Goal: Information Seeking & Learning: Understand process/instructions

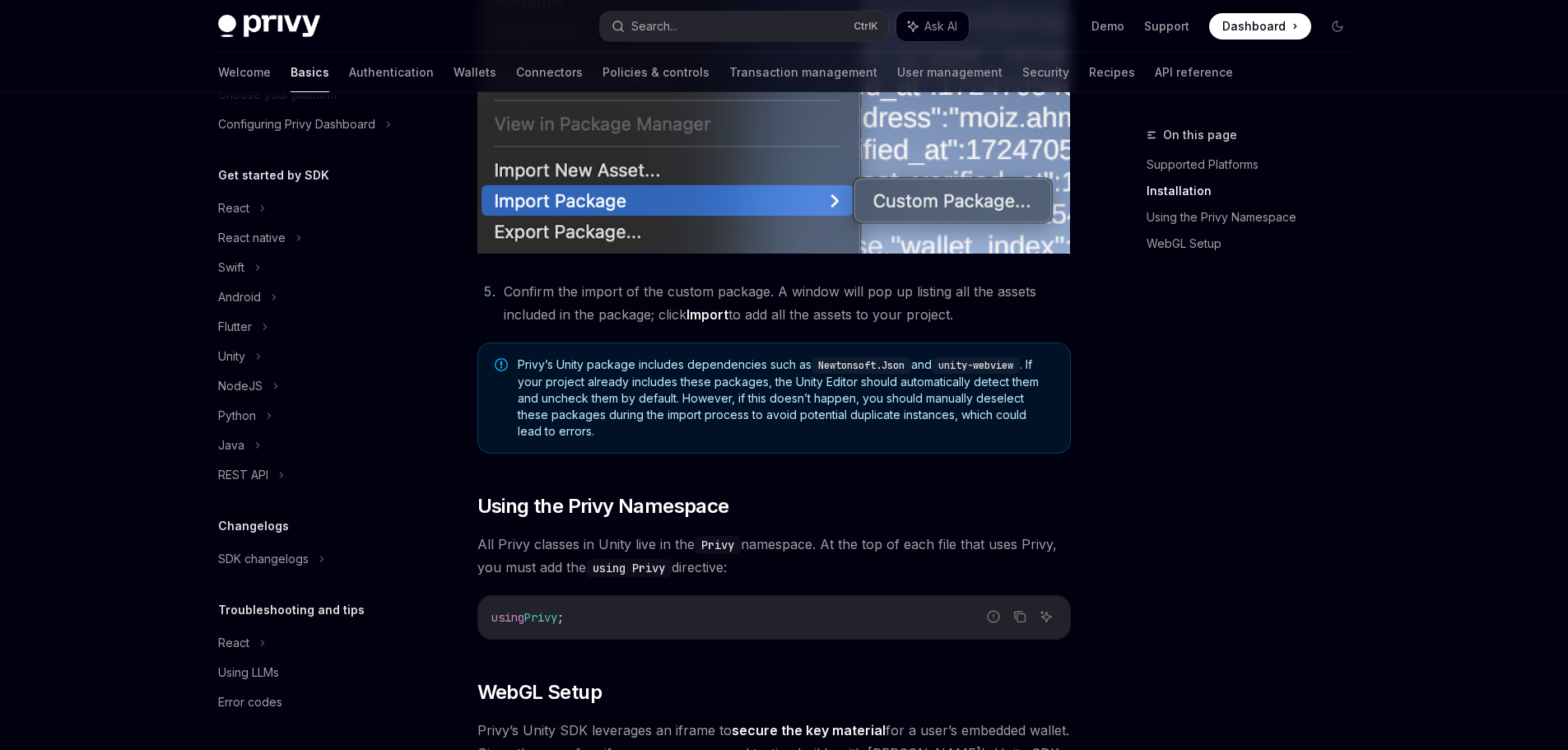
scroll to position [988, 0]
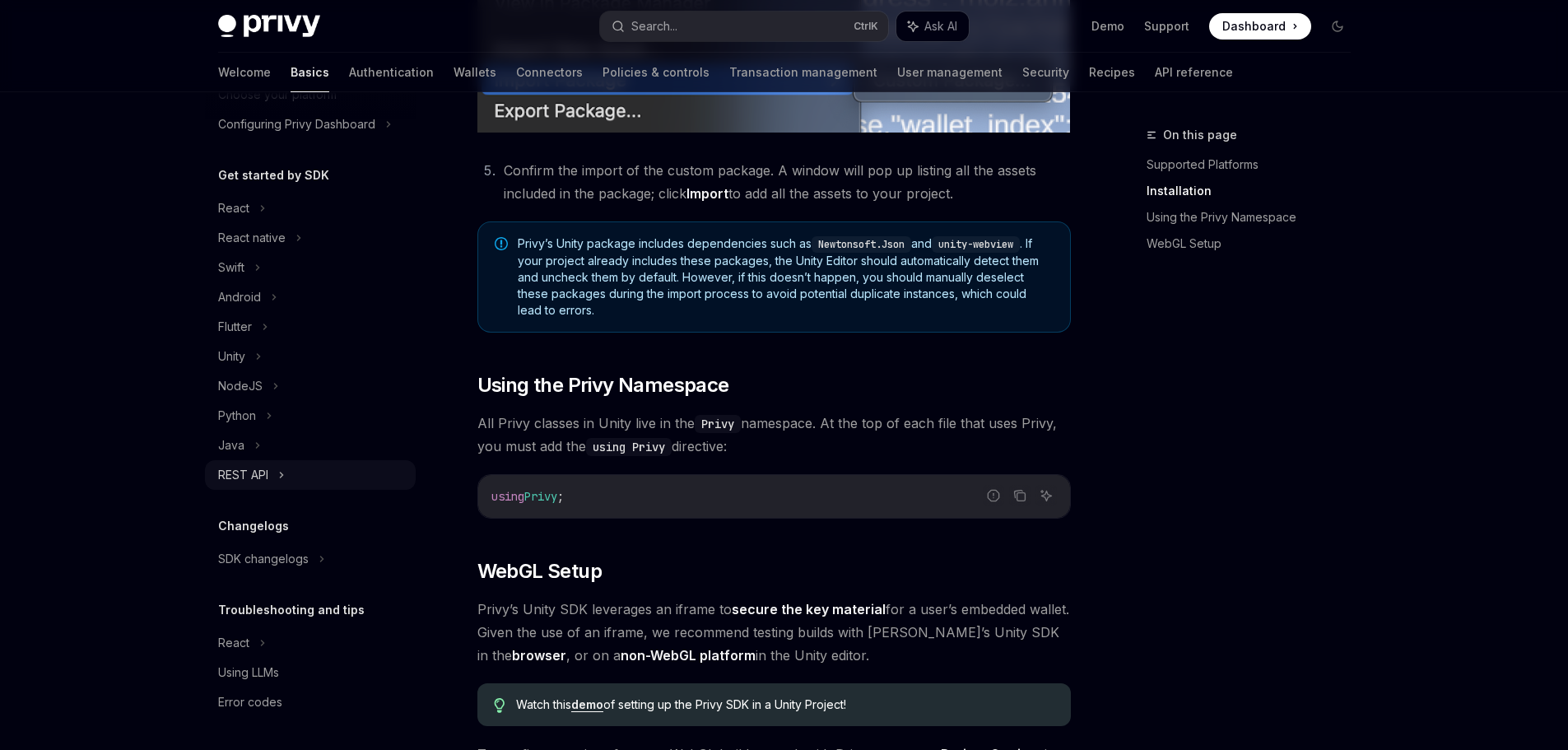
click at [269, 479] on div "REST API" at bounding box center [310, 475] width 210 height 29
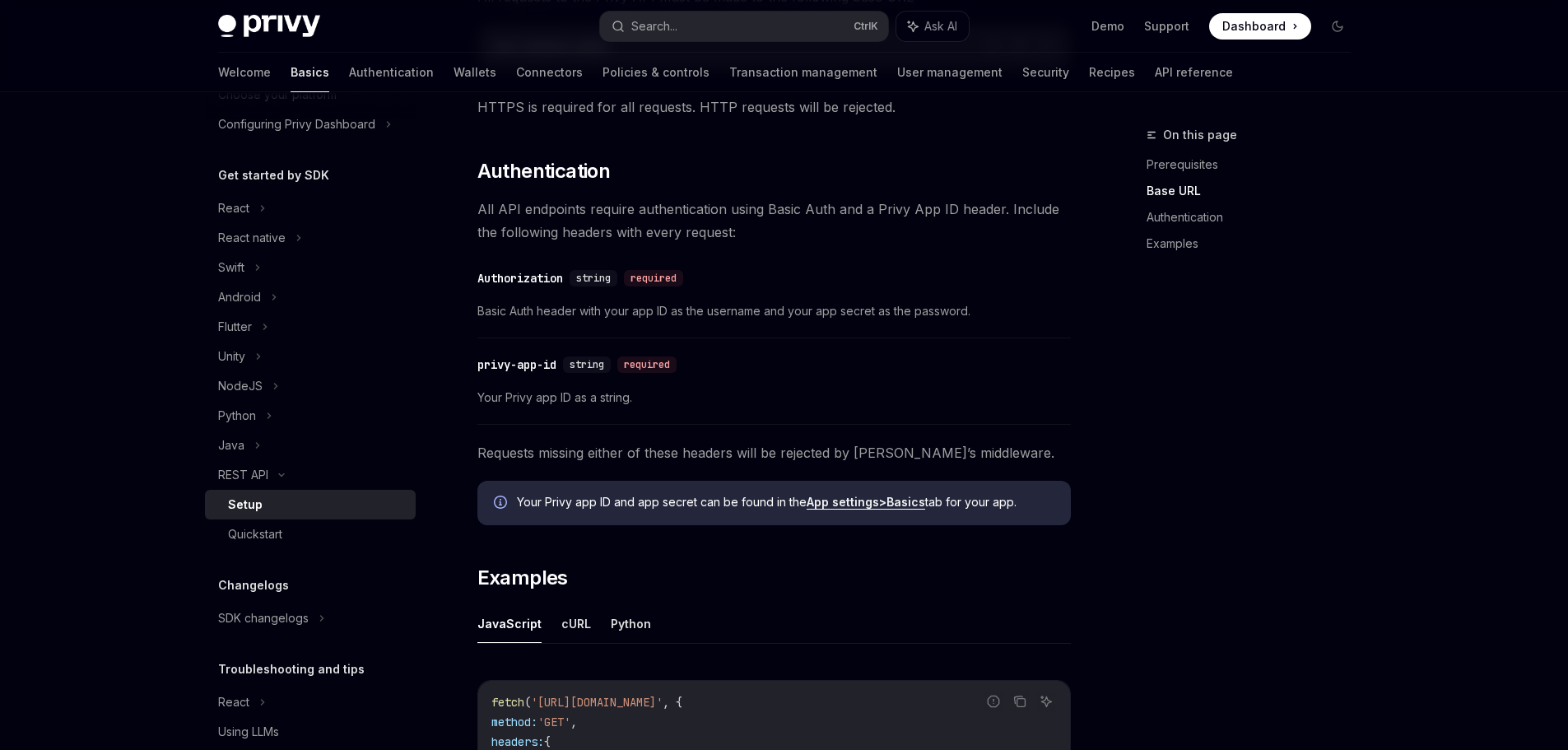
scroll to position [412, 0]
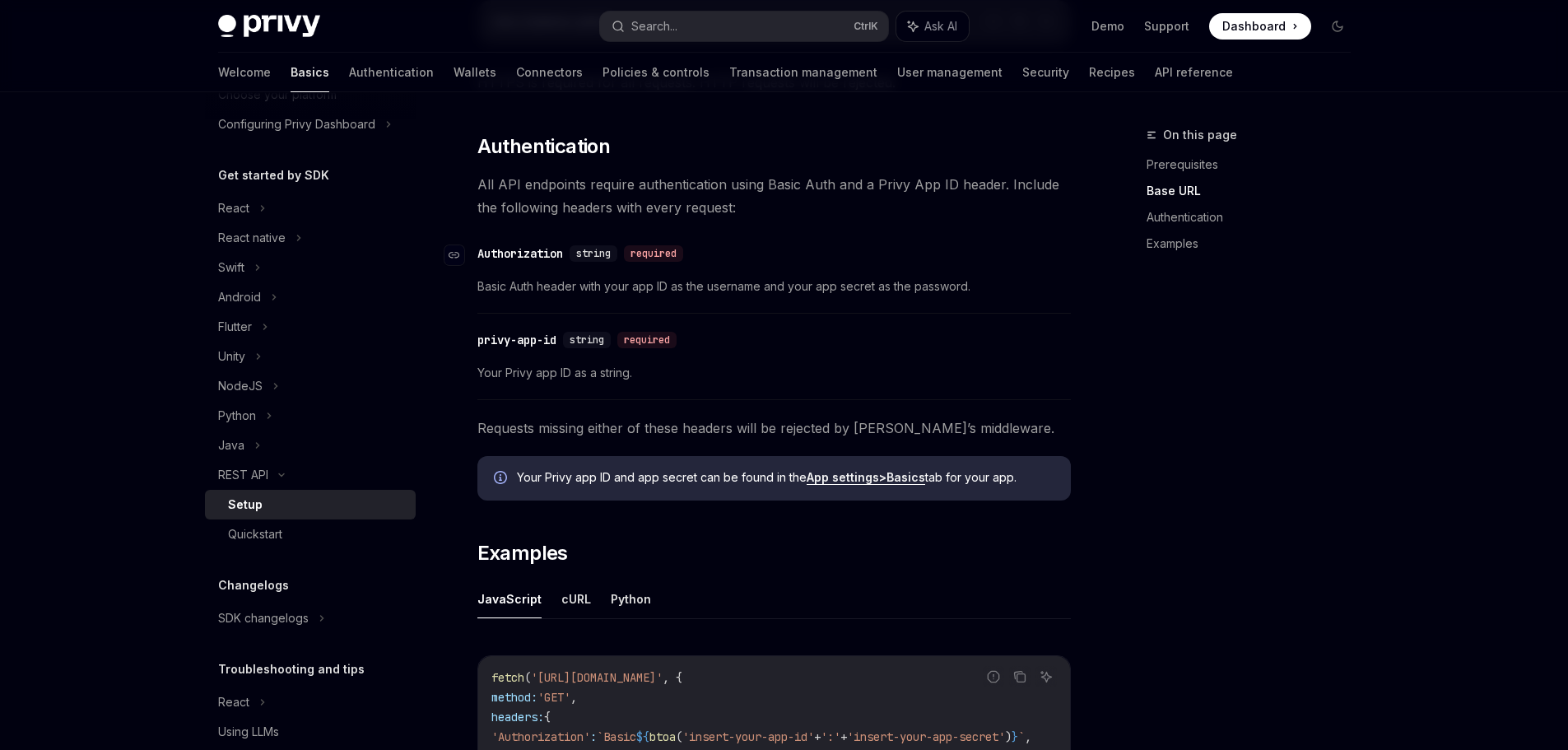
click at [707, 247] on div "​ Authorization string required" at bounding box center [765, 253] width 577 height 19
click at [705, 285] on span "Basic Auth header with your app ID as the username and your app secret as the p…" at bounding box center [773, 286] width 593 height 19
click at [724, 359] on div "​ privy-app-id string required Your Privy app ID as a string." at bounding box center [773, 361] width 593 height 78
drag, startPoint x: 818, startPoint y: 290, endPoint x: 848, endPoint y: 297, distance: 30.8
click at [845, 291] on span "Basic Auth header with your app ID as the username and your app secret as the p…" at bounding box center [773, 286] width 593 height 19
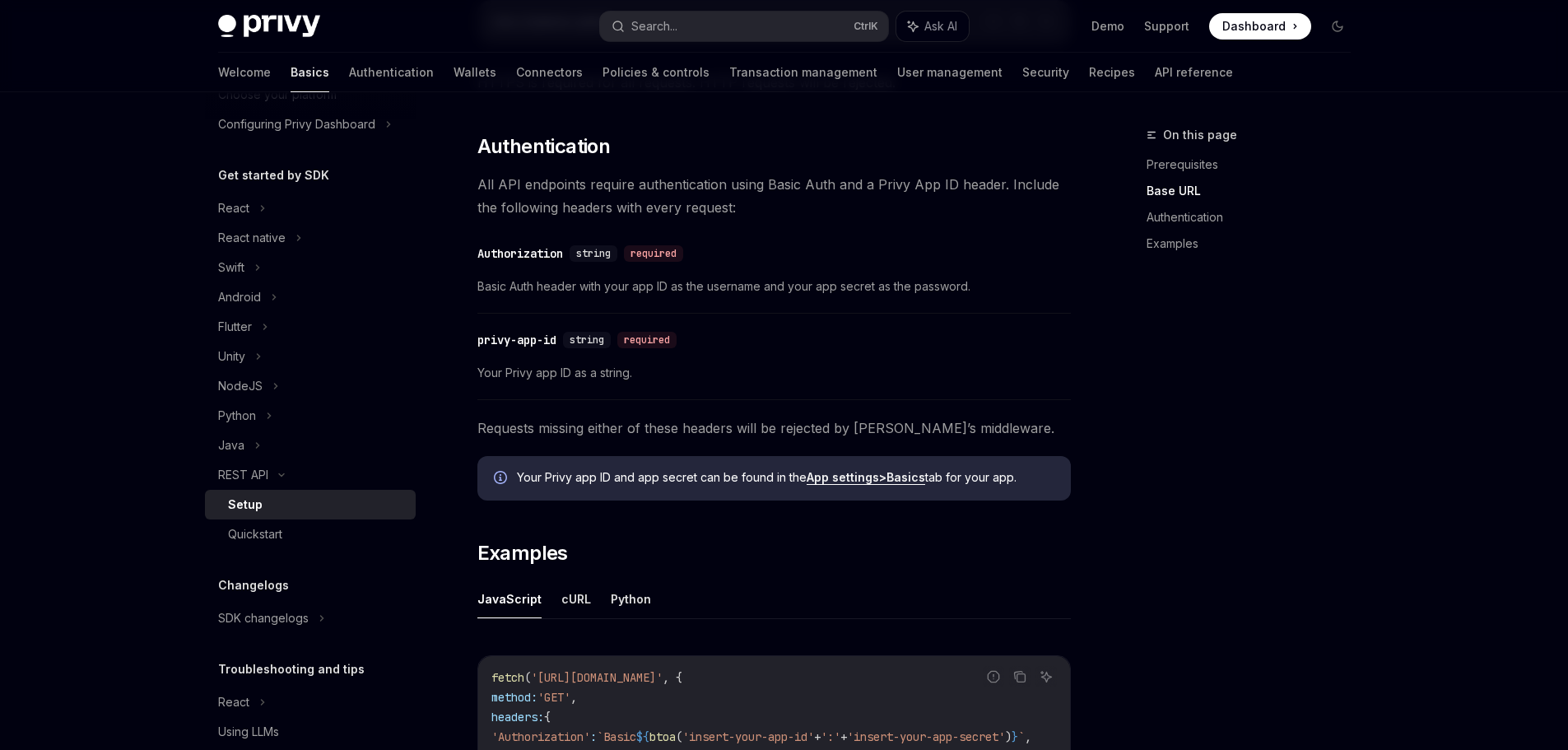
click at [720, 386] on div "​ privy-app-id string required Your Privy app ID as a string." at bounding box center [773, 361] width 593 height 78
drag, startPoint x: 493, startPoint y: 370, endPoint x: 804, endPoint y: 370, distance: 311.0
click at [782, 370] on span "Your Privy app ID as a string." at bounding box center [773, 372] width 593 height 19
click at [805, 370] on span "Your Privy app ID as a string." at bounding box center [773, 372] width 593 height 19
drag, startPoint x: 476, startPoint y: 375, endPoint x: 772, endPoint y: 375, distance: 296.0
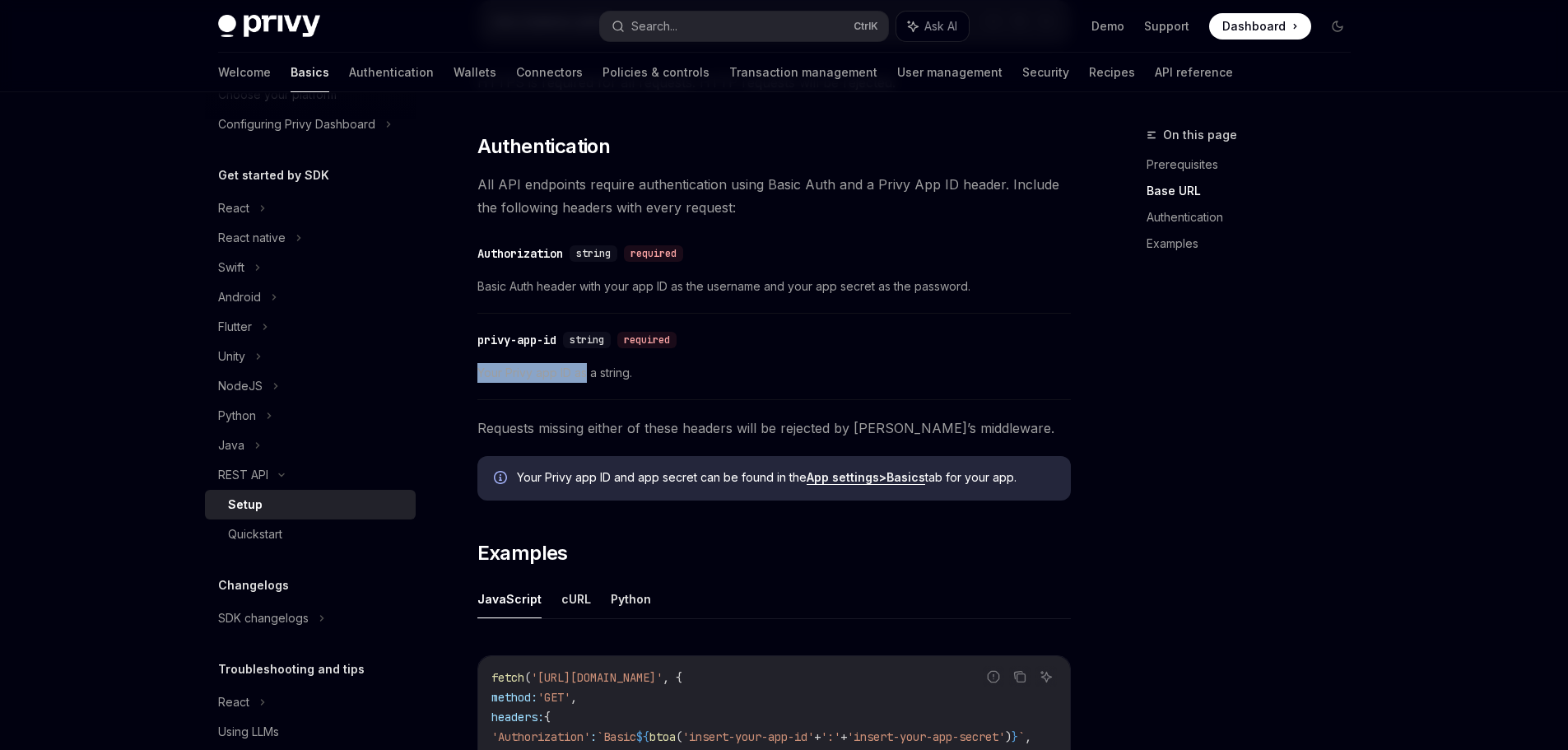
click at [694, 375] on span "Your Privy app ID as a string." at bounding box center [773, 372] width 593 height 19
click at [781, 375] on span "Your Privy app ID as a string." at bounding box center [773, 372] width 593 height 19
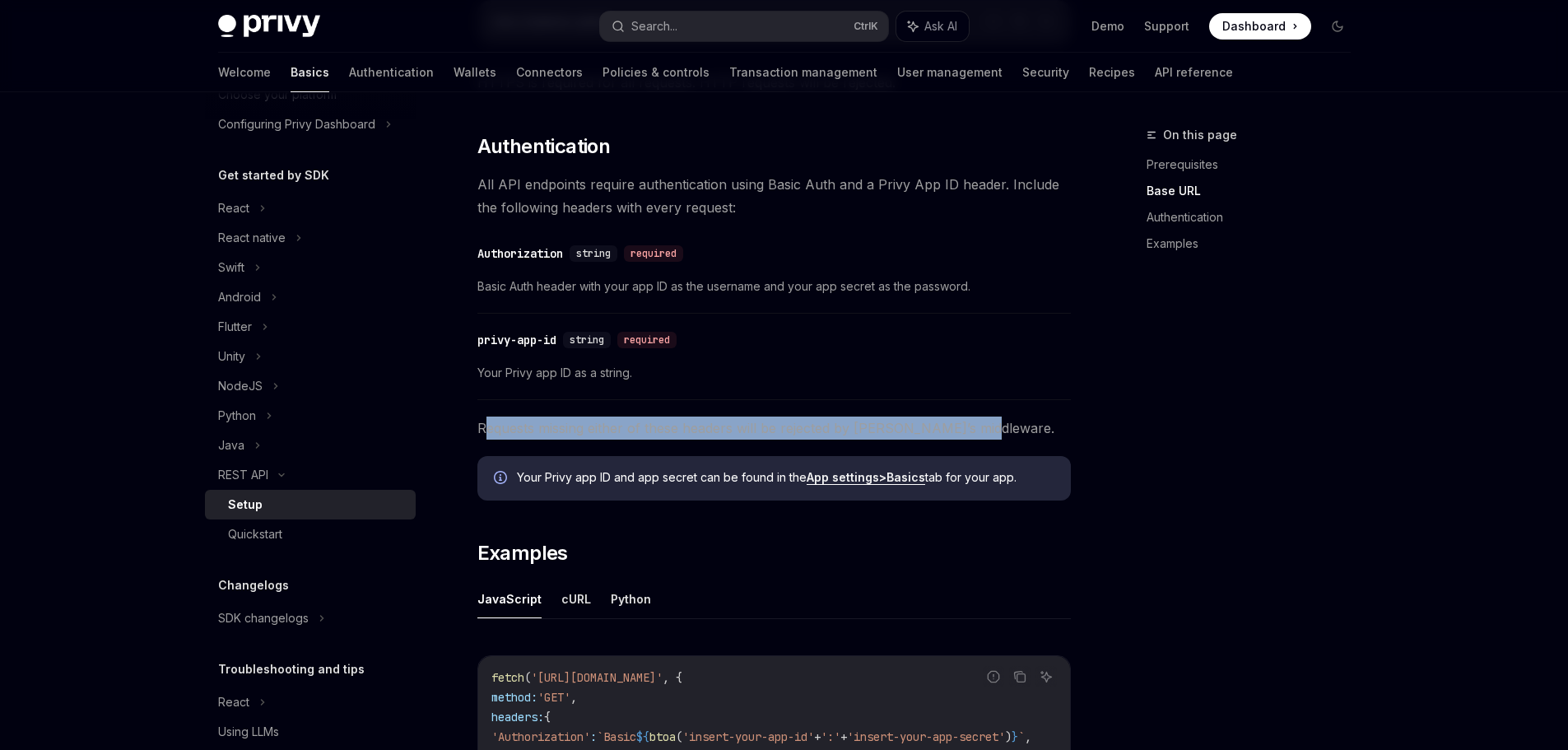
drag, startPoint x: 485, startPoint y: 428, endPoint x: 1118, endPoint y: 428, distance: 633.0
click at [1110, 428] on div "On this page Prerequisites Base URL Authentication Examples REST API Setup Open…" at bounding box center [785, 414] width 1159 height 1468
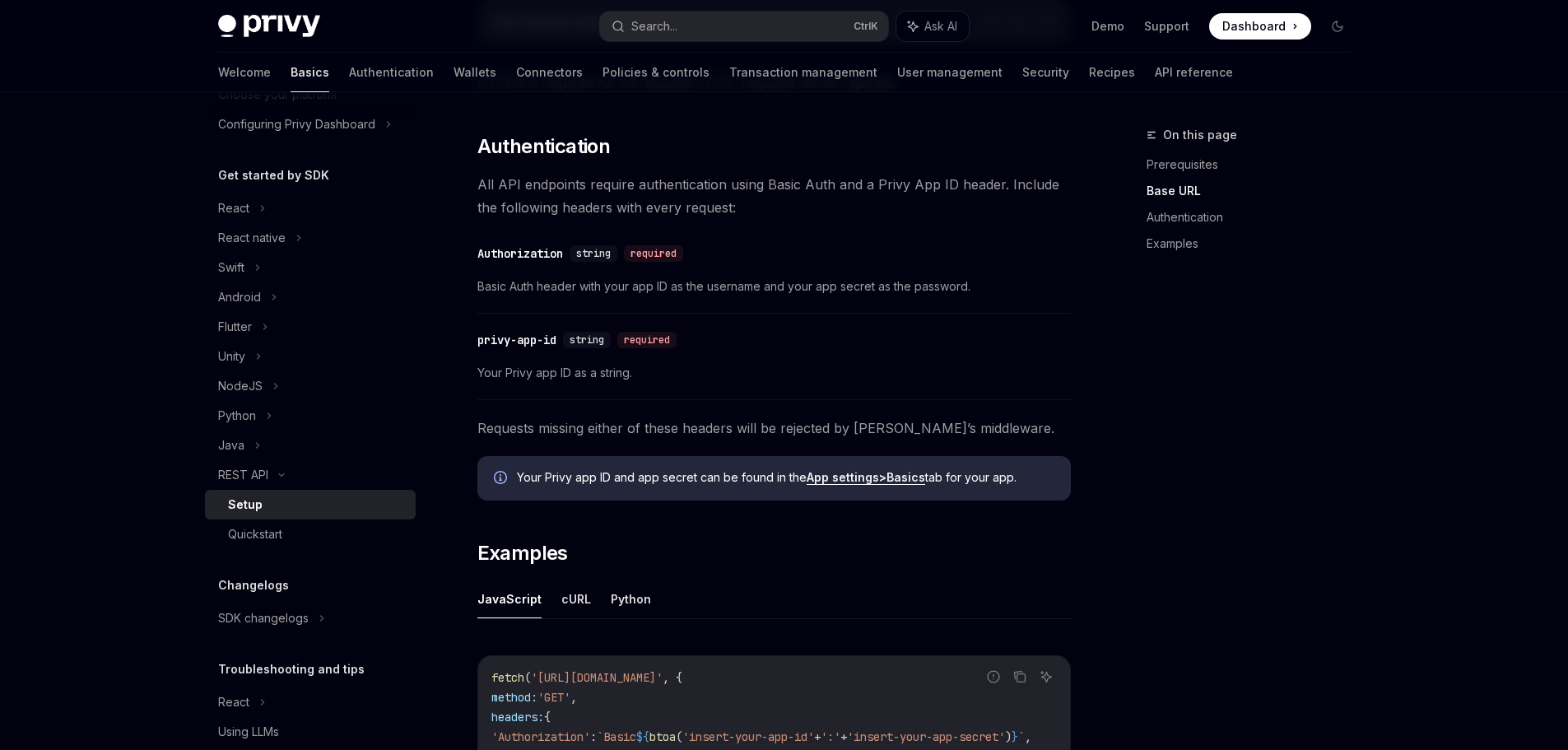
click at [1119, 428] on div "On this page Prerequisites Base URL Authentication Examples" at bounding box center [1238, 438] width 250 height 625
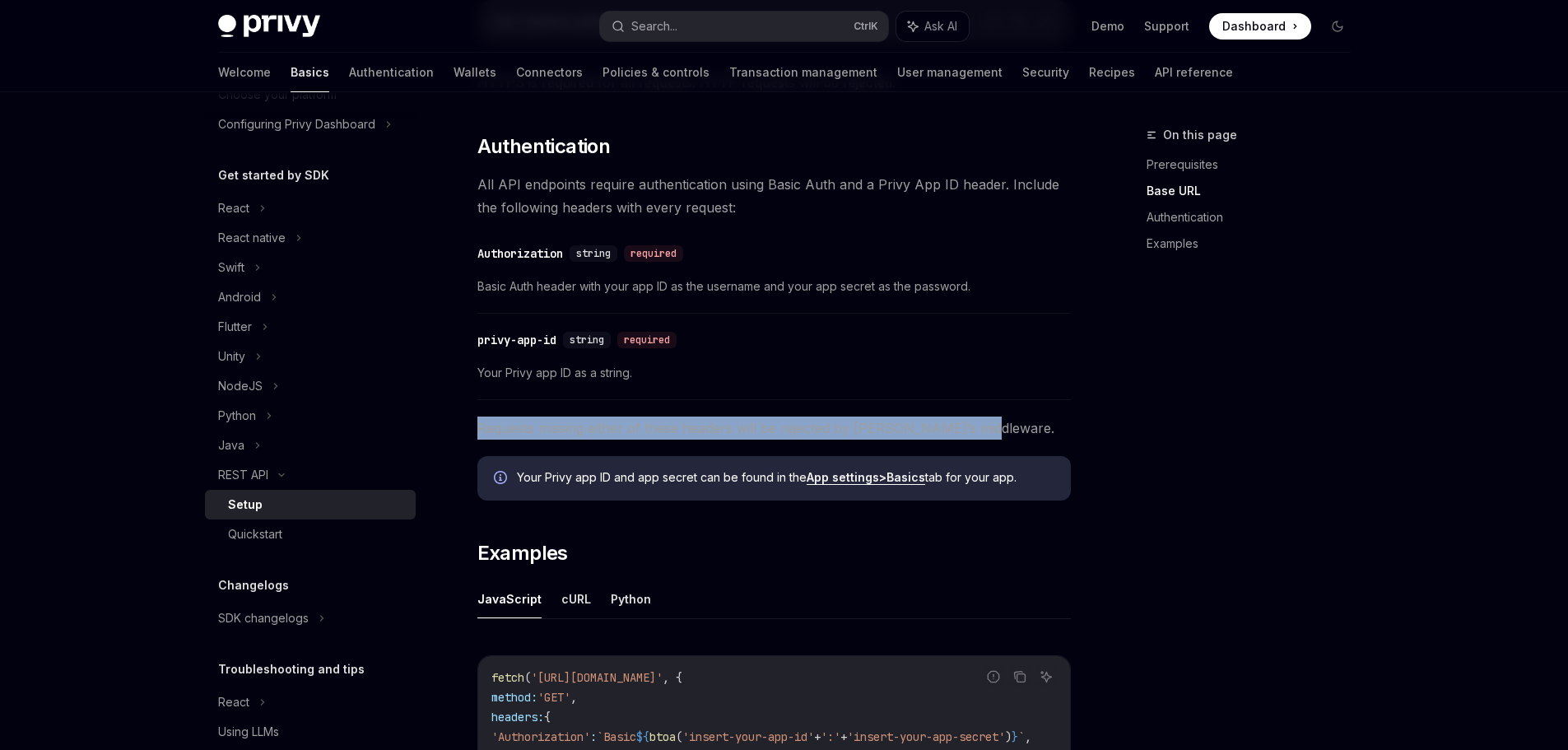
drag, startPoint x: 478, startPoint y: 429, endPoint x: 1086, endPoint y: 427, distance: 608.0
click at [1078, 426] on div "On this page Prerequisites Base URL Authentication Examples REST API Setup Open…" at bounding box center [785, 414] width 1159 height 1468
click at [1086, 427] on div "On this page Prerequisites Base URL Authentication Examples REST API Setup Open…" at bounding box center [785, 414] width 1159 height 1468
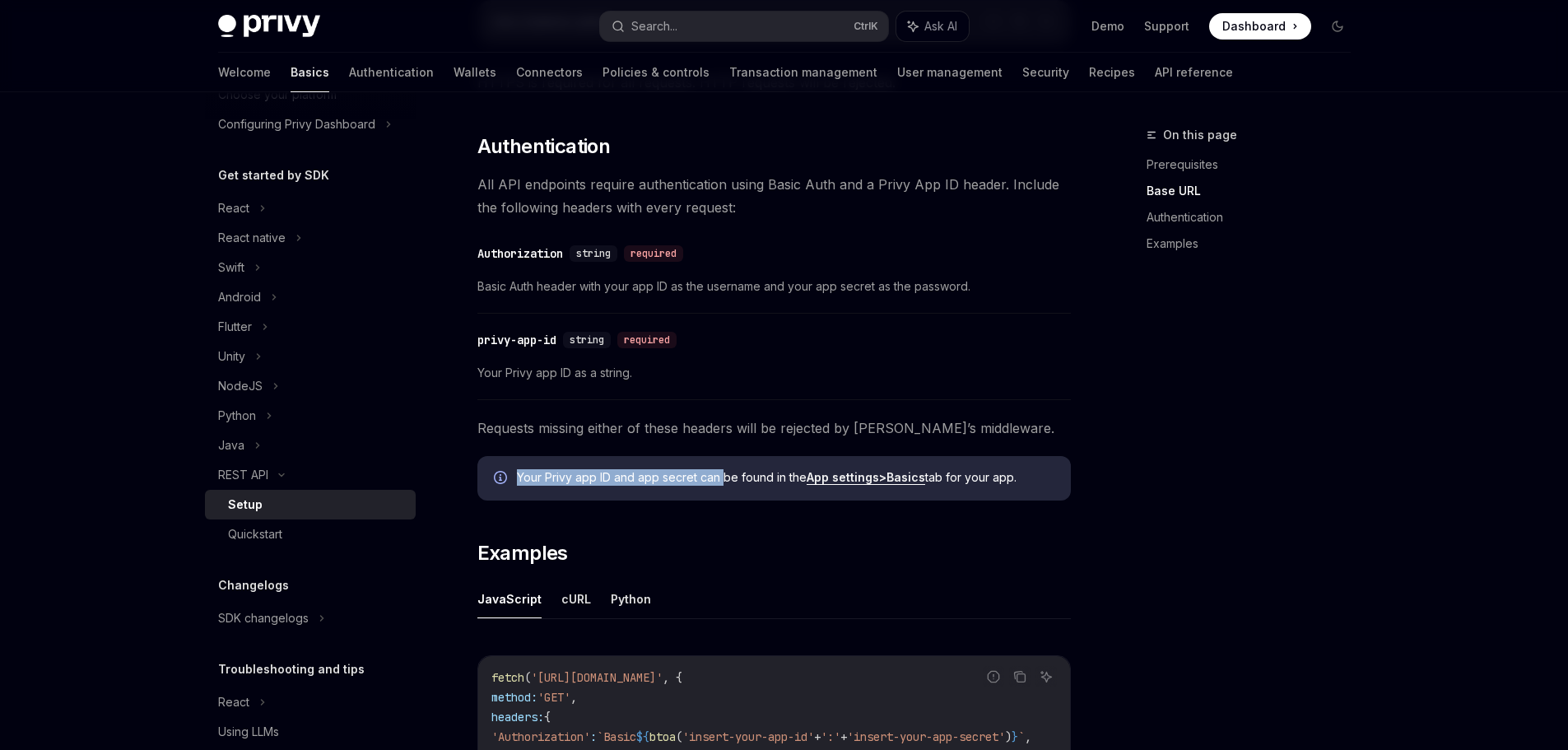
drag, startPoint x: 513, startPoint y: 476, endPoint x: 734, endPoint y: 479, distance: 221.0
click at [733, 479] on div "Your Privy app ID and app secret can be found in the App settings > Basics tab …" at bounding box center [773, 478] width 593 height 45
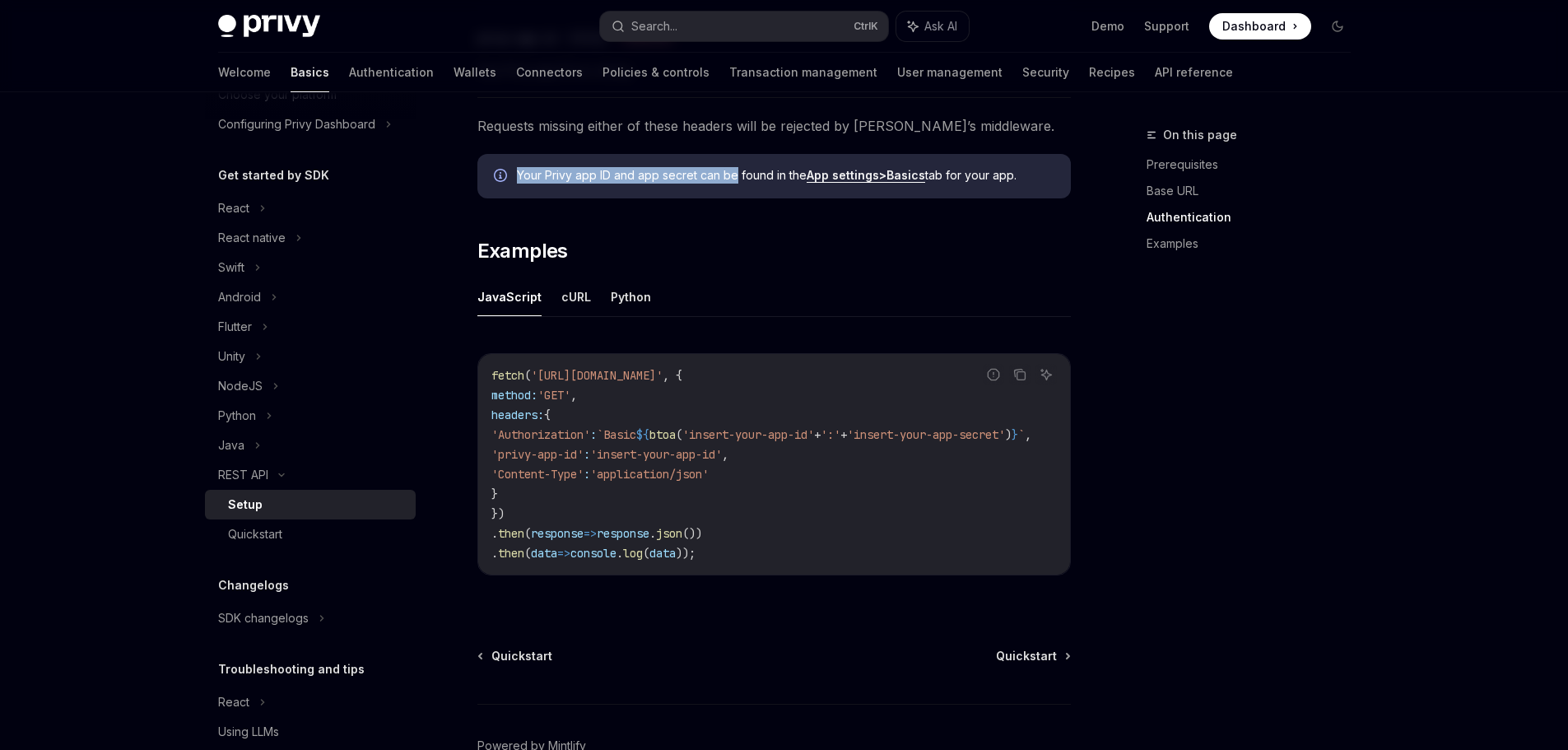
scroll to position [570, 0]
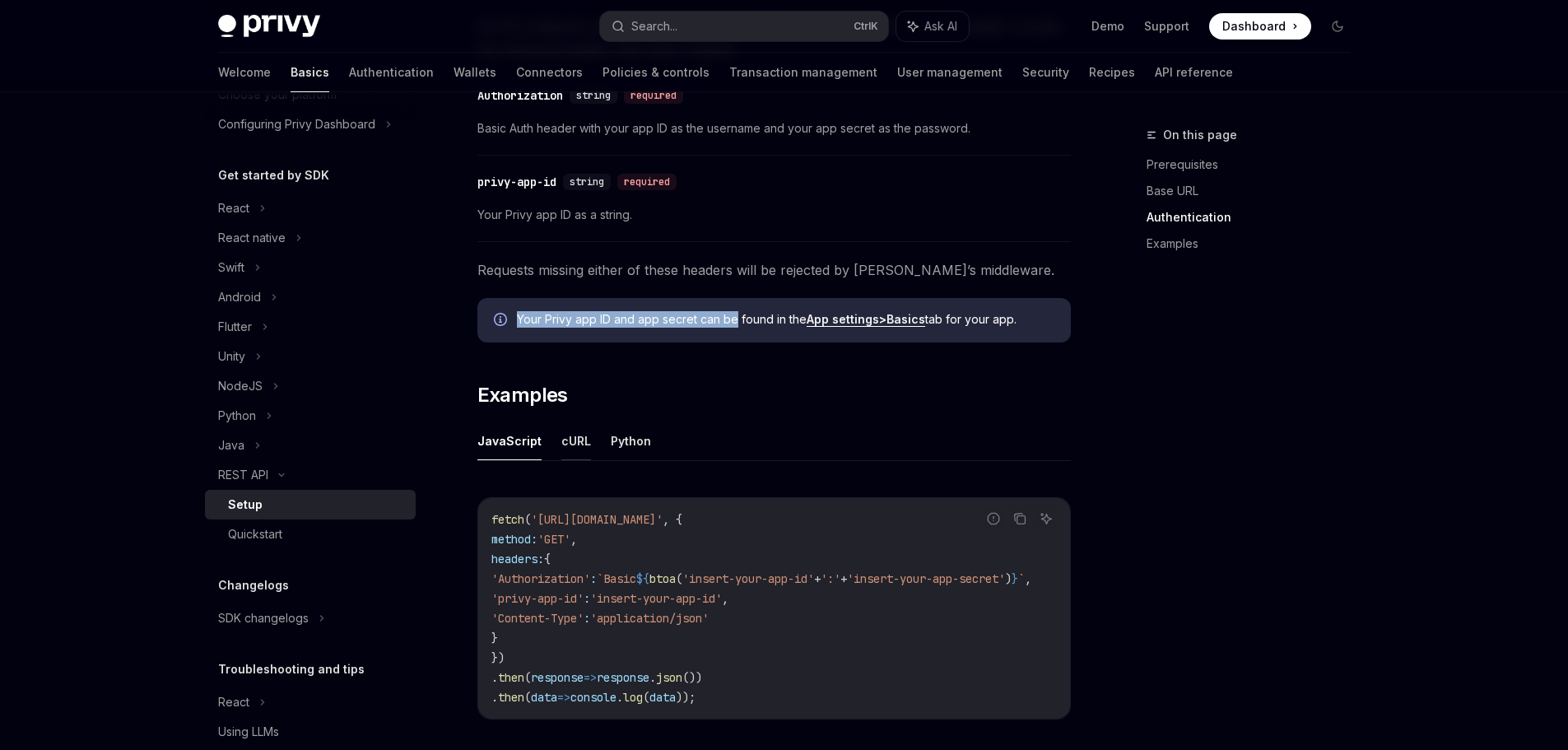
click at [573, 438] on button "cURL" at bounding box center [575, 441] width 29 height 39
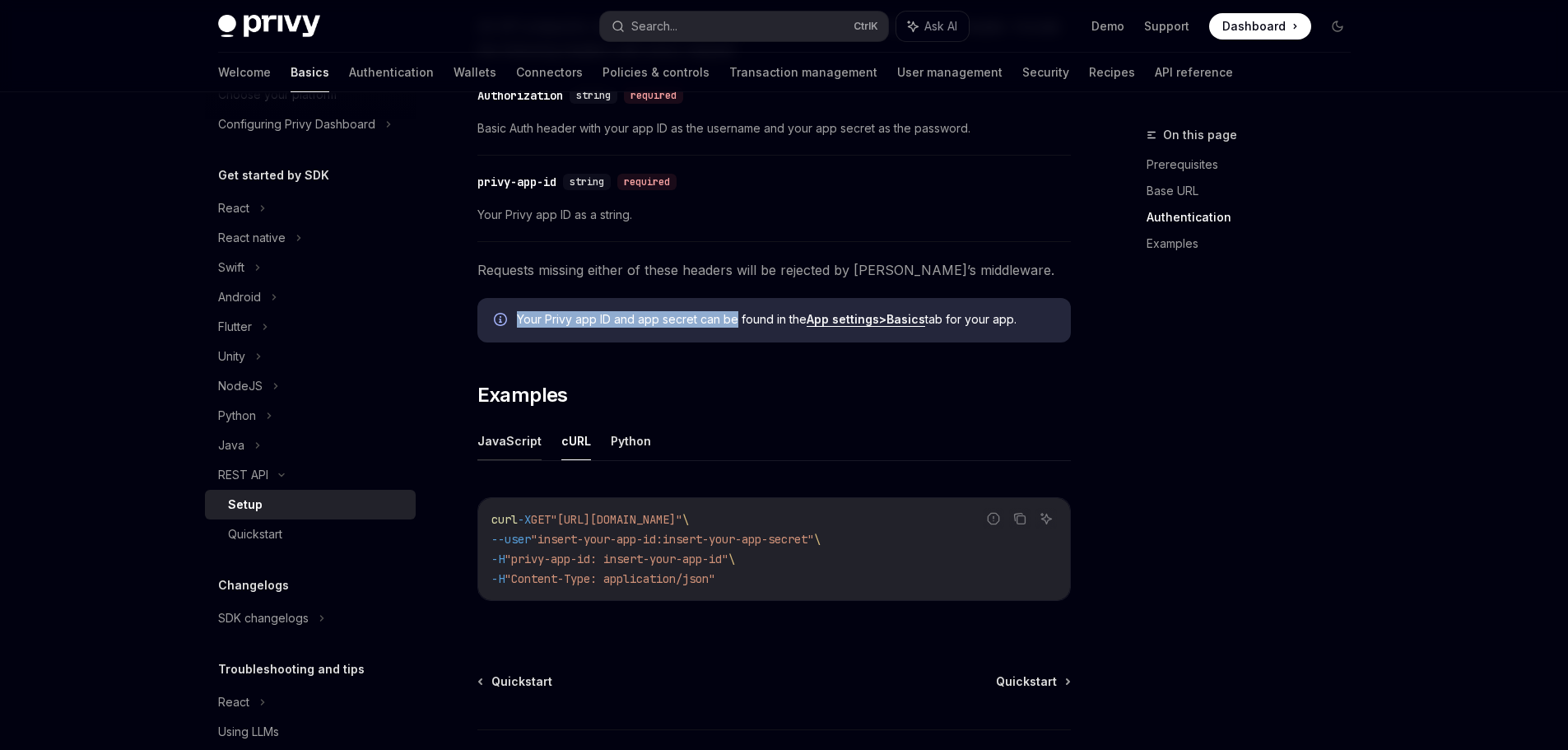
click at [515, 439] on button "JavaScript" at bounding box center [509, 441] width 64 height 39
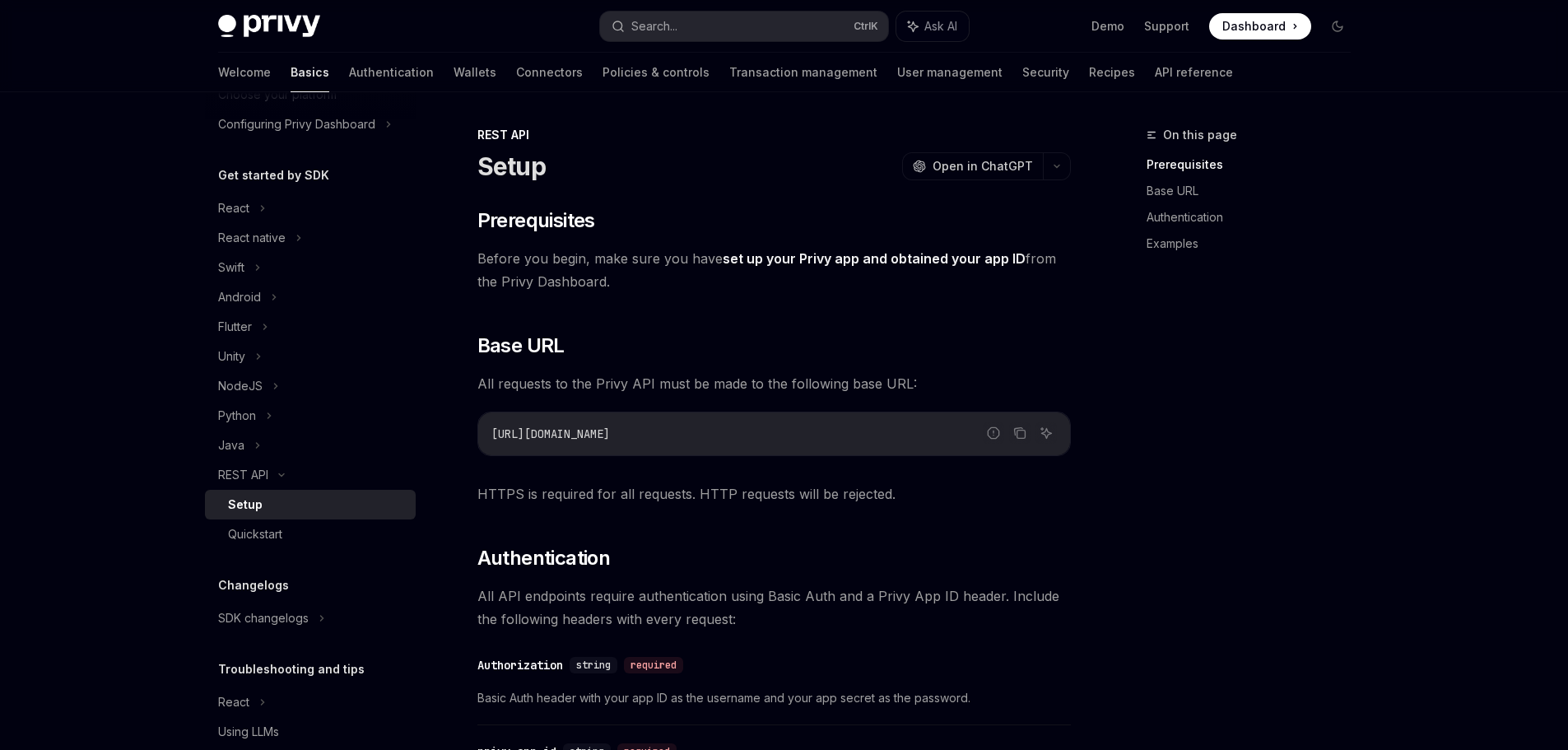
scroll to position [185, 0]
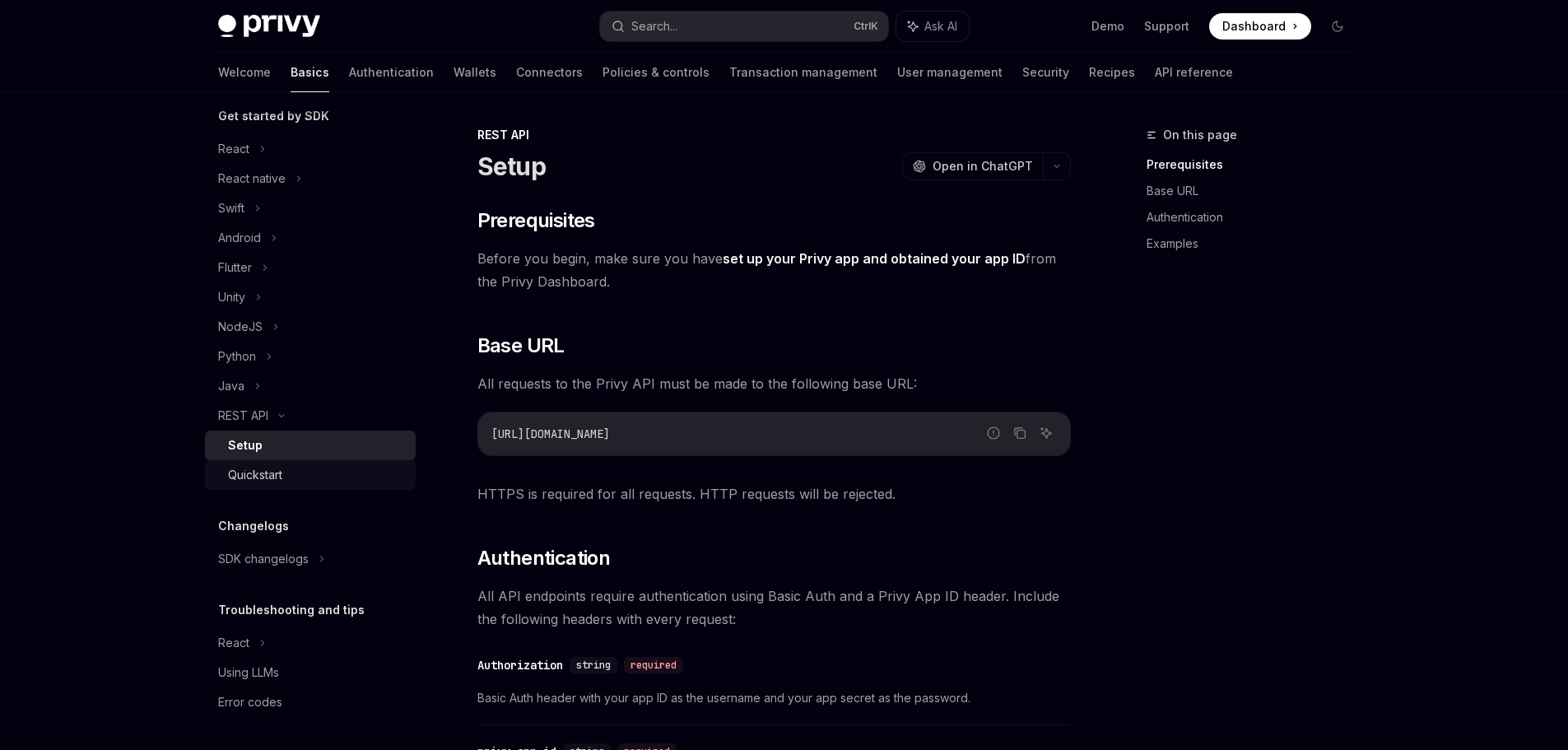
click at [268, 472] on div "Quickstart" at bounding box center [255, 475] width 55 height 19
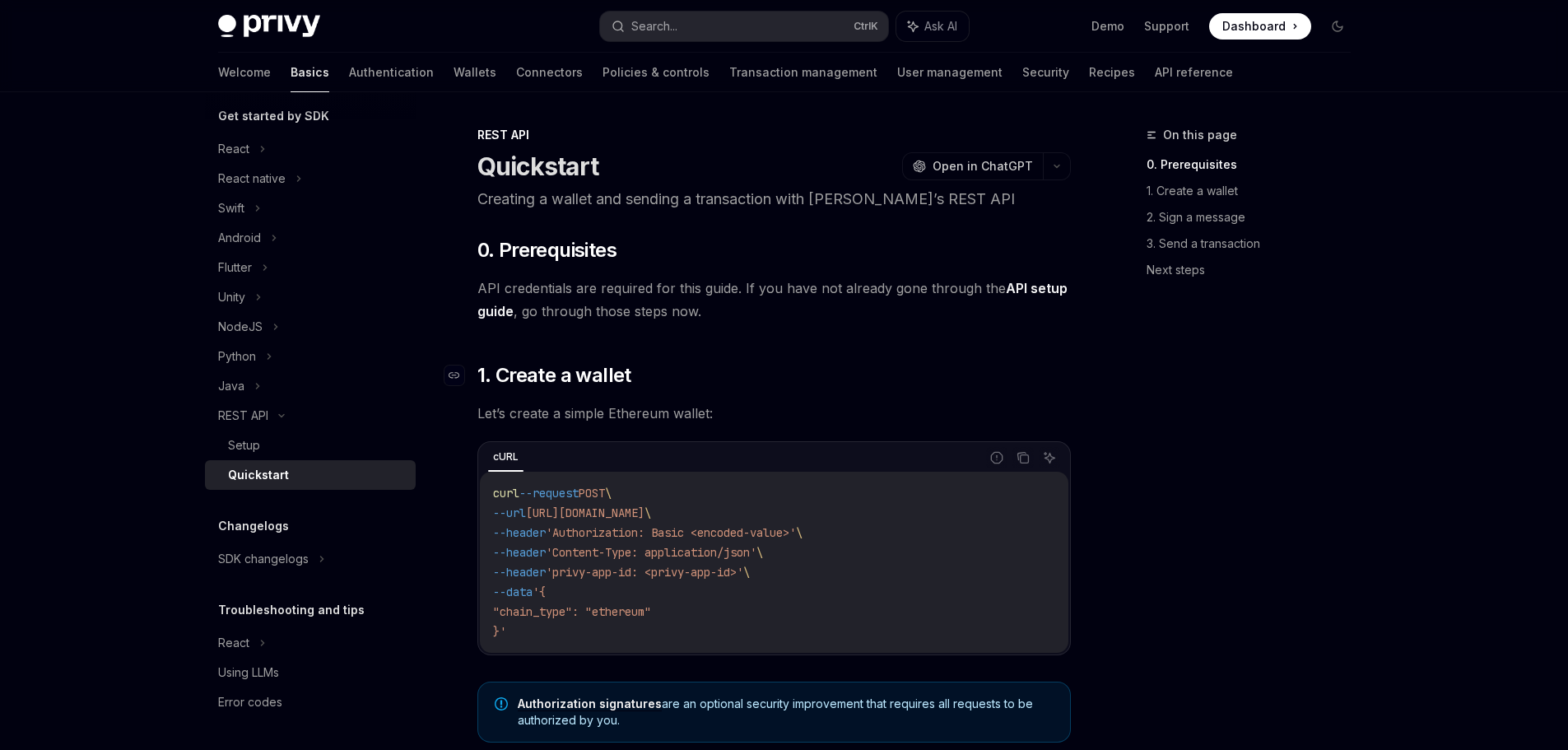
click at [805, 370] on h2 "​ 1. Create a wallet" at bounding box center [773, 375] width 593 height 26
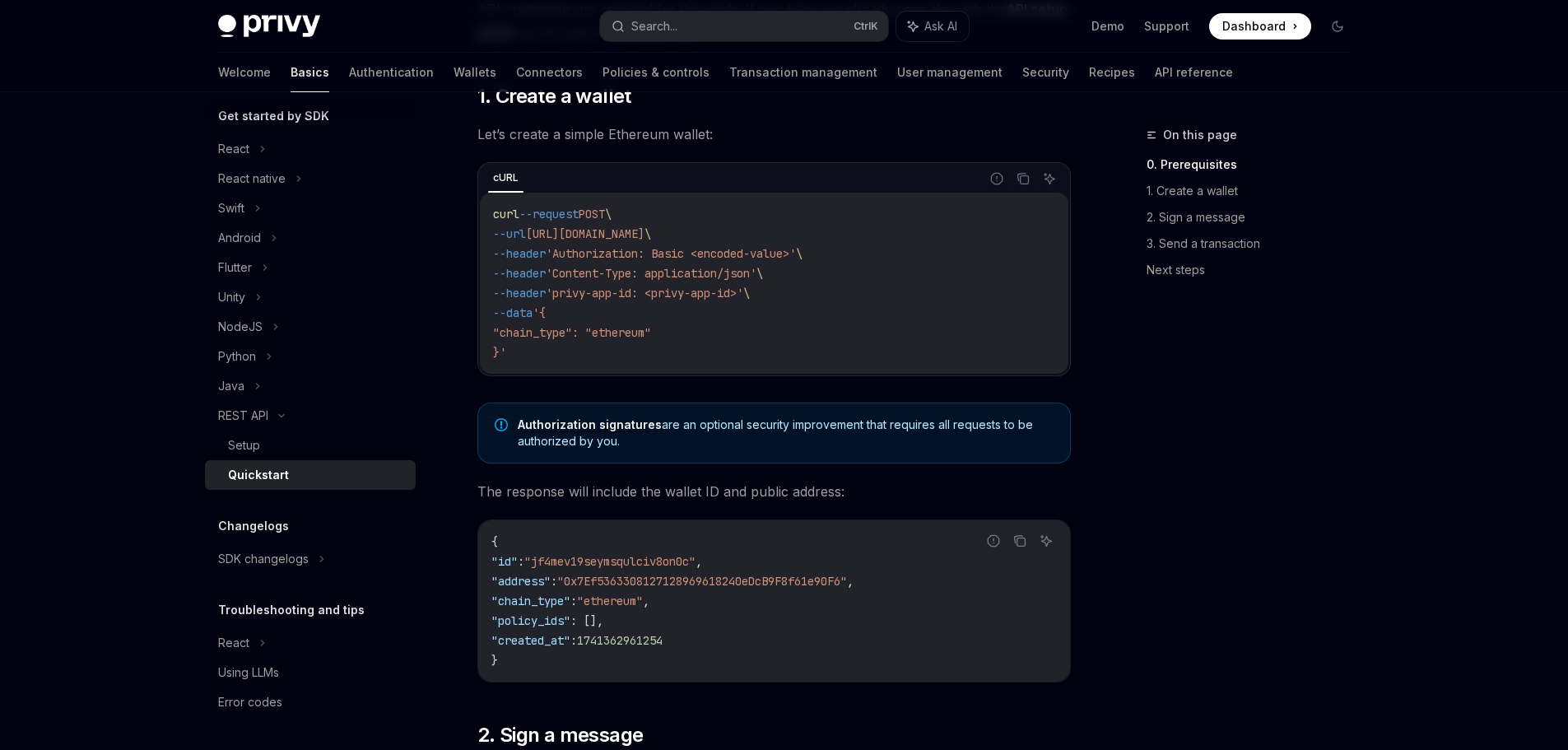
scroll to position [412, 0]
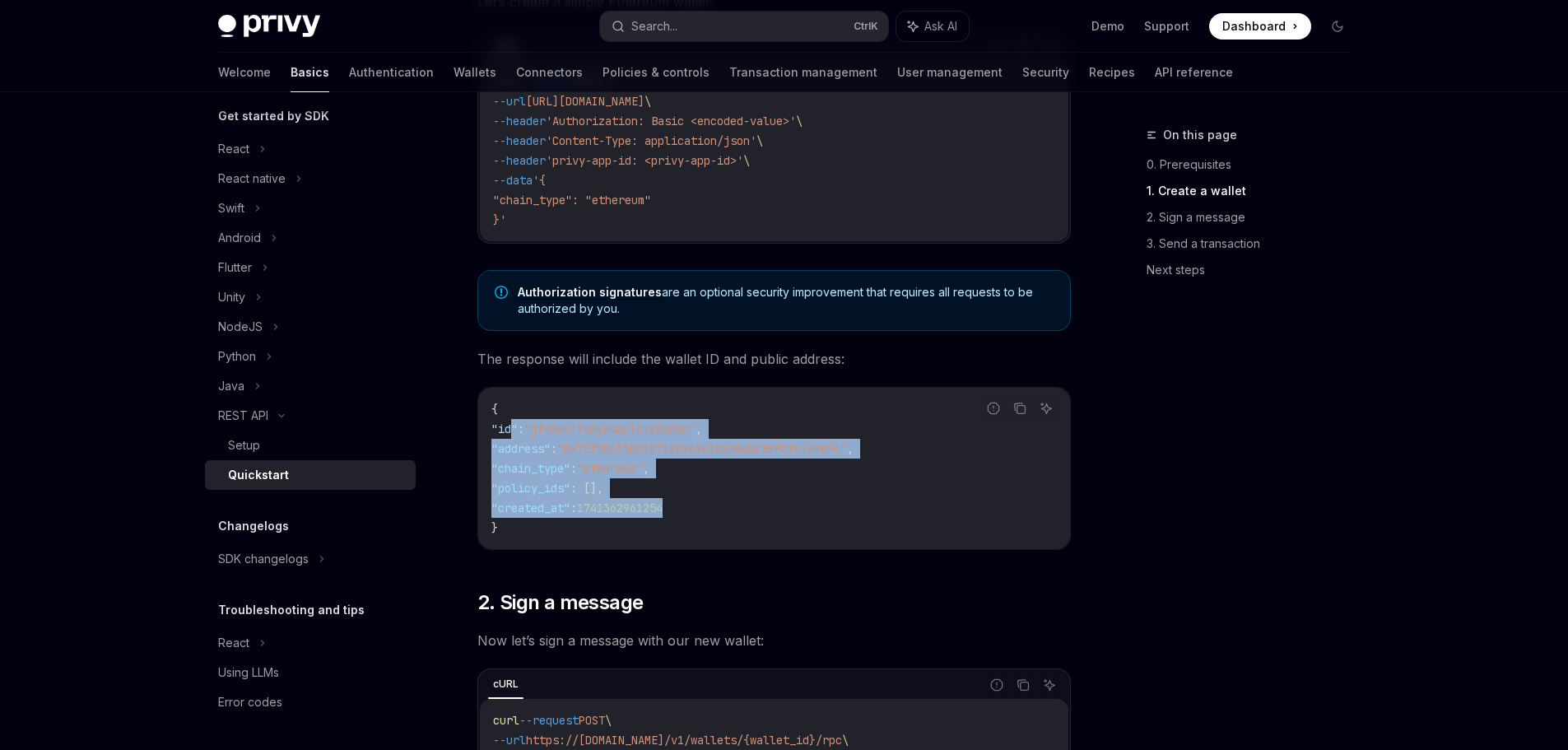
drag, startPoint x: 511, startPoint y: 423, endPoint x: 790, endPoint y: 506, distance: 291.1
click at [788, 505] on code "{ "id" : "jf4mev19seymsqulciv8on0c" , "address" : "0x7Ef5363308127128969618240e…" at bounding box center [774, 469] width 565 height 138
click at [818, 513] on code "{ "id" : "jf4mev19seymsqulciv8on0c" , "address" : "0x7Ef5363308127128969618240e…" at bounding box center [774, 469] width 565 height 138
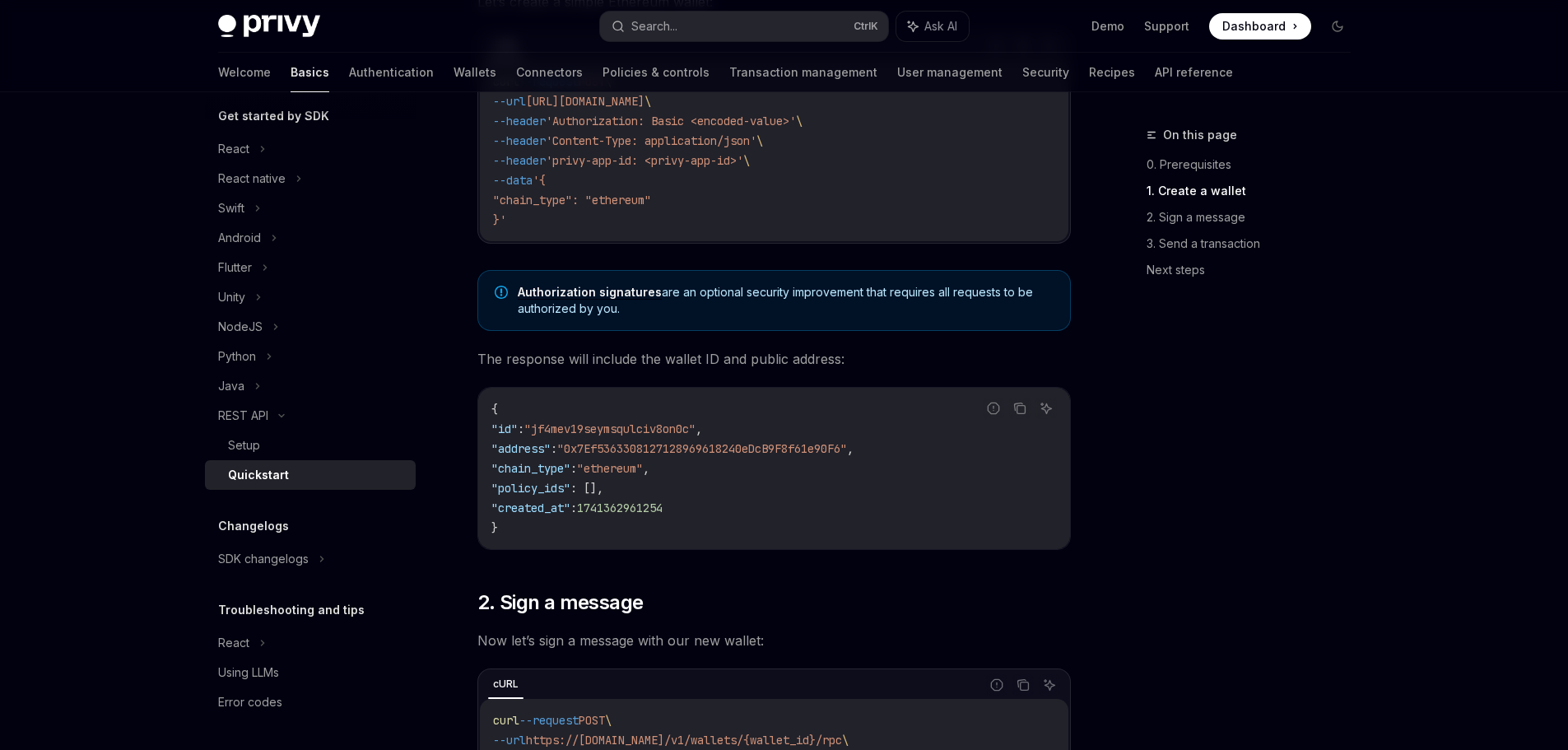
click at [664, 431] on span ""jf4mev19seymsqulciv8on0c"" at bounding box center [610, 429] width 172 height 15
click at [664, 445] on span ""0x7Ef5363308127128969618240eDcB9F8f61e90F6"" at bounding box center [702, 449] width 289 height 15
click at [682, 489] on code "{ "id" : "jf4mev19seymsqulciv8on0c" , "address" : "0x7Ef5363308127128969618240e…" at bounding box center [774, 469] width 565 height 138
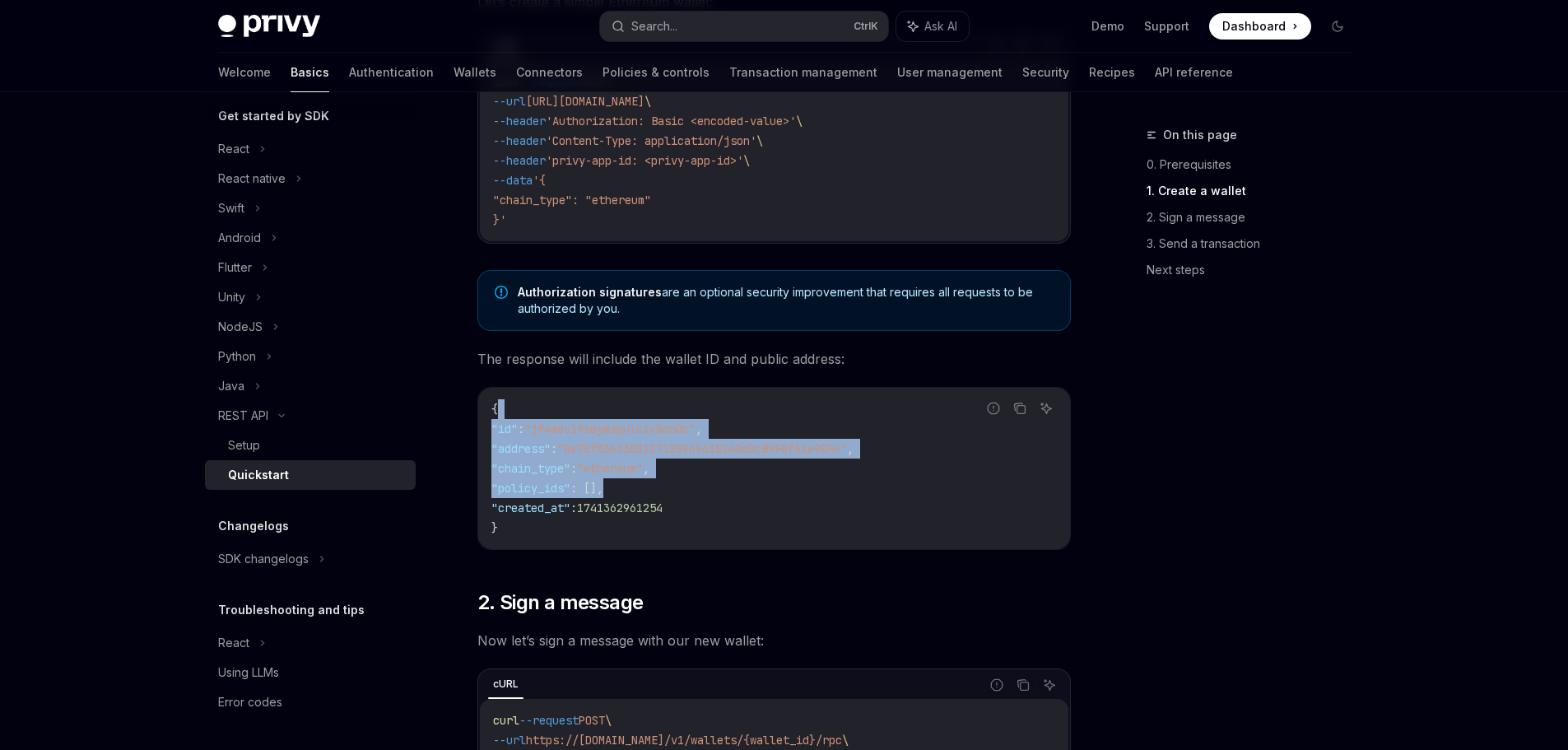
drag, startPoint x: 626, startPoint y: 404, endPoint x: 769, endPoint y: 508, distance: 176.8
click at [769, 508] on code "{ "id" : "jf4mev19seymsqulciv8on0c" , "address" : "0x7Ef5363308127128969618240e…" at bounding box center [774, 469] width 565 height 138
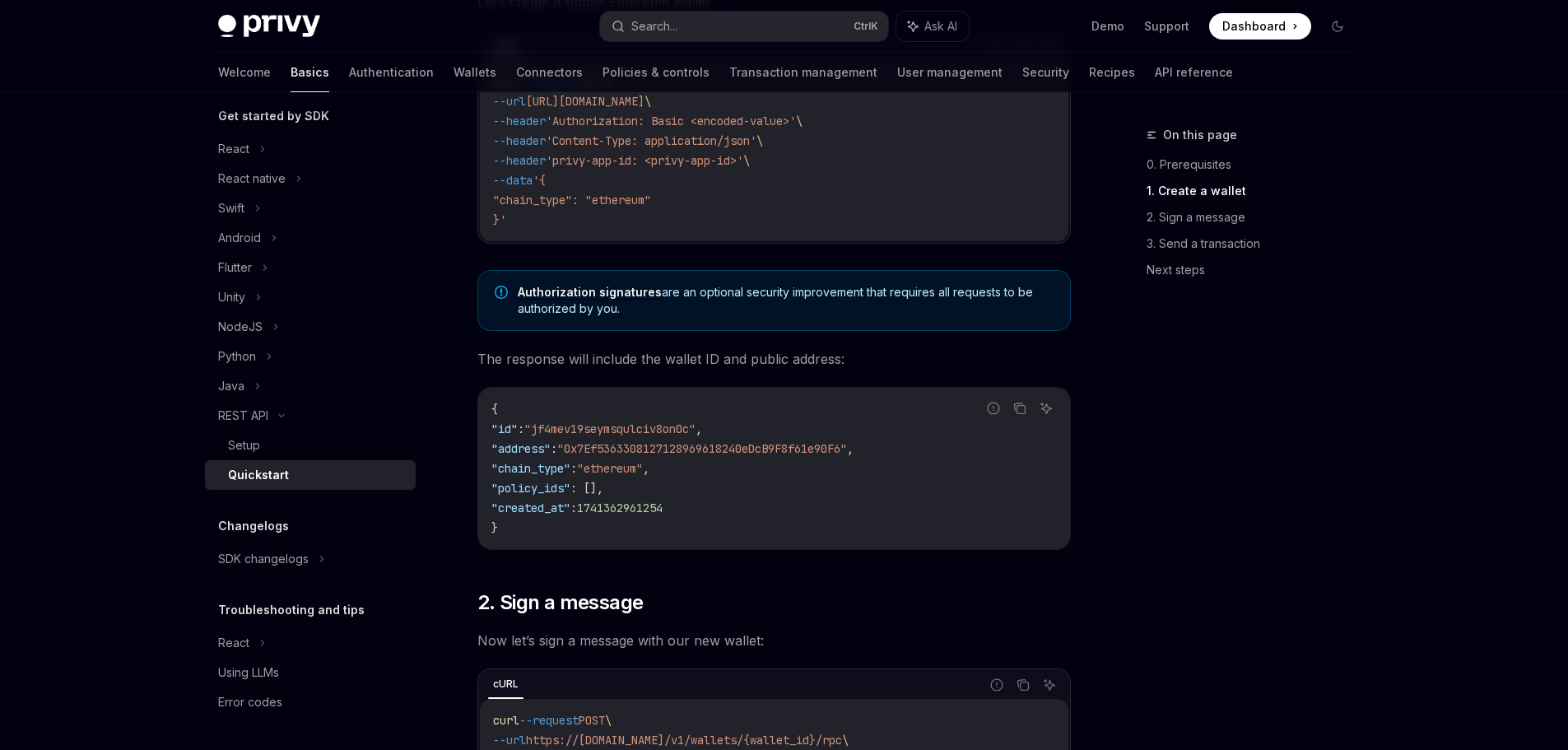
click at [797, 519] on code "{ "id" : "jf4mev19seymsqulciv8on0c" , "address" : "0x7Ef5363308127128969618240e…" at bounding box center [774, 469] width 565 height 138
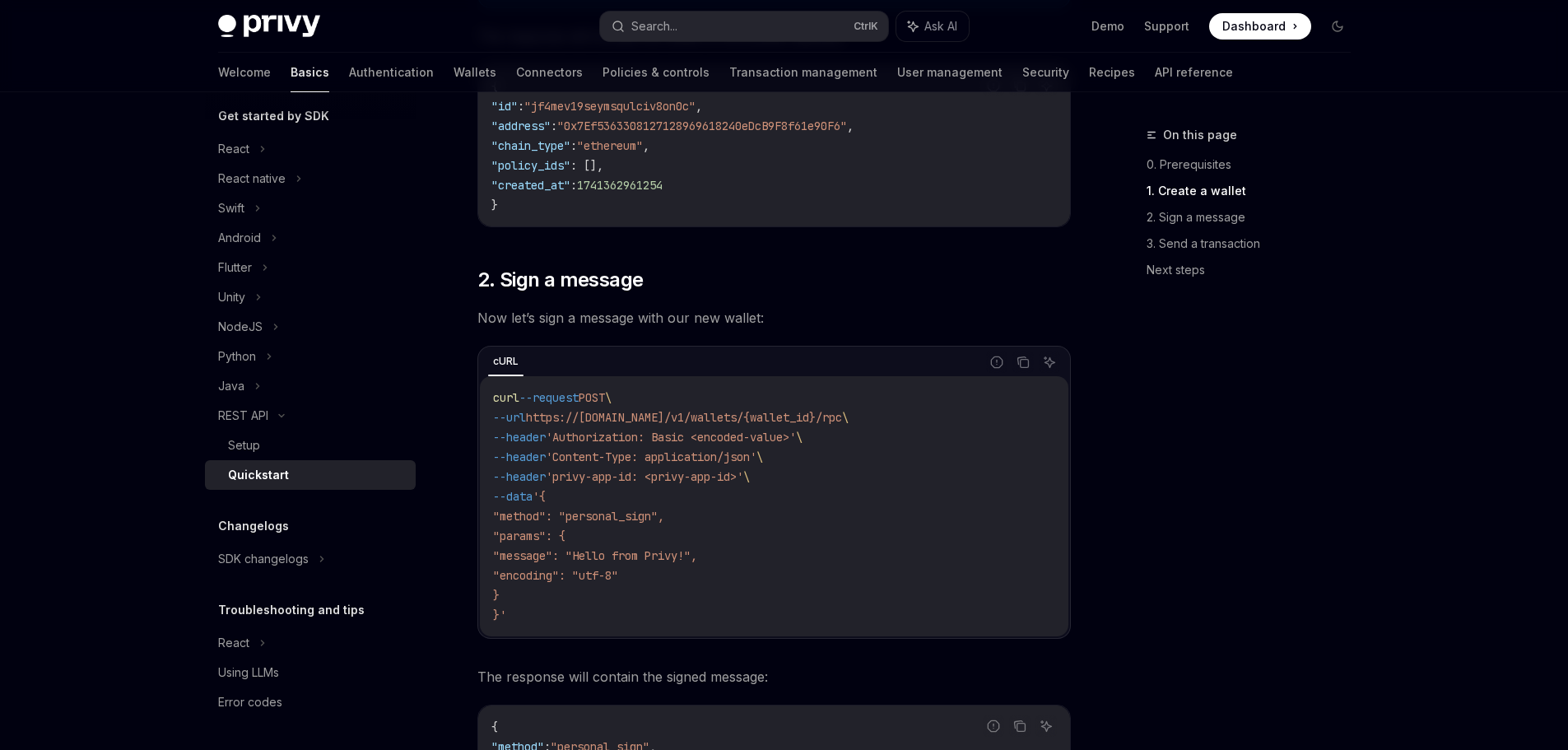
scroll to position [742, 0]
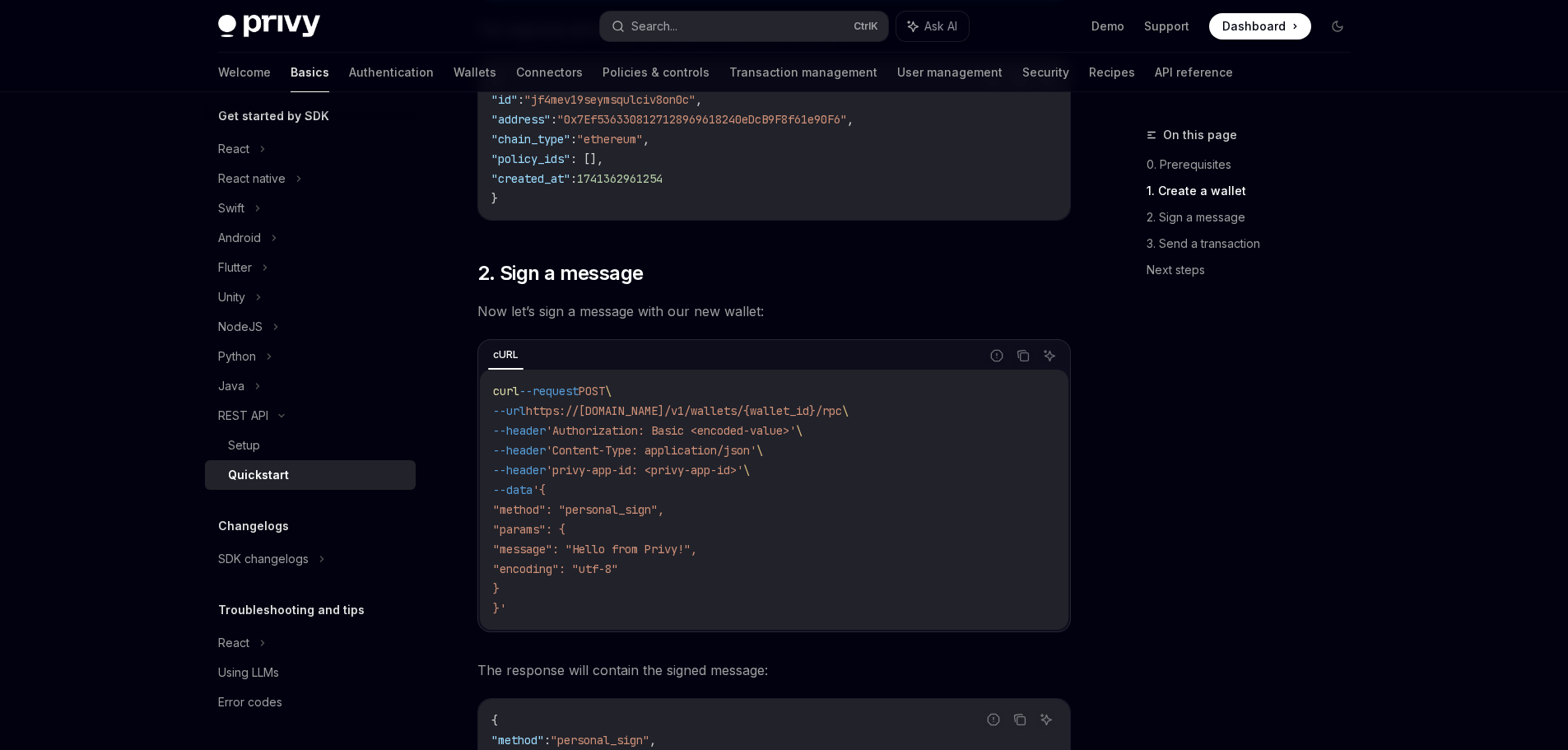
drag, startPoint x: 513, startPoint y: 460, endPoint x: 775, endPoint y: 564, distance: 281.9
click at [733, 570] on code "curl --request POST \ --url https://api.privy.io/v1/wallets/{wallet_id}/rpc \ -…" at bounding box center [774, 500] width 562 height 237
click at [825, 547] on code "curl --request POST \ --url https://api.privy.io/v1/wallets/{wallet_id}/rpc \ -…" at bounding box center [774, 500] width 562 height 237
click at [1446, 490] on div "Privy Docs home page Search... Ctrl K Ask AI Demo Support Dashboard Dashboard S…" at bounding box center [784, 705] width 1568 height 2893
drag, startPoint x: 484, startPoint y: 306, endPoint x: 784, endPoint y: 318, distance: 300.2
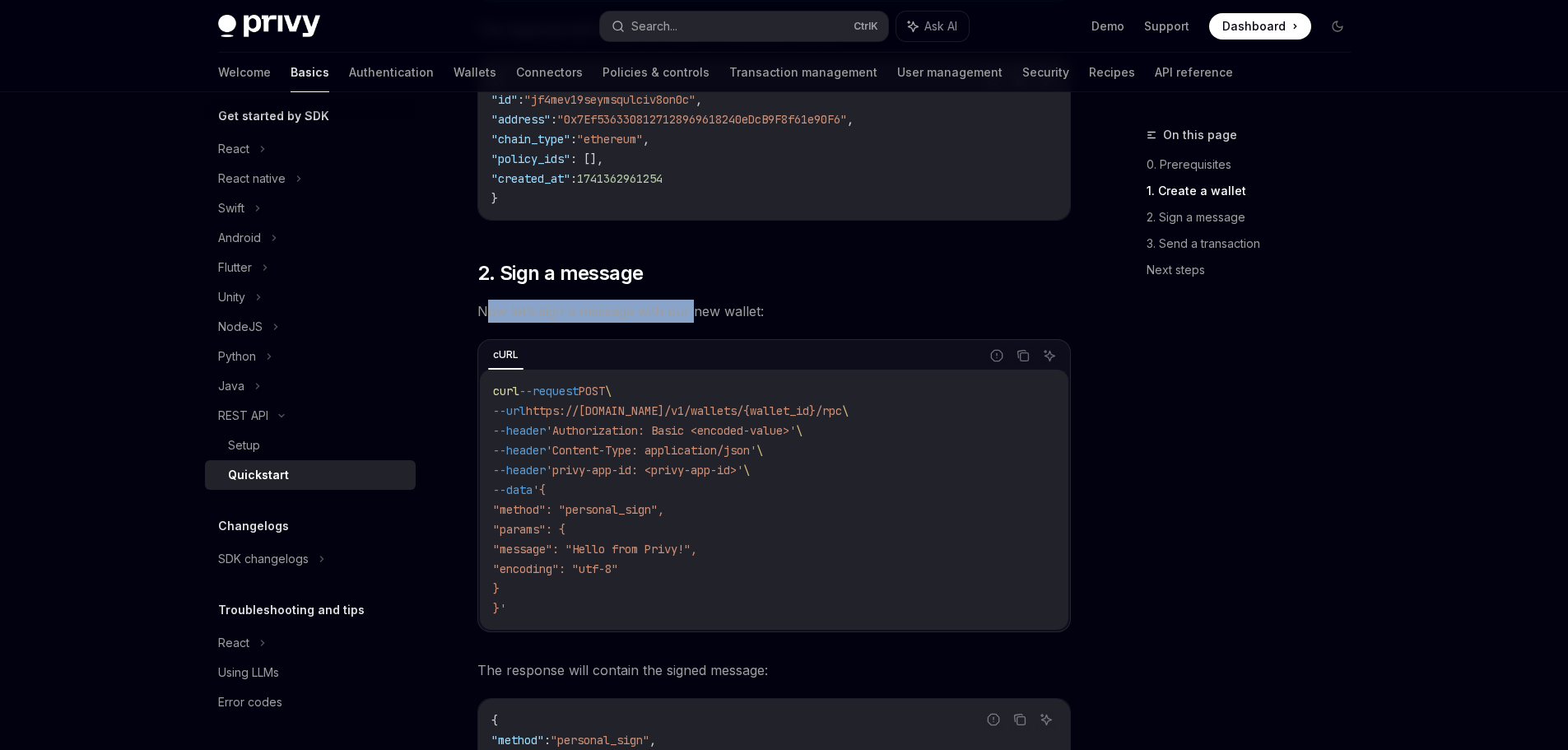
click at [735, 305] on span "Now let’s sign a message with our new wallet:" at bounding box center [773, 311] width 593 height 23
drag, startPoint x: 517, startPoint y: 542, endPoint x: 791, endPoint y: 573, distance: 275.7
click at [762, 571] on code "curl --request POST \ --url https://api.privy.io/v1/wallets/{wallet_id}/rpc \ -…" at bounding box center [774, 500] width 562 height 237
click at [793, 573] on code "curl --request POST \ --url https://api.privy.io/v1/wallets/{wallet_id}/rpc \ -…" at bounding box center [774, 500] width 562 height 237
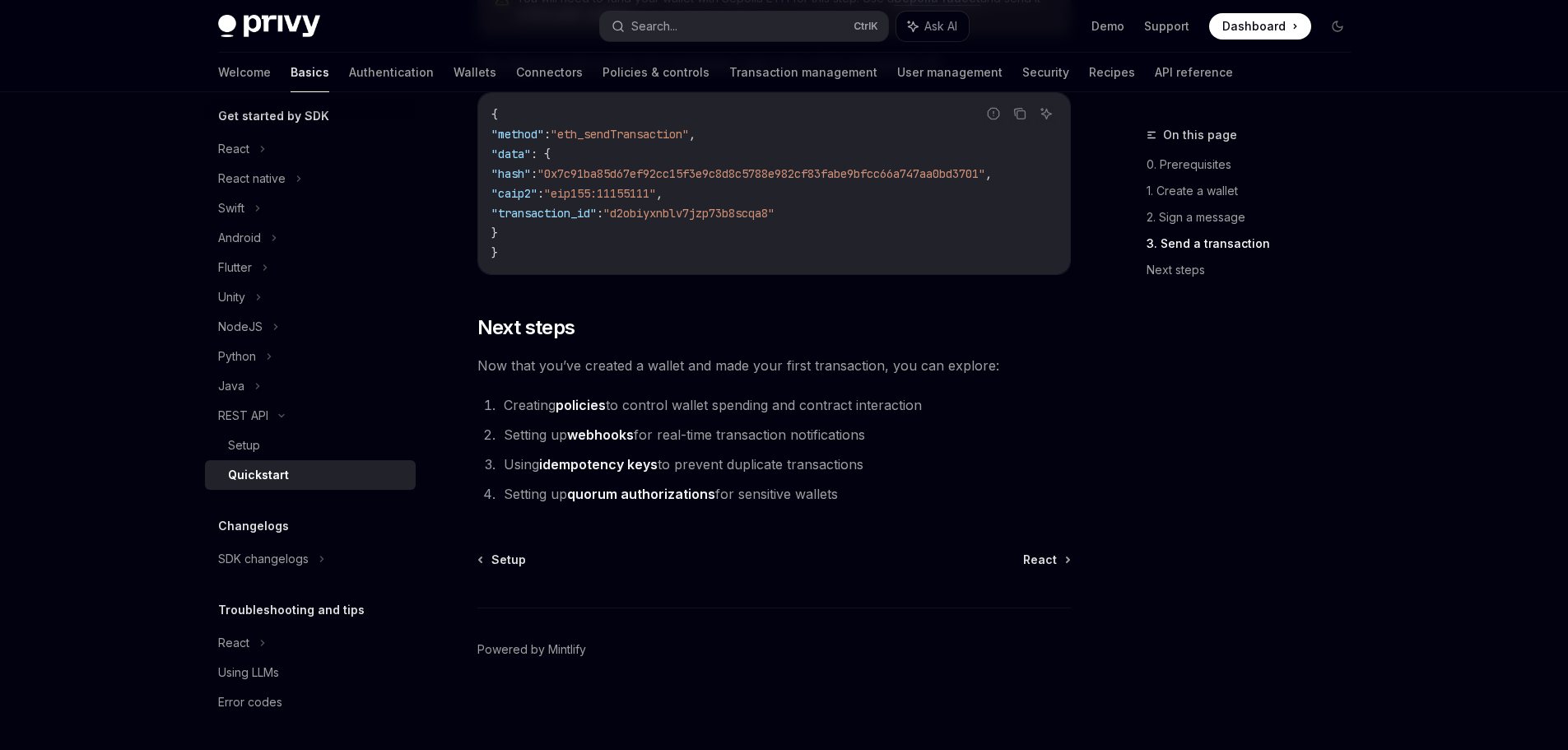
scroll to position [2156, 0]
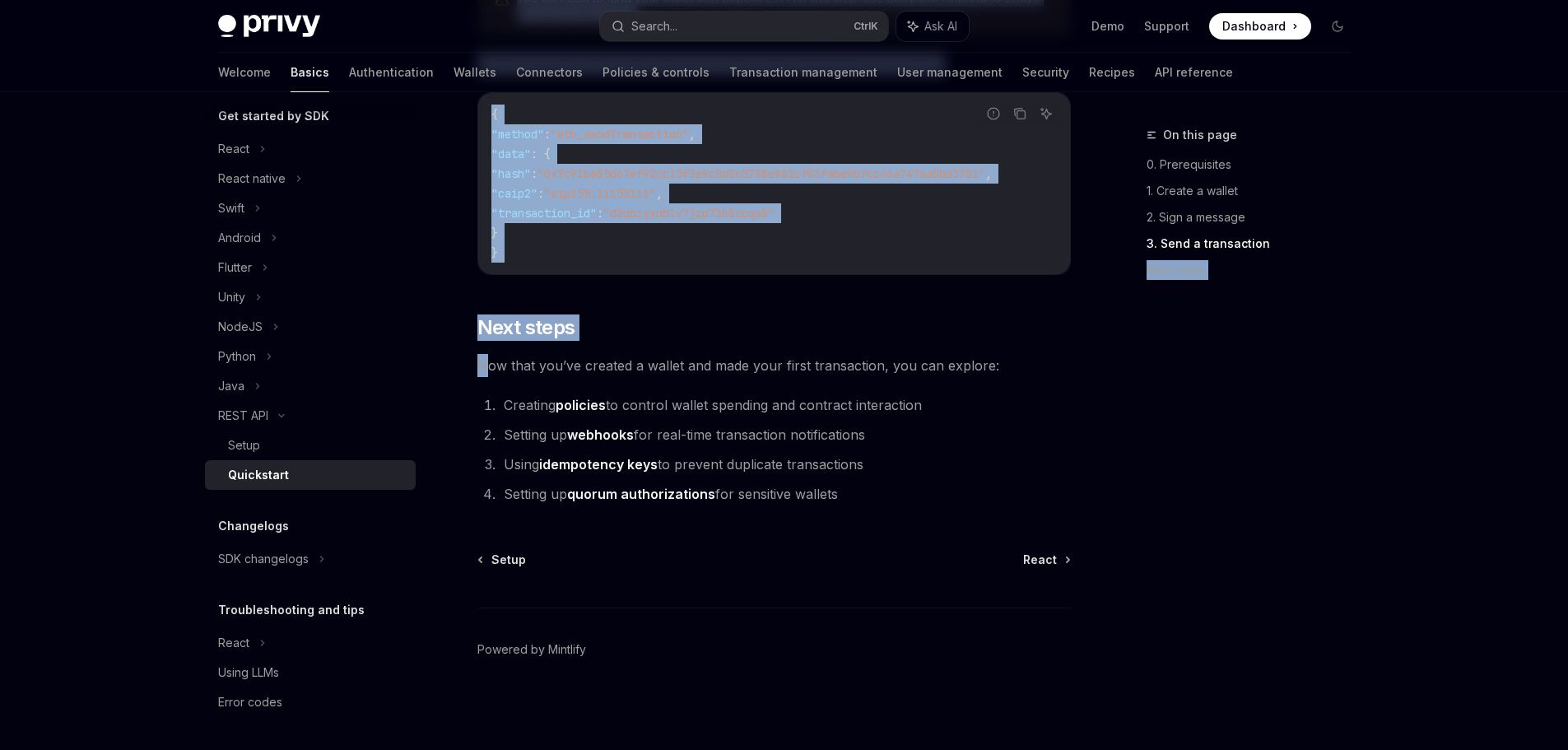
drag, startPoint x: 483, startPoint y: 366, endPoint x: 1211, endPoint y: 463, distance: 734.4
click at [1234, 460] on div "On this page 0. Prerequisites 1. Create a wallet 2. Sign a message 3. Send a tr…" at bounding box center [1238, 438] width 250 height 625
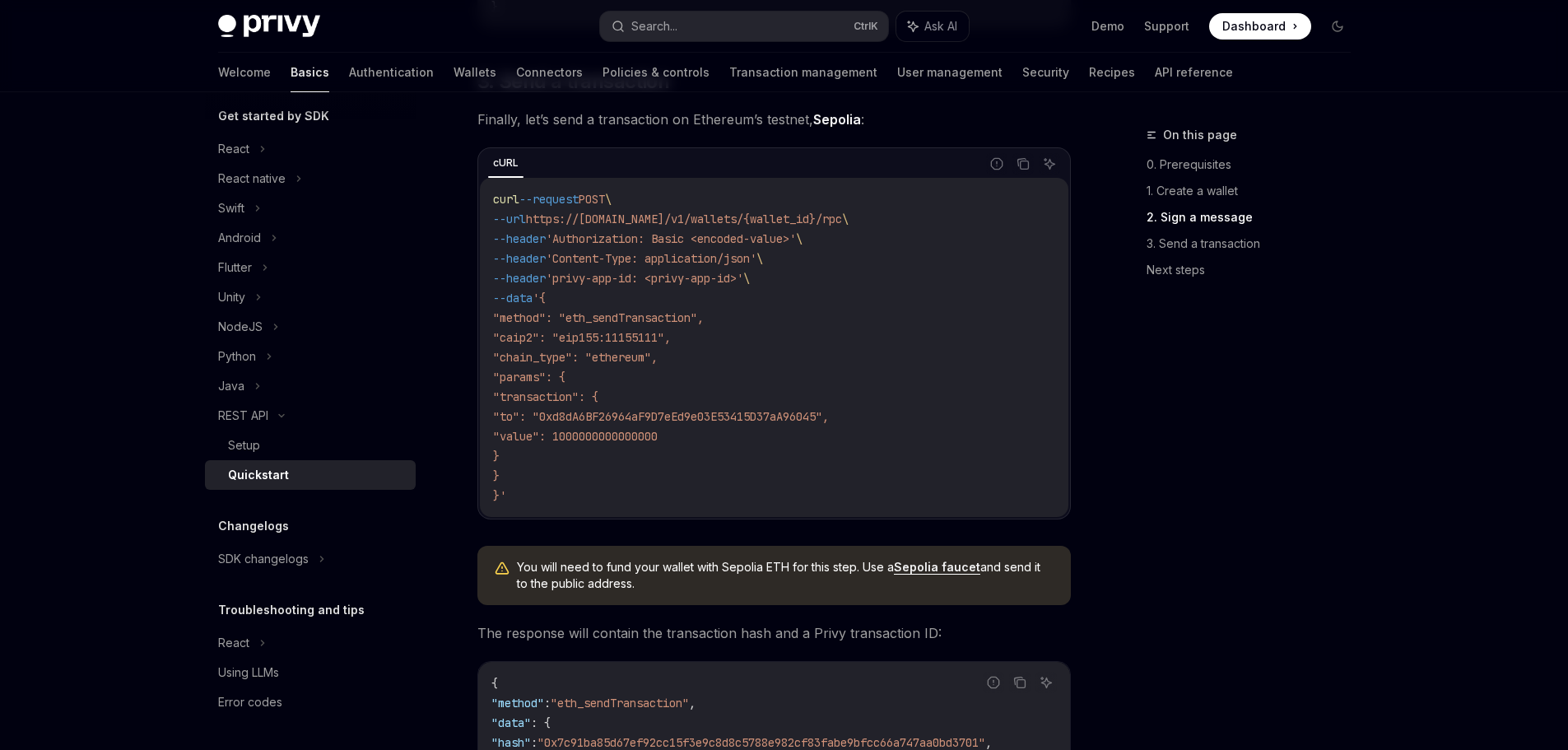
scroll to position [1332, 0]
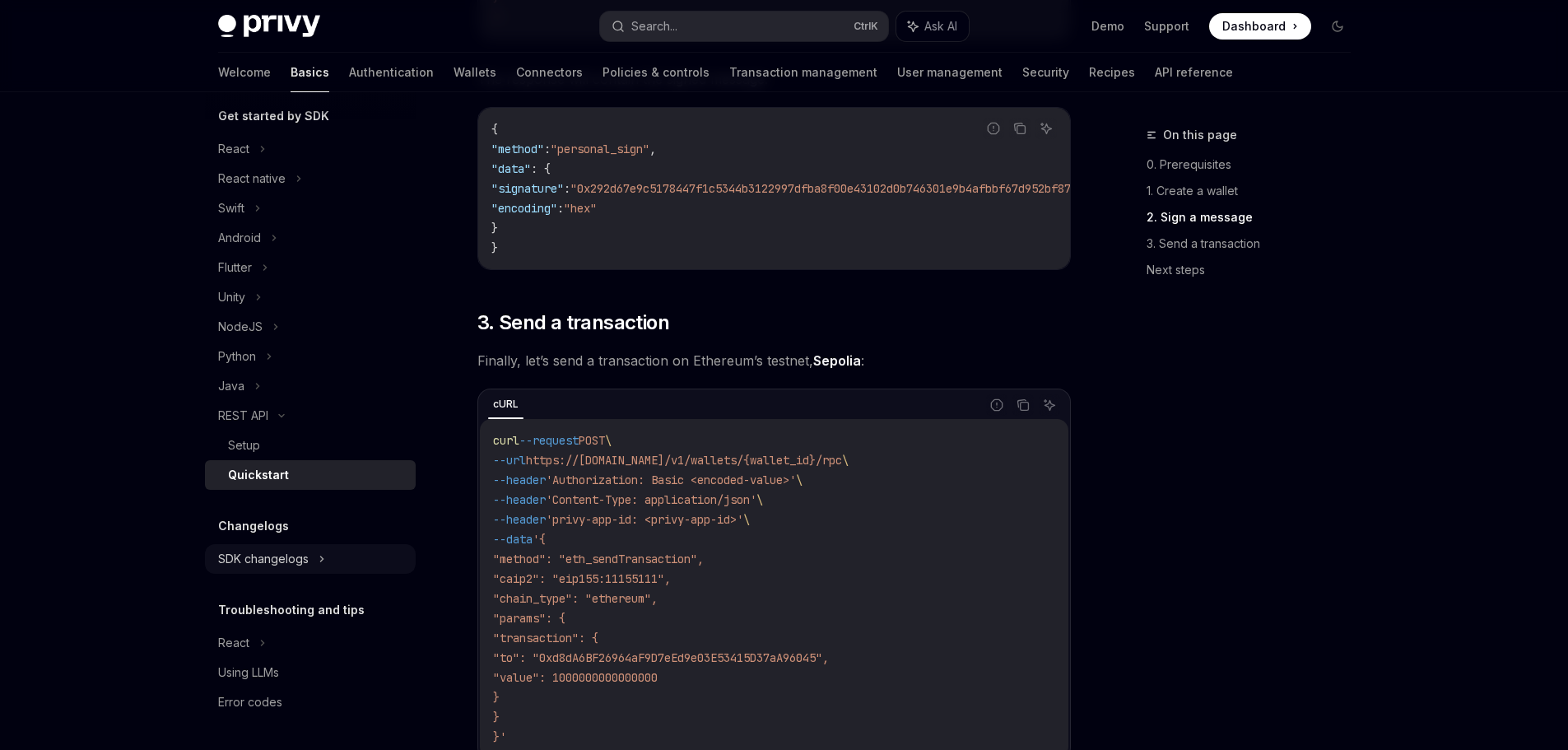
click at [310, 565] on div "SDK changelogs" at bounding box center [310, 559] width 210 height 29
type textarea "*"
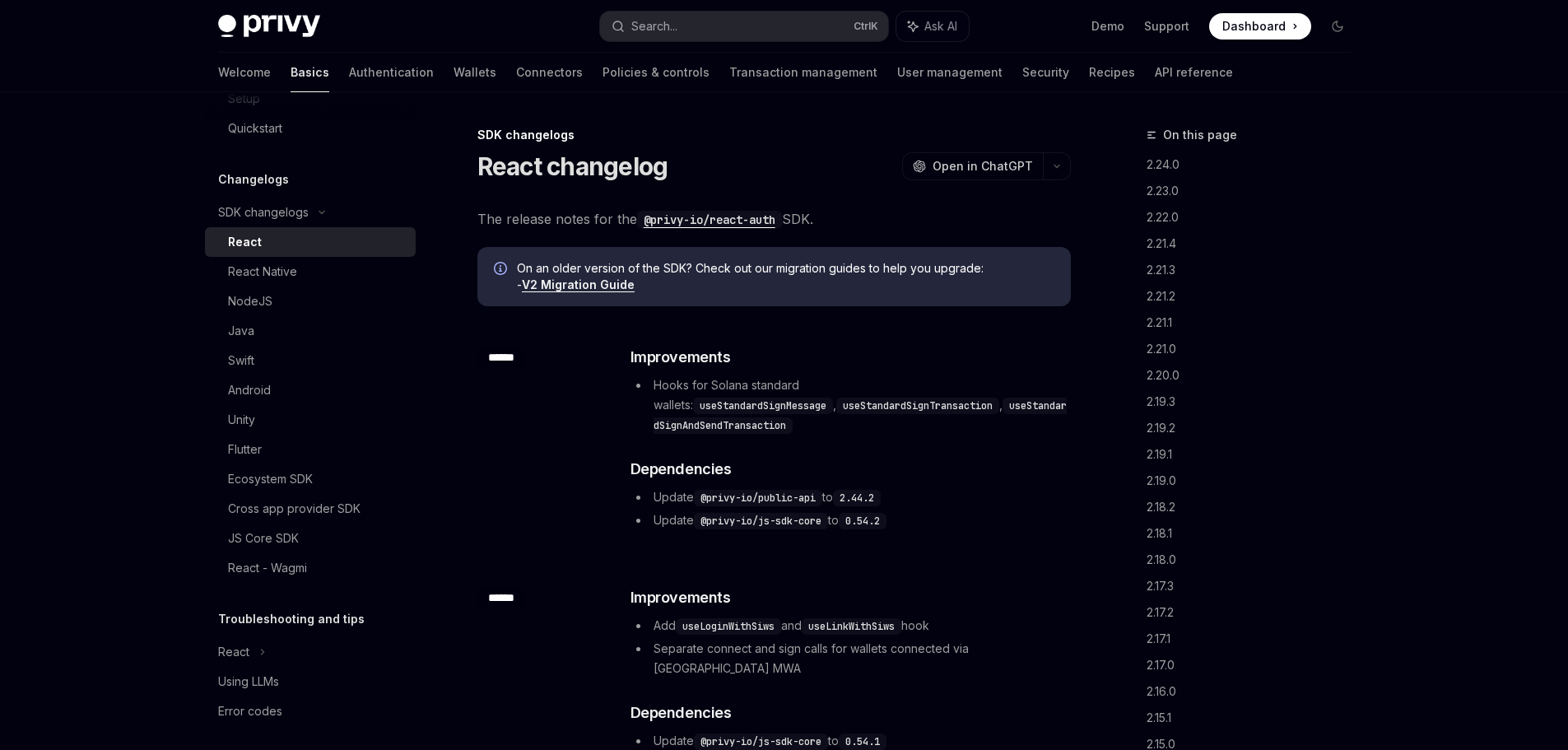
scroll to position [541, 0]
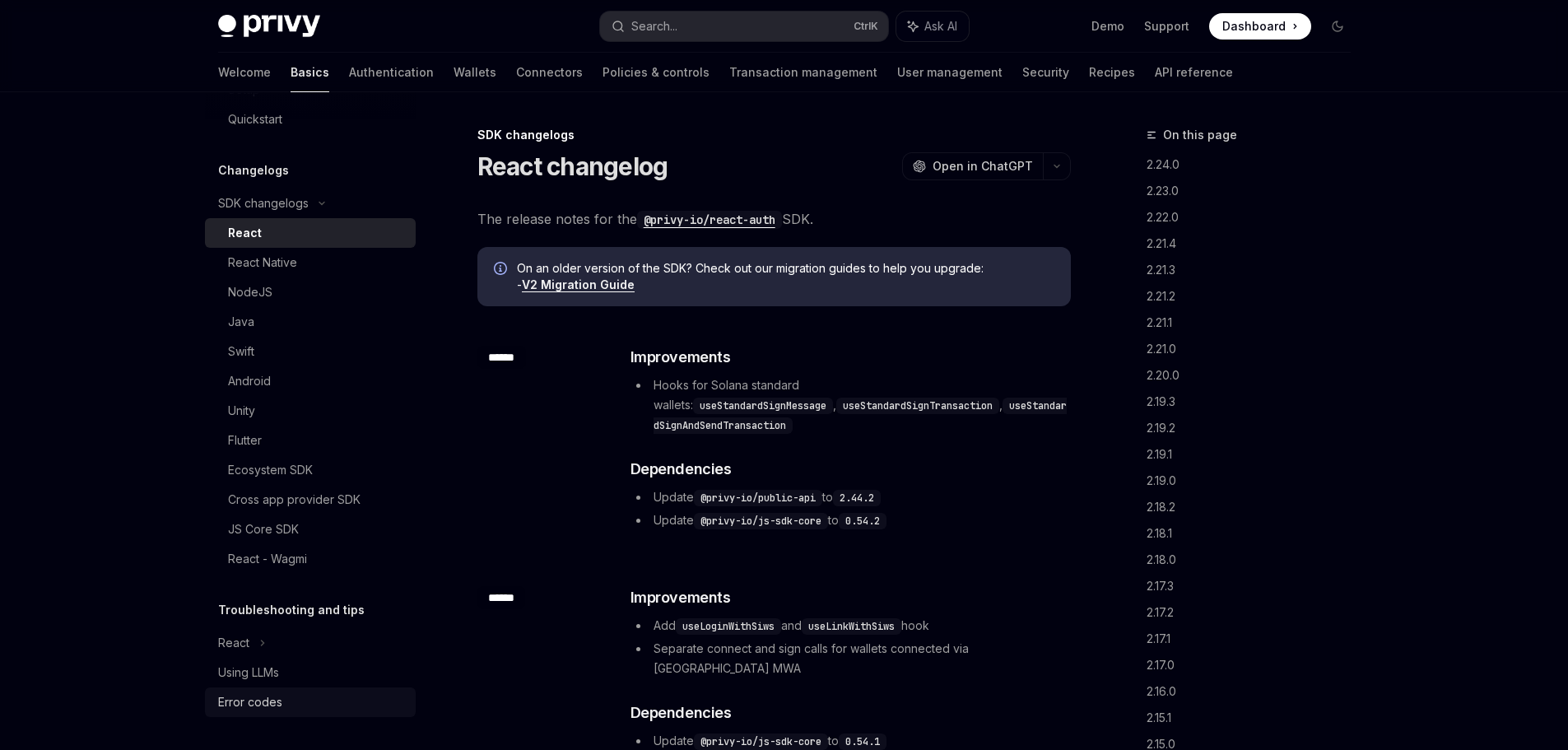
click at [311, 686] on link "Using LLMs" at bounding box center [310, 673] width 210 height 29
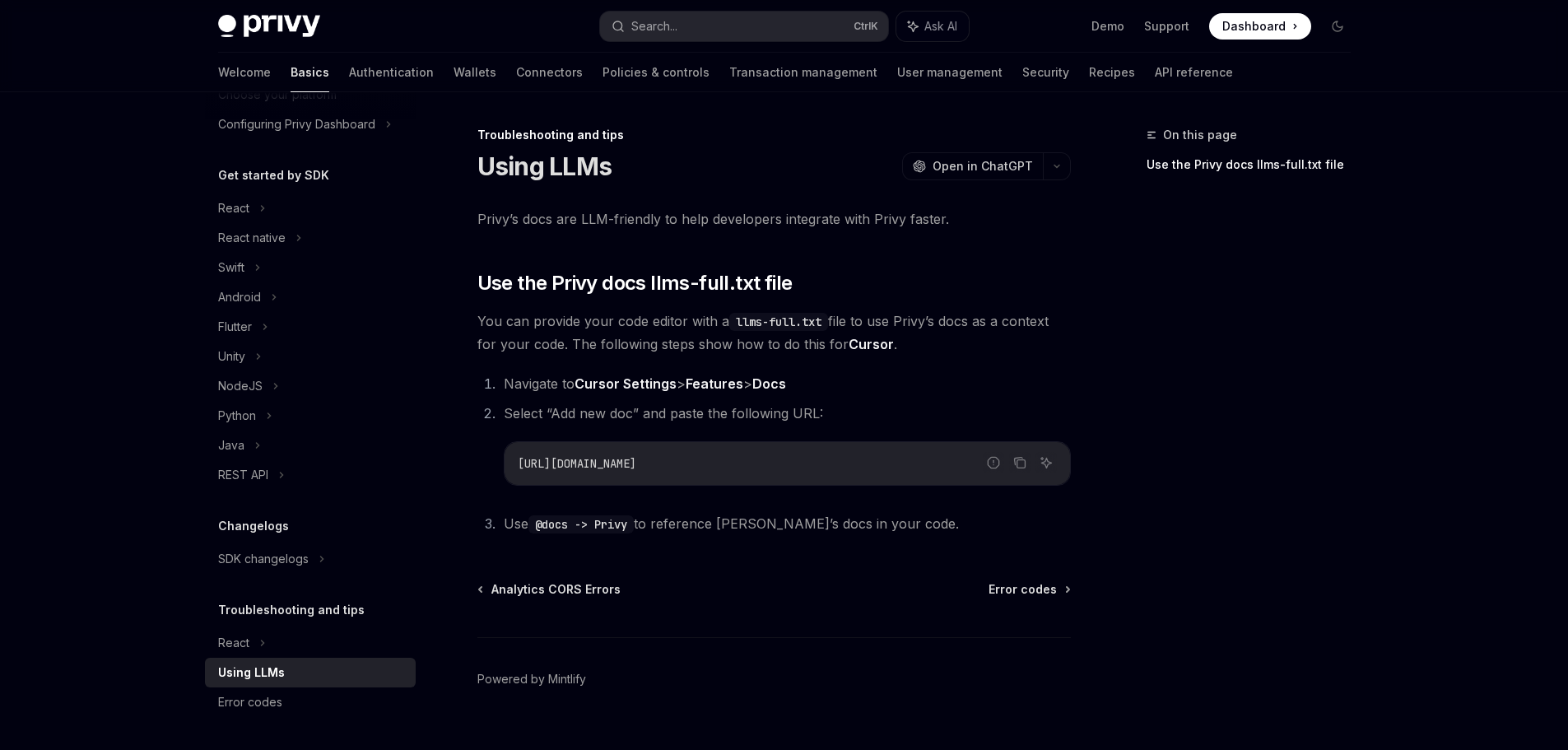
scroll to position [29, 0]
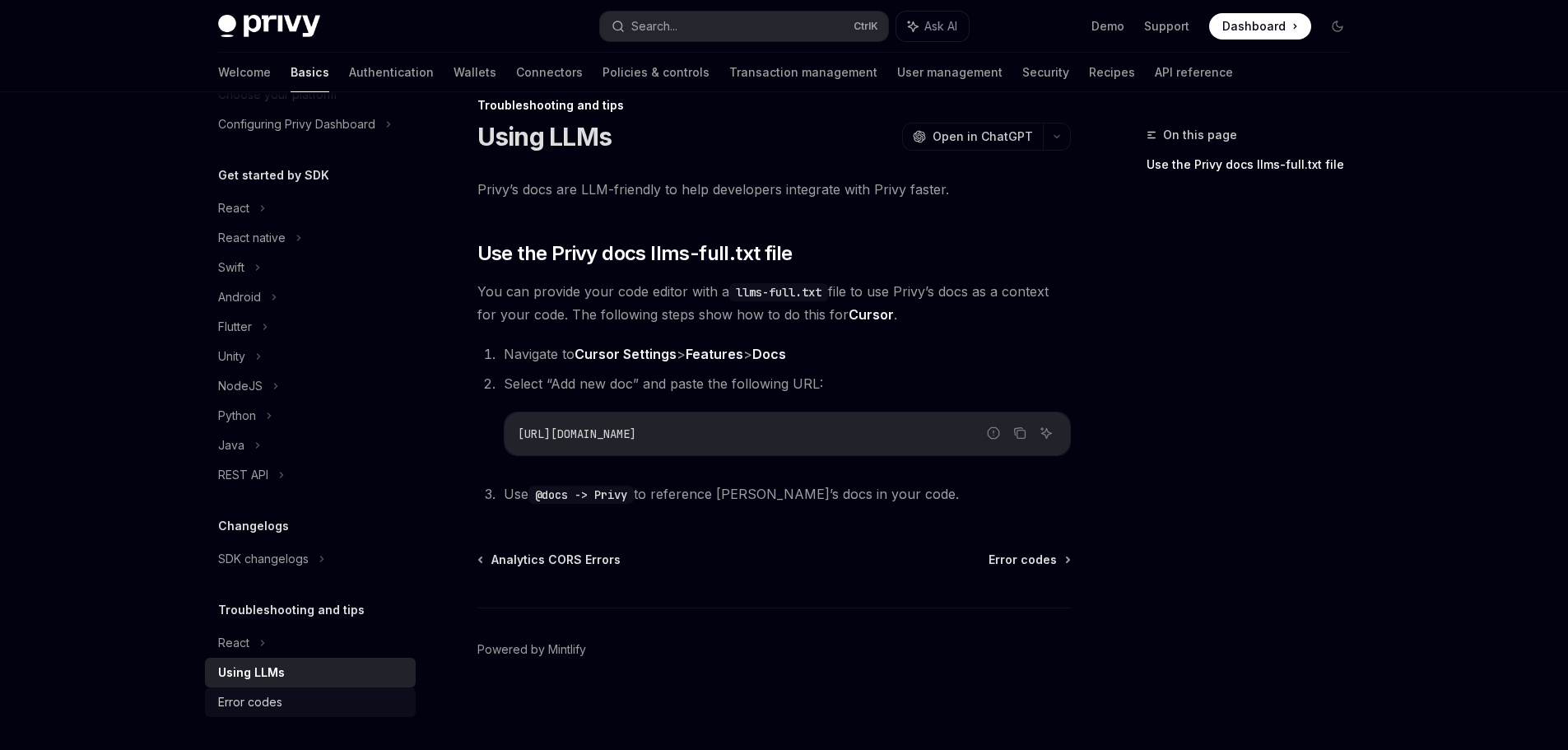
click at [273, 691] on link "Error codes" at bounding box center [310, 702] width 210 height 29
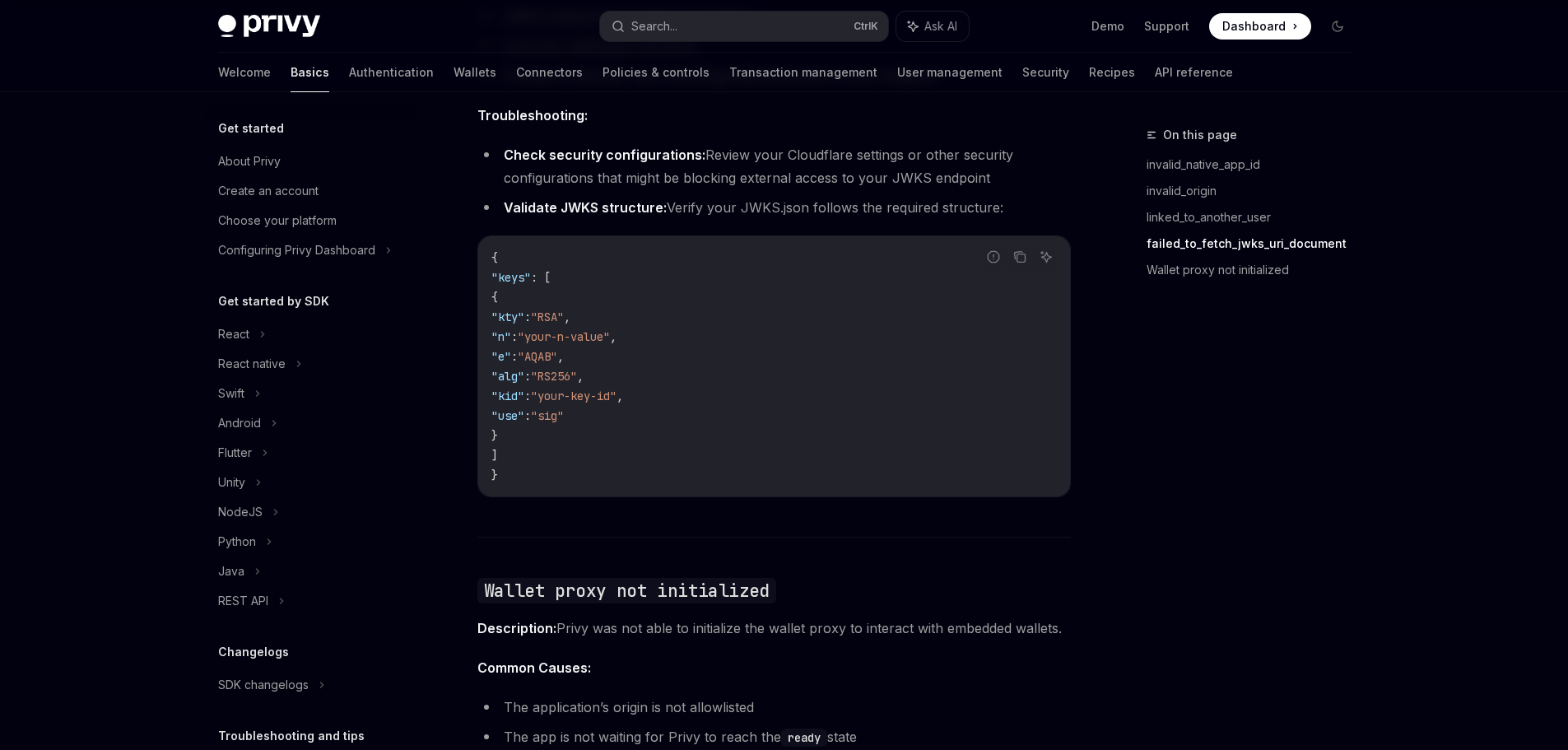
click at [255, 144] on div "Get started About Privy Create an account Choose your platform Configuring Priv…" at bounding box center [310, 192] width 210 height 146
click at [257, 155] on div "About Privy" at bounding box center [249, 161] width 62 height 19
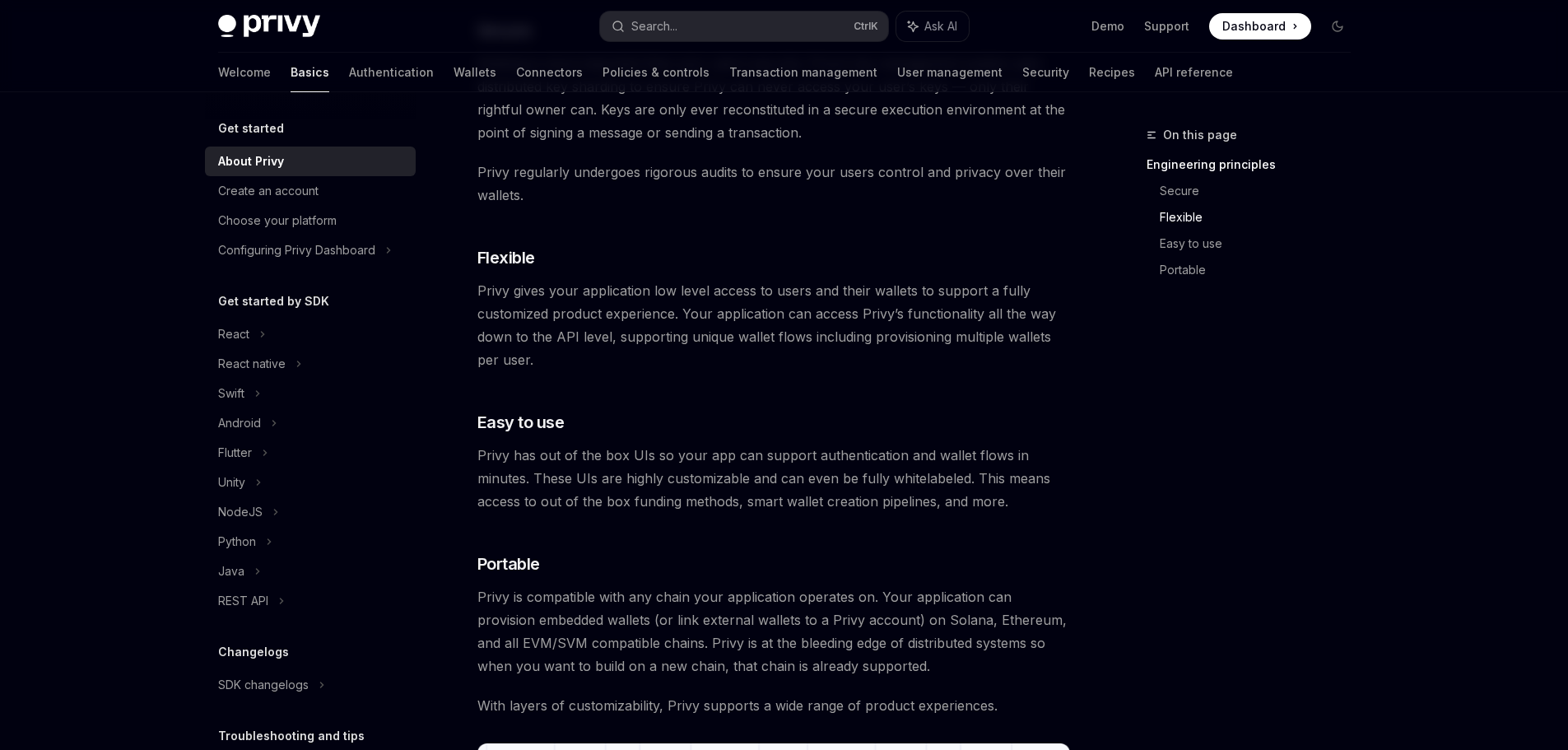
scroll to position [742, 0]
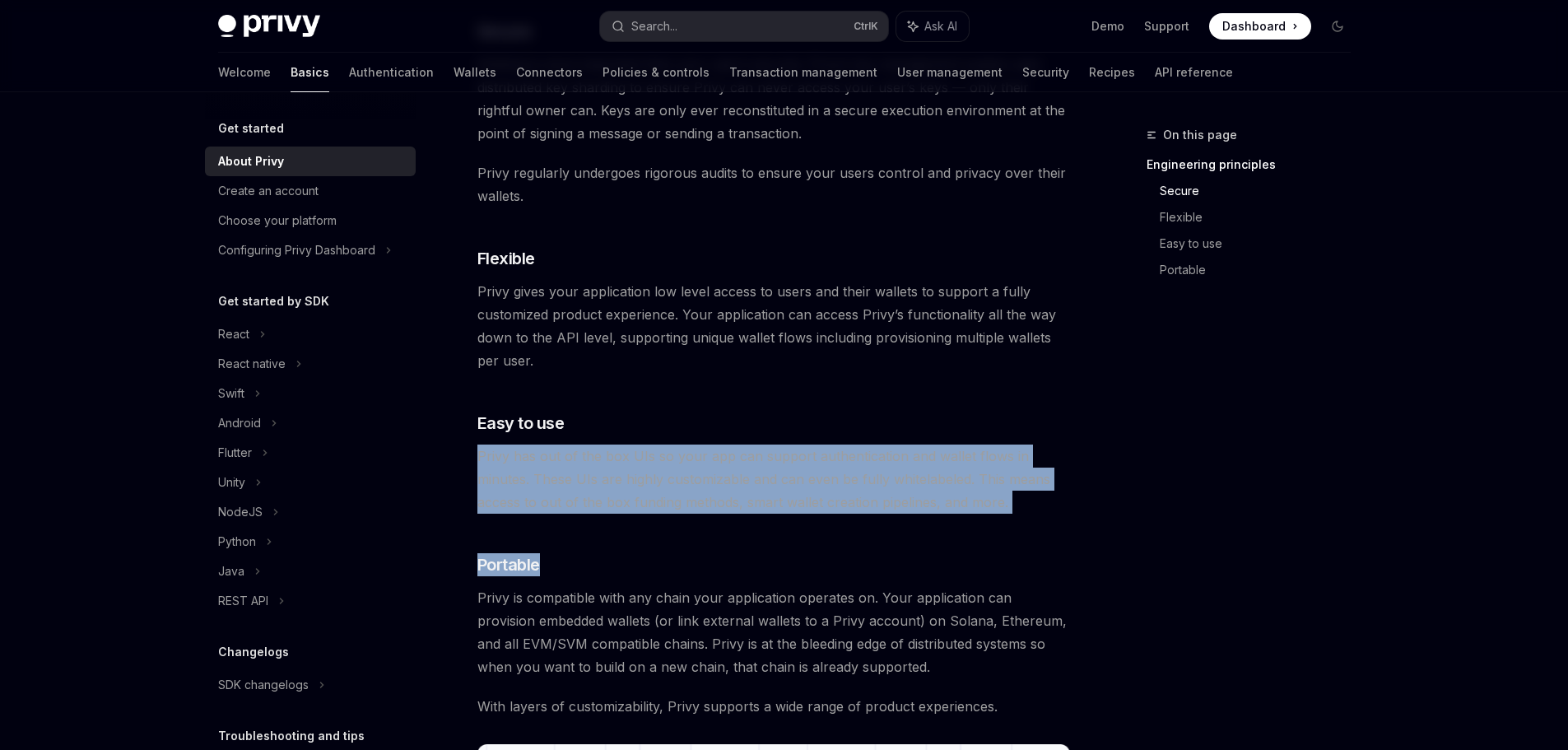
drag, startPoint x: 487, startPoint y: 464, endPoint x: 1016, endPoint y: 545, distance: 535.2
click at [972, 544] on div "Get started About Privy OpenAI Open in ChatGPT OpenAI Open in ChatGPT Privy bui…" at bounding box center [620, 398] width 908 height 2029
click at [1036, 545] on div "Privy builds authentication and wallet infrastructure to enable better products…" at bounding box center [773, 317] width 593 height 1702
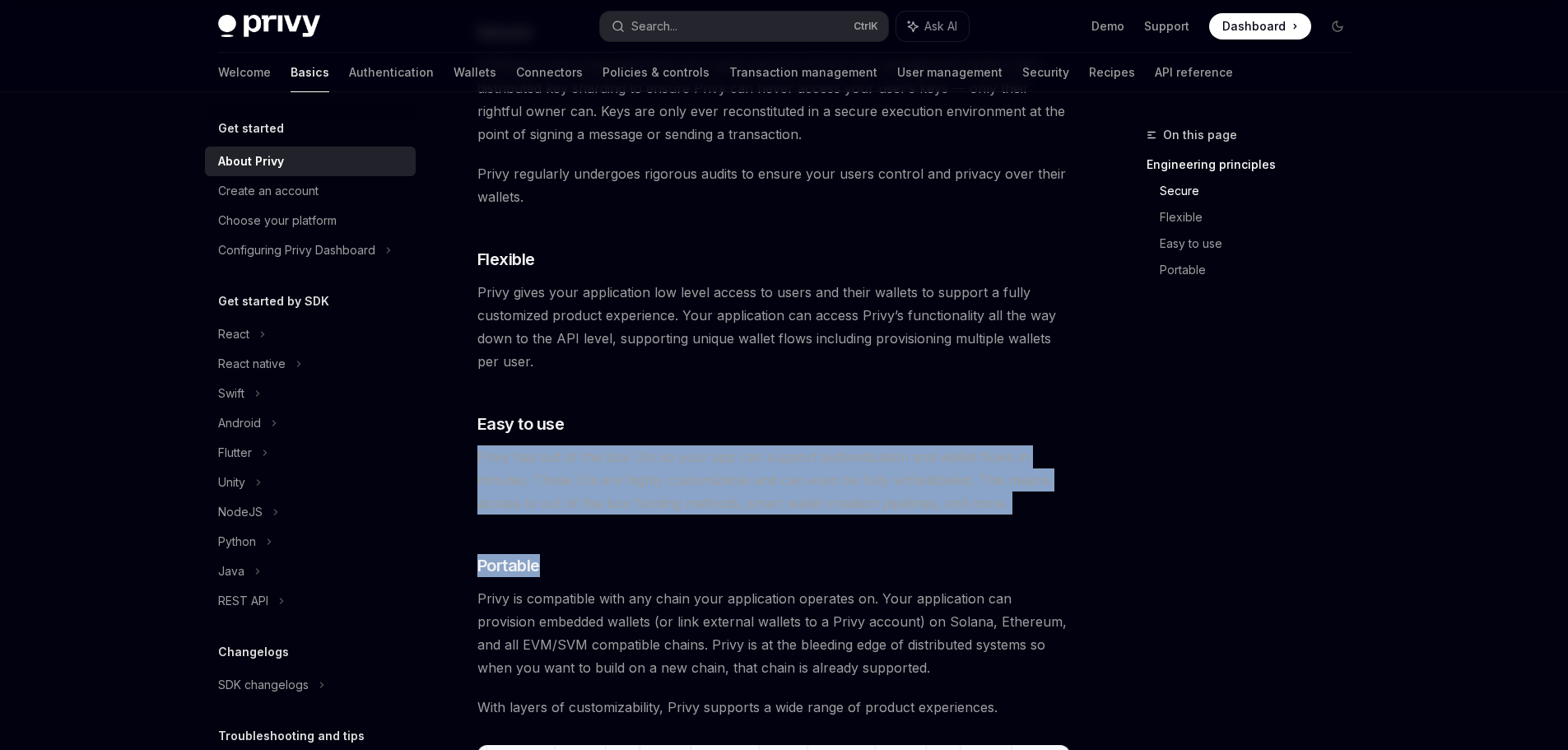
scroll to position [329, 0]
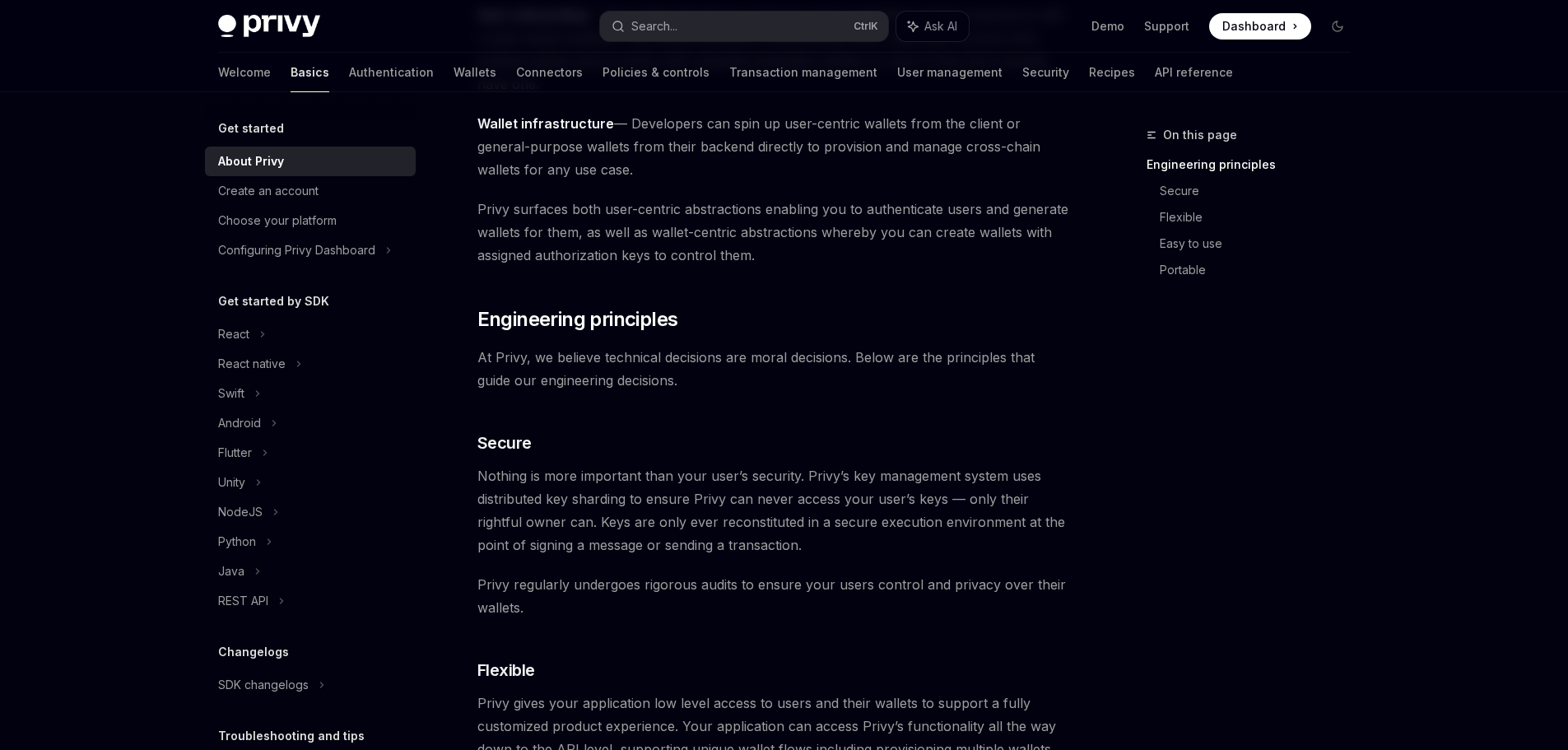
click at [728, 523] on span "Nothing is more important than your user’s security. Privy’s key management sys…" at bounding box center [773, 511] width 593 height 93
click at [260, 204] on link "Create an account" at bounding box center [310, 190] width 210 height 29
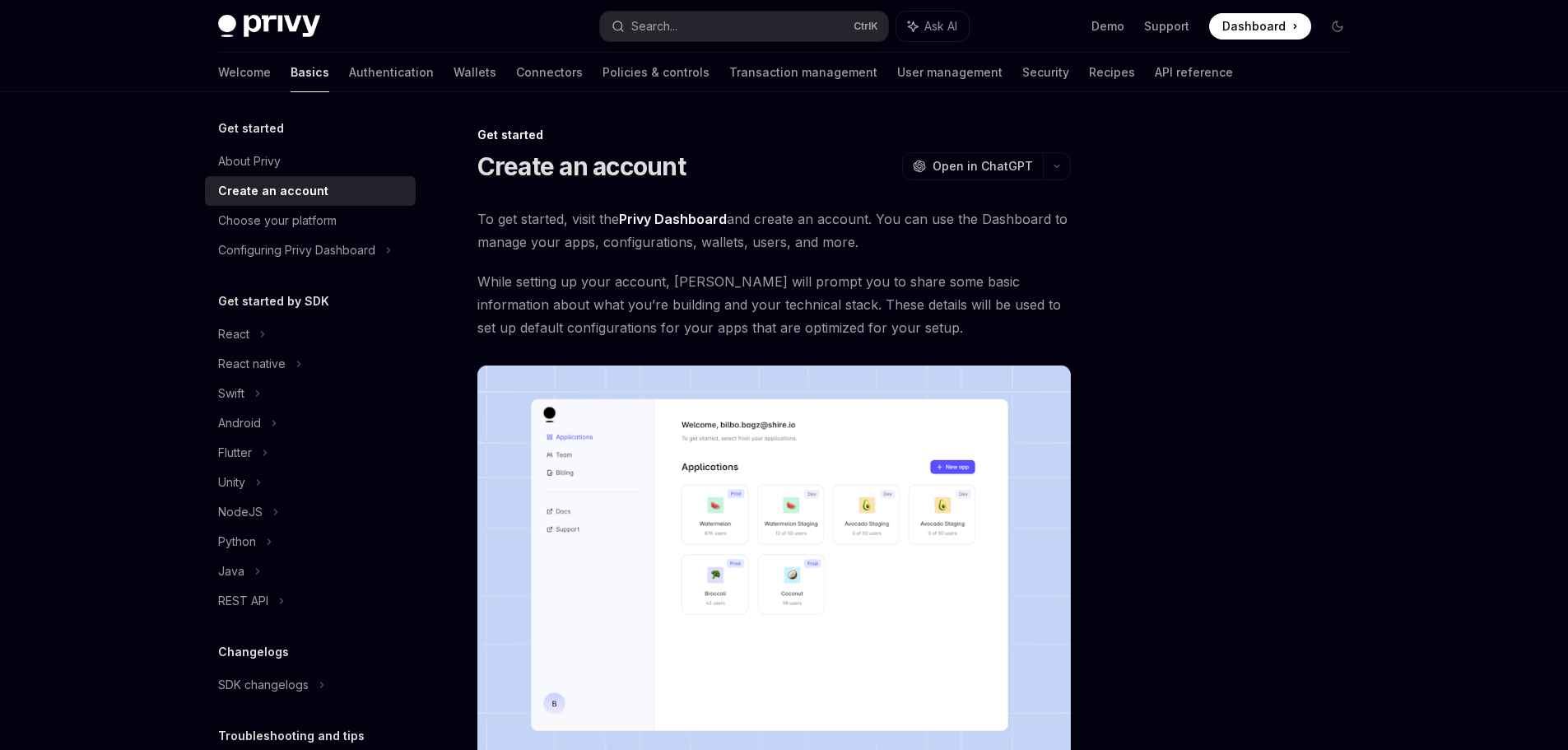
click at [595, 301] on span "While setting up your account, [PERSON_NAME] will prompt you to share some basi…" at bounding box center [773, 305] width 593 height 69
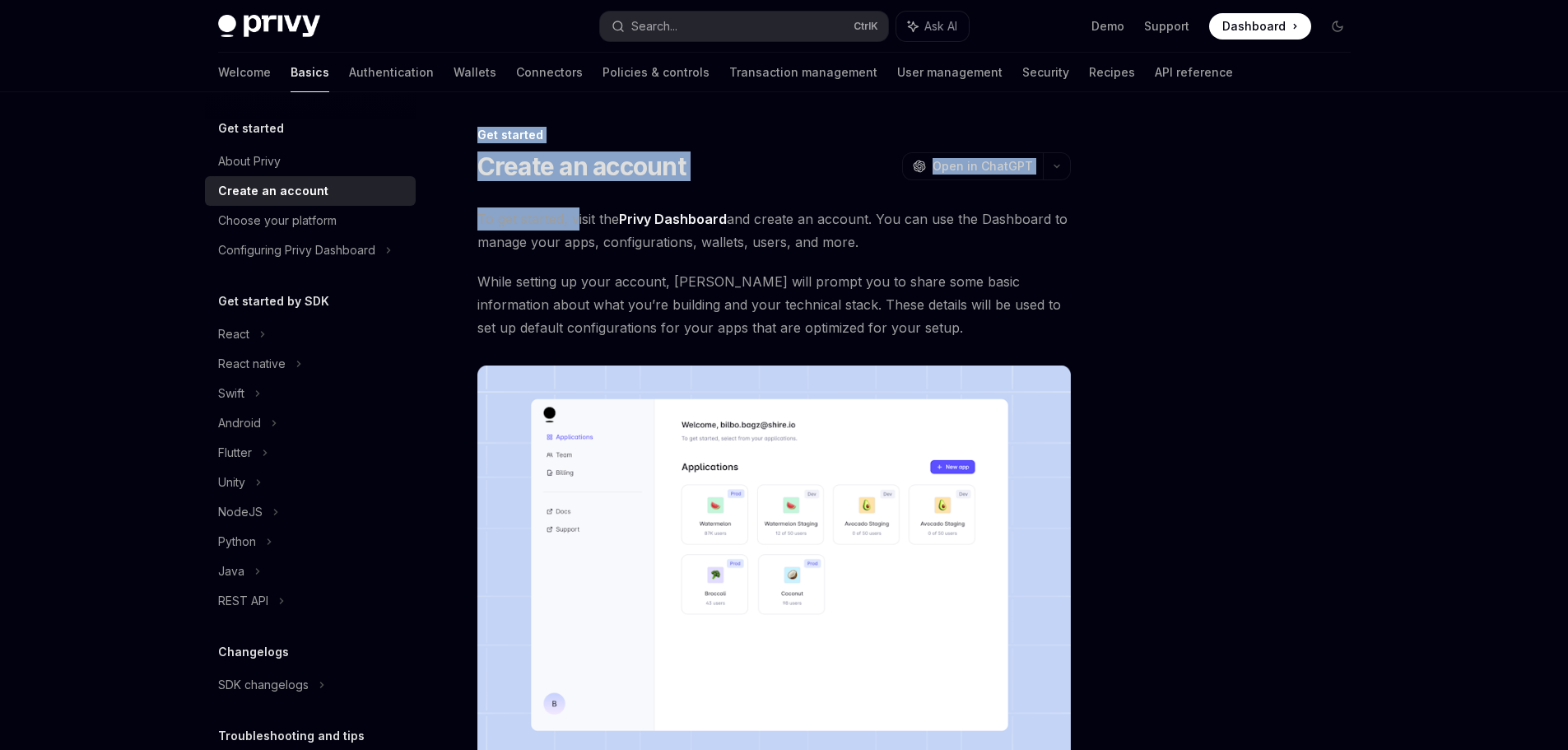
drag, startPoint x: 702, startPoint y: 223, endPoint x: 1169, endPoint y: 337, distance: 480.7
click at [1127, 328] on div "Get started Create an account OpenAI Open in ChatGPT OpenAI Open in ChatGPT To …" at bounding box center [785, 563] width 1159 height 942
click at [1279, 341] on div at bounding box center [1238, 438] width 250 height 625
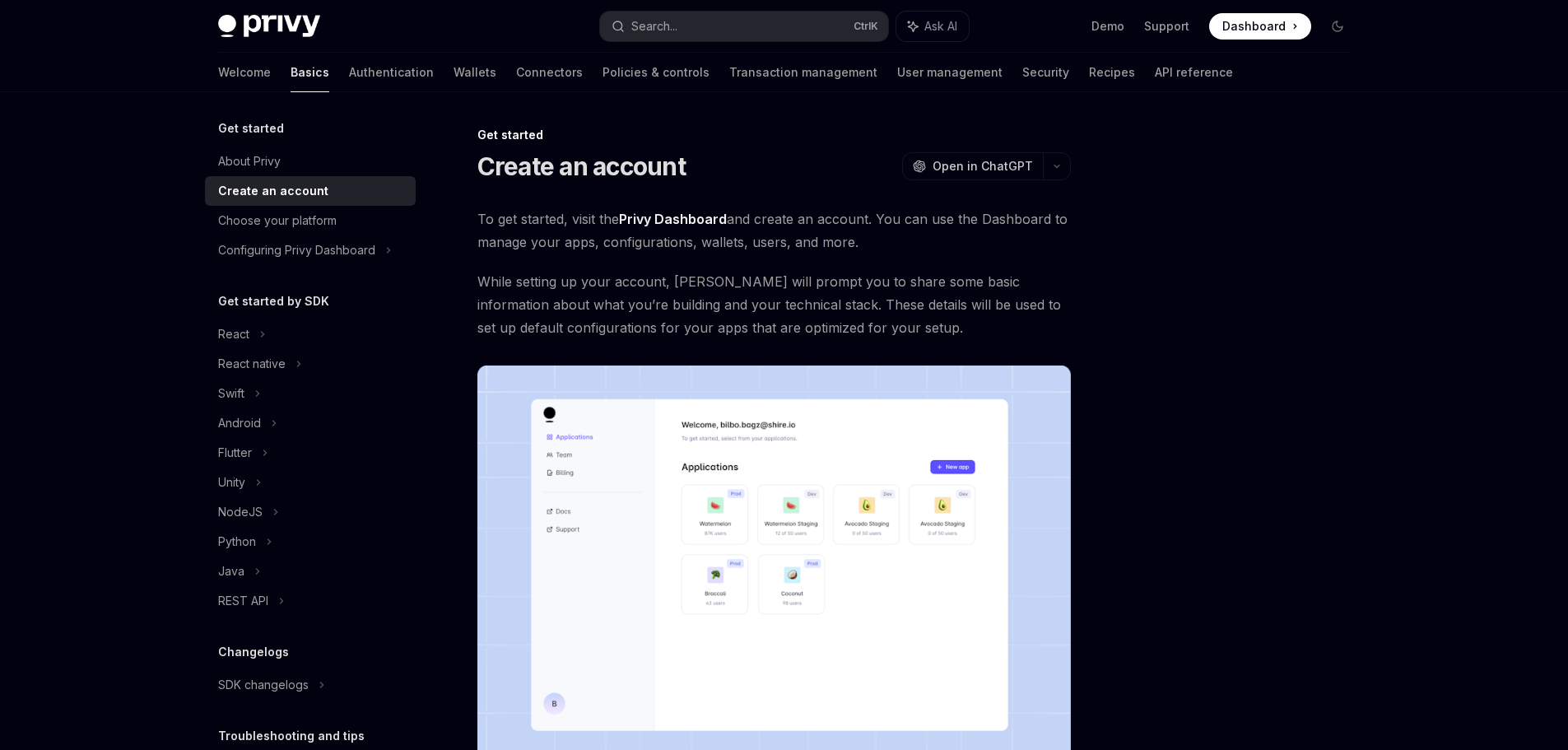
click at [551, 247] on span "To get started, visit the Privy Dashboard and create an account. You can use th…" at bounding box center [773, 231] width 593 height 46
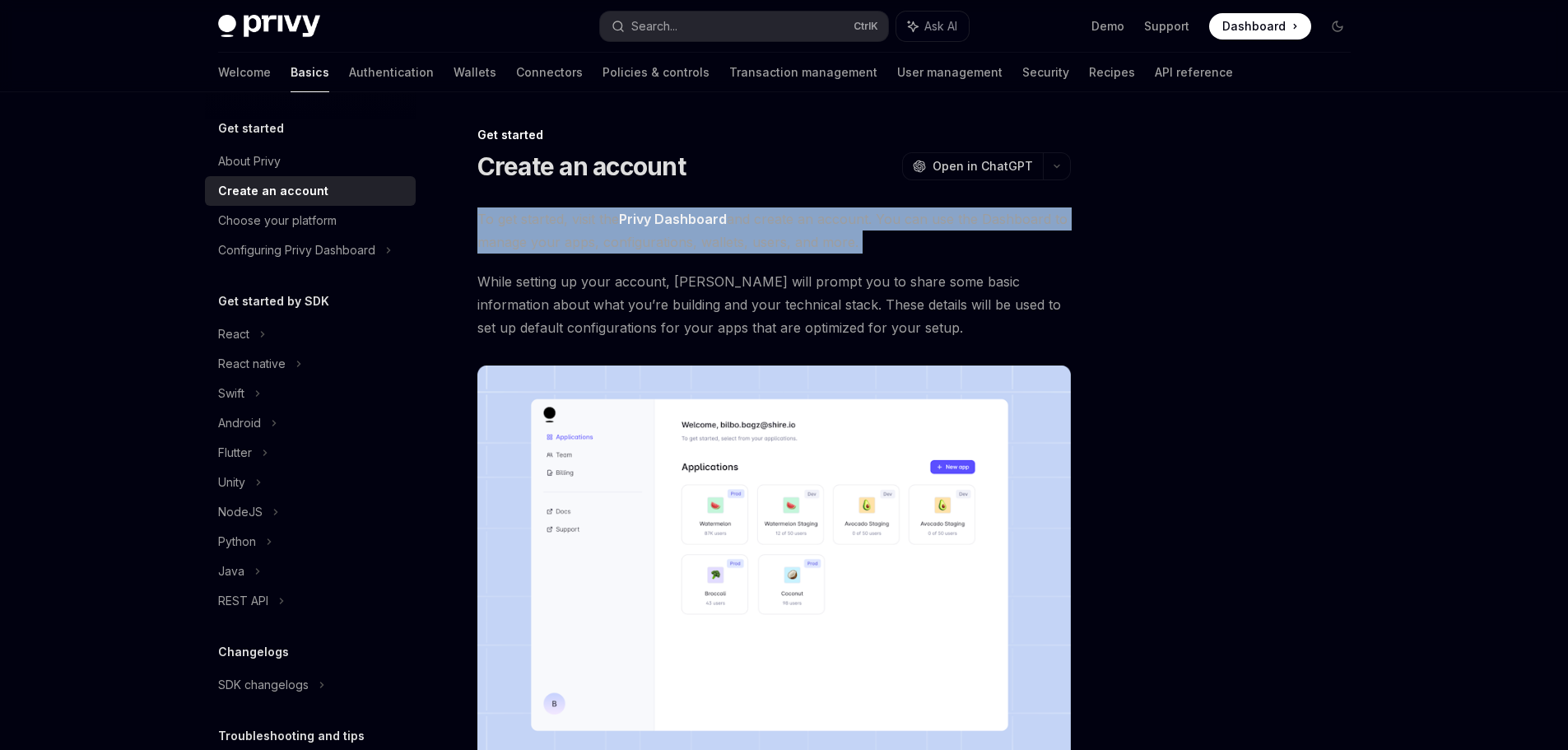
click at [551, 247] on span "To get started, visit the Privy Dashboard and create an account. You can use th…" at bounding box center [773, 231] width 593 height 46
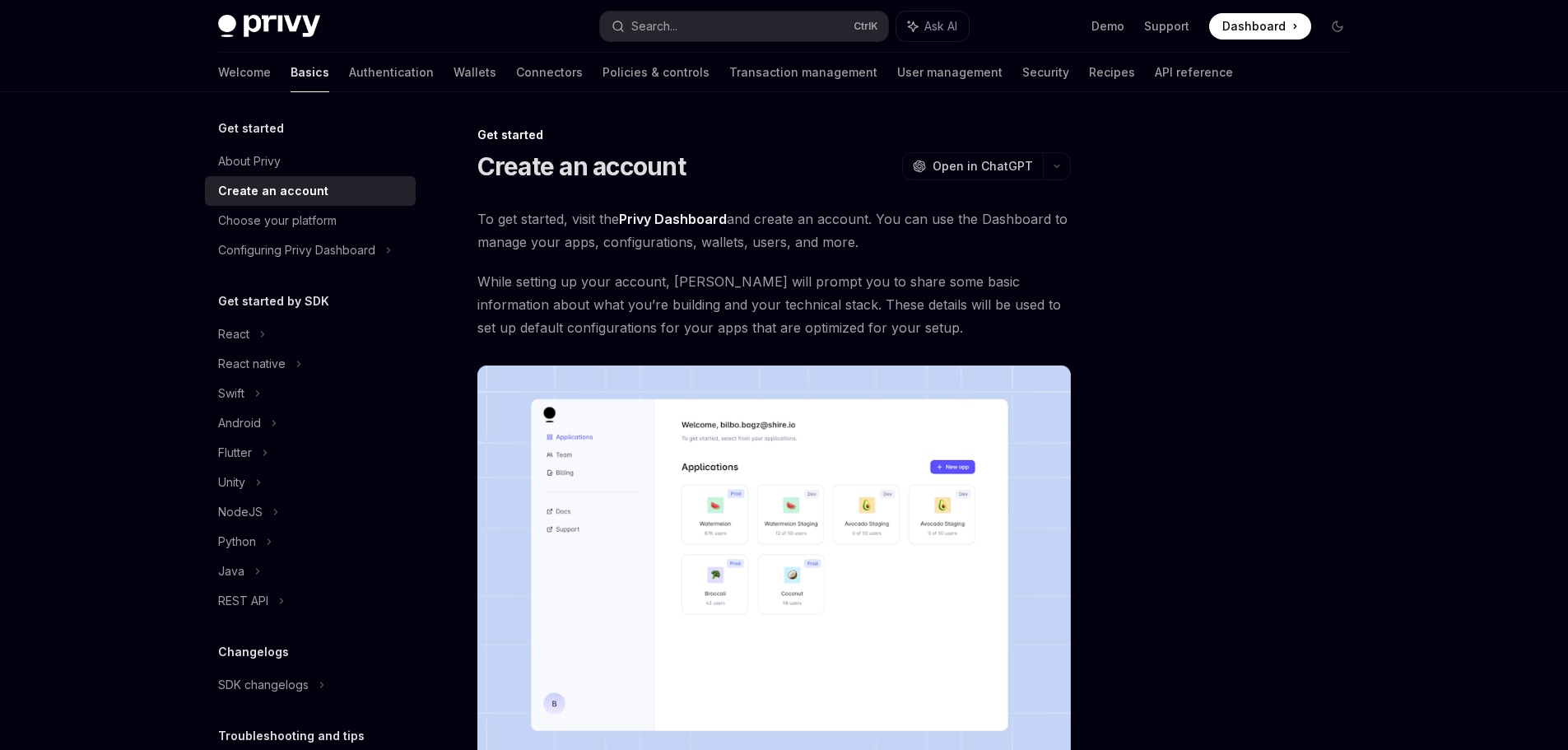
click at [720, 276] on span "While setting up your account, [PERSON_NAME] will prompt you to share some basi…" at bounding box center [773, 305] width 593 height 69
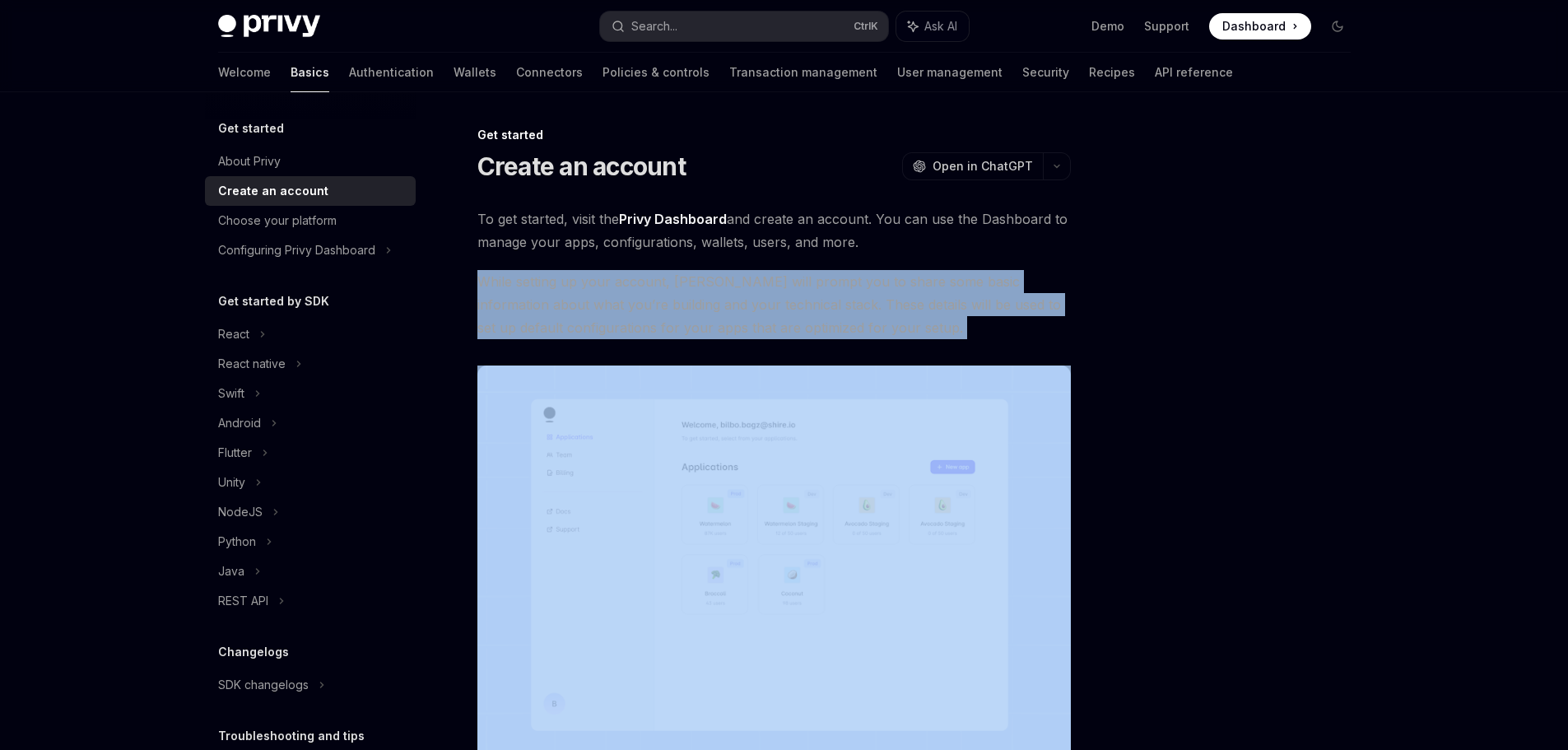
click at [720, 276] on span "While setting up your account, [PERSON_NAME] will prompt you to share some basi…" at bounding box center [773, 305] width 593 height 69
click at [340, 215] on div "Choose your platform" at bounding box center [311, 220] width 188 height 19
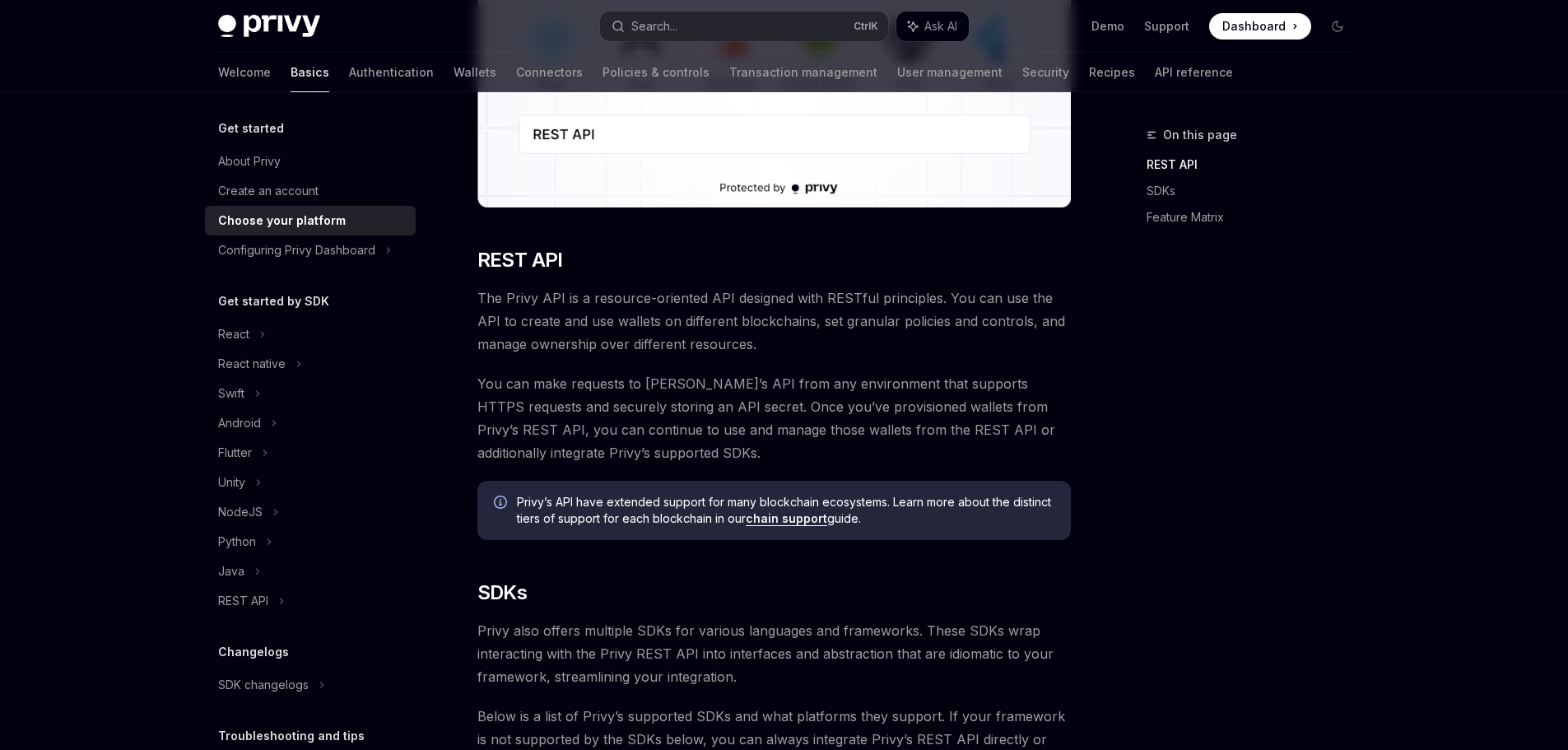
scroll to position [329, 0]
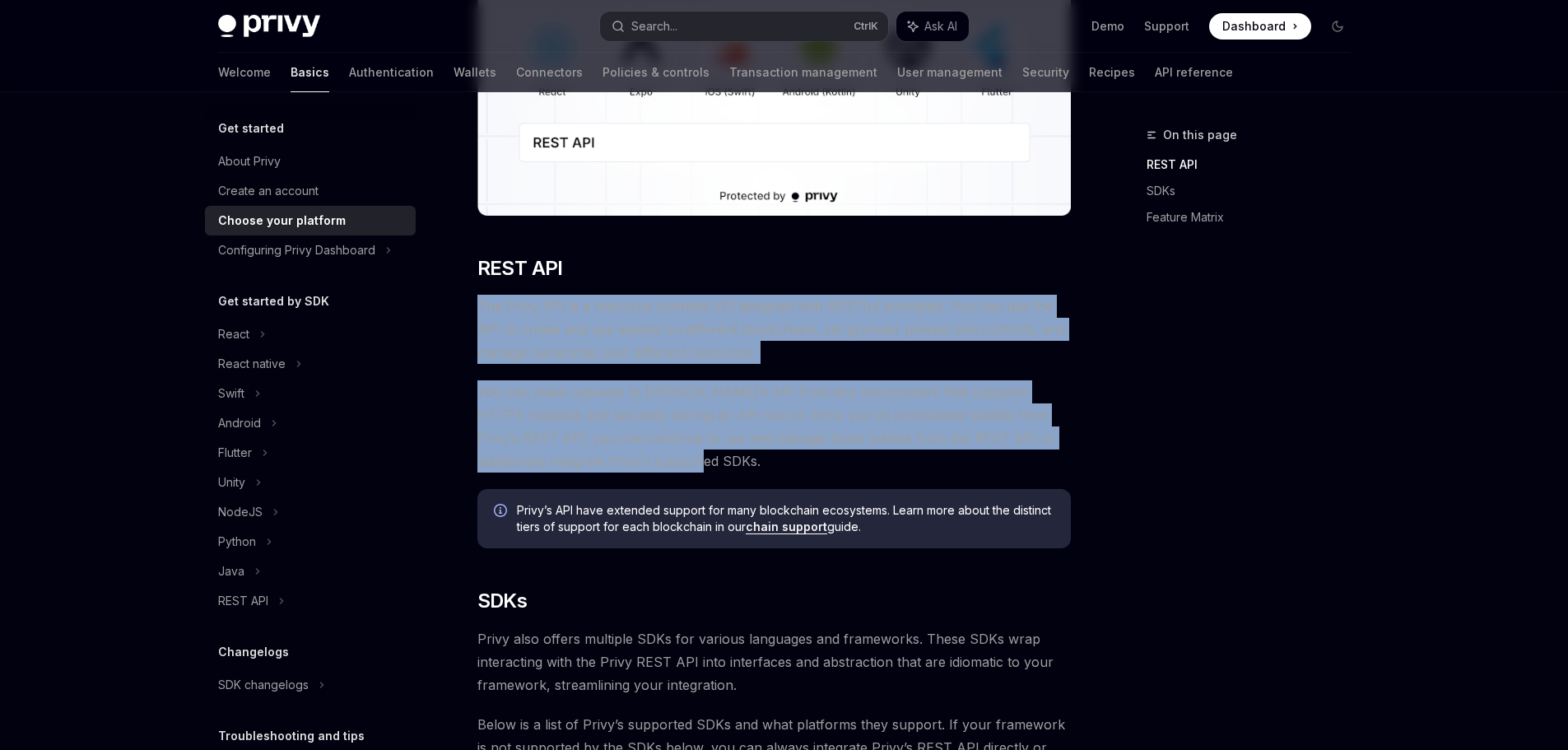
drag, startPoint x: 480, startPoint y: 308, endPoint x: 893, endPoint y: 457, distance: 439.1
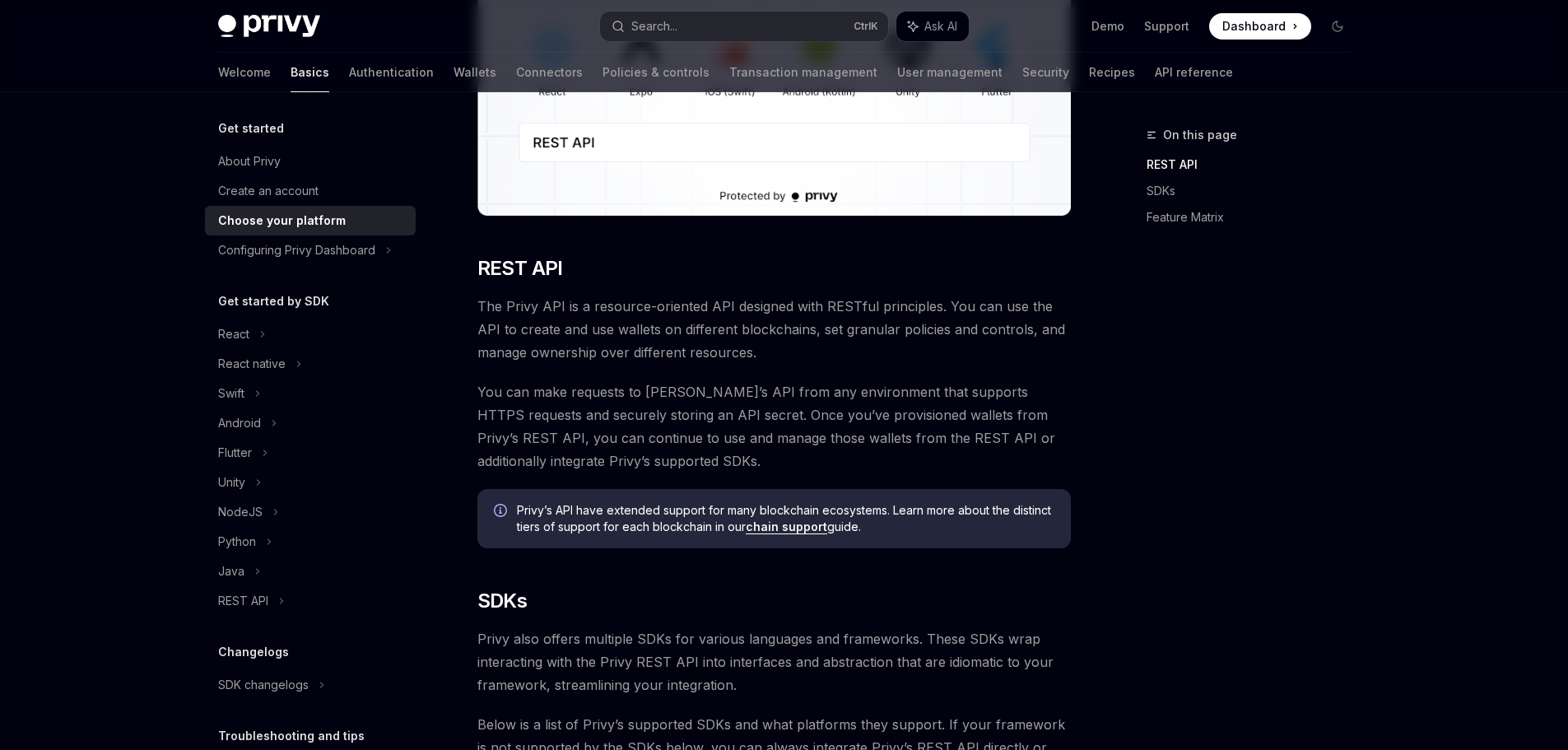
click at [1157, 395] on div "On this page REST API SDKs Feature Matrix" at bounding box center [1238, 438] width 250 height 625
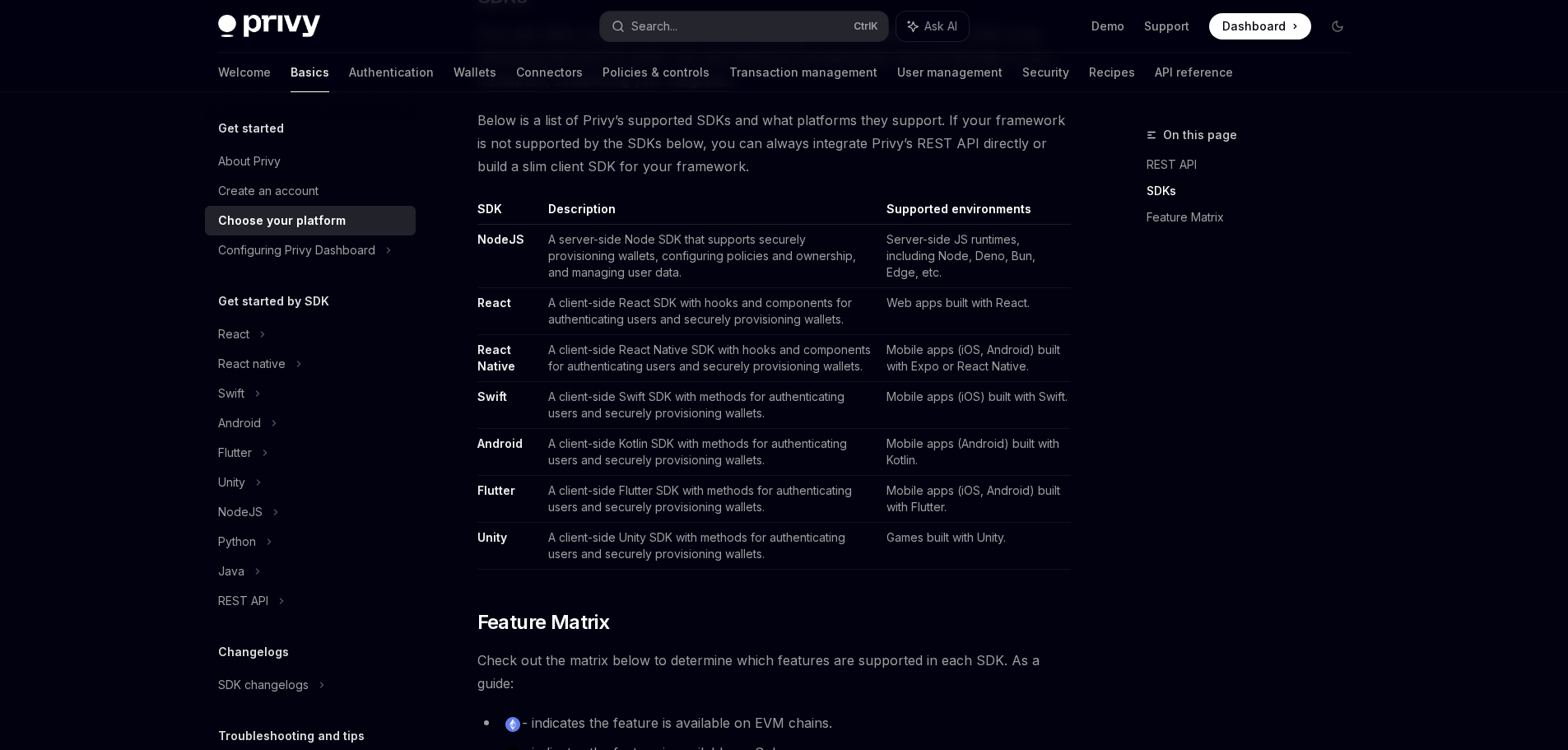
scroll to position [906, 0]
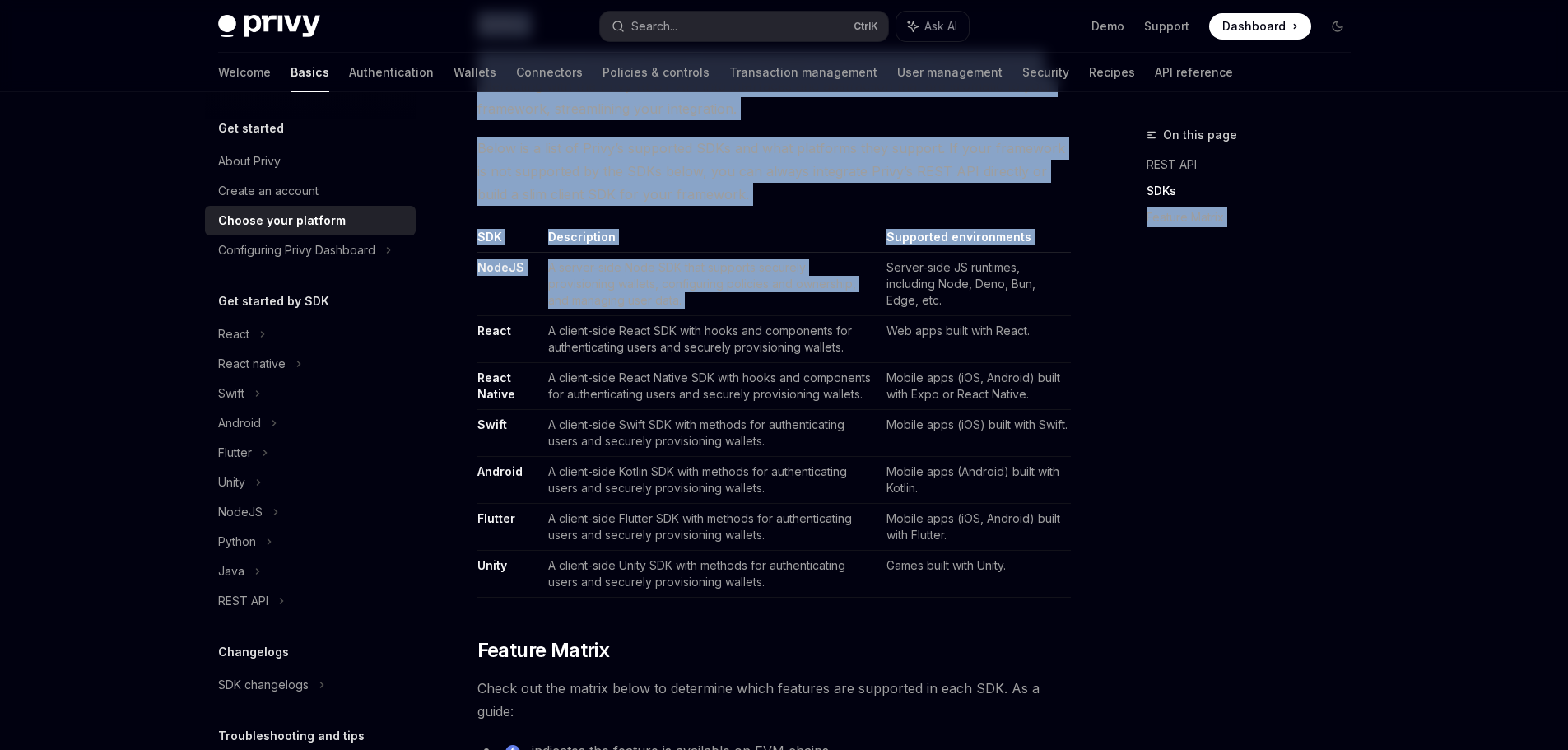
drag, startPoint x: 887, startPoint y: 266, endPoint x: 1121, endPoint y: 564, distance: 378.9
click at [1150, 473] on div "On this page REST API SDKs Feature Matrix" at bounding box center [1238, 438] width 250 height 625
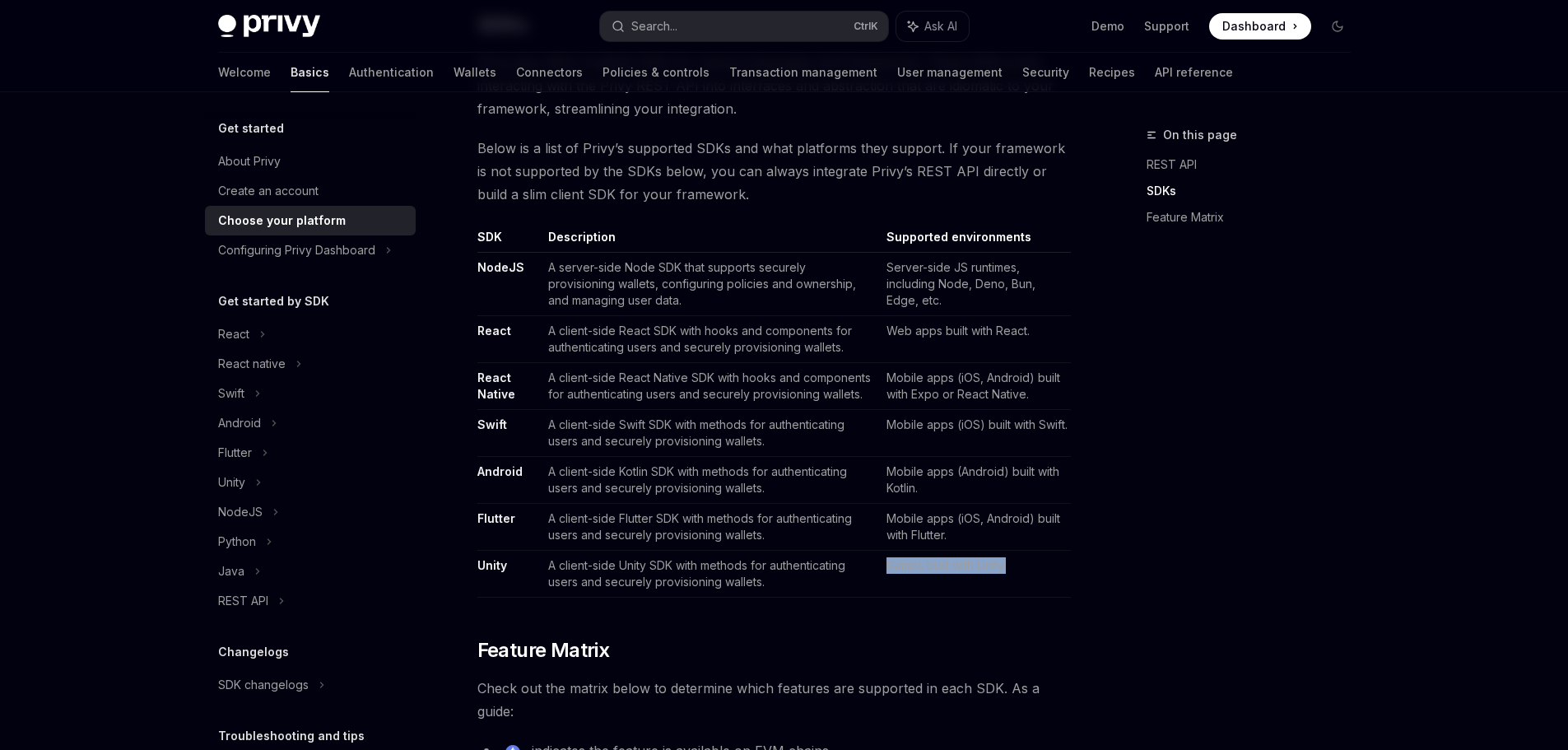
drag, startPoint x: 882, startPoint y: 566, endPoint x: 1101, endPoint y: 568, distance: 219.0
click at [1168, 556] on div "On this page REST API SDKs Feature Matrix" at bounding box center [1238, 438] width 250 height 625
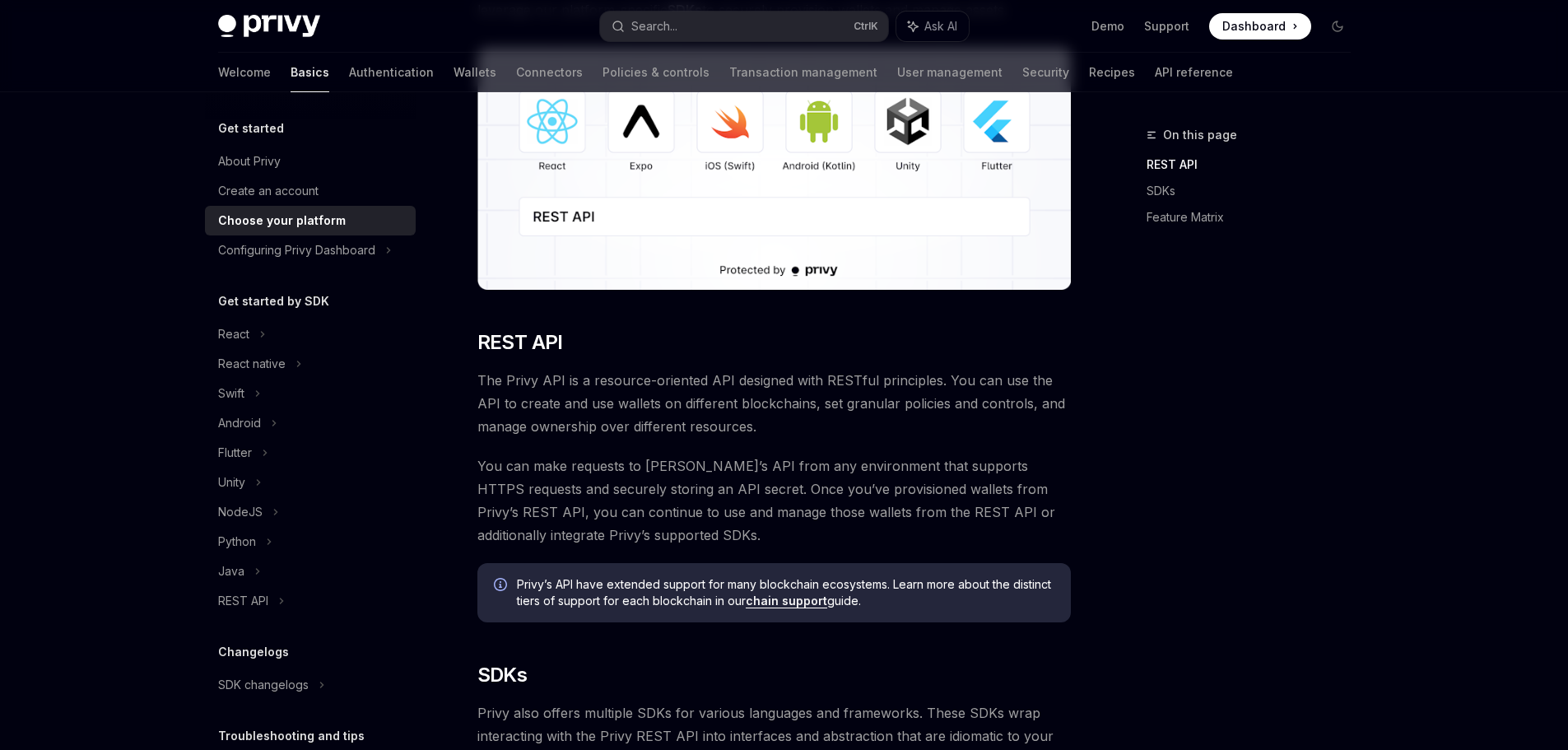
scroll to position [482, 0]
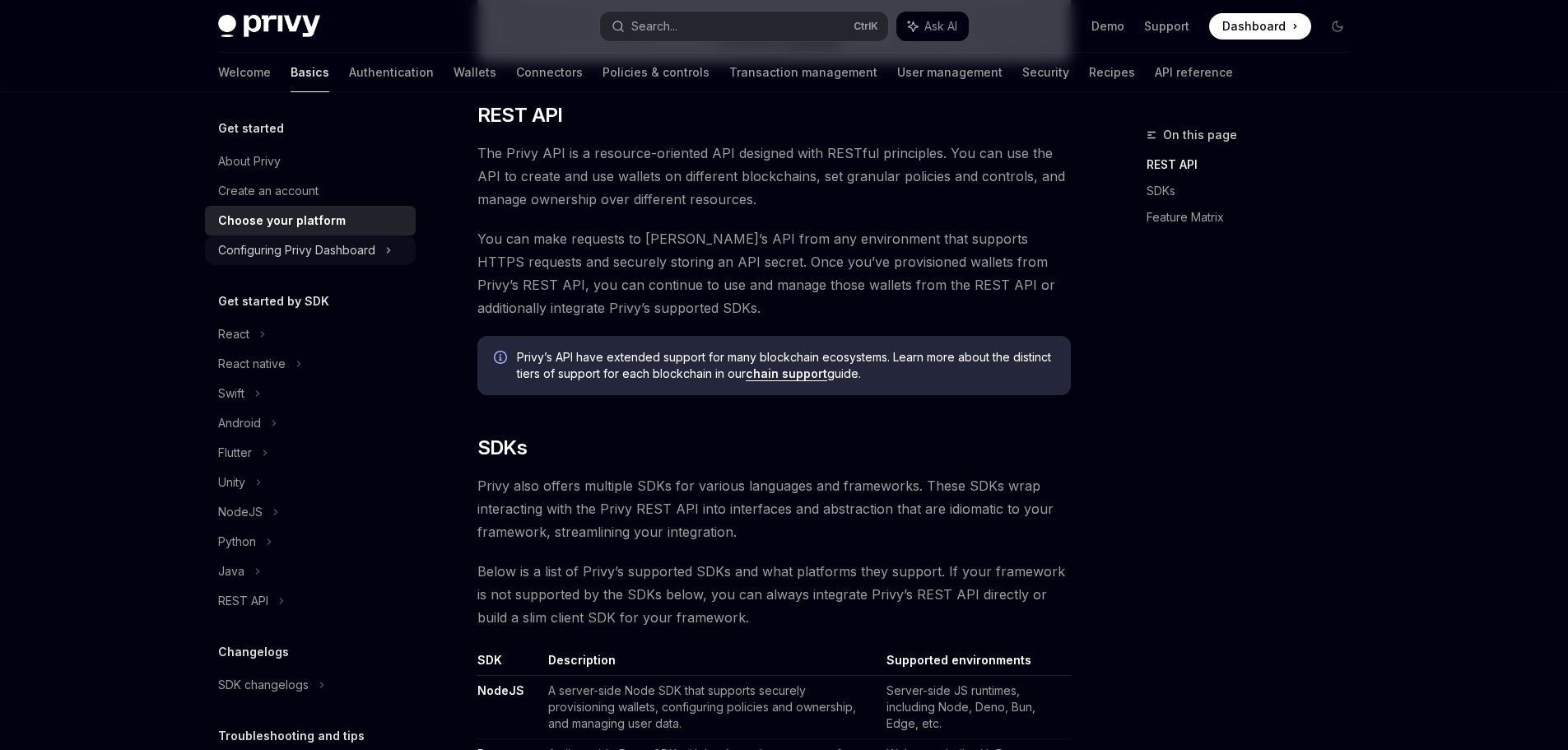
click at [334, 258] on div "Configuring Privy Dashboard" at bounding box center [296, 250] width 157 height 19
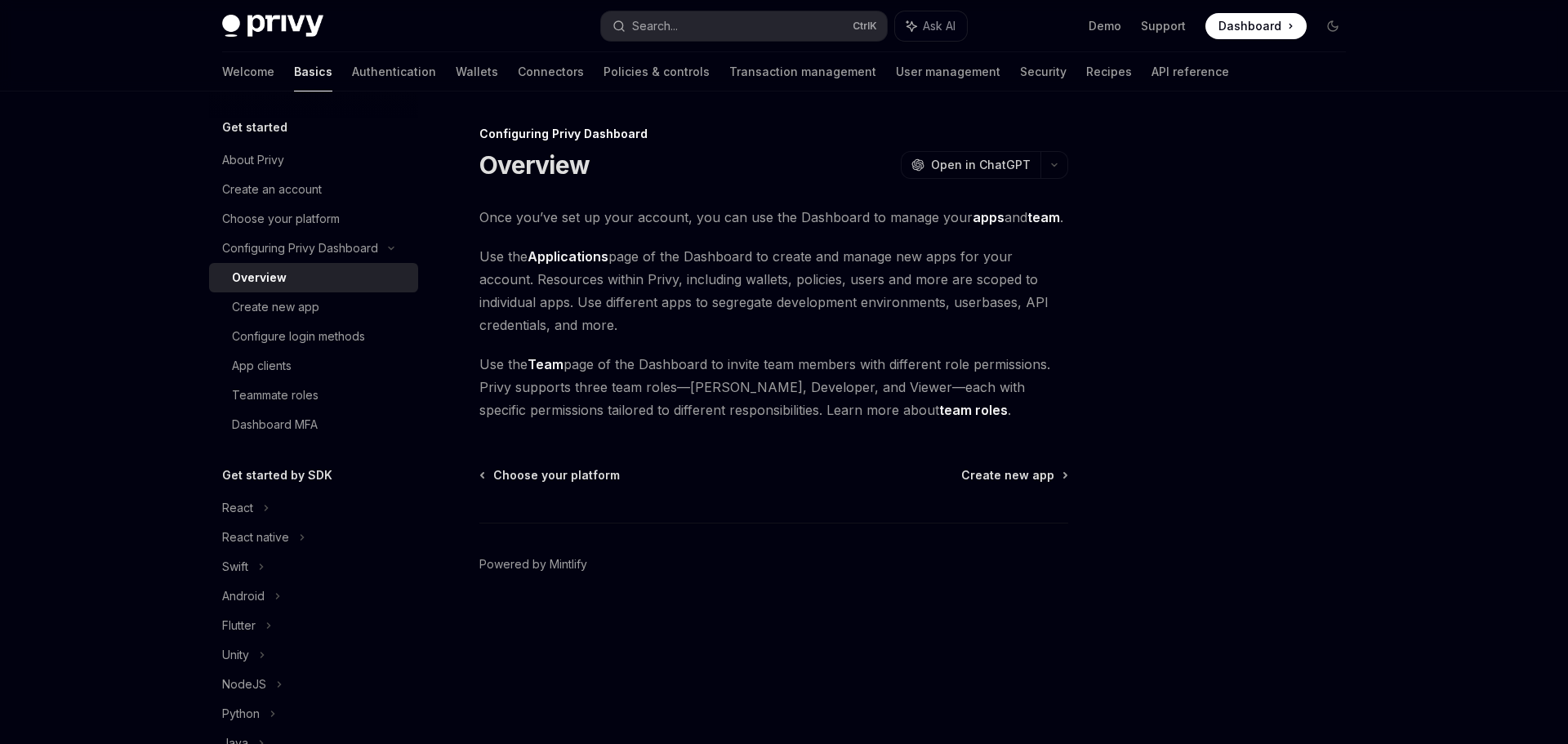
drag, startPoint x: 475, startPoint y: 248, endPoint x: 792, endPoint y: 325, distance: 326.2
click at [792, 325] on div "Configuring Privy Dashboard Overview OpenAI Open in ChatGPT OpenAI Open in Chat…" at bounding box center [621, 434] width 901 height 620
click at [818, 269] on span "Use the Applications page of the Dashboard to create and manage new apps for yo…" at bounding box center [773, 291] width 588 height 92
drag, startPoint x: 749, startPoint y: 258, endPoint x: 976, endPoint y: 320, distance: 235.3
click at [976, 320] on span "Use the Applications page of the Dashboard to create and manage new apps for yo…" at bounding box center [773, 291] width 588 height 92
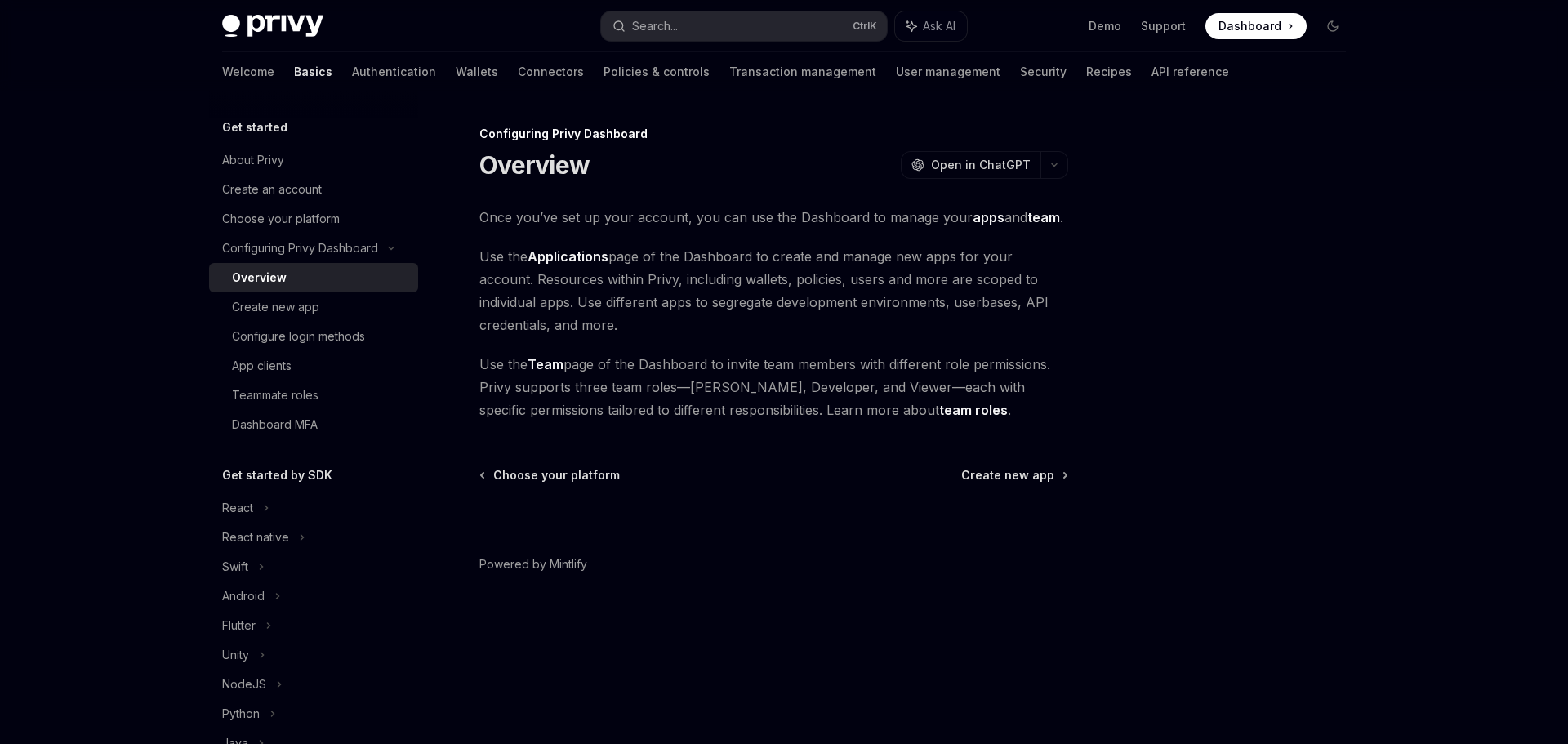
click at [976, 320] on span "Use the Applications page of the Dashboard to create and manage new apps for yo…" at bounding box center [773, 291] width 588 height 92
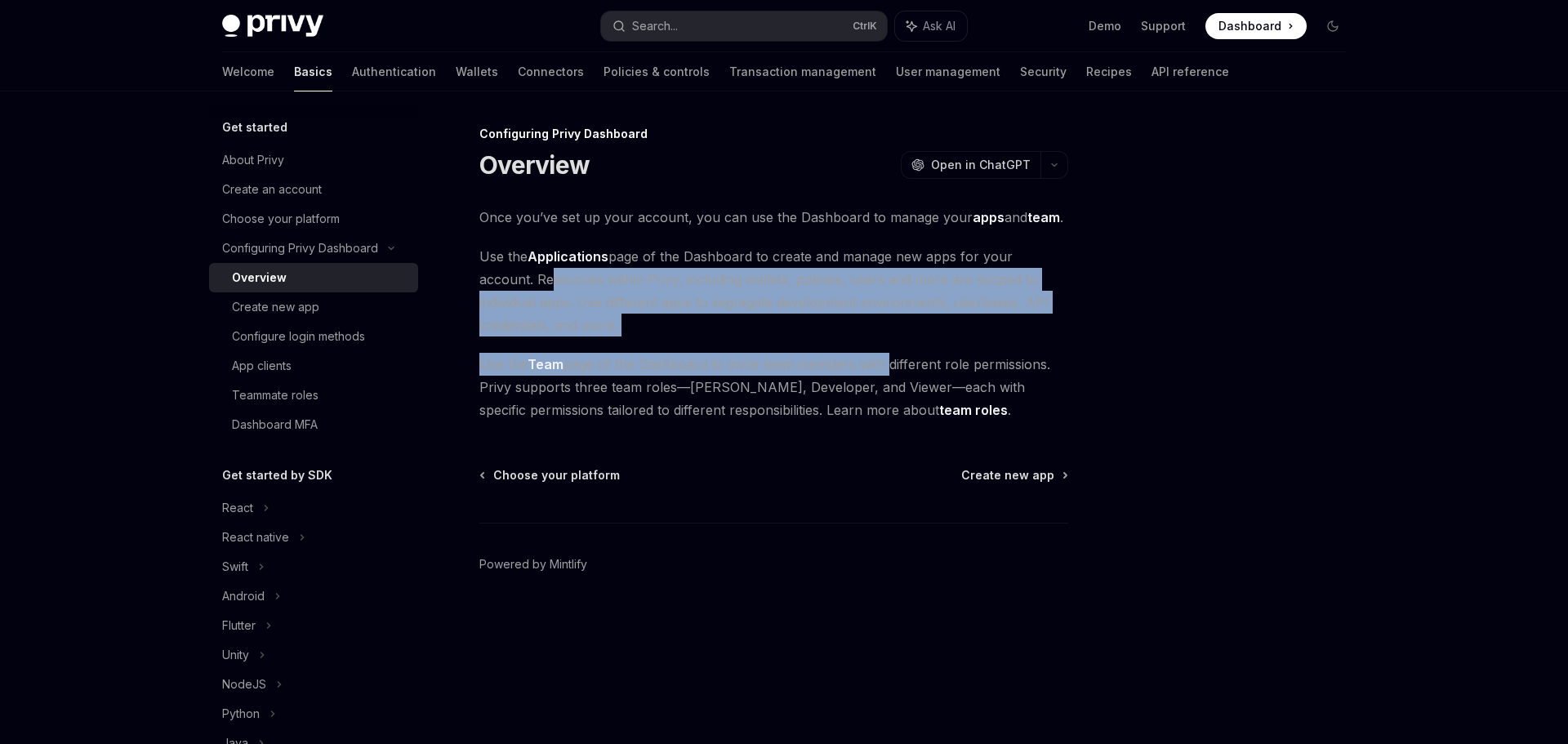
drag, startPoint x: 487, startPoint y: 282, endPoint x: 895, endPoint y: 337, distance: 411.7
click at [890, 337] on div "Once you’ve set up your account, you can use the Dashboard to manage your apps …" at bounding box center [773, 314] width 588 height 215
click at [907, 333] on span "Use the Applications page of the Dashboard to create and manage new apps for yo…" at bounding box center [773, 291] width 588 height 92
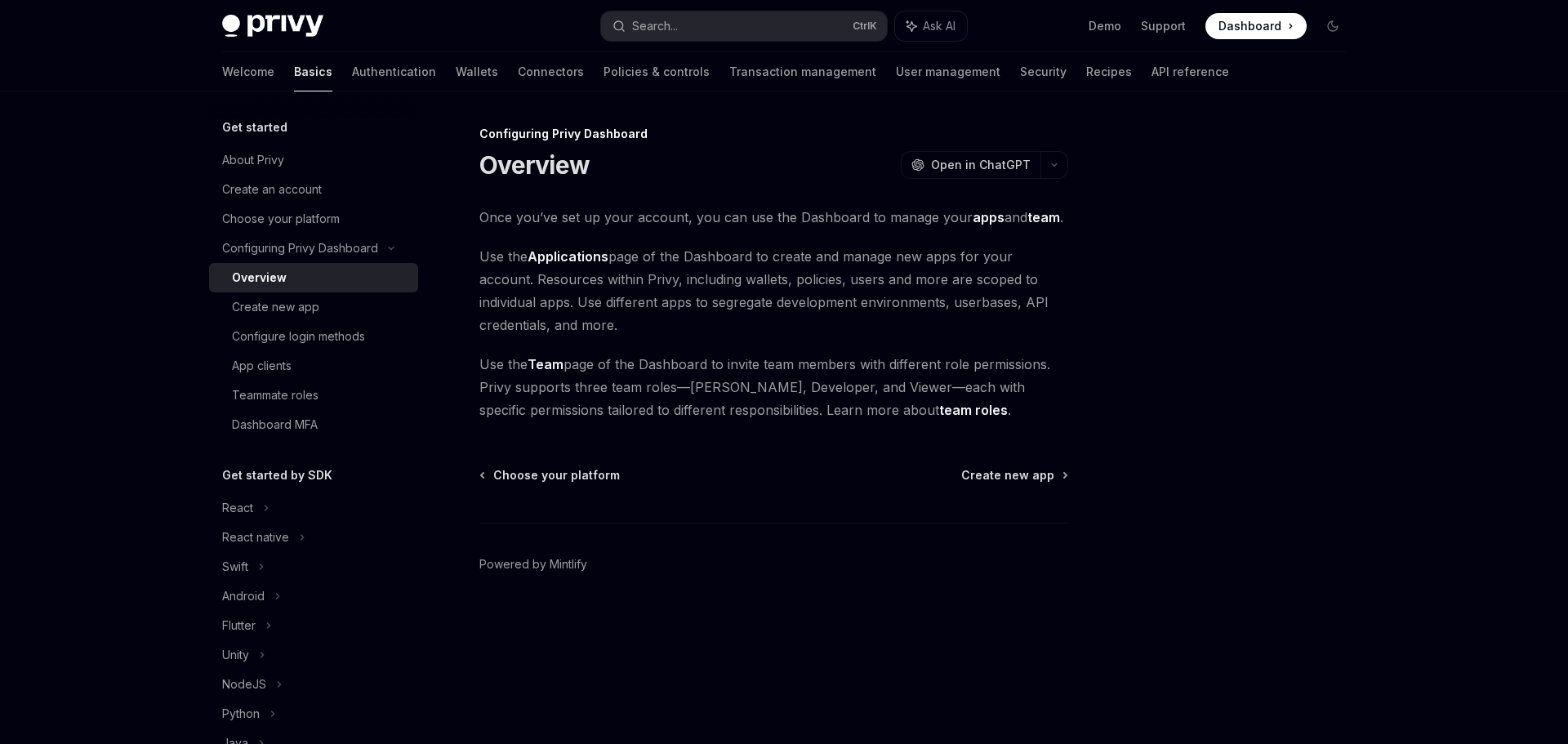
drag, startPoint x: 646, startPoint y: 281, endPoint x: 938, endPoint y: 330, distance: 296.1
click at [937, 330] on span "Use the Applications page of the Dashboard to create and manage new apps for yo…" at bounding box center [773, 291] width 588 height 92
click at [938, 331] on span "Use the Applications page of the Dashboard to create and manage new apps for yo…" at bounding box center [773, 291] width 588 height 92
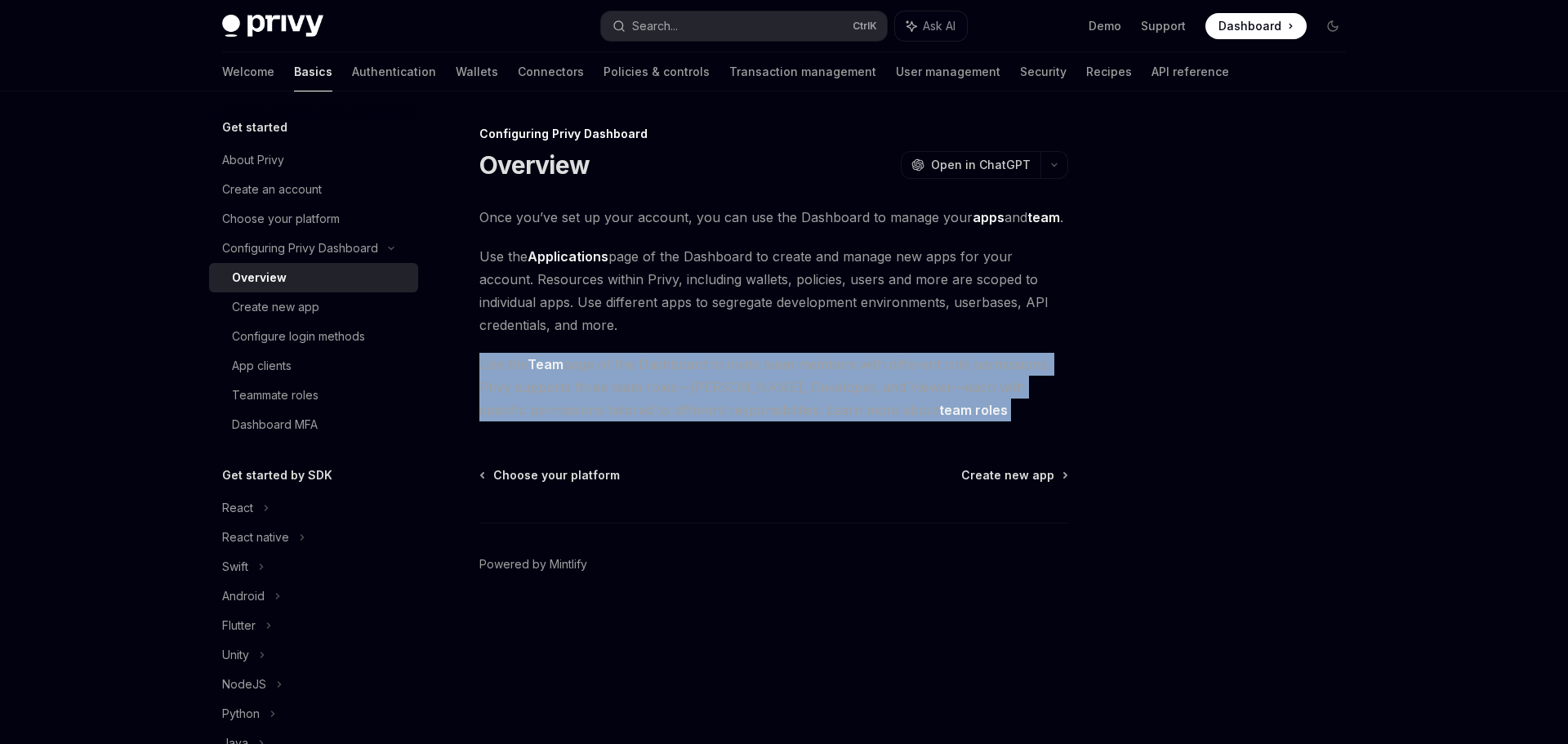
drag, startPoint x: 484, startPoint y: 361, endPoint x: 1012, endPoint y: 406, distance: 529.9
click at [1012, 406] on span "Use the Team page of the Dashboard to invite team members with different role p…" at bounding box center [773, 387] width 588 height 68
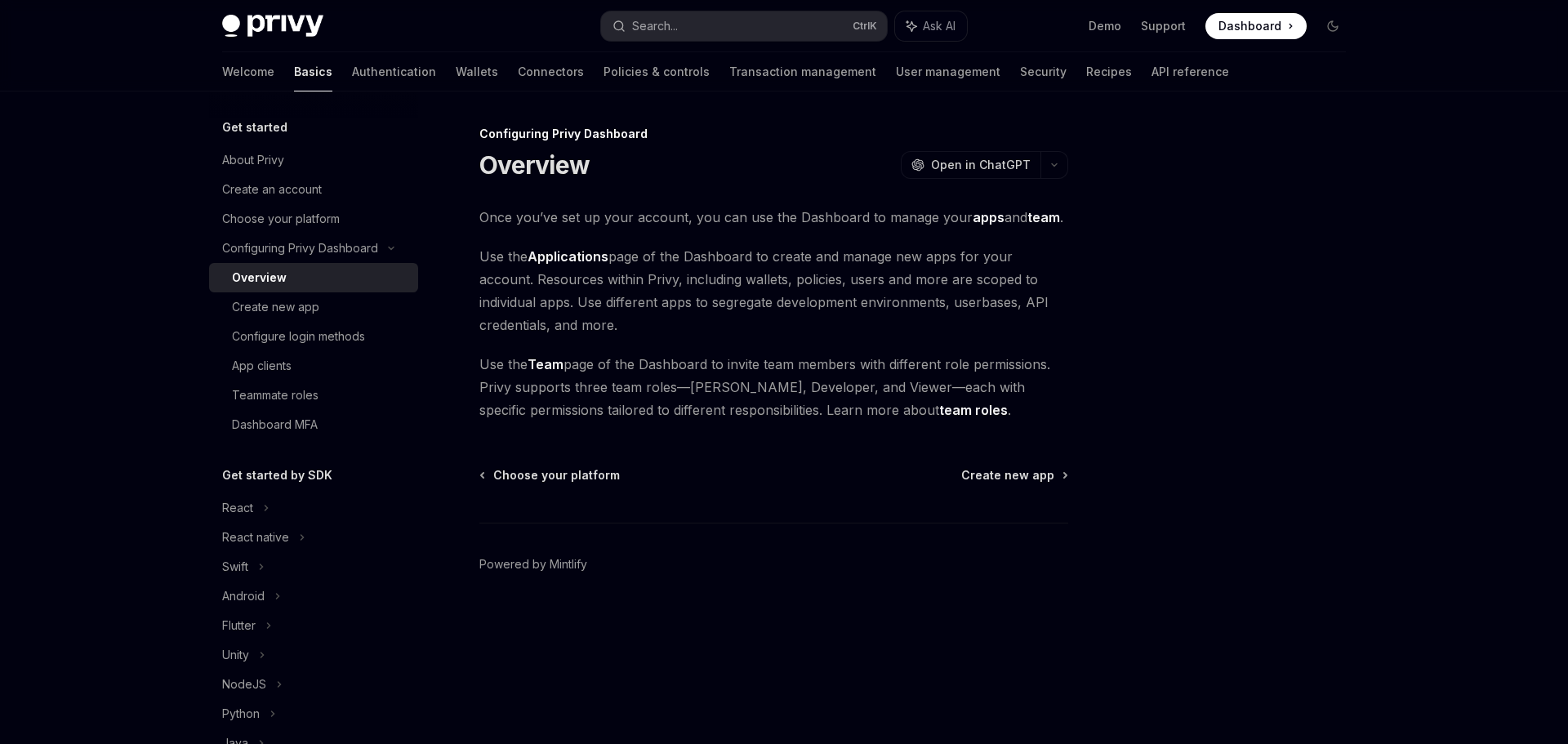
click at [1159, 396] on div at bounding box center [1234, 434] width 248 height 620
click at [301, 309] on div "Create new app" at bounding box center [275, 306] width 88 height 19
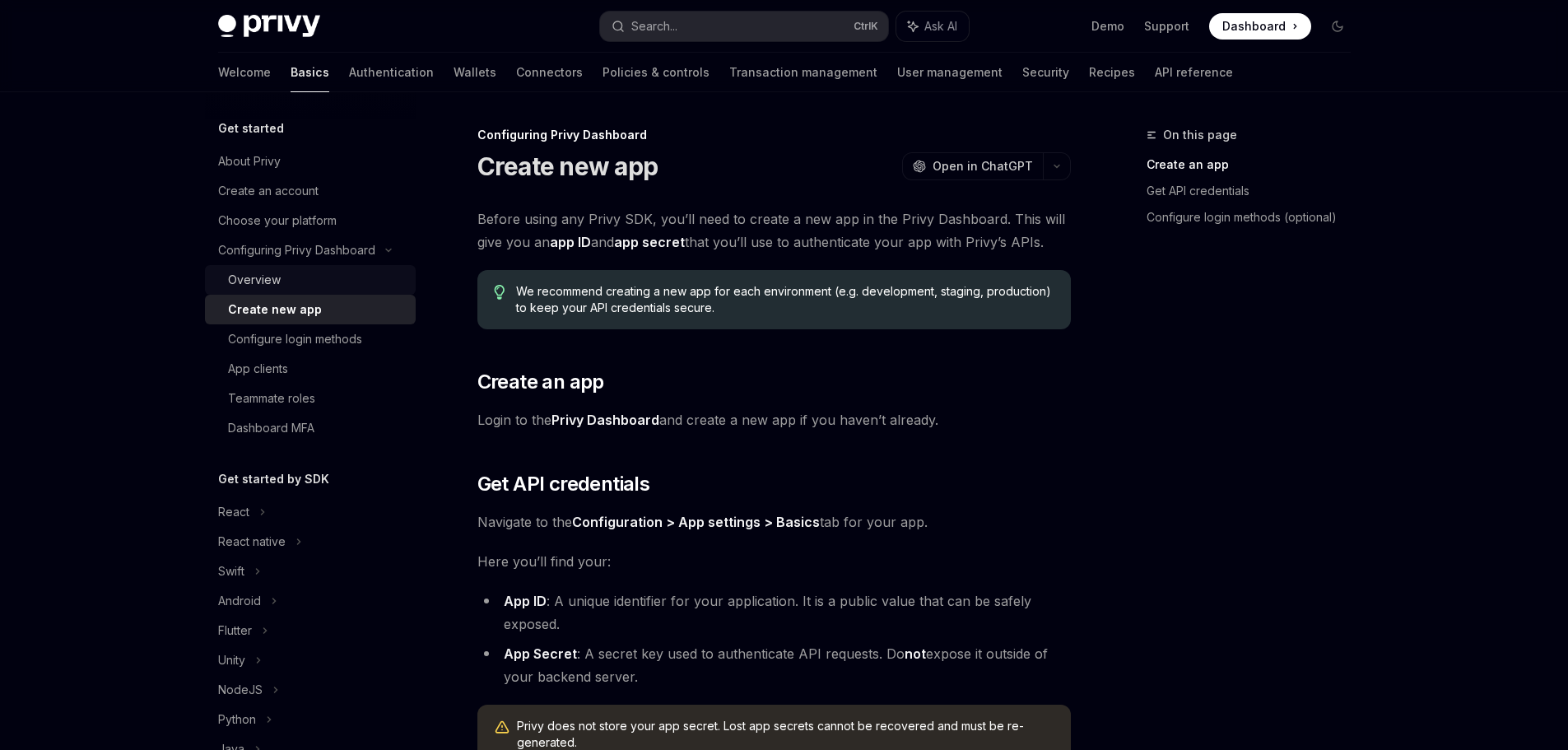
click at [293, 283] on div "Overview" at bounding box center [316, 279] width 177 height 19
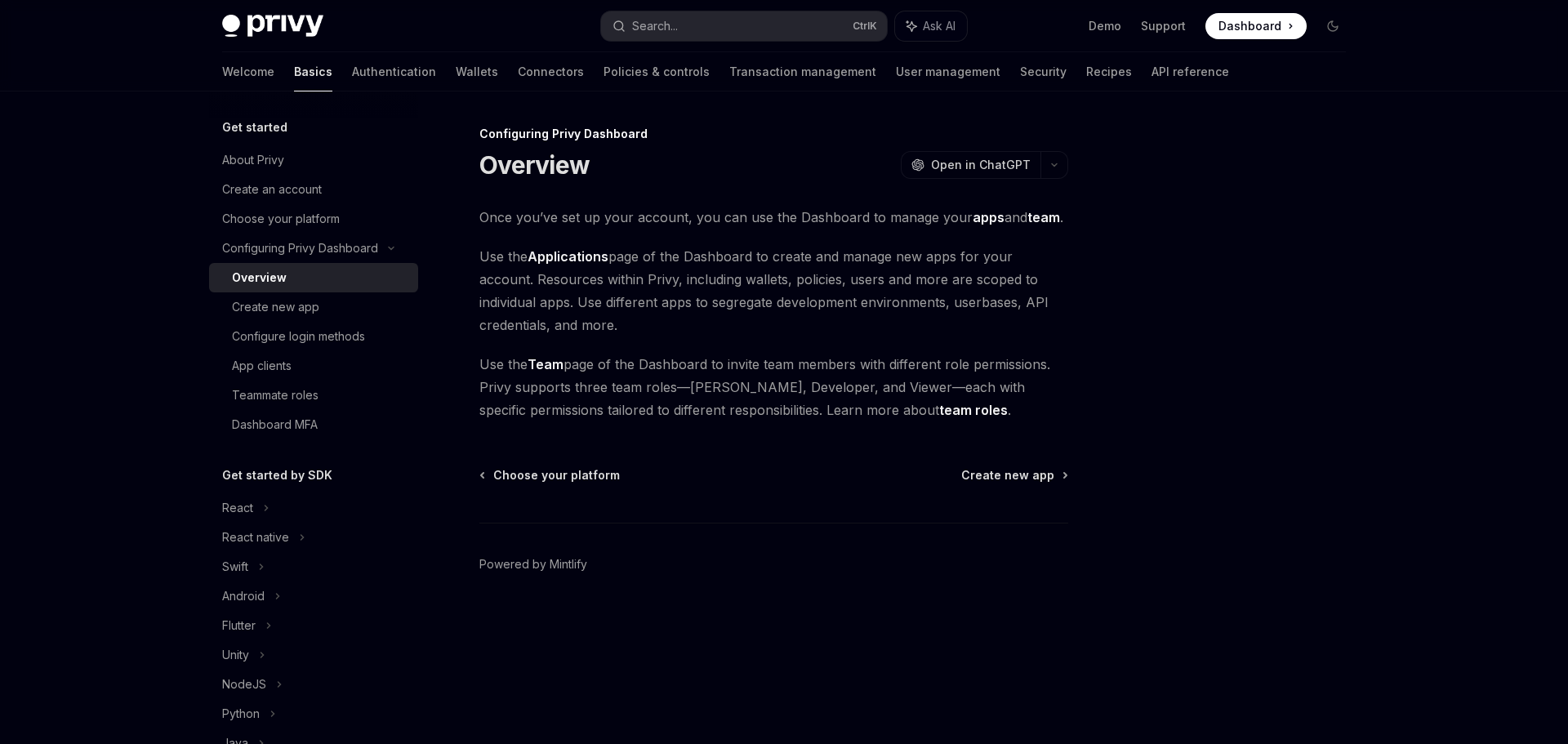
drag, startPoint x: 1297, startPoint y: 456, endPoint x: 1250, endPoint y: 444, distance: 48.5
click at [1297, 456] on div at bounding box center [1234, 434] width 248 height 620
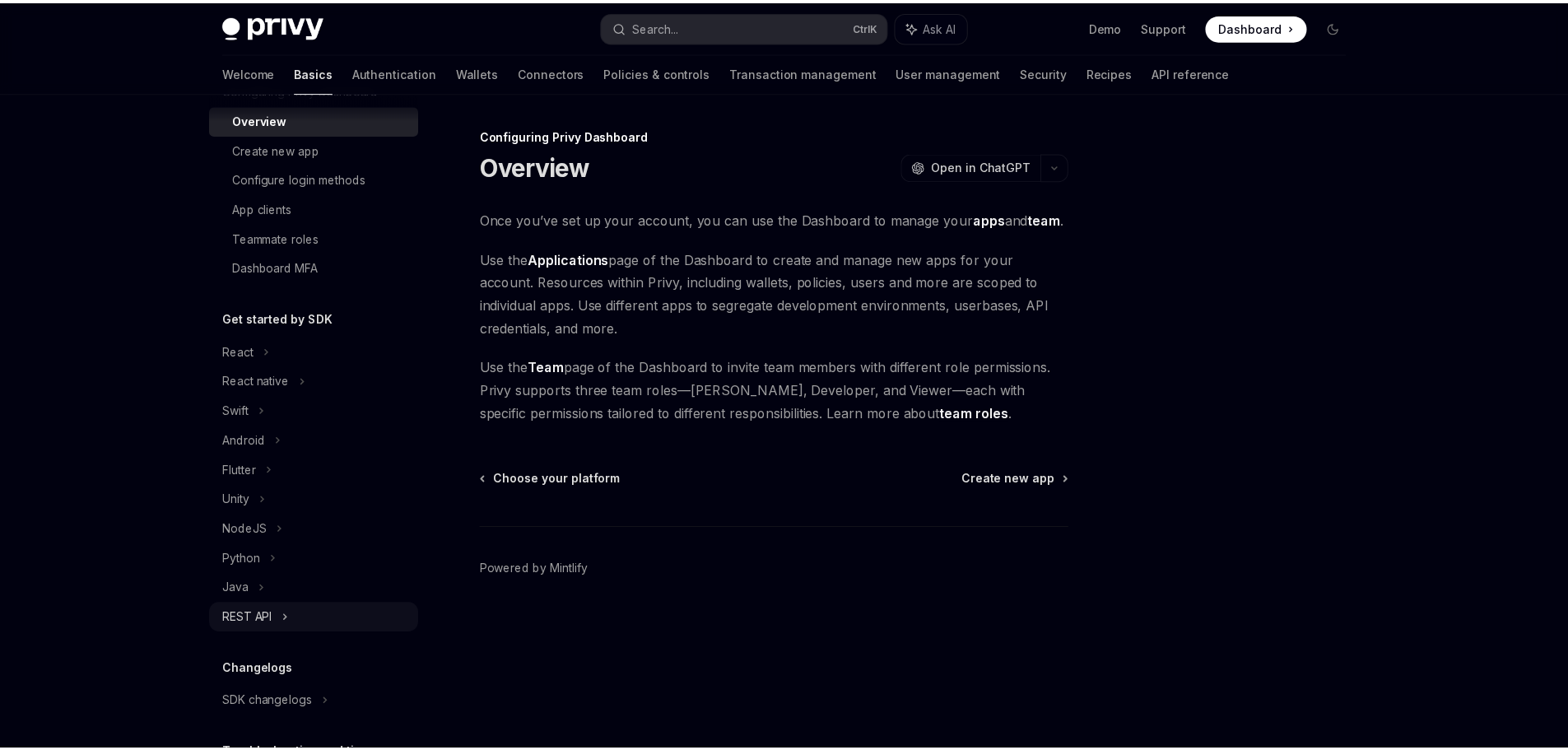
scroll to position [304, 0]
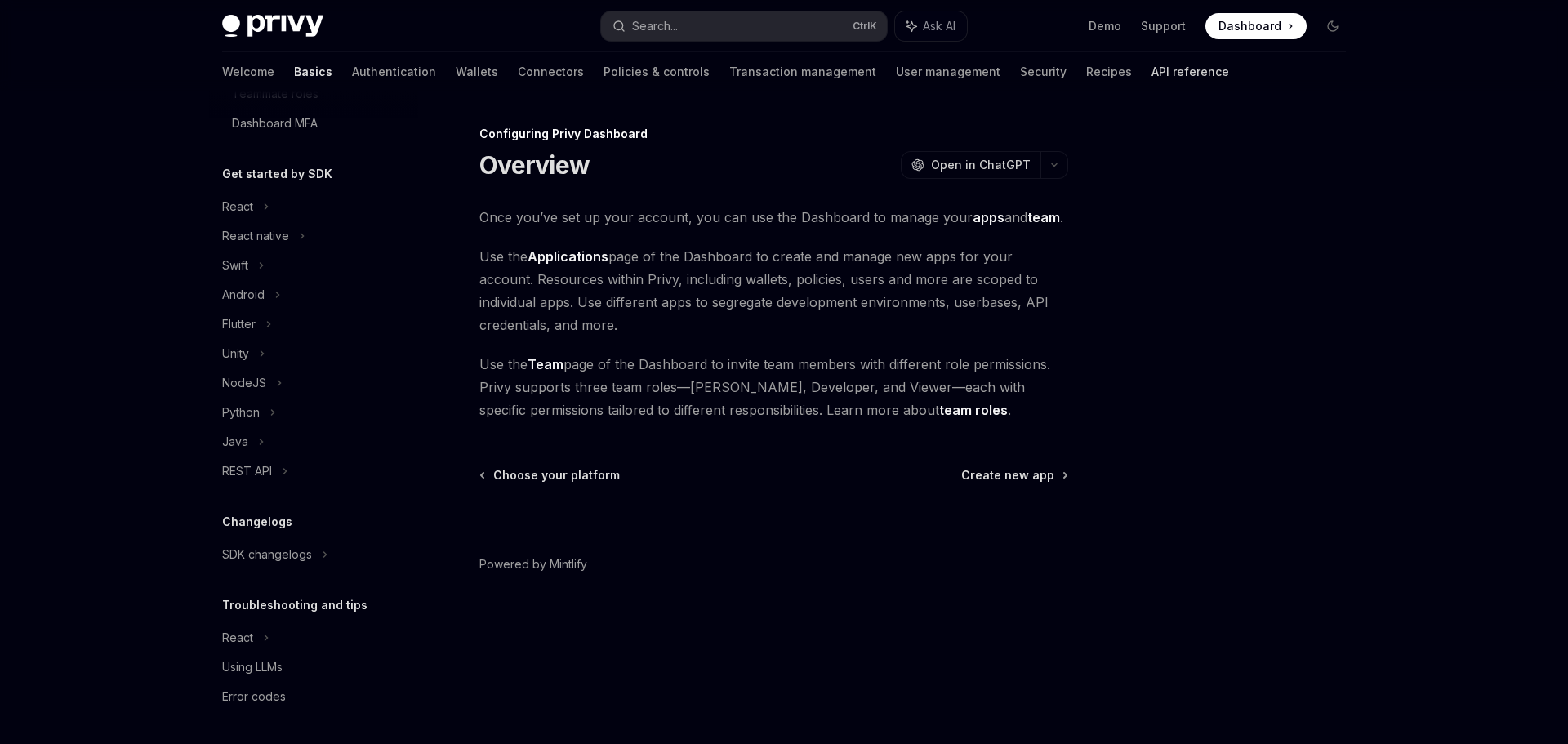
click at [1152, 73] on link "API reference" at bounding box center [1190, 72] width 78 height 39
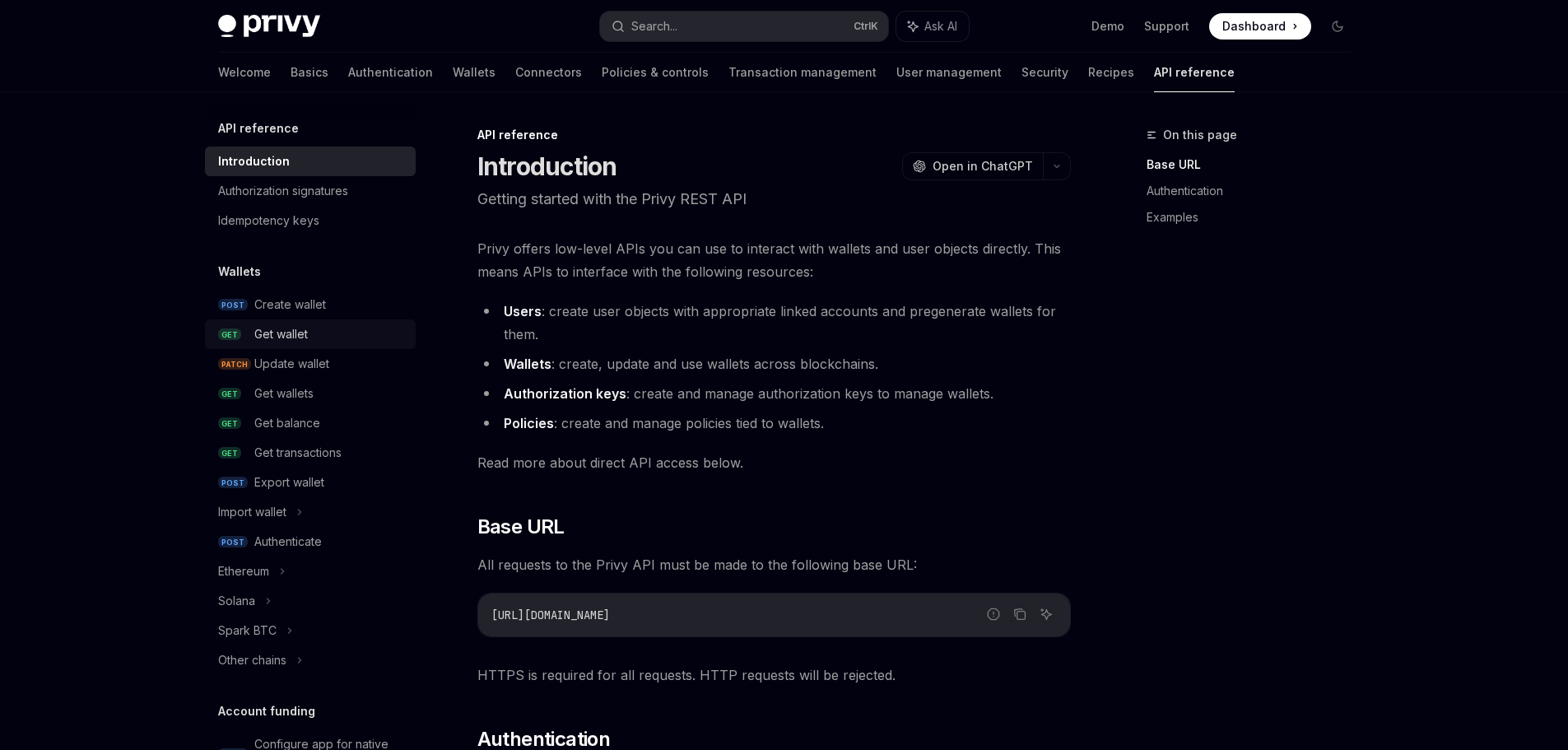
click at [308, 331] on div "Get wallet" at bounding box center [281, 333] width 54 height 19
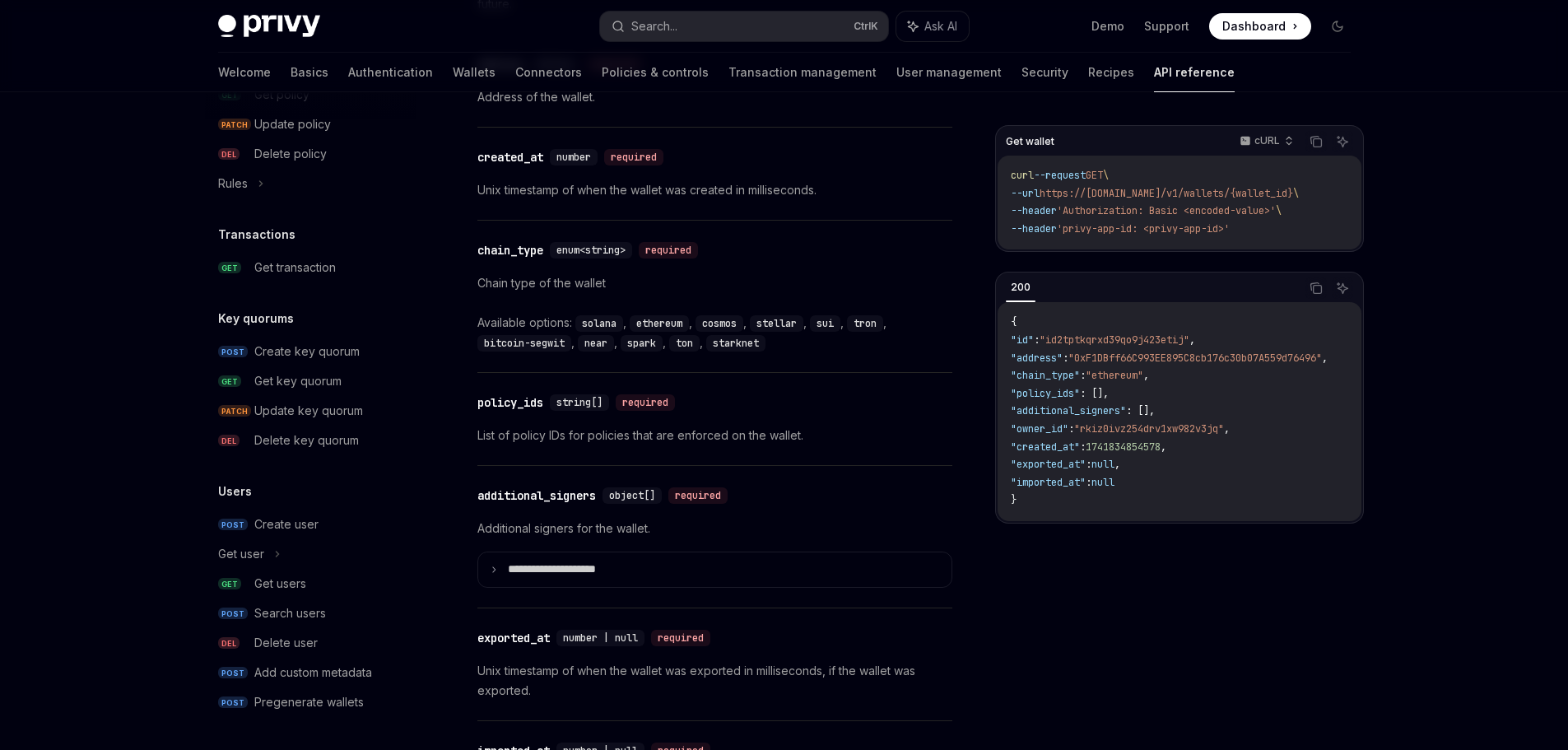
scroll to position [988, 0]
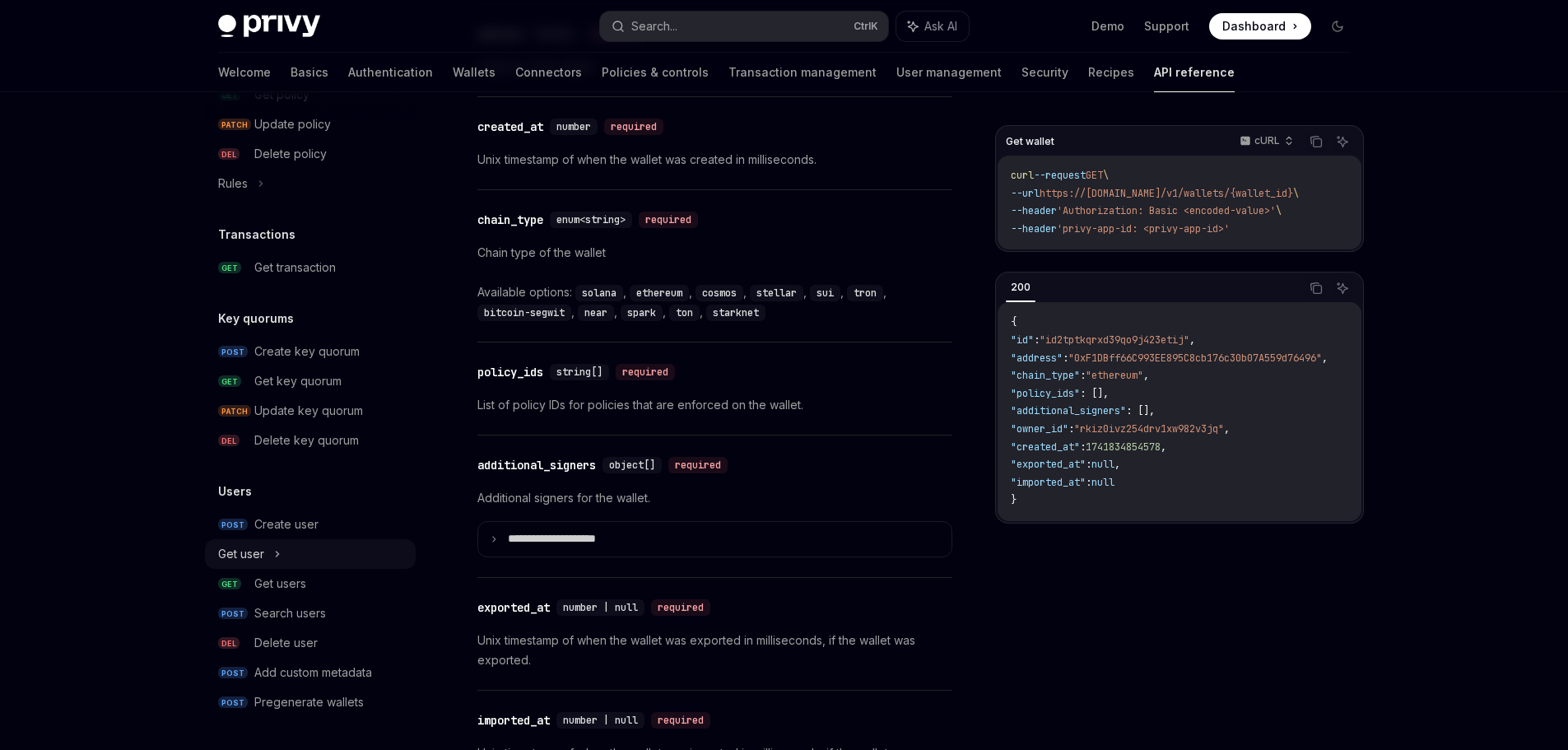
click at [313, 550] on div "Get user" at bounding box center [310, 554] width 210 height 29
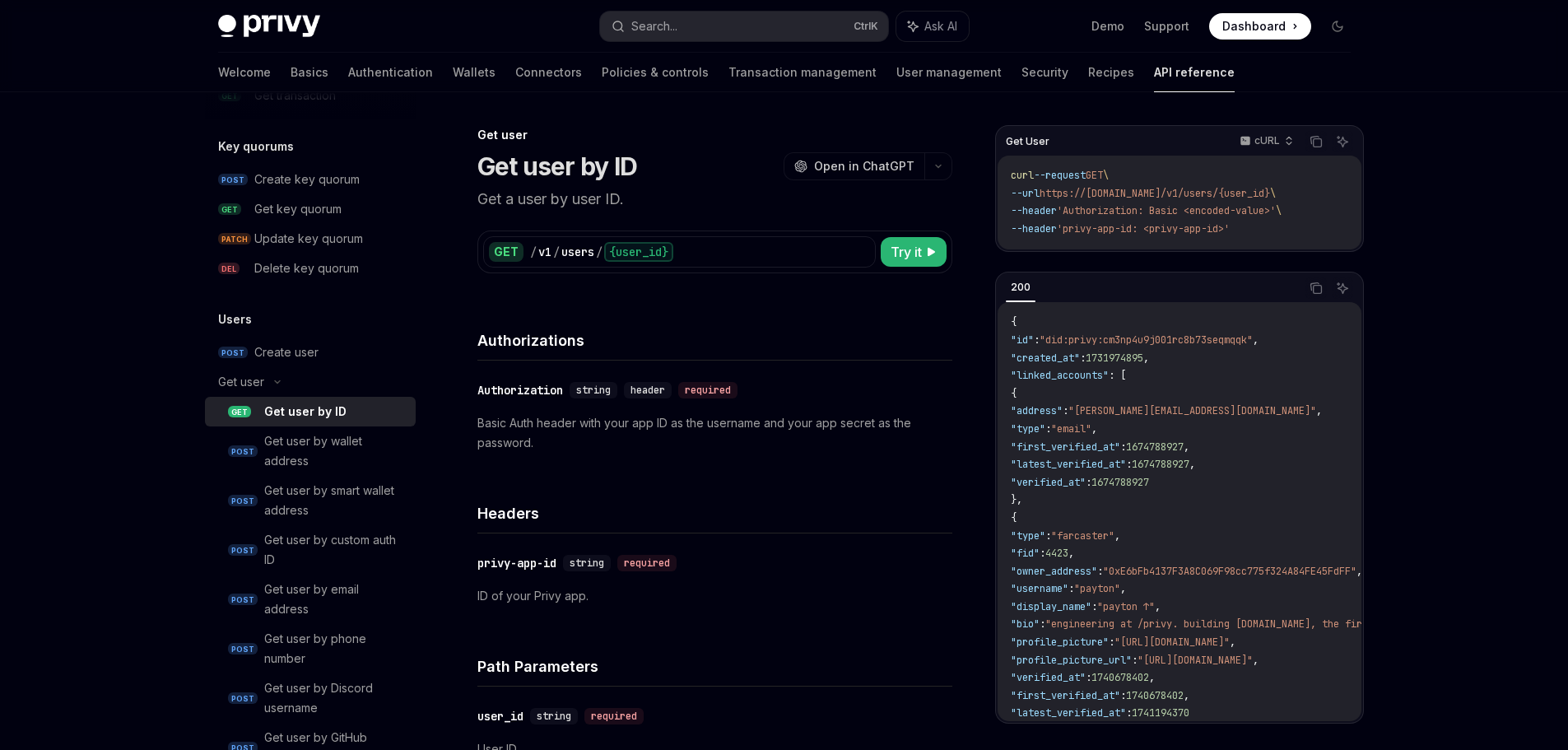
scroll to position [1146, 0]
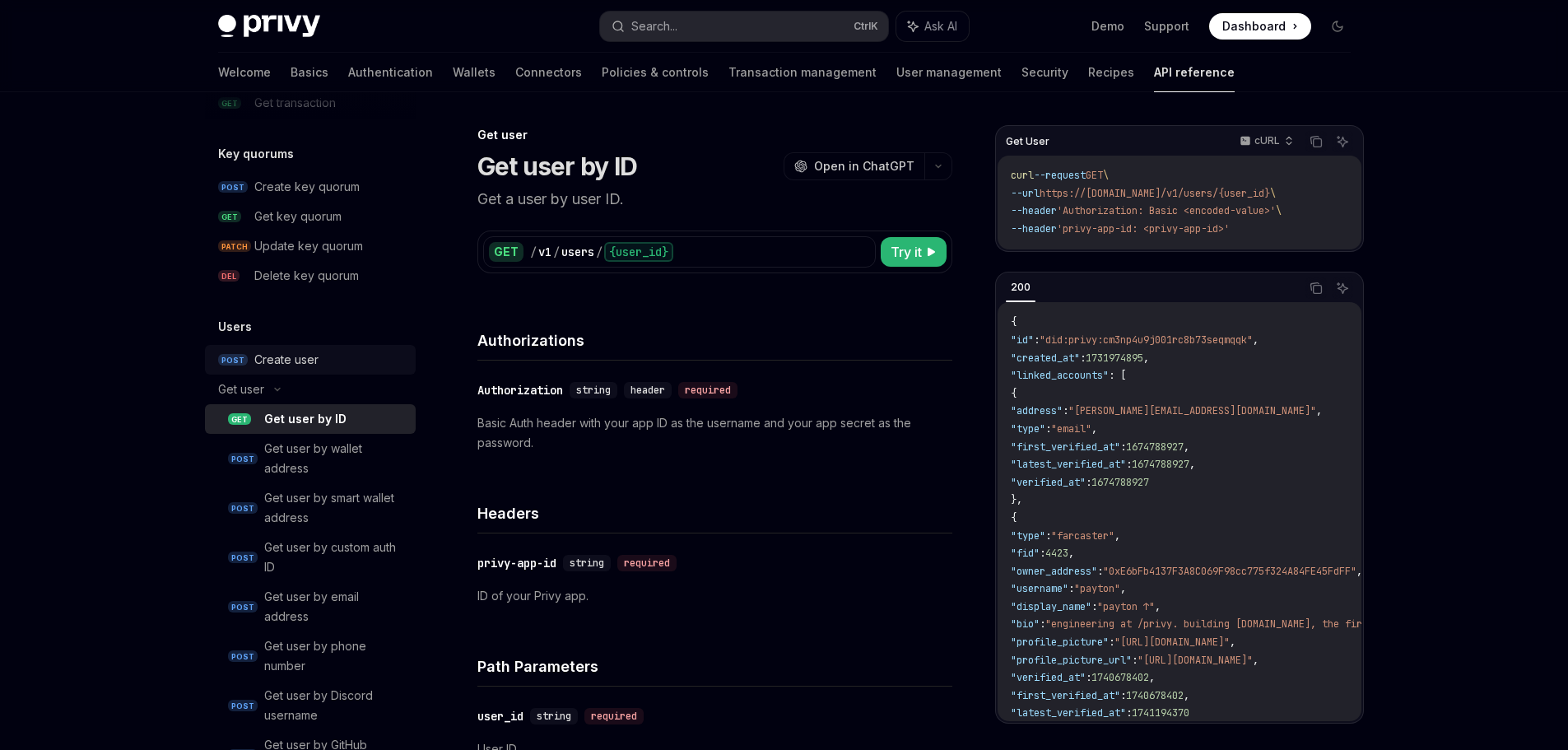
click at [339, 369] on div "Create user" at bounding box center [330, 359] width 151 height 19
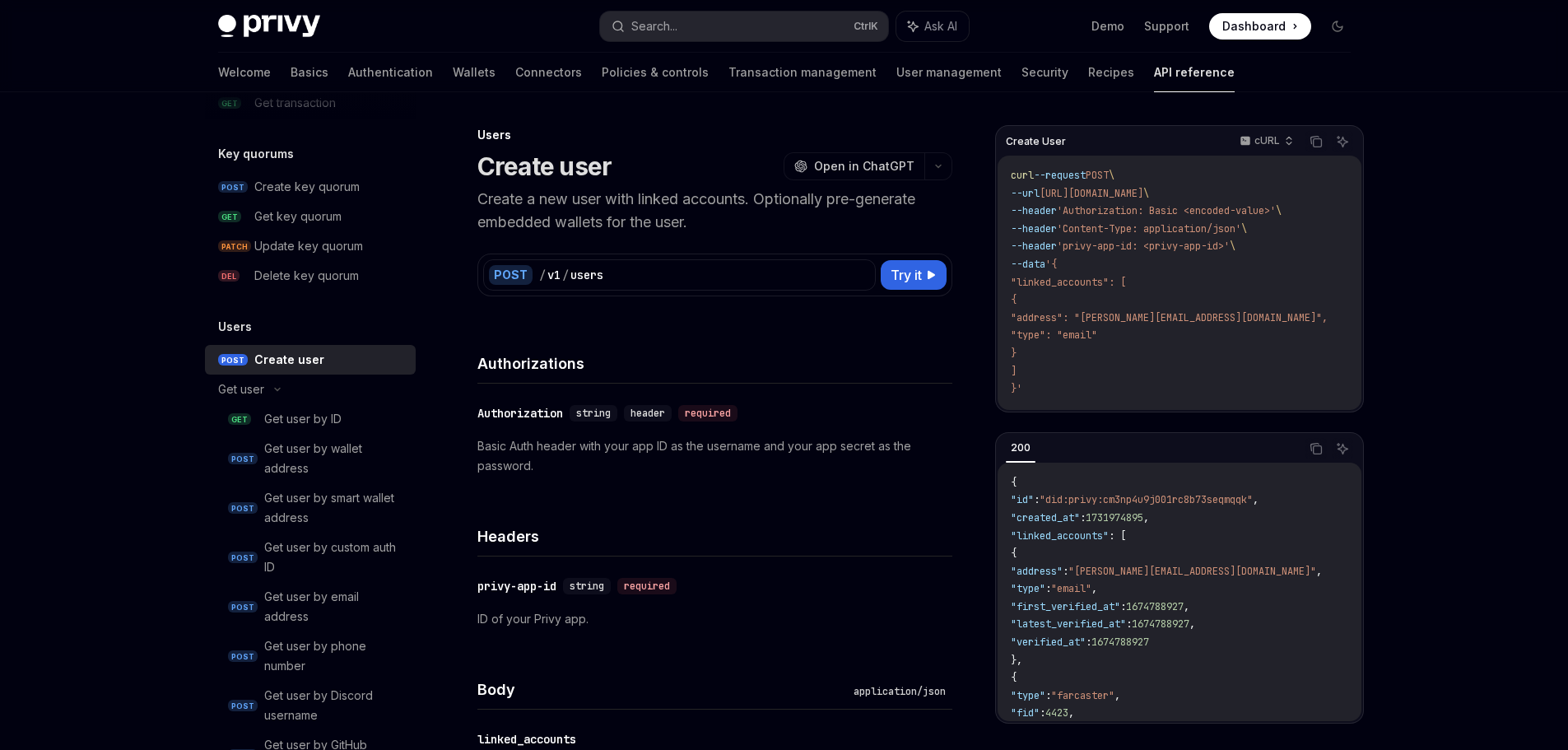
click at [734, 200] on p "Create a new user with linked accounts. Optionally pre-generate embedded wallet…" at bounding box center [714, 210] width 475 height 46
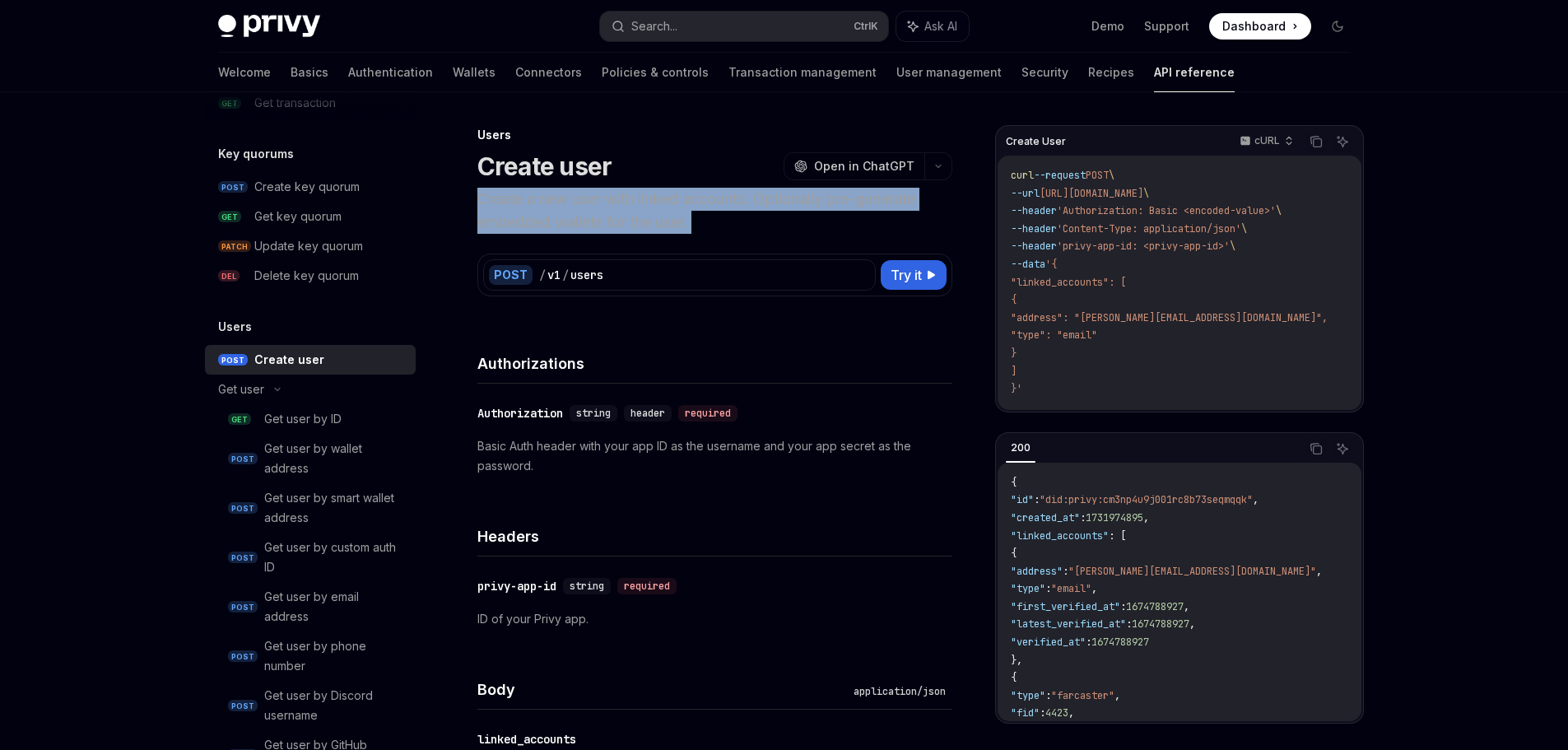
click at [734, 200] on p "Create a new user with linked accounts. Optionally pre-generate embedded wallet…" at bounding box center [714, 210] width 475 height 46
click at [756, 227] on p "Create a new user with linked accounts. Optionally pre-generate embedded wallet…" at bounding box center [714, 210] width 475 height 46
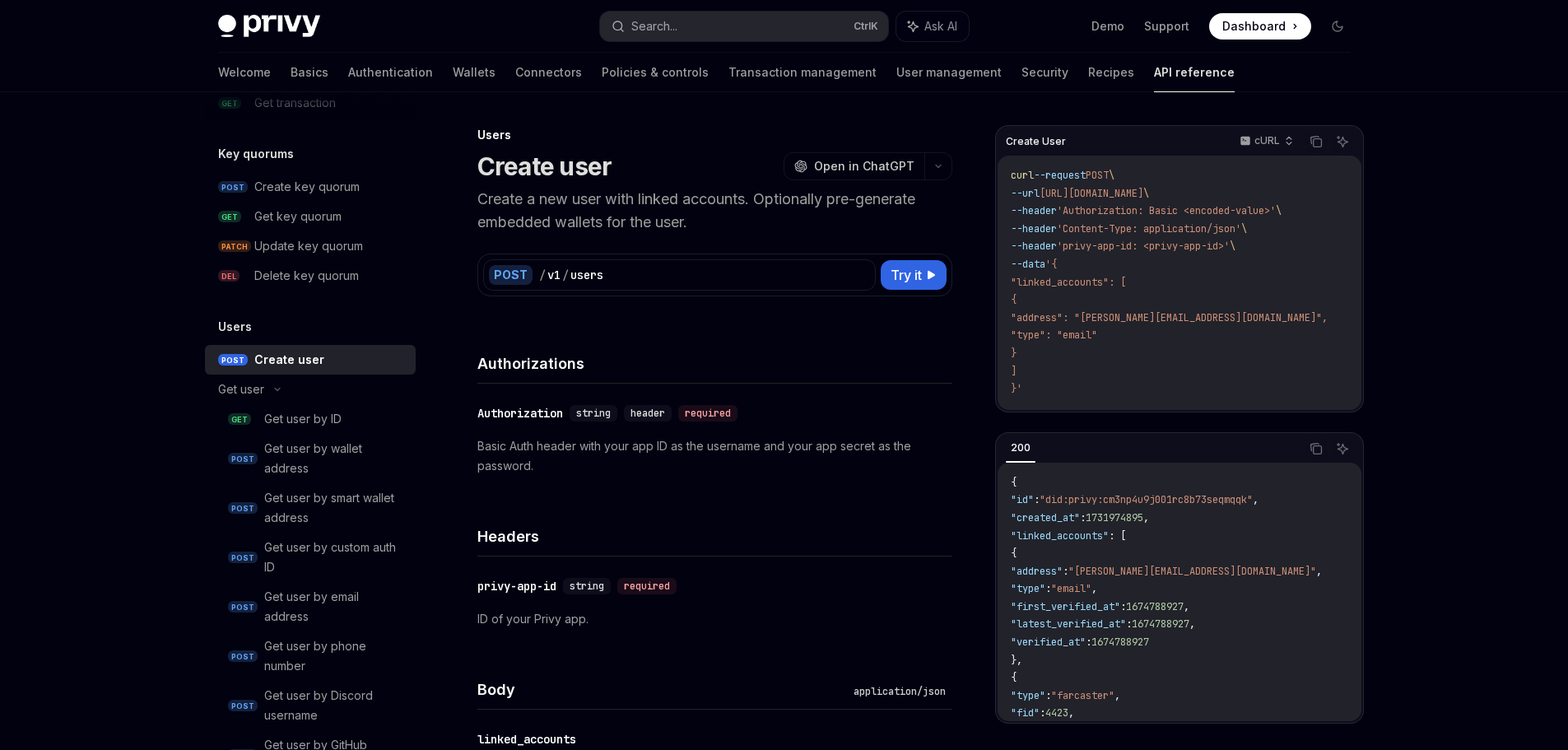
click at [763, 203] on p "Create a new user with linked accounts. Optionally pre-generate embedded wallet…" at bounding box center [714, 210] width 475 height 46
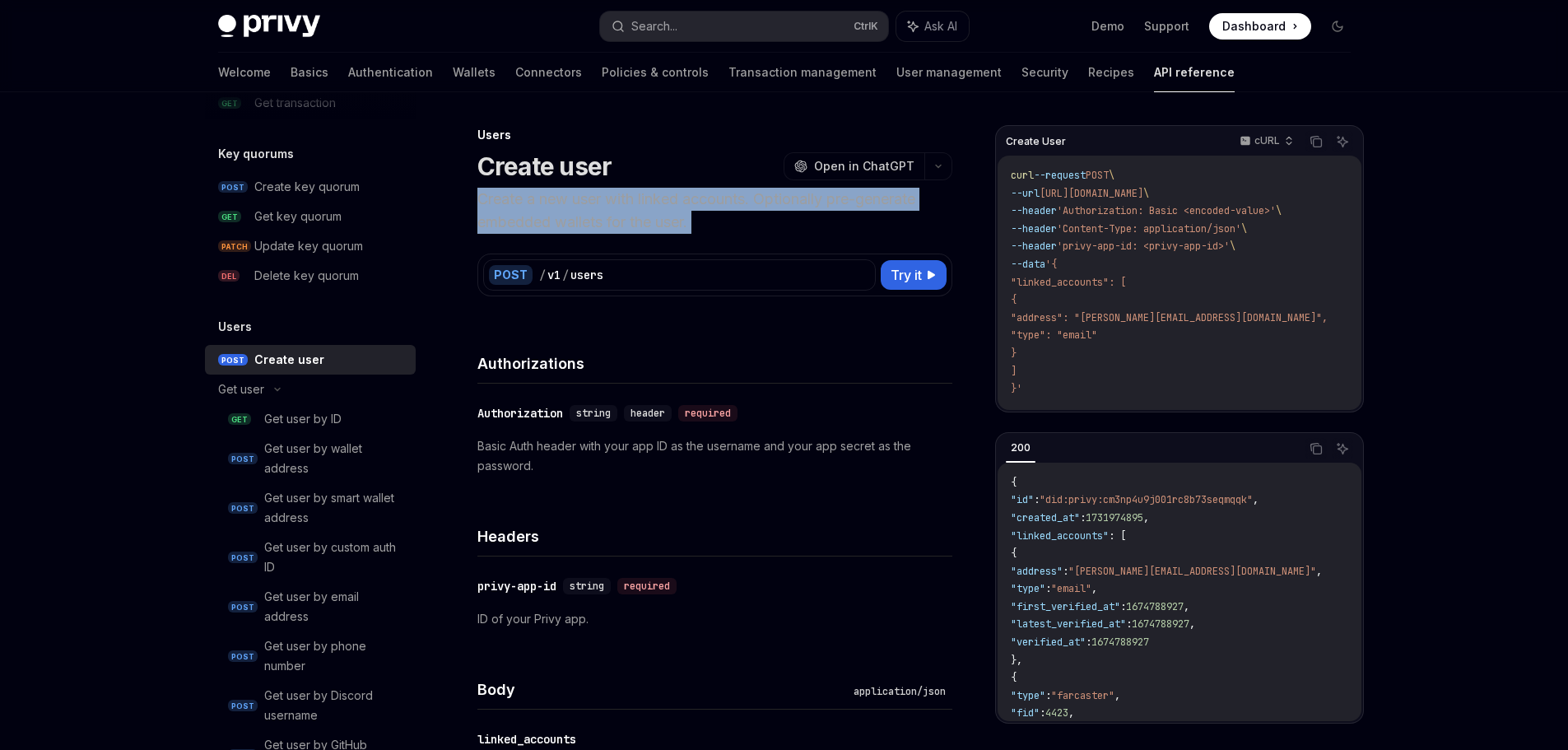
click at [763, 203] on p "Create a new user with linked accounts. Optionally pre-generate embedded wallet…" at bounding box center [714, 210] width 475 height 46
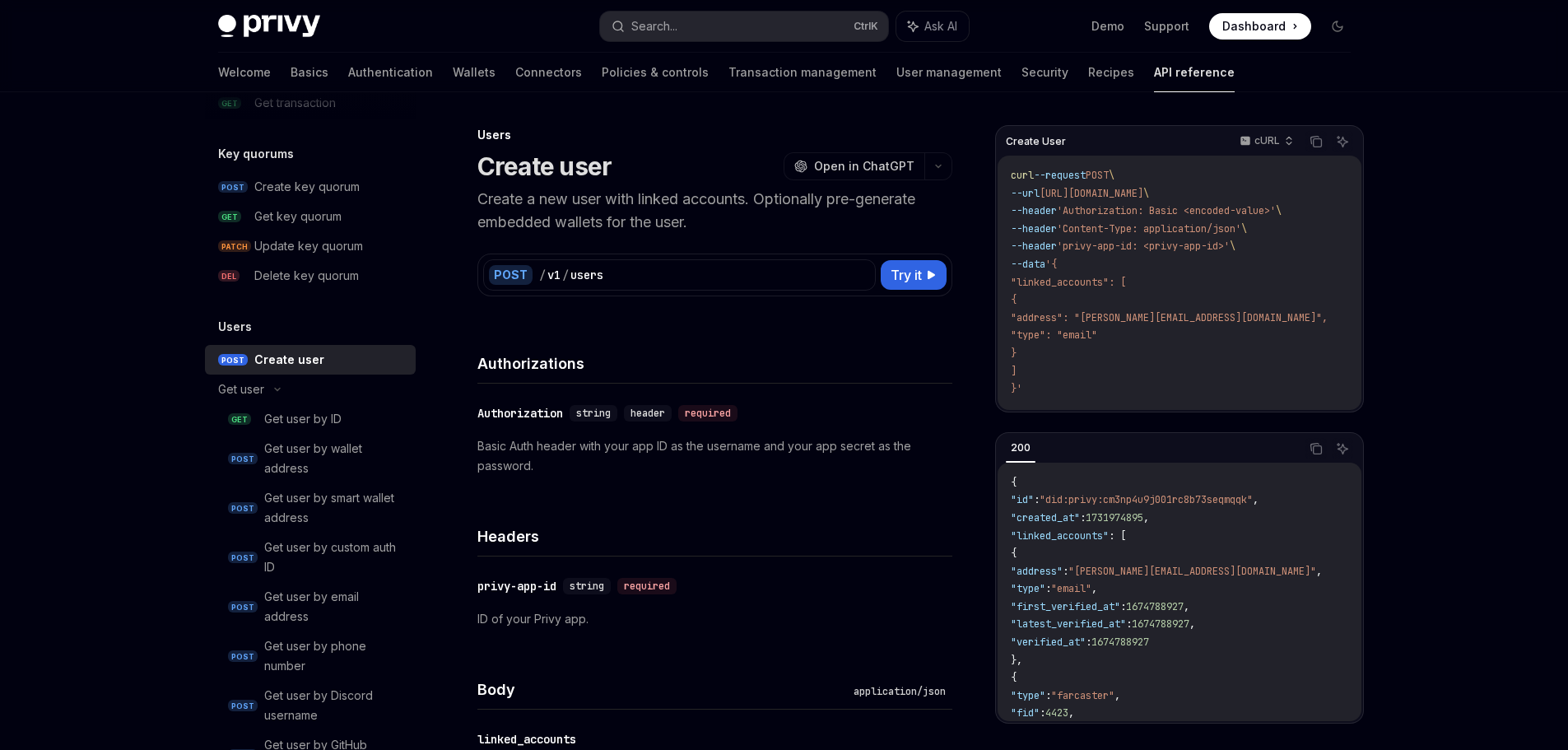
click at [671, 328] on div "Authorizations" at bounding box center [714, 354] width 475 height 61
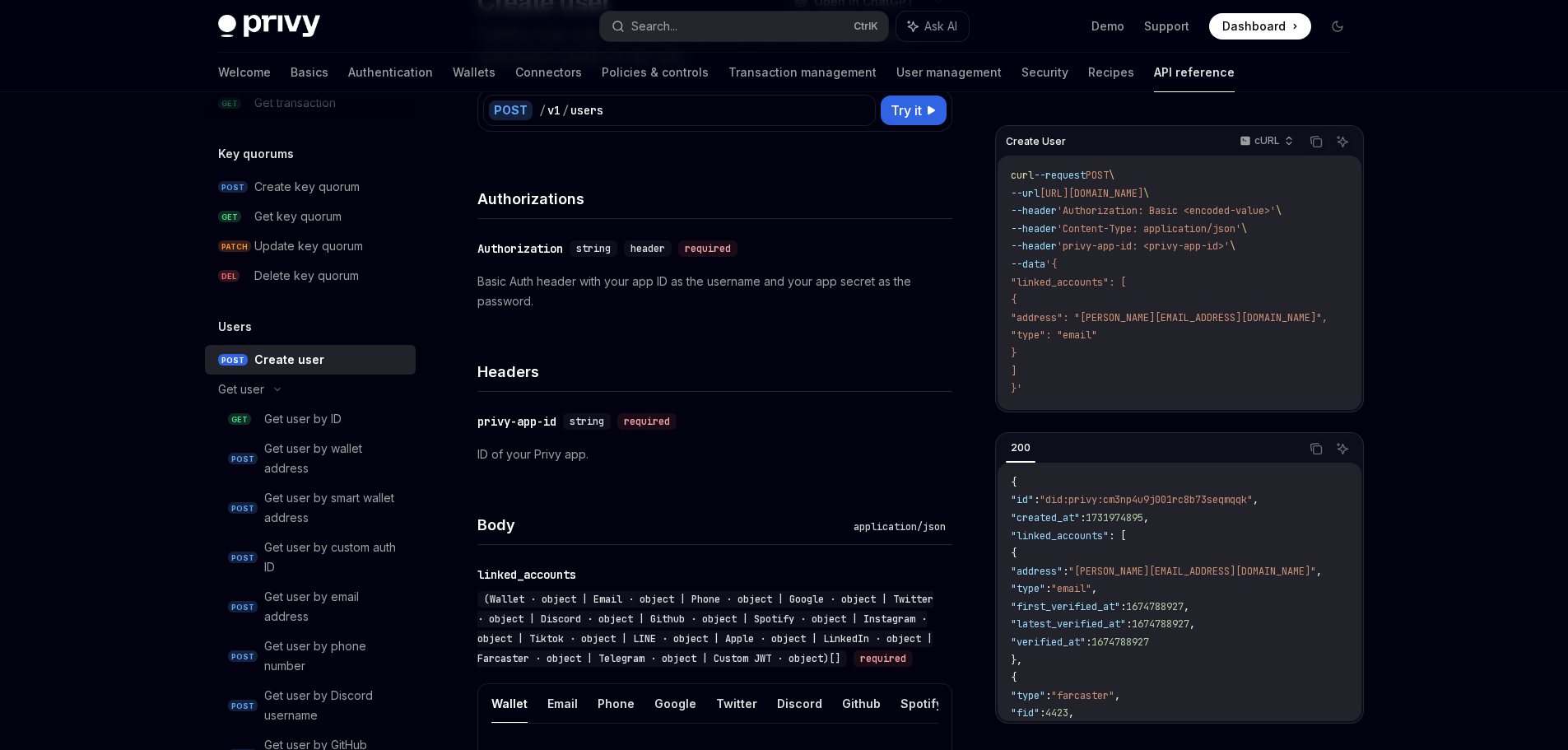
drag, startPoint x: 501, startPoint y: 375, endPoint x: 628, endPoint y: 377, distance: 127.0
click at [517, 375] on h4 "Headers" at bounding box center [714, 372] width 475 height 22
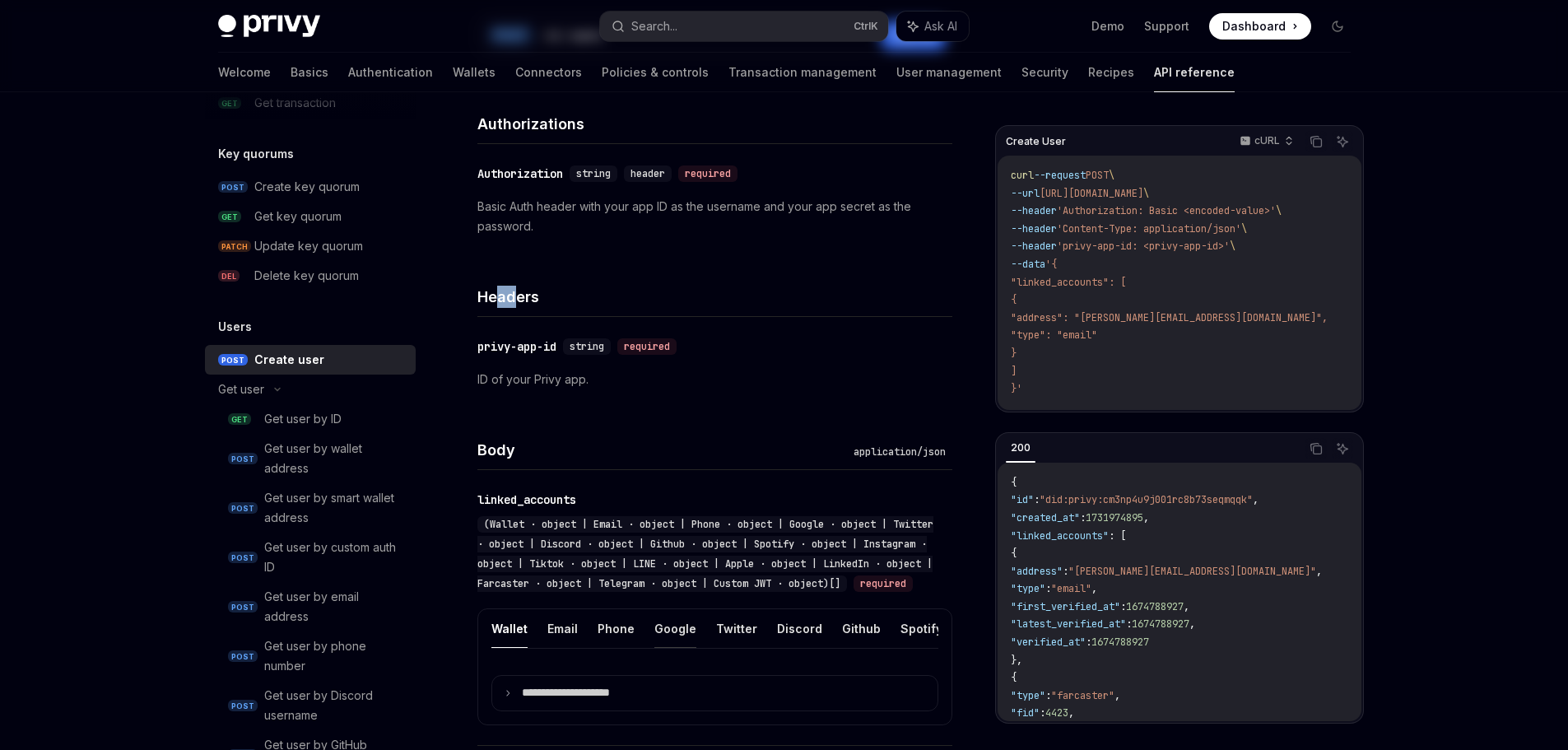
scroll to position [412, 0]
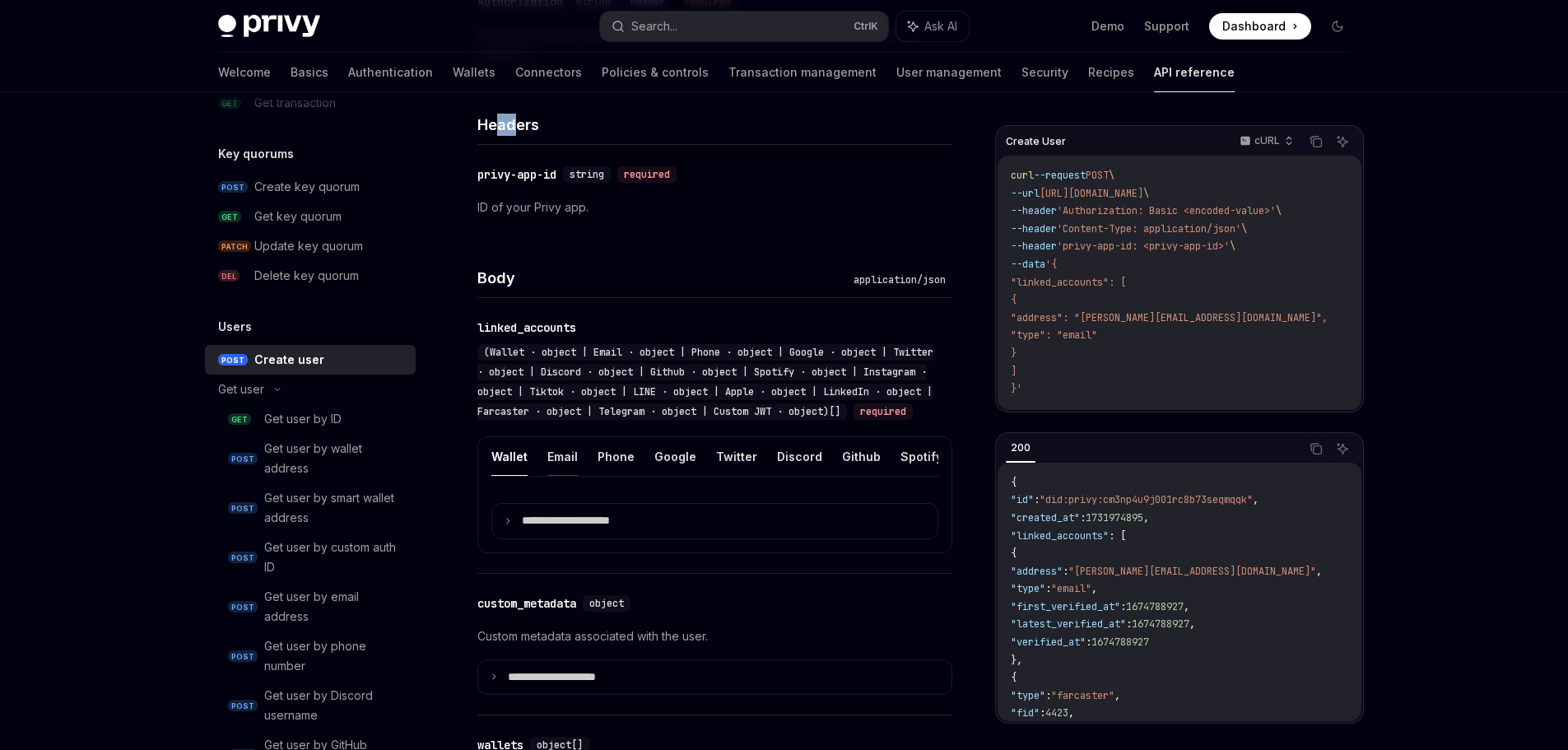
click at [554, 476] on button "Email" at bounding box center [563, 457] width 30 height 39
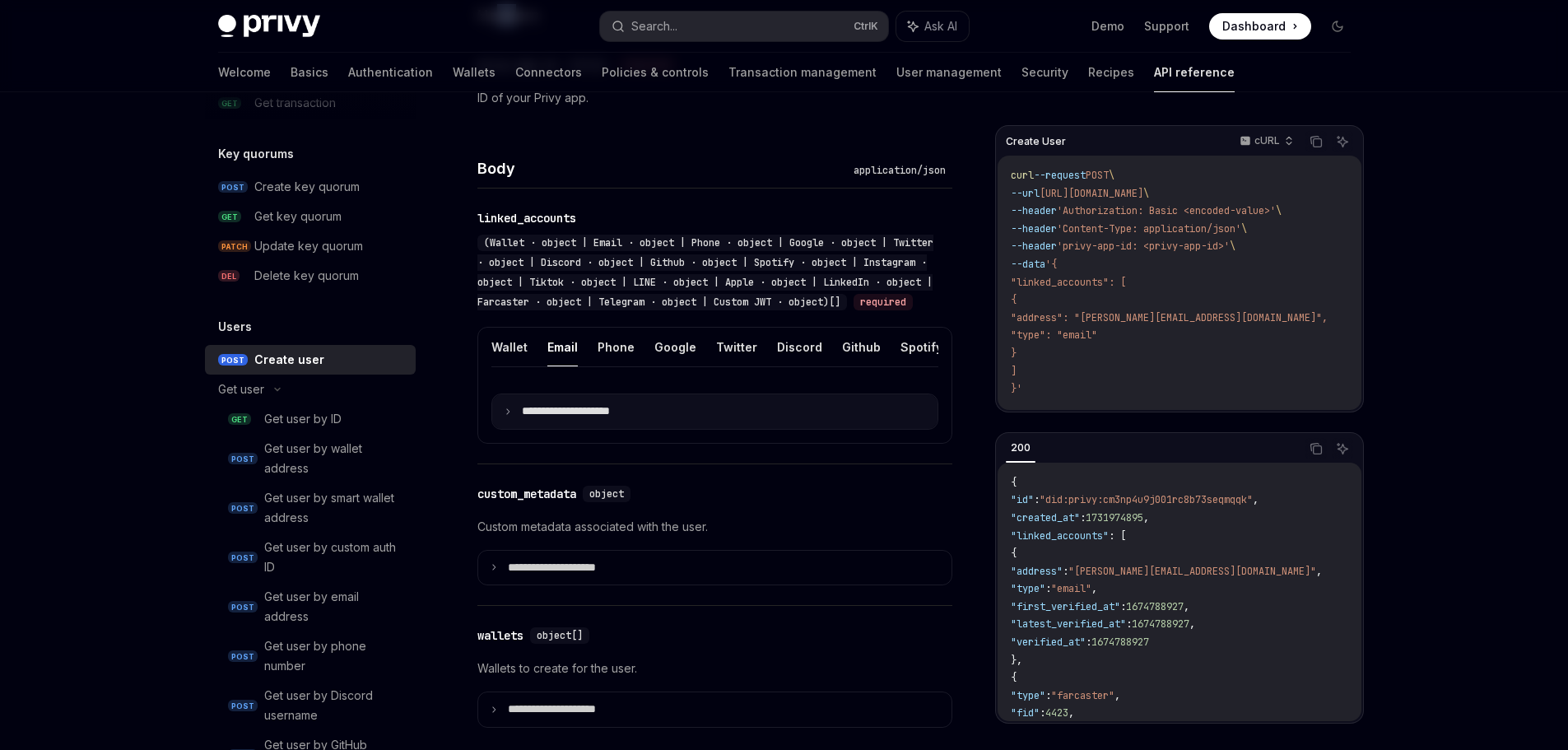
click at [562, 553] on details "**********" at bounding box center [714, 568] width 475 height 36
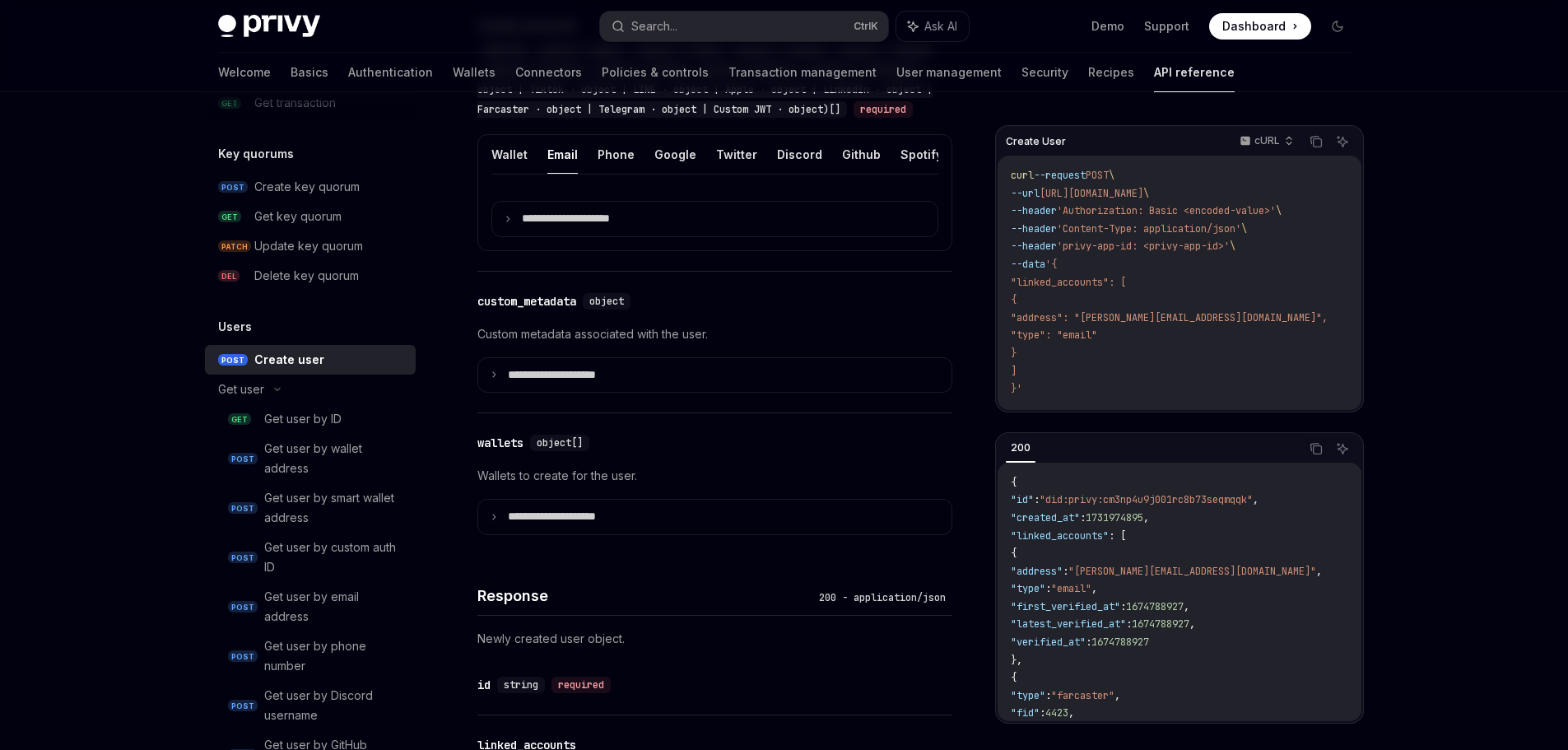
scroll to position [513, 0]
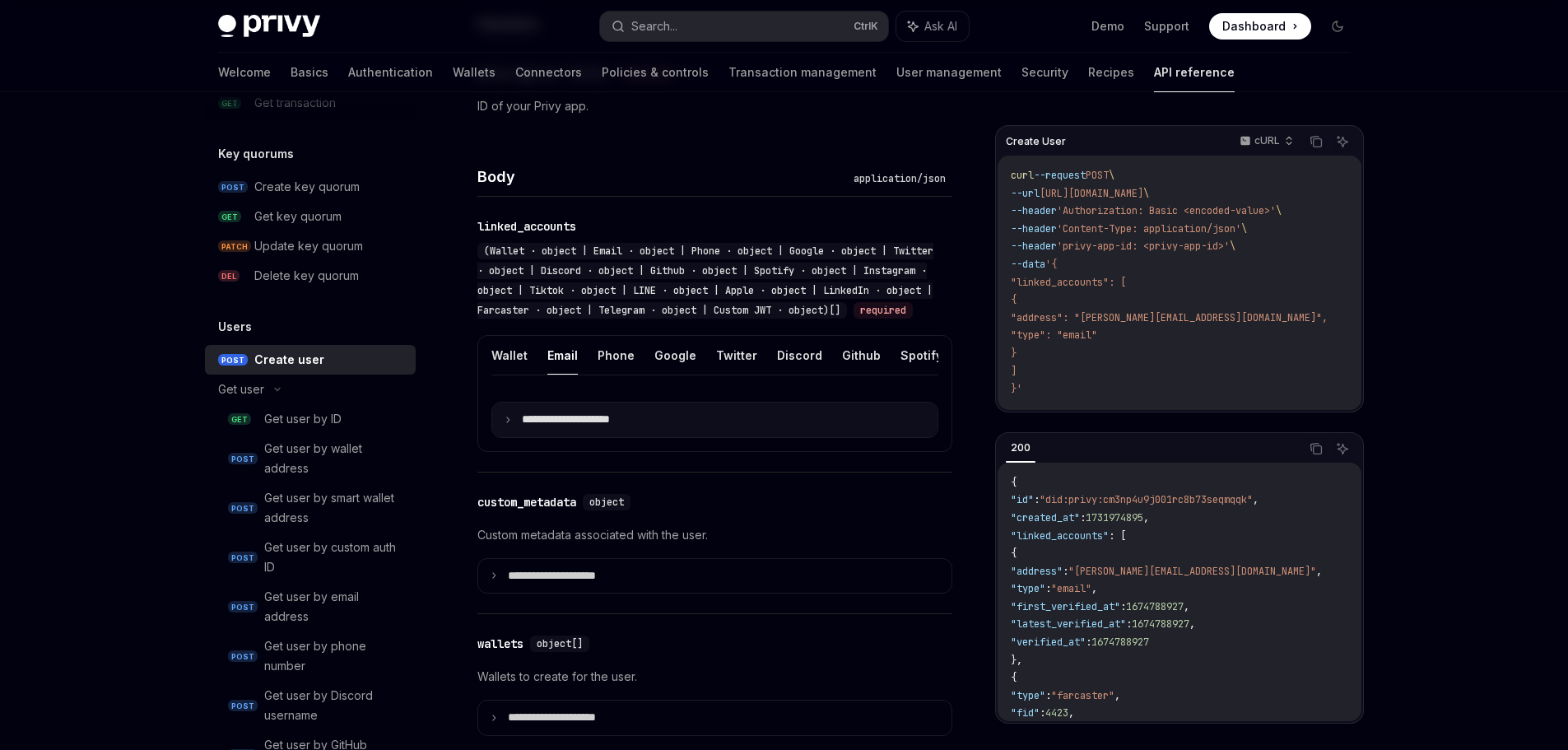
click at [589, 428] on p "**********" at bounding box center [579, 420] width 114 height 15
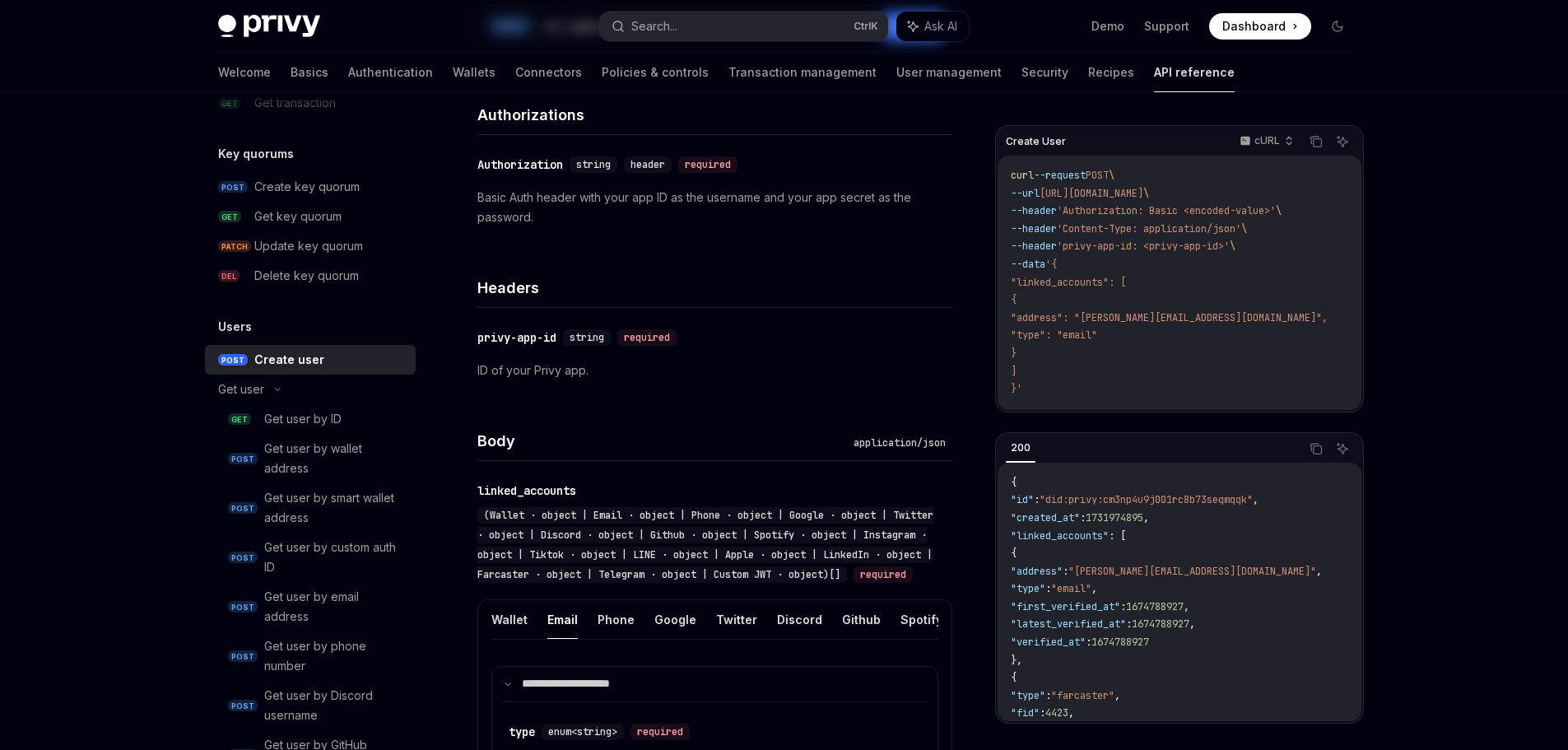
scroll to position [0, 0]
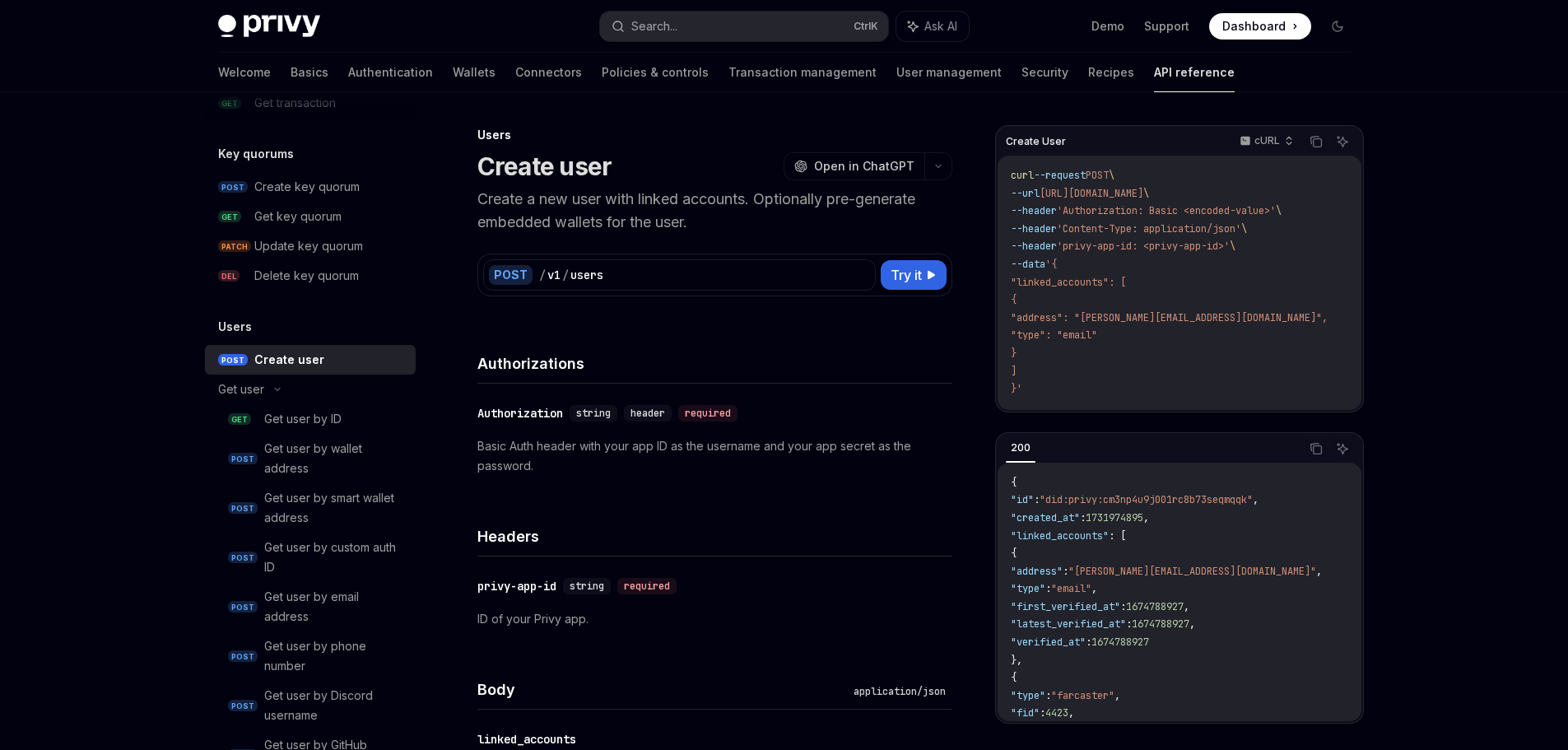
drag, startPoint x: 1016, startPoint y: 278, endPoint x: 1186, endPoint y: 368, distance: 192.4
click at [1185, 368] on code "curl --request POST \ --url [URL][DOMAIN_NAME] \ --header 'Authorization: Basic…" at bounding box center [1189, 283] width 357 height 231
click at [1220, 269] on code "curl --request POST \ --url [URL][DOMAIN_NAME] \ --header 'Authorization: Basic…" at bounding box center [1189, 283] width 357 height 231
drag, startPoint x: 1168, startPoint y: 196, endPoint x: 1233, endPoint y: 393, distance: 207.4
click at [1233, 393] on code "curl --request POST \ --url [URL][DOMAIN_NAME] \ --header 'Authorization: Basic…" at bounding box center [1189, 283] width 357 height 231
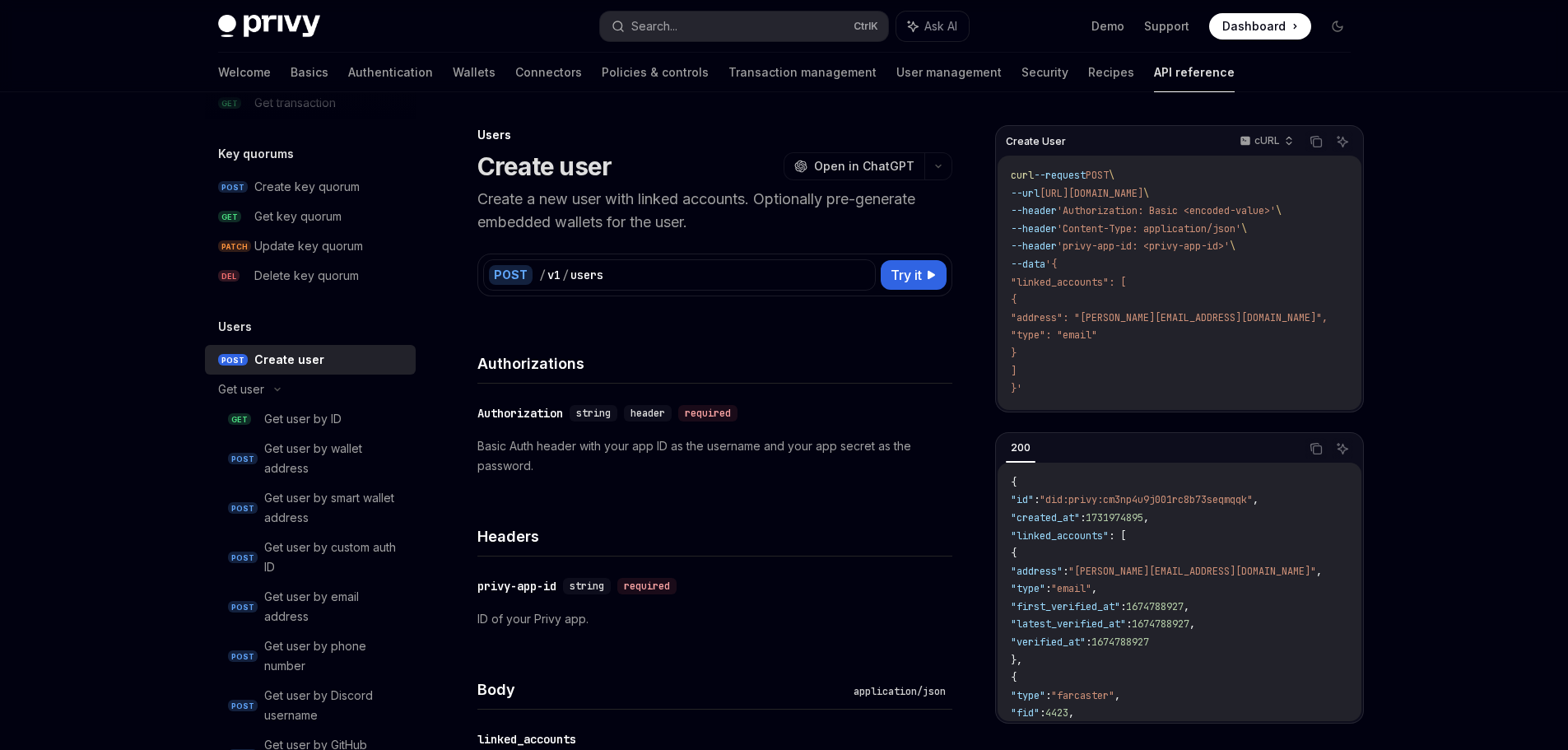
click at [1266, 248] on code "curl --request POST \ --url [URL][DOMAIN_NAME] \ --header 'Authorization: Basic…" at bounding box center [1189, 283] width 357 height 231
drag, startPoint x: 1034, startPoint y: 283, endPoint x: 1223, endPoint y: 361, distance: 204.5
click at [1215, 354] on code "curl --request POST \ --url [URL][DOMAIN_NAME] \ --header 'Authorization: Basic…" at bounding box center [1189, 283] width 357 height 231
click at [1224, 361] on code "curl --request POST \ --url [URL][DOMAIN_NAME] \ --header 'Authorization: Basic…" at bounding box center [1189, 283] width 357 height 231
click at [670, 221] on p "Create a new user with linked accounts. Optionally pre-generate embedded wallet…" at bounding box center [714, 210] width 475 height 46
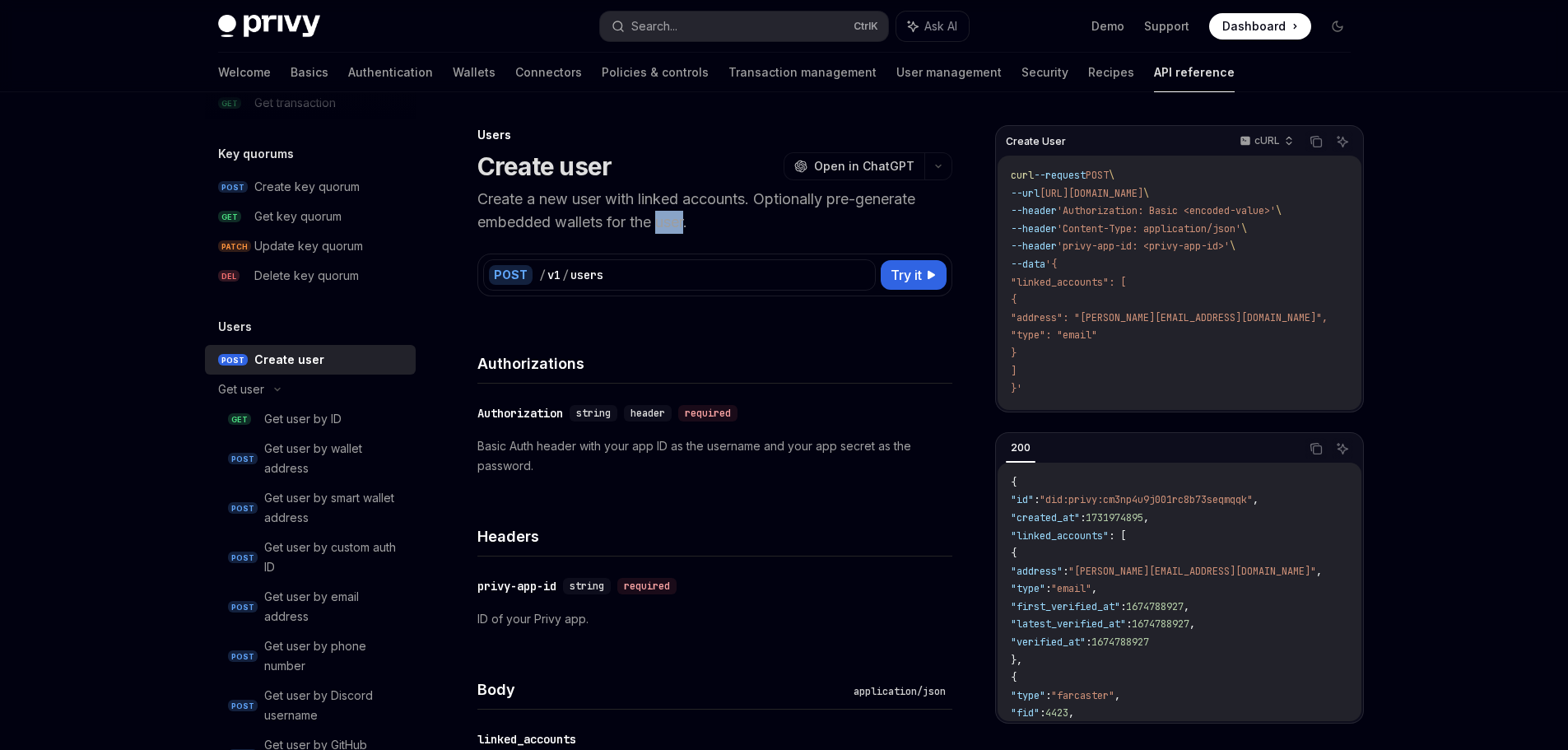
click at [670, 221] on p "Create a new user with linked accounts. Optionally pre-generate embedded wallet…" at bounding box center [714, 210] width 475 height 46
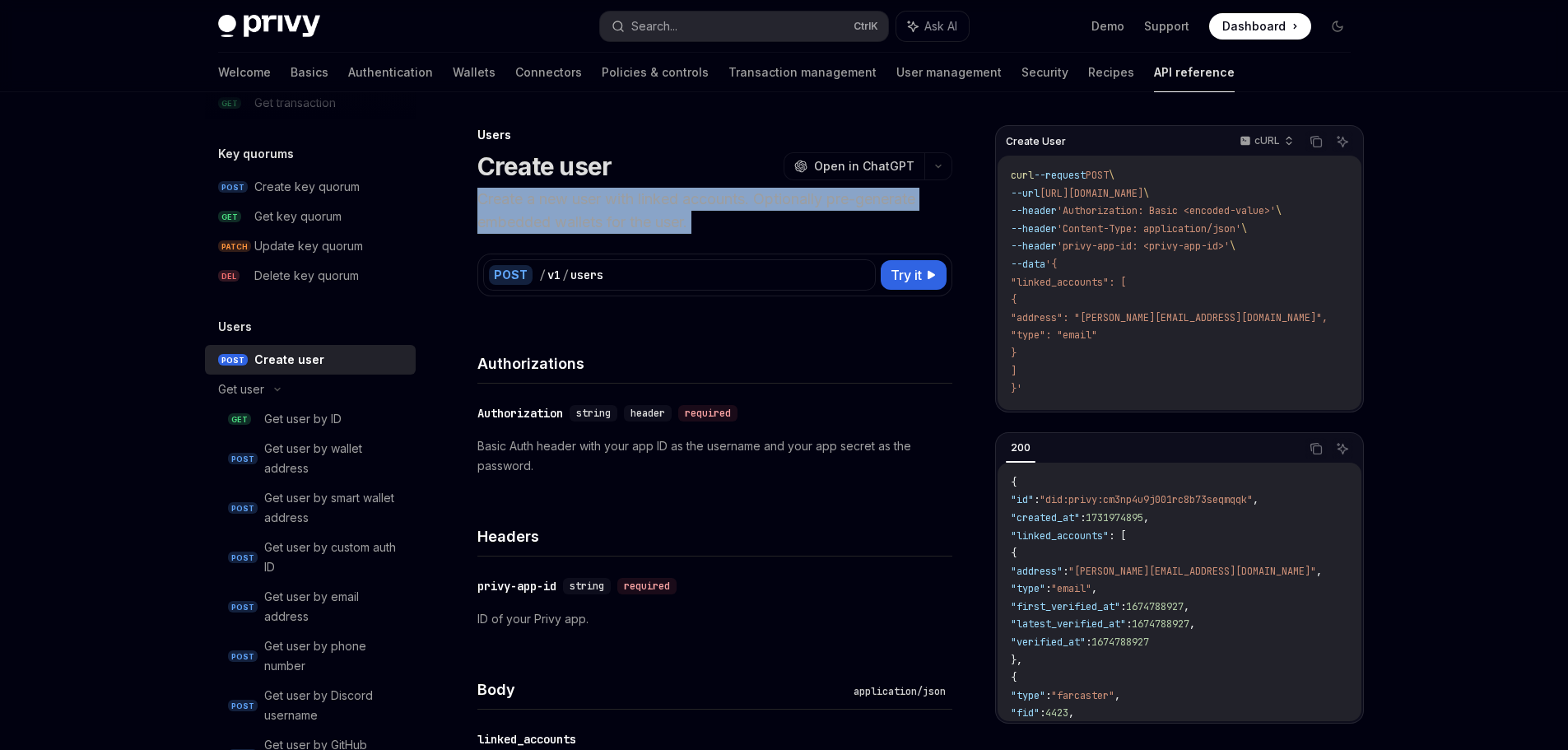
click at [670, 221] on p "Create a new user with linked accounts. Optionally pre-generate embedded wallet…" at bounding box center [714, 210] width 475 height 46
click at [750, 205] on p "Create a new user with linked accounts. Optionally pre-generate embedded wallet…" at bounding box center [714, 210] width 475 height 46
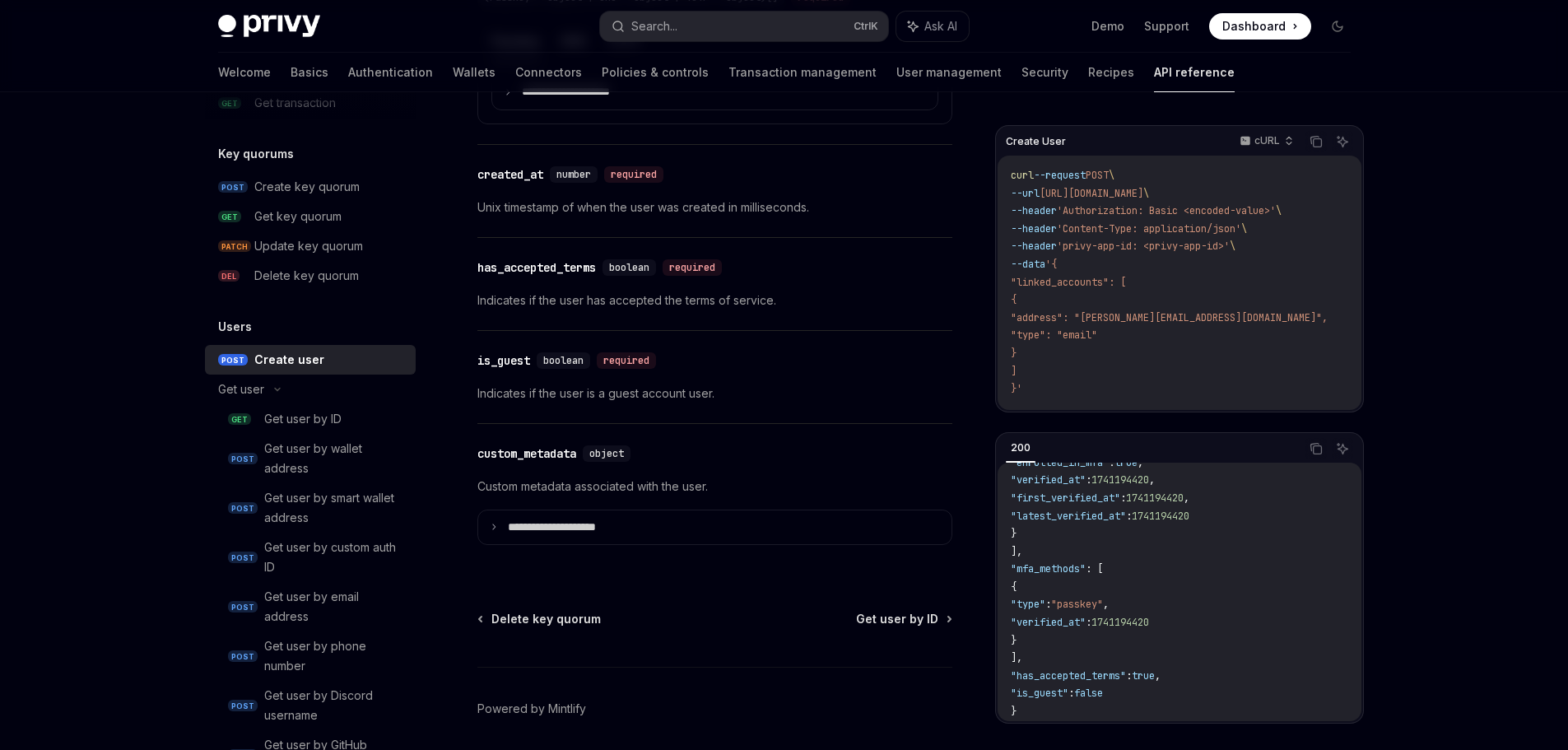
scroll to position [1929, 0]
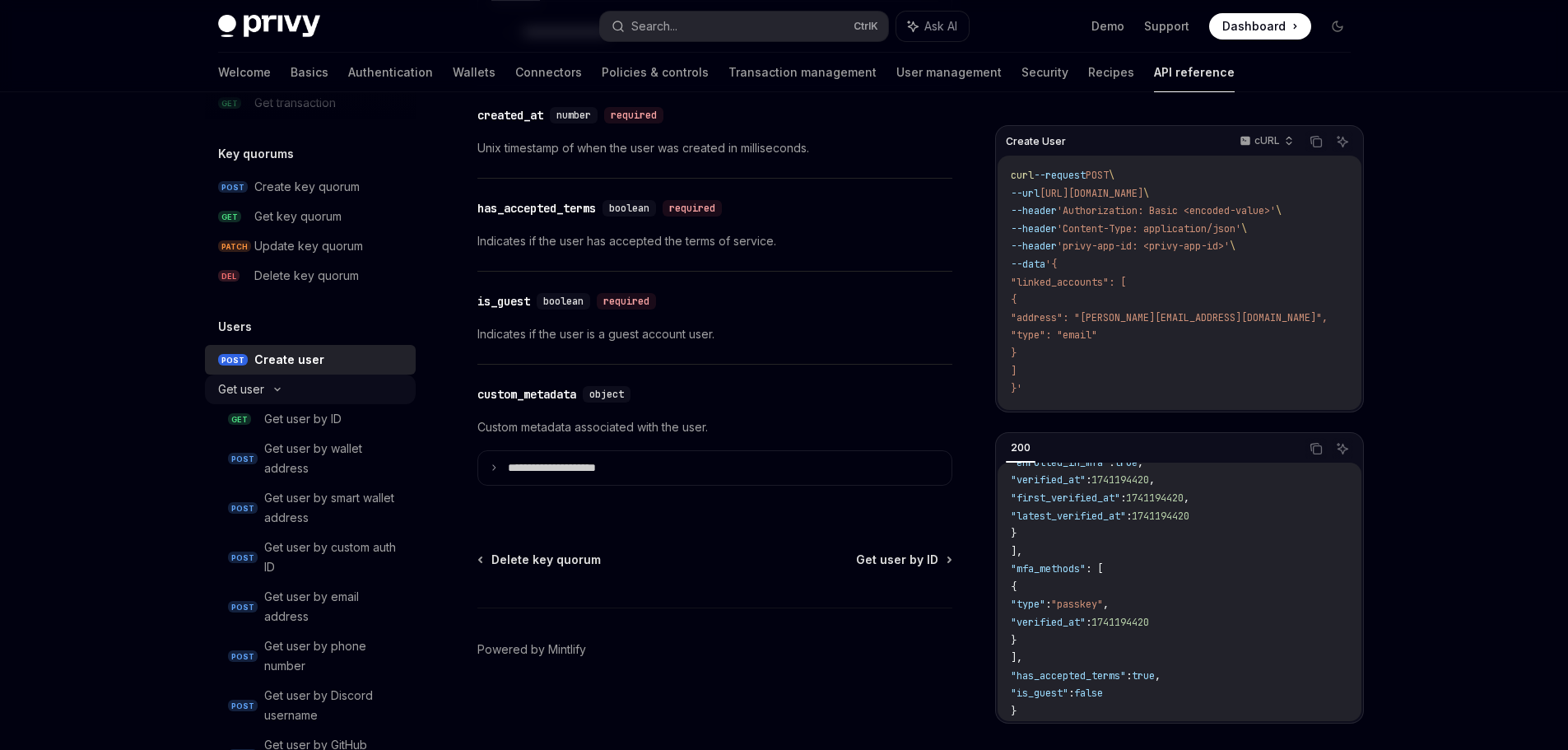
click at [289, 386] on div "Get user" at bounding box center [310, 389] width 210 height 29
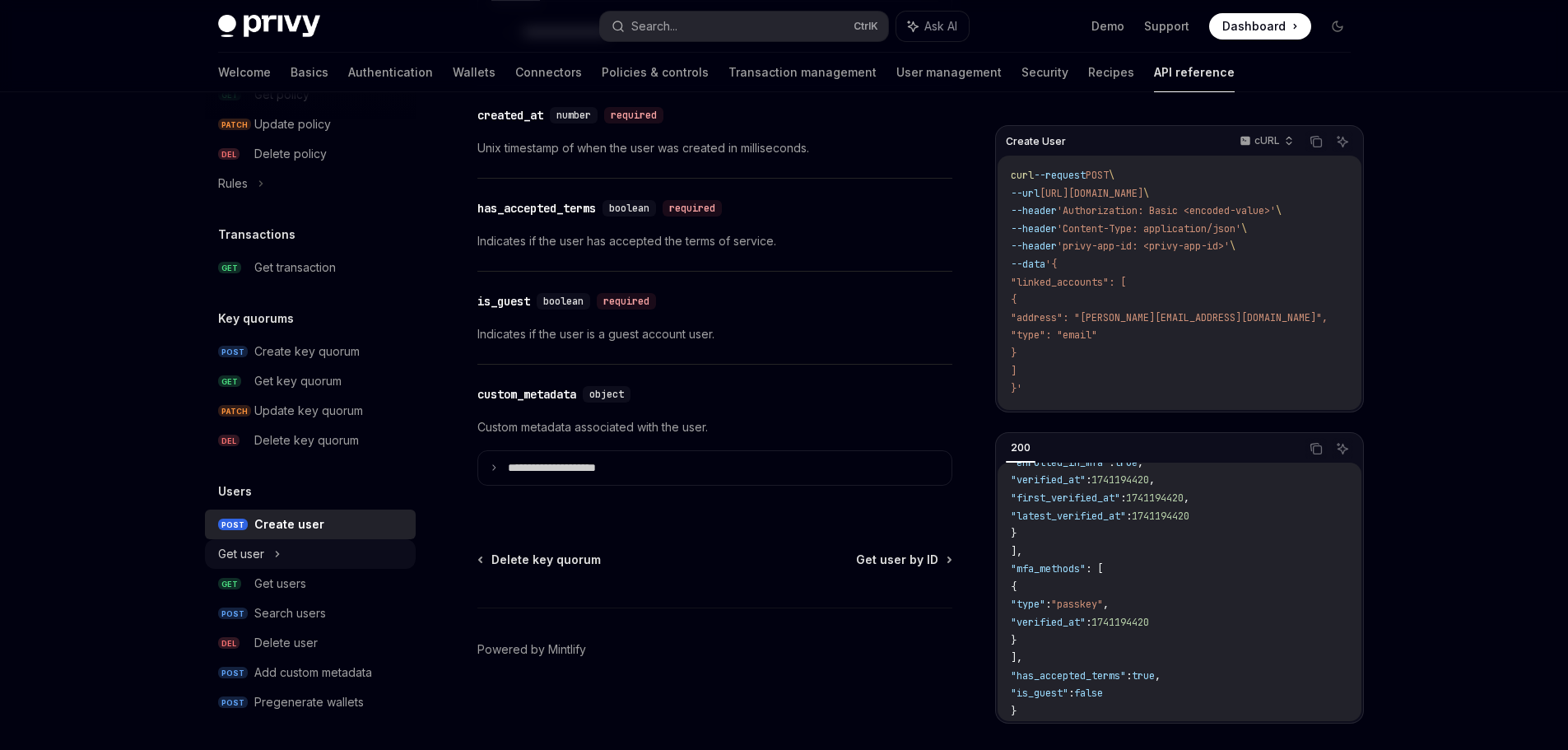
scroll to position [981, 0]
click at [275, 541] on div "Get user" at bounding box center [310, 554] width 210 height 29
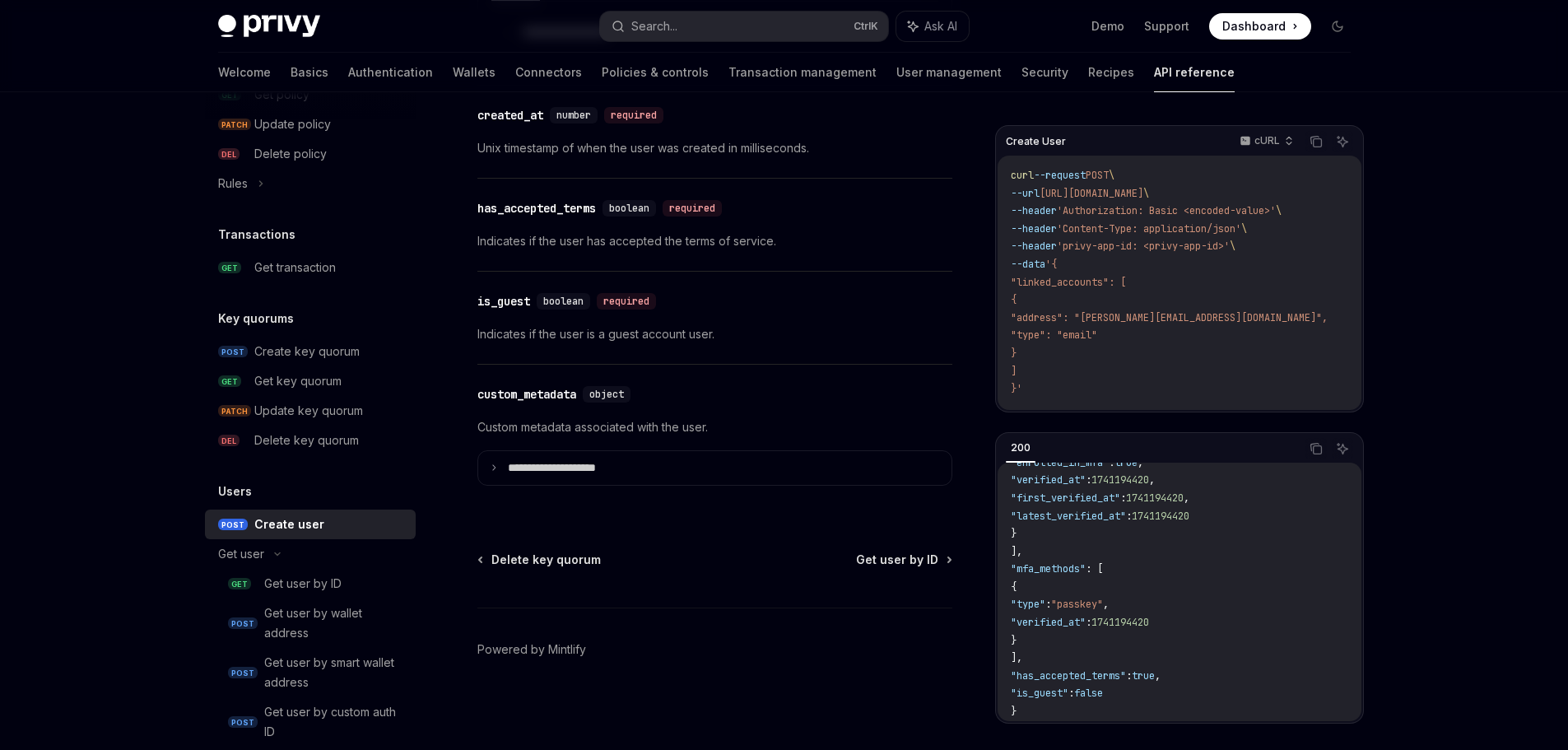
scroll to position [1146, 0]
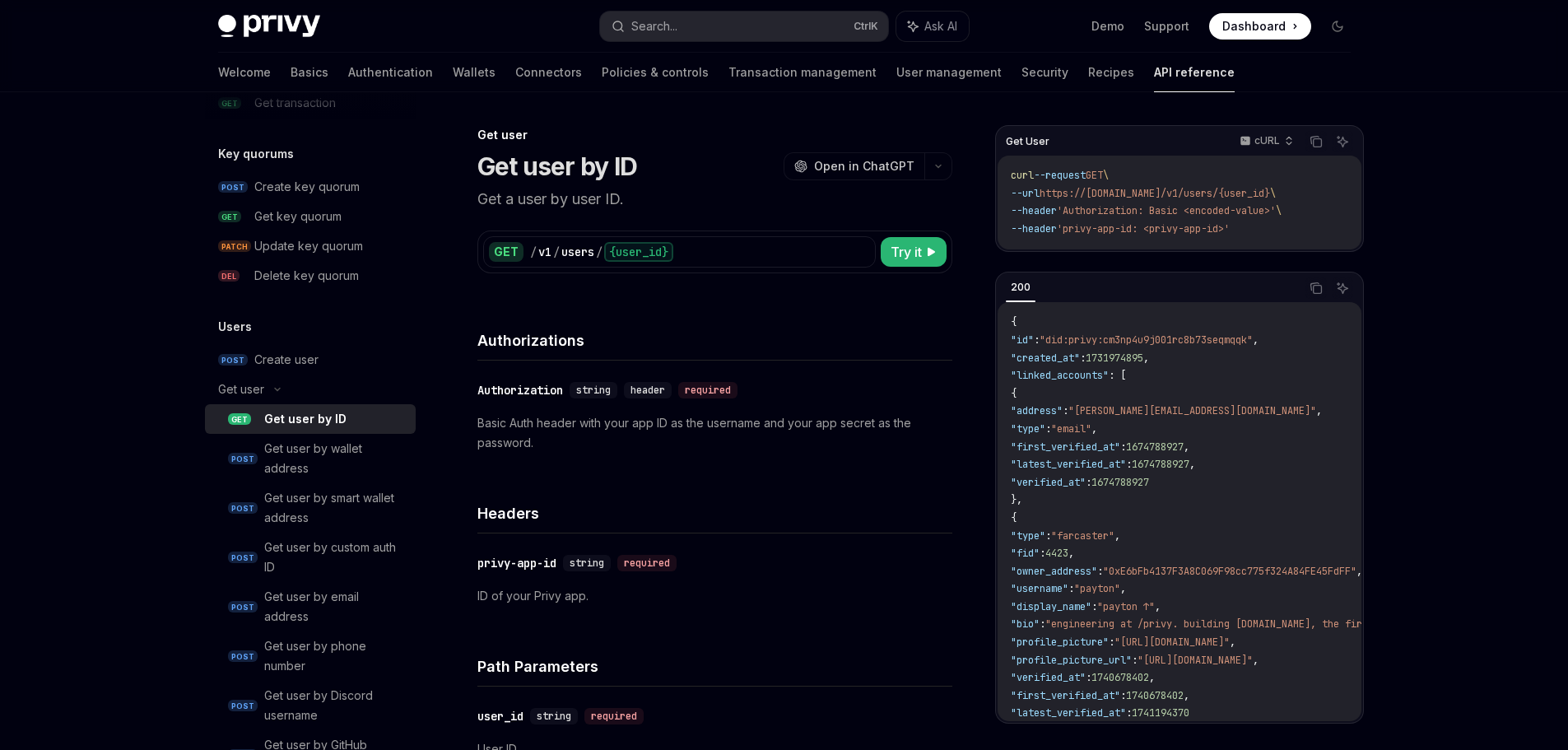
click at [348, 416] on div "Get user by ID" at bounding box center [335, 418] width 141 height 19
click at [746, 243] on div "/ v1 / users / {user_id}" at bounding box center [700, 252] width 340 height 19
click at [745, 247] on div "/ v1 / users / {user_id}" at bounding box center [700, 252] width 340 height 19
click at [745, 194] on p "Get a user by user ID." at bounding box center [714, 199] width 475 height 23
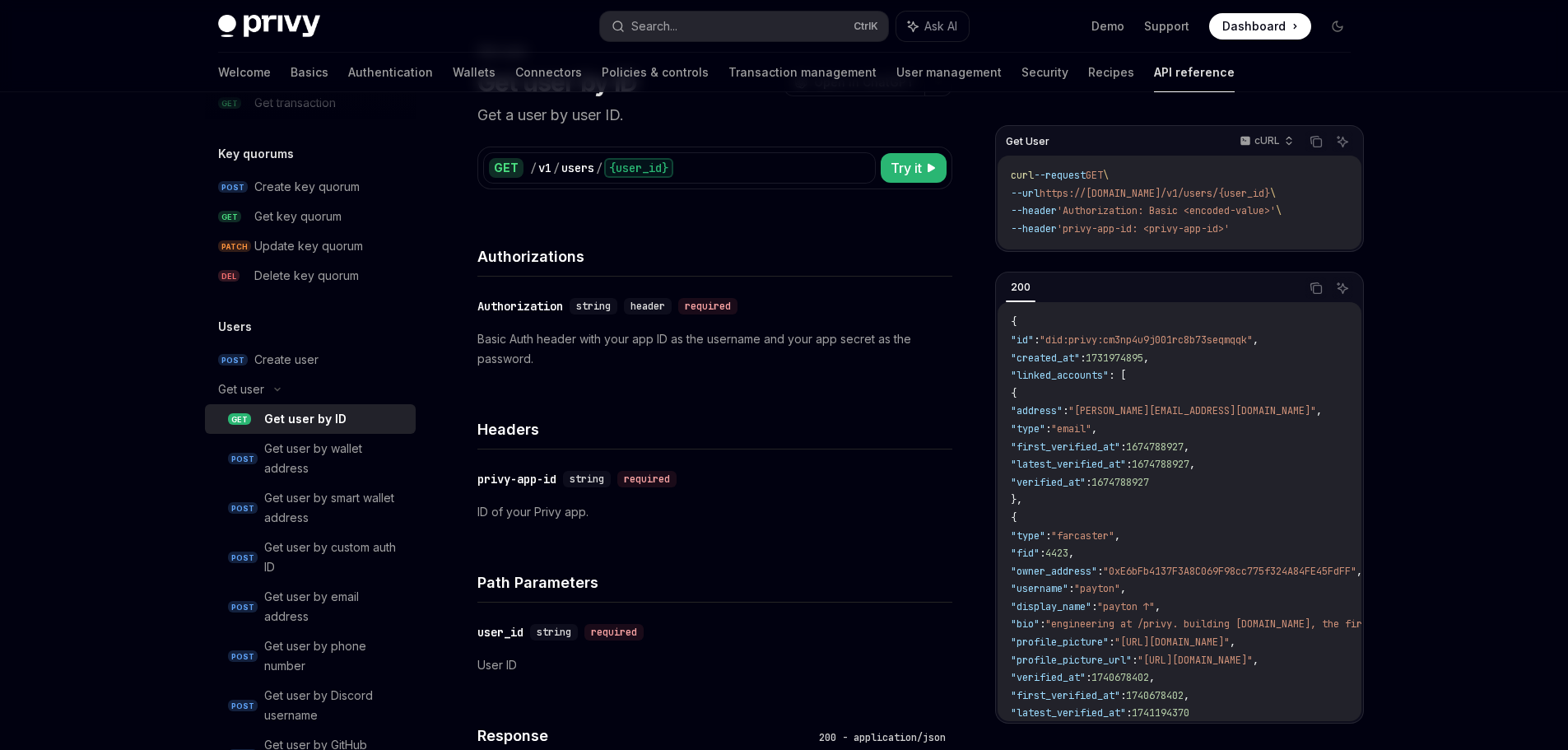
scroll to position [165, 0]
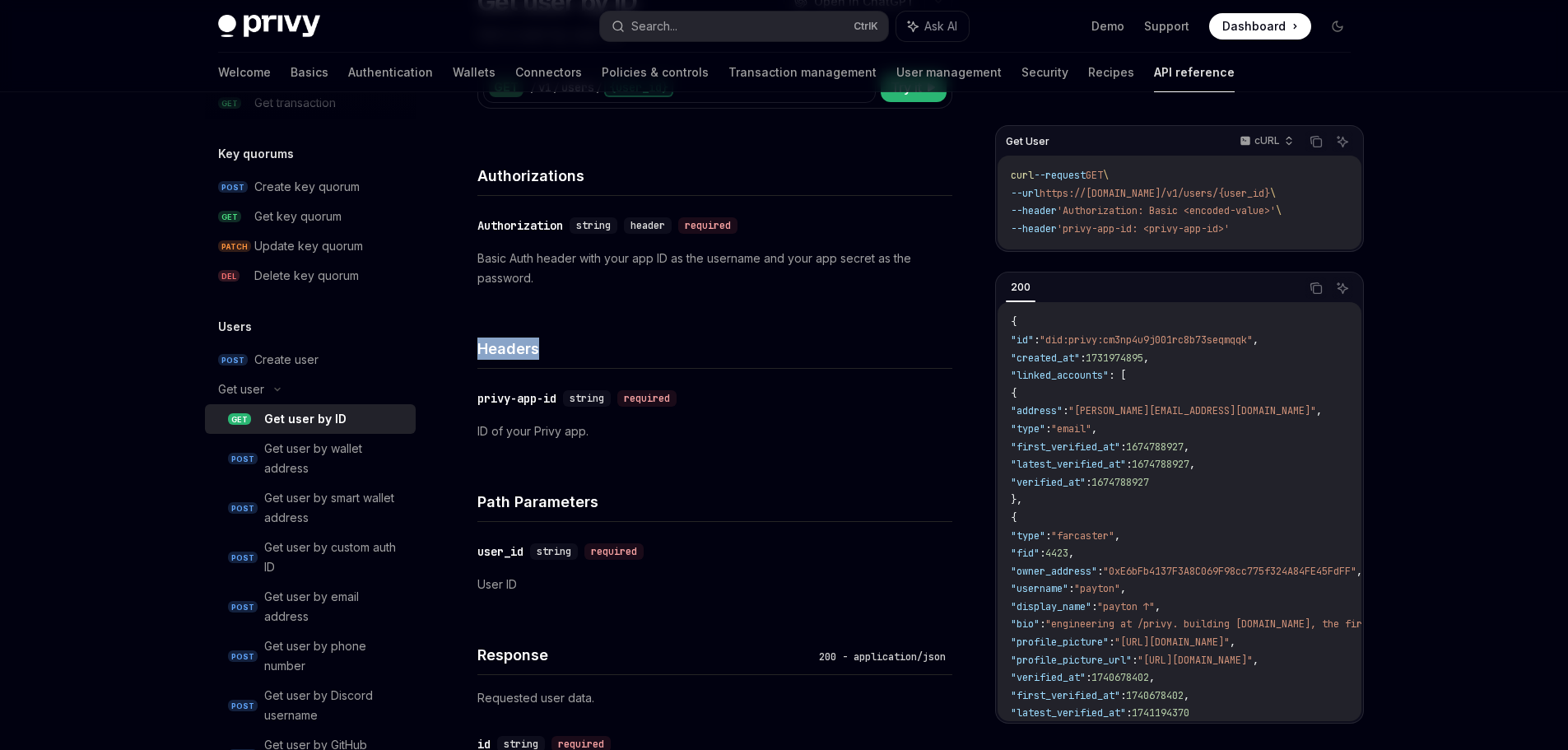
drag, startPoint x: 559, startPoint y: 362, endPoint x: 479, endPoint y: 355, distance: 80.3
click at [479, 355] on h4 "Headers" at bounding box center [714, 348] width 475 height 22
click at [663, 310] on div "Headers" at bounding box center [714, 338] width 475 height 61
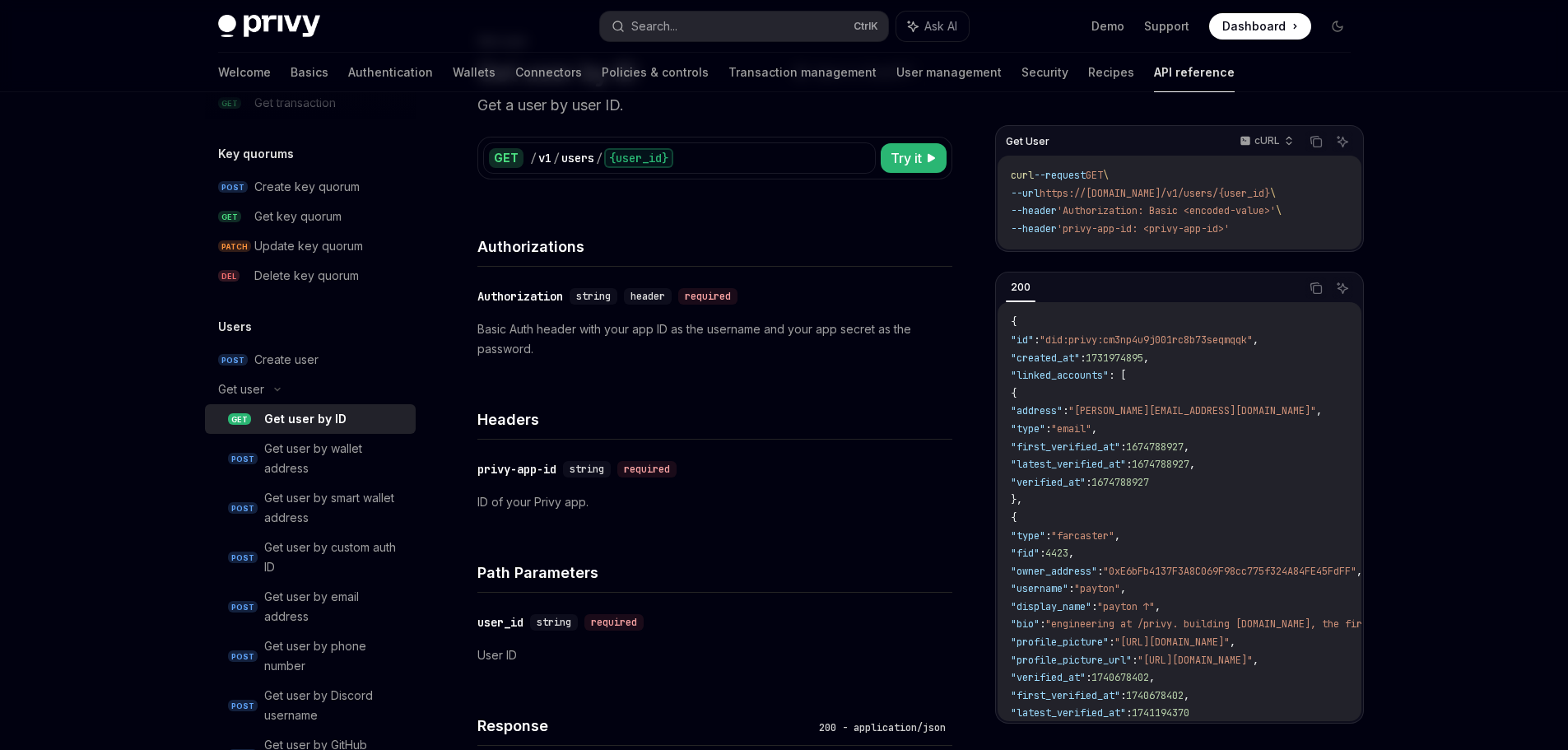
scroll to position [0, 0]
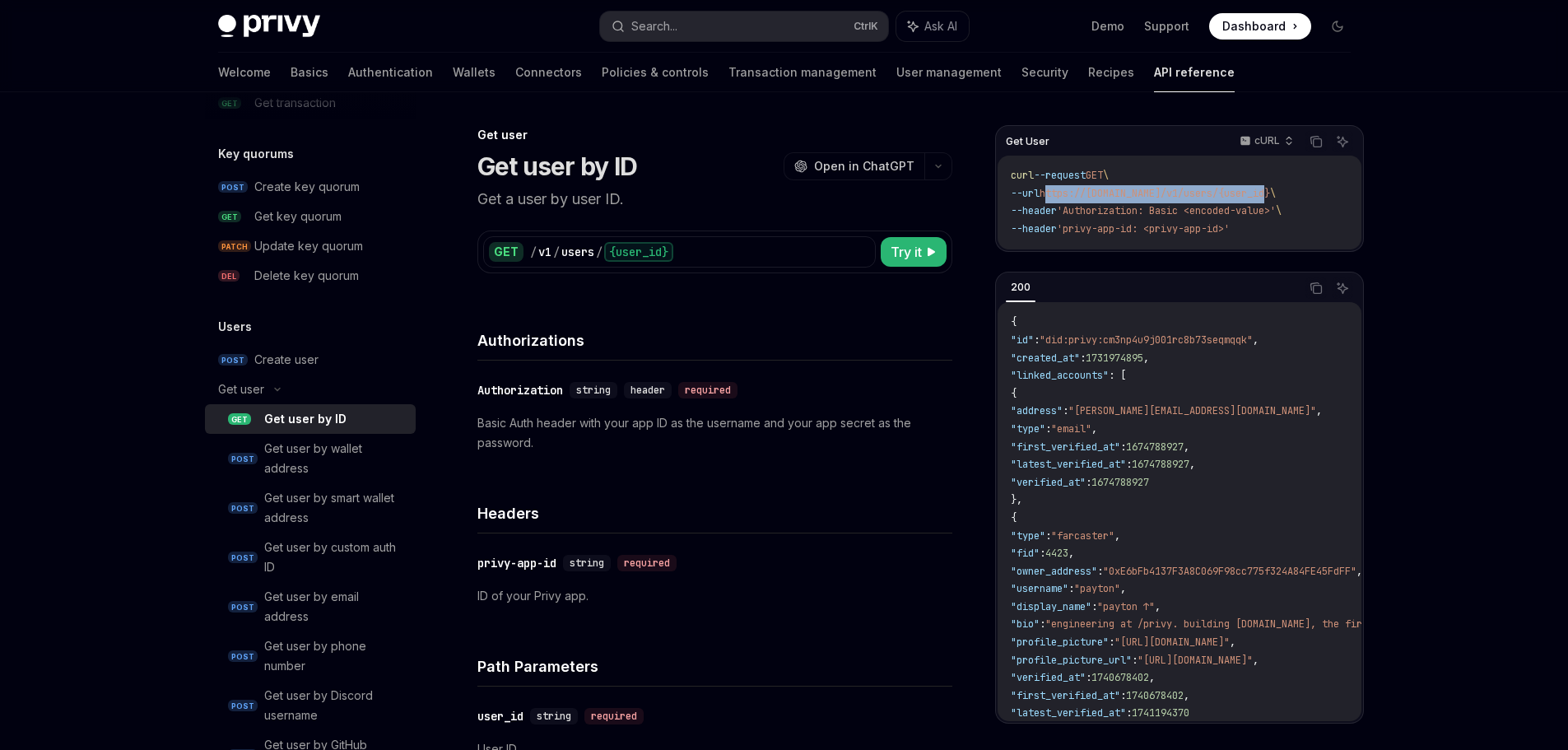
drag, startPoint x: 1055, startPoint y: 195, endPoint x: 1287, endPoint y: 196, distance: 232.0
click at [1270, 196] on span "https://[DOMAIN_NAME]/v1/users/{user_id}" at bounding box center [1155, 194] width 230 height 13
click at [1276, 205] on span "'Authorization: Basic <encoded-value>'" at bounding box center [1166, 211] width 219 height 13
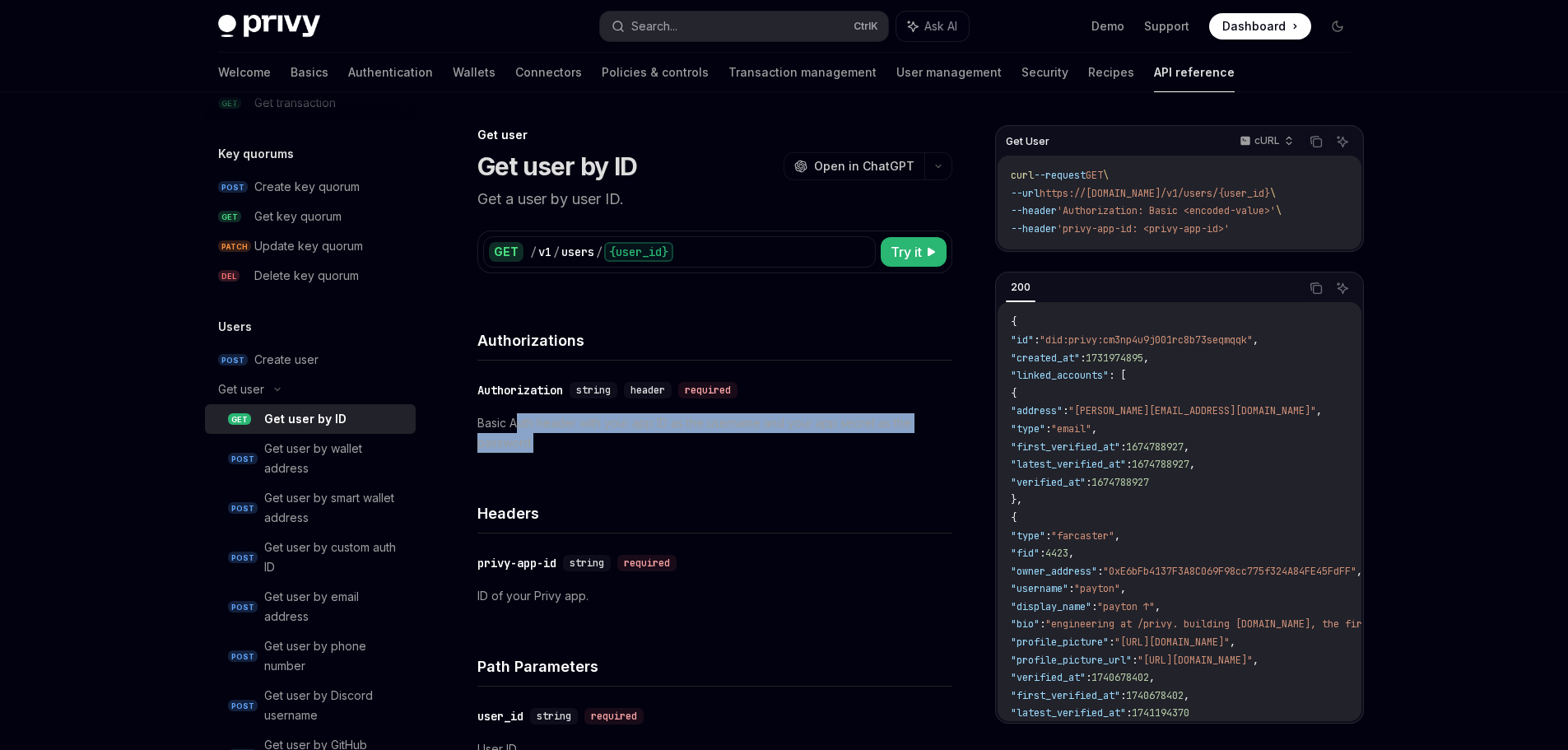
drag, startPoint x: 518, startPoint y: 421, endPoint x: 711, endPoint y: 444, distance: 194.4
click at [667, 443] on p "Basic Auth header with your app ID as the username and your app secret as the p…" at bounding box center [714, 433] width 475 height 40
click at [718, 445] on p "Basic Auth header with your app ID as the username and your app secret as the p…" at bounding box center [714, 433] width 475 height 40
click at [714, 427] on p "Basic Auth header with your app ID as the username and your app secret as the p…" at bounding box center [714, 433] width 475 height 40
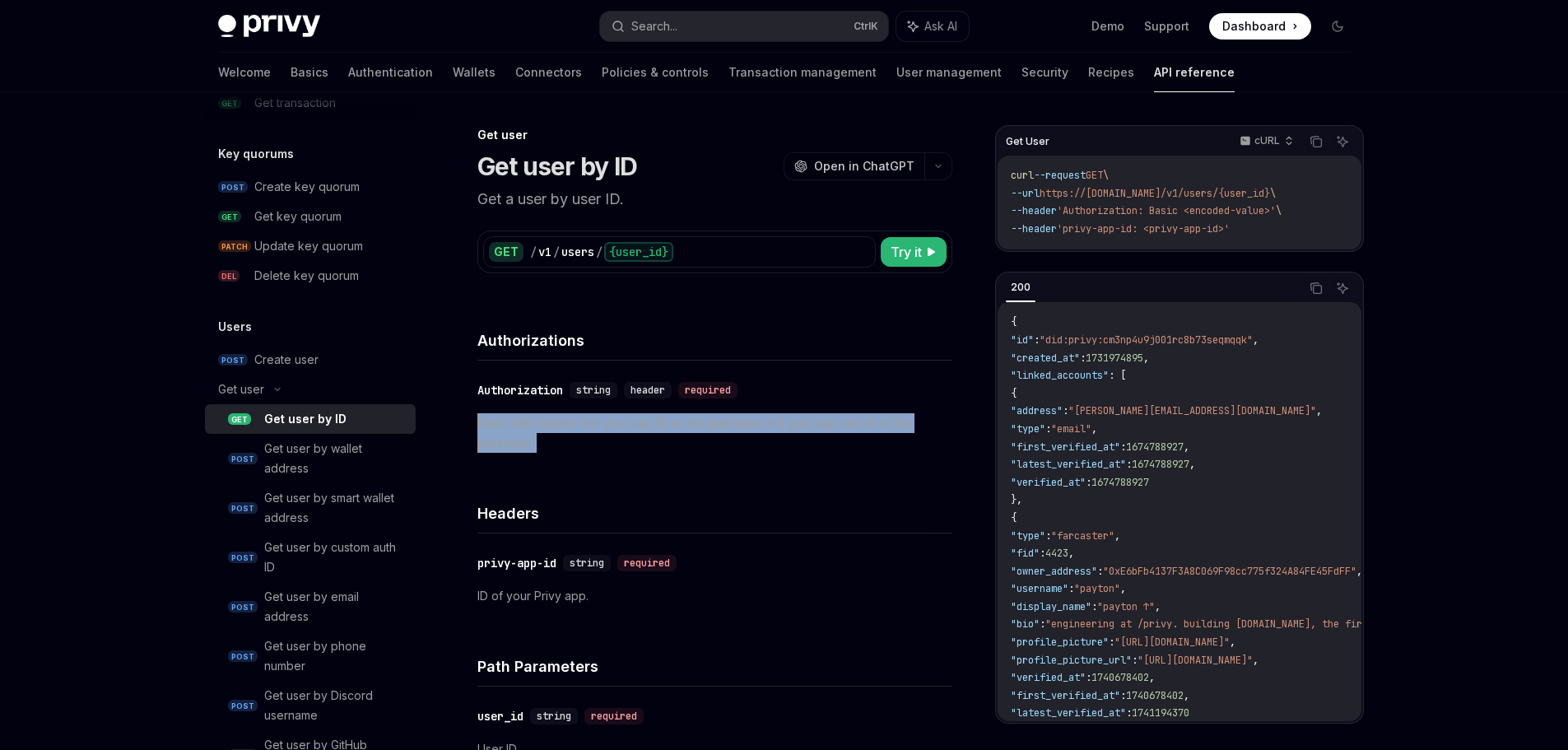
click at [714, 427] on p "Basic Auth header with your app ID as the username and your app secret as the p…" at bounding box center [714, 433] width 475 height 40
drag, startPoint x: 718, startPoint y: 449, endPoint x: 755, endPoint y: 434, distance: 39.9
click at [718, 449] on p "Basic Auth header with your app ID as the username and your app secret as the p…" at bounding box center [714, 433] width 475 height 40
click at [644, 423] on p "Basic Auth header with your app ID as the username and your app secret as the p…" at bounding box center [714, 433] width 475 height 40
click at [684, 385] on div "required" at bounding box center [707, 391] width 59 height 17
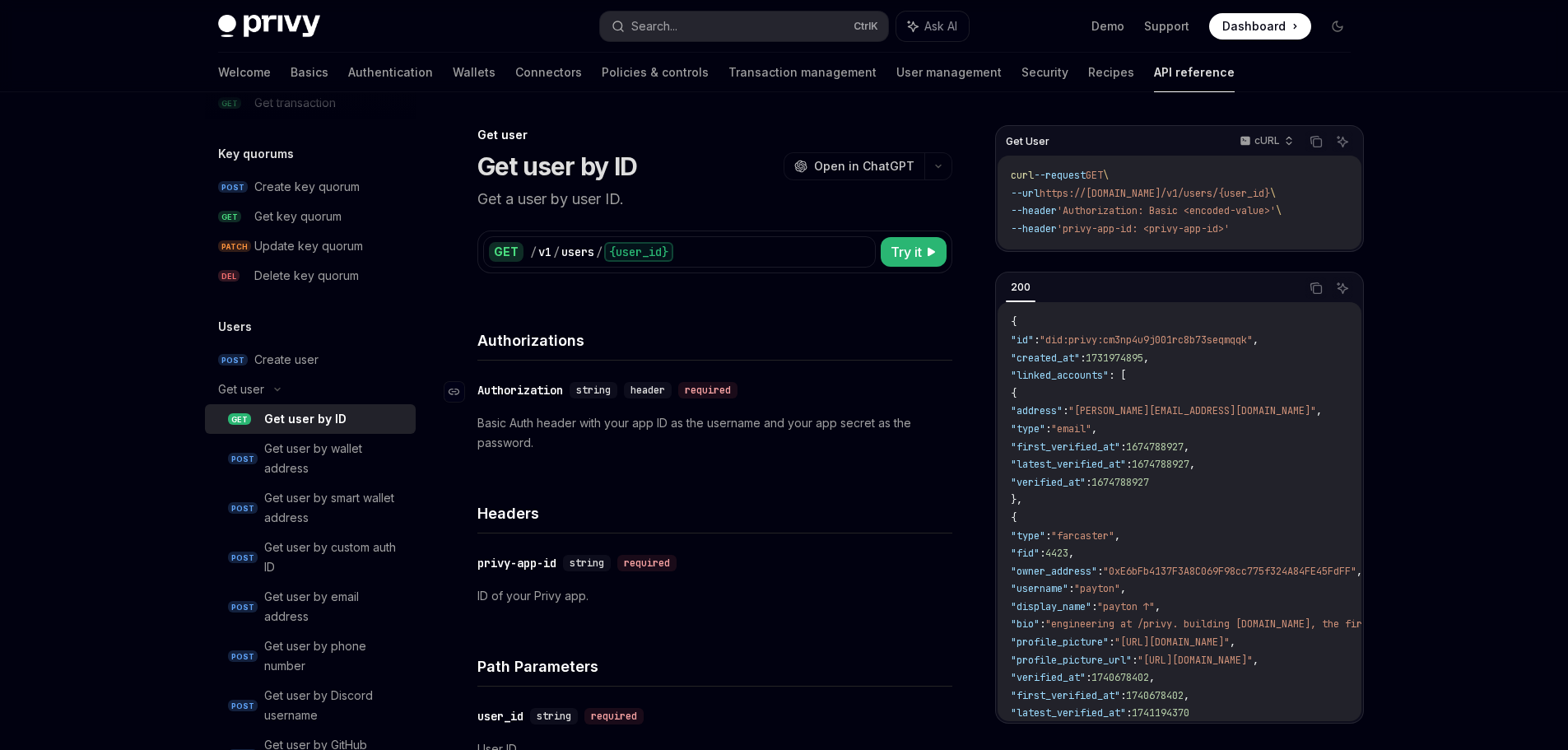
click at [643, 389] on span "header" at bounding box center [647, 391] width 34 height 13
click at [577, 390] on div "string" at bounding box center [593, 391] width 48 height 17
click at [508, 392] on div "Authorization" at bounding box center [520, 391] width 86 height 17
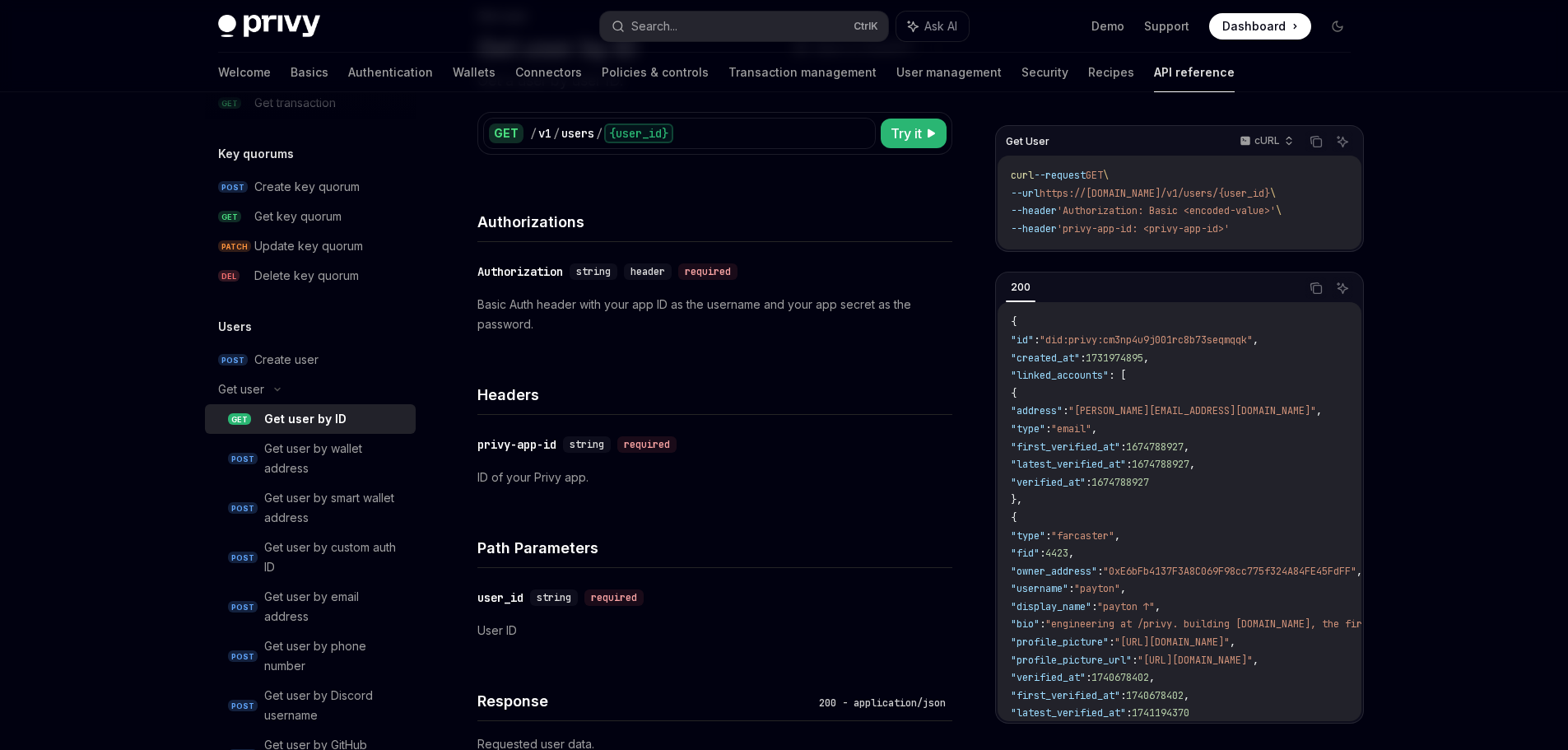
scroll to position [107, 0]
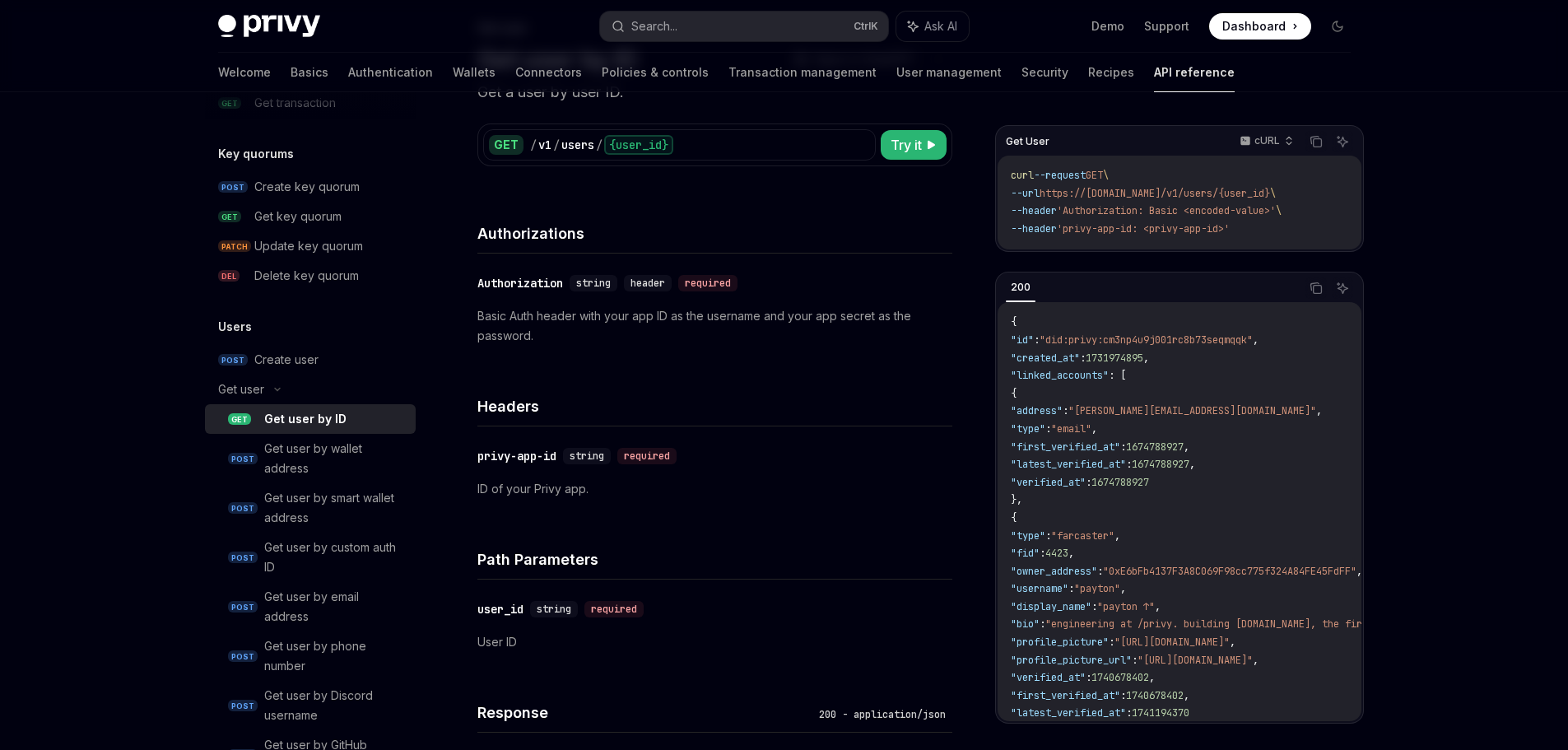
click at [538, 300] on div "​ Authorization string header required Basic Auth header with your app ID as th…" at bounding box center [714, 309] width 475 height 112
click at [533, 279] on div "Authorization" at bounding box center [520, 284] width 86 height 17
click at [534, 296] on div "​ Authorization string header required Basic Auth header with your app ID as th…" at bounding box center [714, 309] width 475 height 112
click at [532, 286] on div "Authorization" at bounding box center [520, 284] width 86 height 17
click at [550, 304] on div "​ Authorization string header required Basic Auth header with your app ID as th…" at bounding box center [714, 309] width 475 height 112
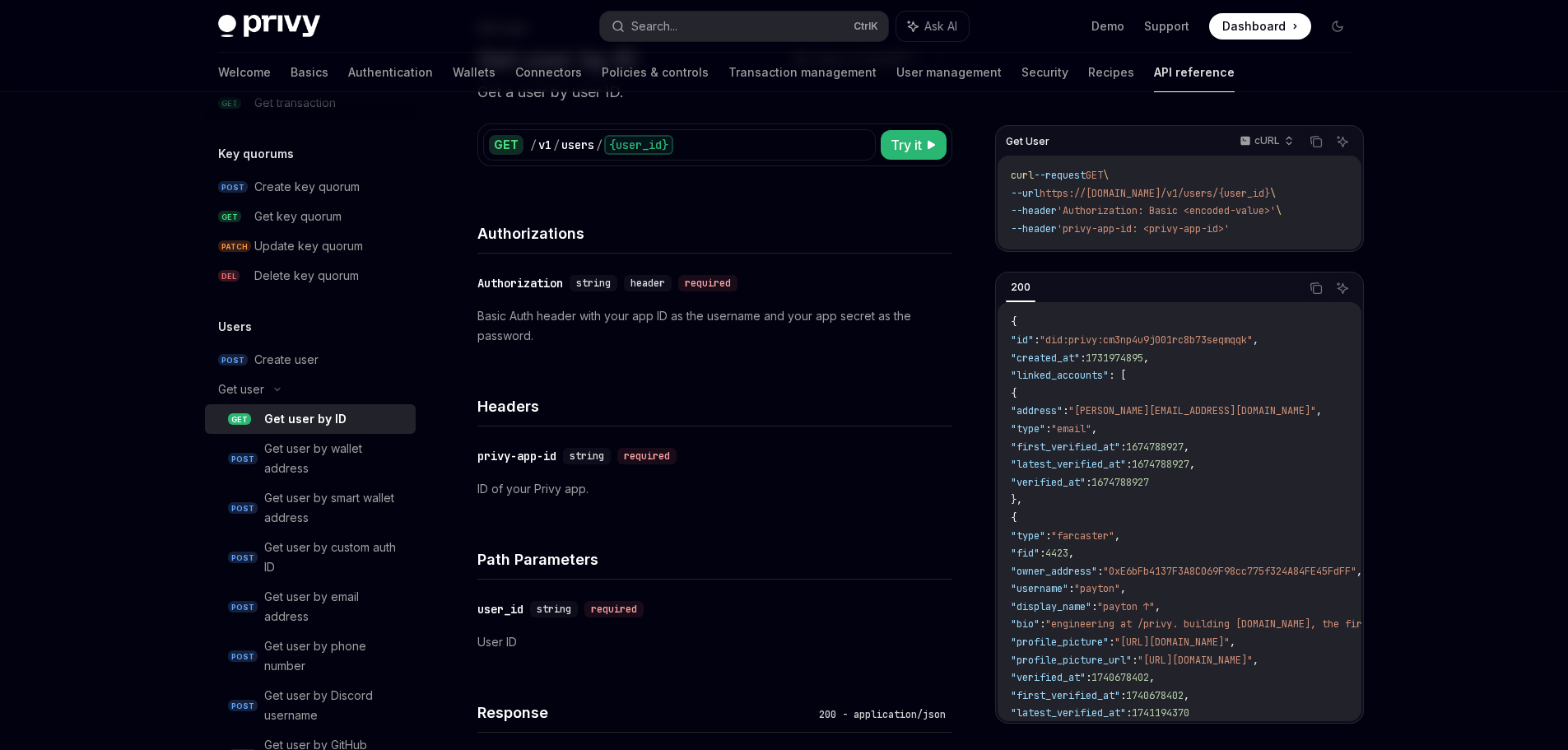
click at [563, 322] on p "Basic Auth header with your app ID as the username and your app secret as the p…" at bounding box center [714, 326] width 475 height 40
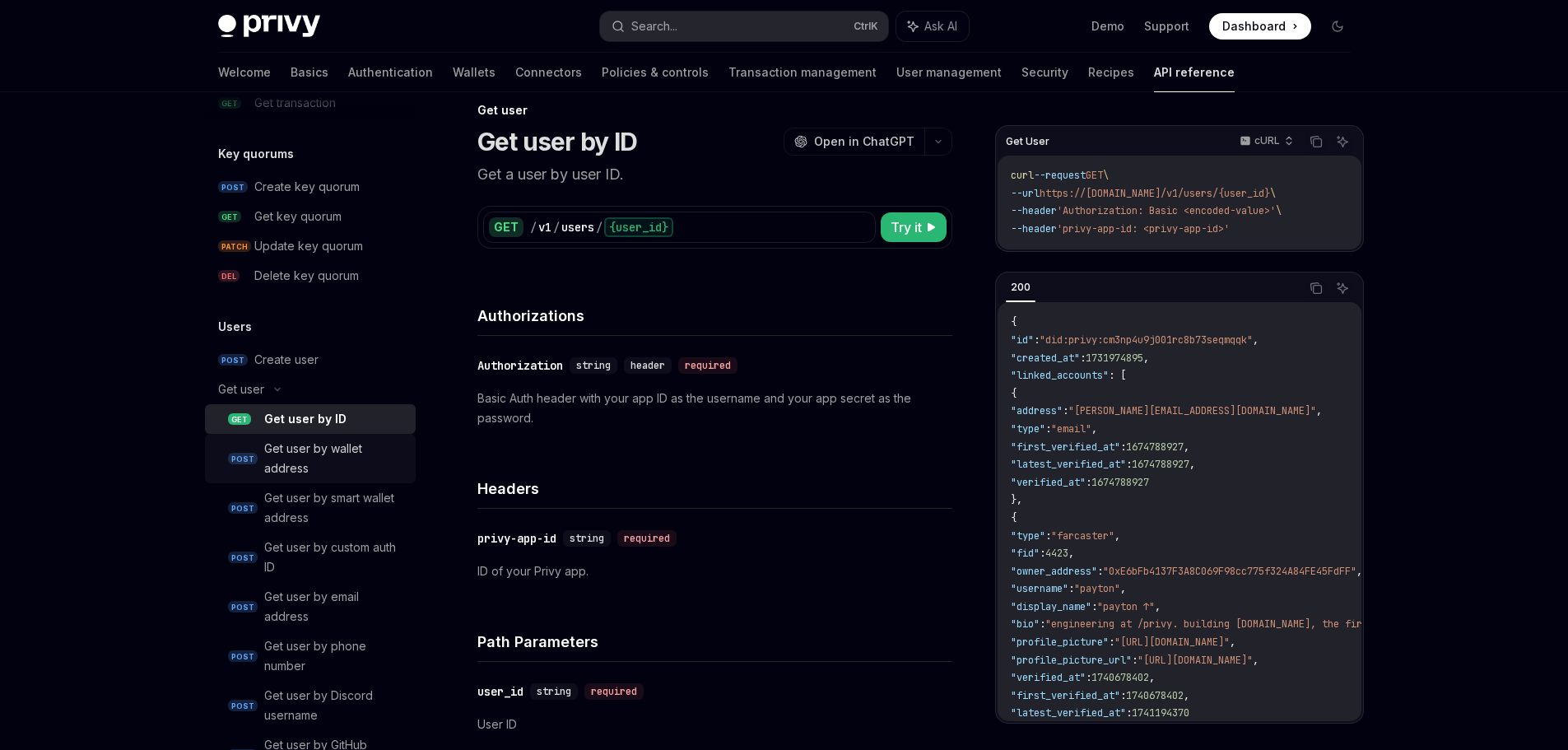
scroll to position [816, 0]
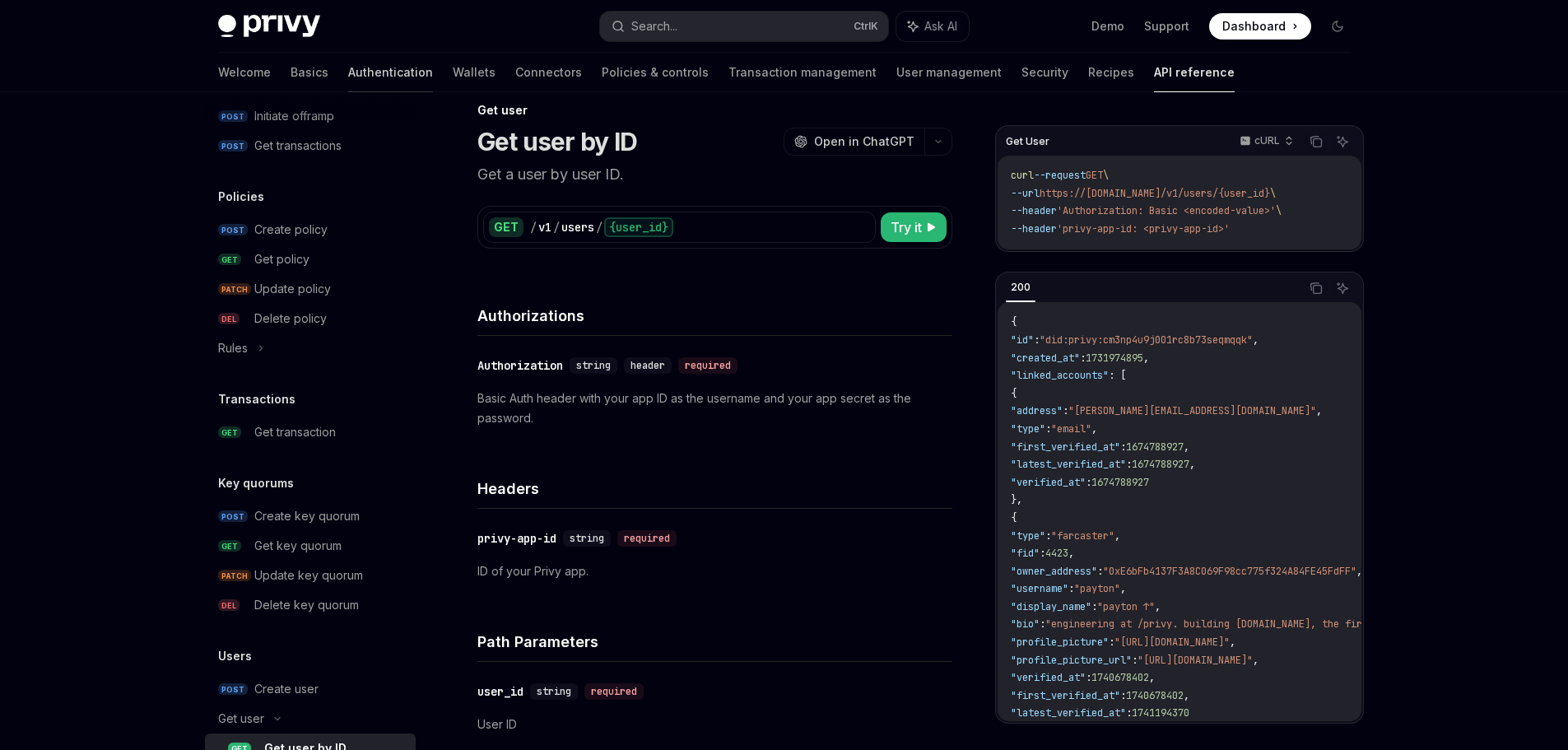
click at [348, 66] on link "Authentication" at bounding box center [390, 72] width 85 height 40
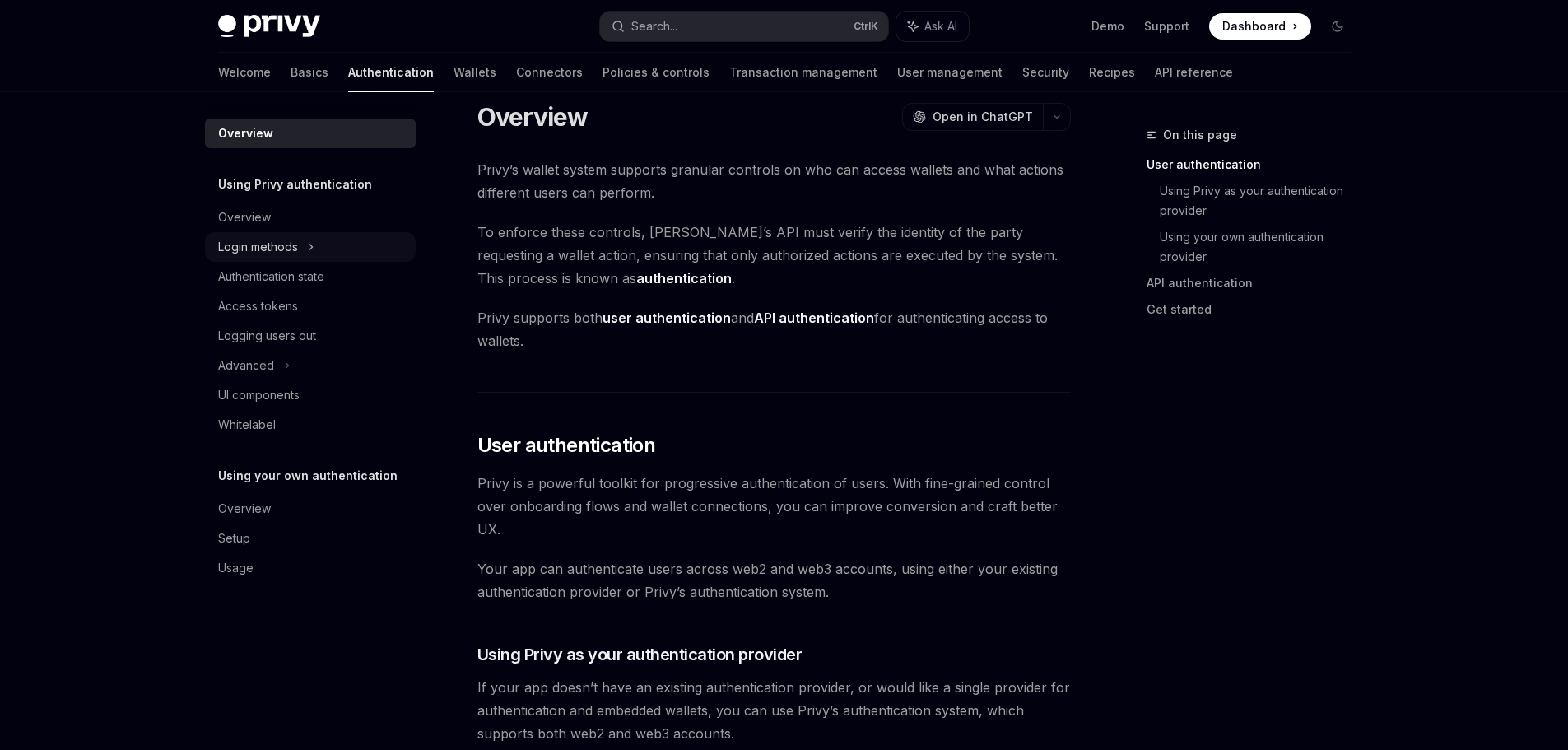
click at [326, 245] on div "Login methods" at bounding box center [310, 247] width 210 height 29
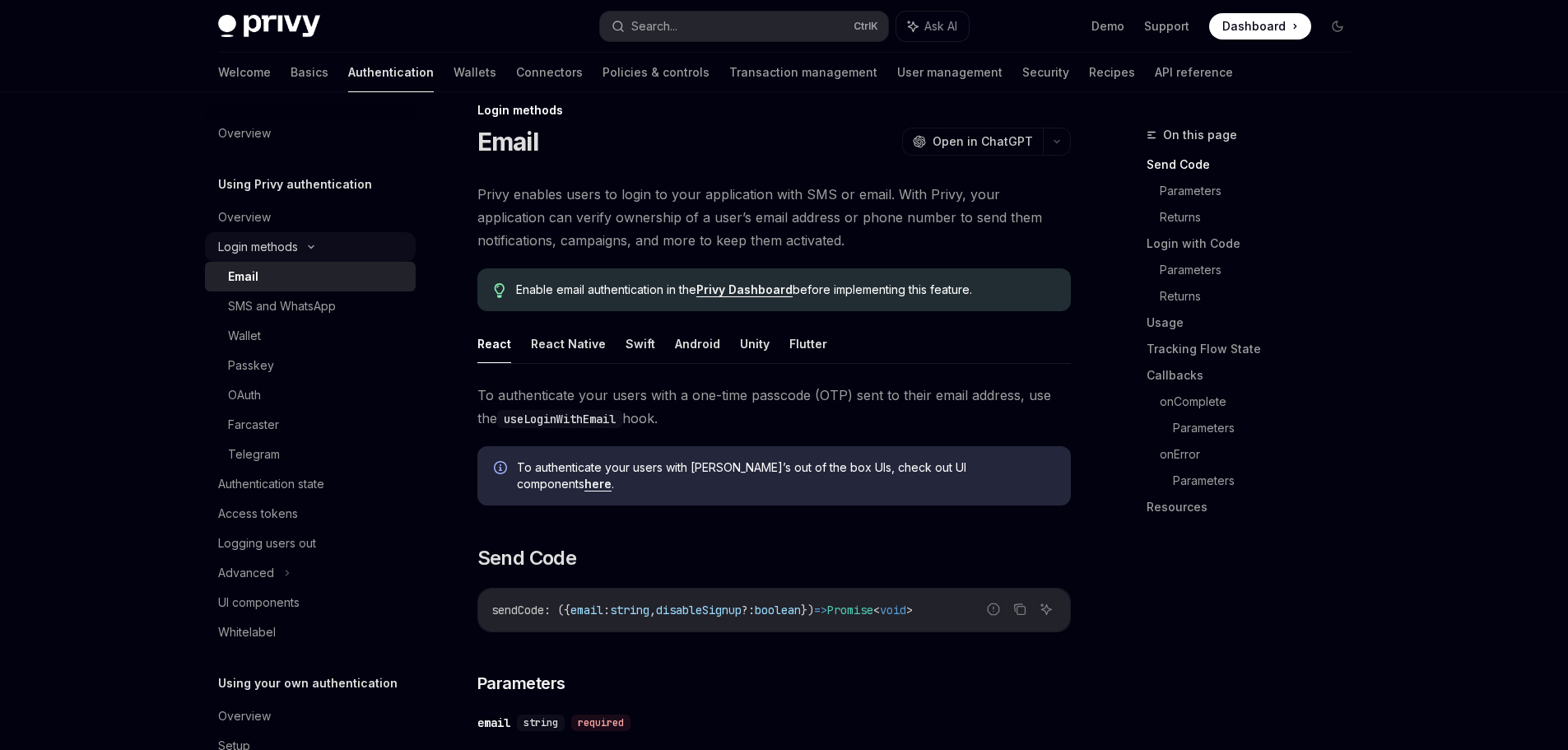
click at [286, 244] on div "Login methods" at bounding box center [257, 247] width 80 height 19
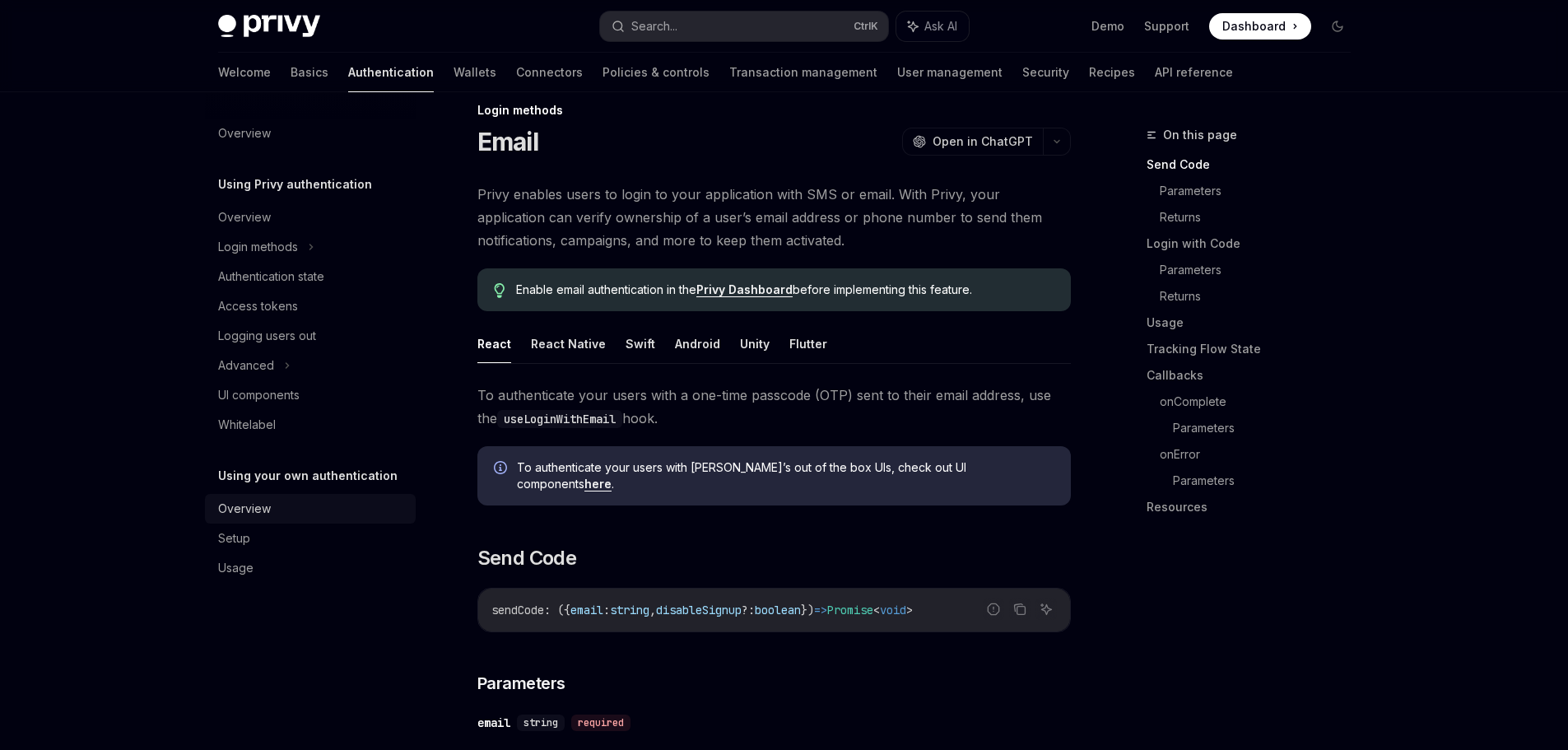
click at [283, 512] on div "Overview" at bounding box center [311, 508] width 188 height 19
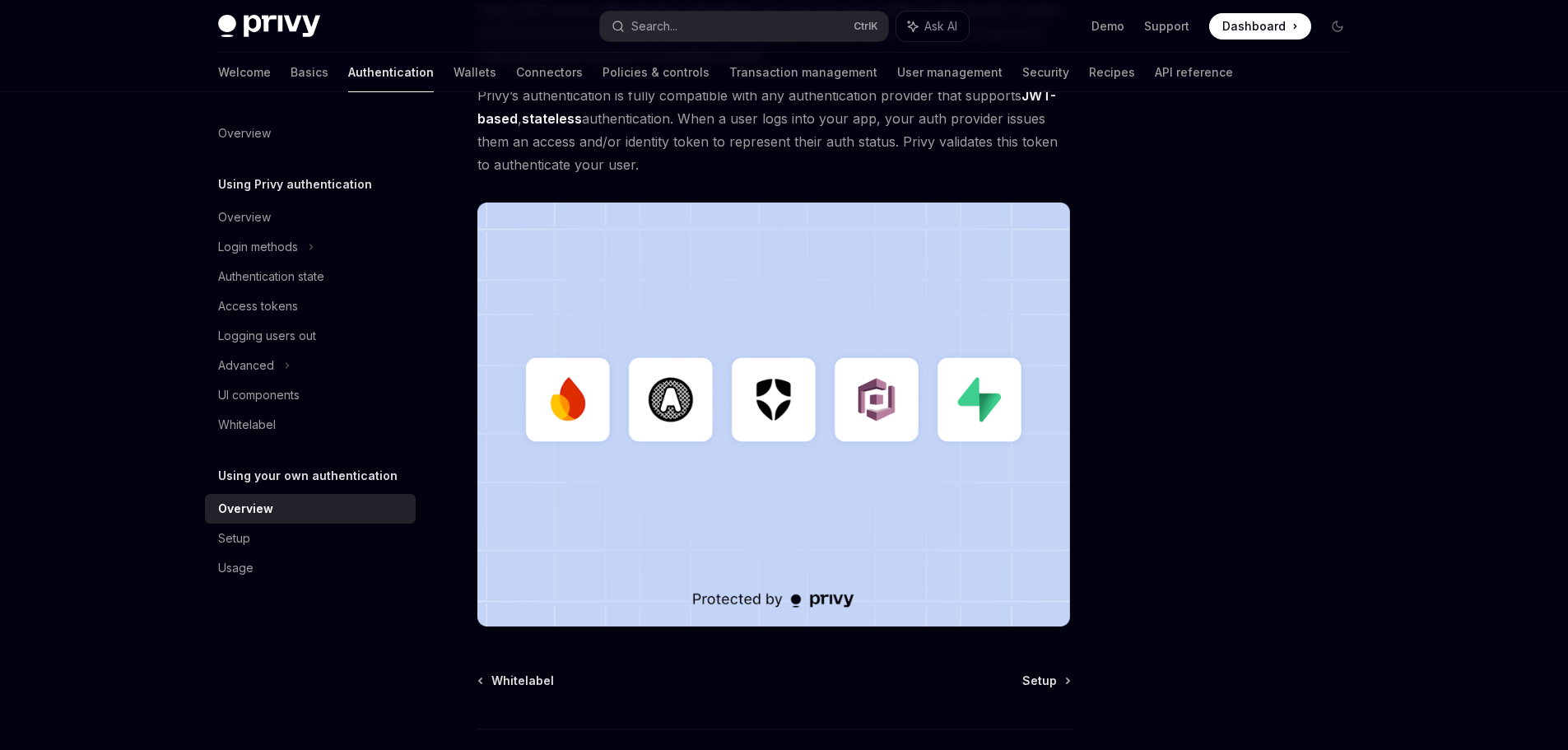
scroll to position [423, 0]
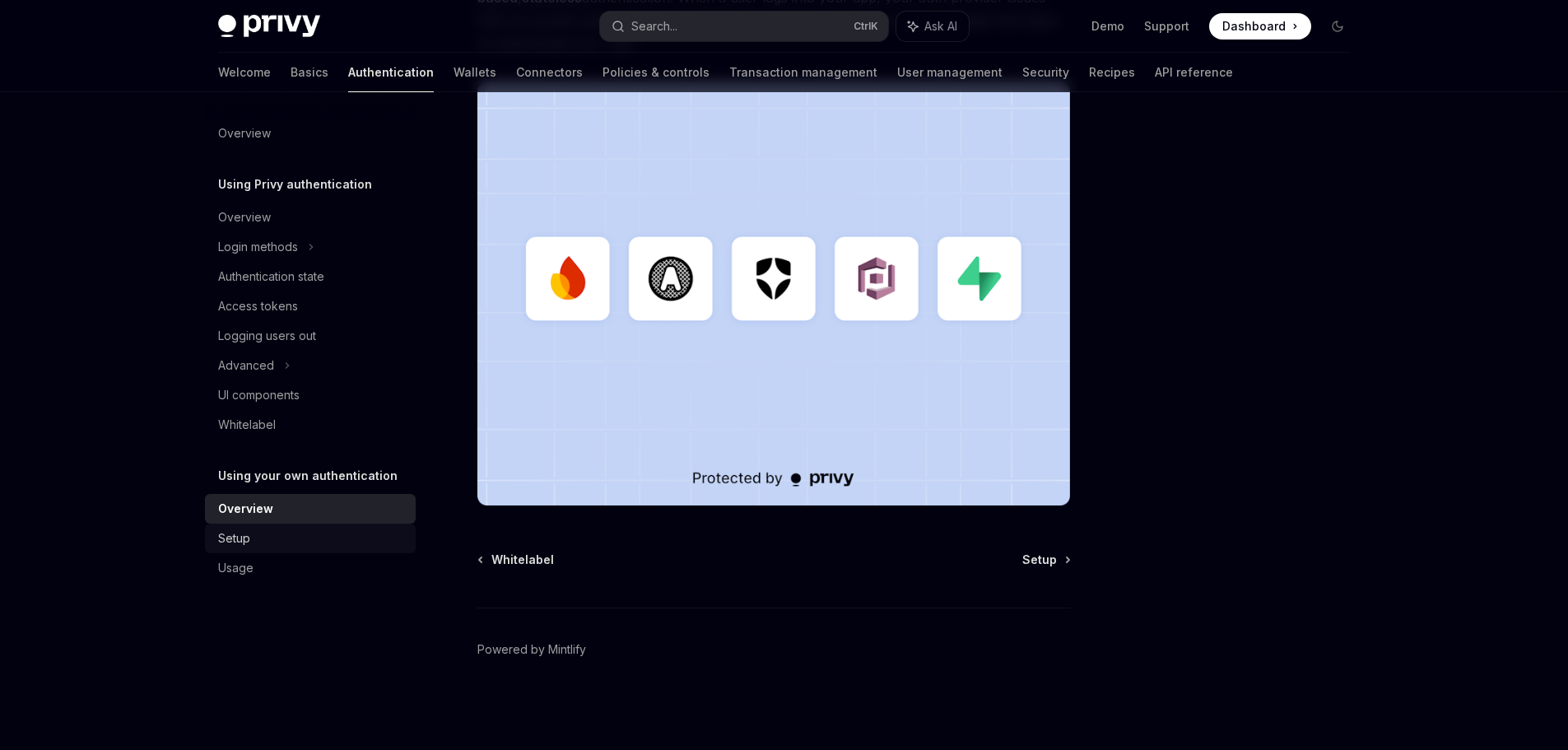
click at [299, 525] on link "Setup" at bounding box center [310, 538] width 210 height 29
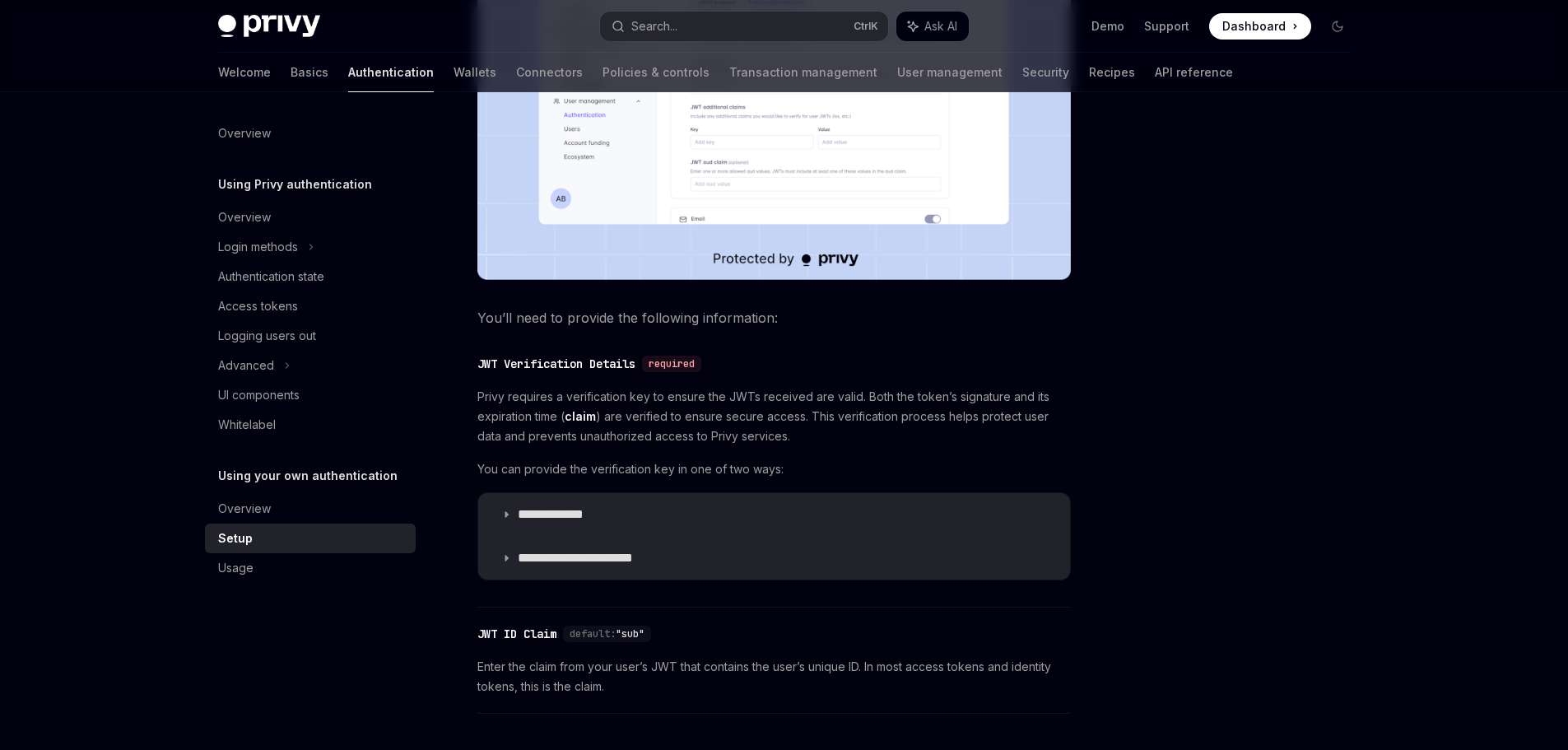
scroll to position [790, 0]
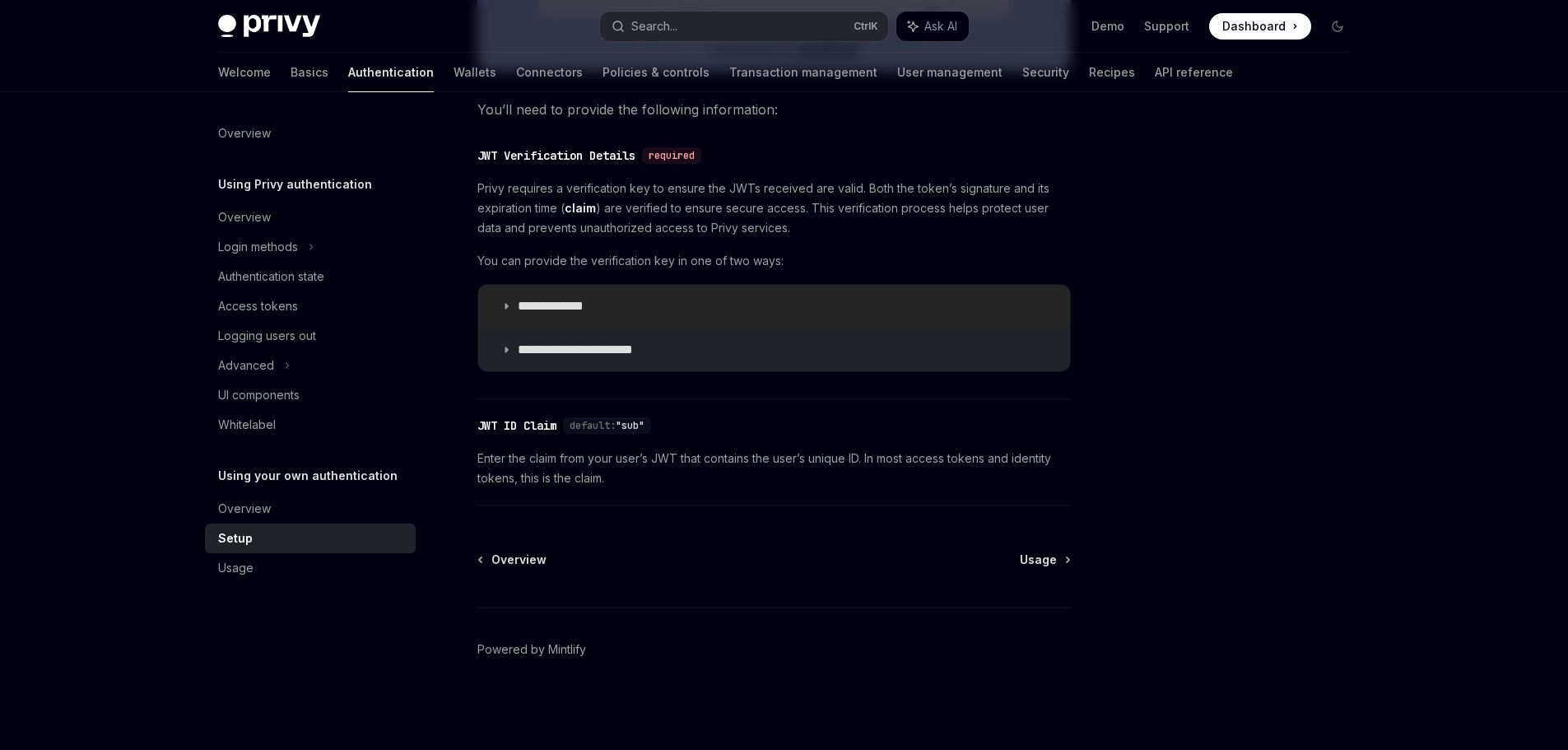
click at [617, 290] on summary "**********" at bounding box center [773, 306] width 591 height 43
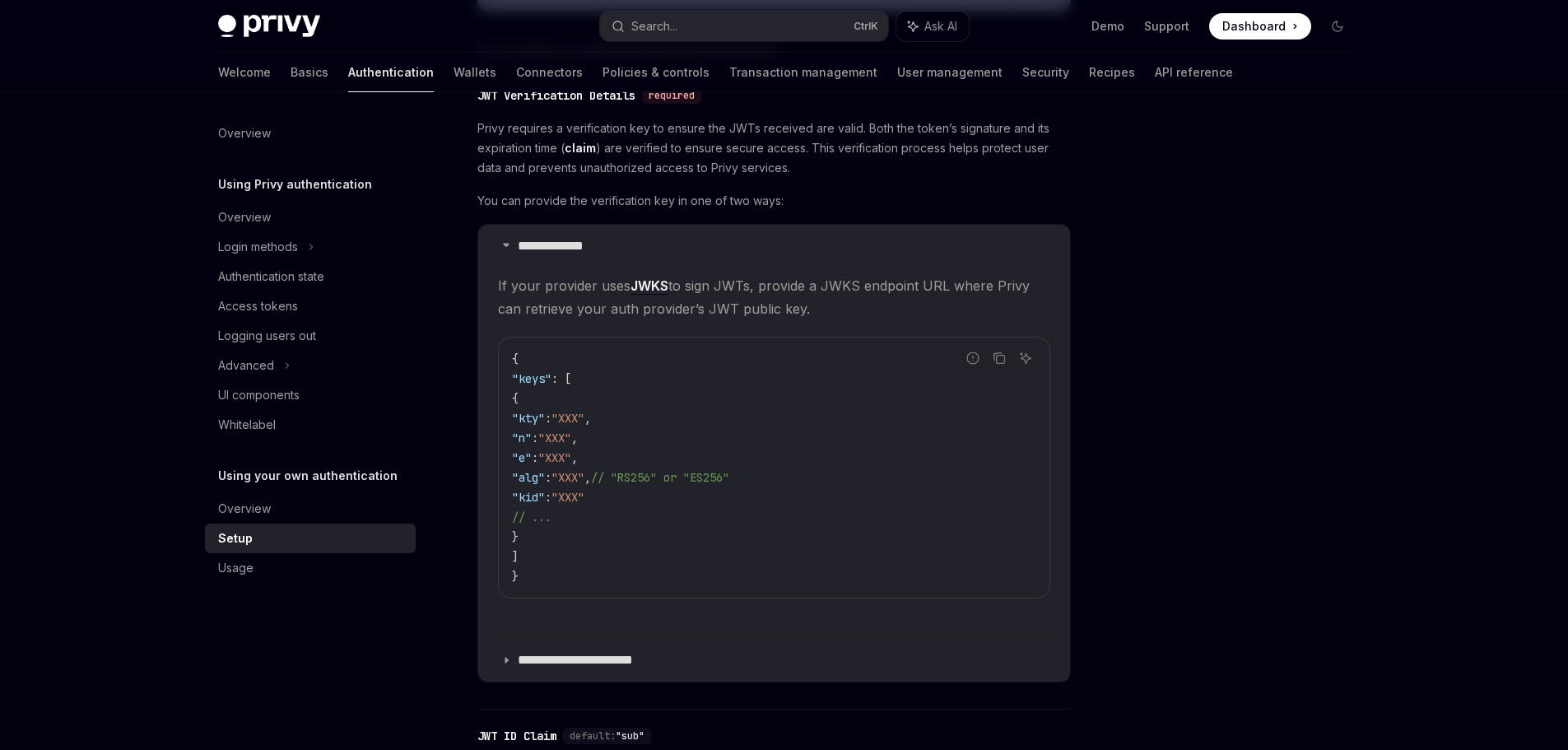
scroll to position [708, 0]
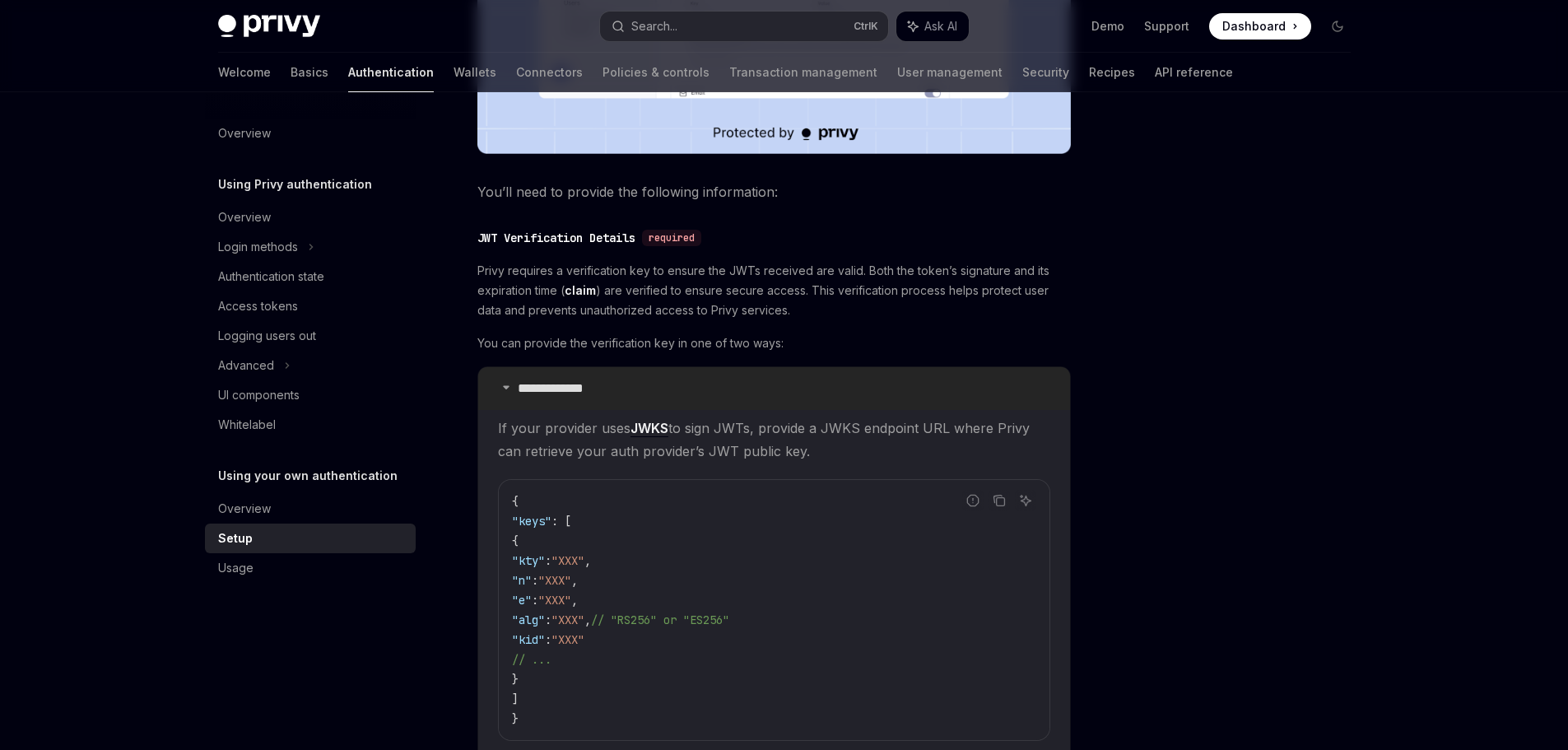
click at [659, 387] on summary "**********" at bounding box center [773, 388] width 591 height 43
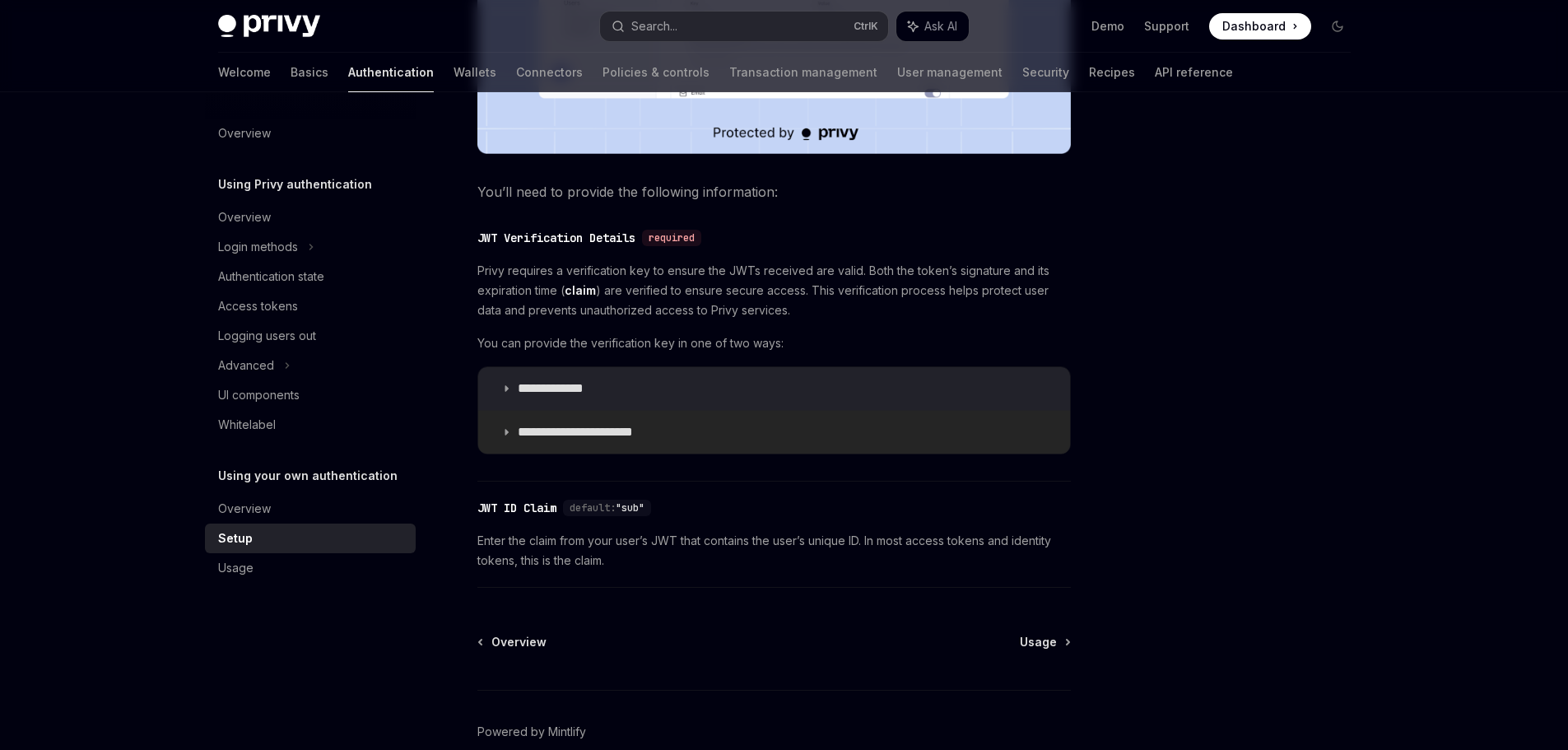
click at [670, 434] on summary "**********" at bounding box center [773, 432] width 591 height 43
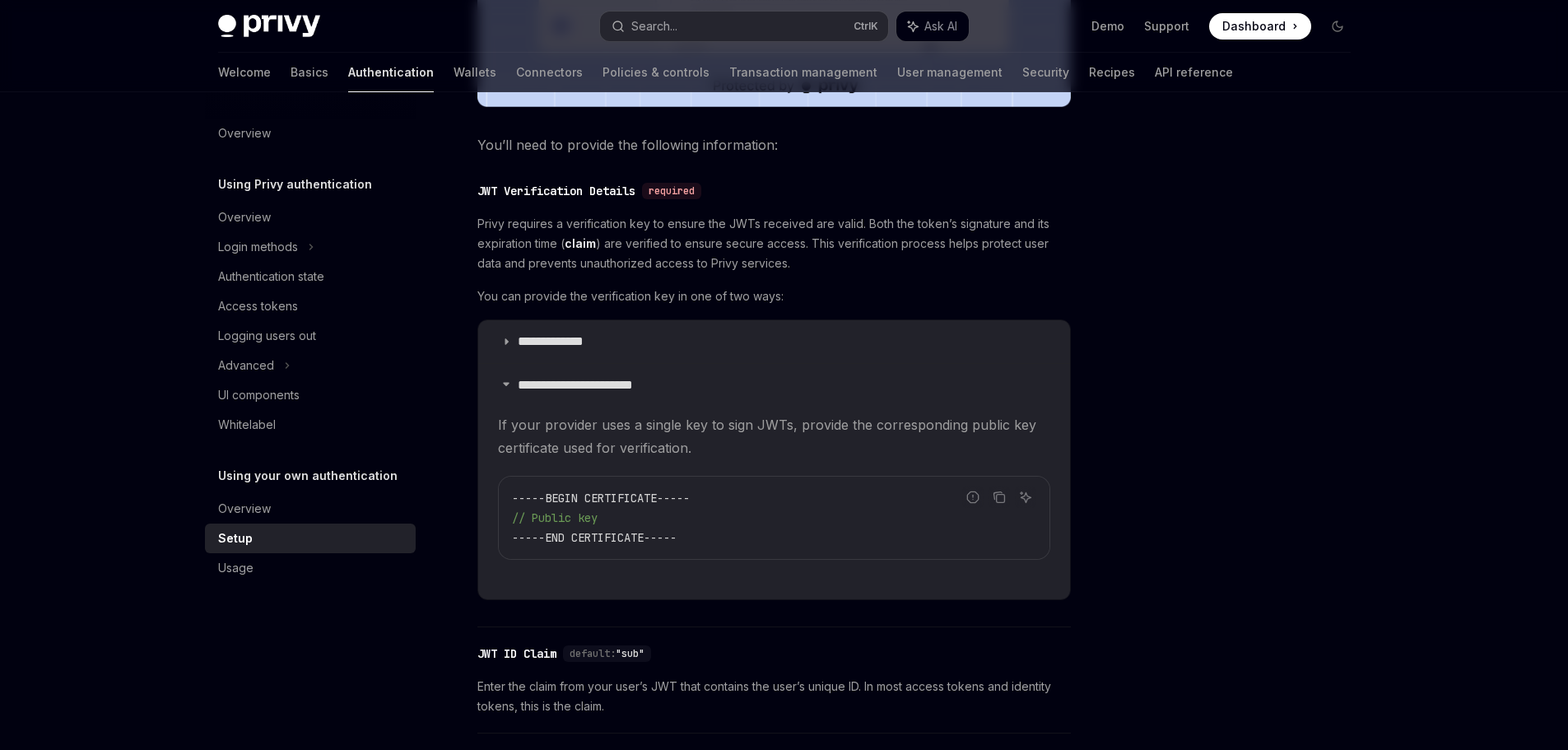
scroll to position [708, 0]
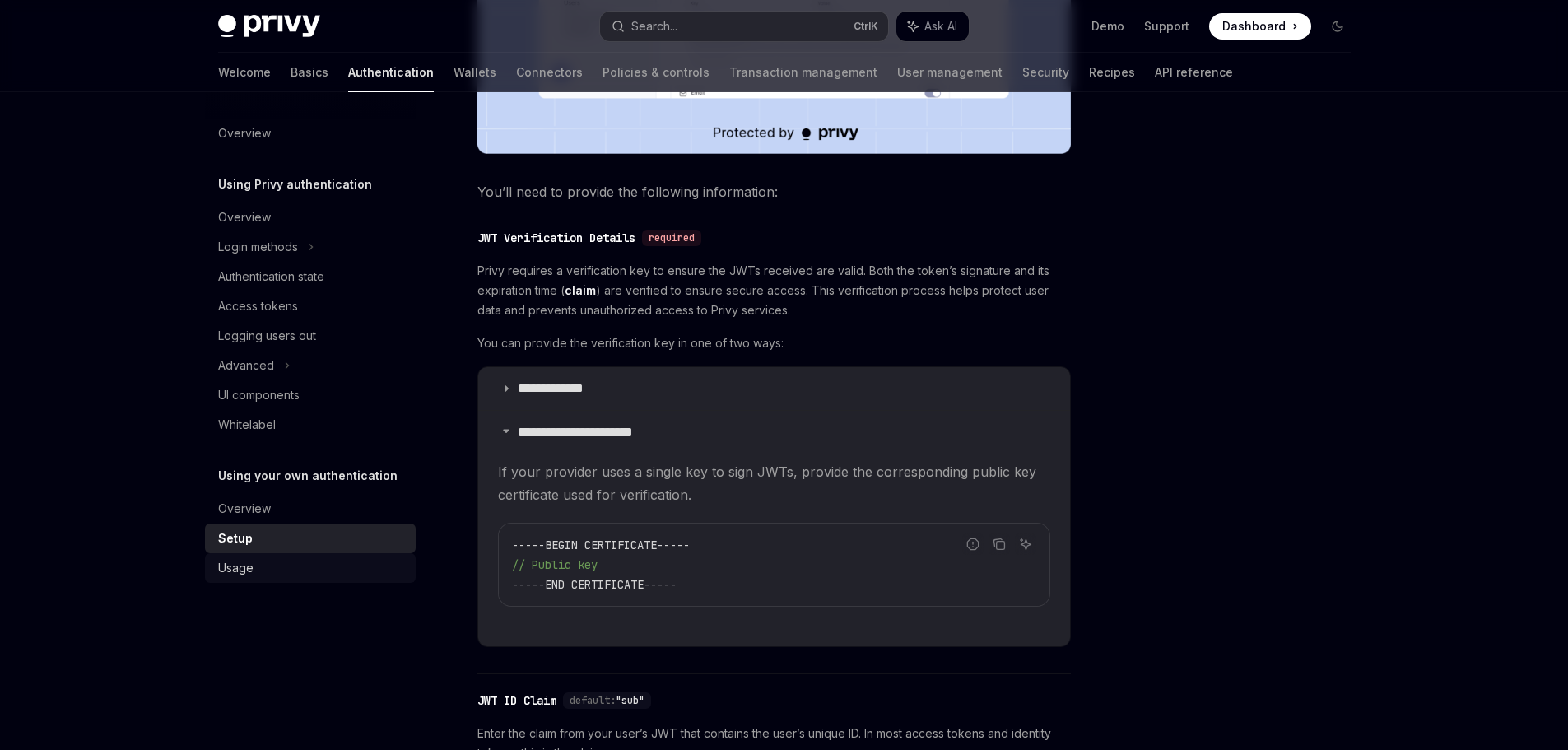
click at [236, 564] on div "Usage" at bounding box center [236, 567] width 35 height 19
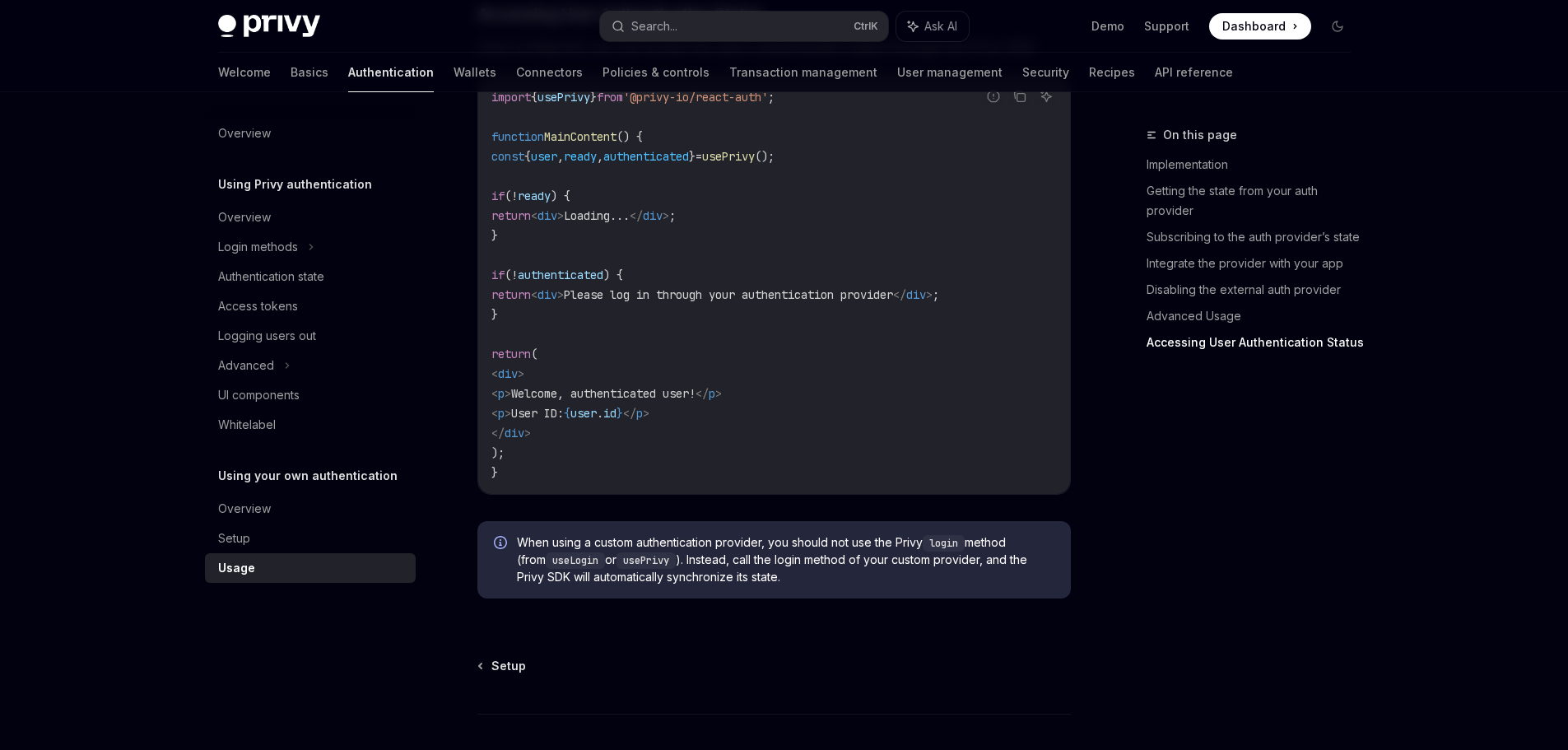
scroll to position [3449, 0]
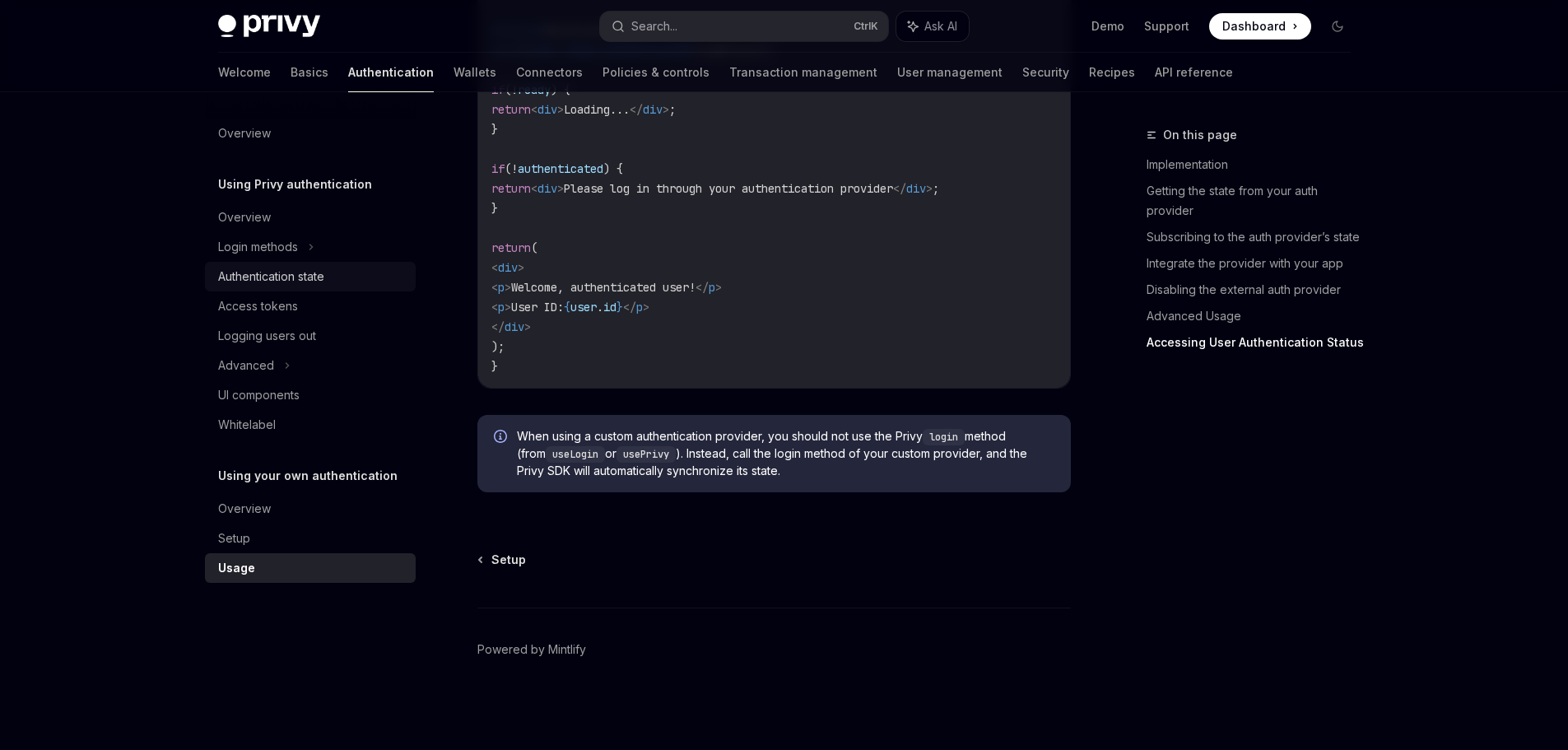
click at [320, 269] on div "Authentication state" at bounding box center [271, 276] width 106 height 19
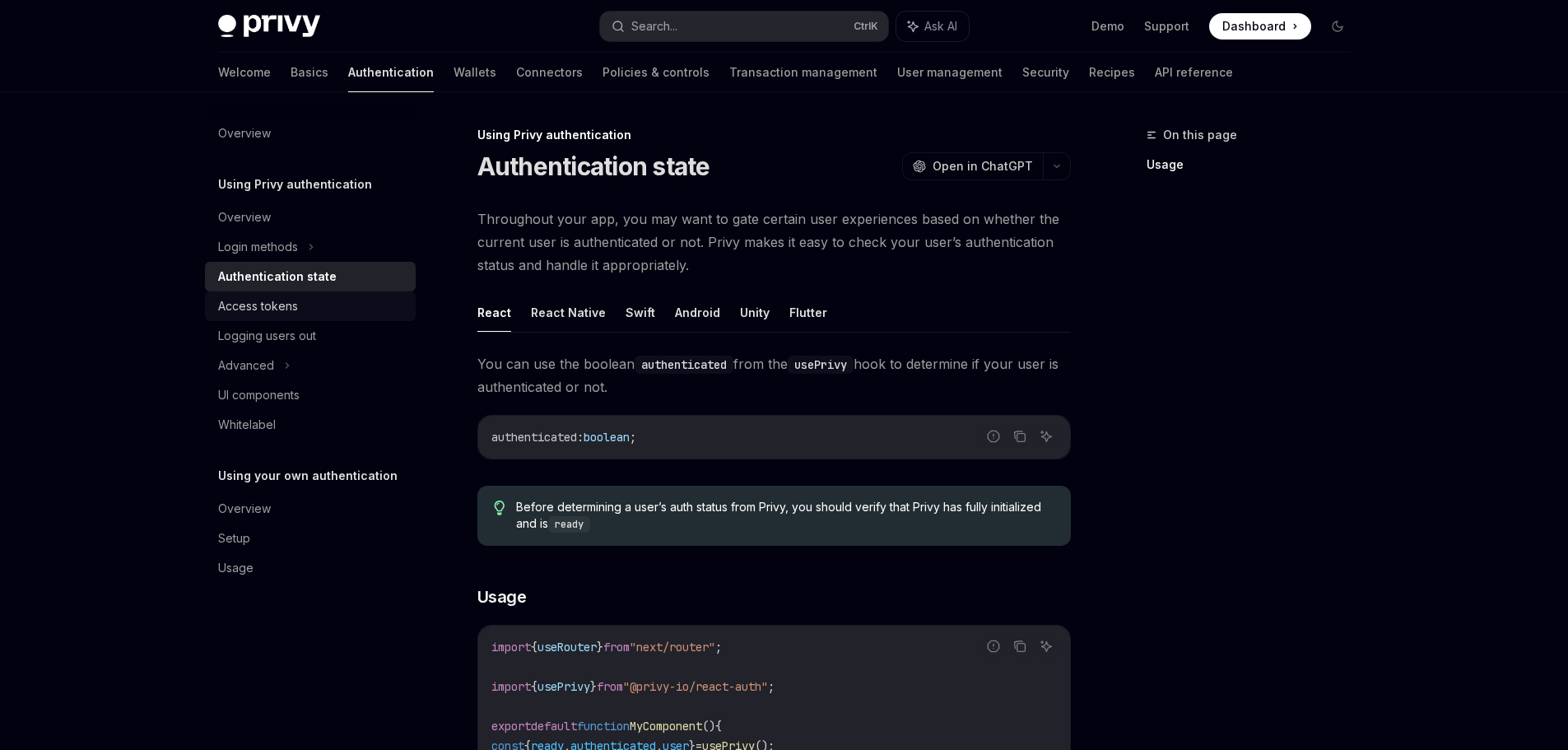
click at [310, 313] on div "Access tokens" at bounding box center [311, 306] width 188 height 19
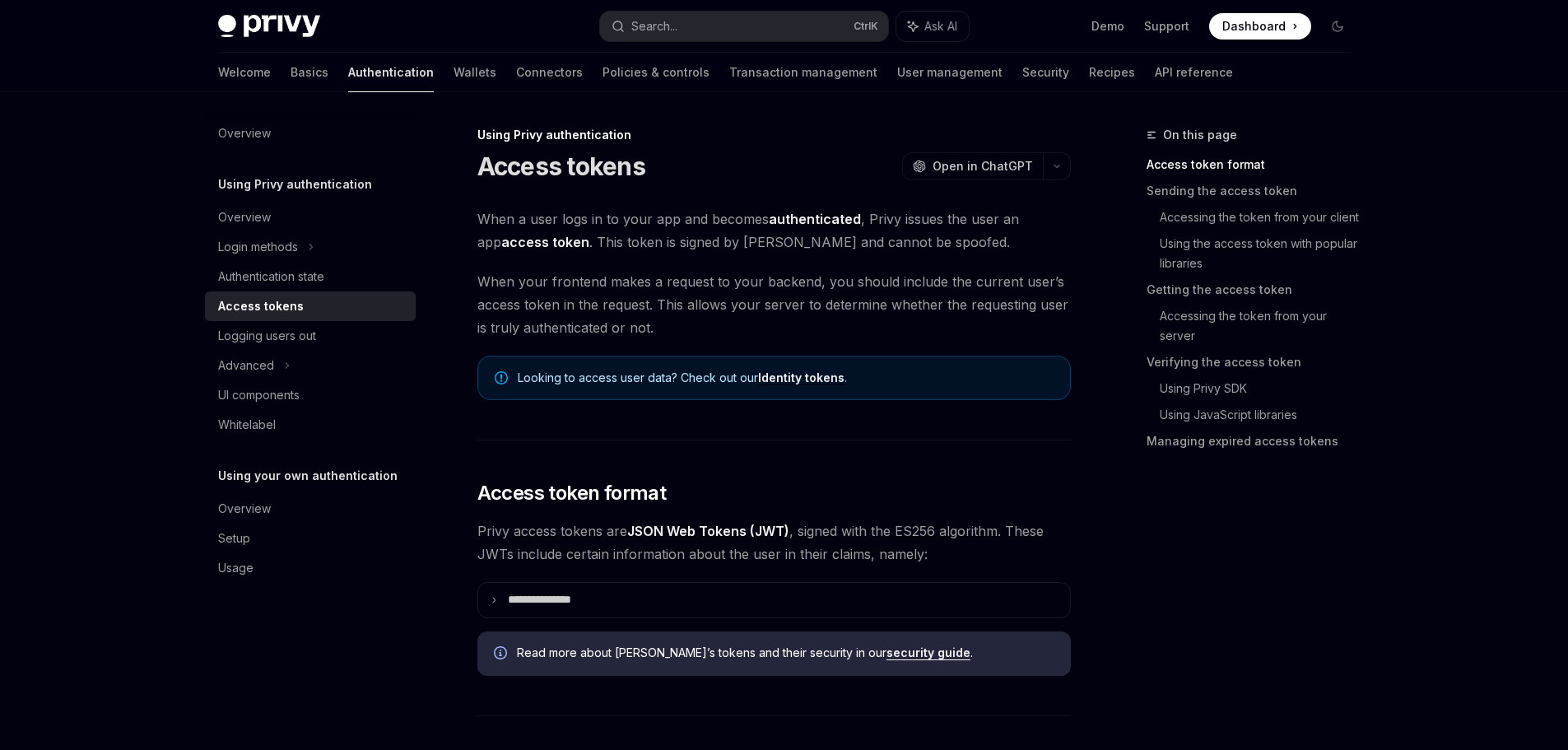
scroll to position [329, 0]
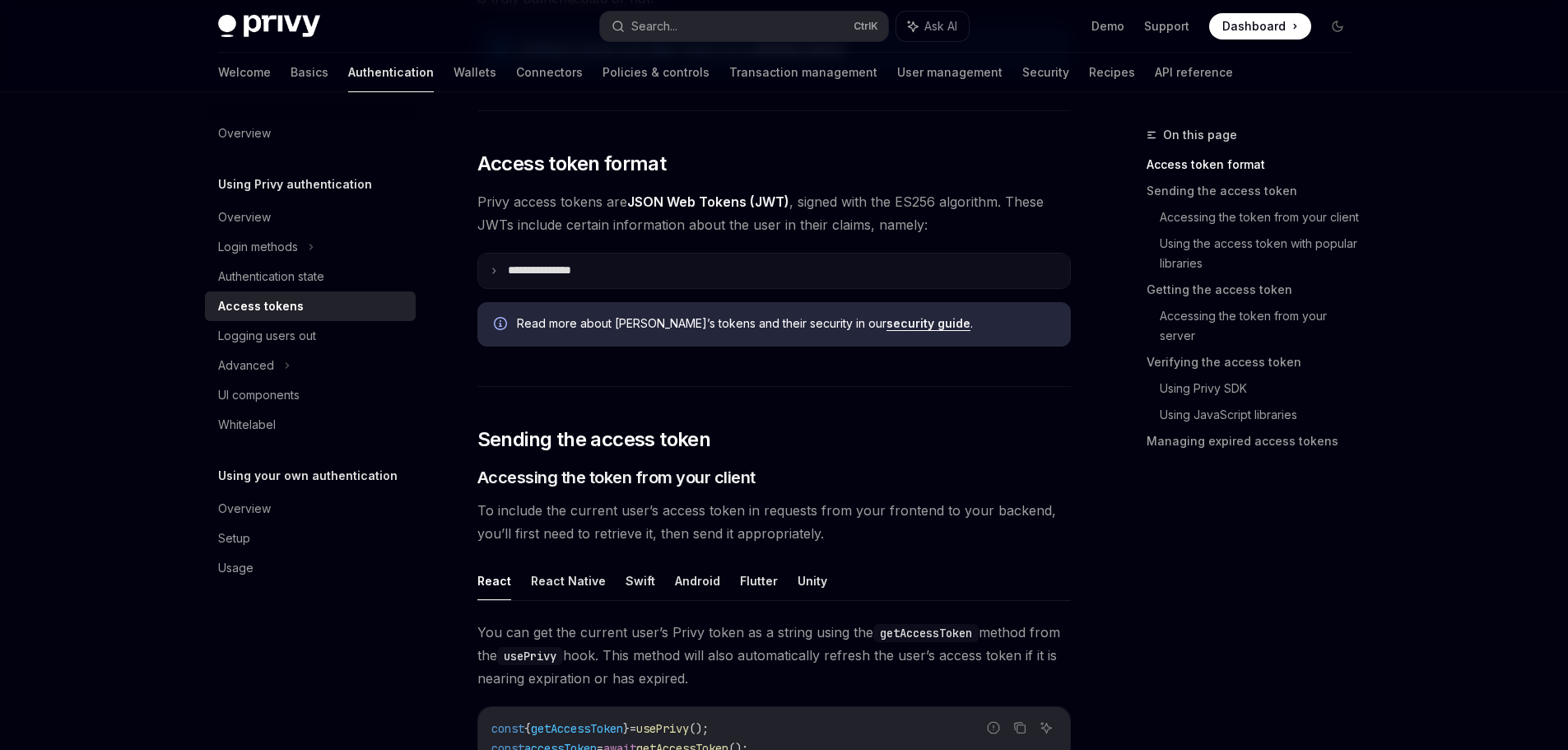
click at [579, 263] on summary "**********" at bounding box center [773, 270] width 591 height 35
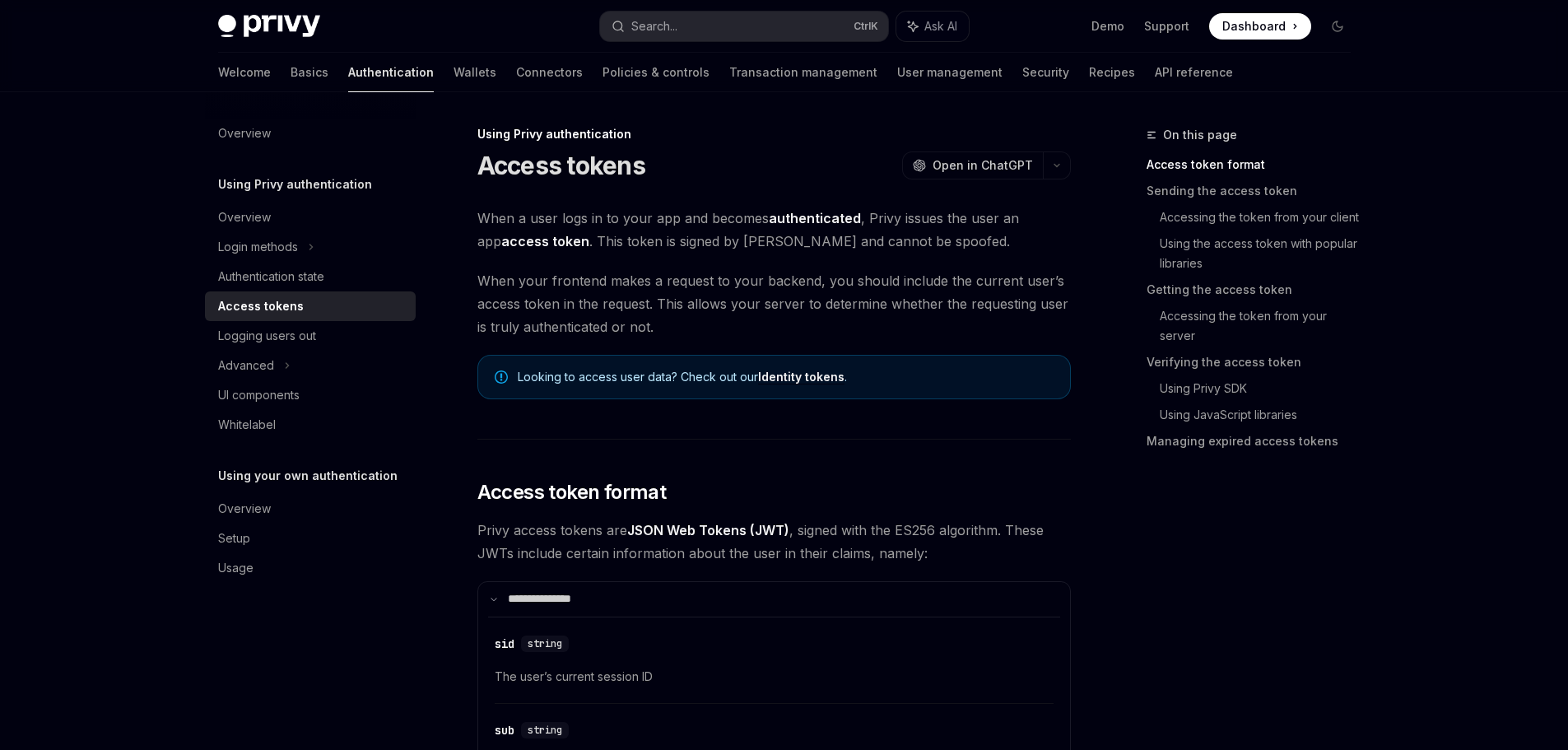
scroll to position [0, 0]
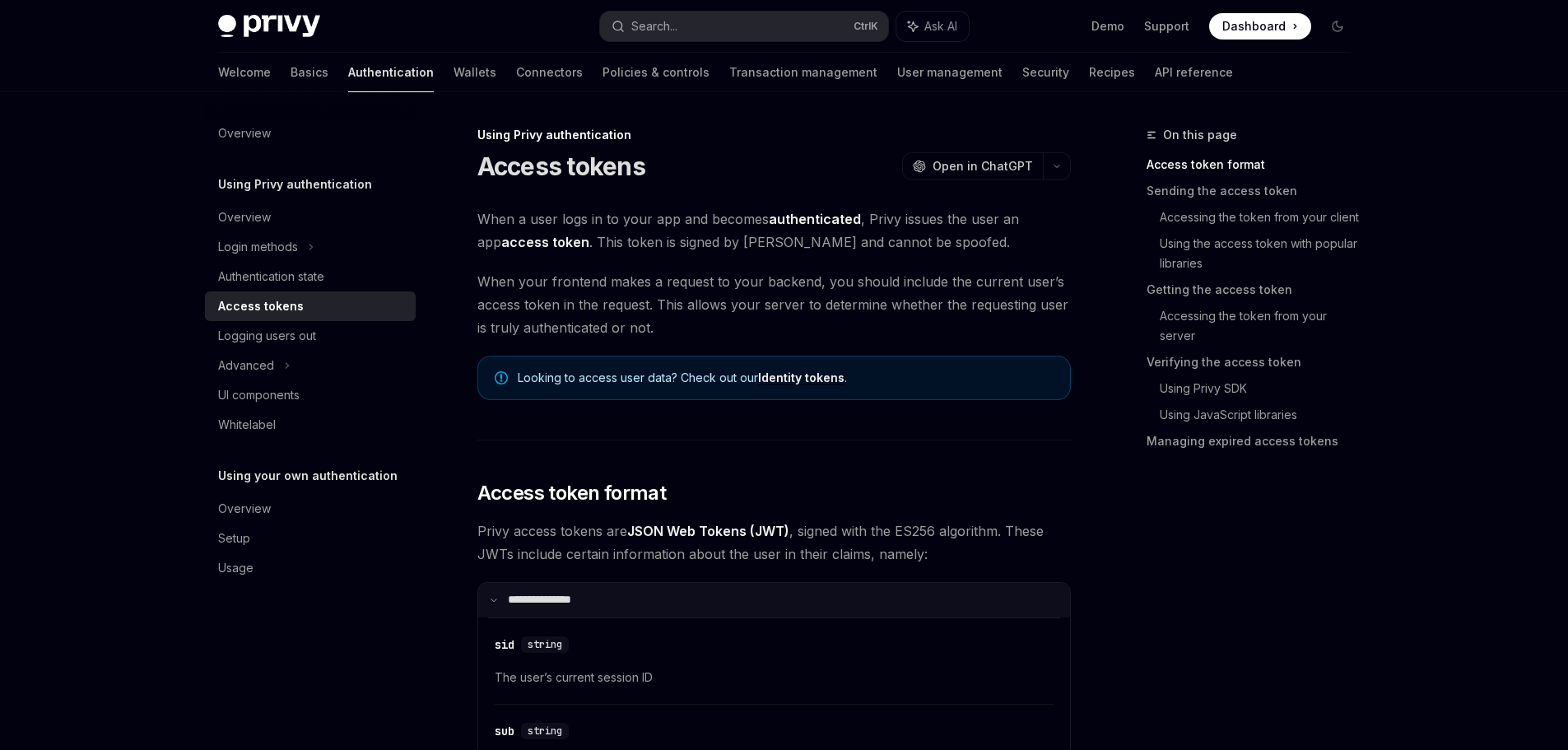
click at [555, 593] on p "**********" at bounding box center [550, 600] width 84 height 15
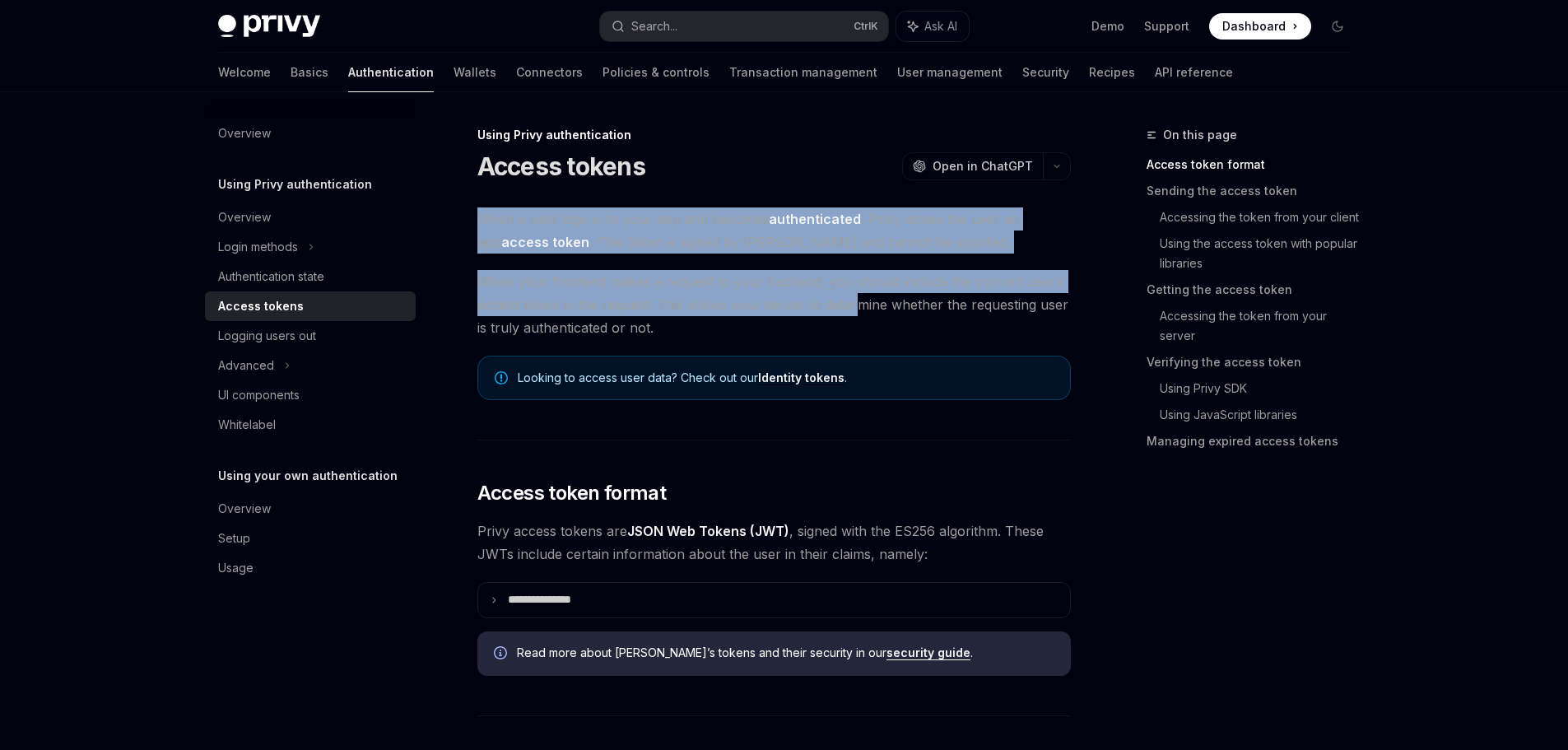
drag, startPoint x: 460, startPoint y: 211, endPoint x: 861, endPoint y: 307, distance: 412.3
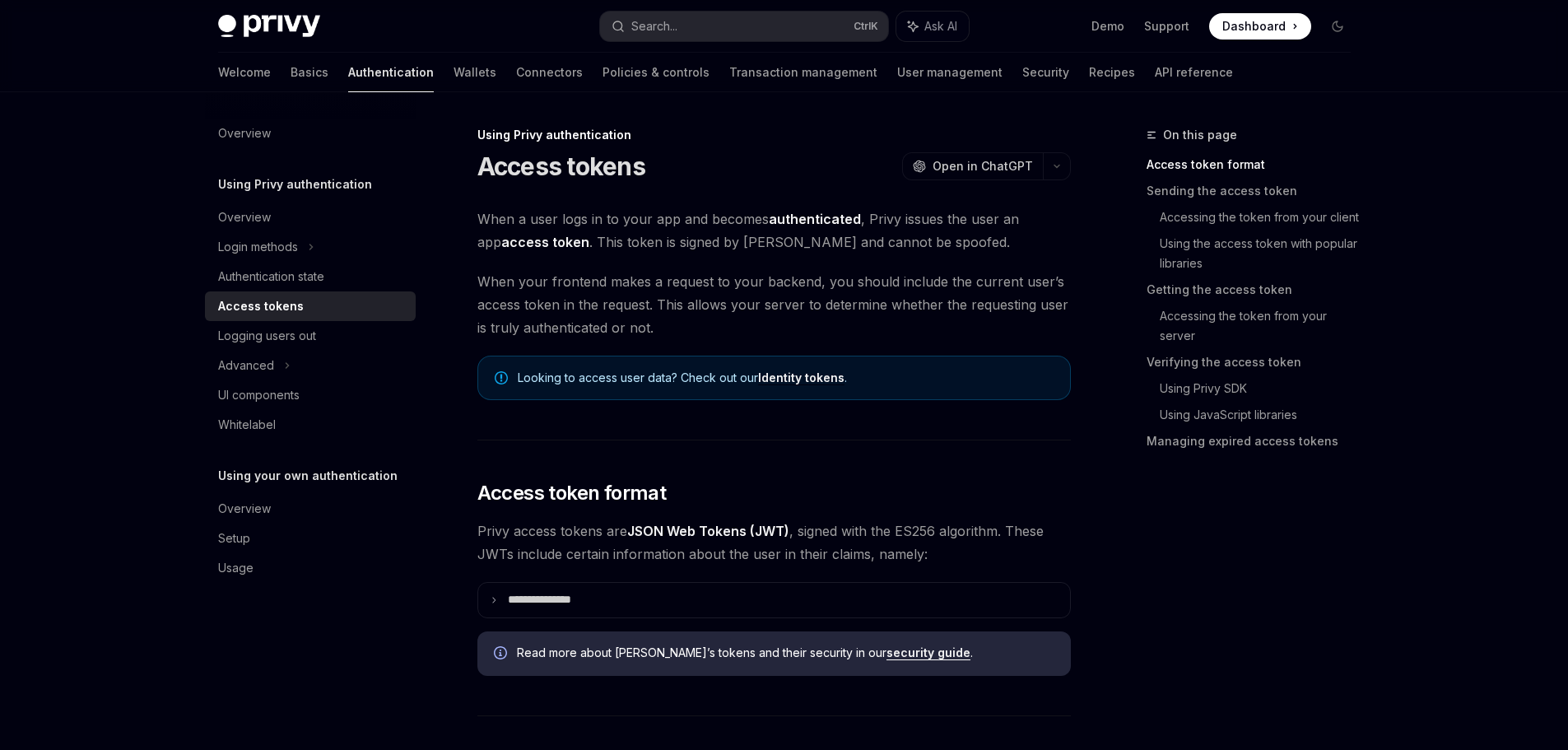
click at [891, 319] on span "When your frontend makes a request to your backend, you should include the curr…" at bounding box center [773, 305] width 593 height 69
drag, startPoint x: 520, startPoint y: 376, endPoint x: 806, endPoint y: 396, distance: 286.7
click at [727, 377] on span "Looking to access user data? Check out our Identity tokens ." at bounding box center [785, 378] width 536 height 17
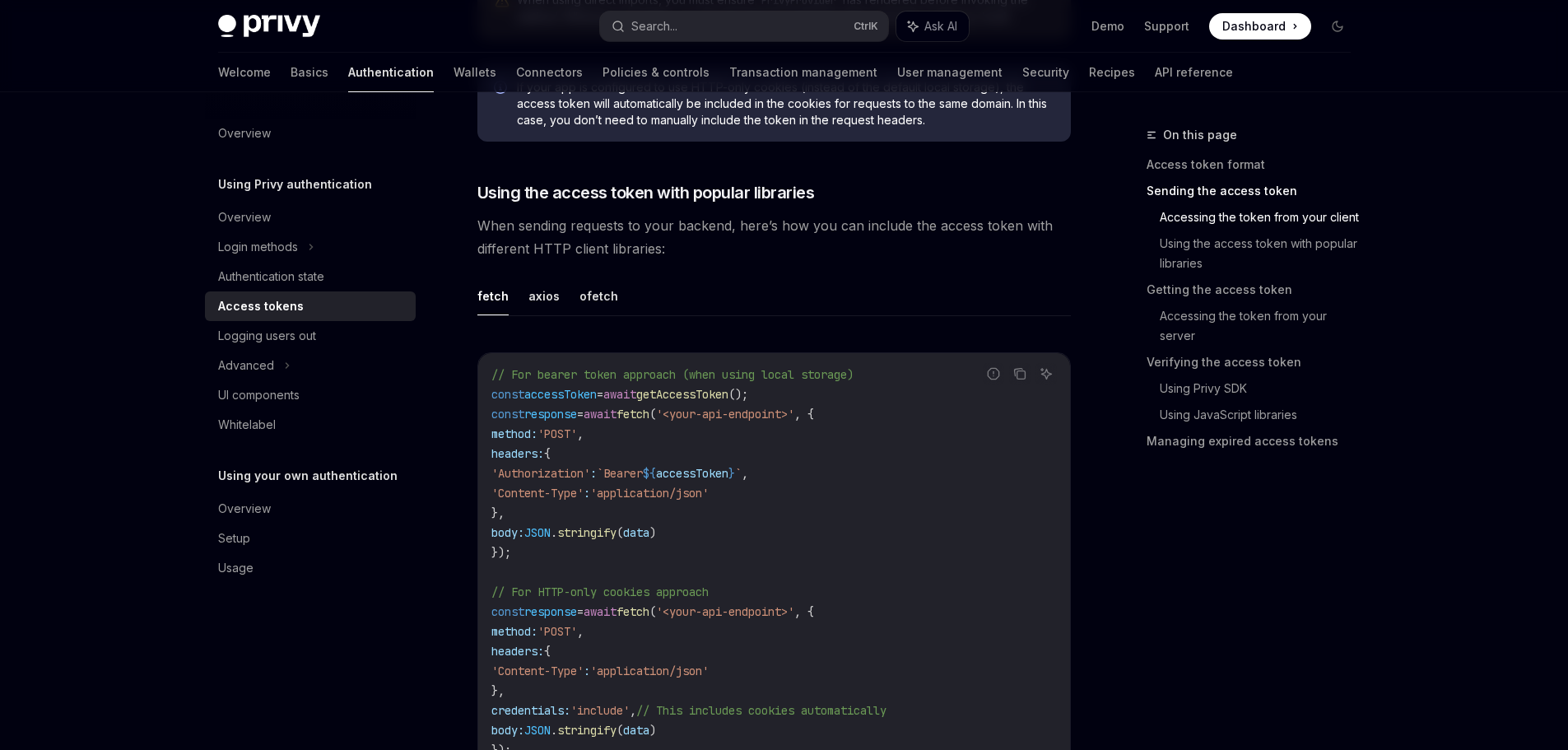
scroll to position [1317, 0]
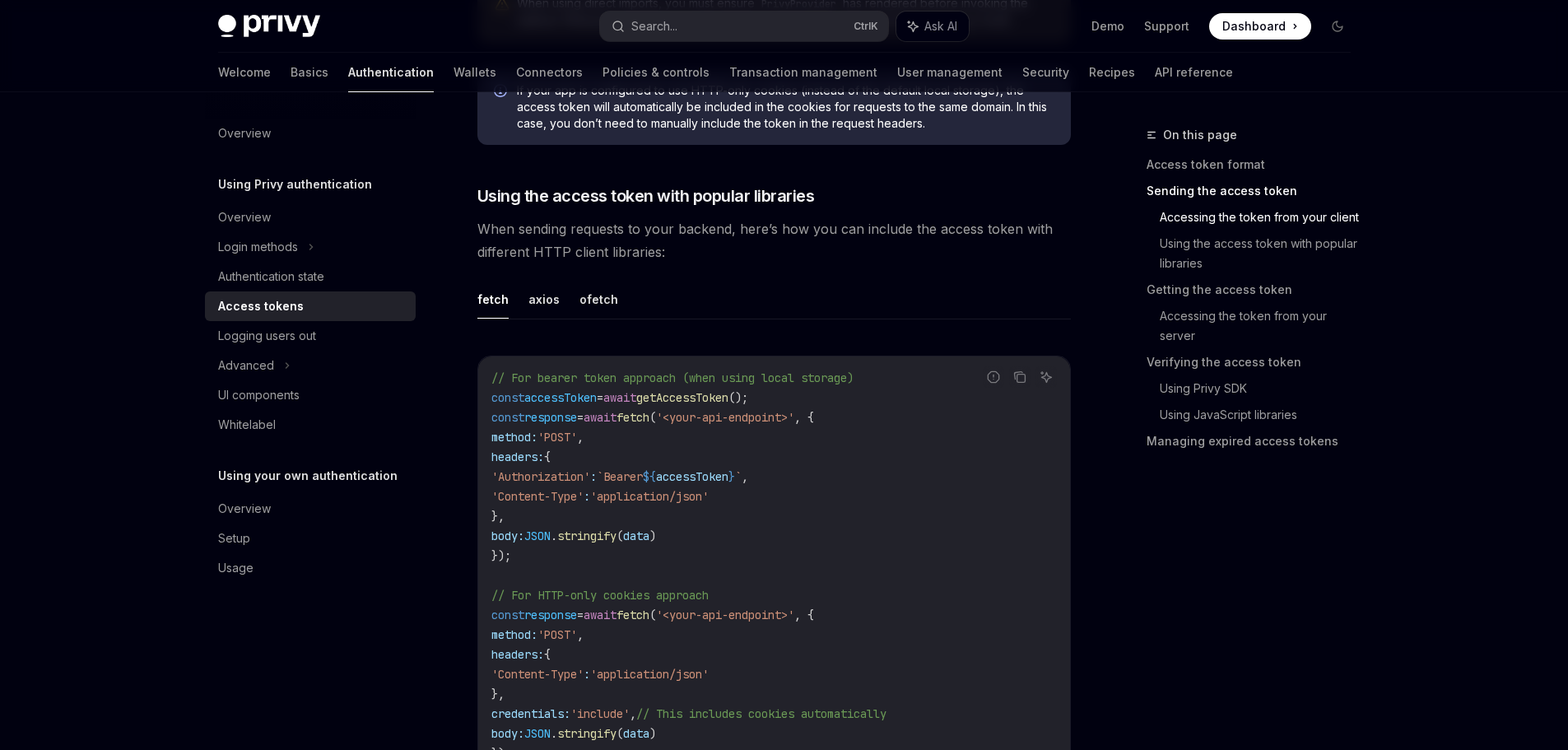
click at [727, 476] on span "accessToken" at bounding box center [692, 477] width 72 height 15
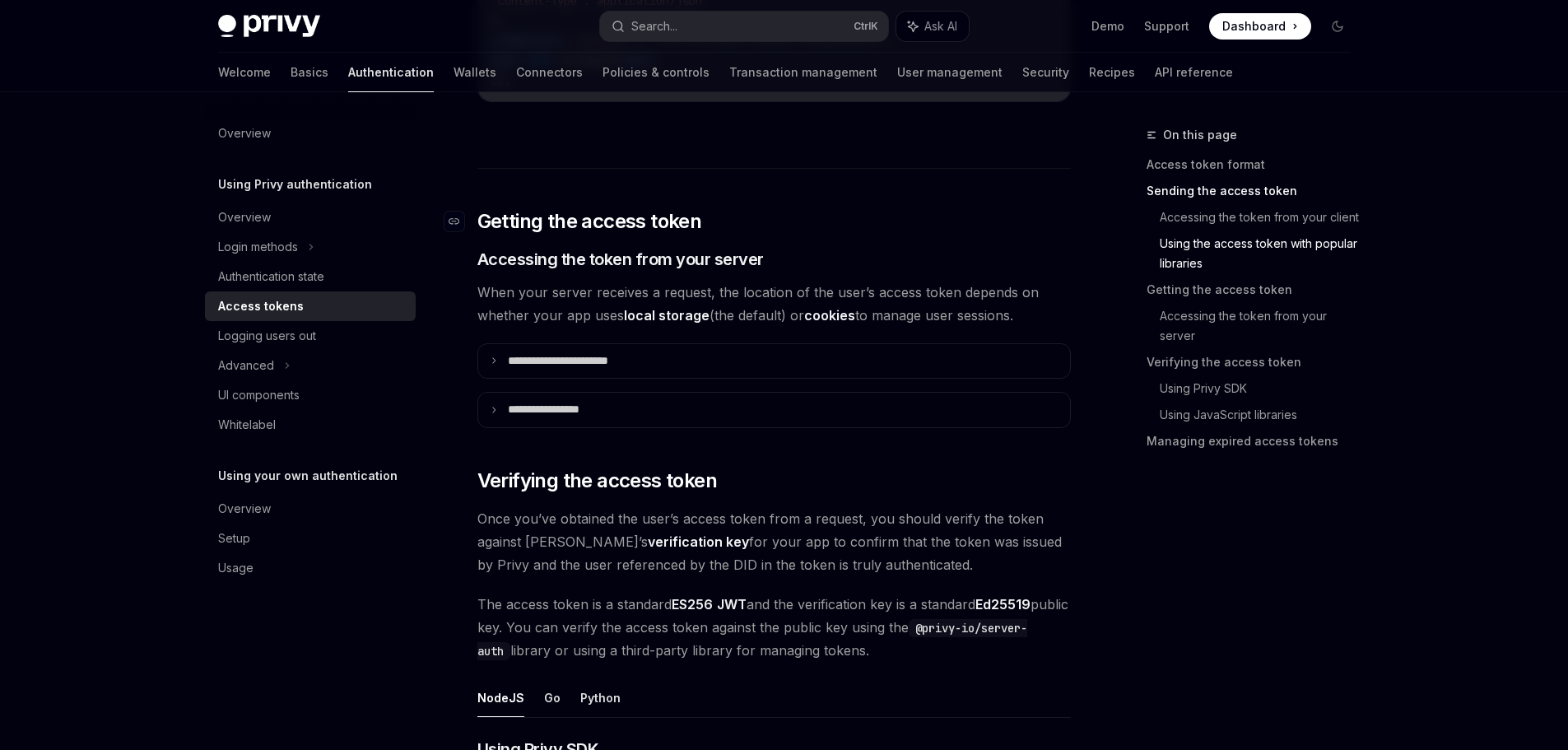
scroll to position [1976, 0]
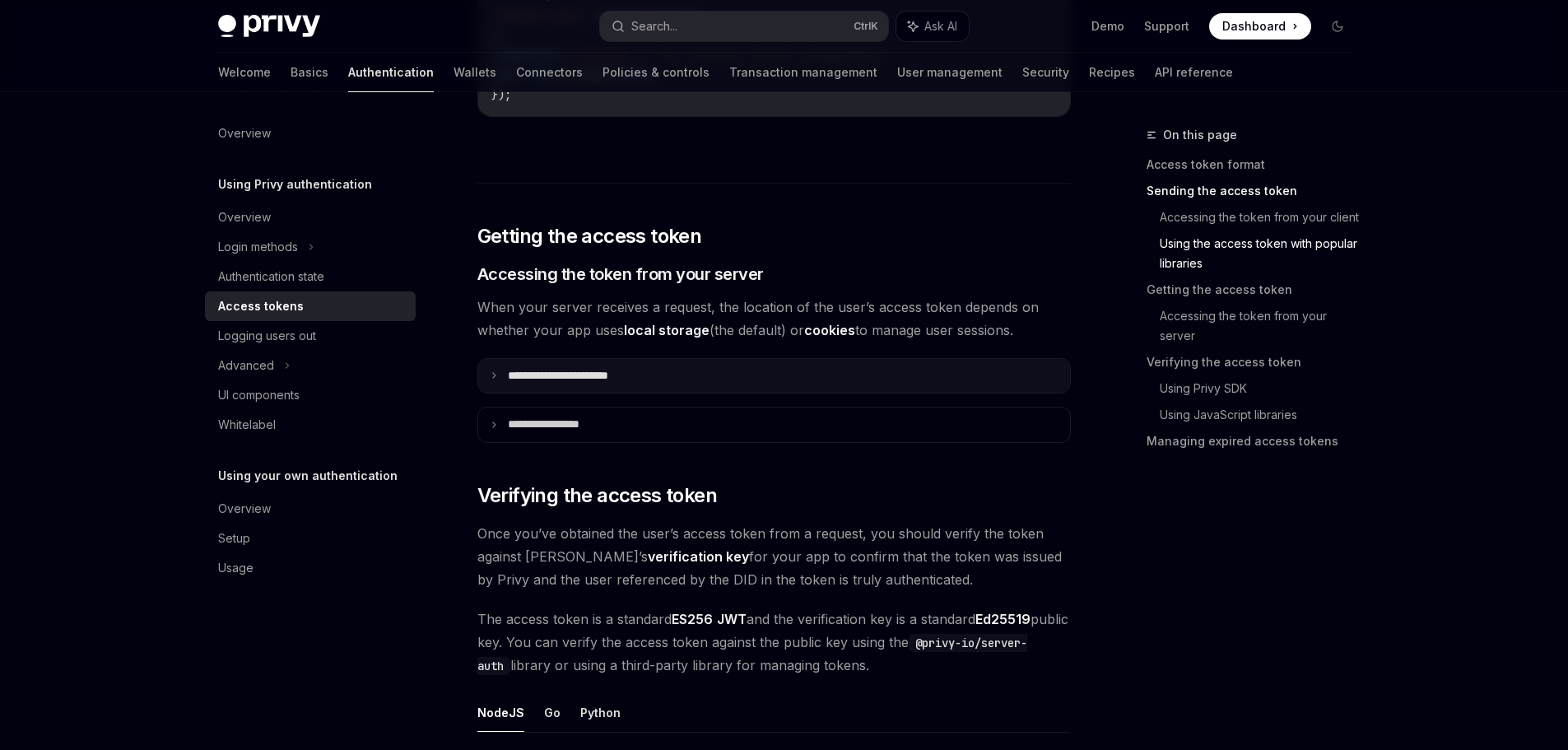
click at [660, 375] on summary "**********" at bounding box center [773, 376] width 591 height 35
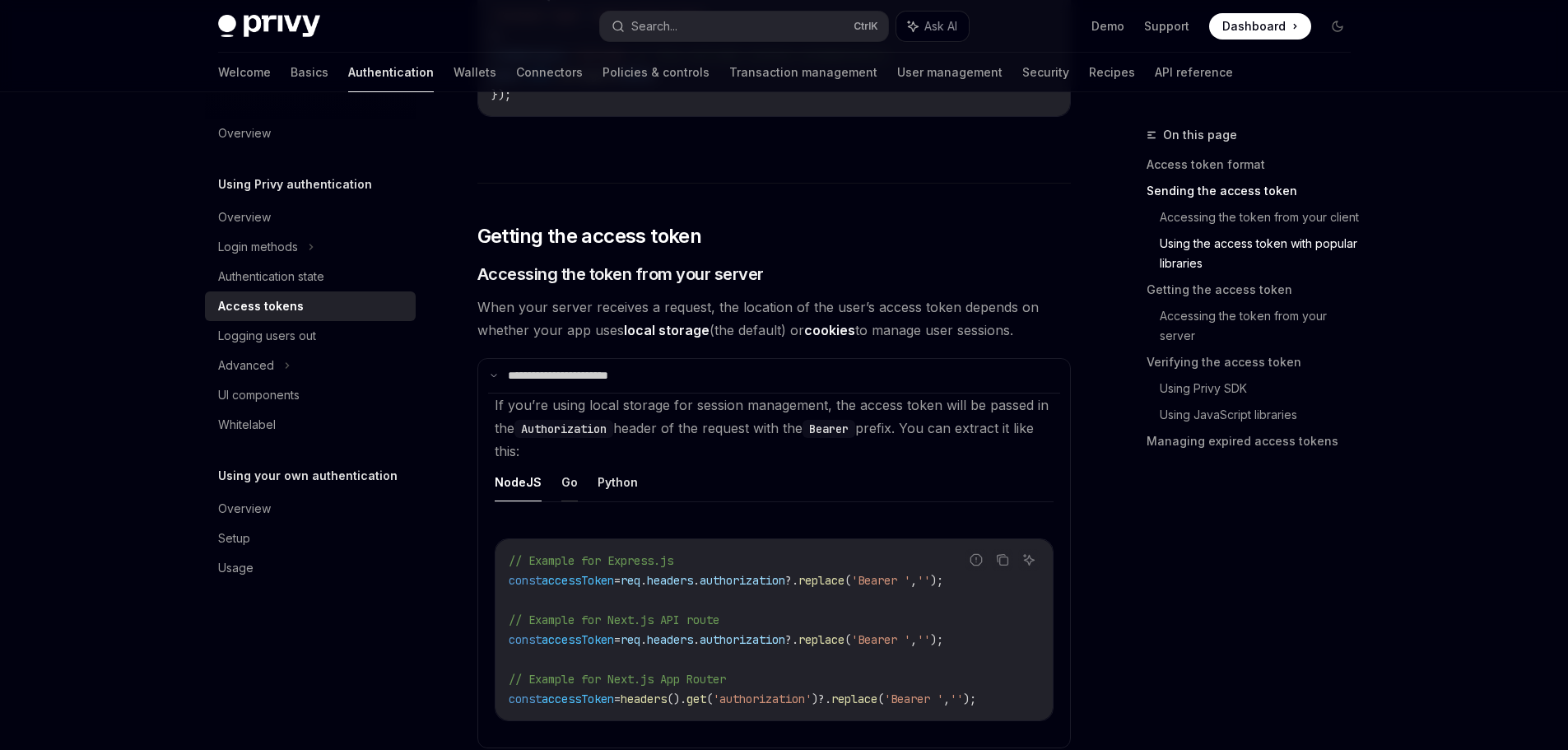
click at [567, 483] on button "Go" at bounding box center [569, 482] width 17 height 39
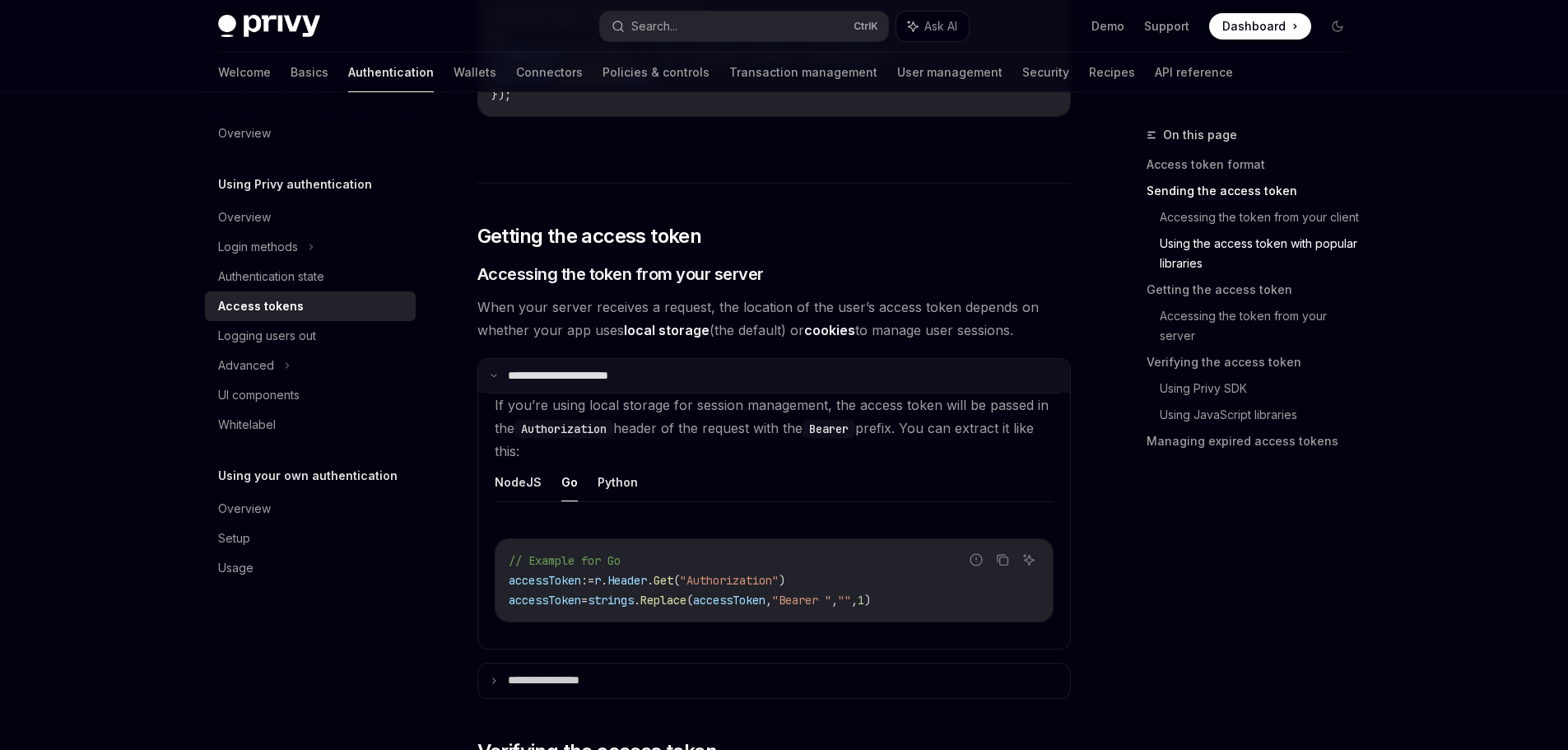
click at [670, 386] on summary "**********" at bounding box center [773, 376] width 591 height 35
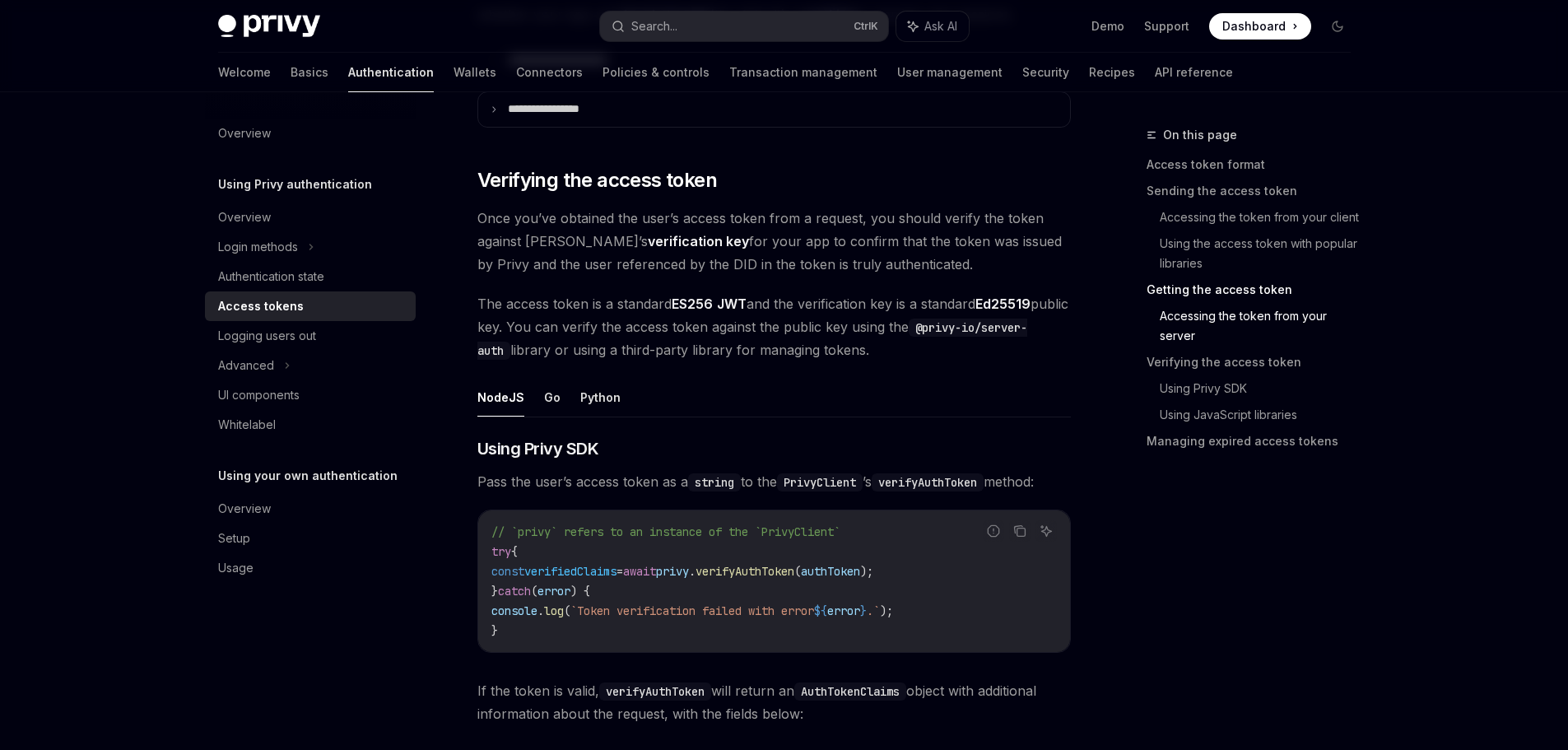
scroll to position [2306, 0]
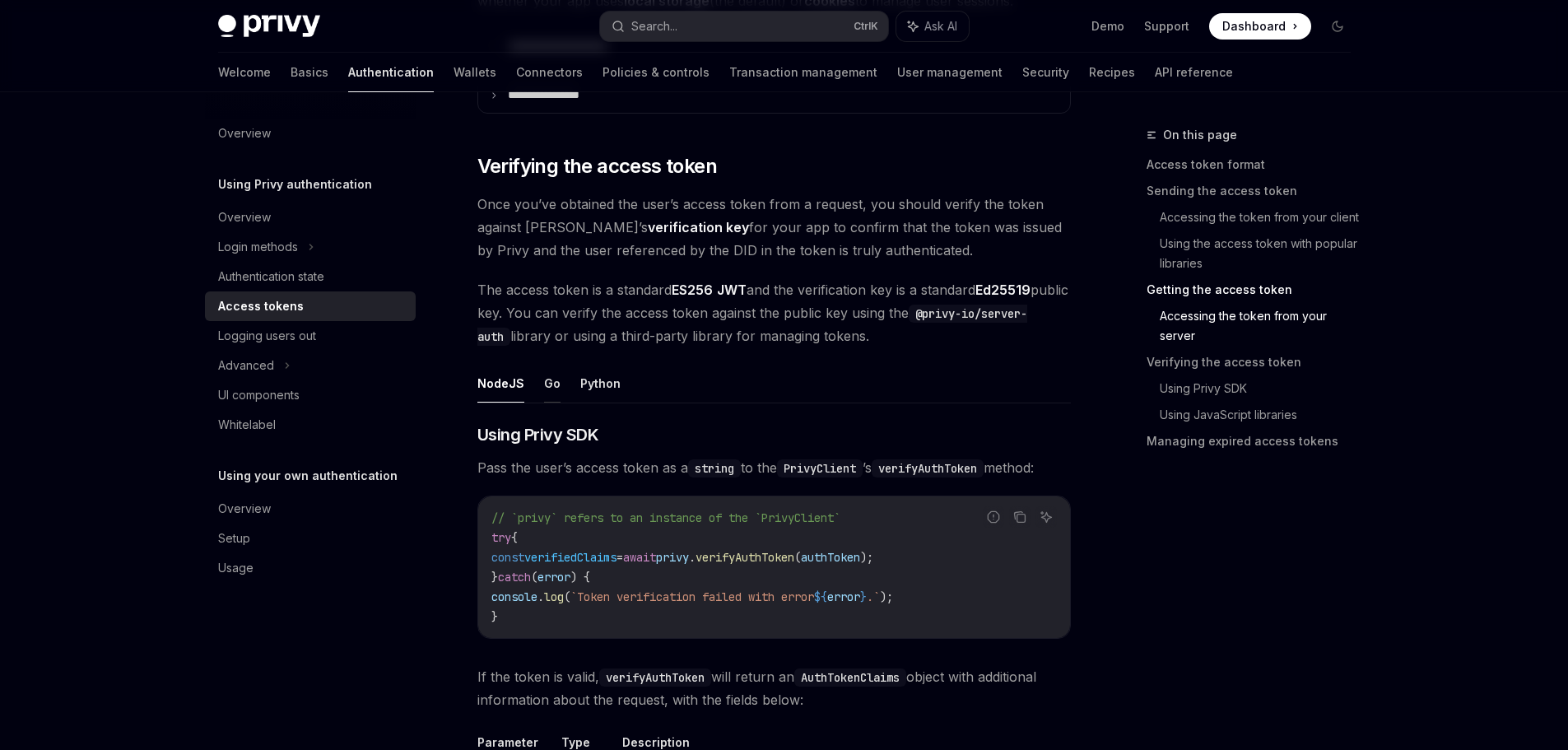
click at [552, 383] on button "Go" at bounding box center [553, 383] width 17 height 39
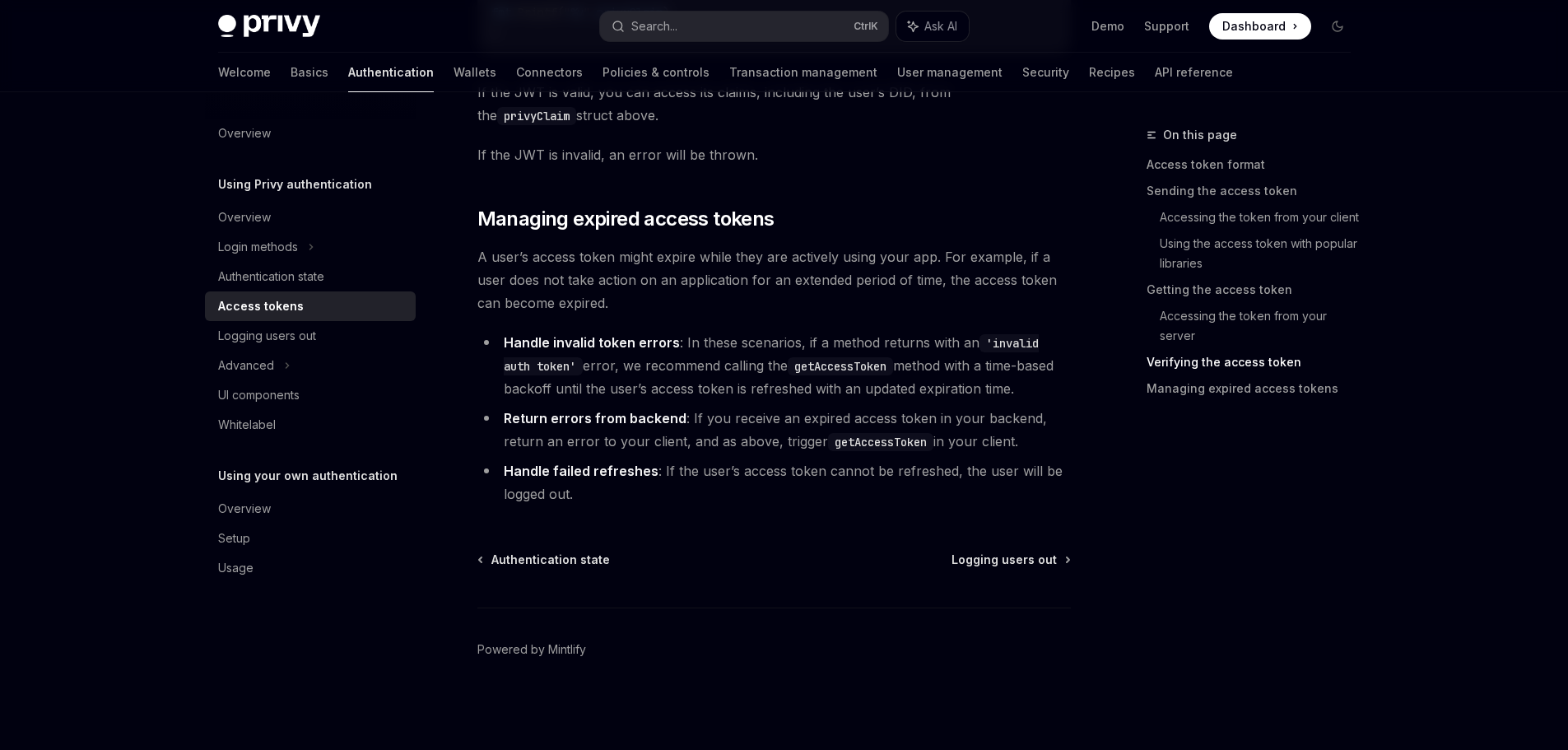
scroll to position [4116, 0]
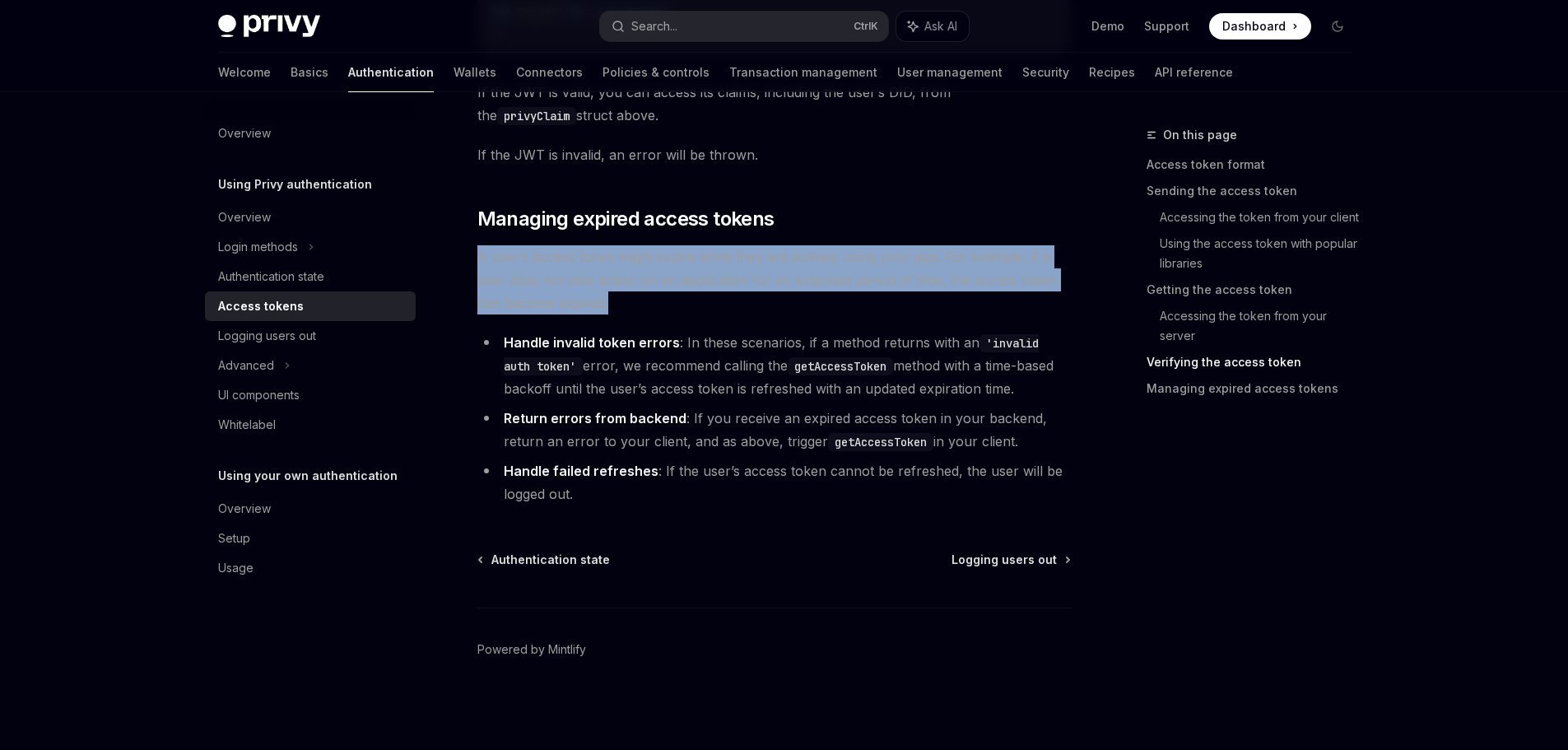
drag, startPoint x: 474, startPoint y: 251, endPoint x: 725, endPoint y: 296, distance: 255.0
click at [728, 297] on span "A user’s access token might expire while they are actively using your app. For …" at bounding box center [773, 280] width 593 height 69
drag, startPoint x: 505, startPoint y: 344, endPoint x: 1051, endPoint y: 394, distance: 548.3
click at [1046, 393] on li "Handle invalid token errors : In these scenarios, if a method returns with an '…" at bounding box center [773, 365] width 593 height 69
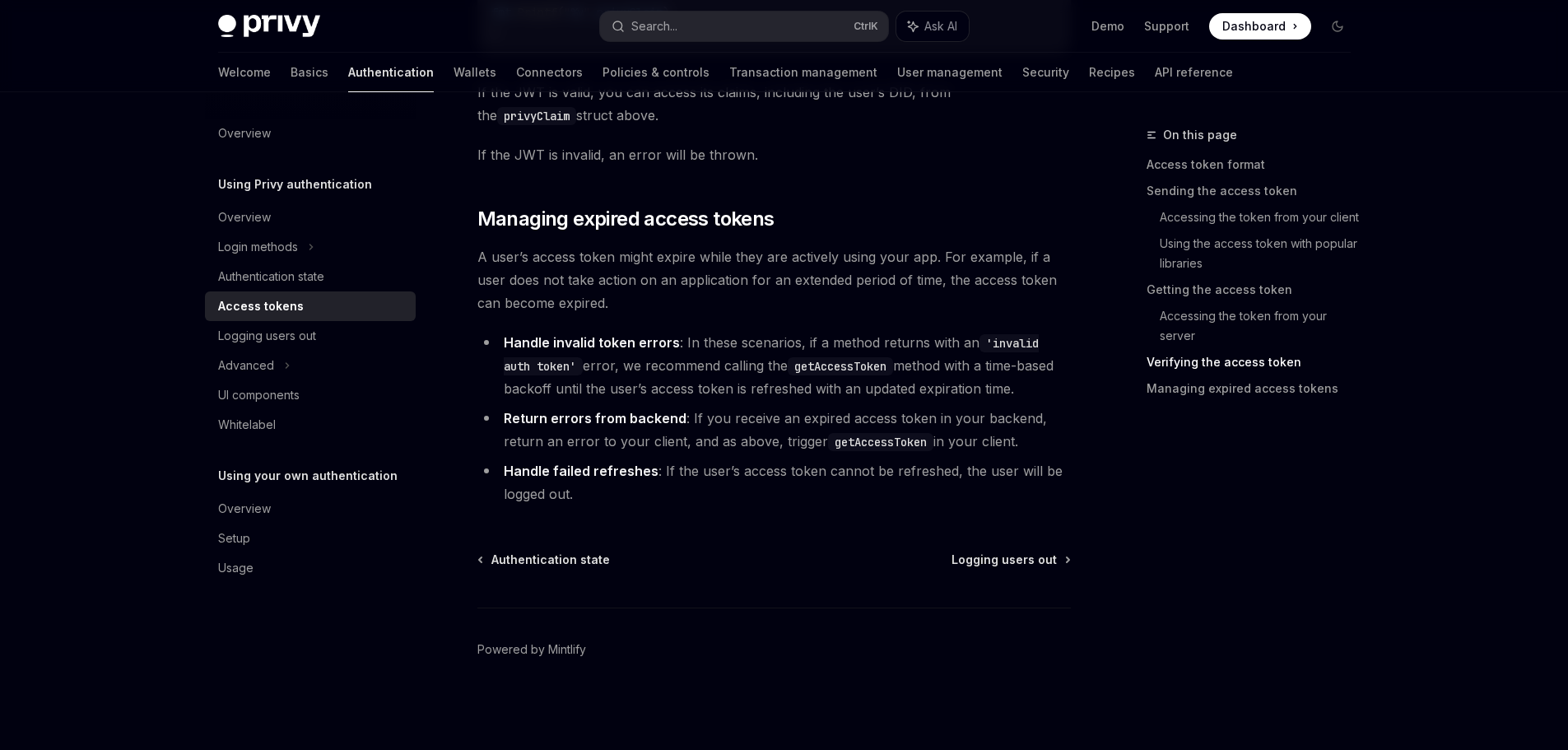
click at [1002, 340] on code "'invalid auth token'" at bounding box center [771, 354] width 535 height 41
drag, startPoint x: 599, startPoint y: 423, endPoint x: 706, endPoint y: 422, distance: 107.0
click at [698, 422] on li "Return errors from backend : If you receive an expired access token in your bac…" at bounding box center [773, 429] width 593 height 46
click at [1011, 431] on li "Return errors from backend : If you receive an expired access token in your bac…" at bounding box center [773, 429] width 593 height 46
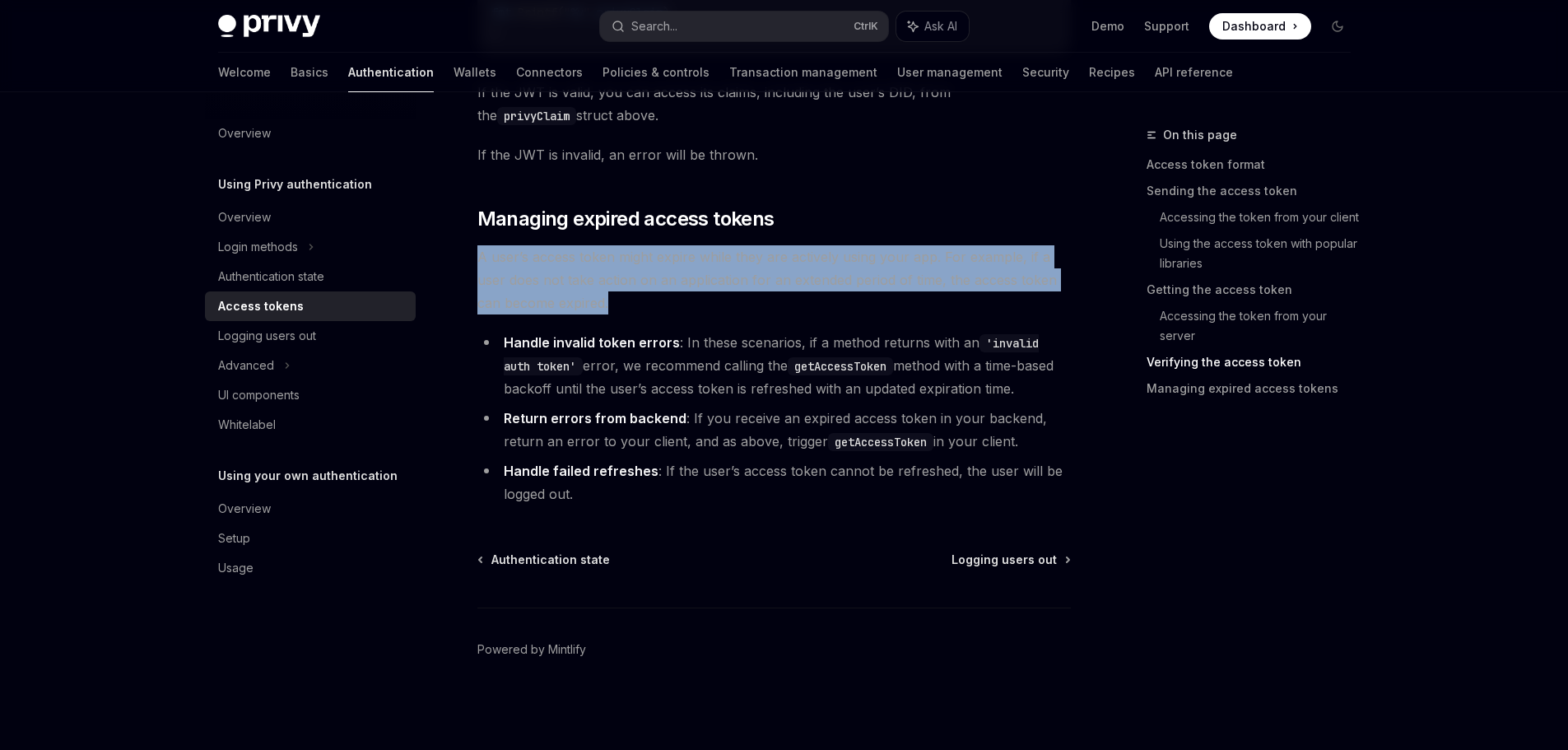
drag, startPoint x: 474, startPoint y: 263, endPoint x: 776, endPoint y: 318, distance: 307.0
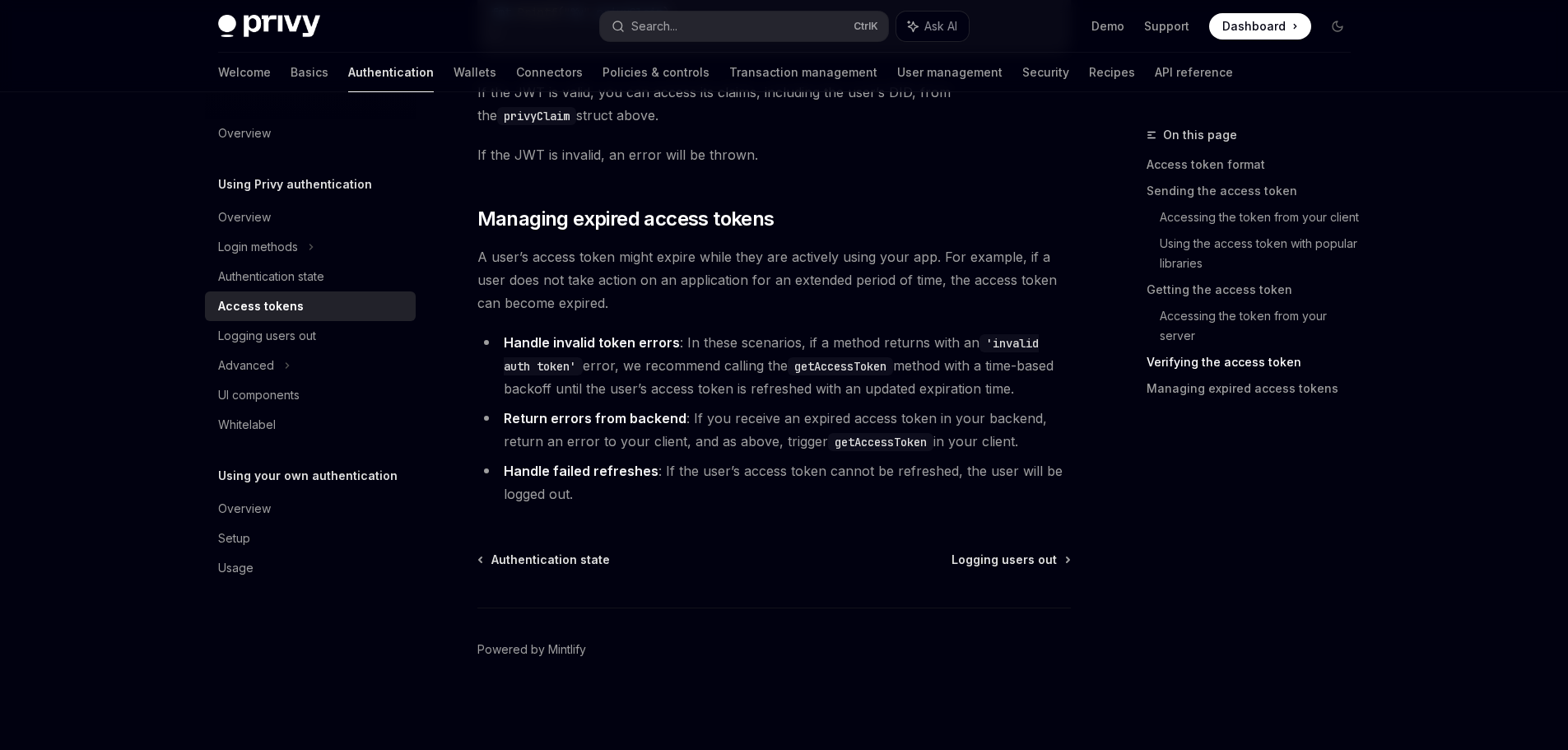
drag, startPoint x: 483, startPoint y: 464, endPoint x: 781, endPoint y: 489, distance: 299.0
click at [781, 489] on li "Handle failed refreshes : If the user’s access token cannot be refreshed, the u…" at bounding box center [773, 482] width 593 height 46
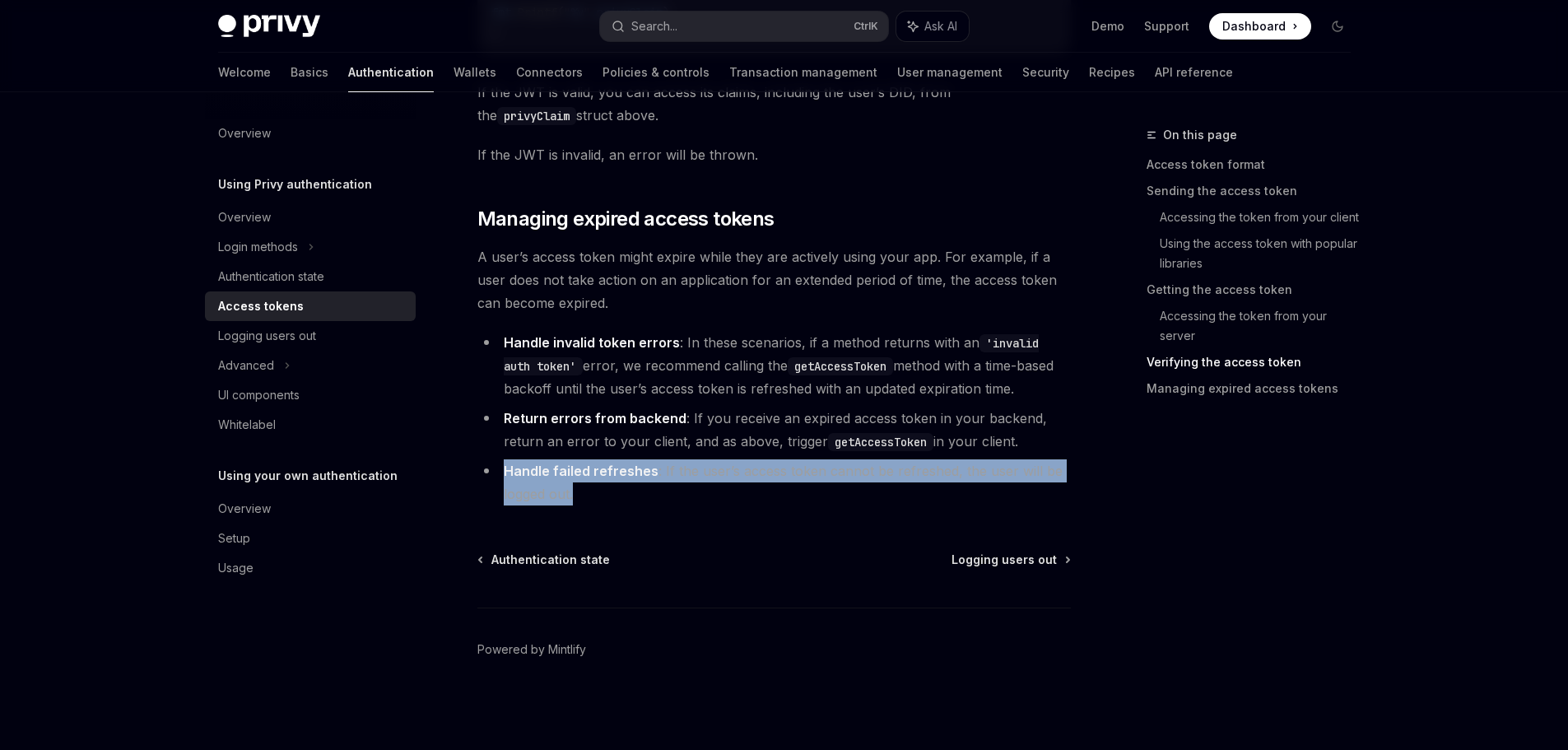
click at [887, 503] on li "Handle failed refreshes : If the user’s access token cannot be refreshed, the u…" at bounding box center [773, 482] width 593 height 46
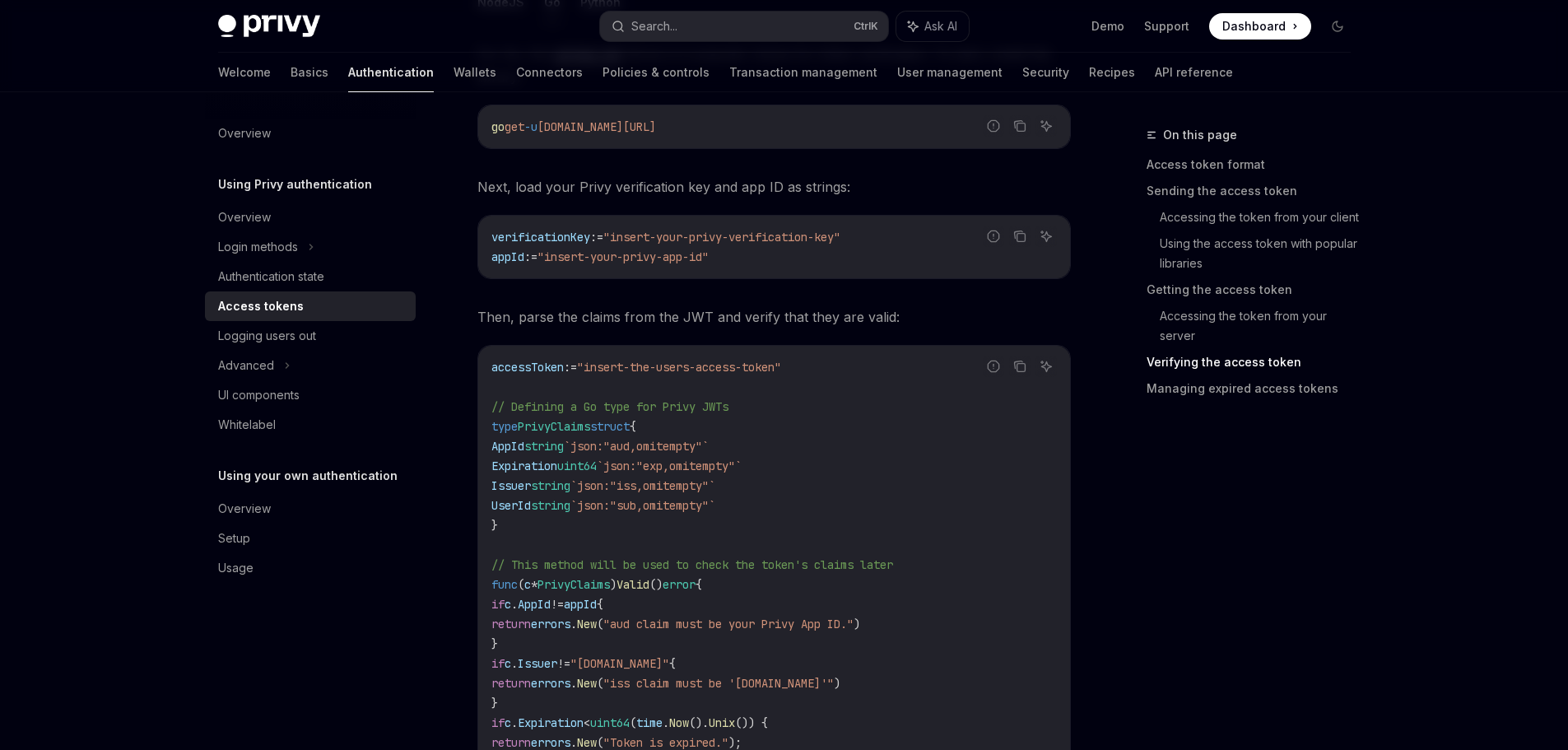
scroll to position [2386, 0]
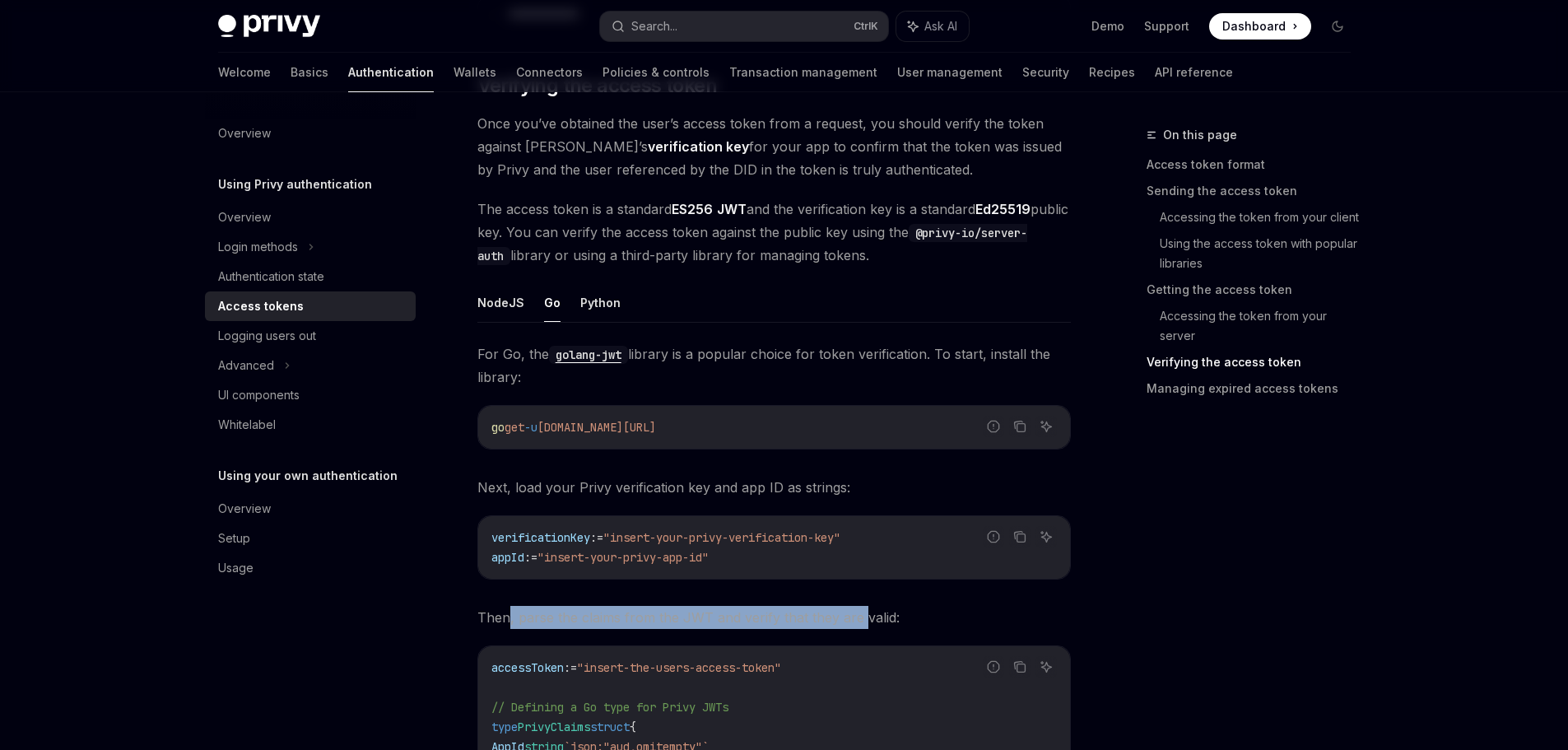
drag, startPoint x: 506, startPoint y: 615, endPoint x: 925, endPoint y: 613, distance: 419.0
click at [893, 613] on span "Then, parse the claims from the JWT and verify that they are valid:" at bounding box center [773, 617] width 593 height 23
click at [999, 612] on span "Then, parse the claims from the JWT and verify that they are valid:" at bounding box center [773, 617] width 593 height 23
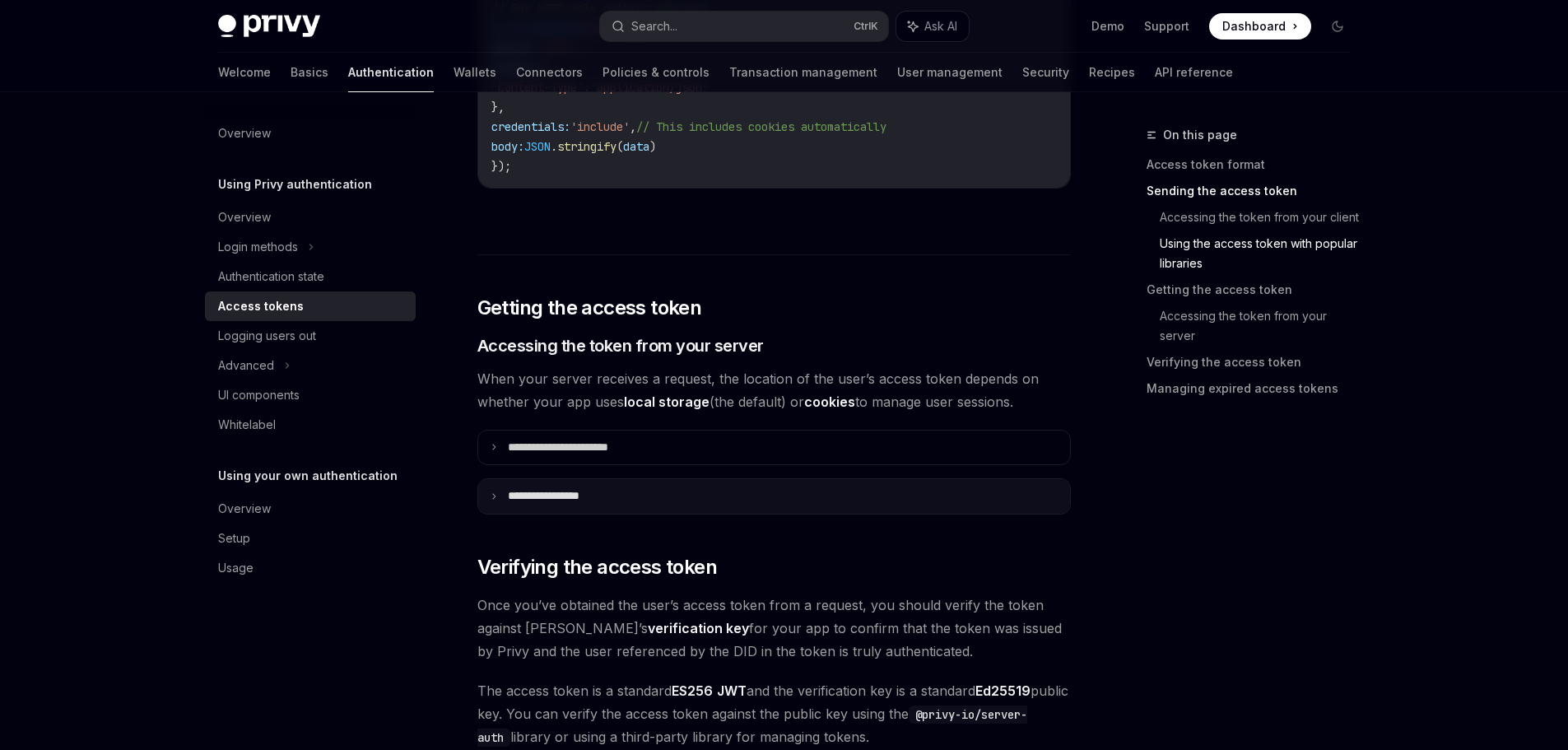
scroll to position [1892, 0]
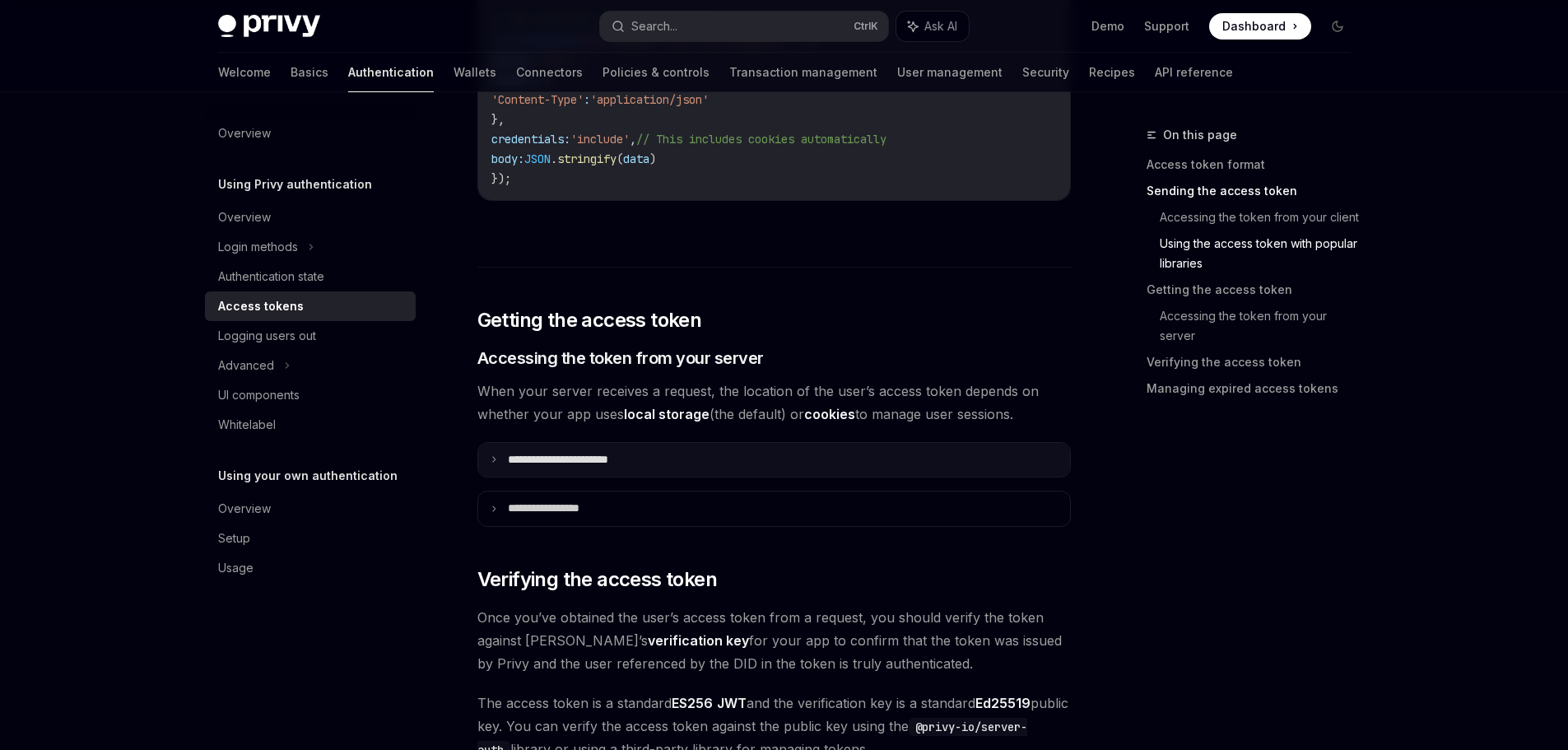
click at [628, 475] on summary "**********" at bounding box center [773, 460] width 591 height 35
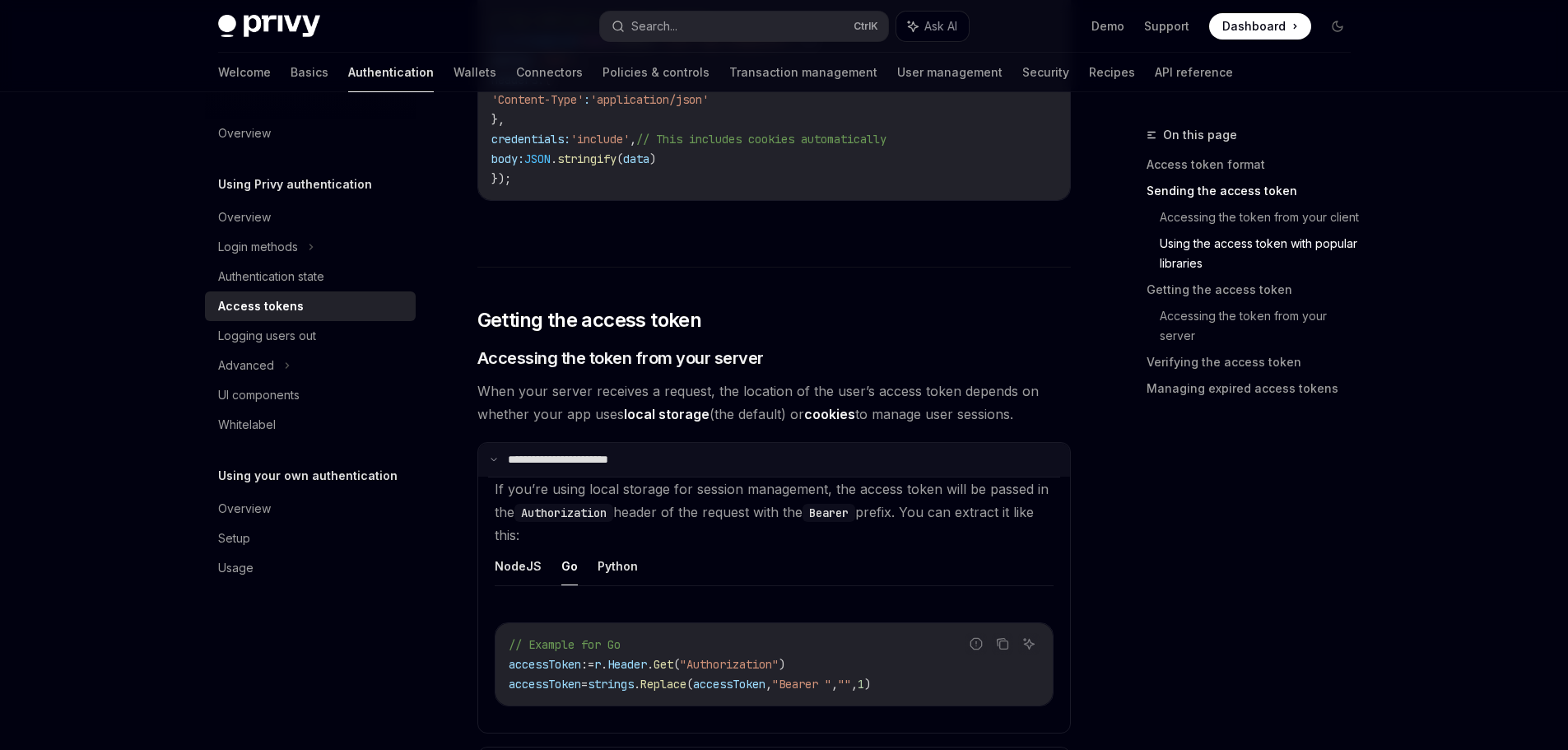
click at [733, 459] on summary "**********" at bounding box center [773, 460] width 591 height 35
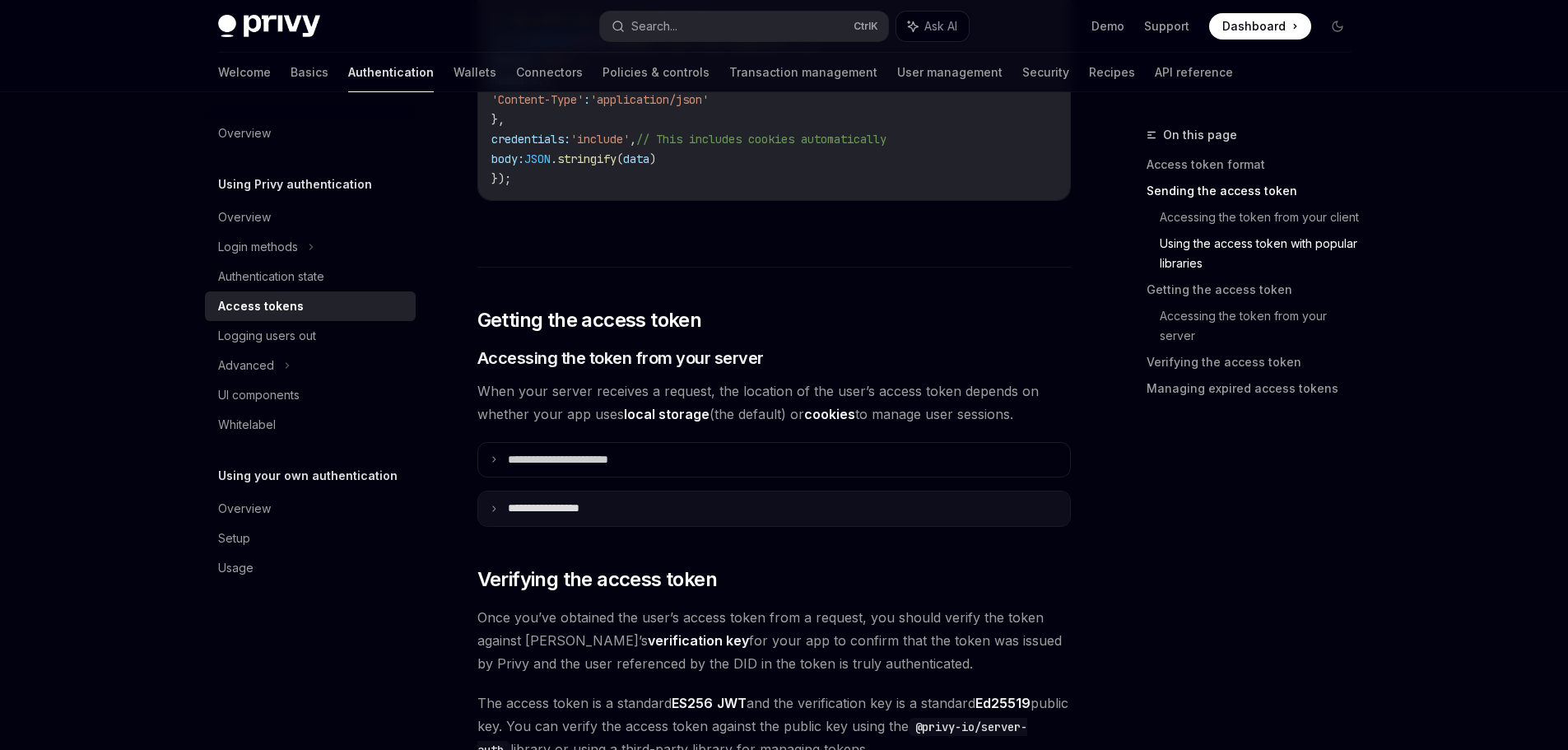
click at [705, 500] on summary "**********" at bounding box center [773, 508] width 591 height 35
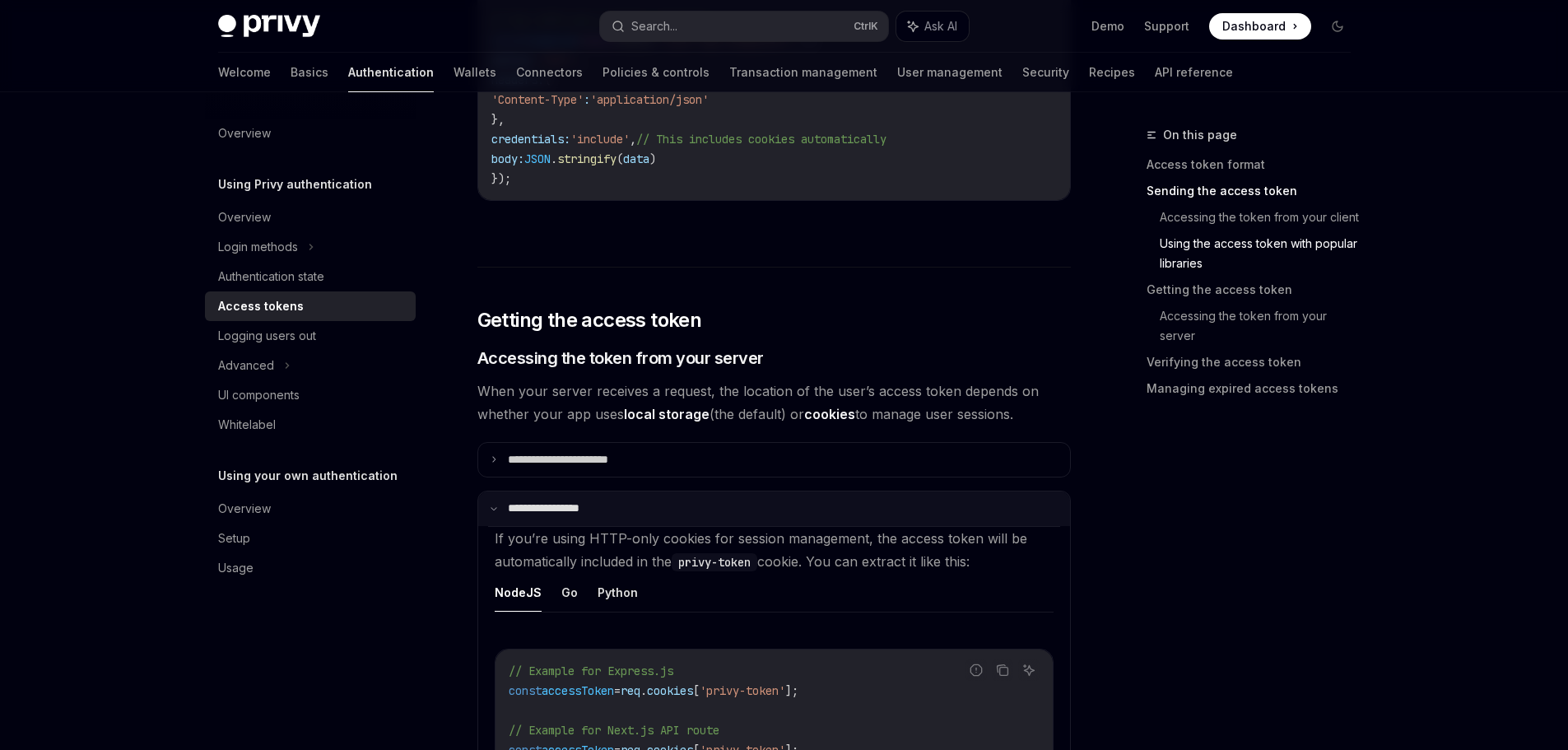
click at [758, 510] on summary "**********" at bounding box center [773, 508] width 591 height 35
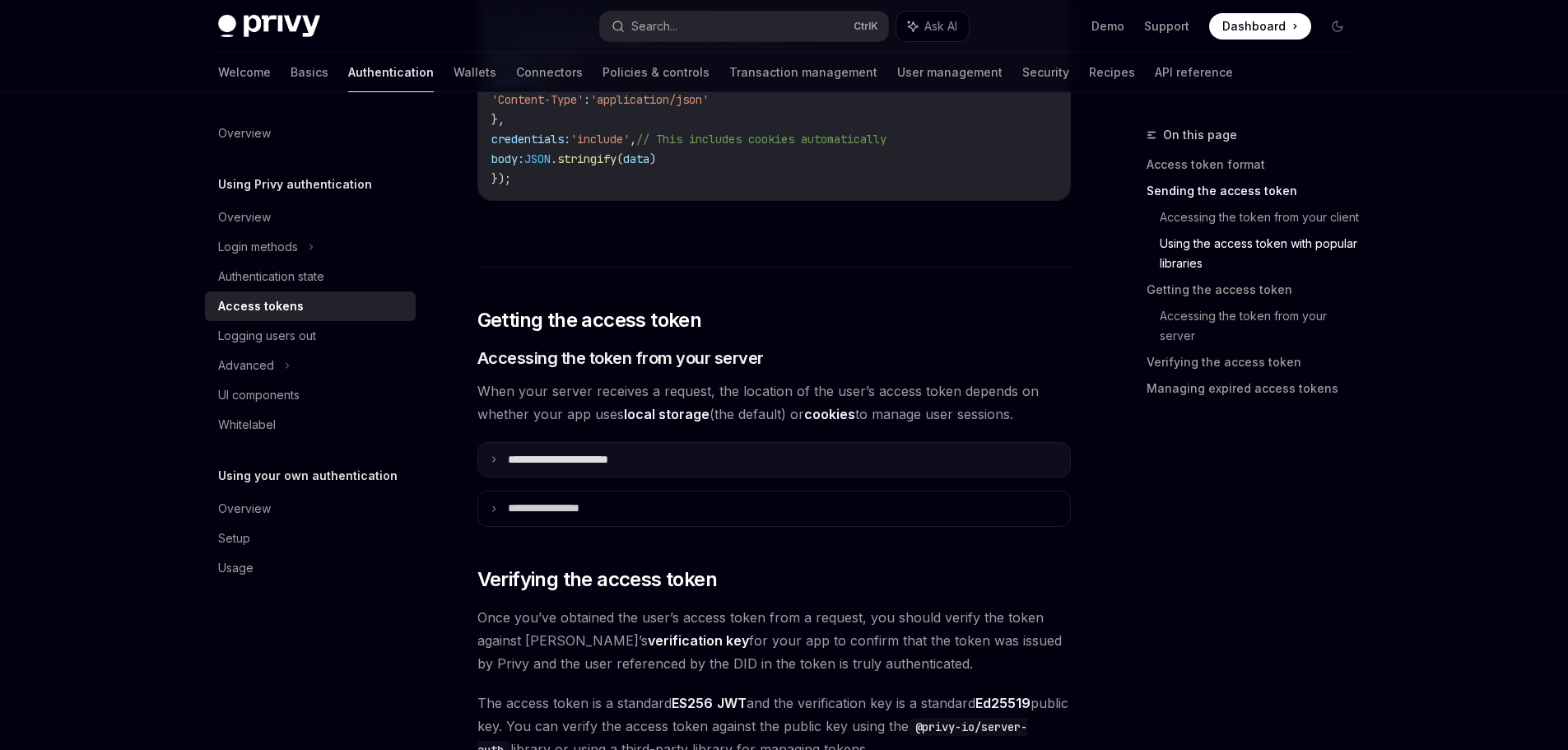
click at [719, 455] on summary "**********" at bounding box center [773, 460] width 591 height 35
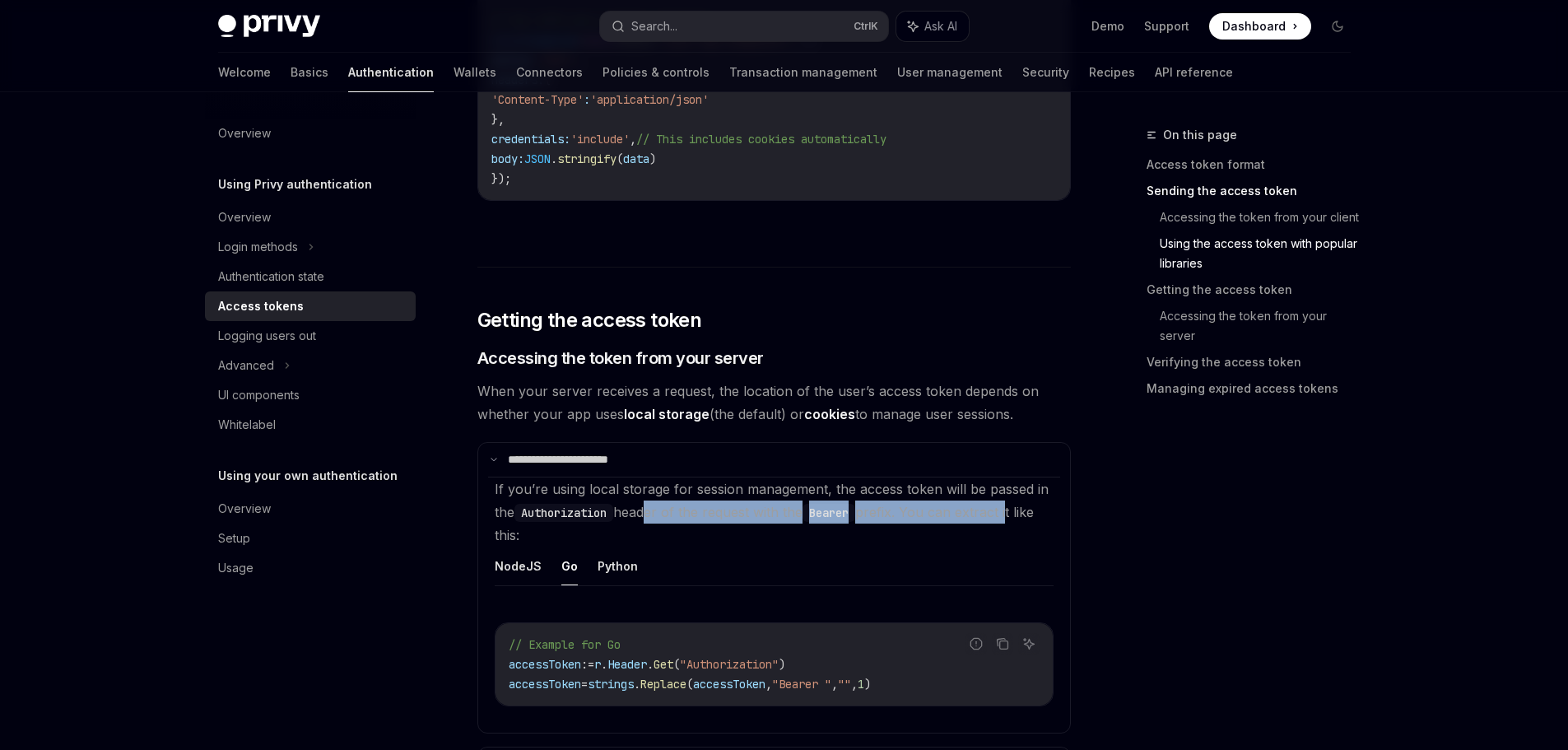
drag, startPoint x: 651, startPoint y: 508, endPoint x: 1034, endPoint y: 502, distance: 383.0
click at [1034, 502] on setupChildren "If you’re using local storage for session management, the access token will be …" at bounding box center [774, 604] width 572 height 256
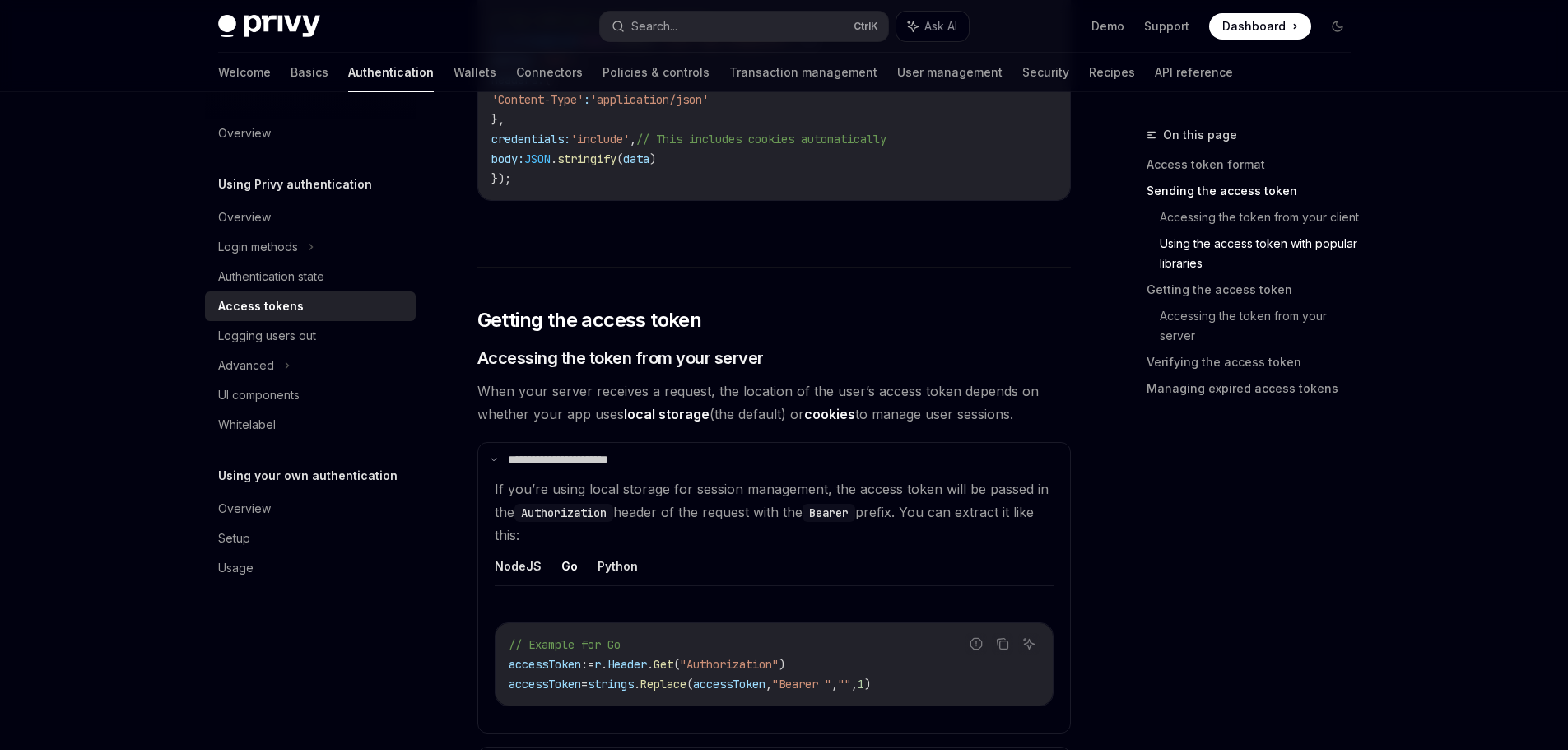
click at [1144, 509] on div "On this page Access token format Sending the access token Accessing the token f…" at bounding box center [1238, 438] width 250 height 625
drag, startPoint x: 813, startPoint y: 512, endPoint x: 1067, endPoint y: 515, distance: 254.0
click at [1048, 511] on span "If you’re using local storage for session management, the access token will be …" at bounding box center [771, 512] width 554 height 62
click at [1112, 520] on div "**********" at bounding box center [785, 711] width 1159 height 5024
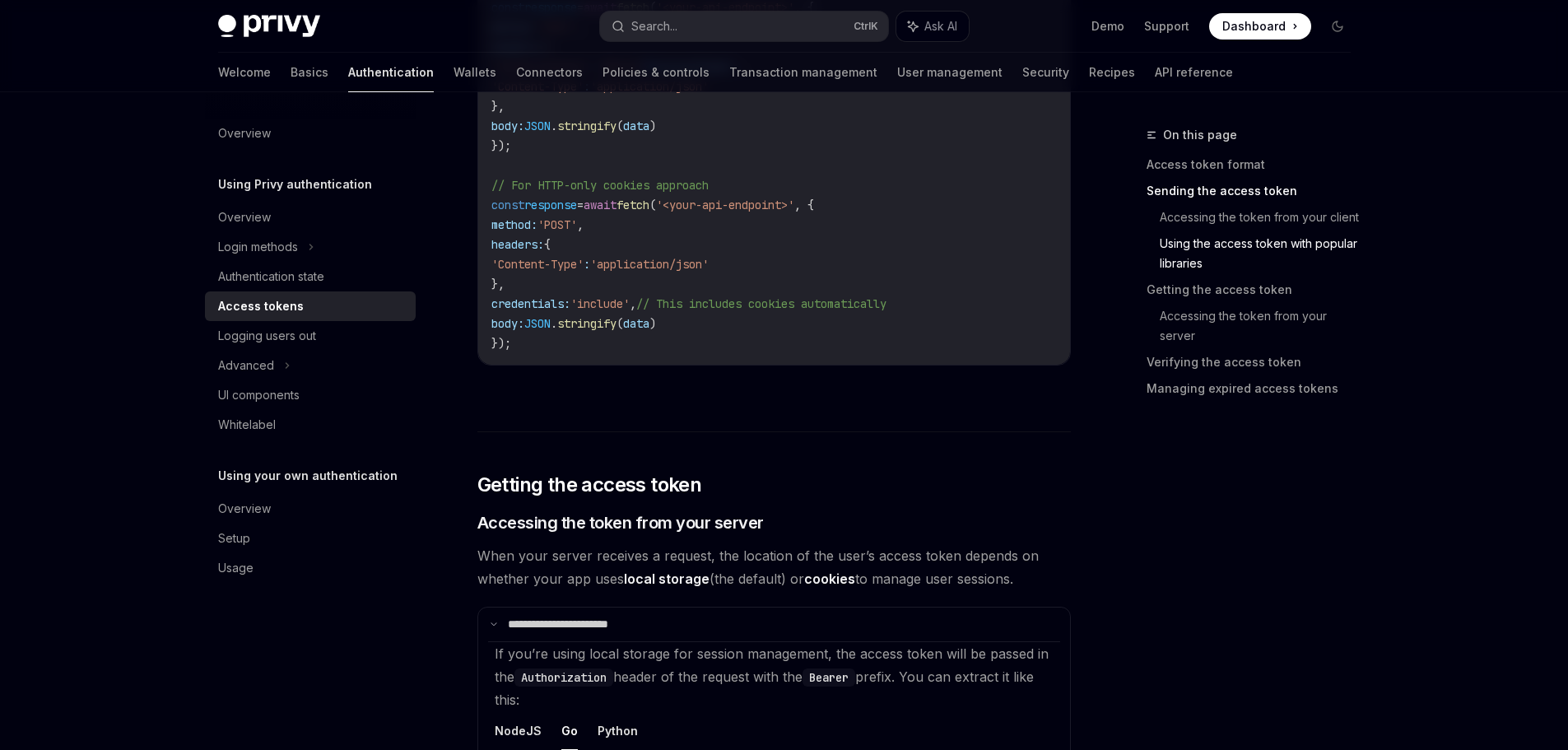
scroll to position [1398, 0]
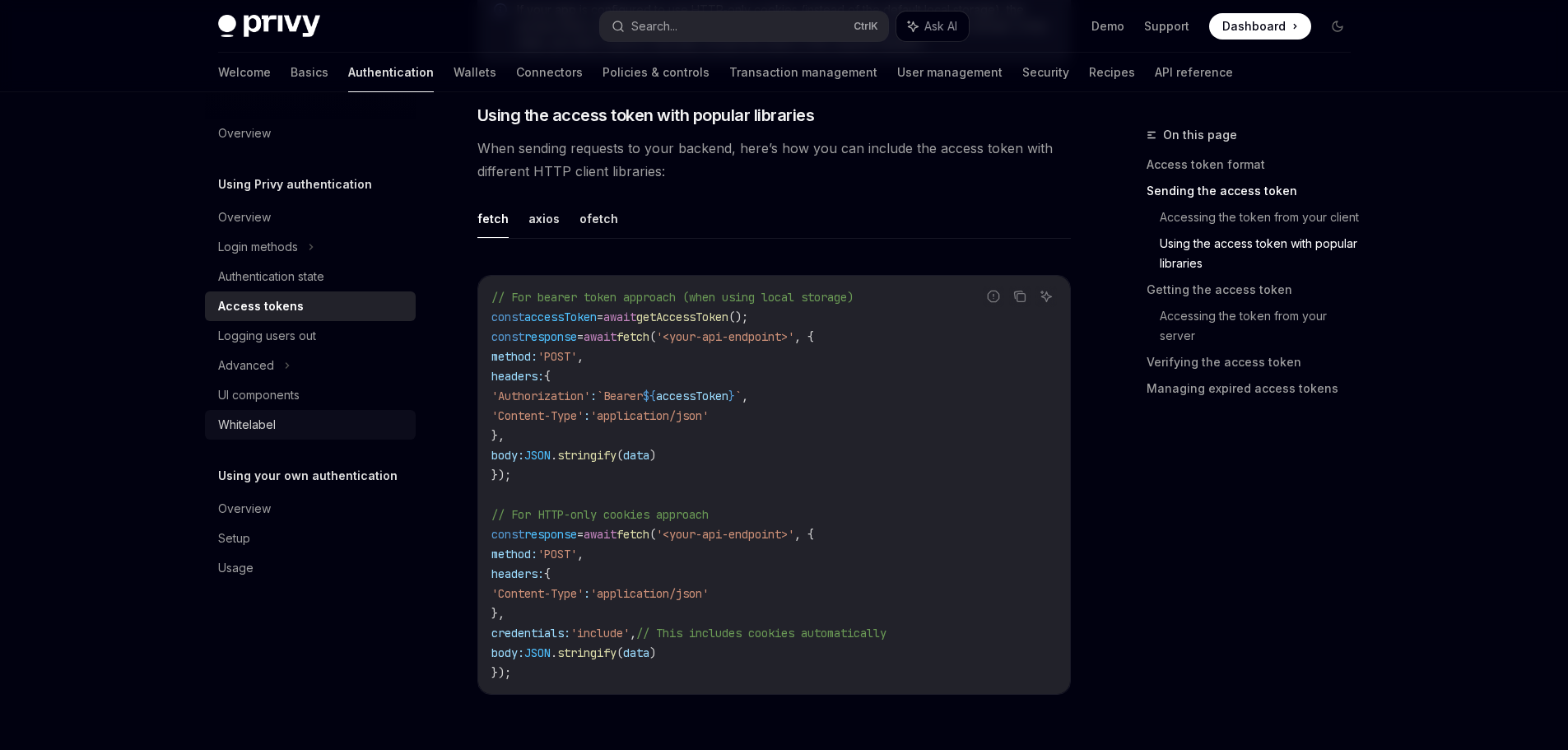
click at [272, 424] on div "Whitelabel" at bounding box center [246, 424] width 57 height 19
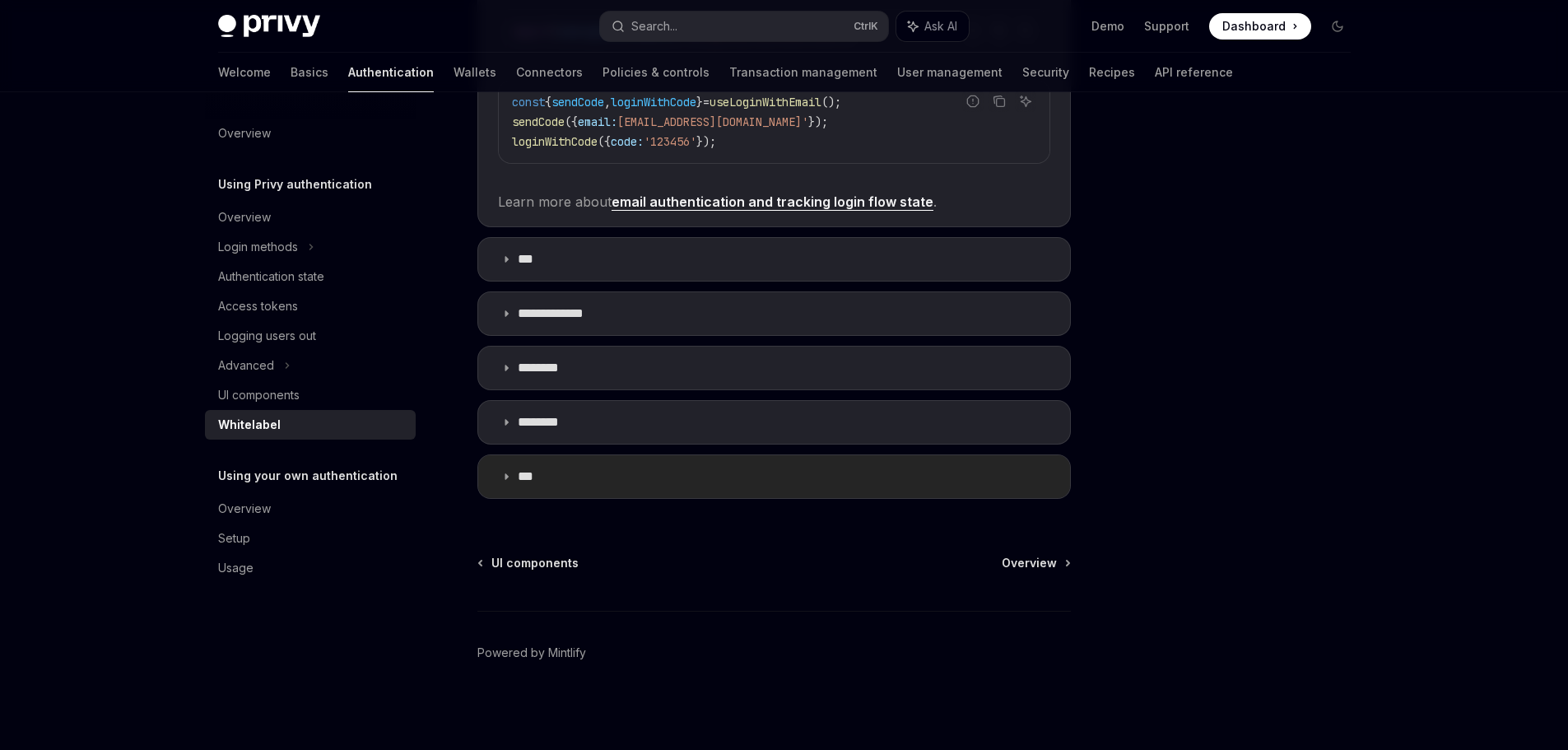
scroll to position [545, 0]
click at [635, 407] on summary "********" at bounding box center [773, 419] width 591 height 43
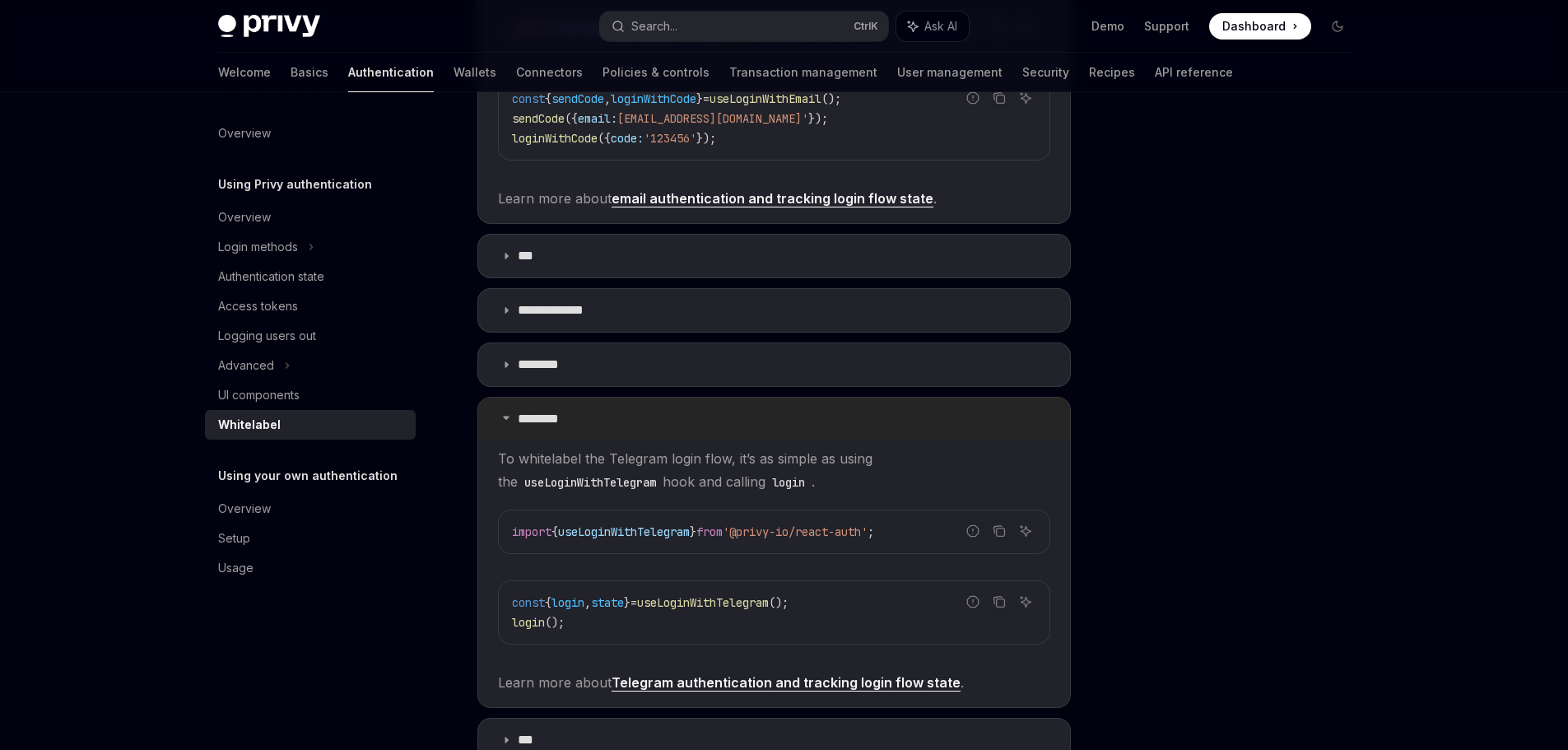
click at [695, 415] on summary "********" at bounding box center [773, 419] width 591 height 43
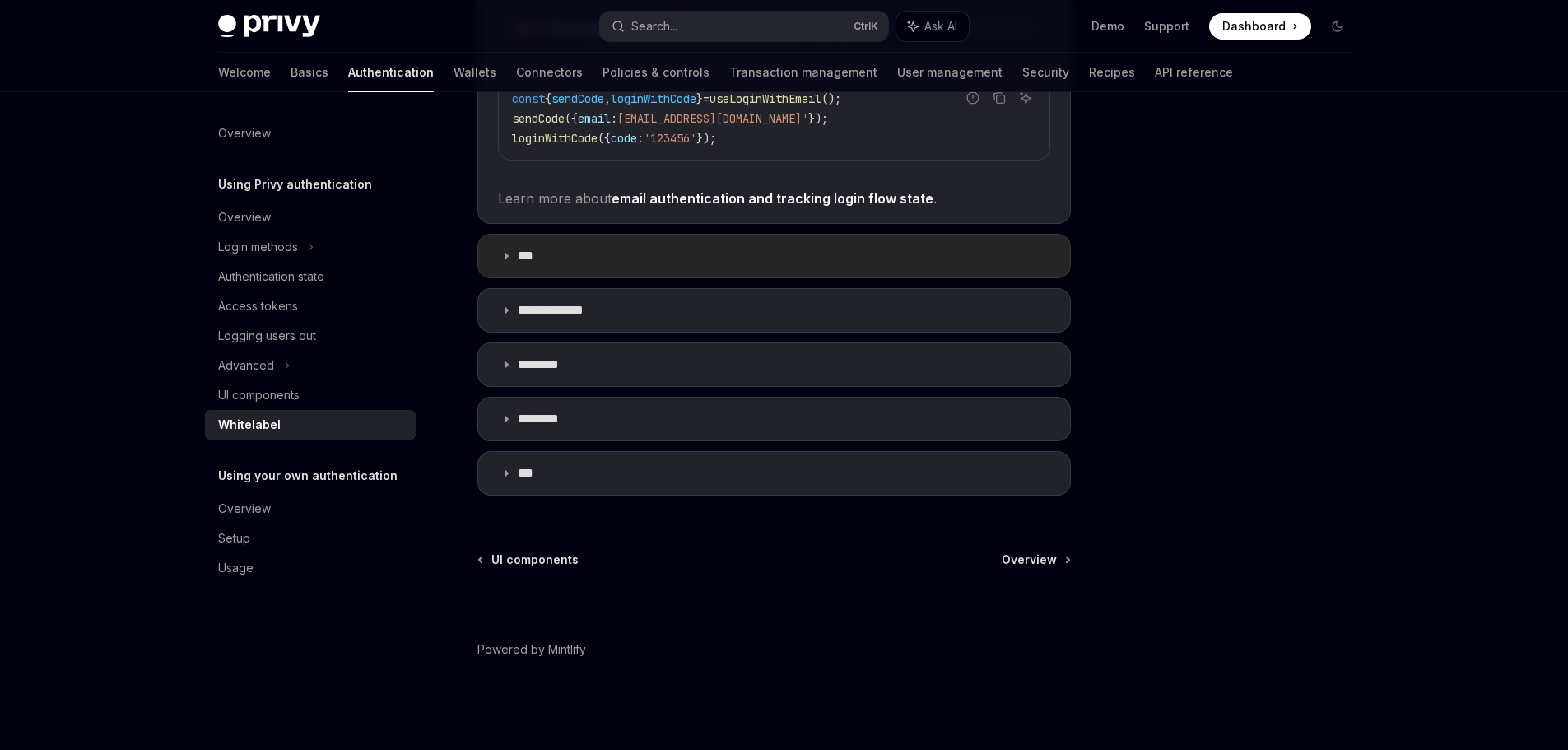
click at [663, 247] on summary "***" at bounding box center [773, 256] width 591 height 43
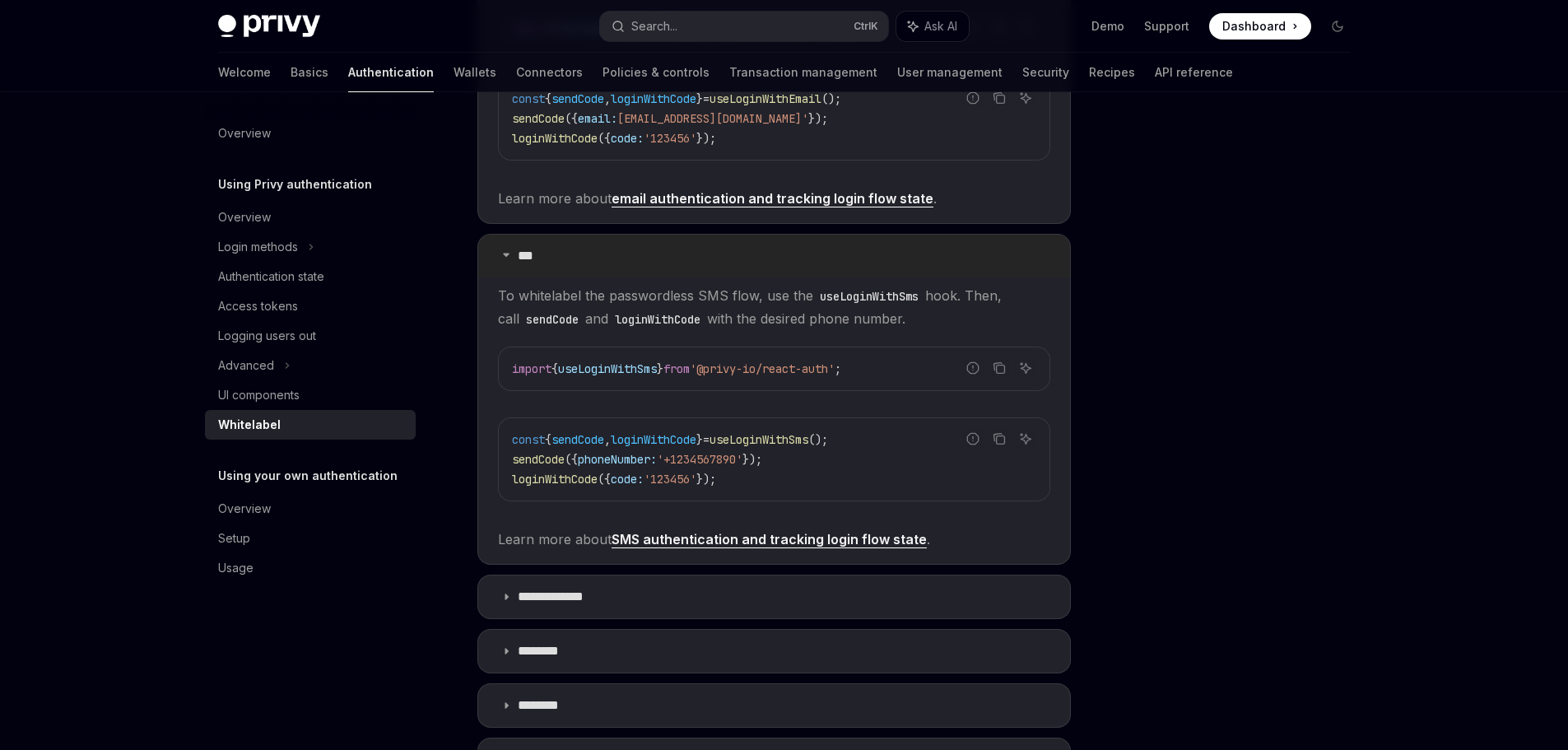
click at [713, 258] on summary "***" at bounding box center [773, 256] width 591 height 43
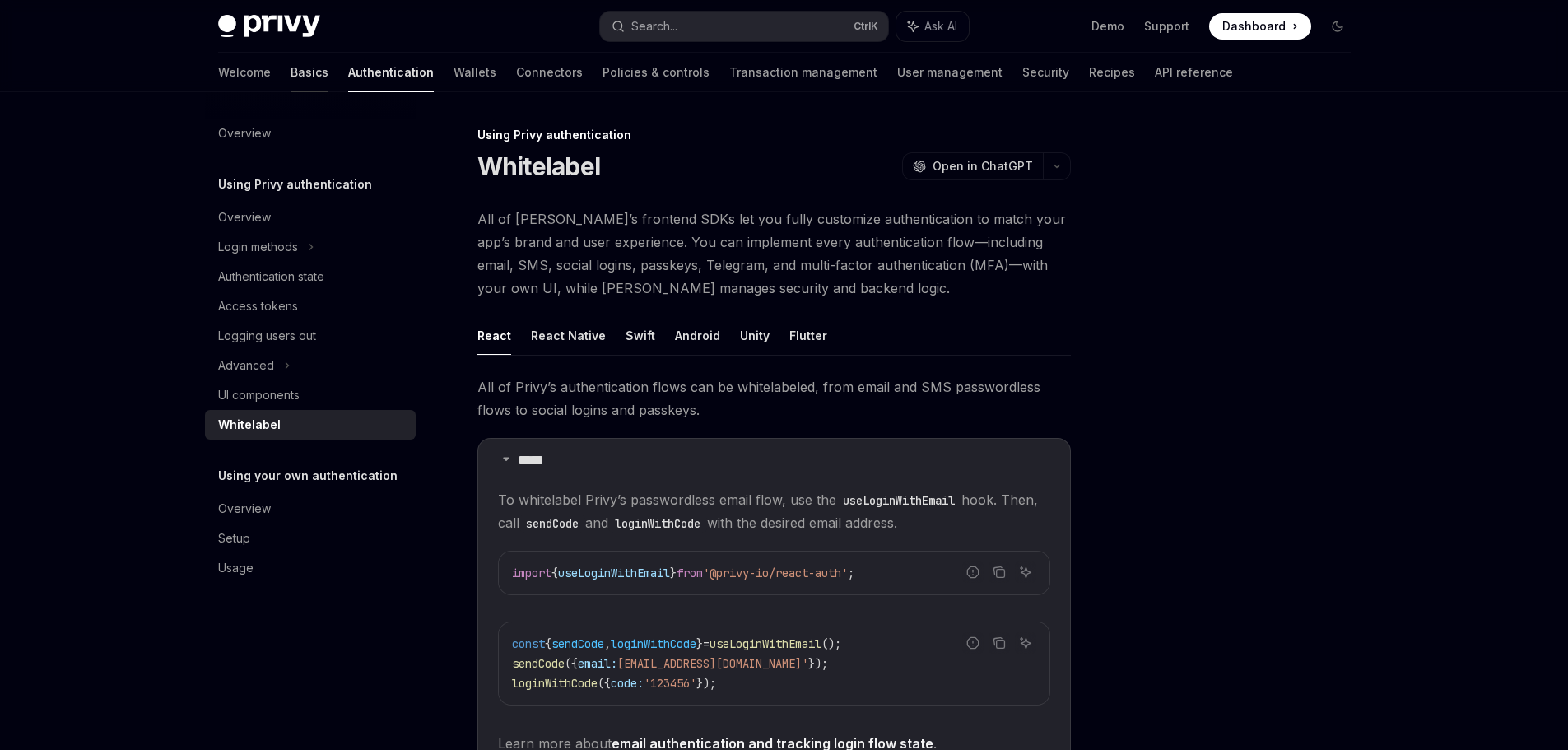
click at [290, 65] on link "Basics" at bounding box center [309, 72] width 38 height 40
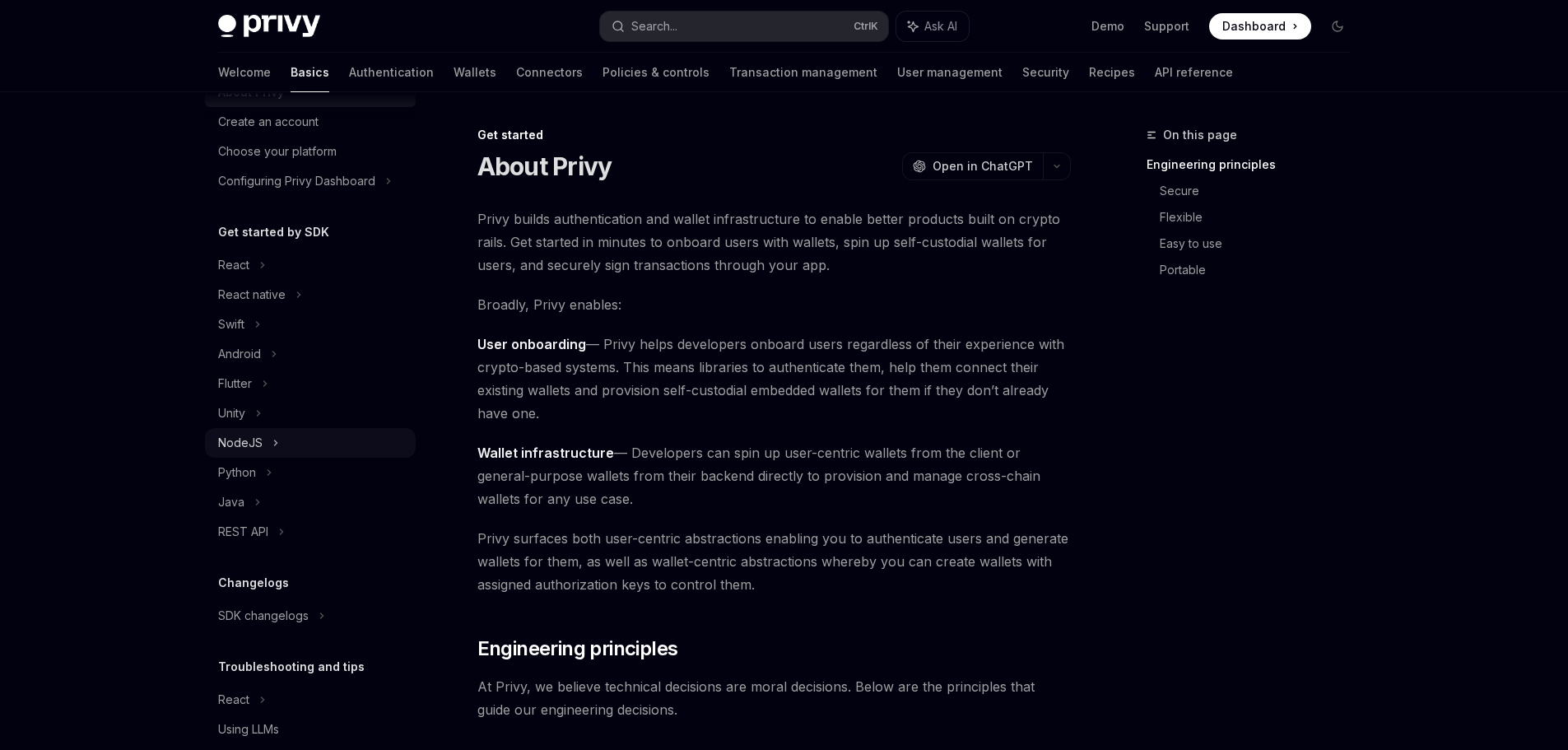
scroll to position [126, 0]
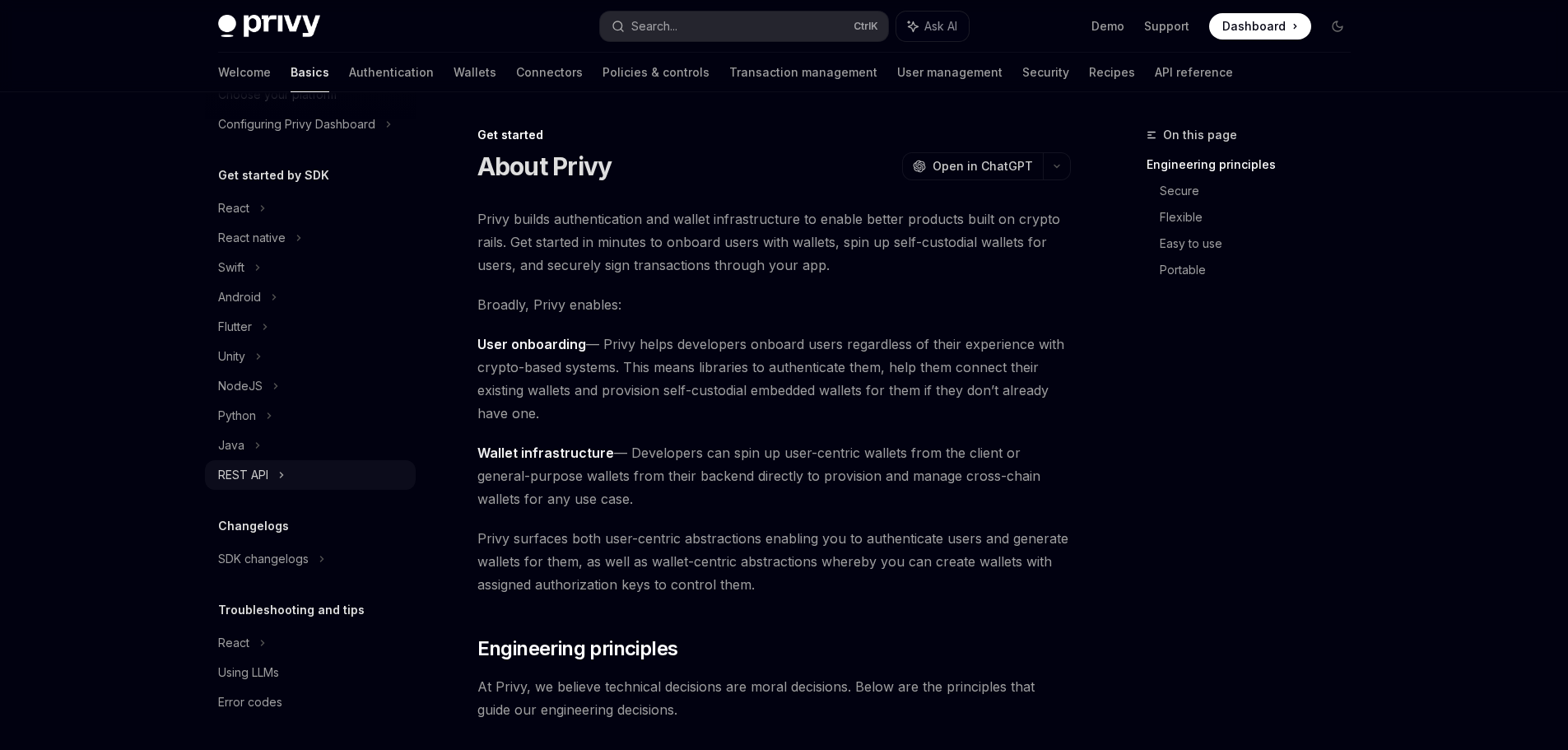
click at [278, 482] on icon at bounding box center [282, 475] width 7 height 19
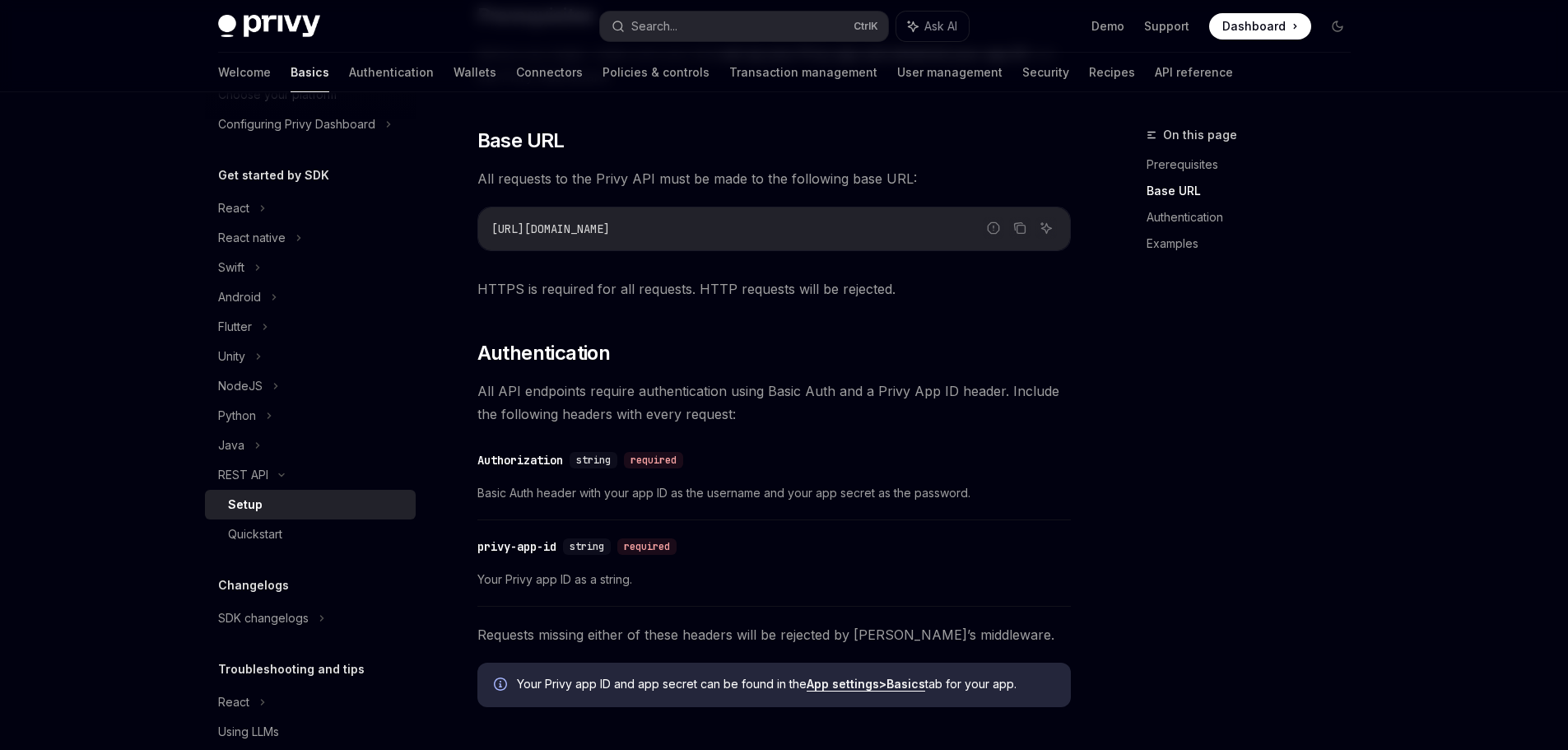
scroll to position [329, 0]
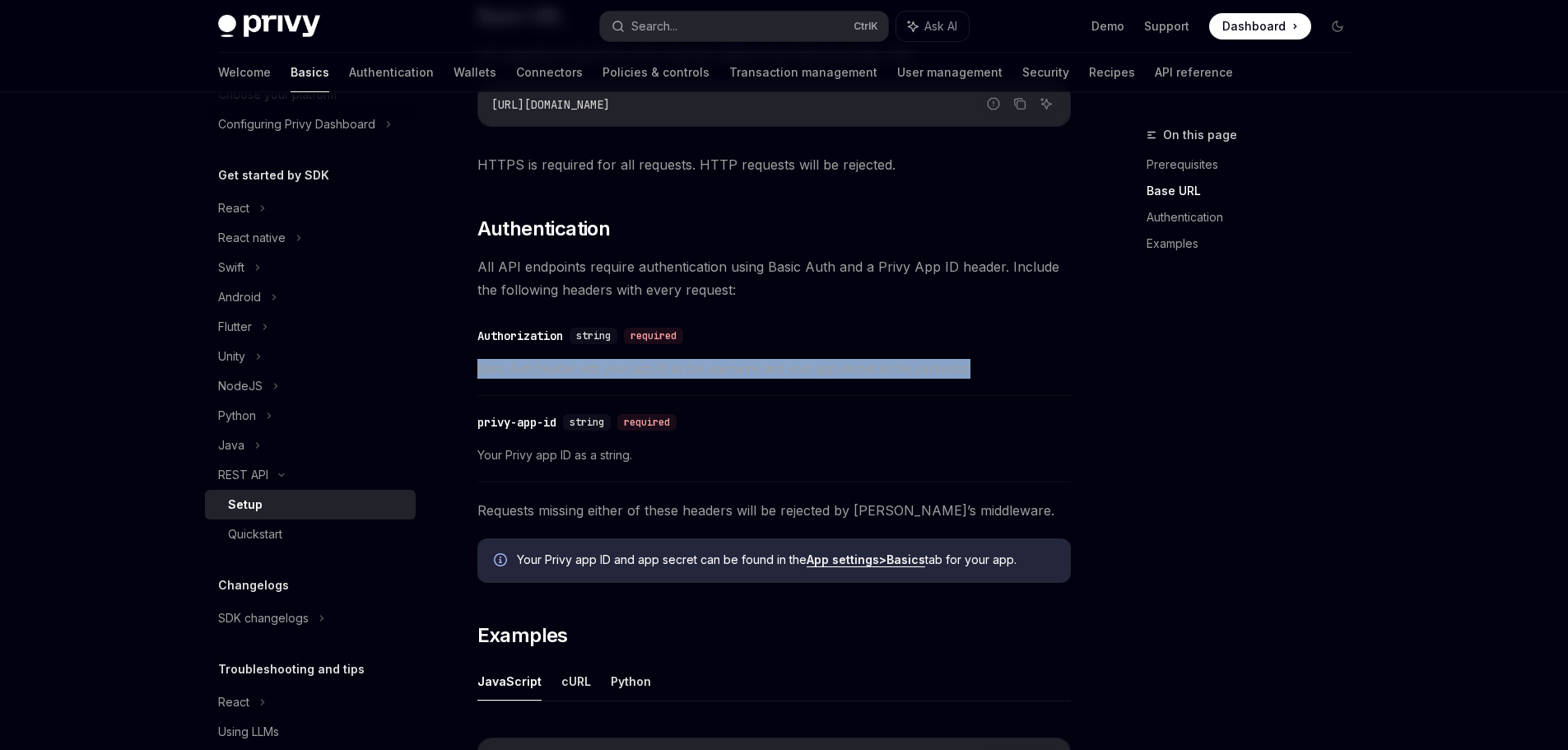
drag, startPoint x: 477, startPoint y: 363, endPoint x: 1030, endPoint y: 370, distance: 553.0
click at [1029, 370] on span "Basic Auth header with your app ID as the username and your app secret as the p…" at bounding box center [773, 369] width 593 height 19
click at [649, 378] on span "Basic Auth header with your app ID as the username and your app secret as the p…" at bounding box center [773, 369] width 593 height 19
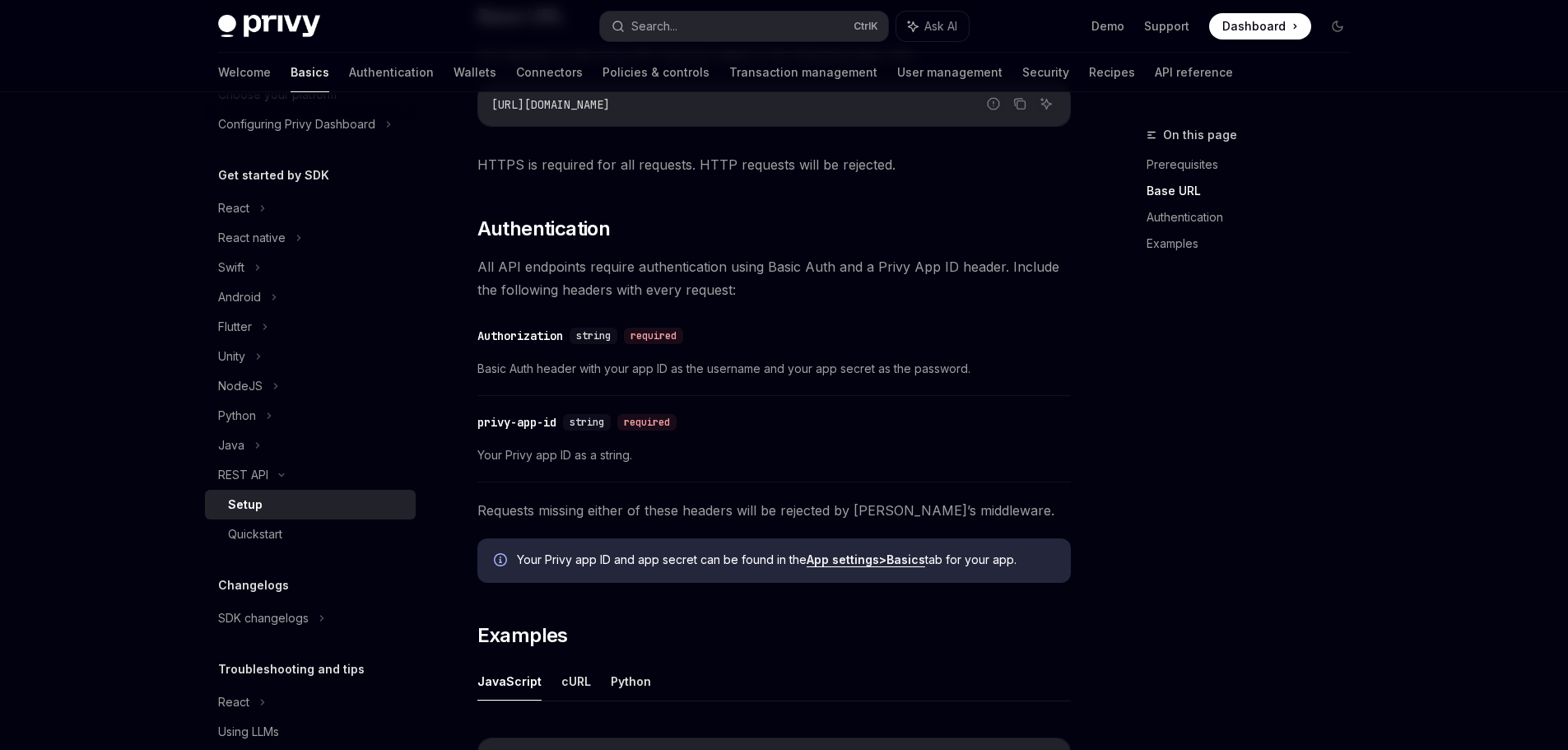
click at [651, 367] on span "Basic Auth header with your app ID as the username and your app secret as the p…" at bounding box center [773, 369] width 593 height 19
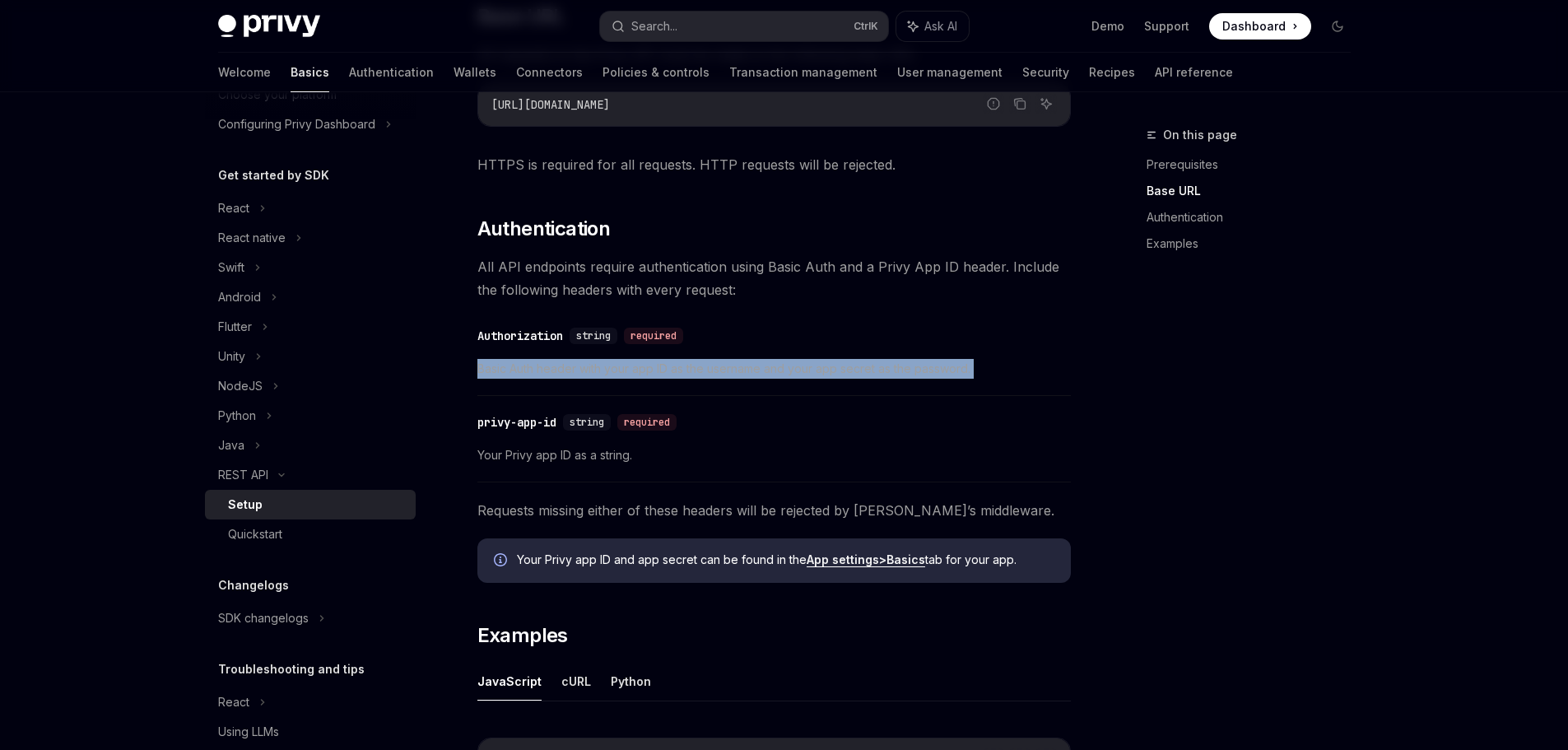
click at [651, 367] on span "Basic Auth header with your app ID as the username and your app secret as the p…" at bounding box center [773, 369] width 593 height 19
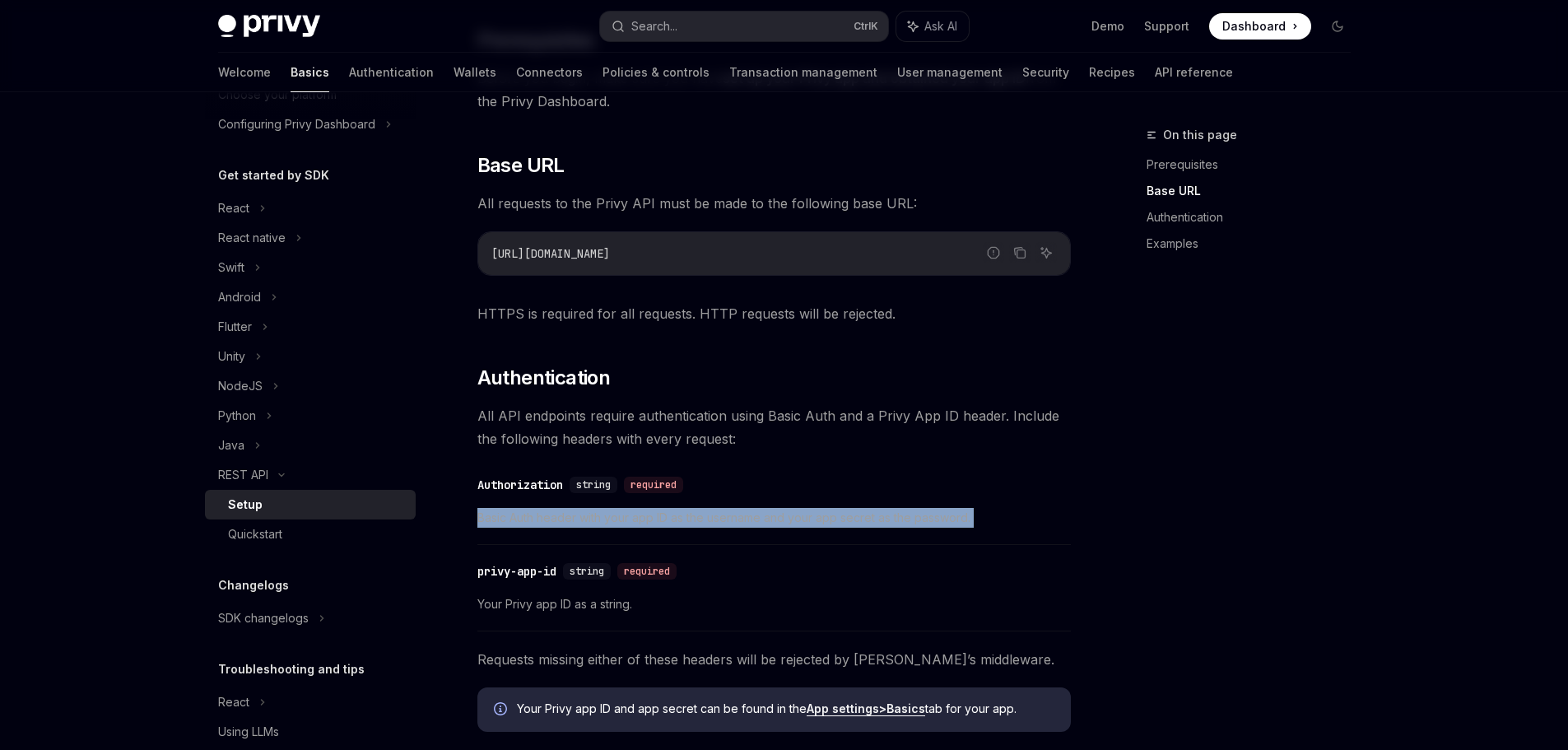
scroll to position [0, 0]
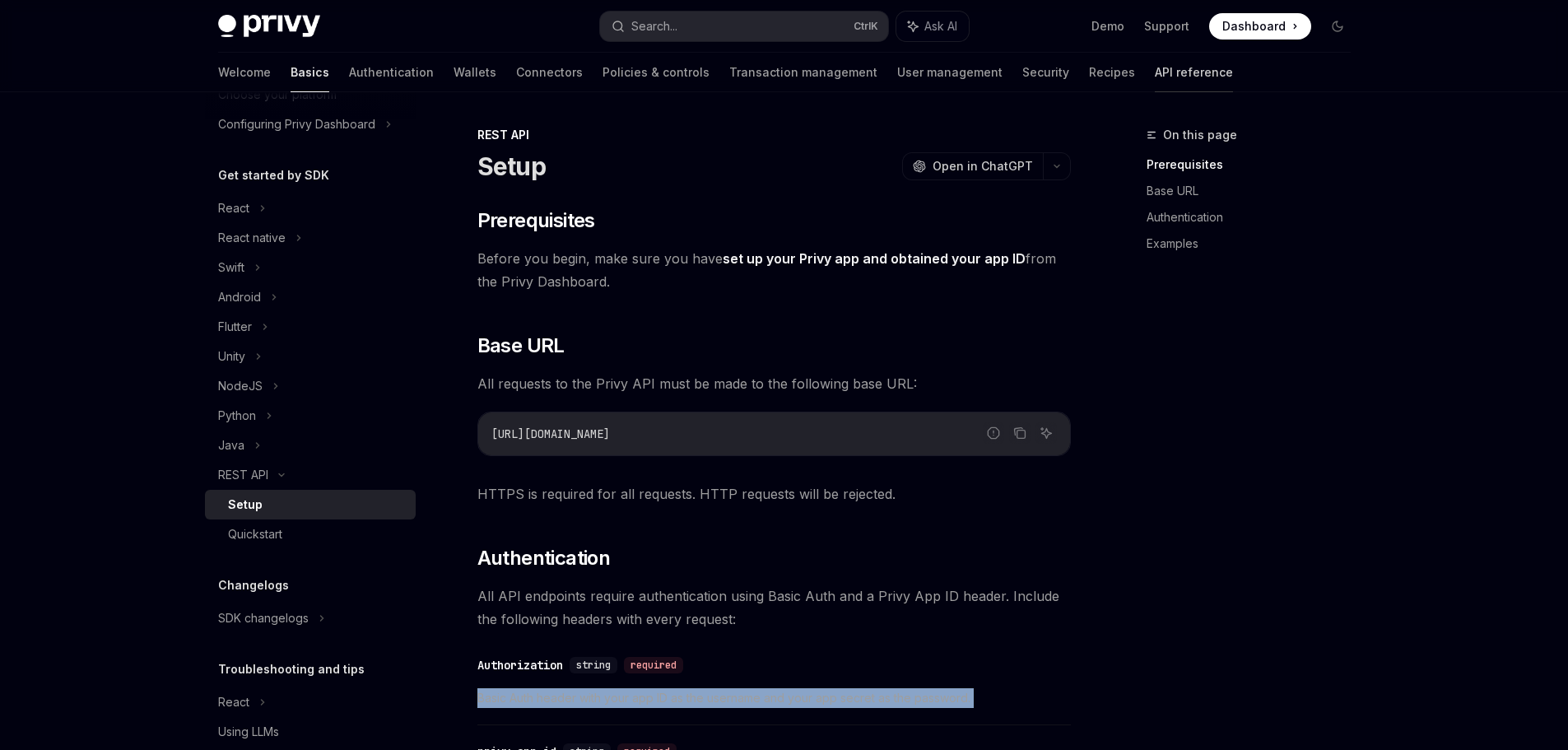
click at [1155, 79] on link "API reference" at bounding box center [1194, 72] width 78 height 40
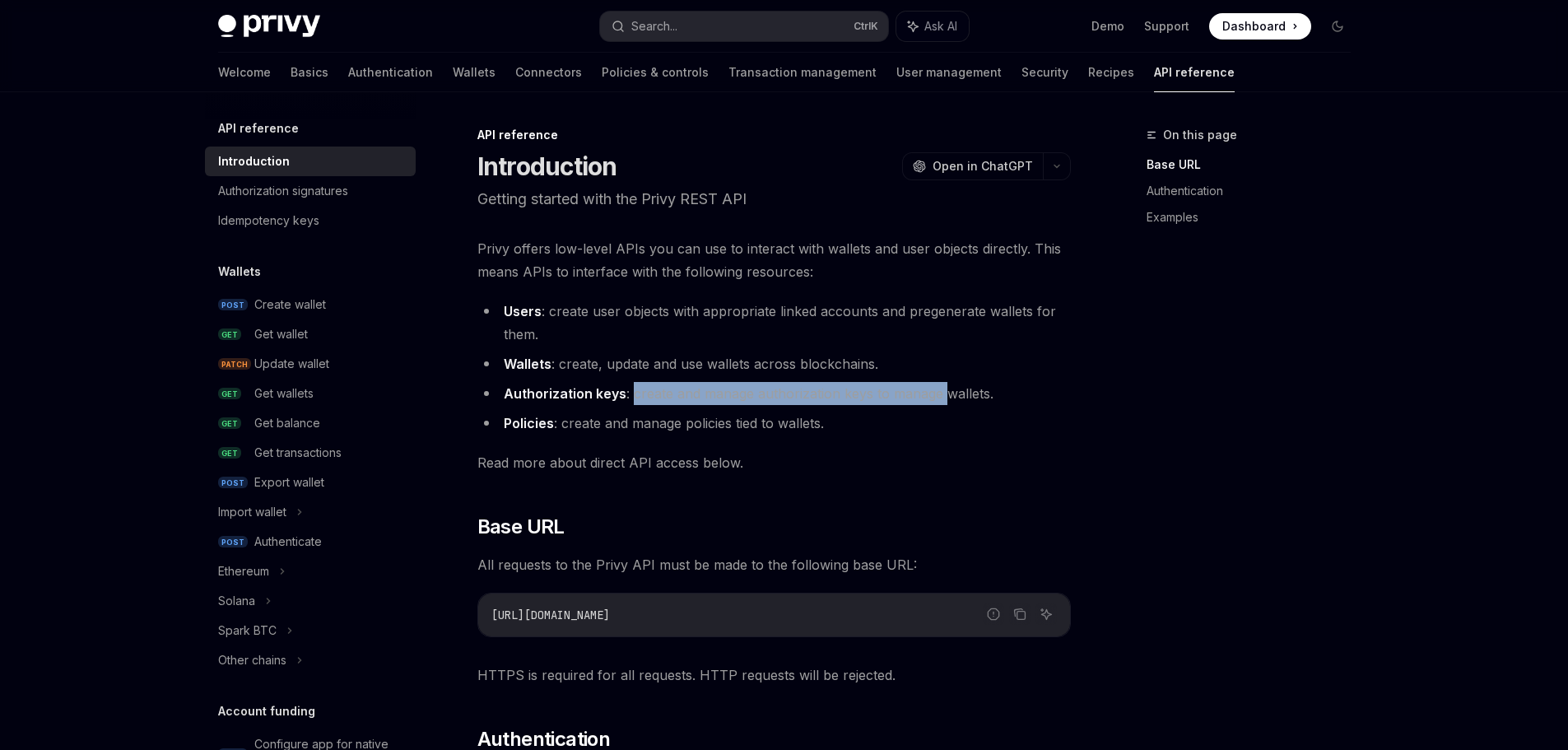
drag, startPoint x: 629, startPoint y: 391, endPoint x: 1035, endPoint y: 396, distance: 406.0
click at [1016, 396] on li "Authorization keys : create and manage authorization keys to manage wallets." at bounding box center [773, 393] width 593 height 23
click at [1043, 396] on li "Authorization keys : create and manage authorization keys to manage wallets." at bounding box center [773, 393] width 593 height 23
drag, startPoint x: 489, startPoint y: 387, endPoint x: 1082, endPoint y: 397, distance: 593.1
click at [1049, 396] on li "Authorization keys : create and manage authorization keys to manage wallets." at bounding box center [773, 393] width 593 height 23
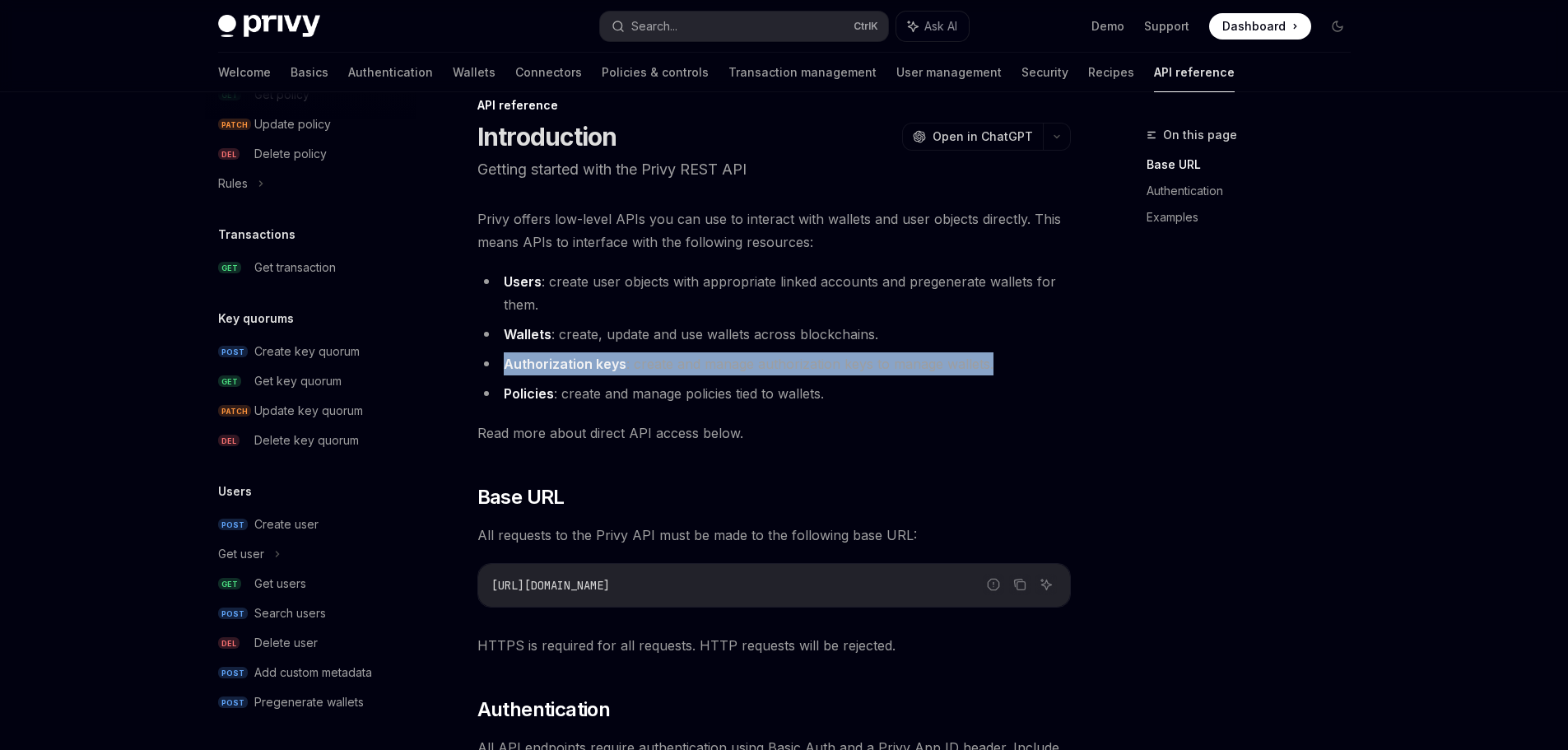
scroll to position [82, 0]
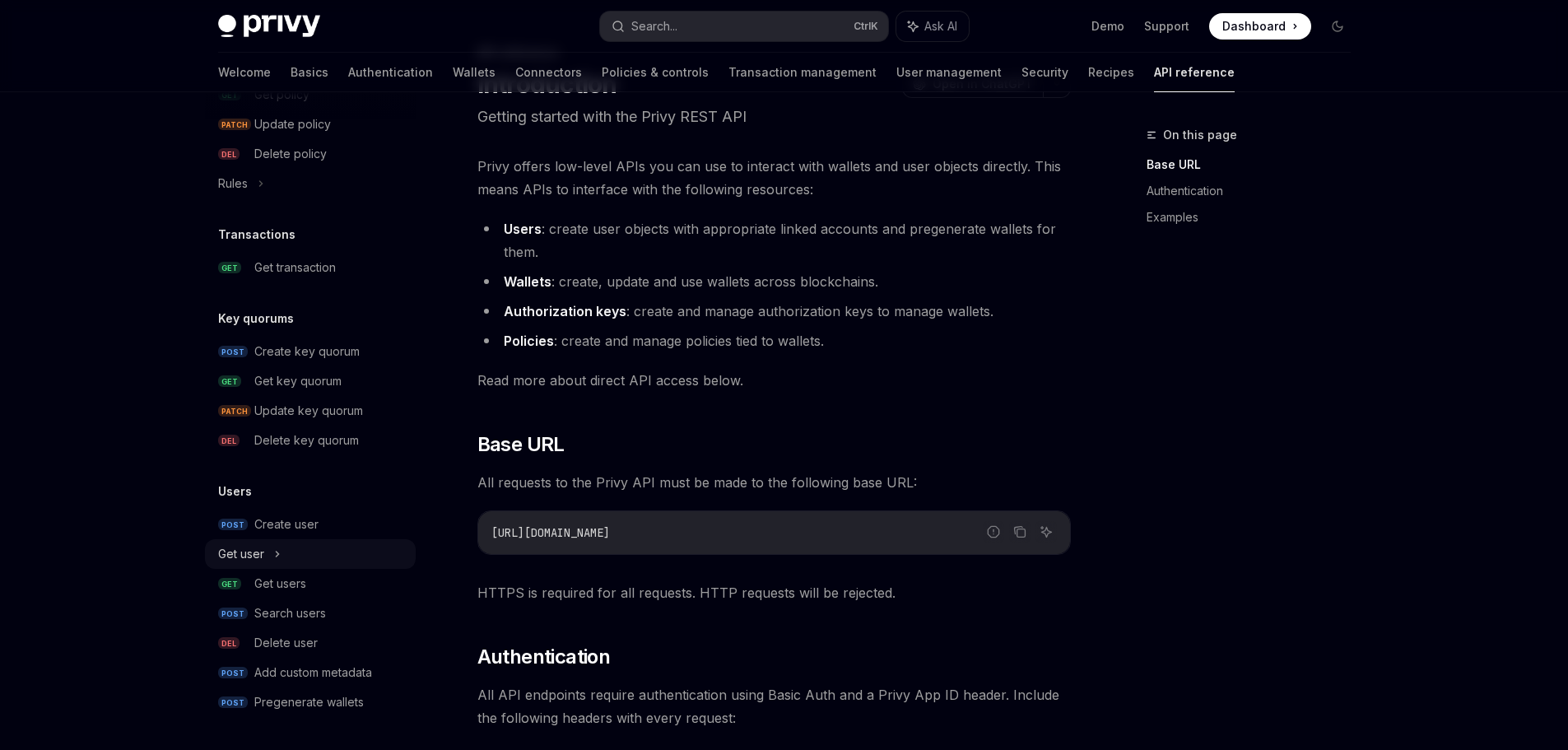
click at [301, 544] on div "Get user" at bounding box center [310, 554] width 210 height 29
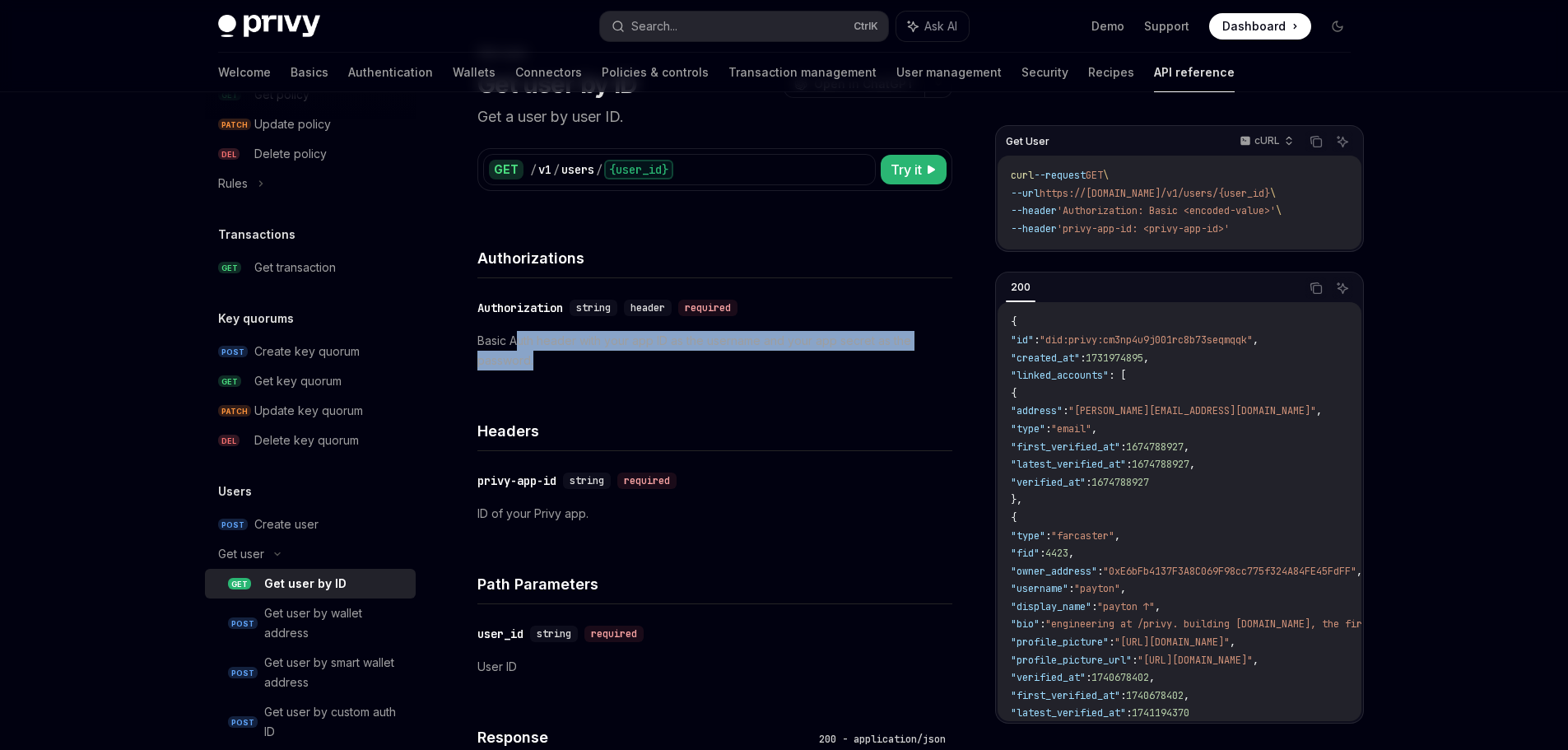
drag, startPoint x: 515, startPoint y: 340, endPoint x: 726, endPoint y: 374, distance: 213.7
click at [726, 374] on div "​ Authorization string header required Basic Auth header with your app ID as th…" at bounding box center [714, 334] width 475 height 112
click at [829, 380] on div "​ Authorization string header required Basic Auth header with your app ID as th…" at bounding box center [714, 334] width 475 height 112
click at [789, 354] on p "Basic Auth header with your app ID as the username and your app secret as the p…" at bounding box center [714, 350] width 475 height 40
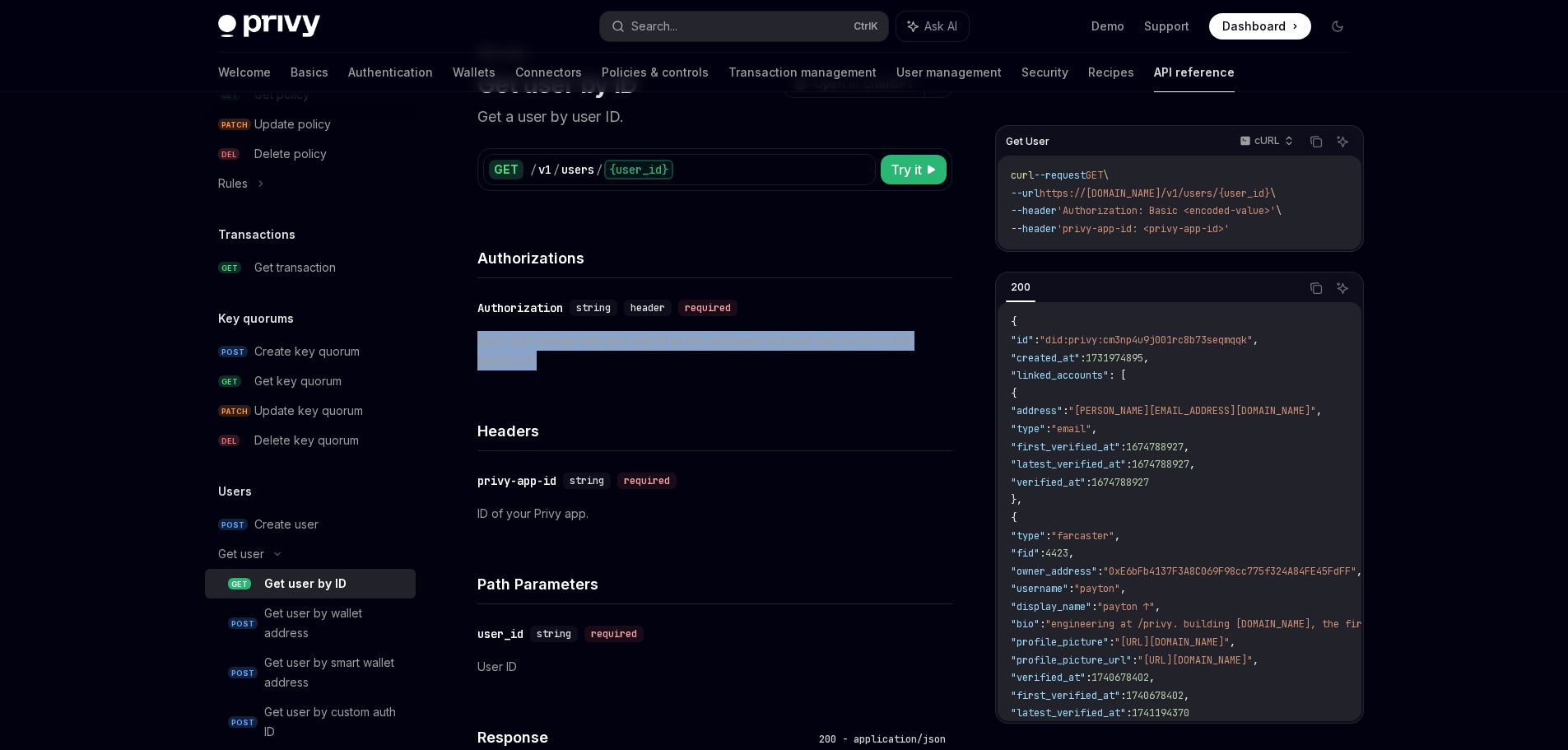
click at [789, 354] on p "Basic Auth header with your app ID as the username and your app secret as the p…" at bounding box center [714, 350] width 475 height 40
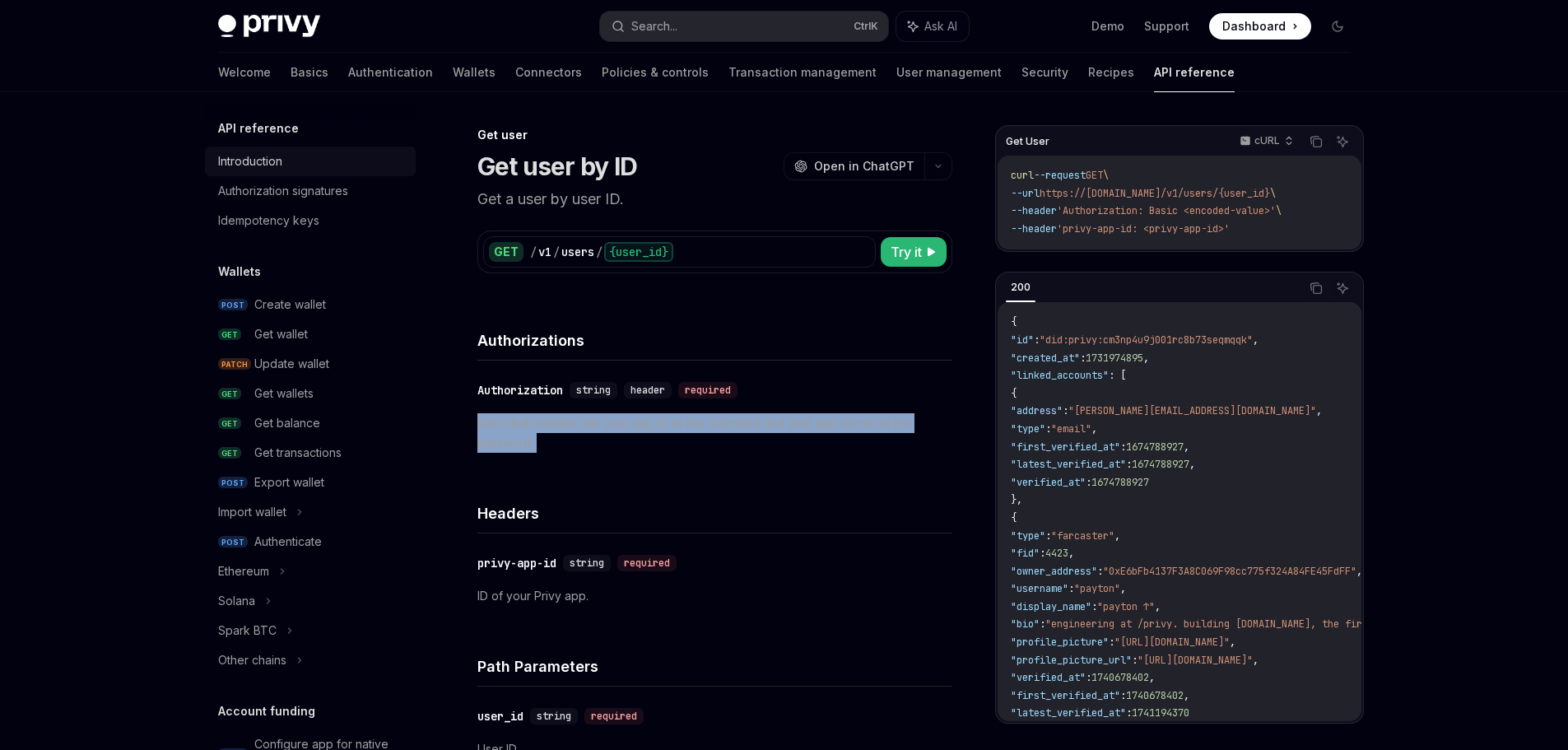
click at [318, 168] on div "Introduction" at bounding box center [311, 161] width 188 height 19
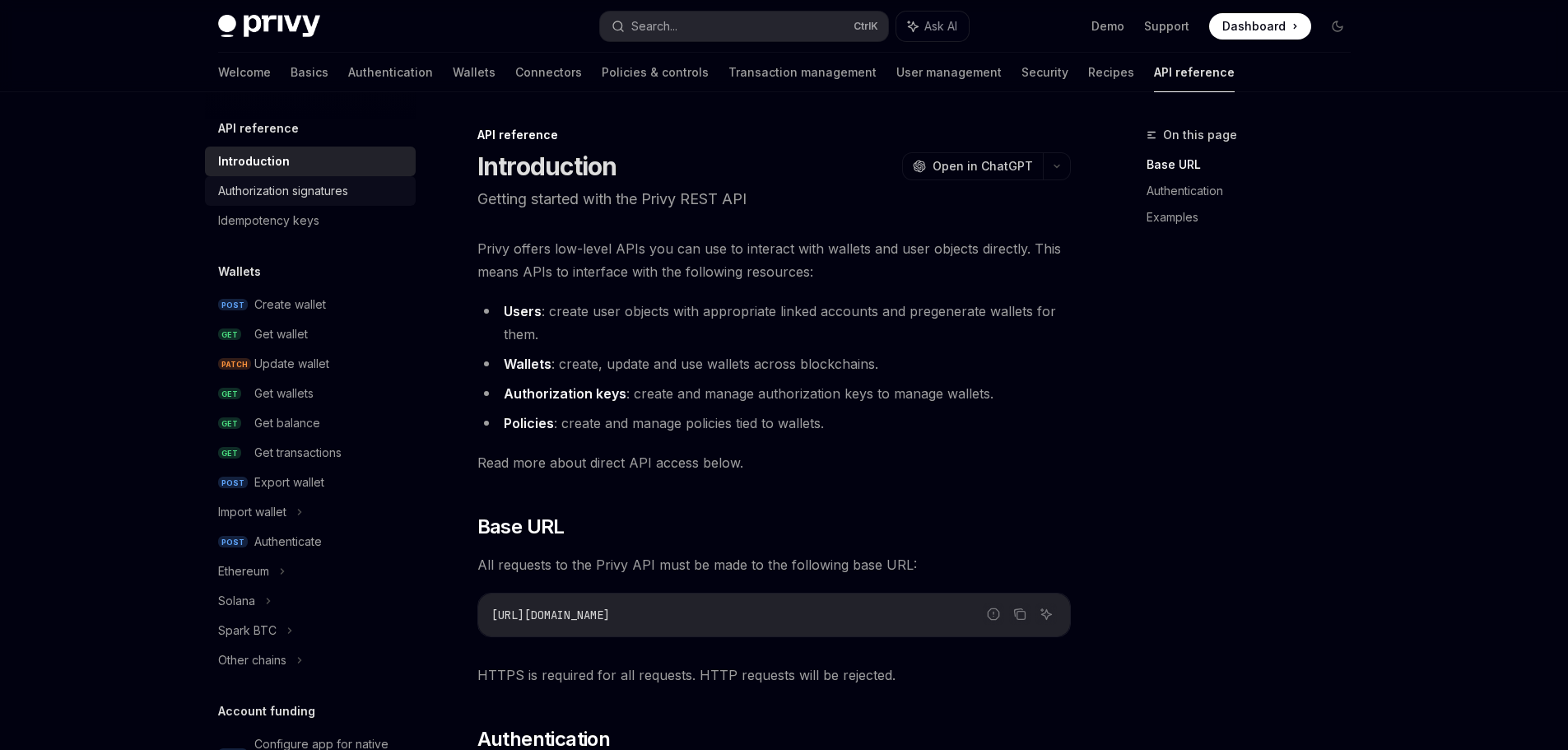
click at [310, 193] on div "Authorization signatures" at bounding box center [283, 190] width 130 height 19
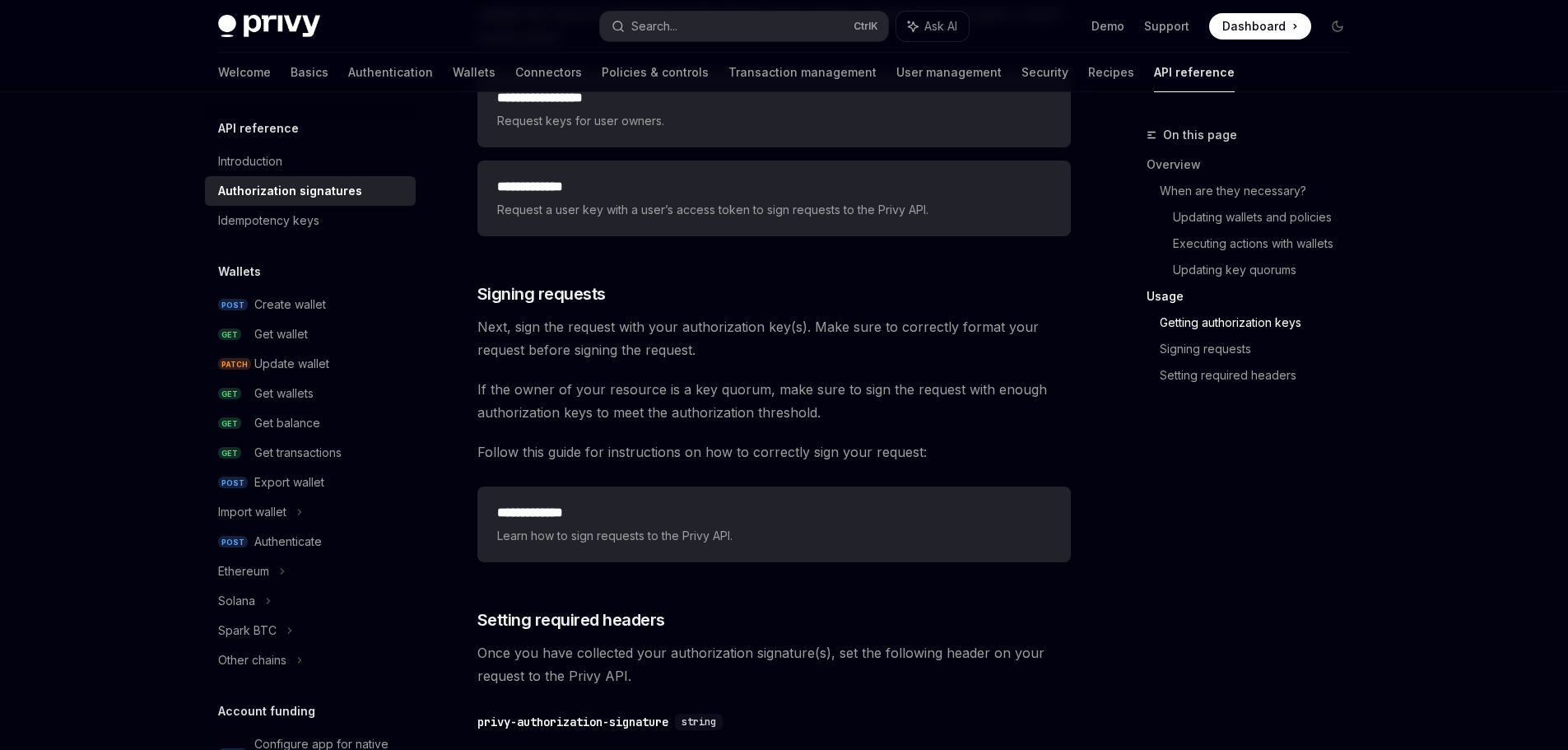
scroll to position [2224, 0]
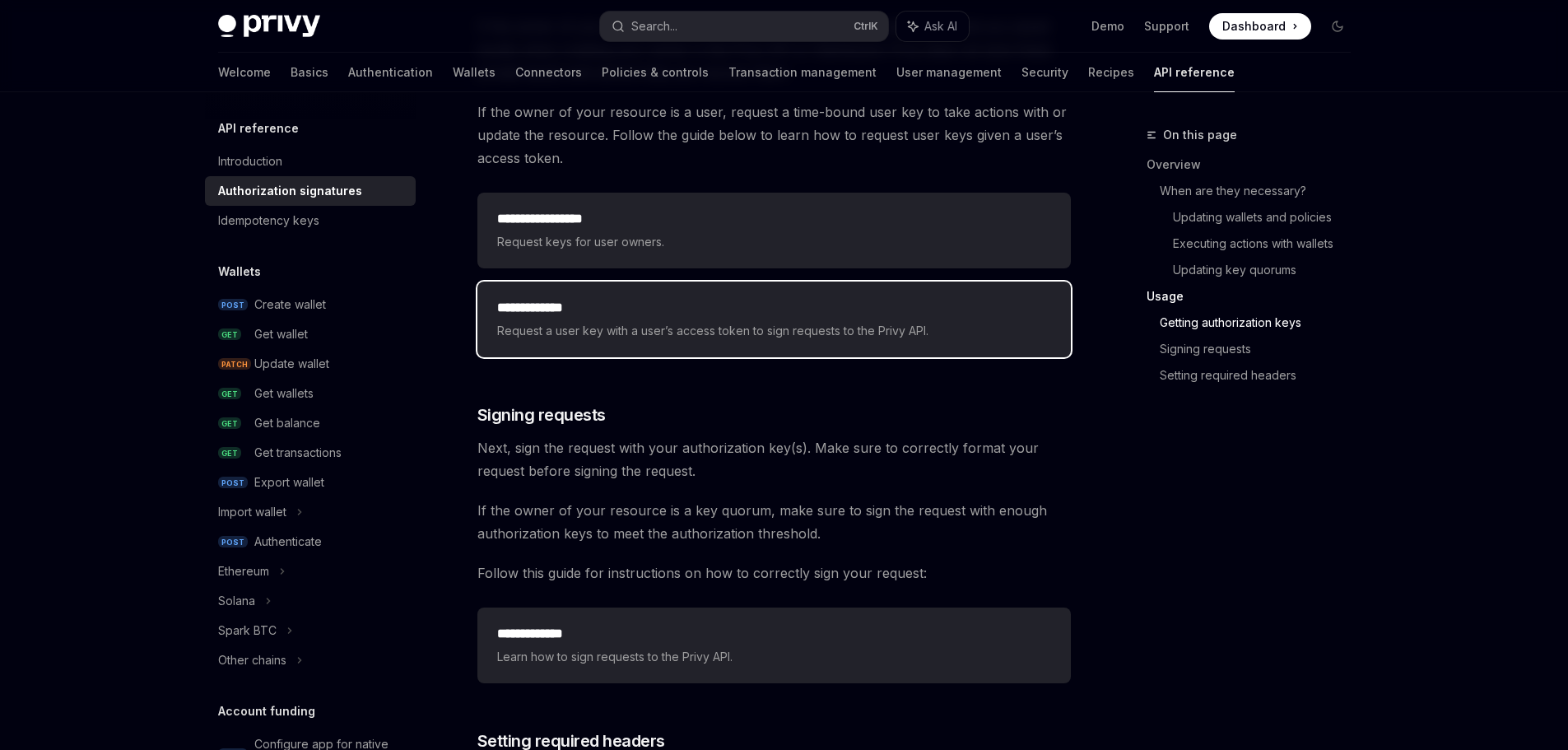
click at [619, 307] on h2 "**********" at bounding box center [774, 307] width 554 height 19
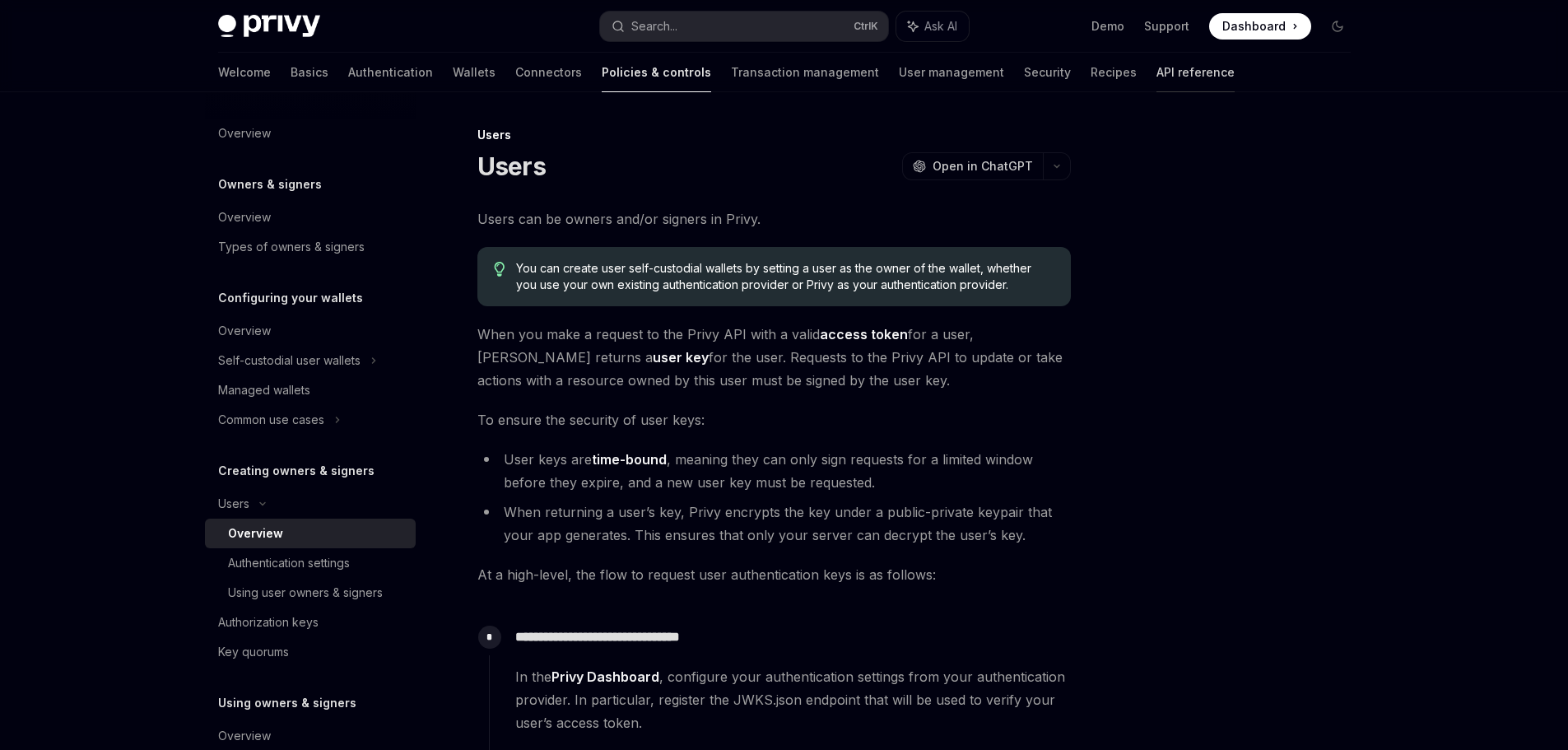
click at [1157, 69] on link "API reference" at bounding box center [1195, 72] width 78 height 40
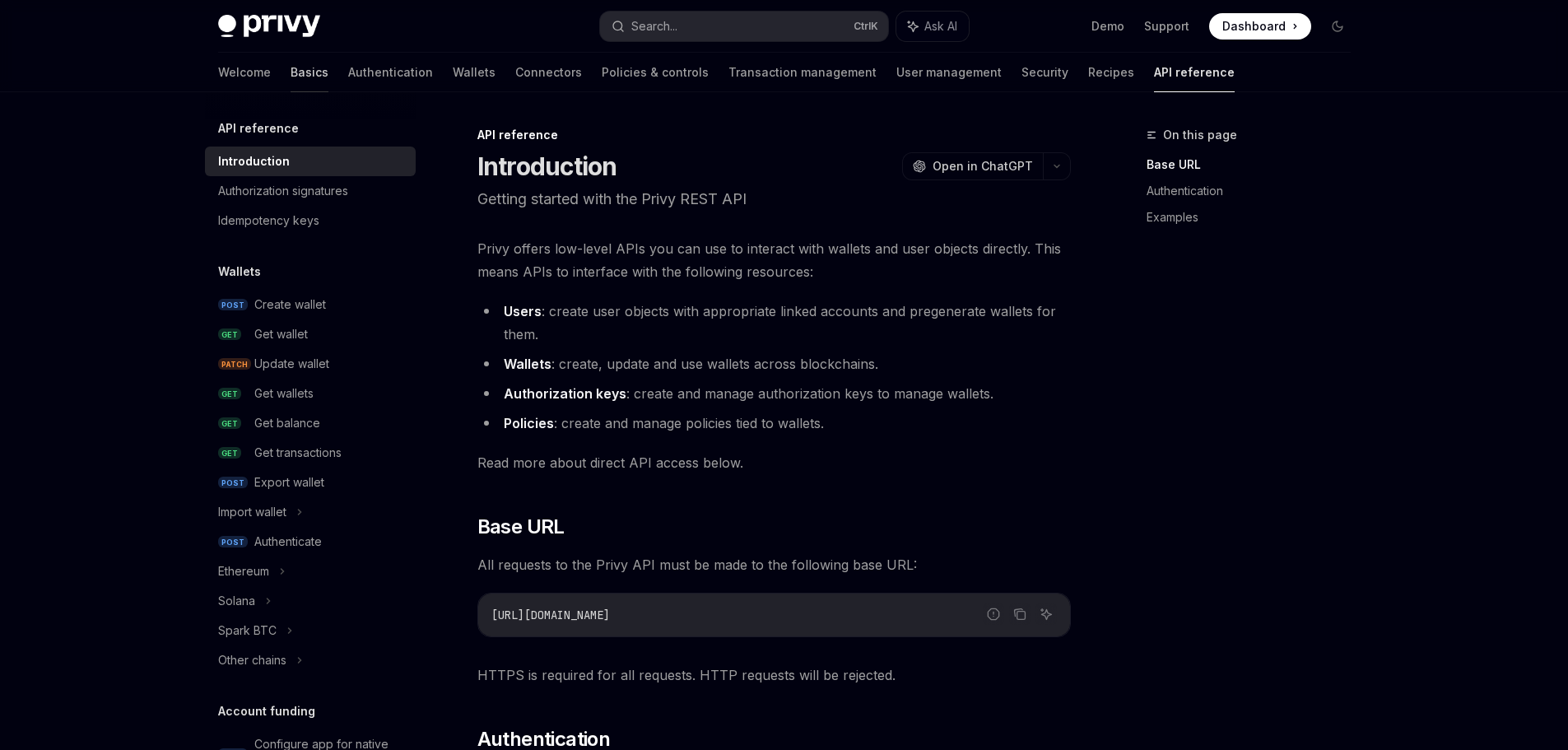
click at [290, 87] on link "Basics" at bounding box center [309, 72] width 38 height 40
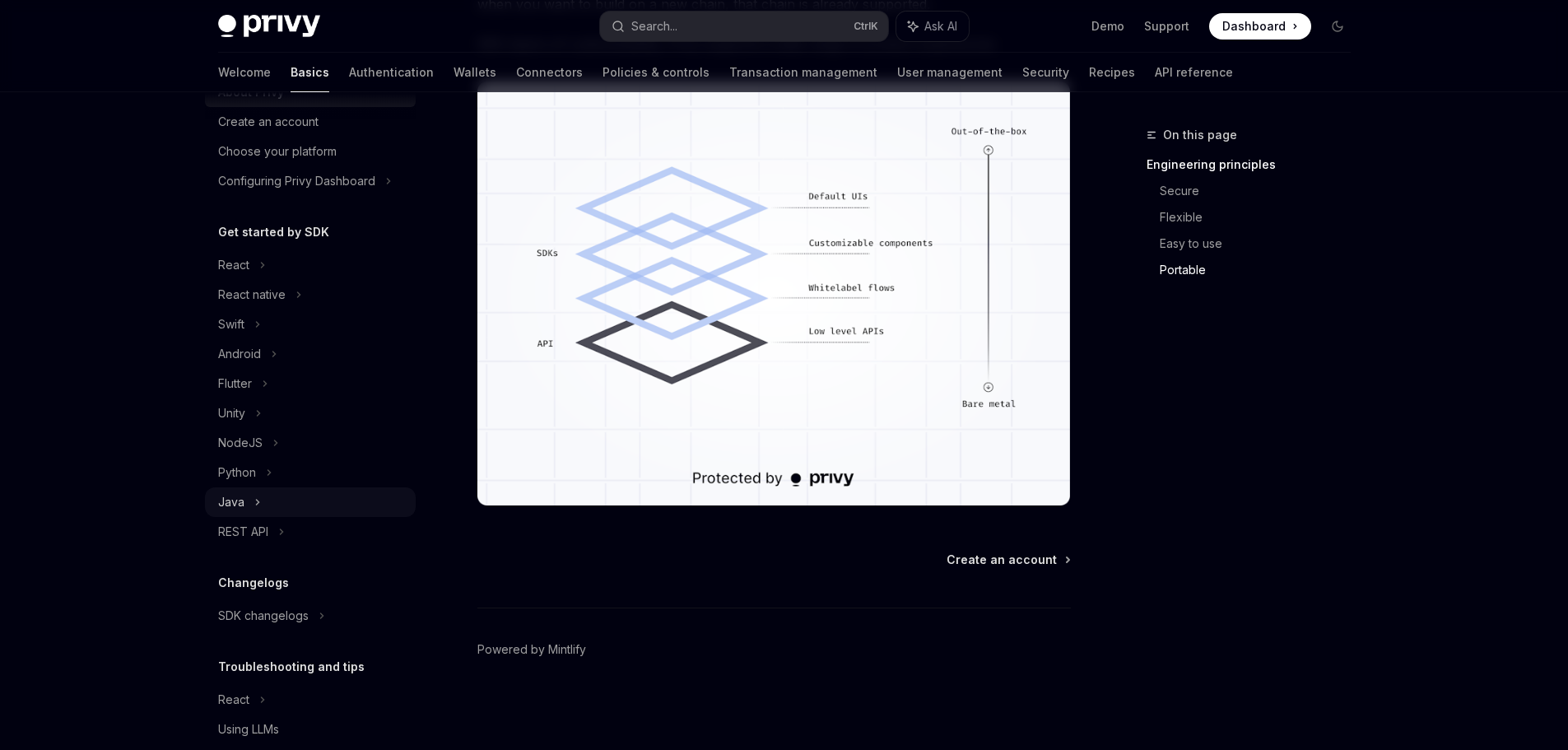
scroll to position [126, 0]
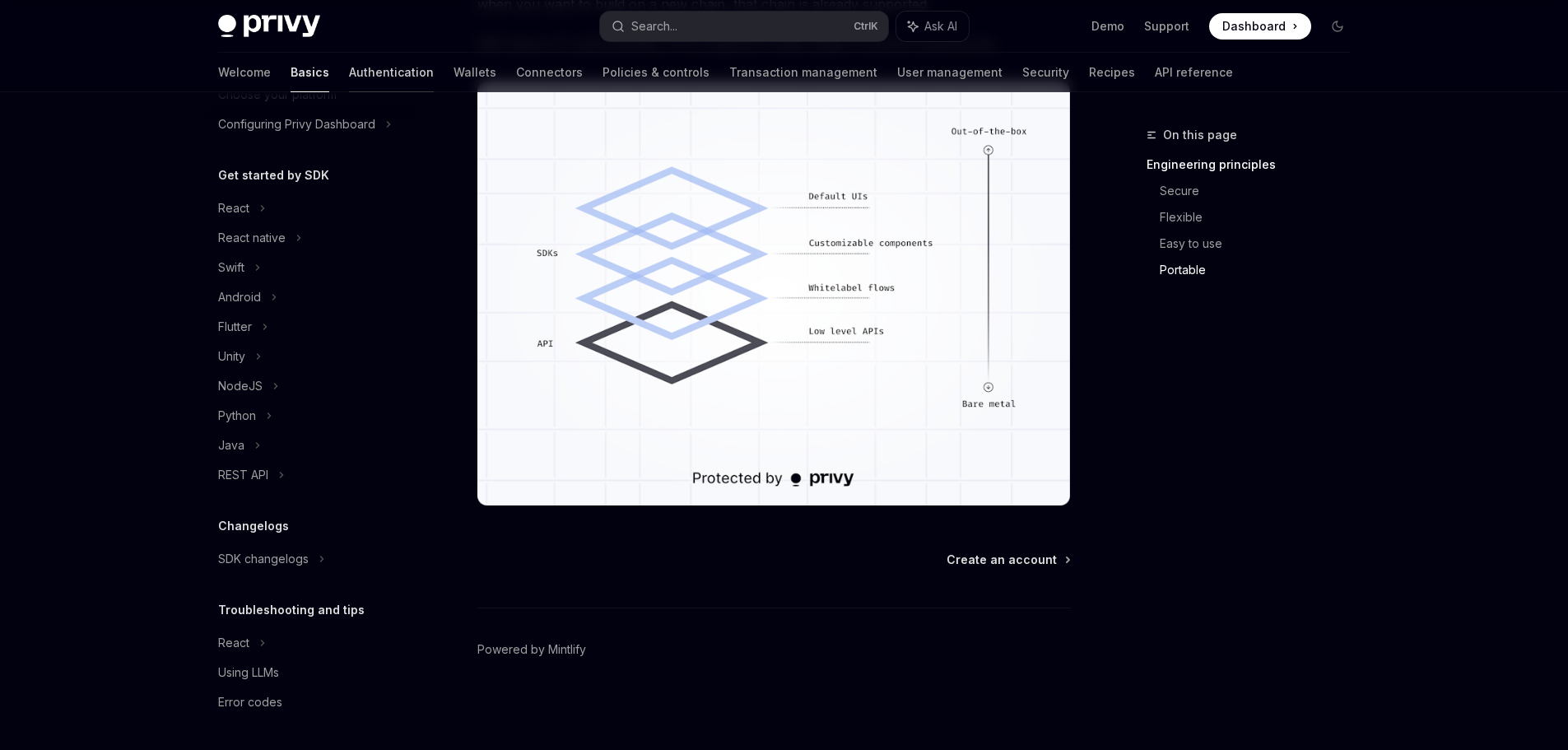
click at [349, 65] on link "Authentication" at bounding box center [391, 72] width 85 height 40
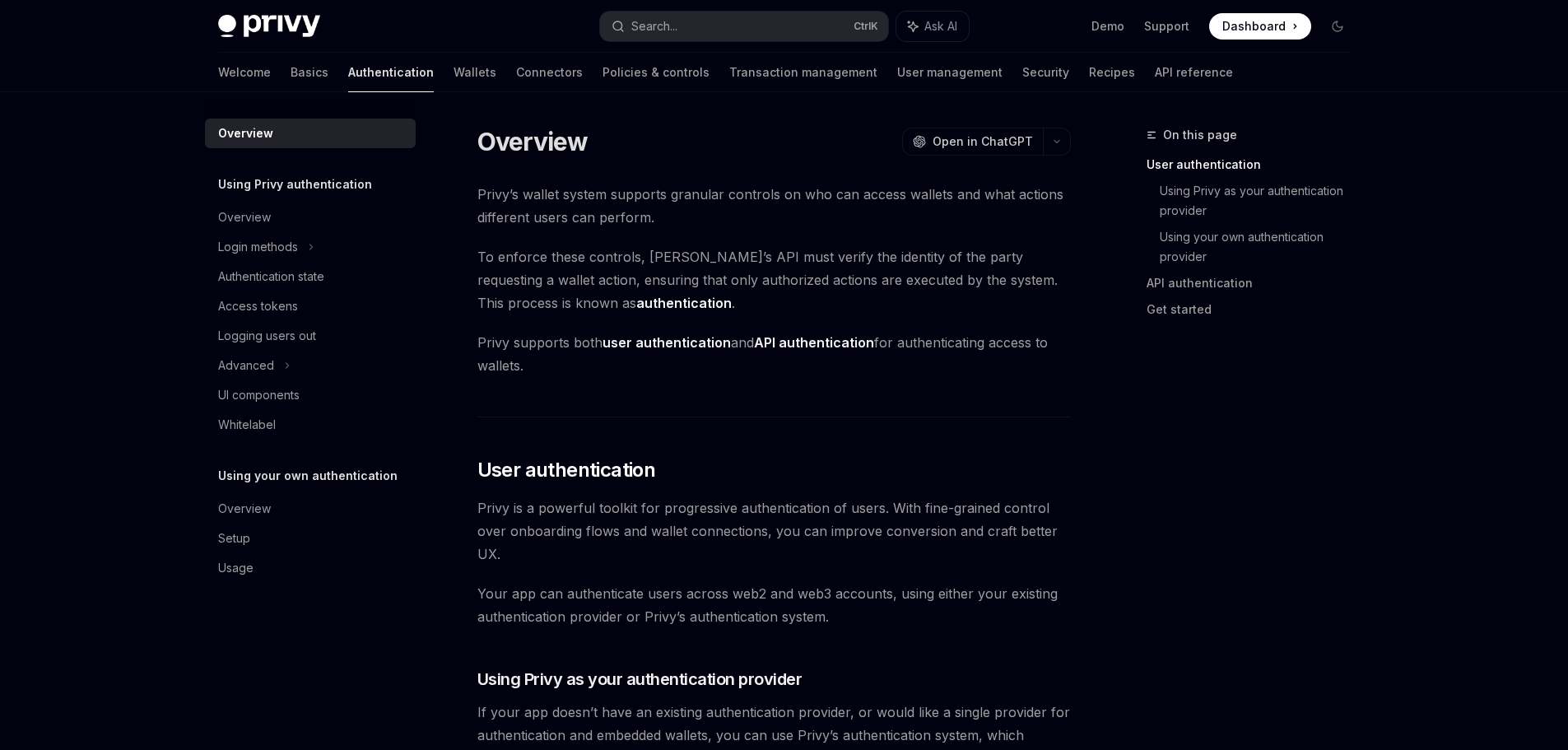
click at [636, 302] on strong "authentication" at bounding box center [683, 303] width 95 height 17
click at [636, 303] on strong "authentication" at bounding box center [683, 303] width 95 height 17
drag, startPoint x: 671, startPoint y: 184, endPoint x: 776, endPoint y: 380, distance: 222.4
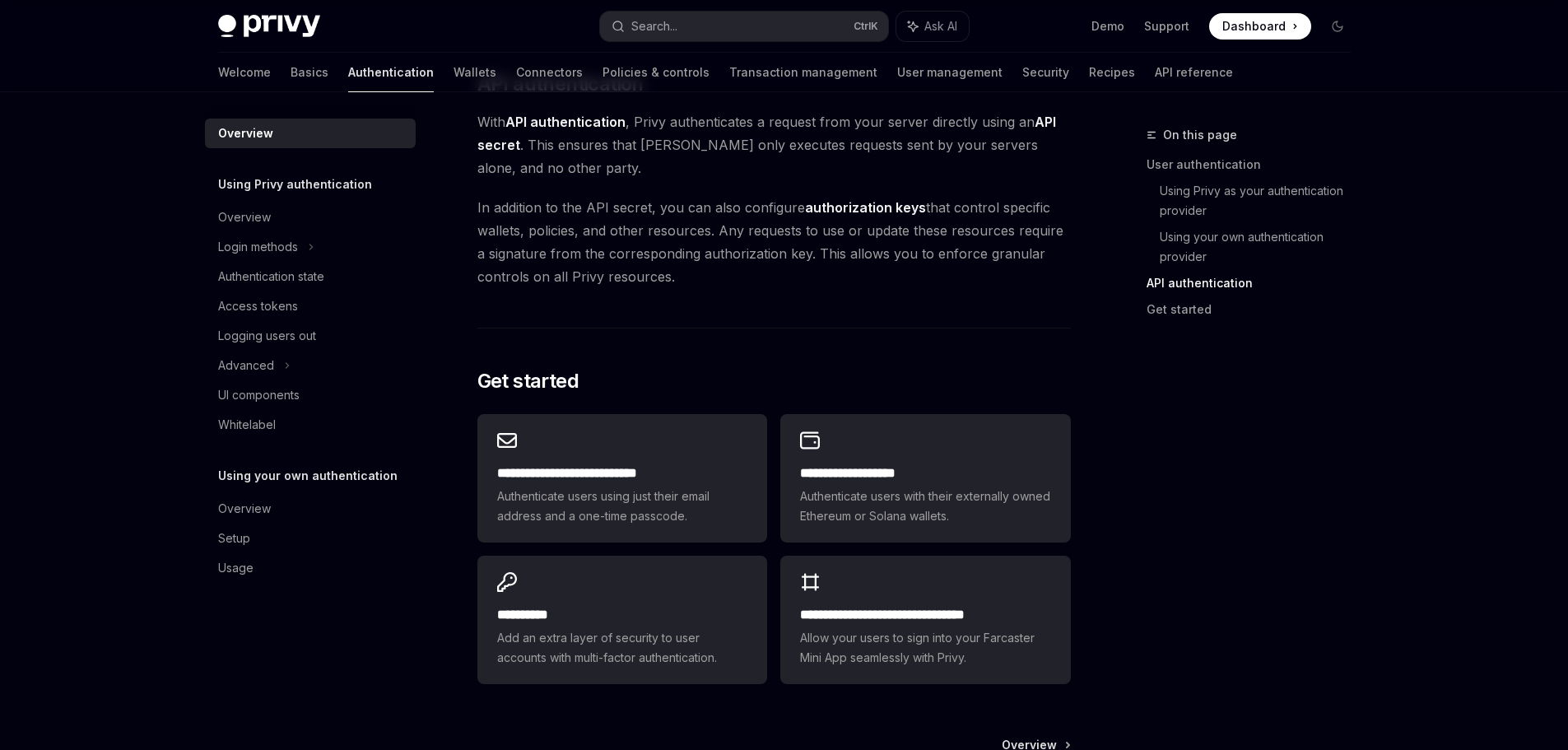
scroll to position [1153, 0]
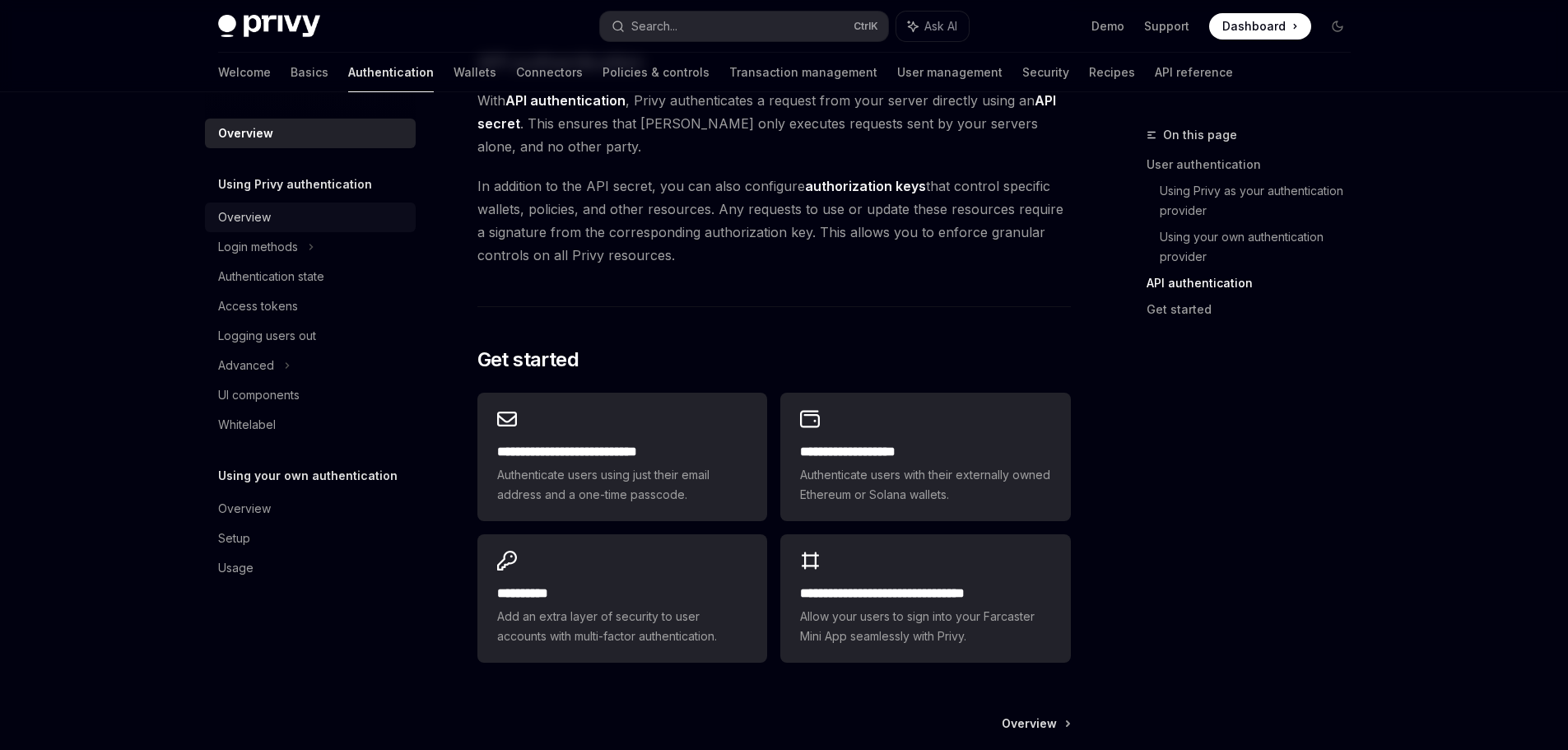
click at [244, 207] on link "Overview" at bounding box center [310, 217] width 210 height 29
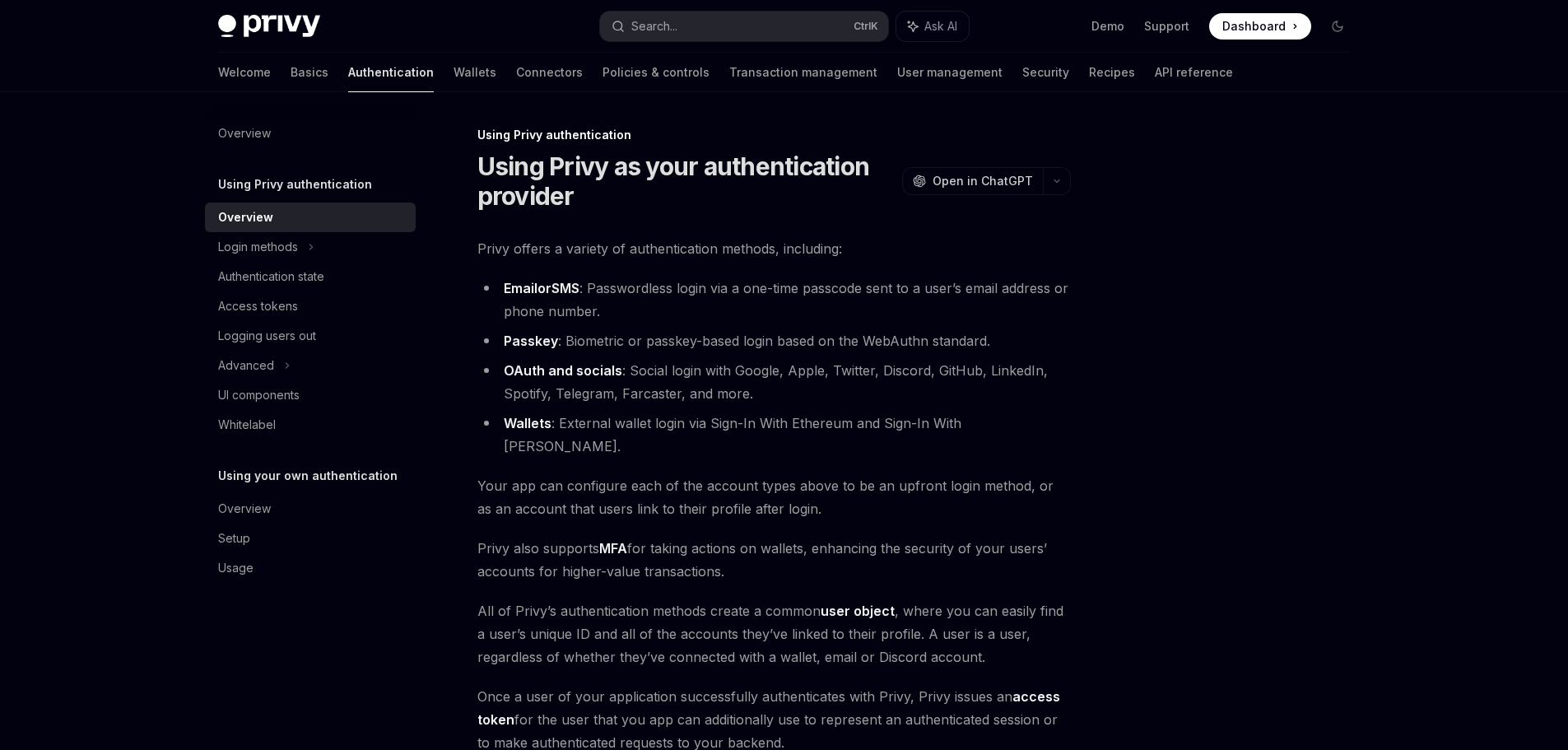
click at [271, 181] on h5 "Using Privy authentication" at bounding box center [294, 184] width 154 height 19
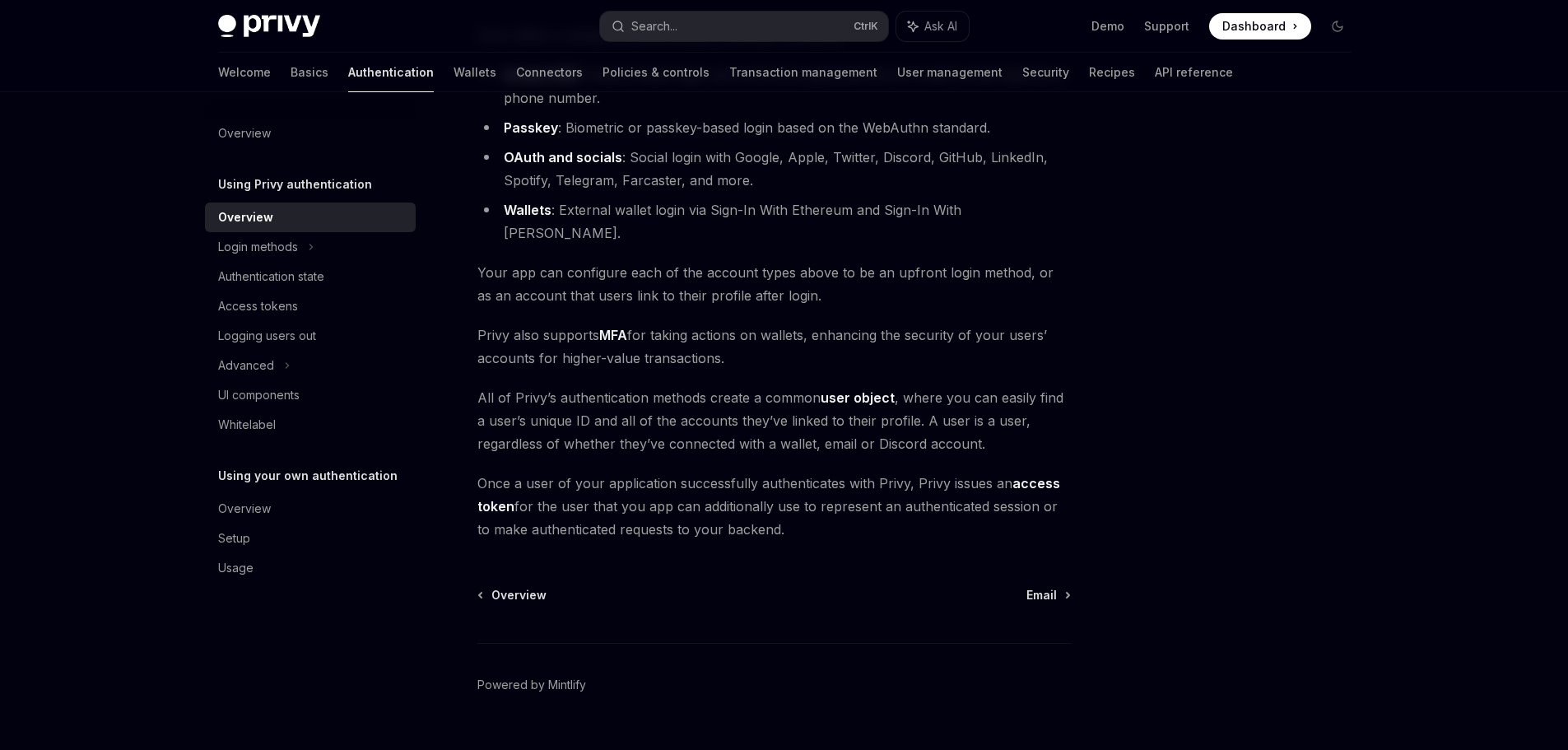
scroll to position [226, 0]
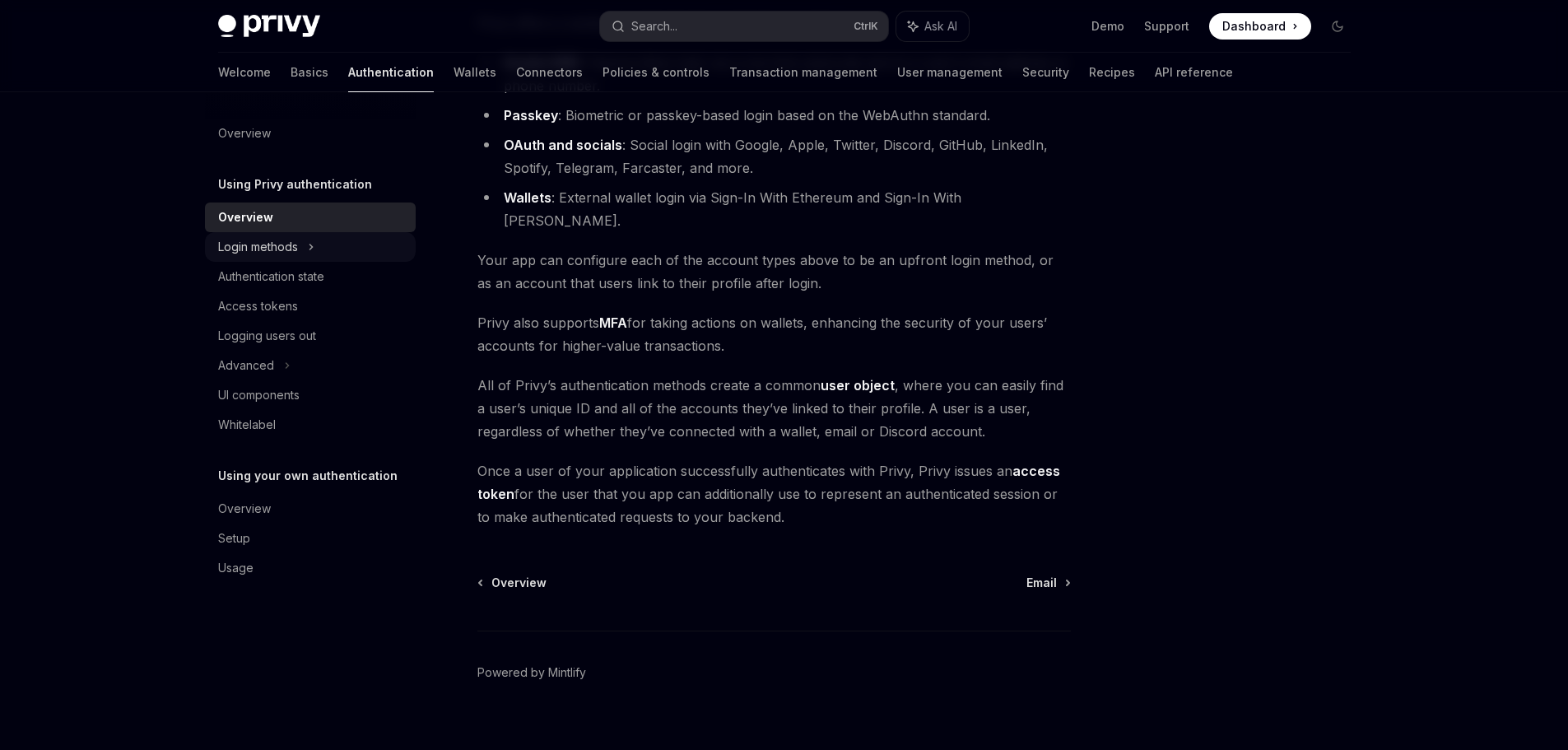
click at [233, 246] on div "Login methods" at bounding box center [257, 247] width 80 height 19
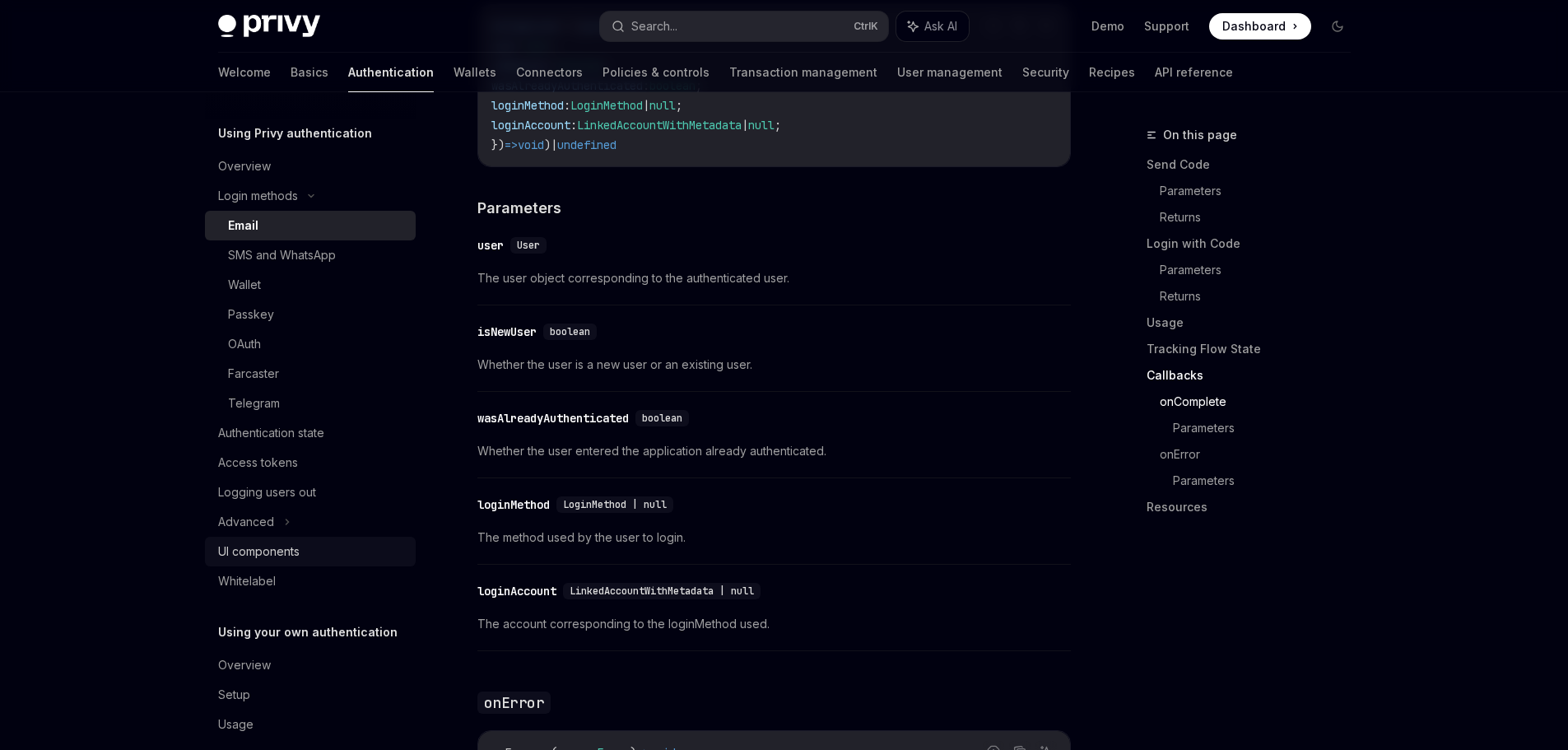
scroll to position [73, 0]
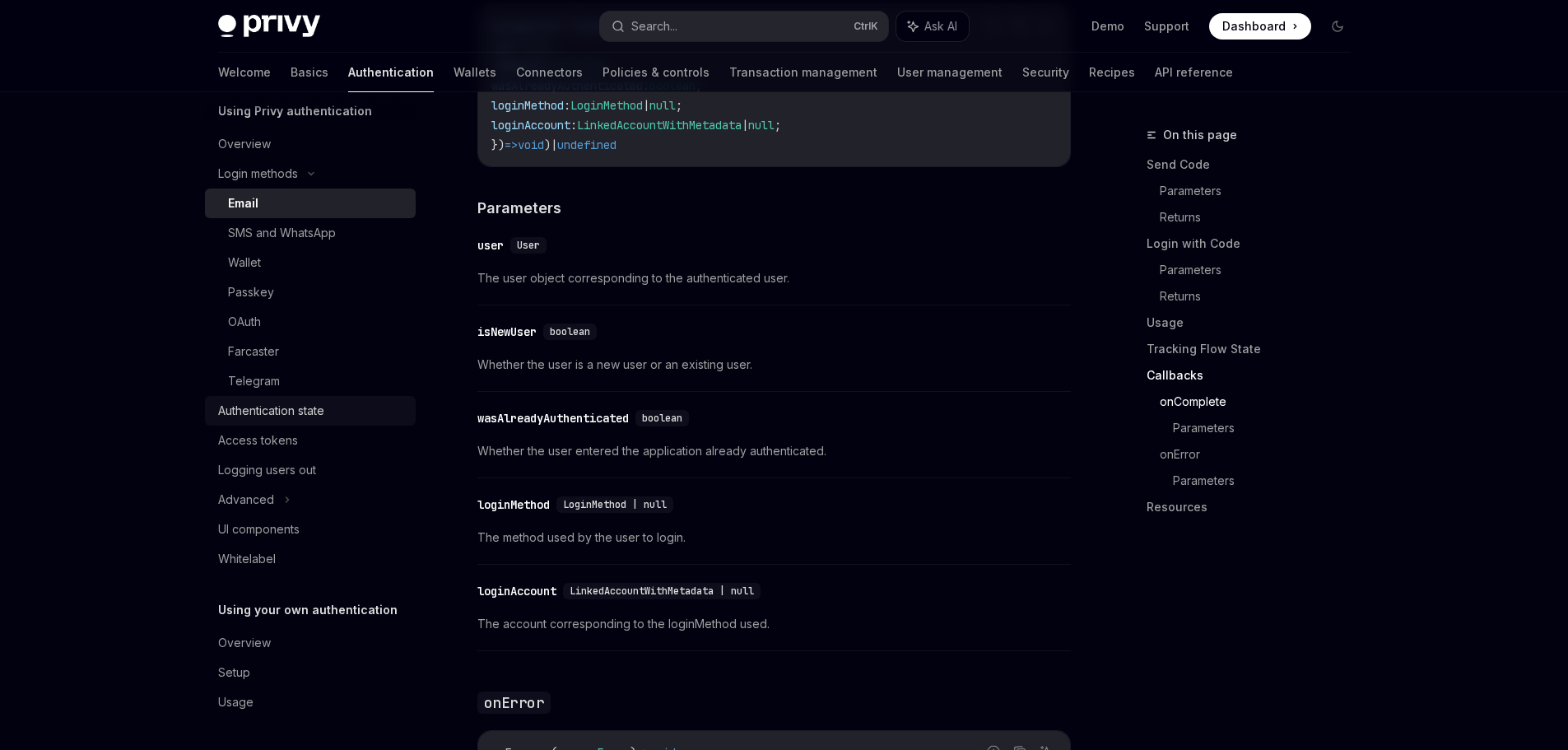
click at [296, 416] on div "Authentication state" at bounding box center [271, 410] width 106 height 19
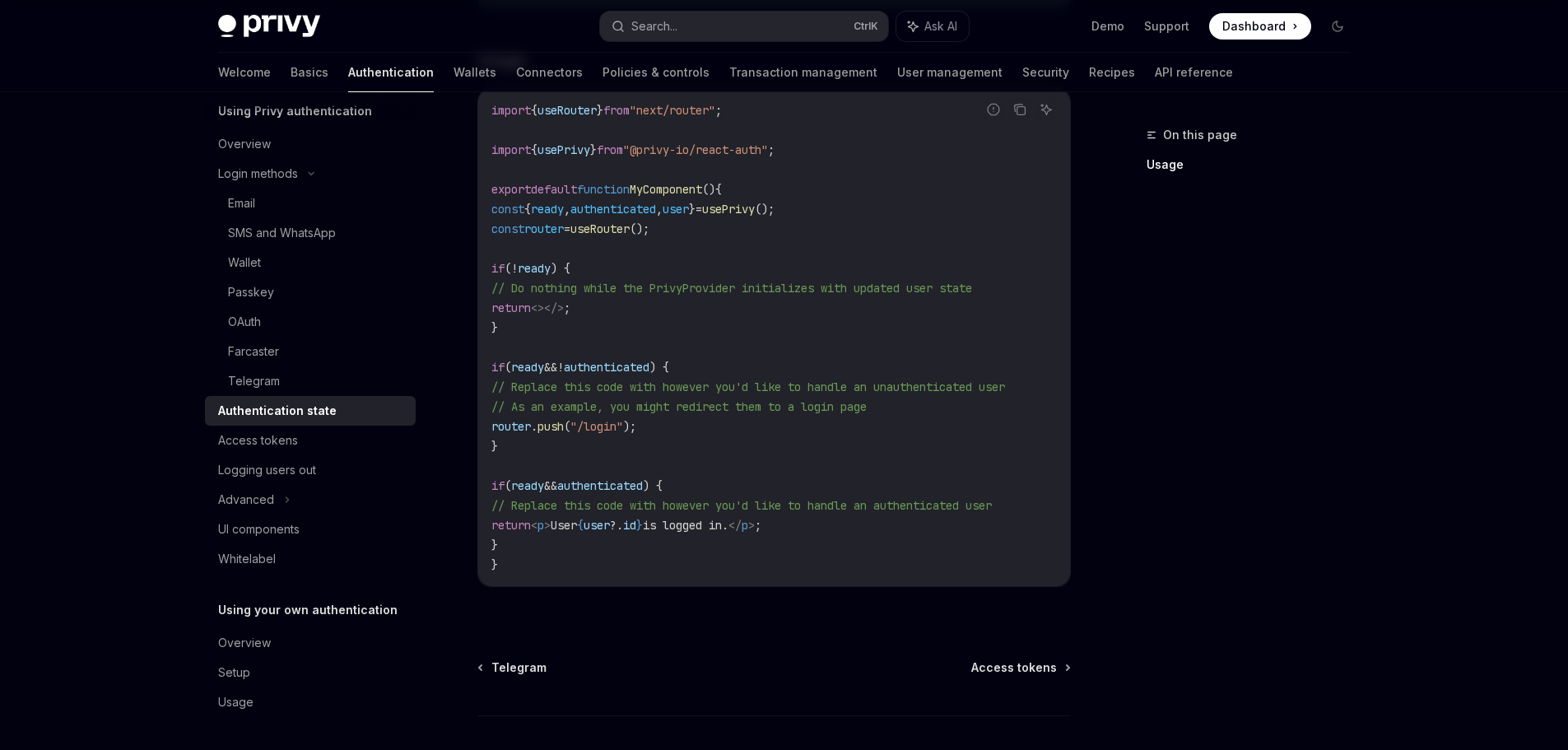
scroll to position [652, 0]
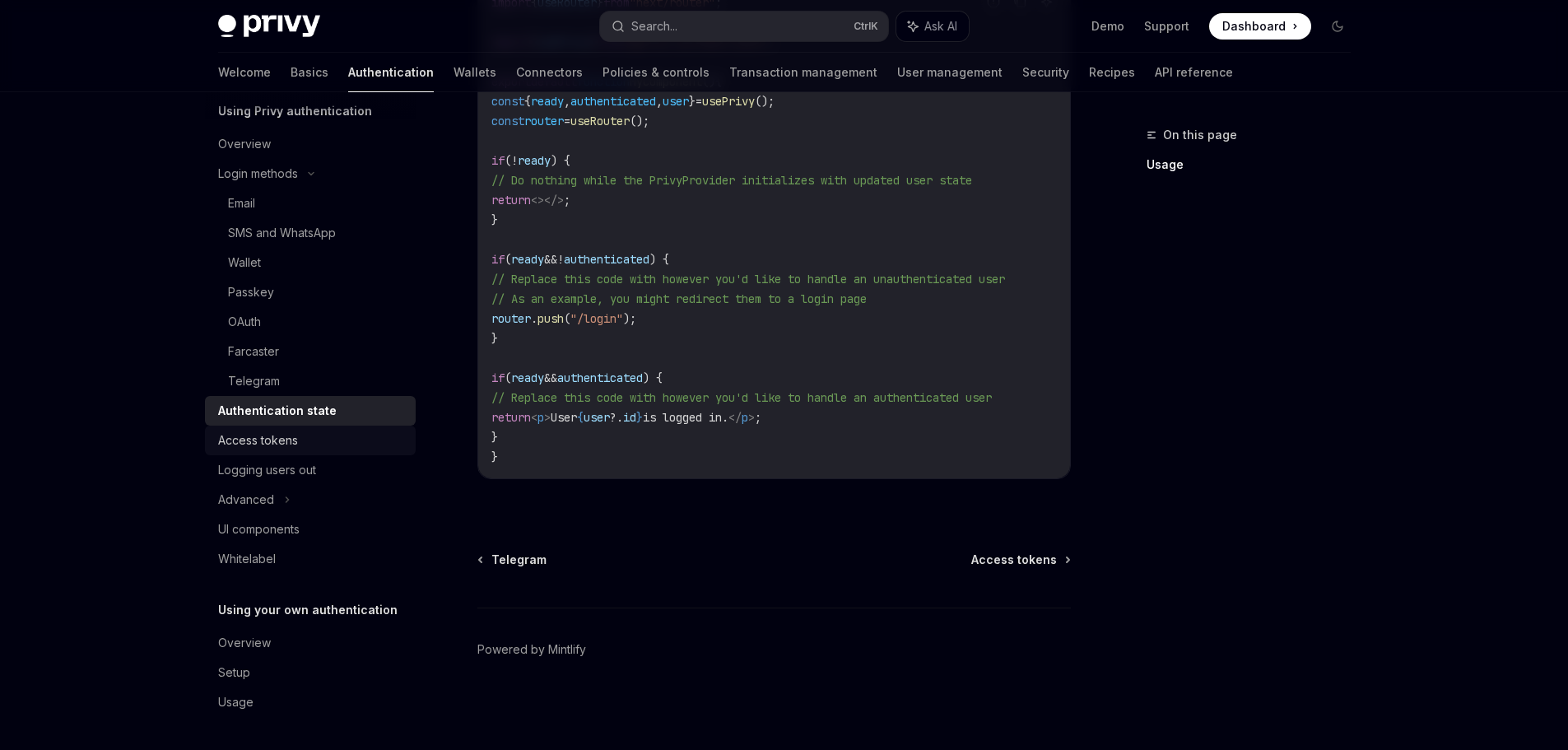
click at [237, 438] on div "Access tokens" at bounding box center [257, 440] width 80 height 19
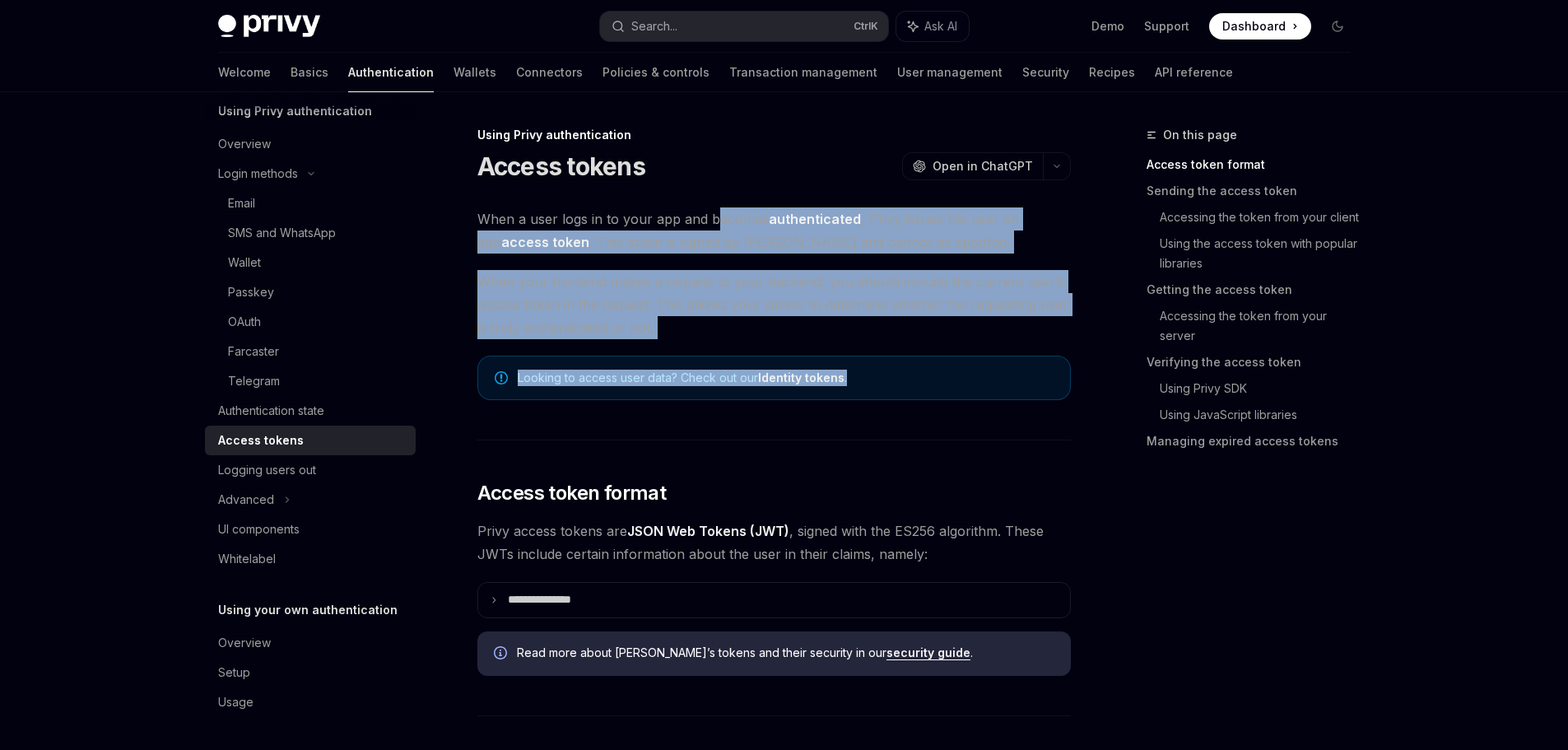
drag, startPoint x: 714, startPoint y: 210, endPoint x: 975, endPoint y: 434, distance: 343.9
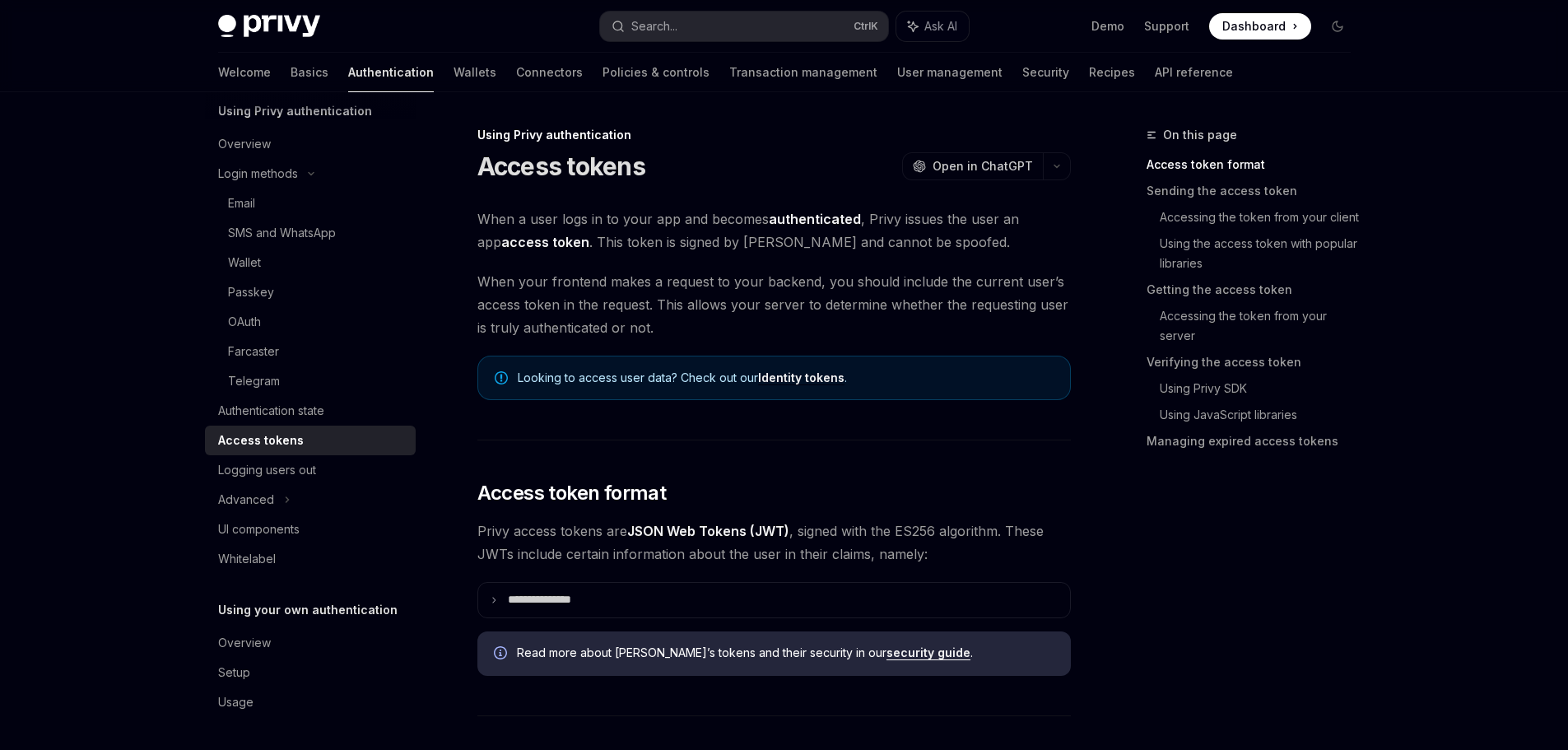
click at [1153, 556] on div "On this page Access token format Sending the access token Accessing the token f…" at bounding box center [1238, 438] width 250 height 625
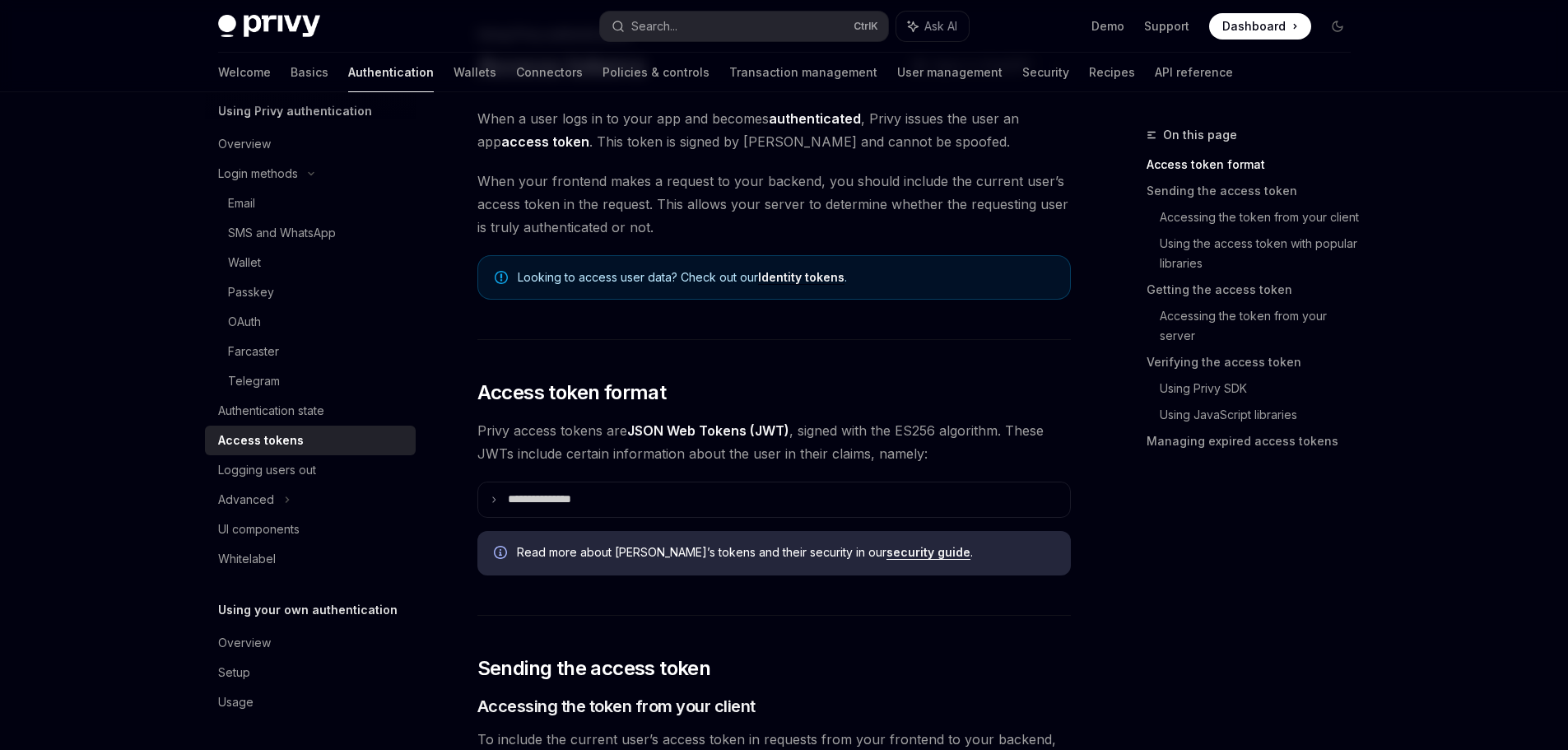
scroll to position [329, 0]
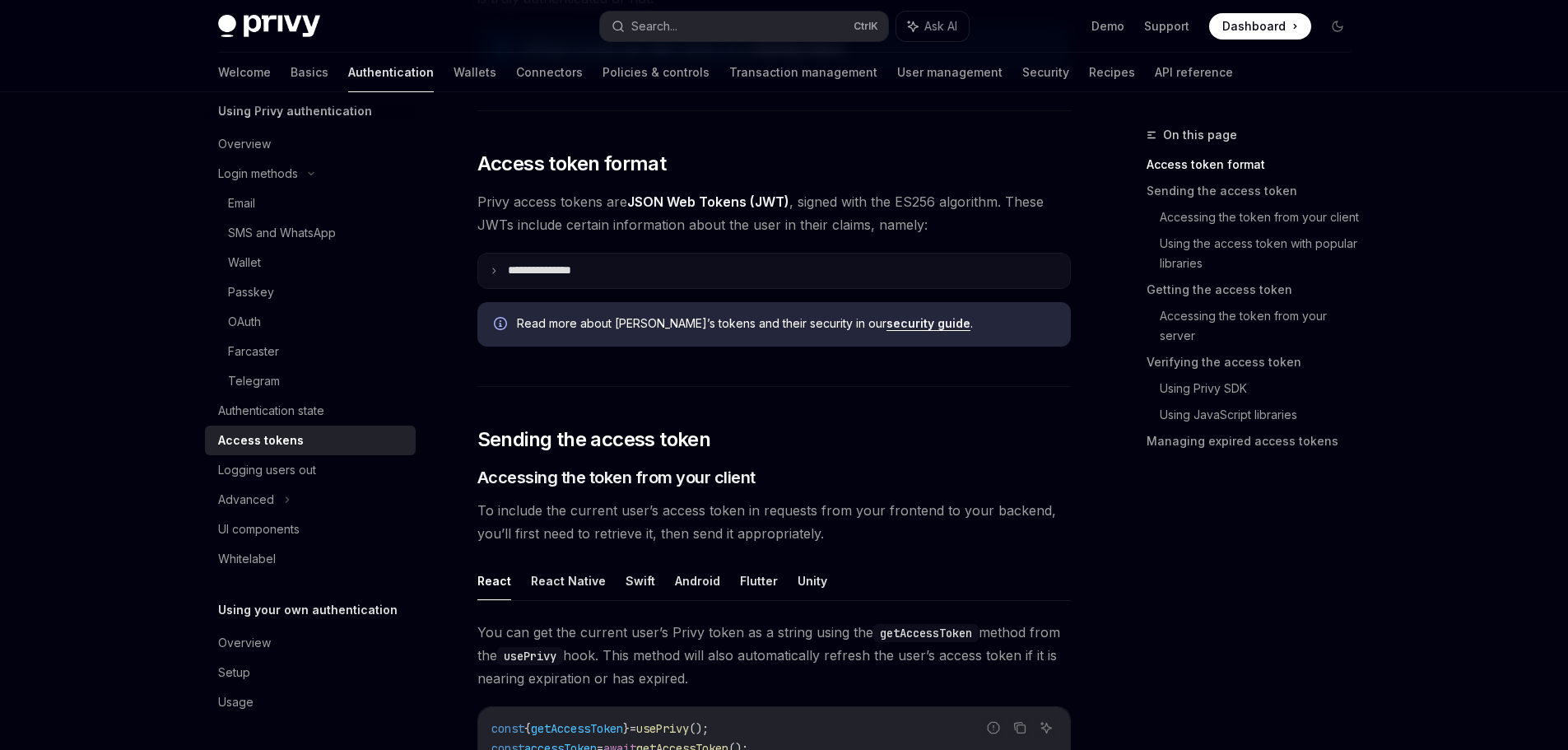
click at [587, 279] on summary "**********" at bounding box center [773, 270] width 591 height 35
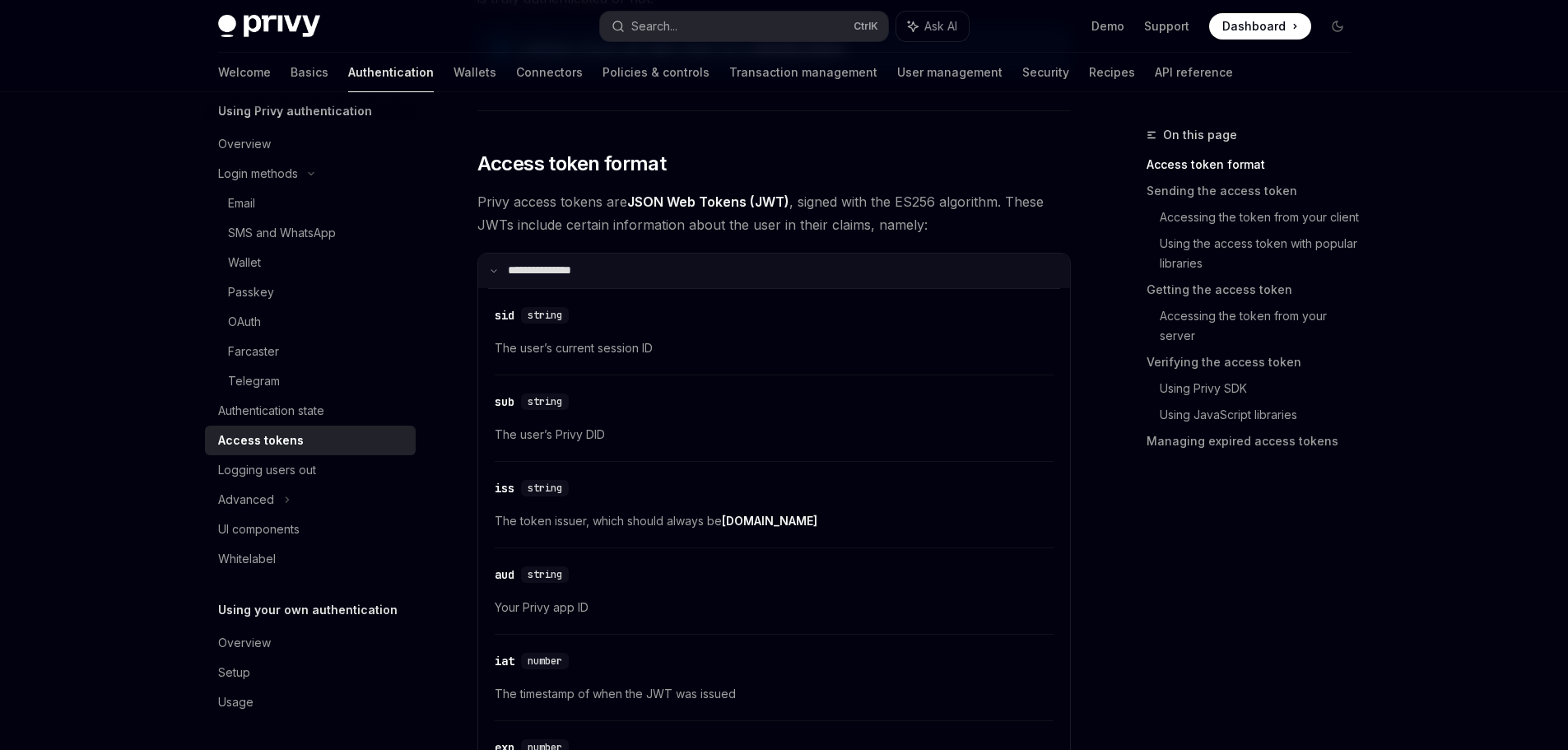
click at [675, 280] on summary "**********" at bounding box center [773, 270] width 591 height 35
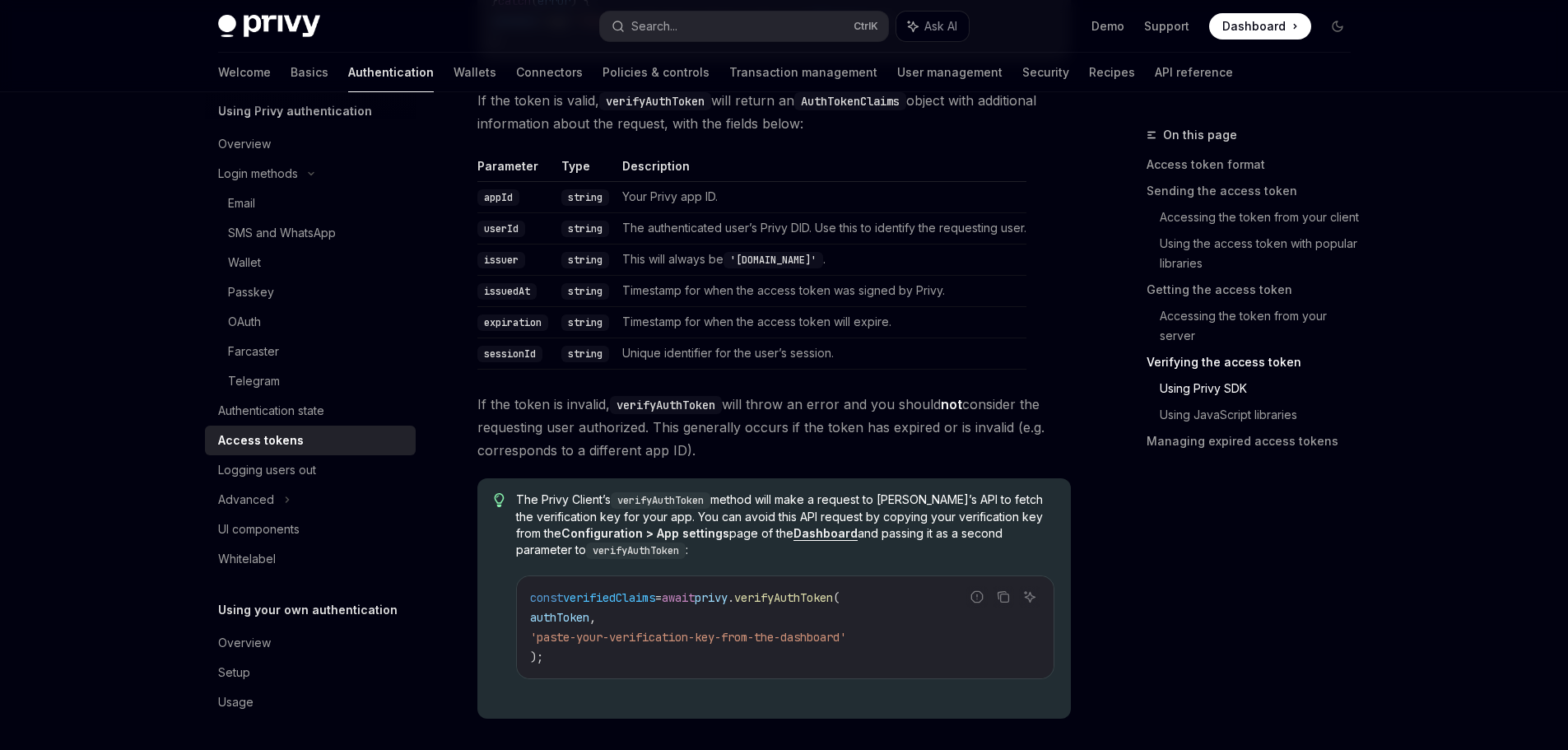
scroll to position [3295, 0]
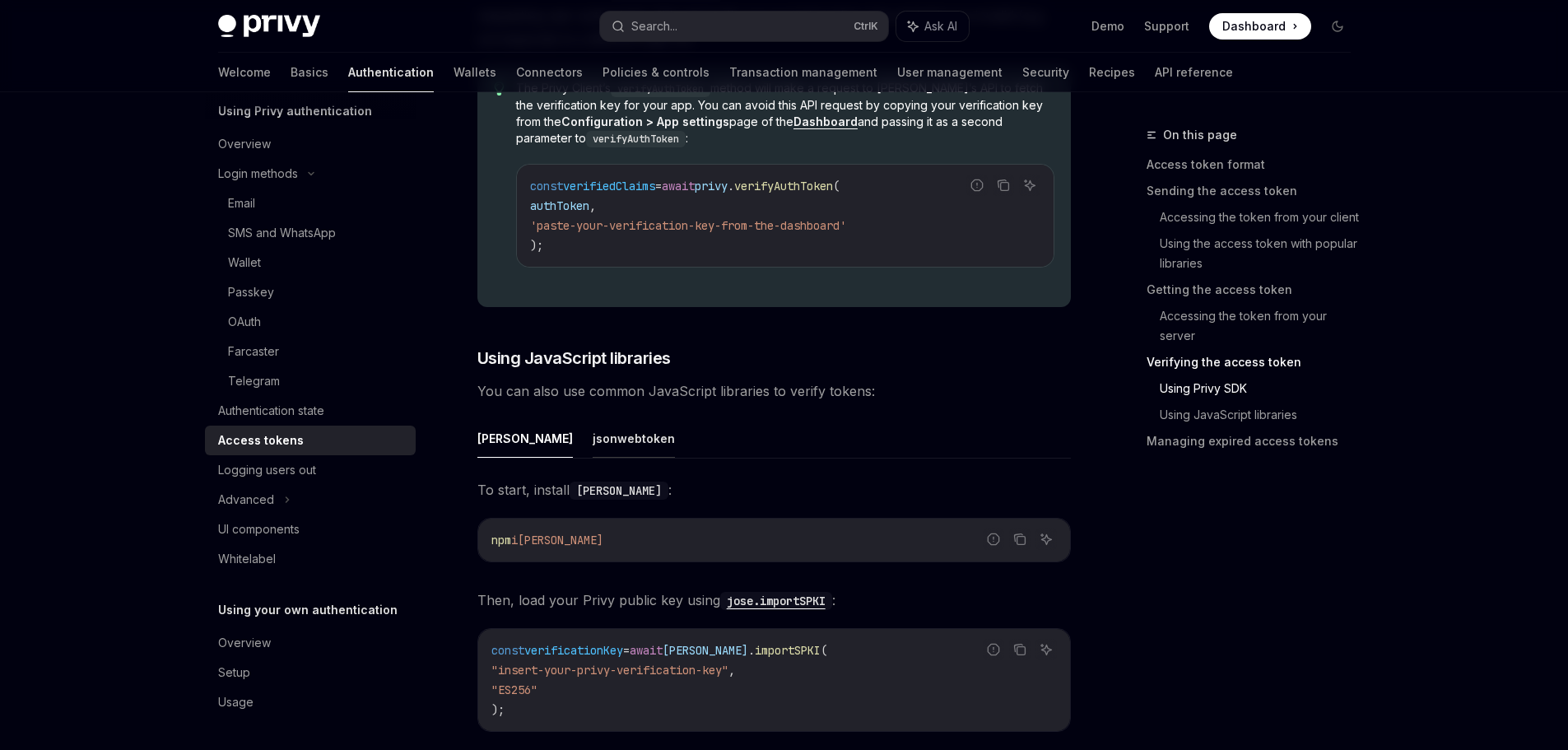
click at [592, 454] on button "jsonwebtoken" at bounding box center [633, 439] width 82 height 39
click at [477, 436] on button "[PERSON_NAME]" at bounding box center [524, 439] width 95 height 39
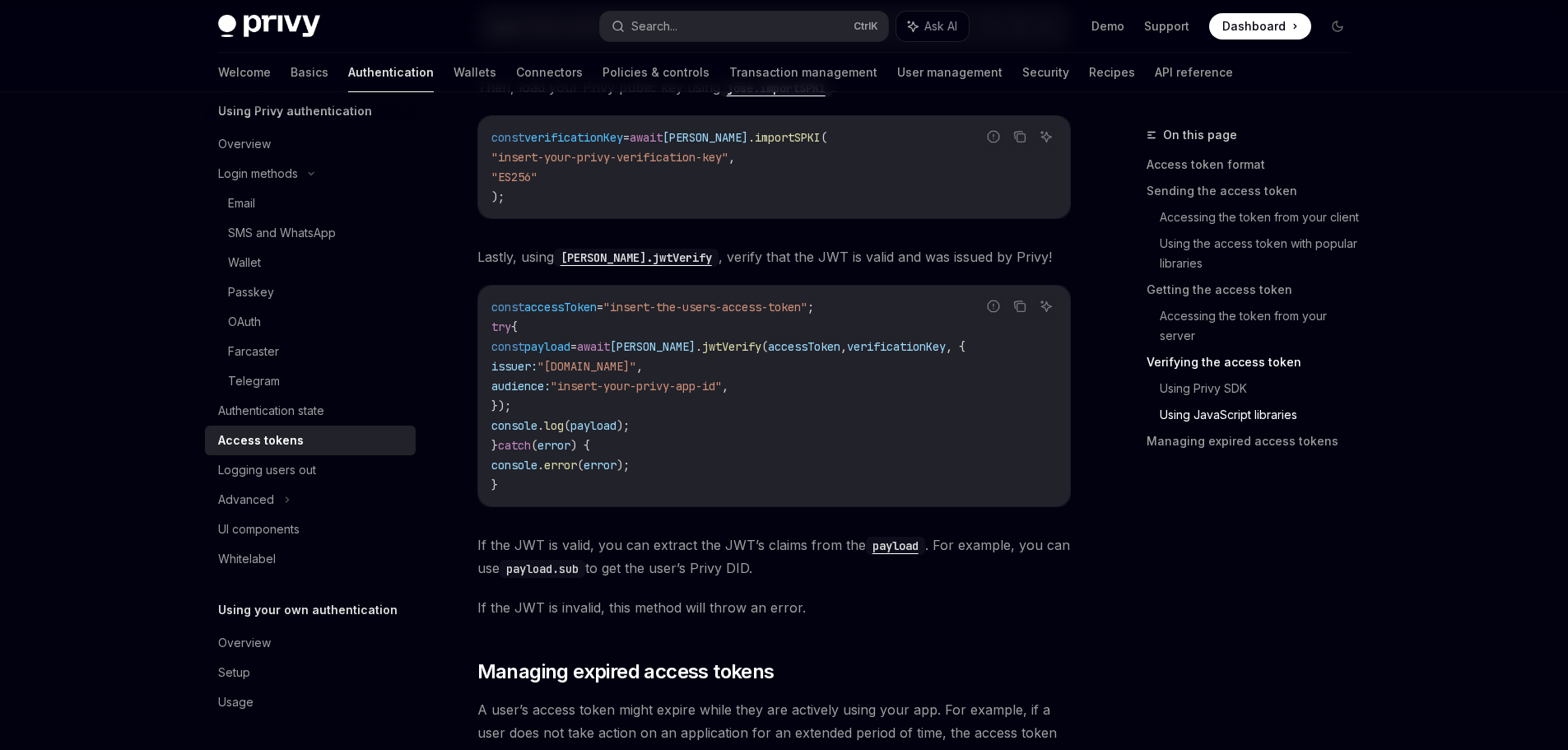
scroll to position [3766, 0]
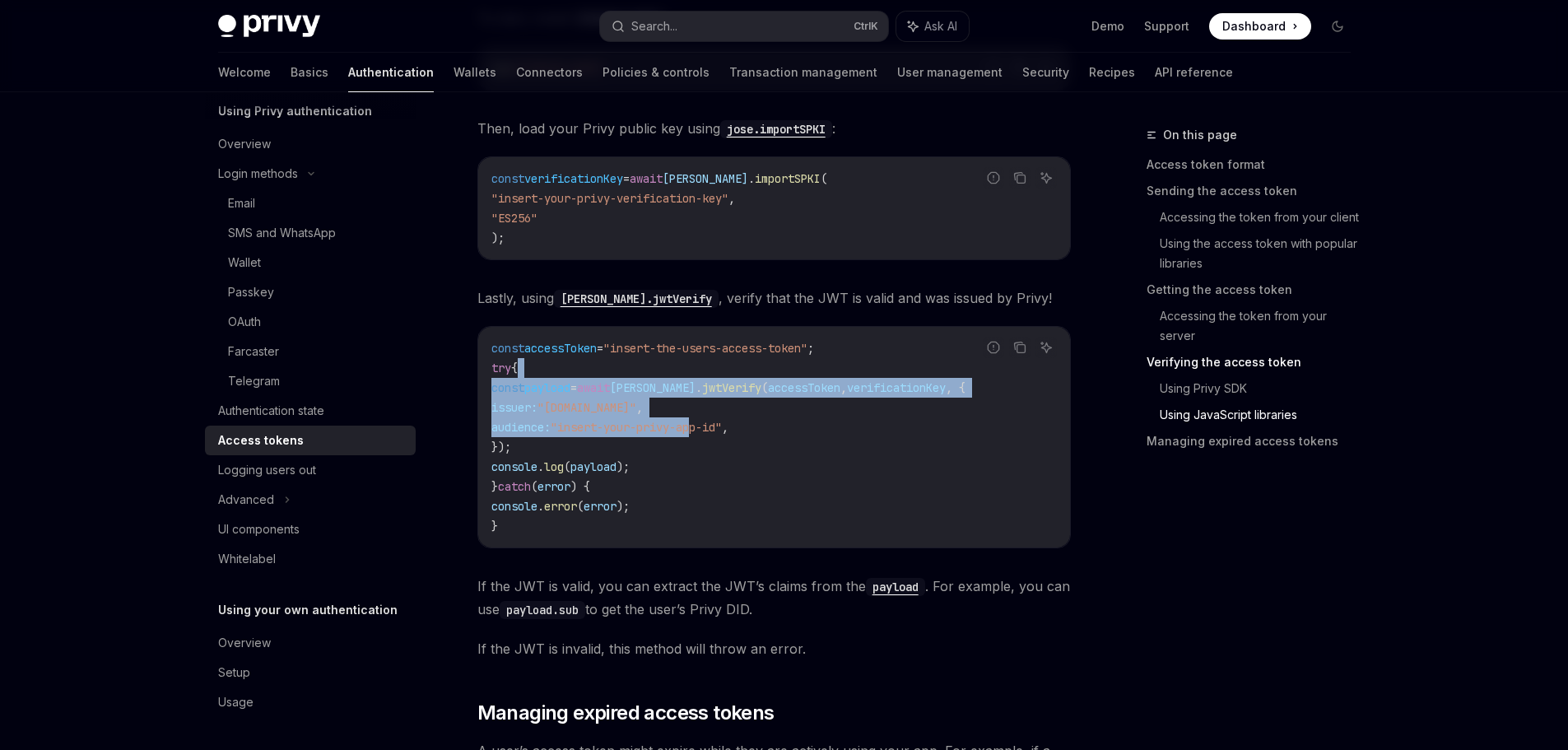
drag, startPoint x: 627, startPoint y: 359, endPoint x: 742, endPoint y: 452, distance: 147.9
click at [739, 449] on code "const accessToken = "insert-the-users-access-token" ; try { const payload = awa…" at bounding box center [774, 437] width 565 height 198
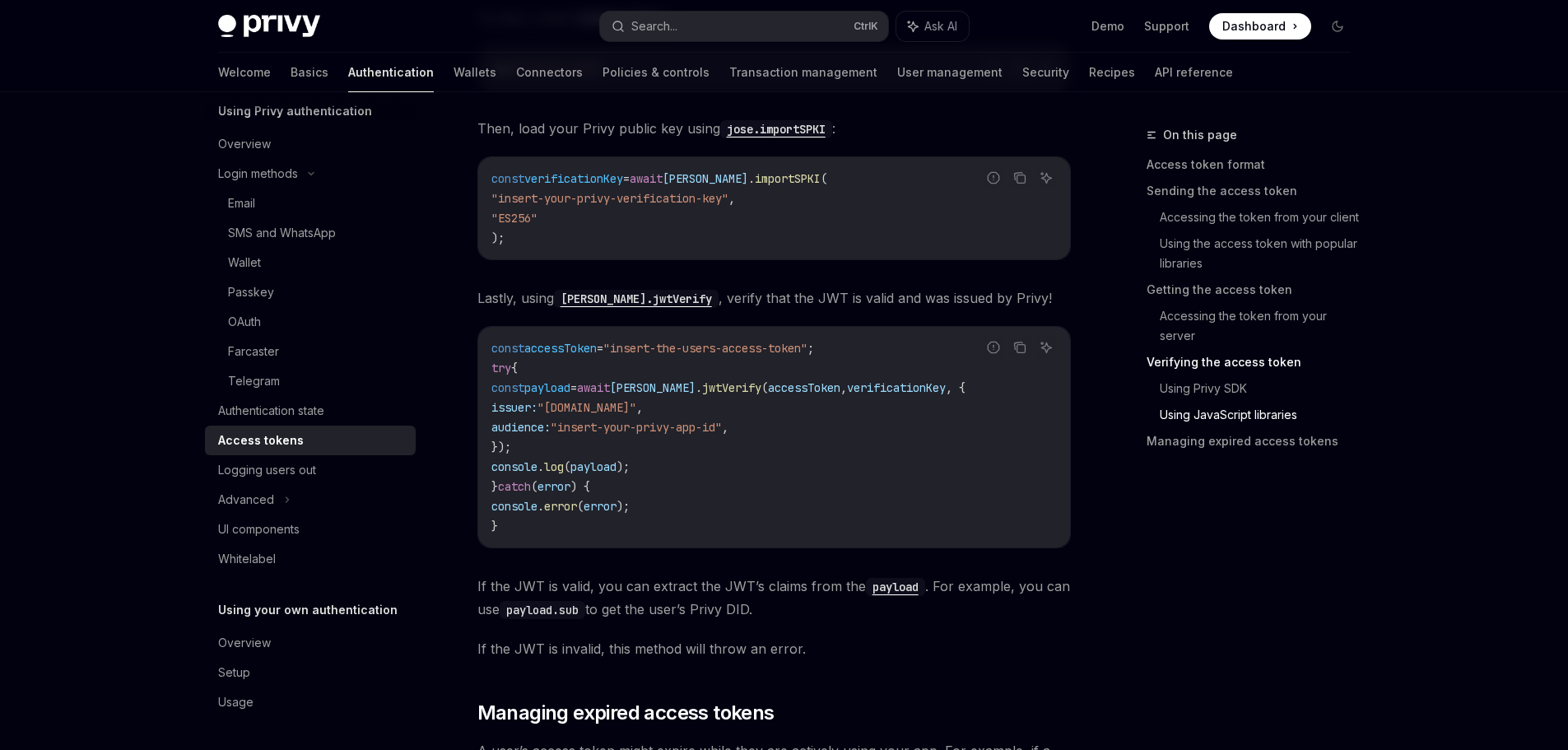
click at [750, 459] on code "const accessToken = "insert-the-users-access-token" ; try { const payload = awa…" at bounding box center [774, 437] width 565 height 198
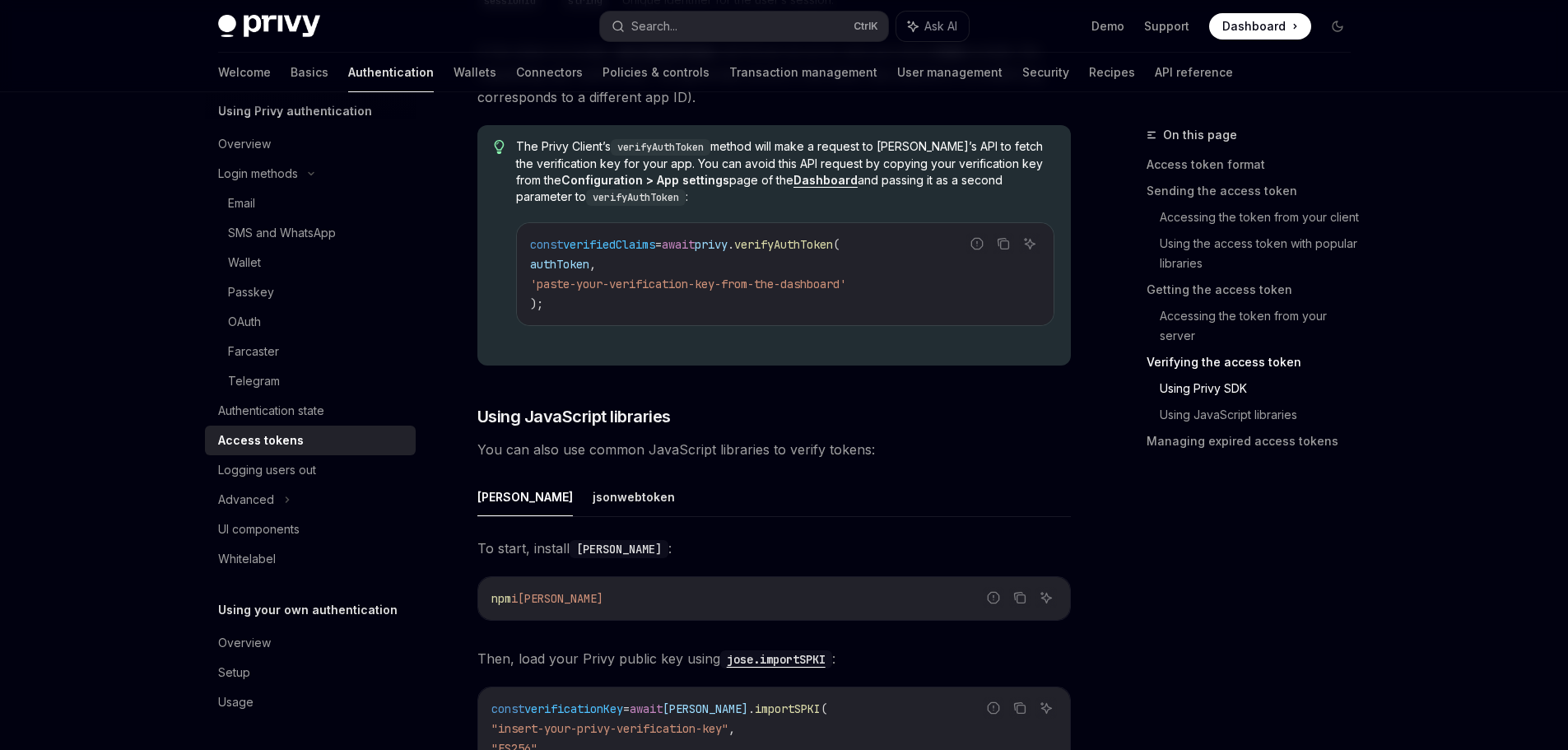
scroll to position [3437, 0]
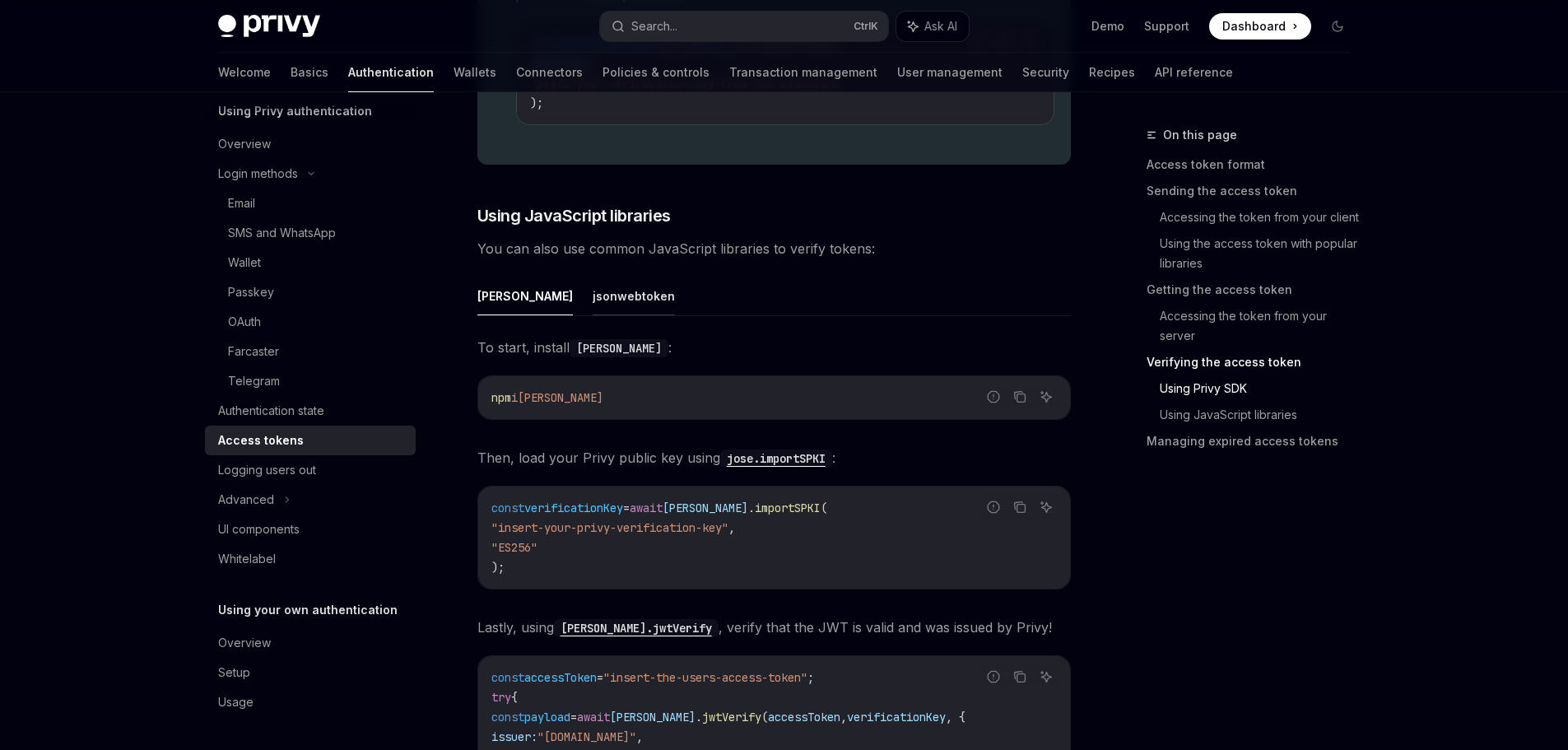
click at [592, 292] on button "jsonwebtoken" at bounding box center [633, 296] width 82 height 39
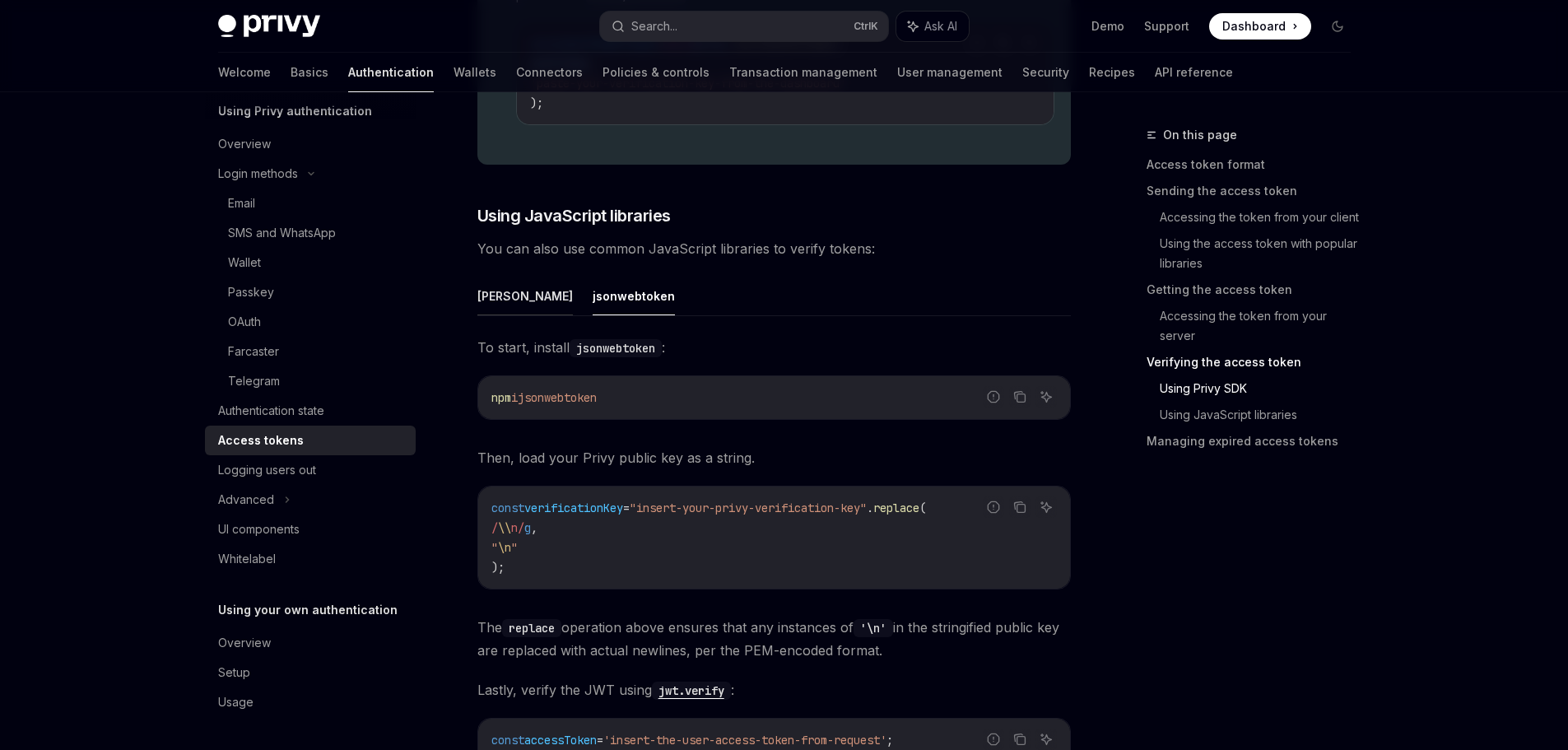
click at [495, 299] on button "[PERSON_NAME]" at bounding box center [524, 296] width 95 height 39
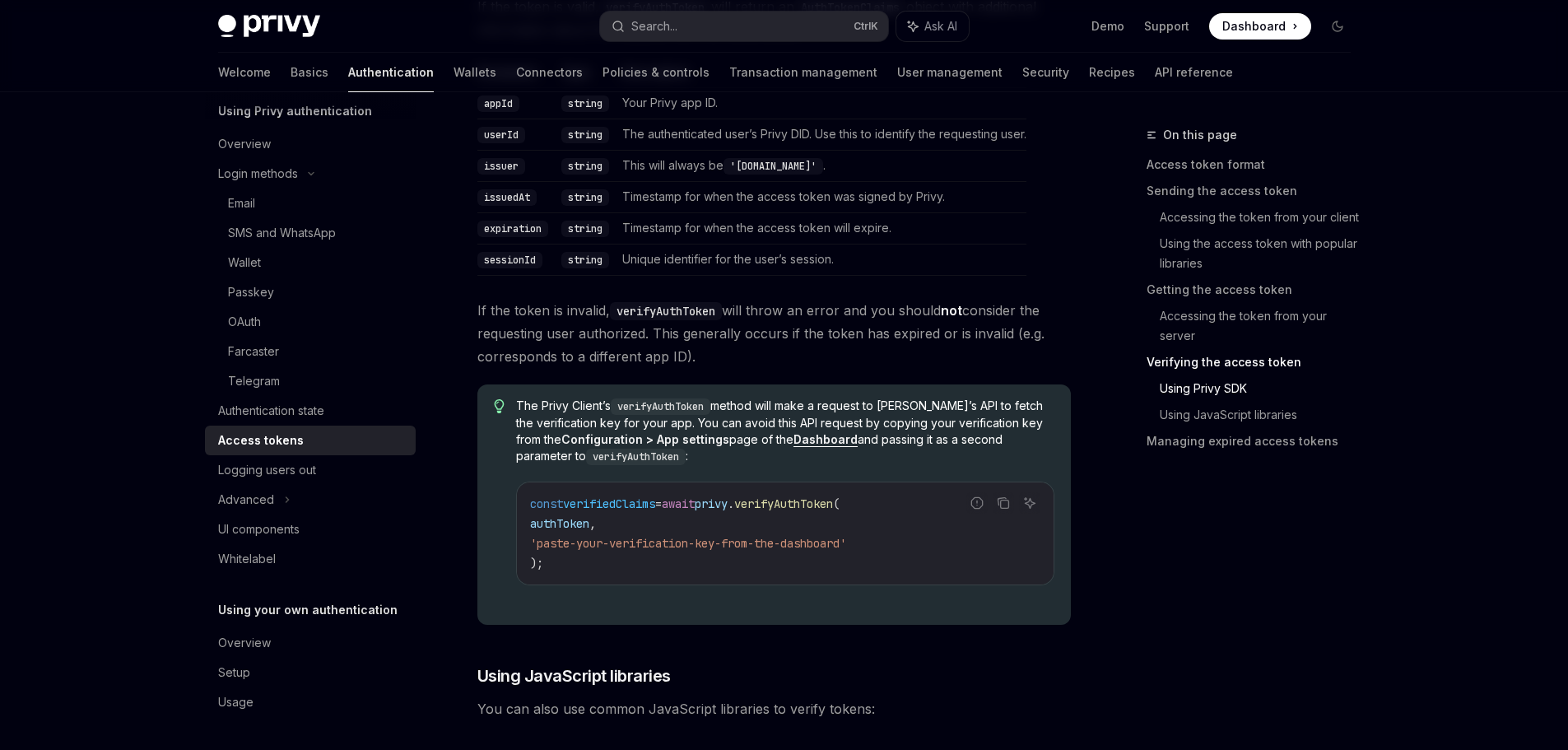
scroll to position [2531, 0]
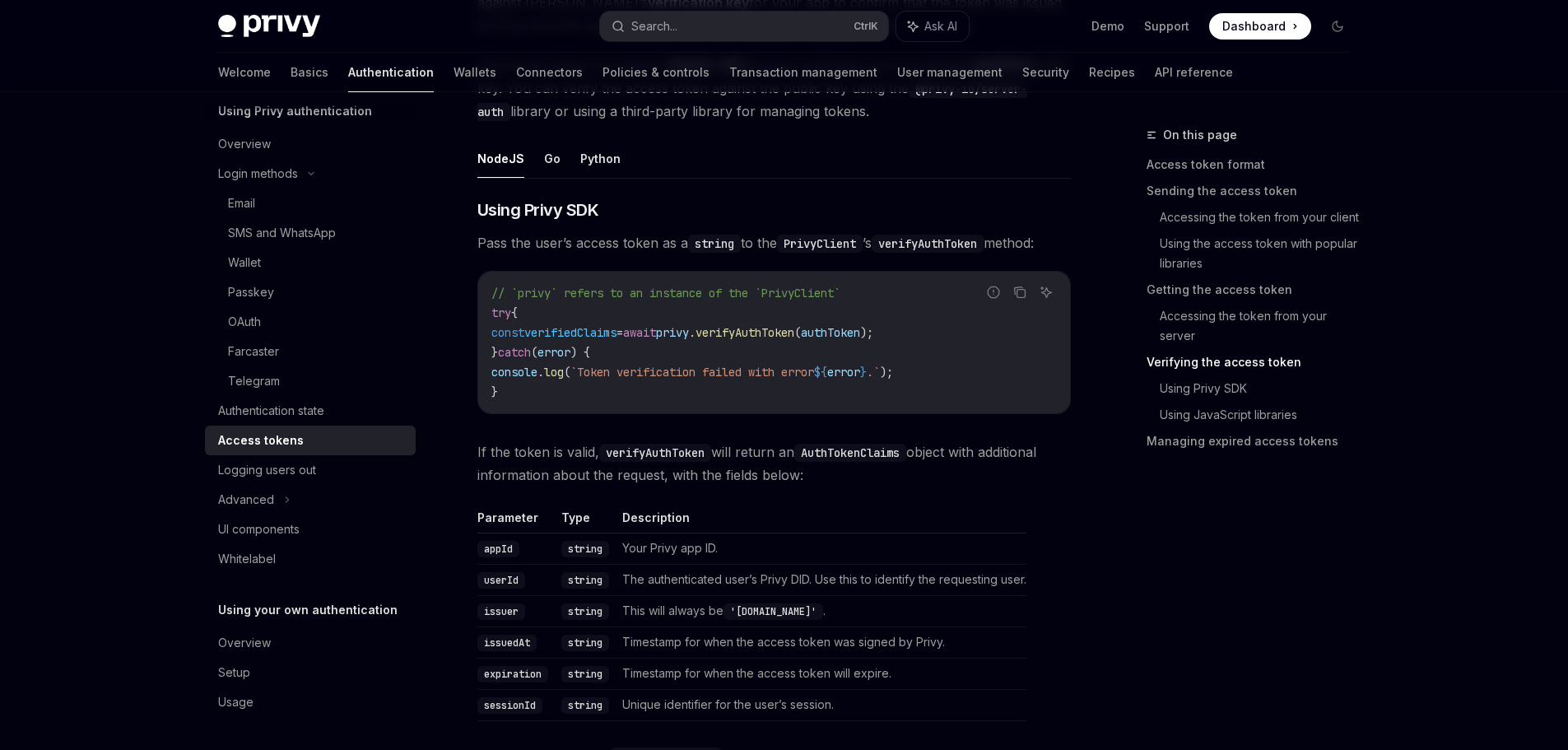
click at [901, 456] on code "AuthTokenClaims" at bounding box center [850, 453] width 112 height 19
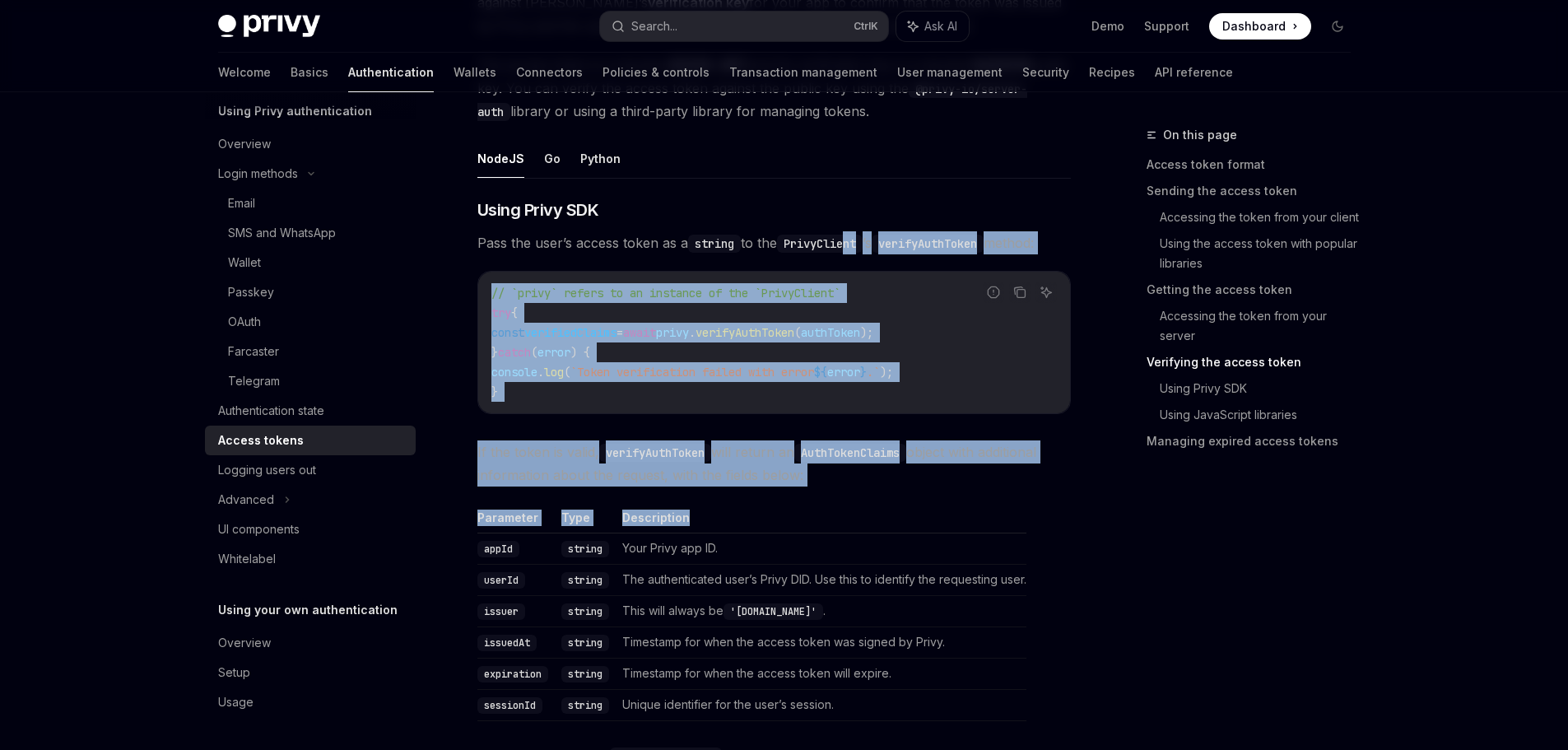
drag, startPoint x: 856, startPoint y: 248, endPoint x: 930, endPoint y: 555, distance: 315.8
click at [930, 556] on td "Your Privy app ID." at bounding box center [821, 548] width 411 height 31
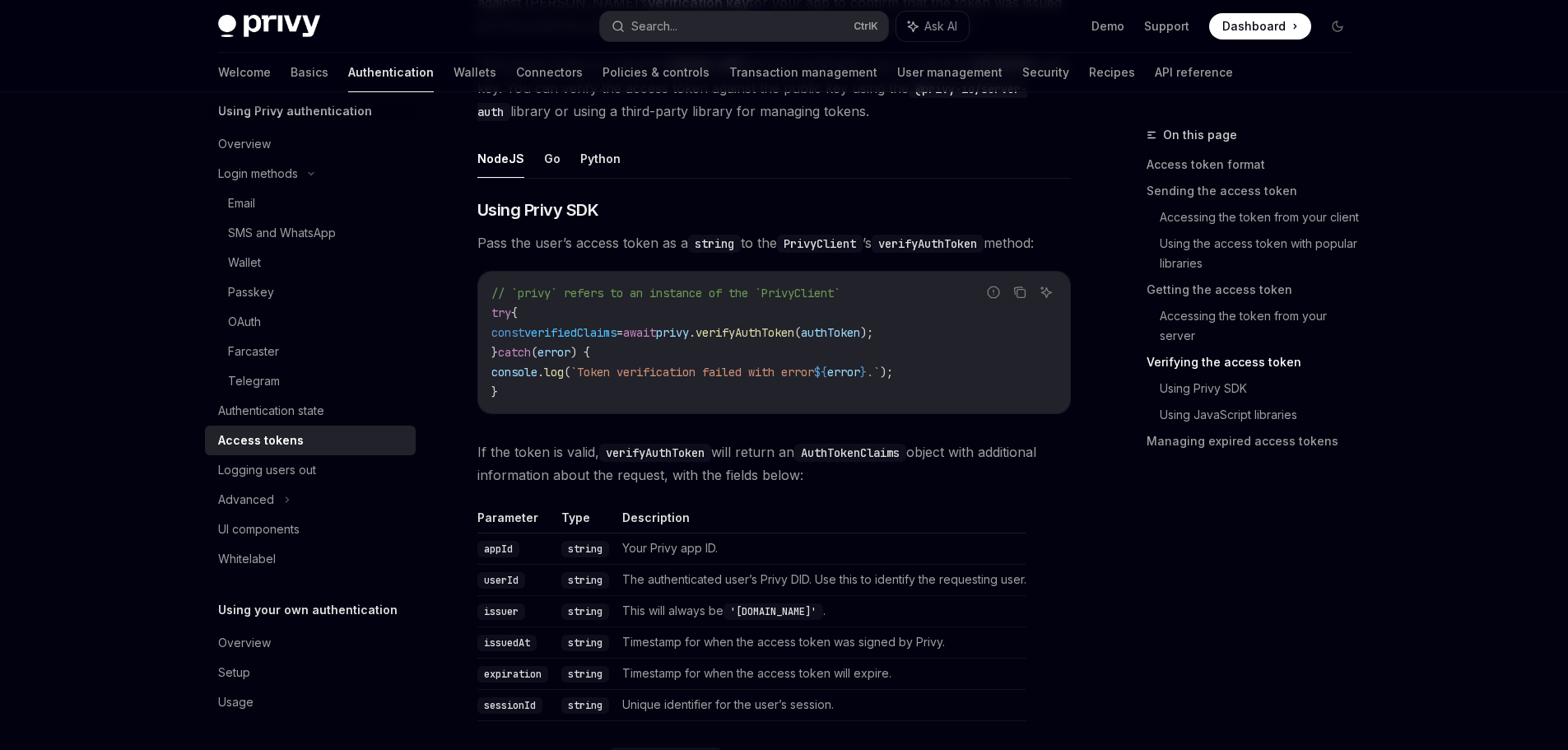
click at [927, 476] on span "If the token is valid, verifyAuthToken will return an AuthTokenClaims object wi…" at bounding box center [773, 463] width 593 height 46
click at [875, 444] on code "AuthTokenClaims" at bounding box center [850, 453] width 112 height 19
click at [847, 529] on th "Description" at bounding box center [821, 522] width 411 height 24
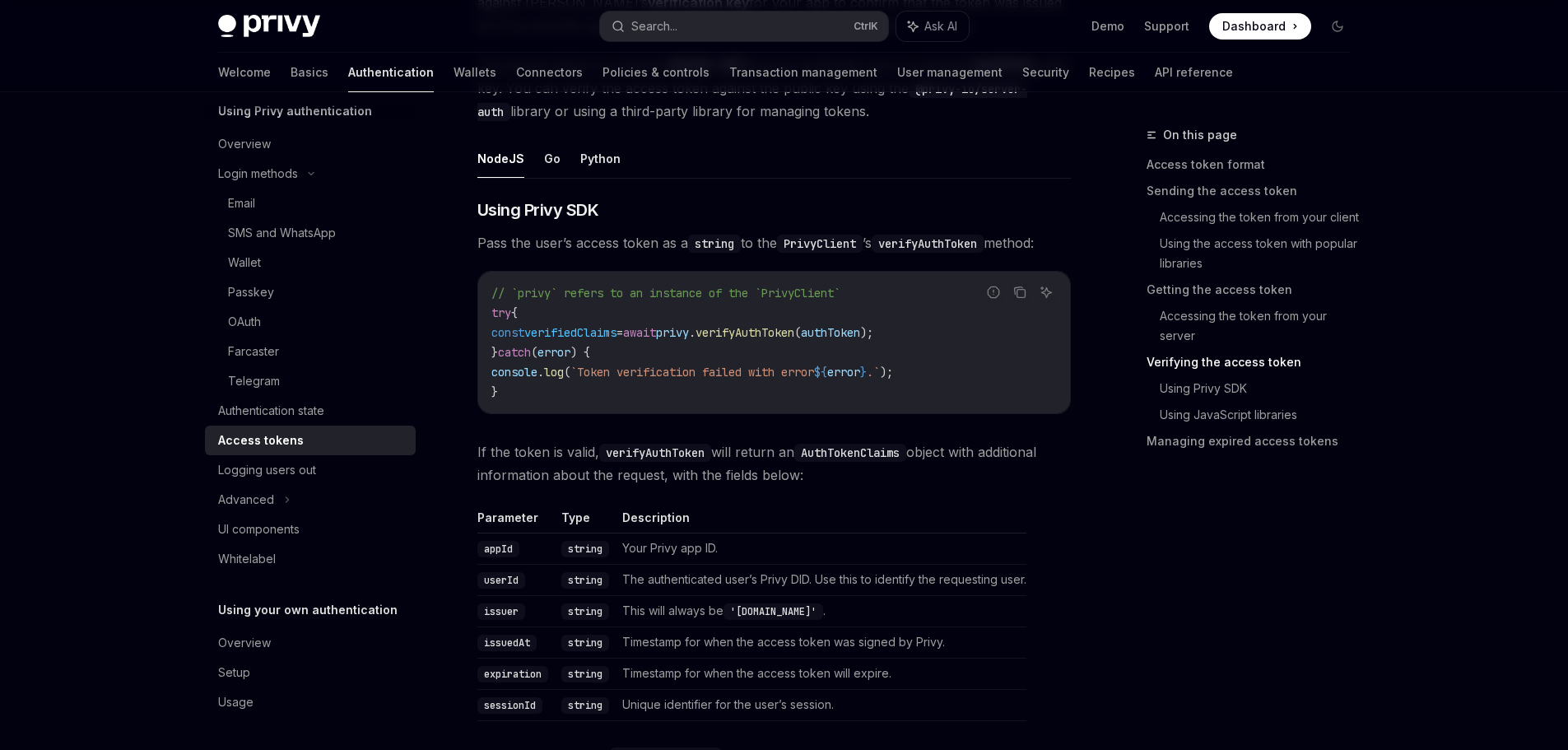
click at [306, 487] on div "Advanced" at bounding box center [310, 499] width 210 height 29
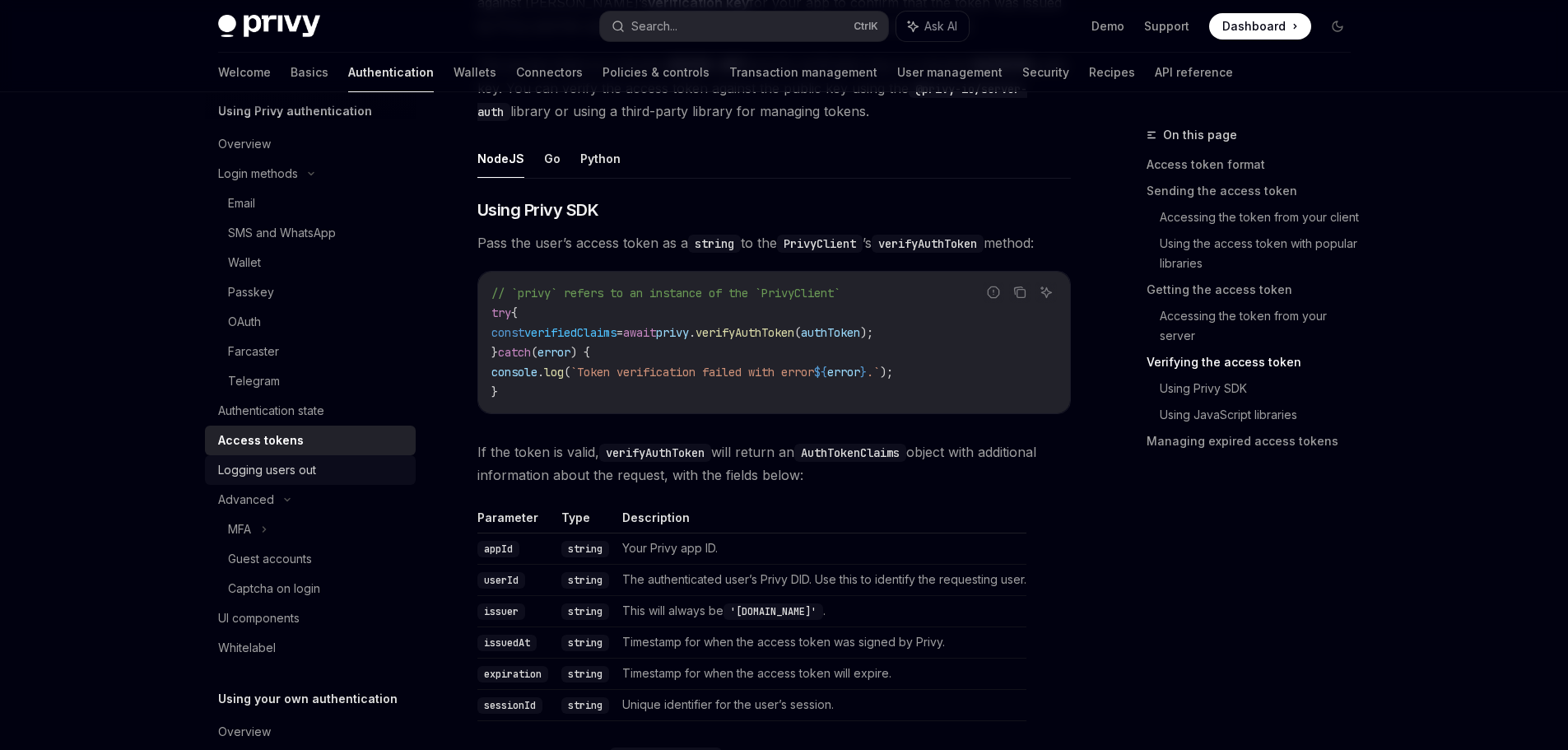
click at [302, 468] on div "Logging users out" at bounding box center [267, 470] width 98 height 19
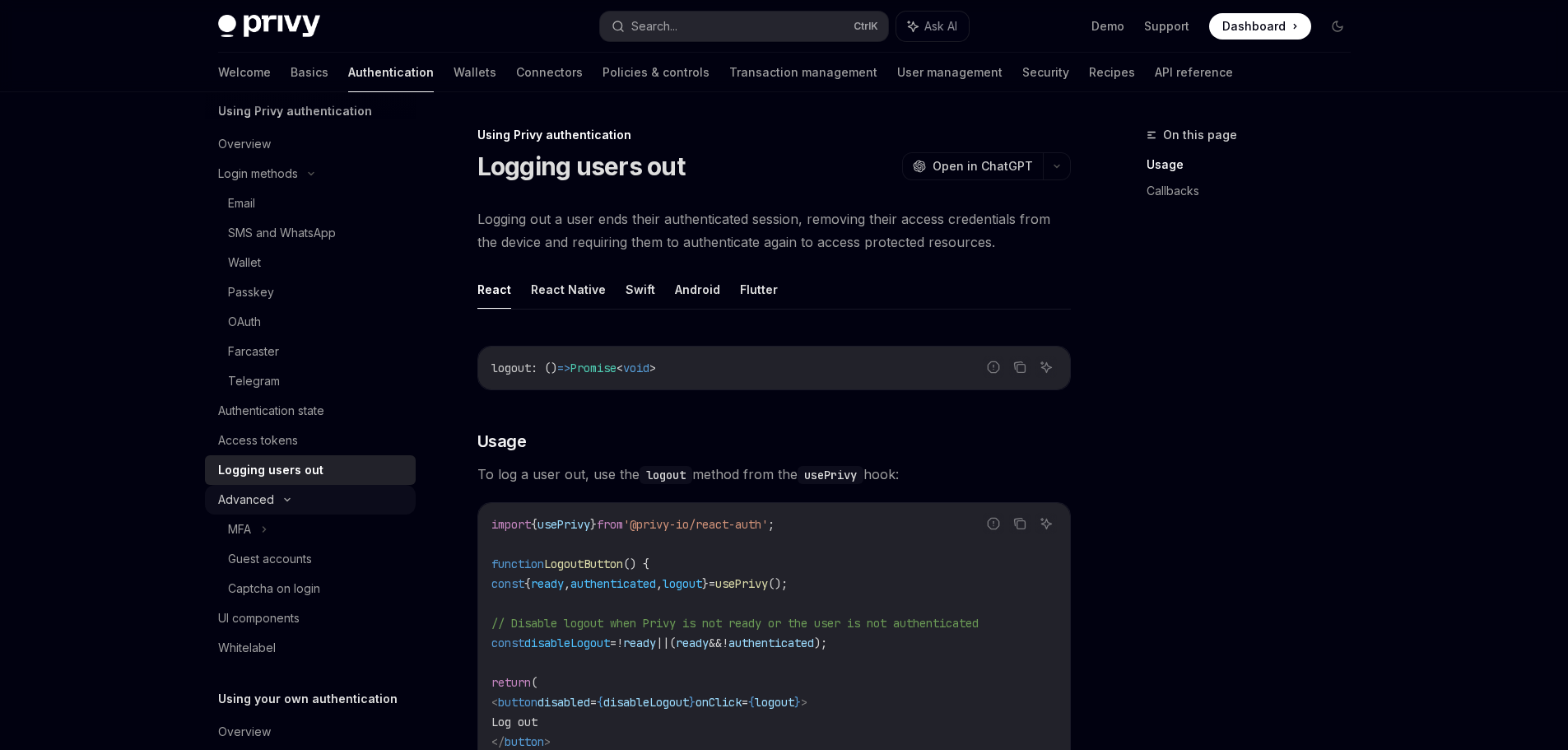
click at [304, 499] on div "Advanced" at bounding box center [310, 499] width 210 height 29
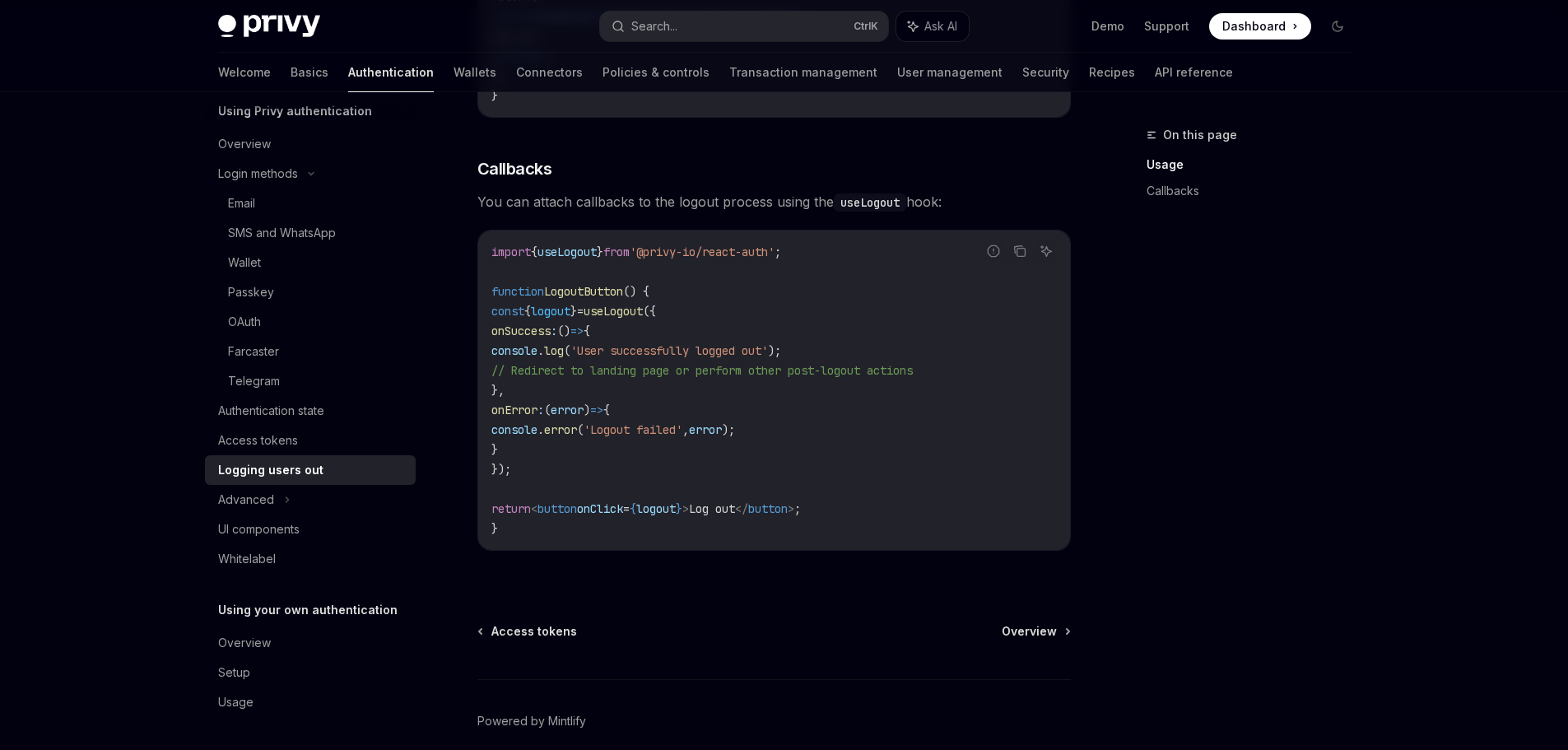
scroll to position [758, 0]
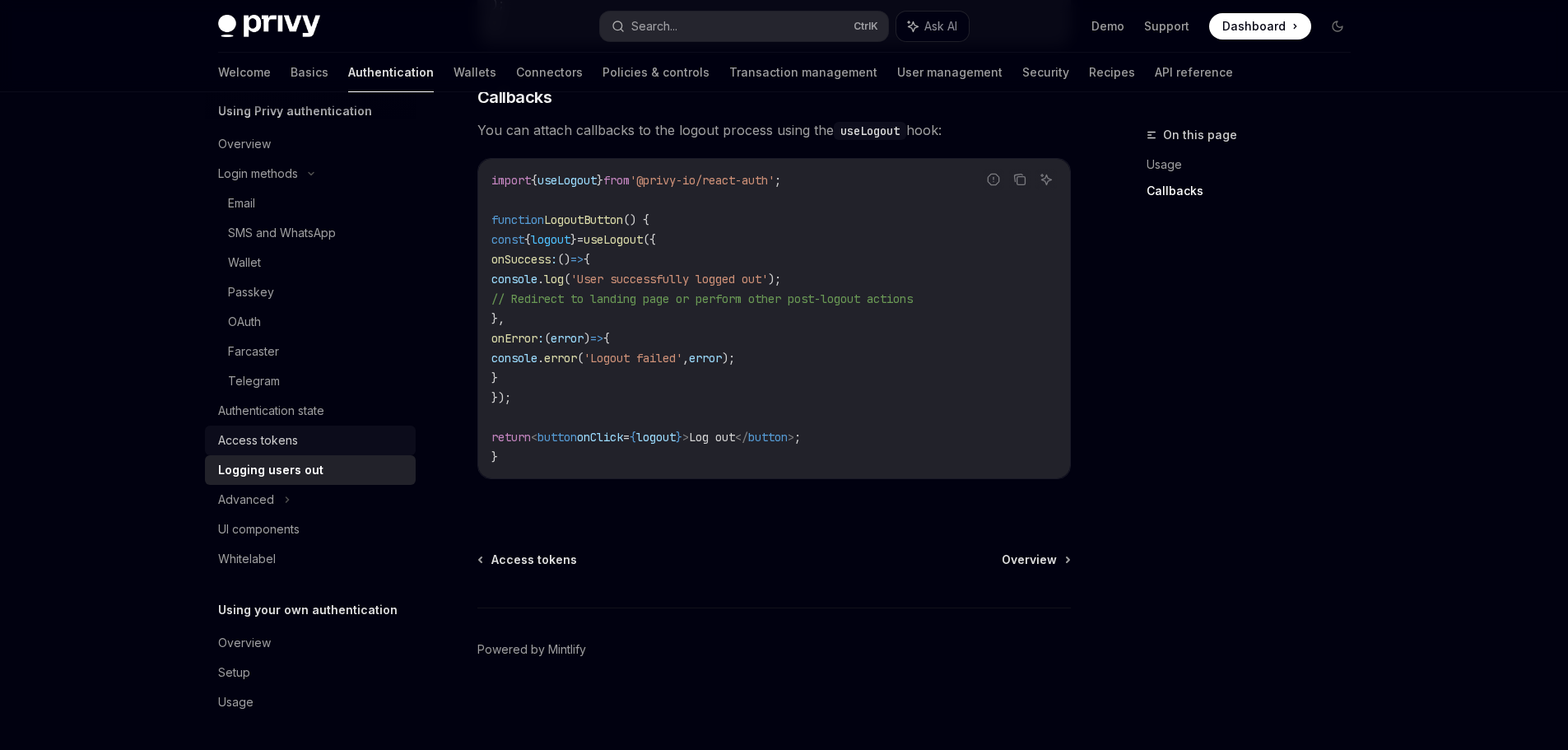
click at [325, 439] on div "Access tokens" at bounding box center [311, 440] width 188 height 19
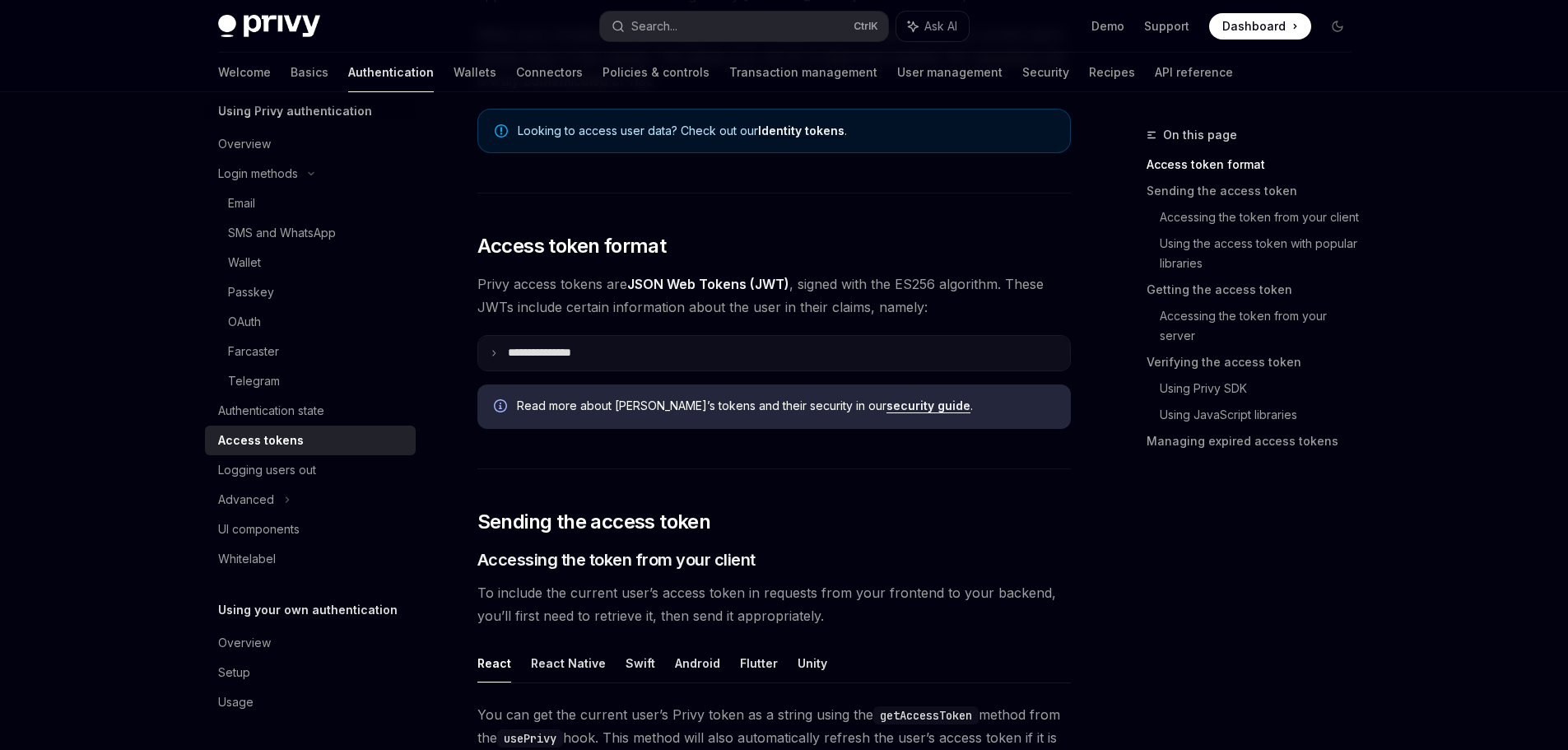
click at [589, 357] on p "**********" at bounding box center [553, 354] width 90 height 15
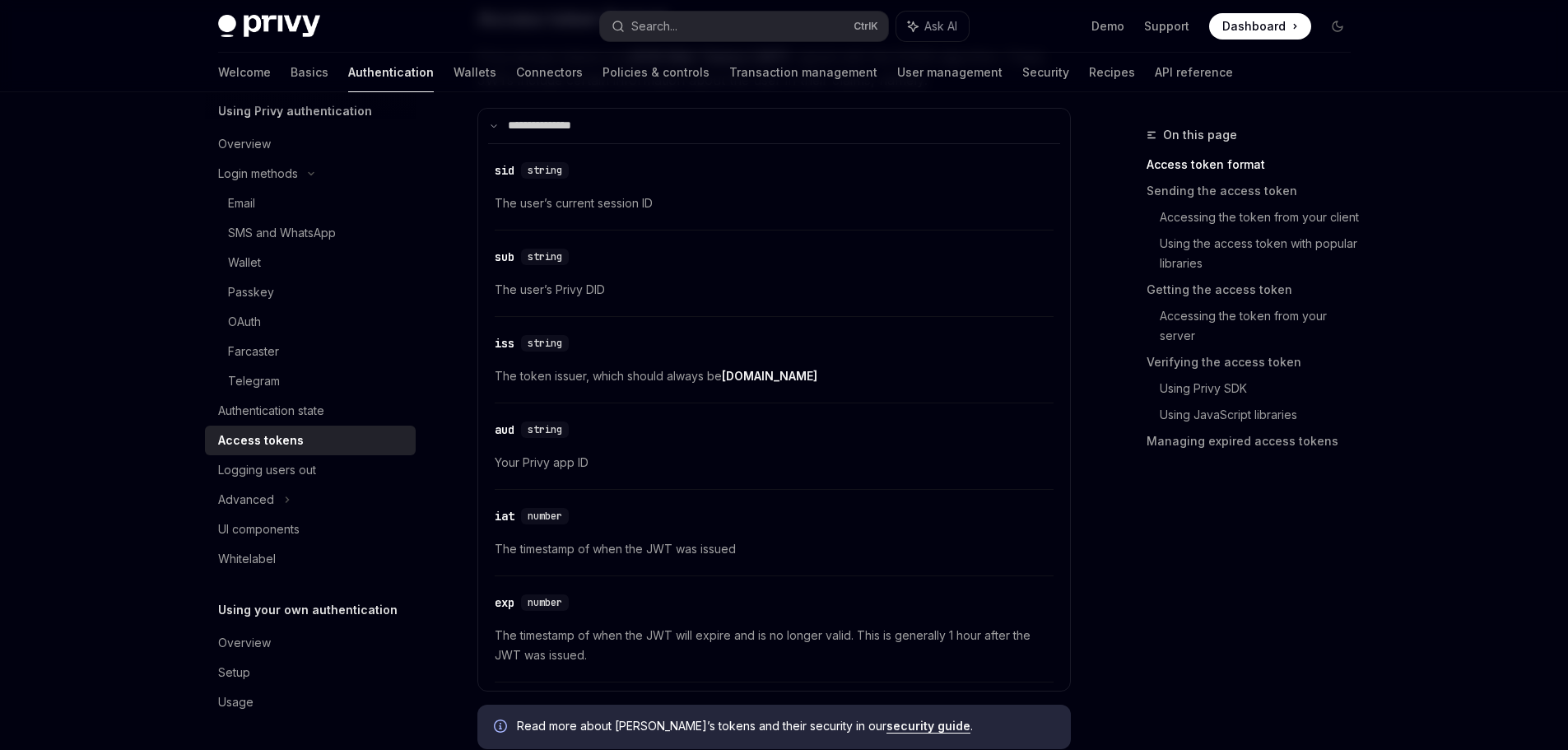
scroll to position [165, 0]
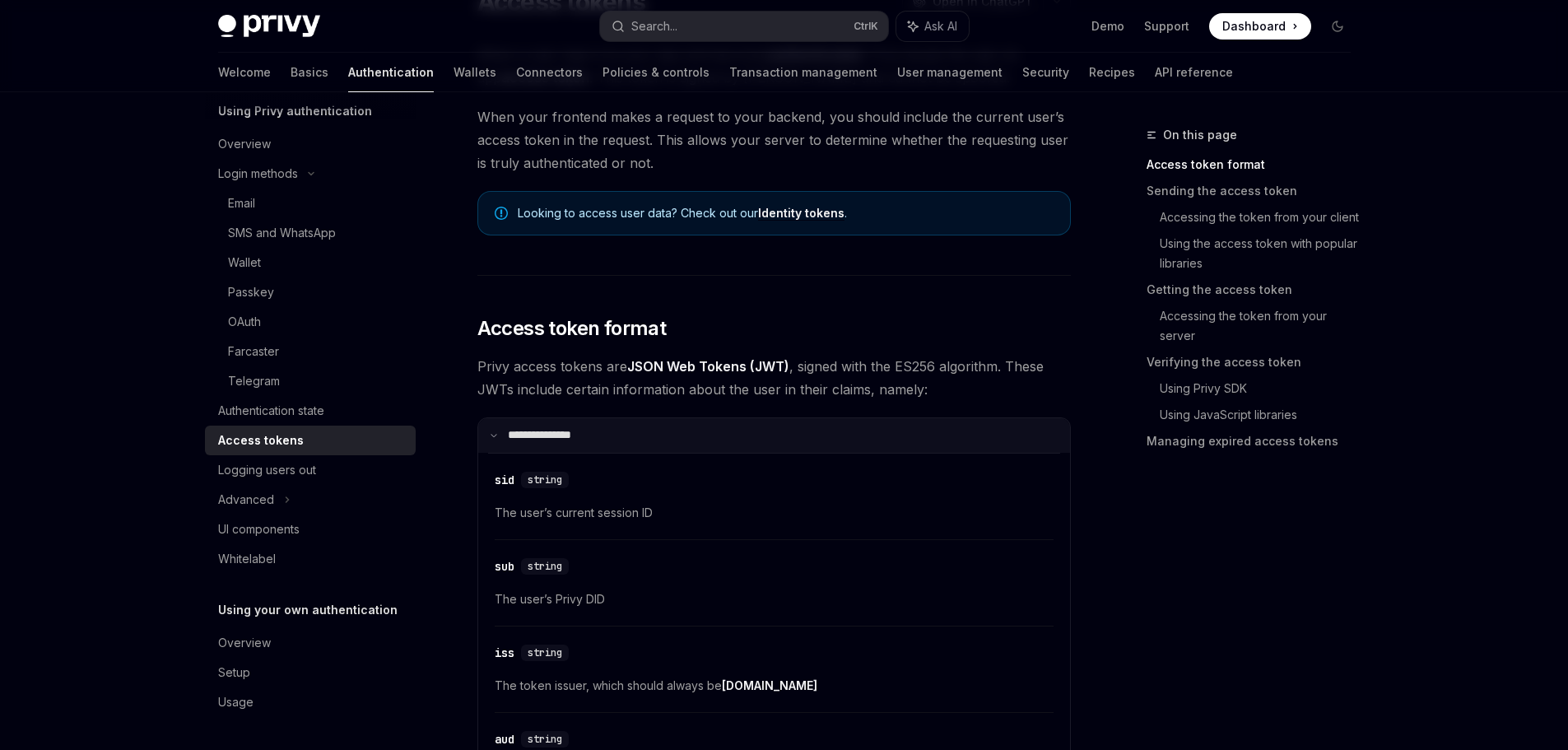
click at [680, 433] on summary "**********" at bounding box center [773, 435] width 591 height 35
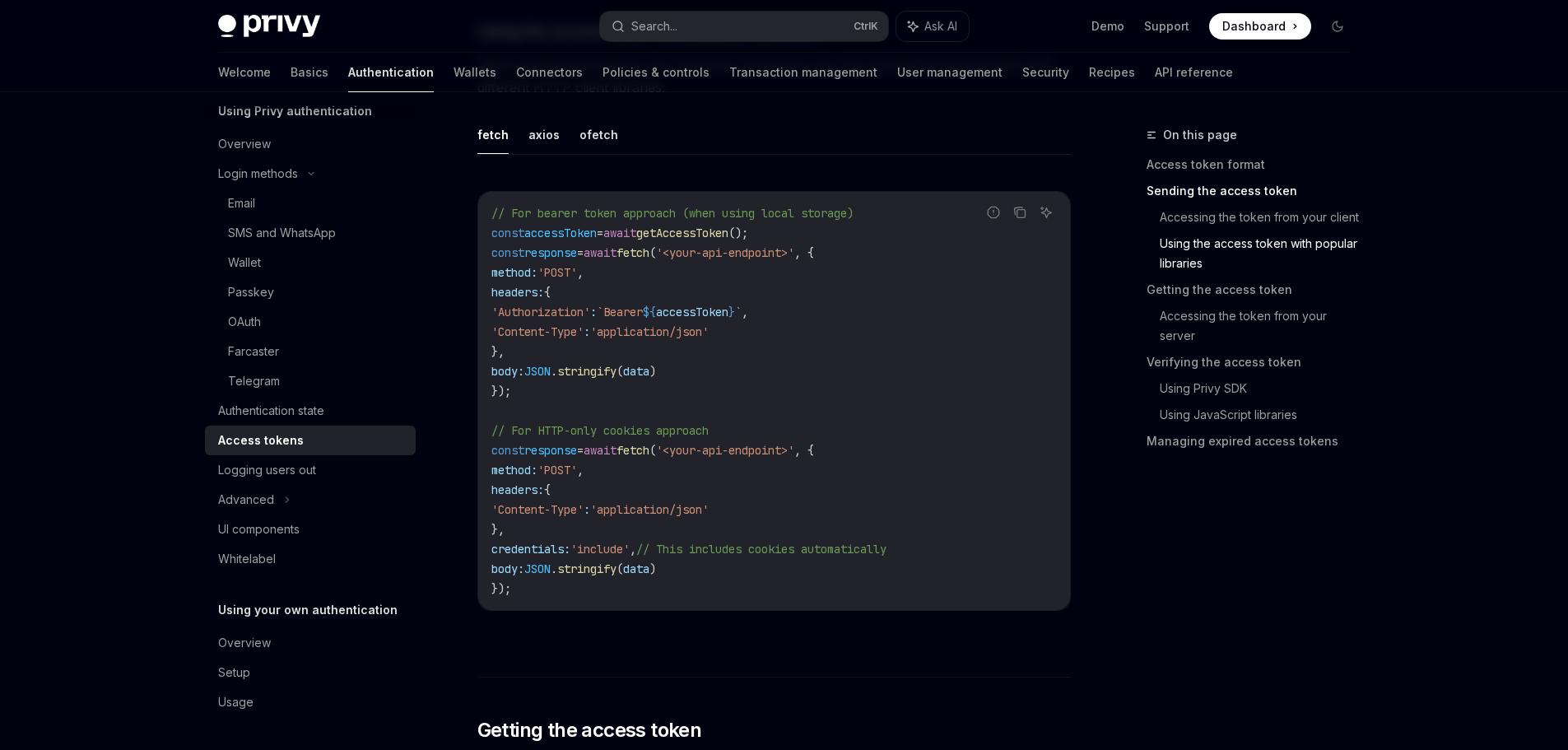
scroll to position [1976, 0]
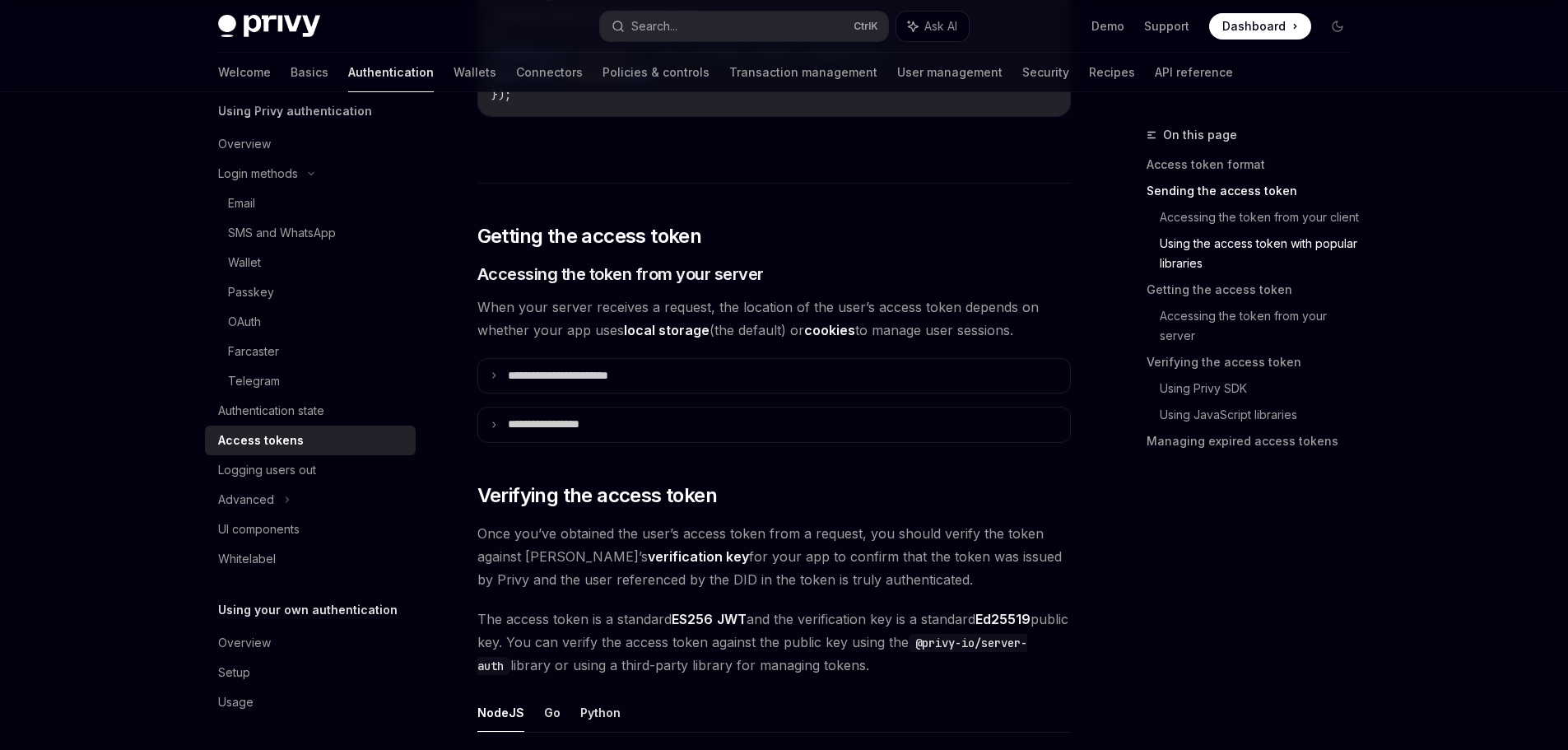
click at [687, 402] on div "**********" at bounding box center [773, 509] width 593 height 4558
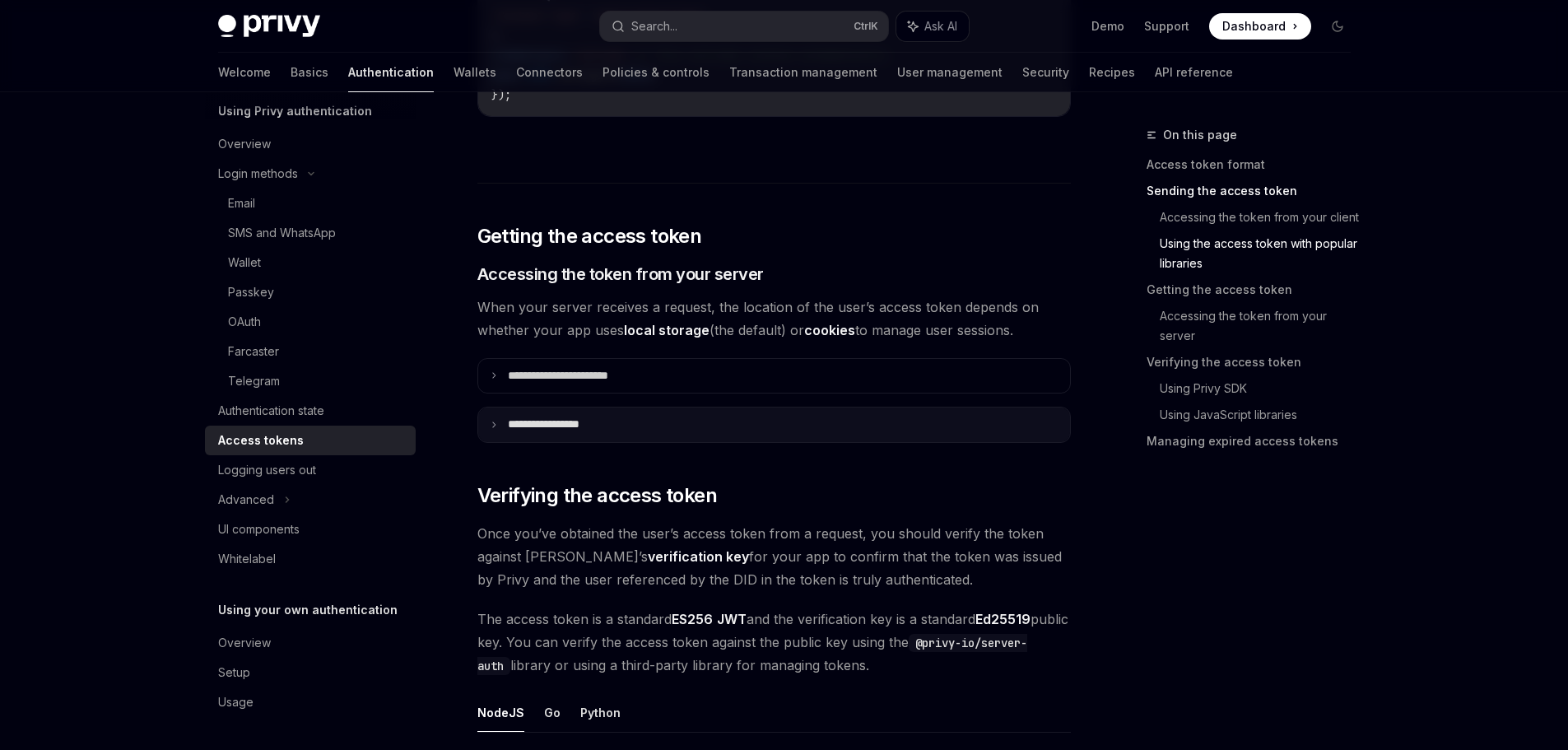
click at [676, 414] on summary "**********" at bounding box center [773, 424] width 591 height 35
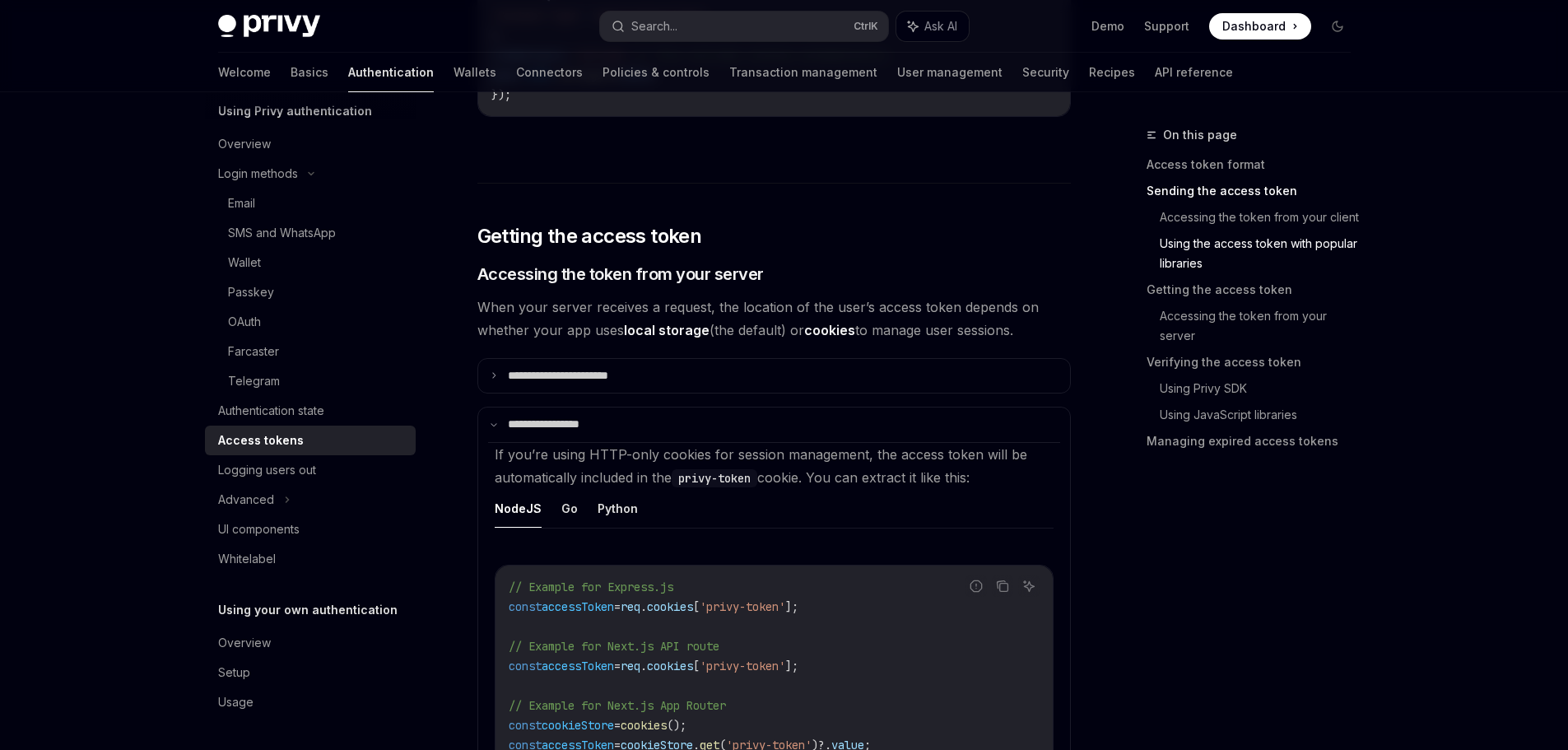
scroll to position [2306, 0]
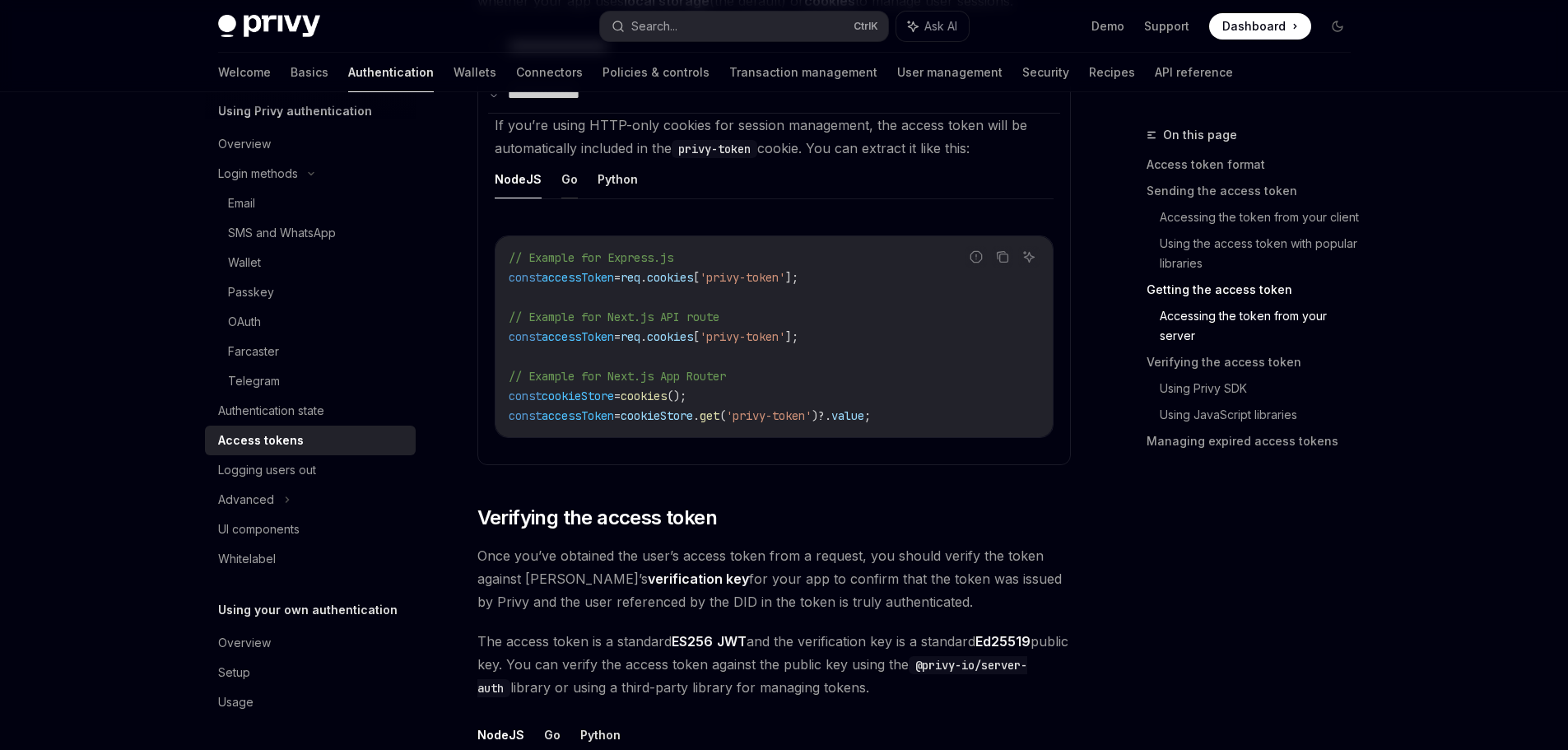
click at [572, 182] on button "Go" at bounding box center [569, 179] width 17 height 39
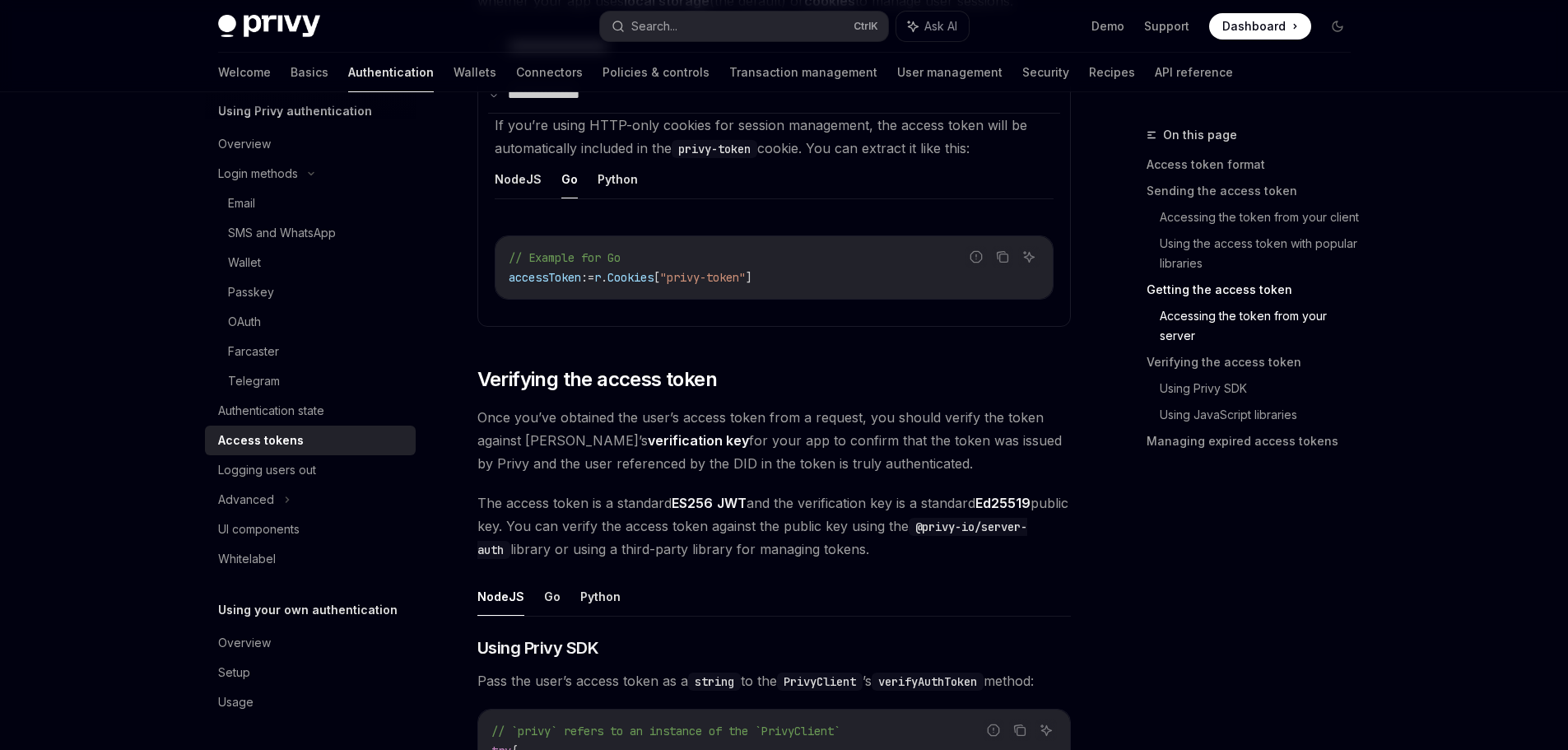
click at [572, 182] on button "Go" at bounding box center [569, 179] width 17 height 39
click at [526, 194] on button "NodeJS" at bounding box center [518, 179] width 47 height 39
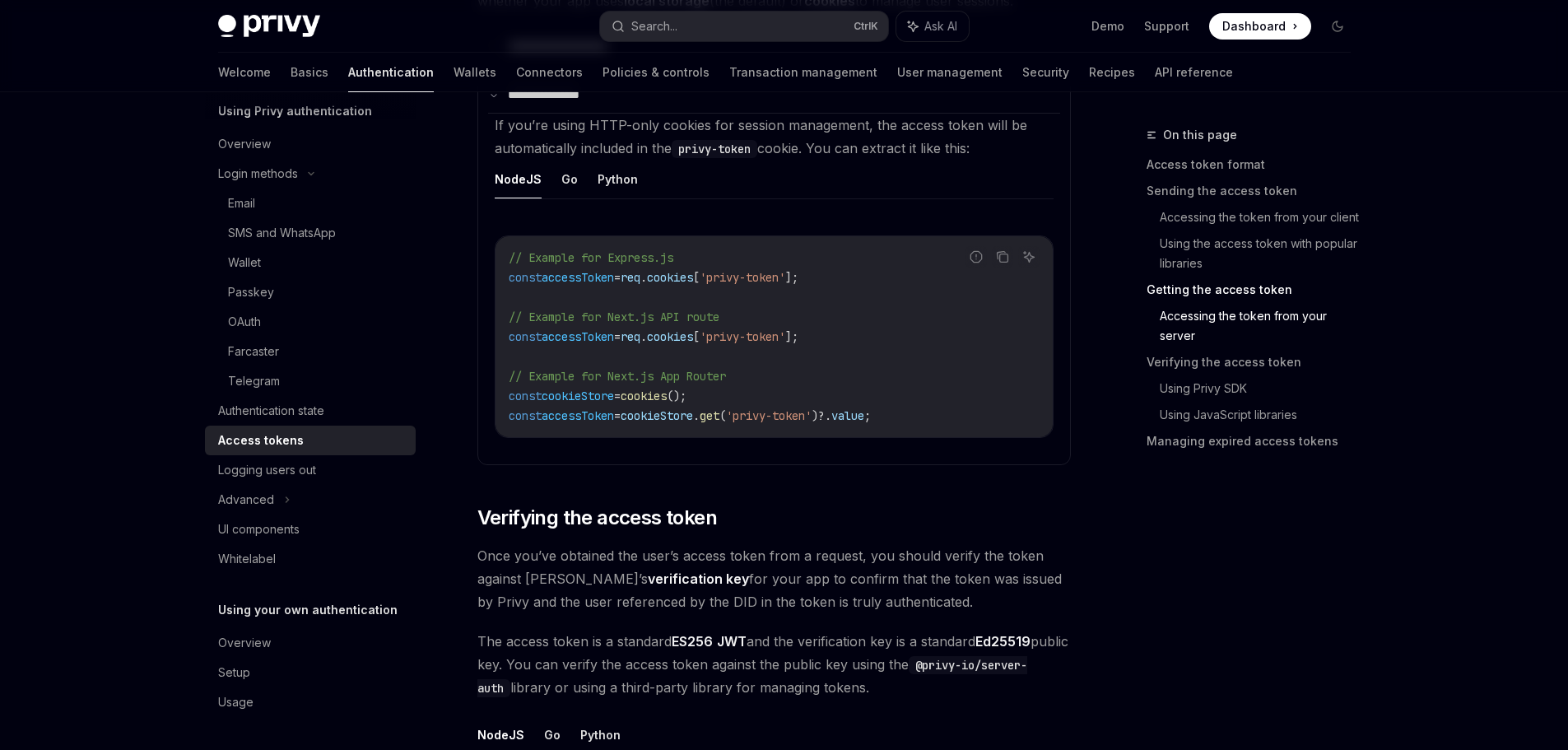
click at [608, 339] on span "accessToken" at bounding box center [578, 337] width 72 height 15
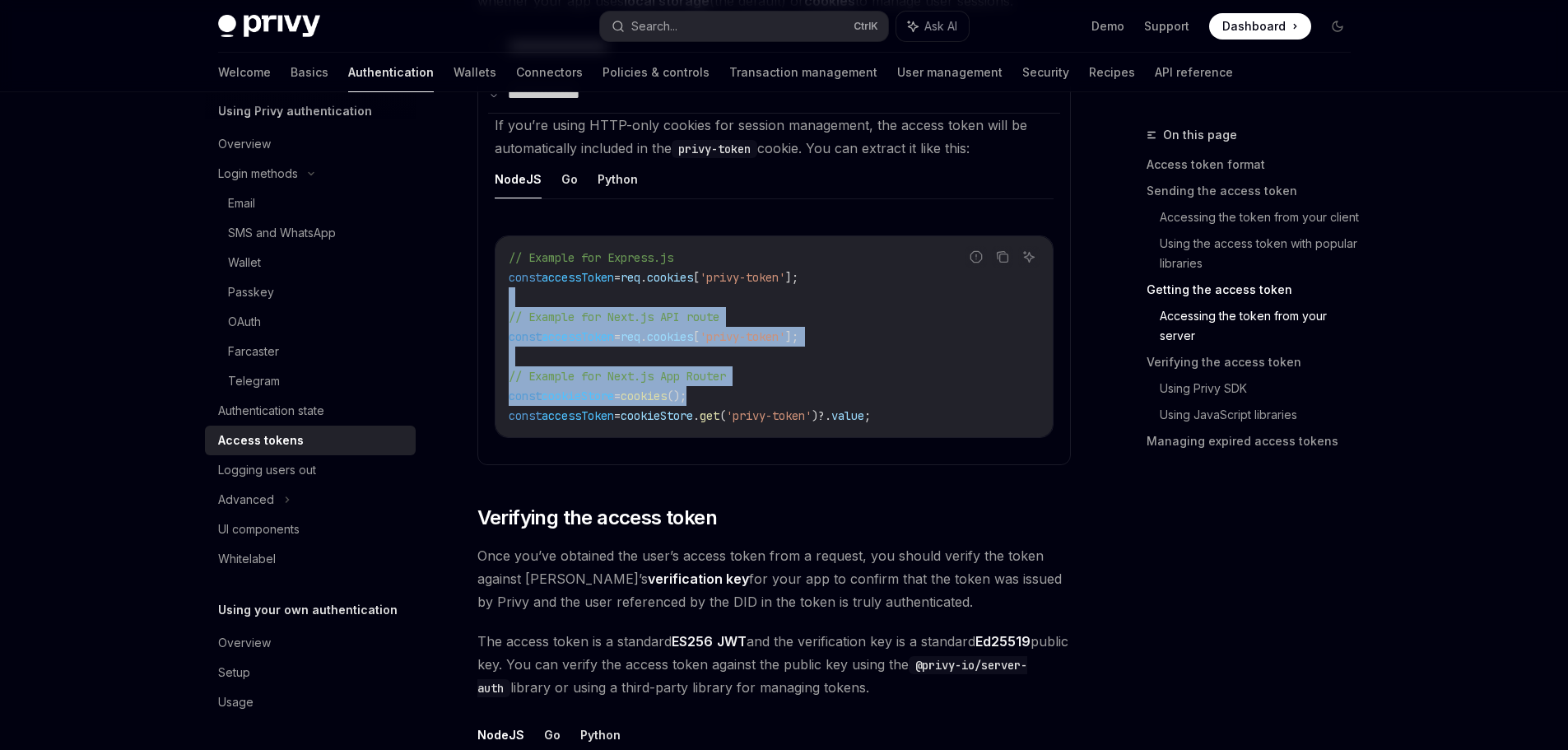
drag, startPoint x: 919, startPoint y: 290, endPoint x: 940, endPoint y: 405, distance: 116.9
click at [940, 402] on code "// Example for Express.js const accessToken = req . cookies [ 'privy-token' ]; …" at bounding box center [774, 337] width 531 height 178
click at [940, 405] on code "// Example for Express.js const accessToken = req . cookies [ 'privy-token' ]; …" at bounding box center [774, 337] width 531 height 178
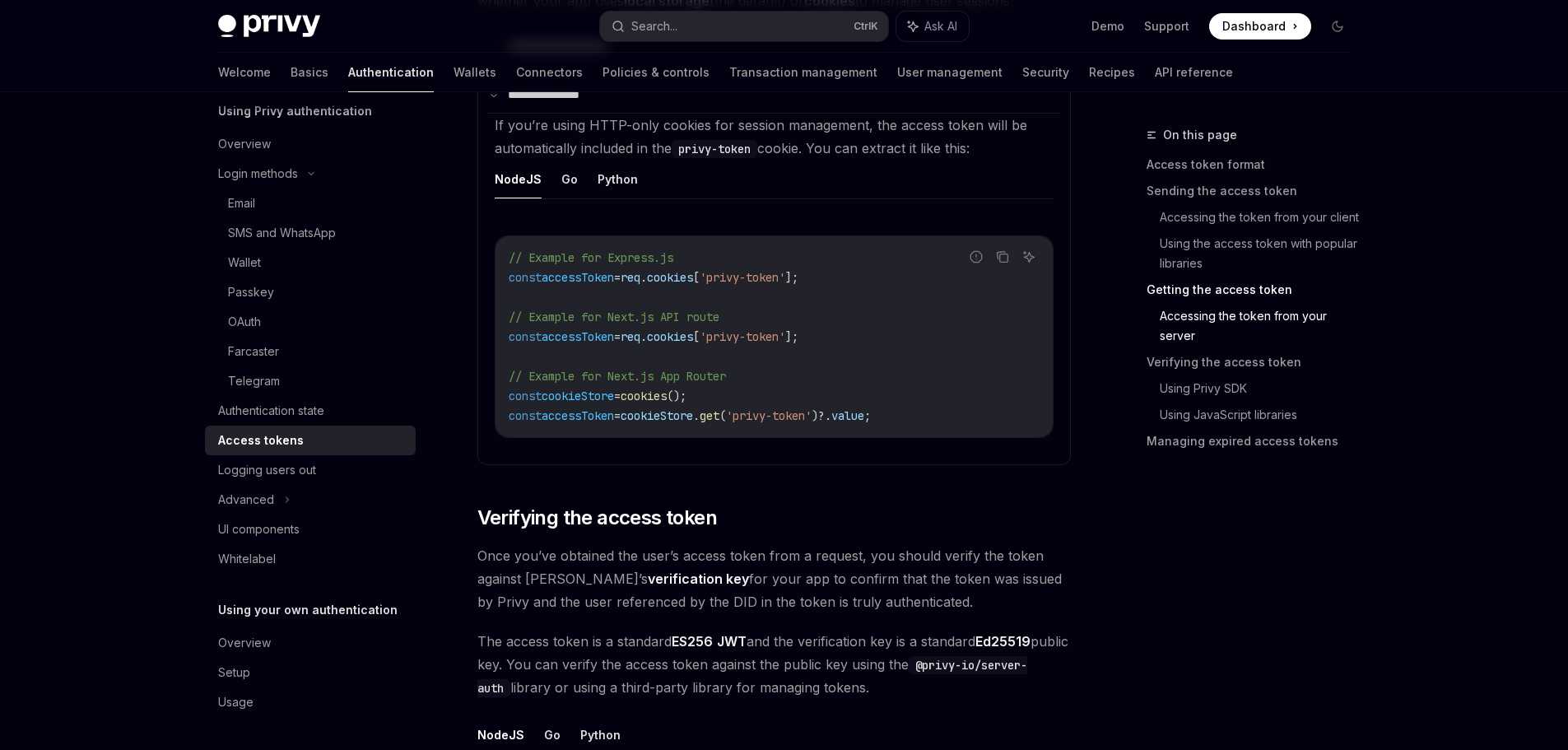
click at [755, 326] on code "// Example for Express.js const accessToken = req . cookies [ 'privy-token' ]; …" at bounding box center [774, 337] width 531 height 178
click at [785, 343] on span "'privy-token'" at bounding box center [743, 337] width 86 height 15
click at [1167, 618] on div "On this page Access token format Sending the access token Accessing the token f…" at bounding box center [1238, 438] width 250 height 625
click at [50, 483] on div "Privy Docs home page Search... Ctrl K Ask AI Demo Support Dashboard Dashboard S…" at bounding box center [784, 375] width 1568 height 5362
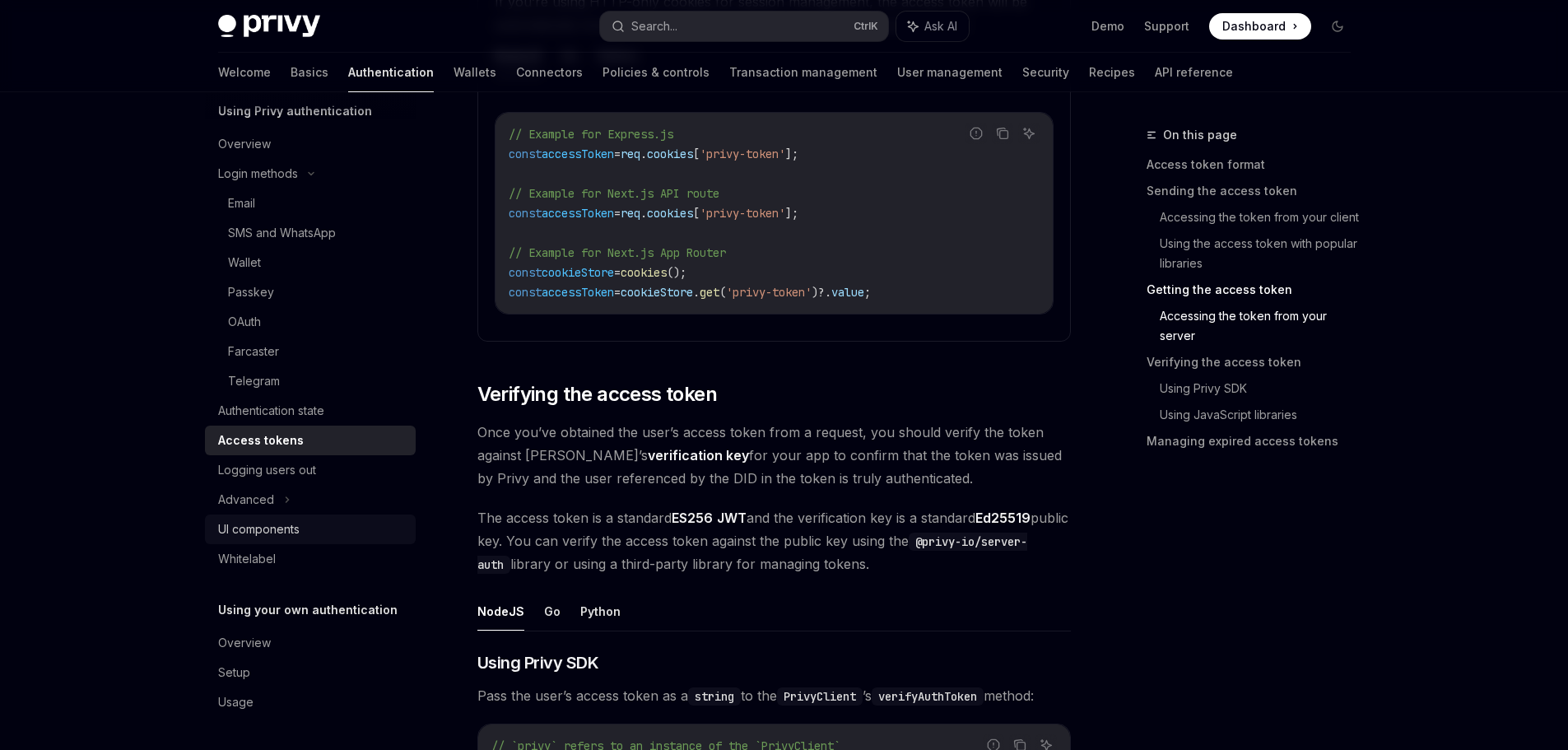
scroll to position [2553, 0]
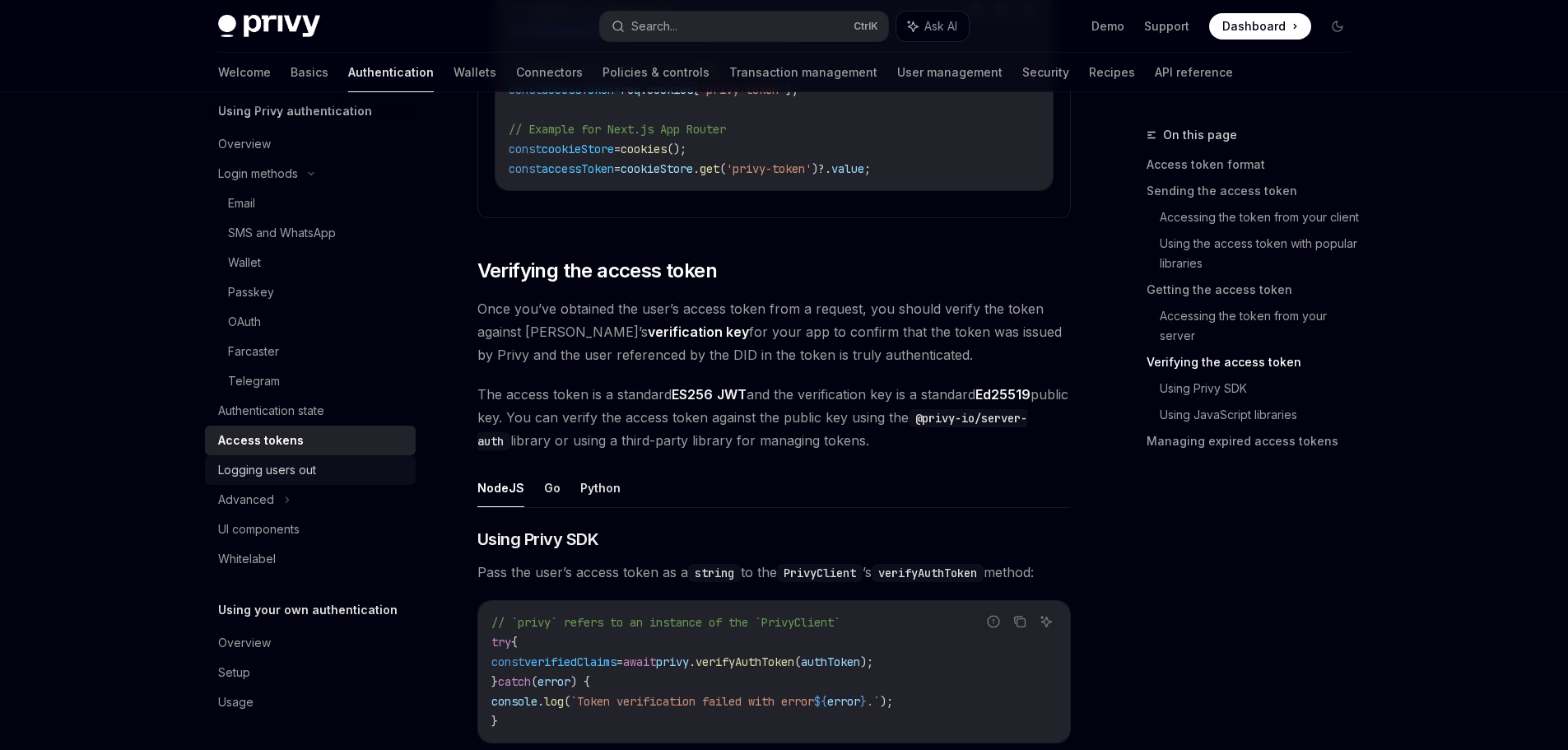
click at [306, 460] on div "Logging users out" at bounding box center [267, 470] width 98 height 19
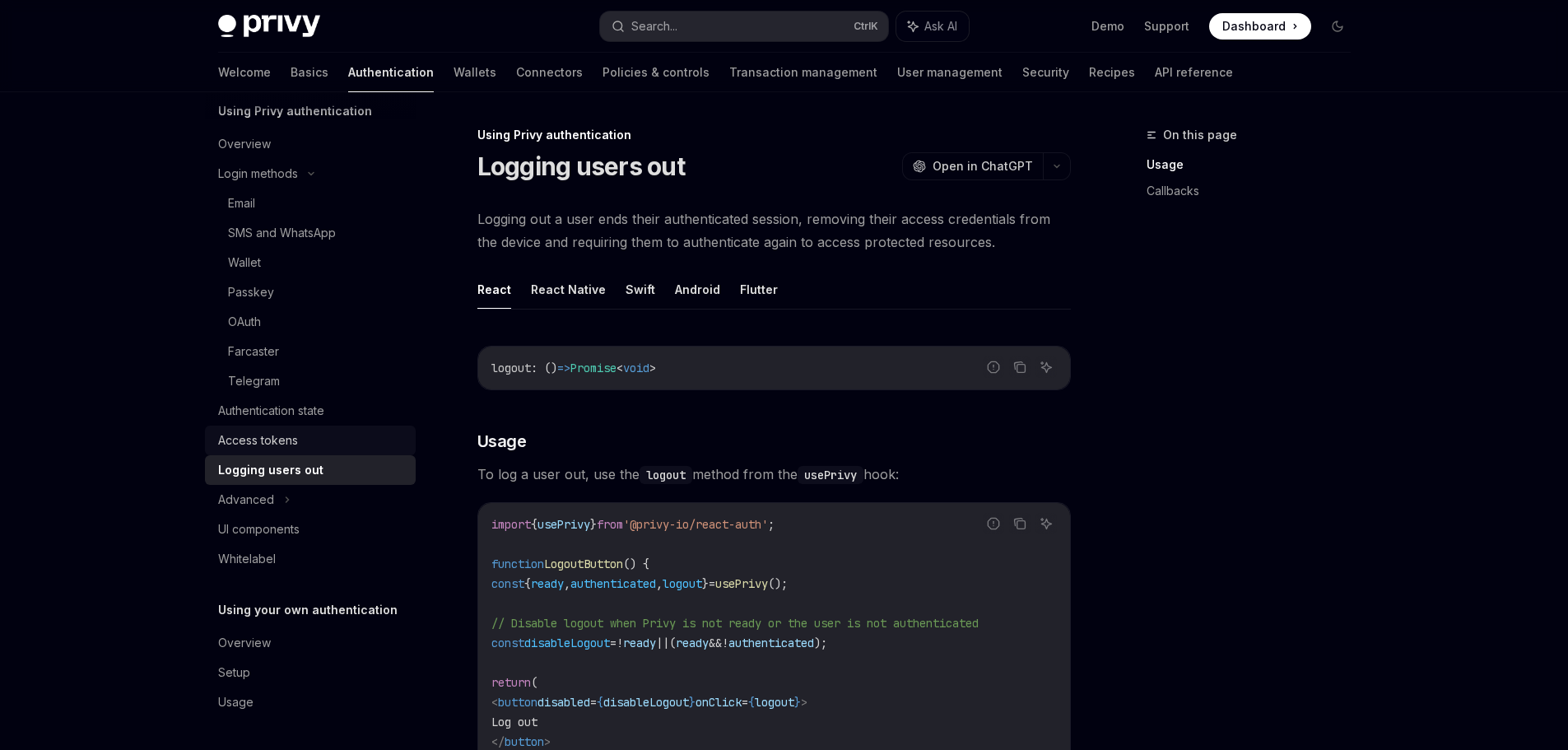
click at [310, 443] on div "Access tokens" at bounding box center [311, 440] width 188 height 19
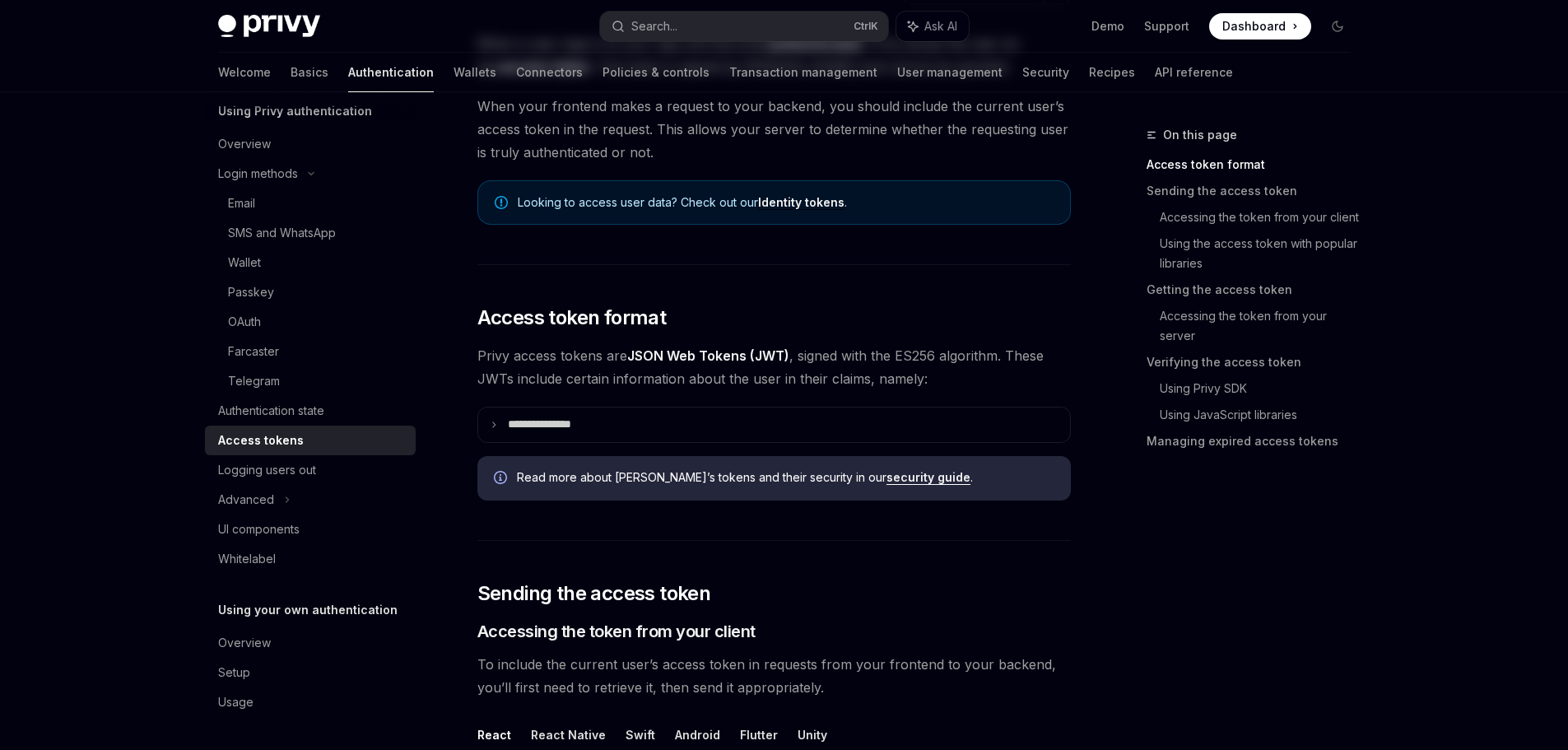
scroll to position [412, 0]
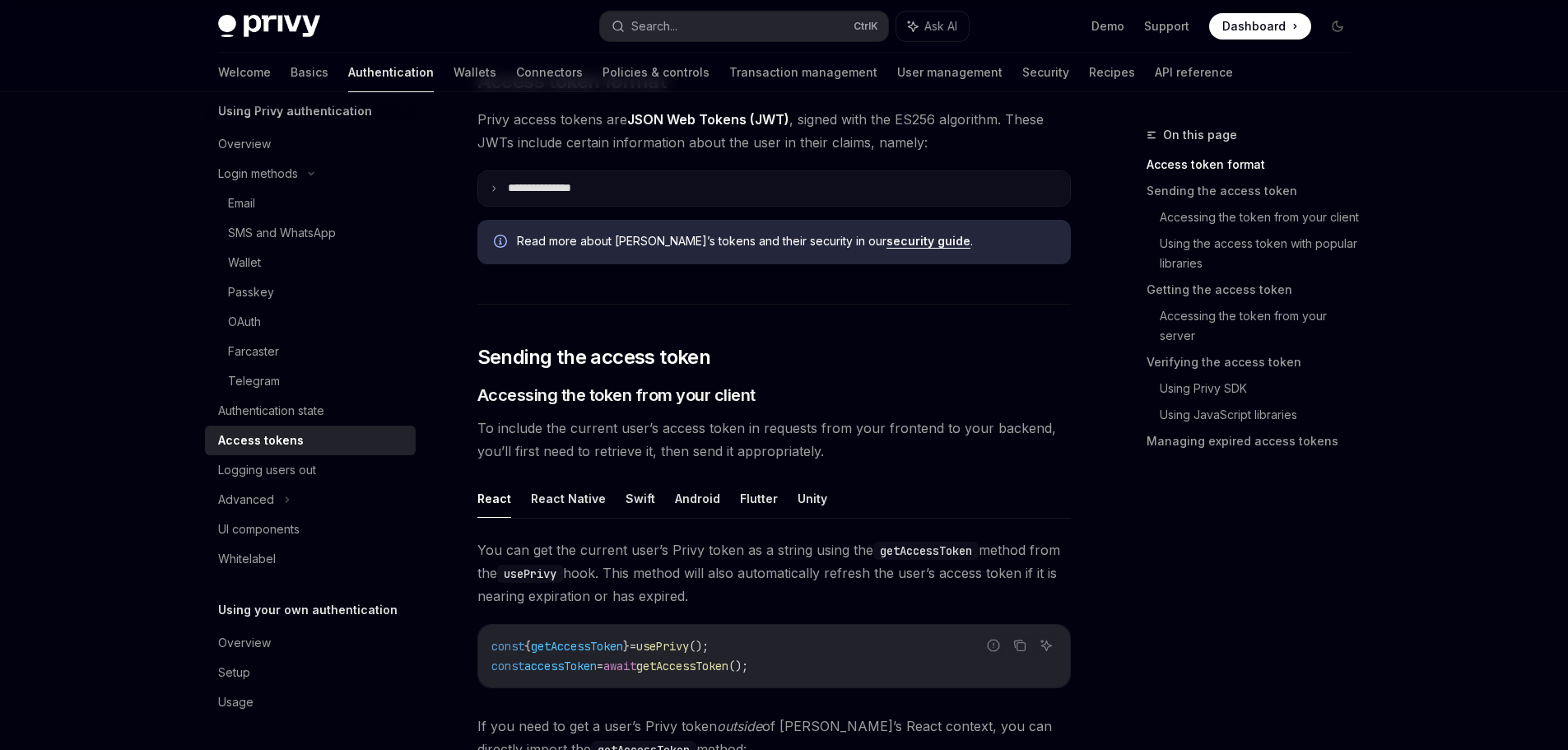
click at [590, 182] on p "**********" at bounding box center [553, 189] width 90 height 15
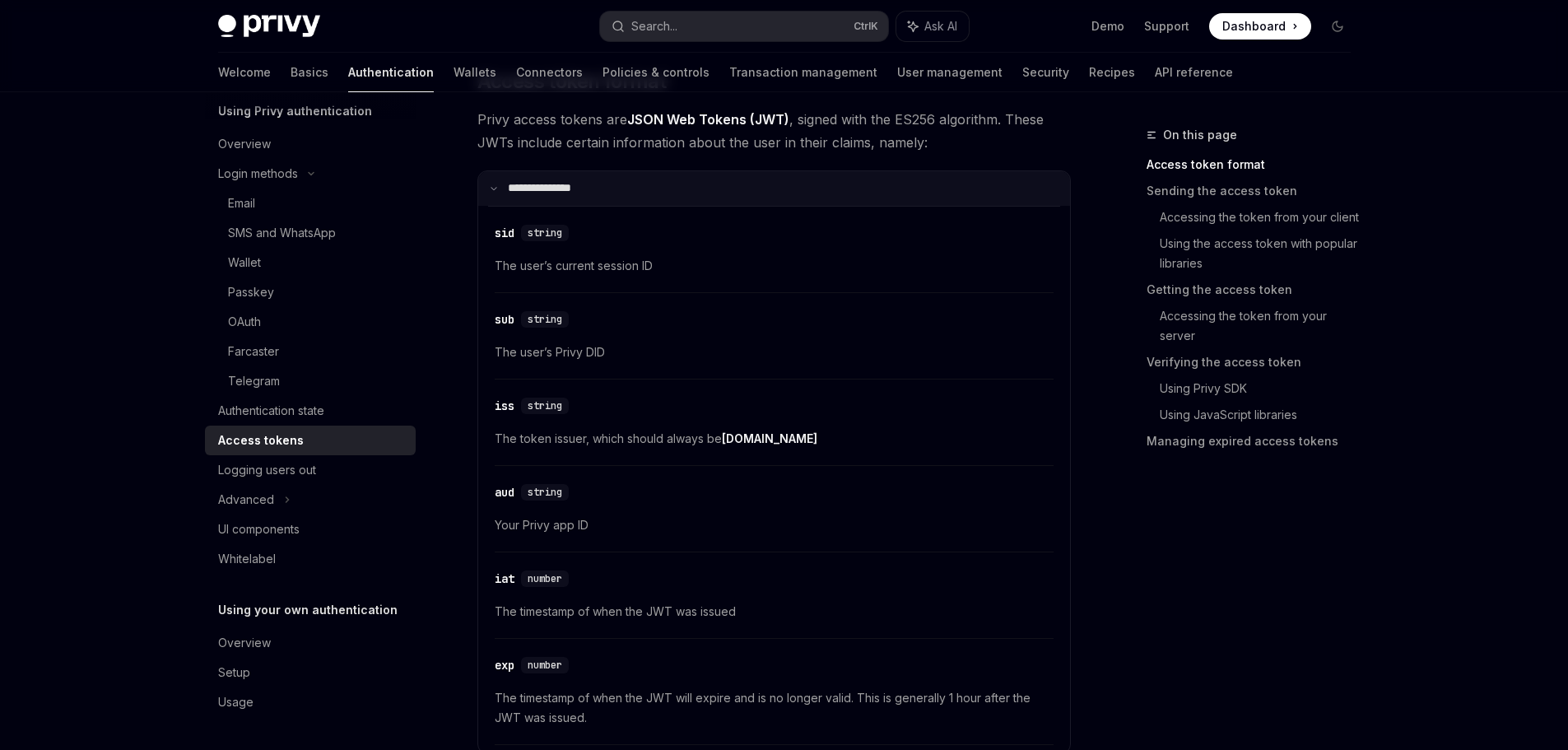
click at [714, 192] on summary "**********" at bounding box center [773, 189] width 591 height 35
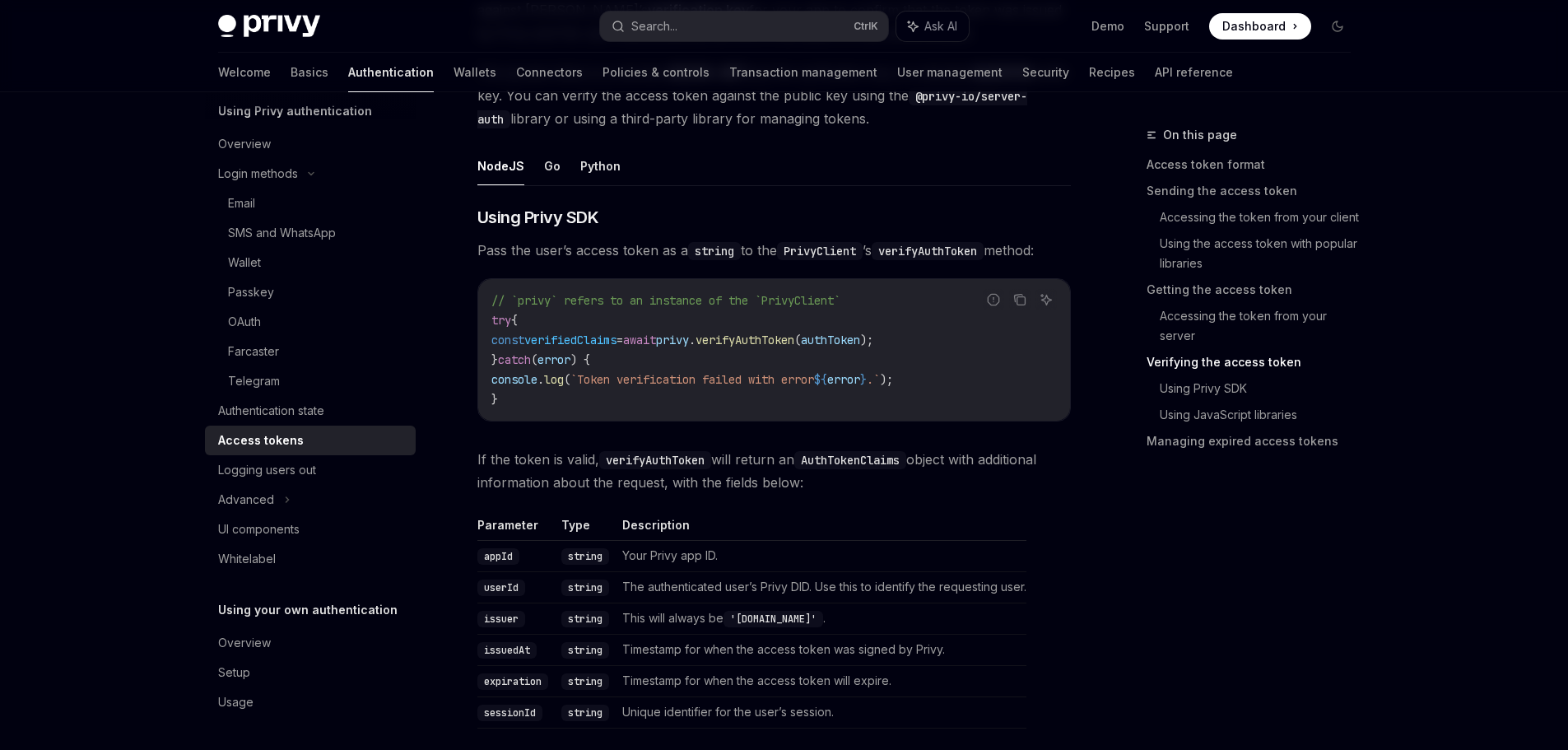
scroll to position [2553, 0]
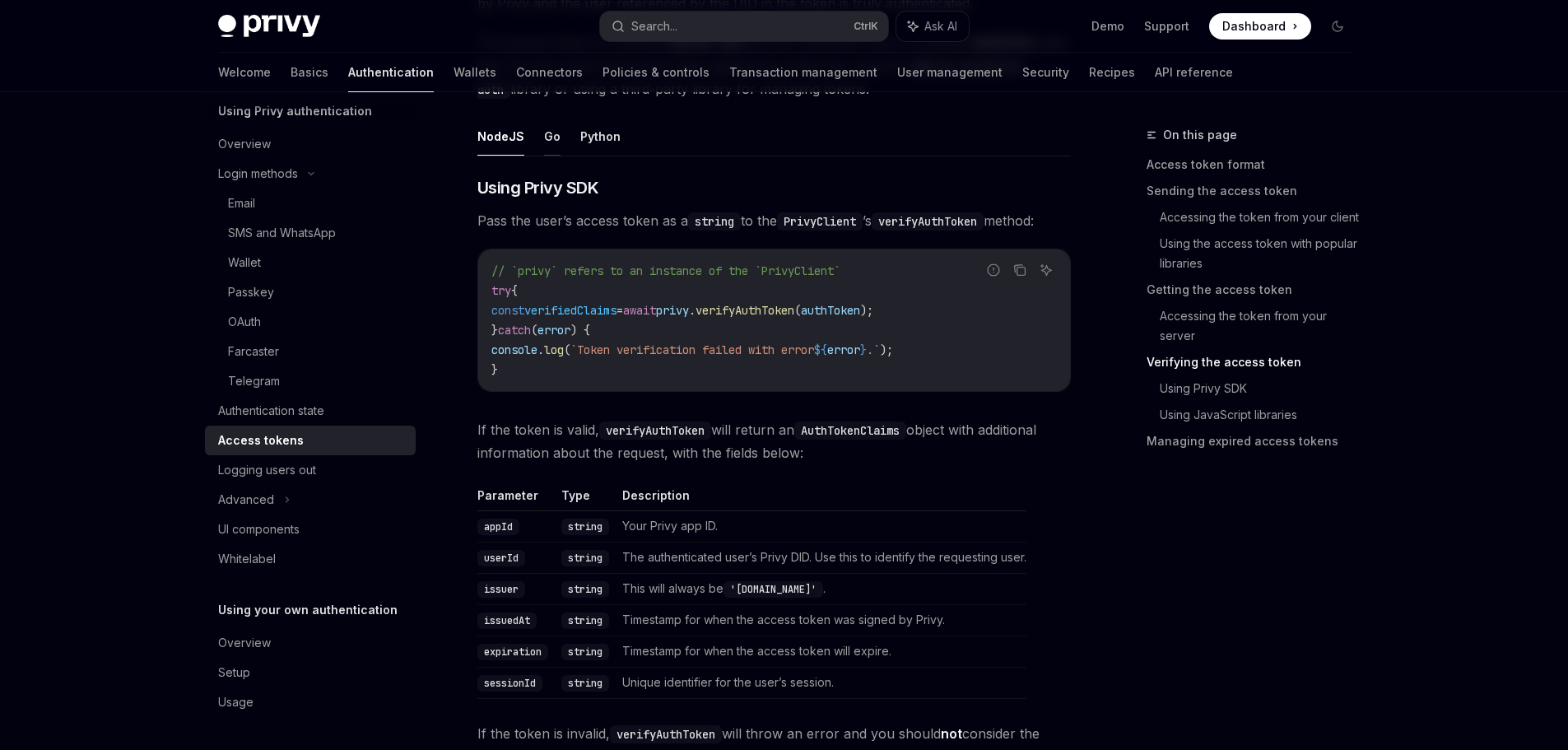
click at [544, 135] on button "Go" at bounding box center [553, 136] width 17 height 39
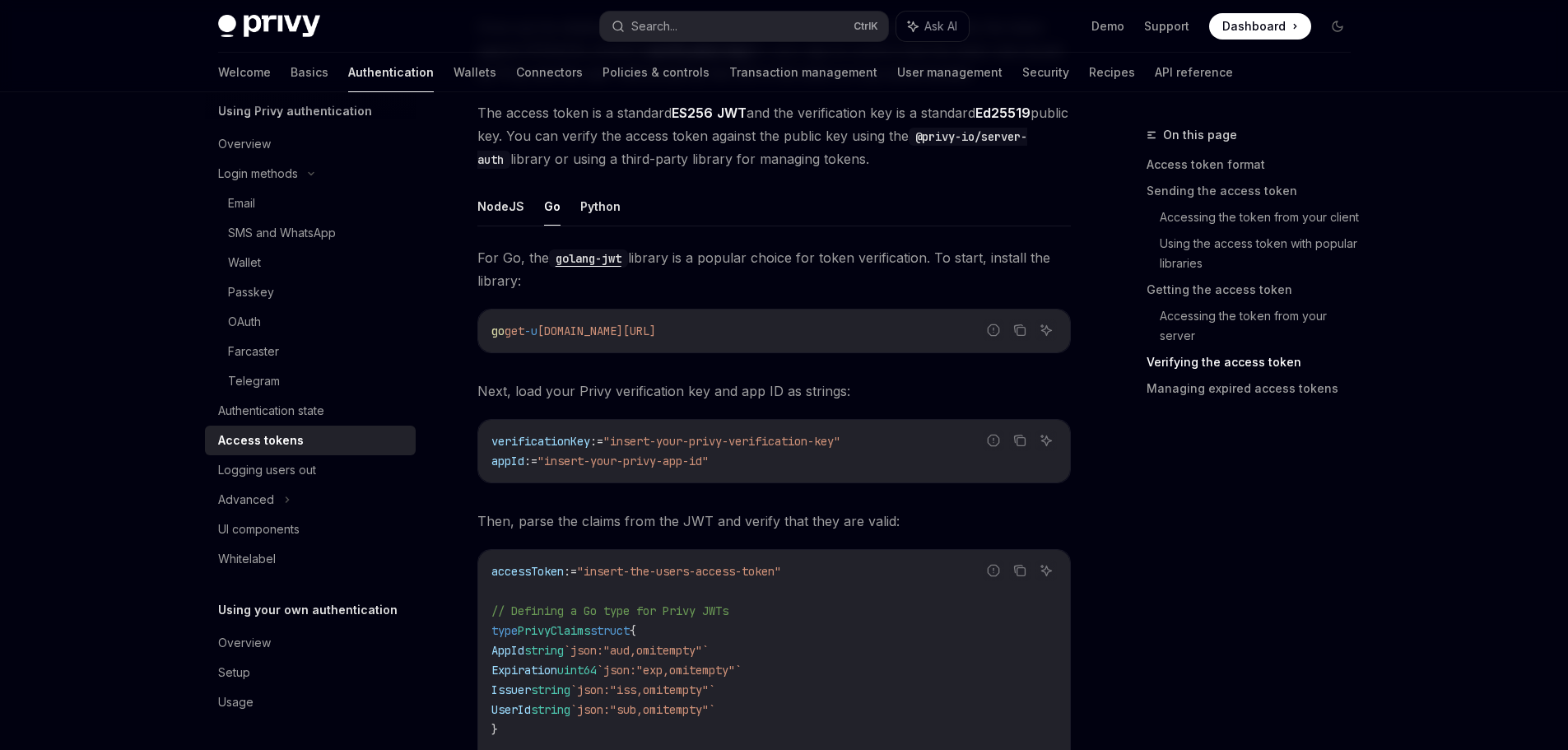
scroll to position [2306, 0]
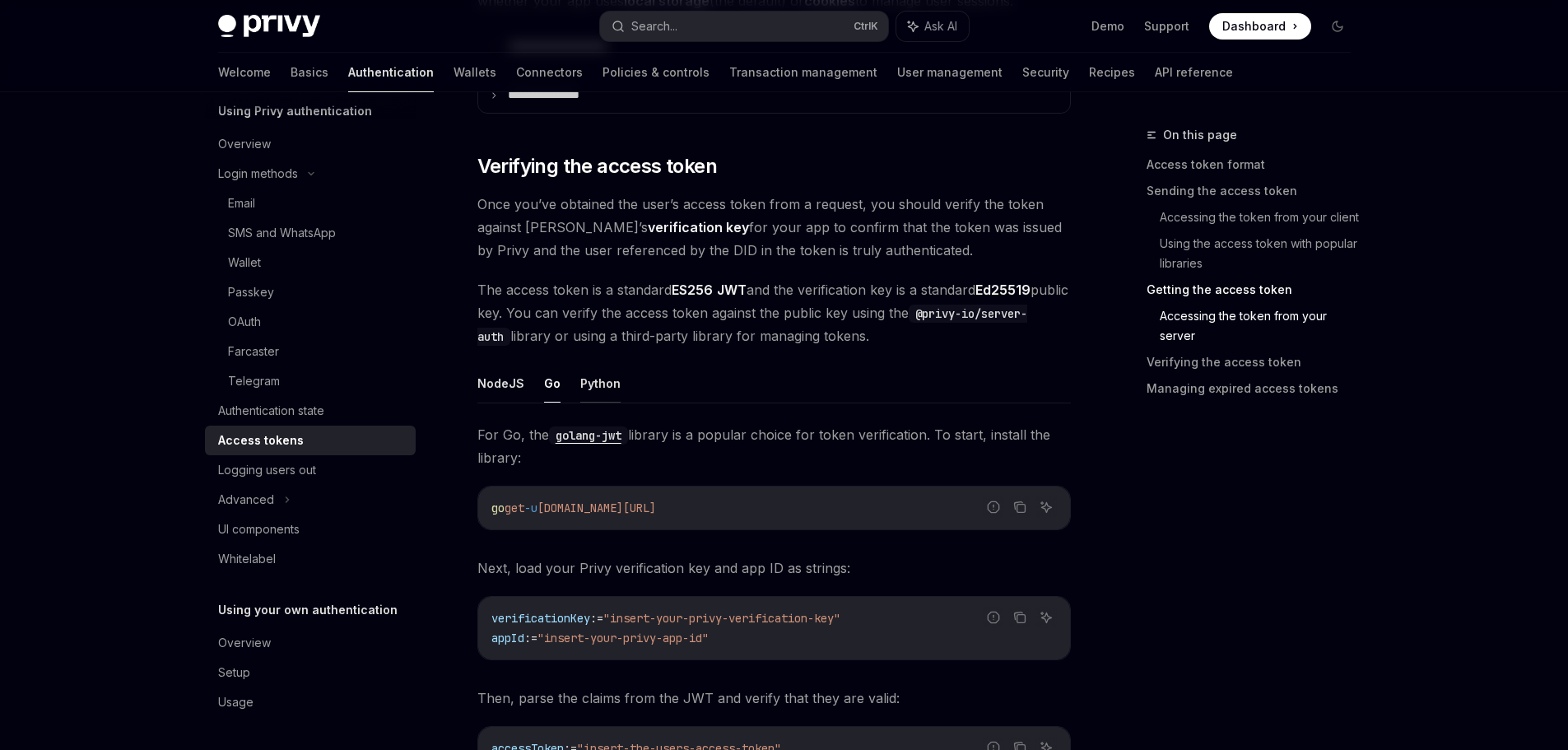
click at [608, 391] on button "Python" at bounding box center [601, 383] width 40 height 39
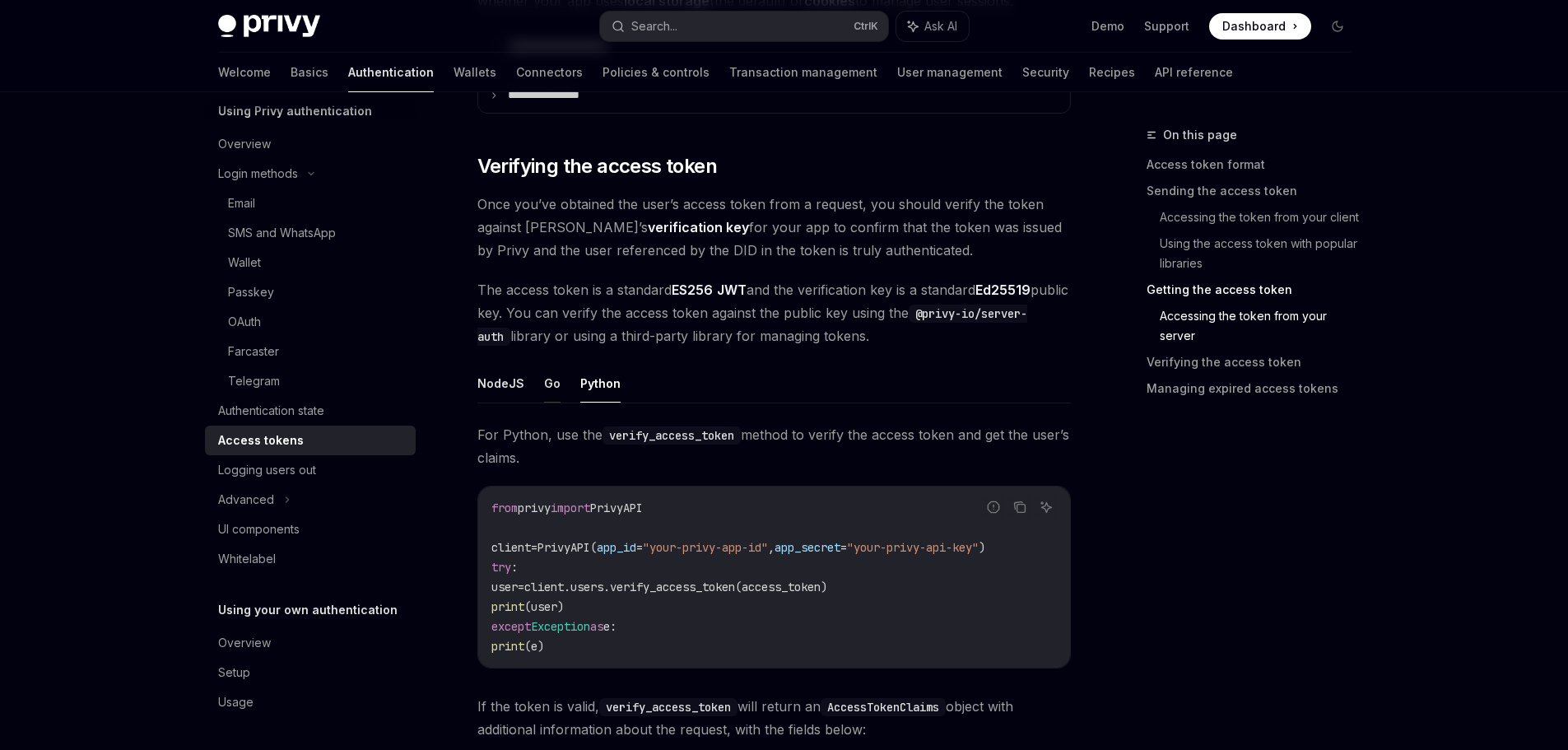
click at [554, 384] on button "Go" at bounding box center [553, 383] width 17 height 39
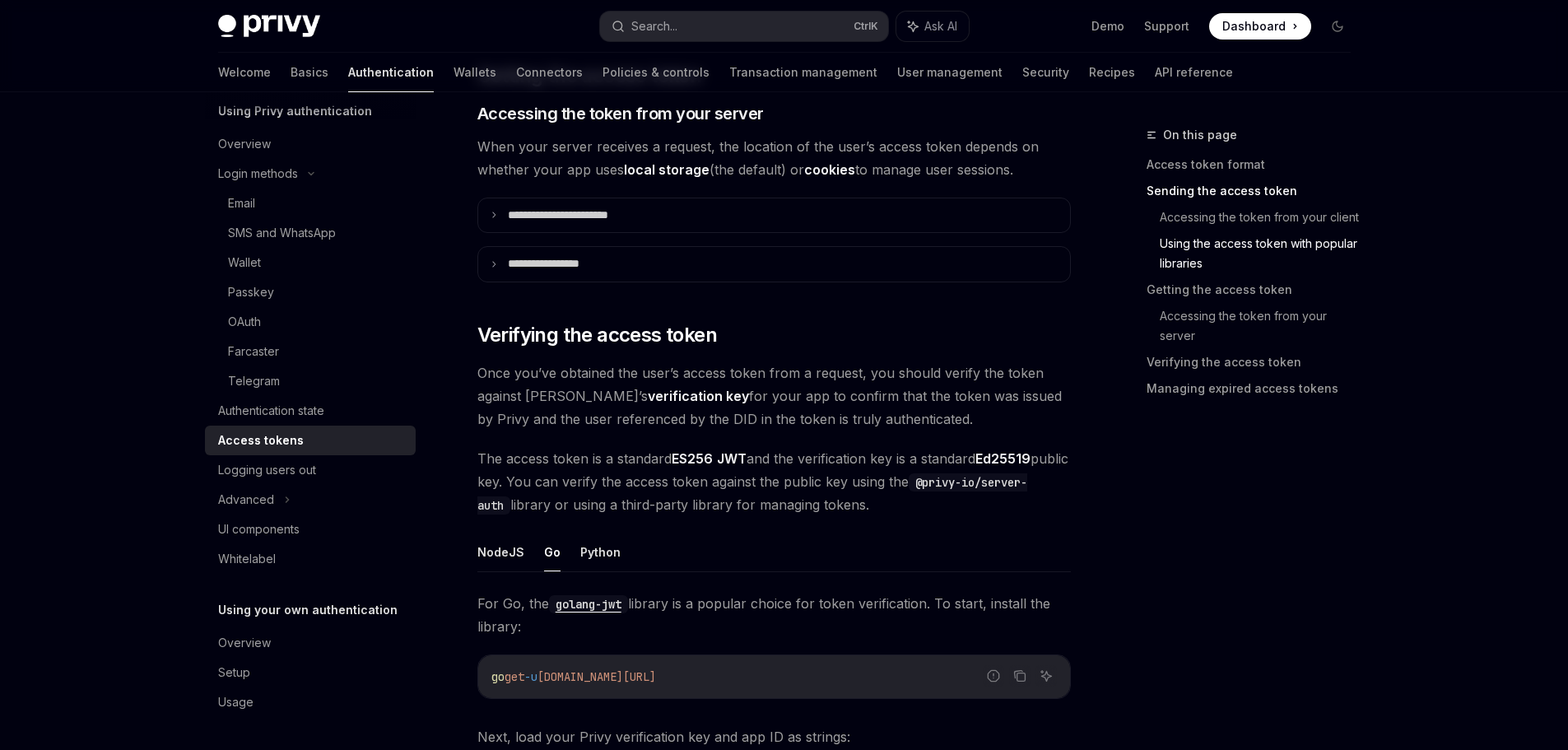
scroll to position [1894, 0]
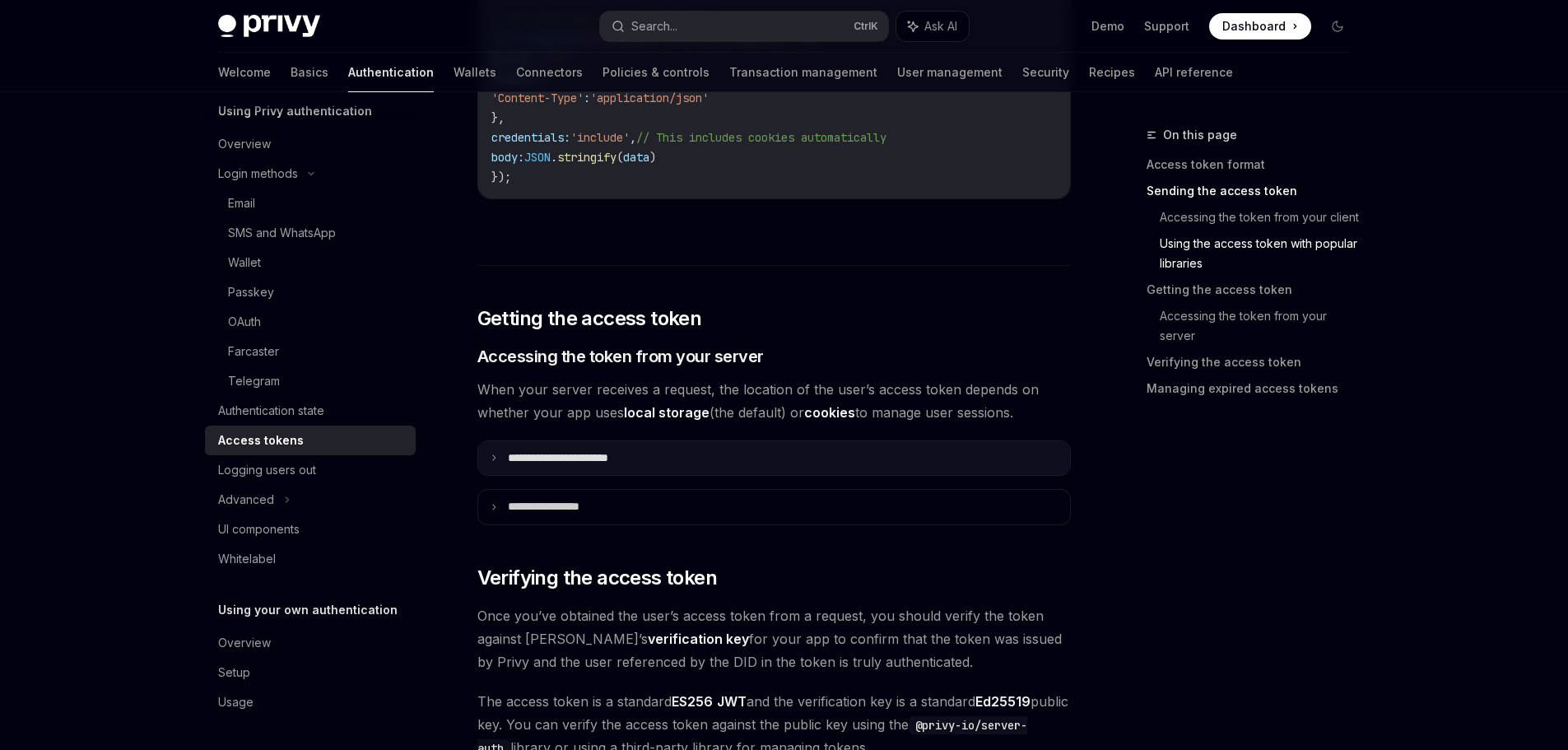
click at [650, 467] on summary "**********" at bounding box center [773, 458] width 591 height 35
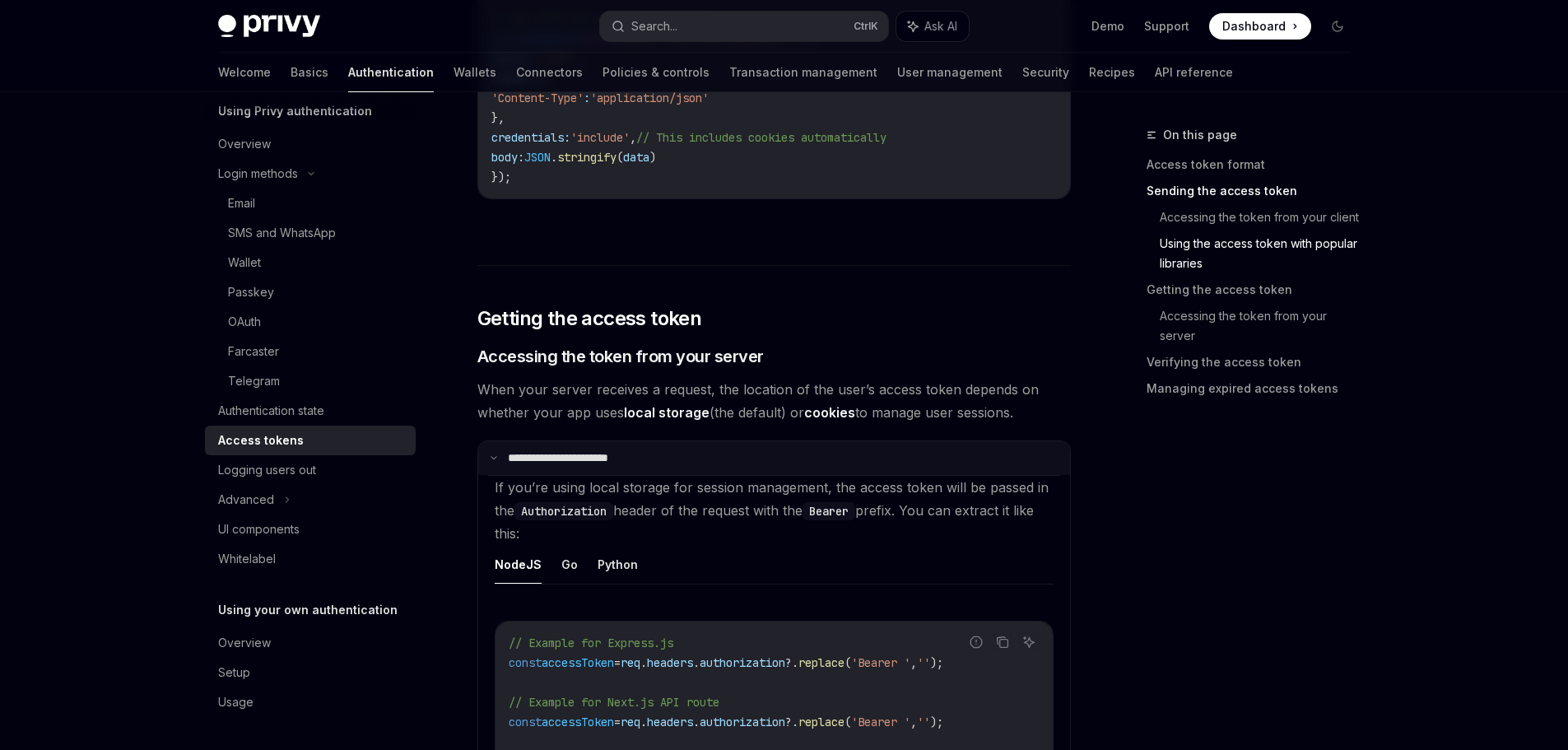
click at [679, 461] on summary "**********" at bounding box center [773, 458] width 591 height 35
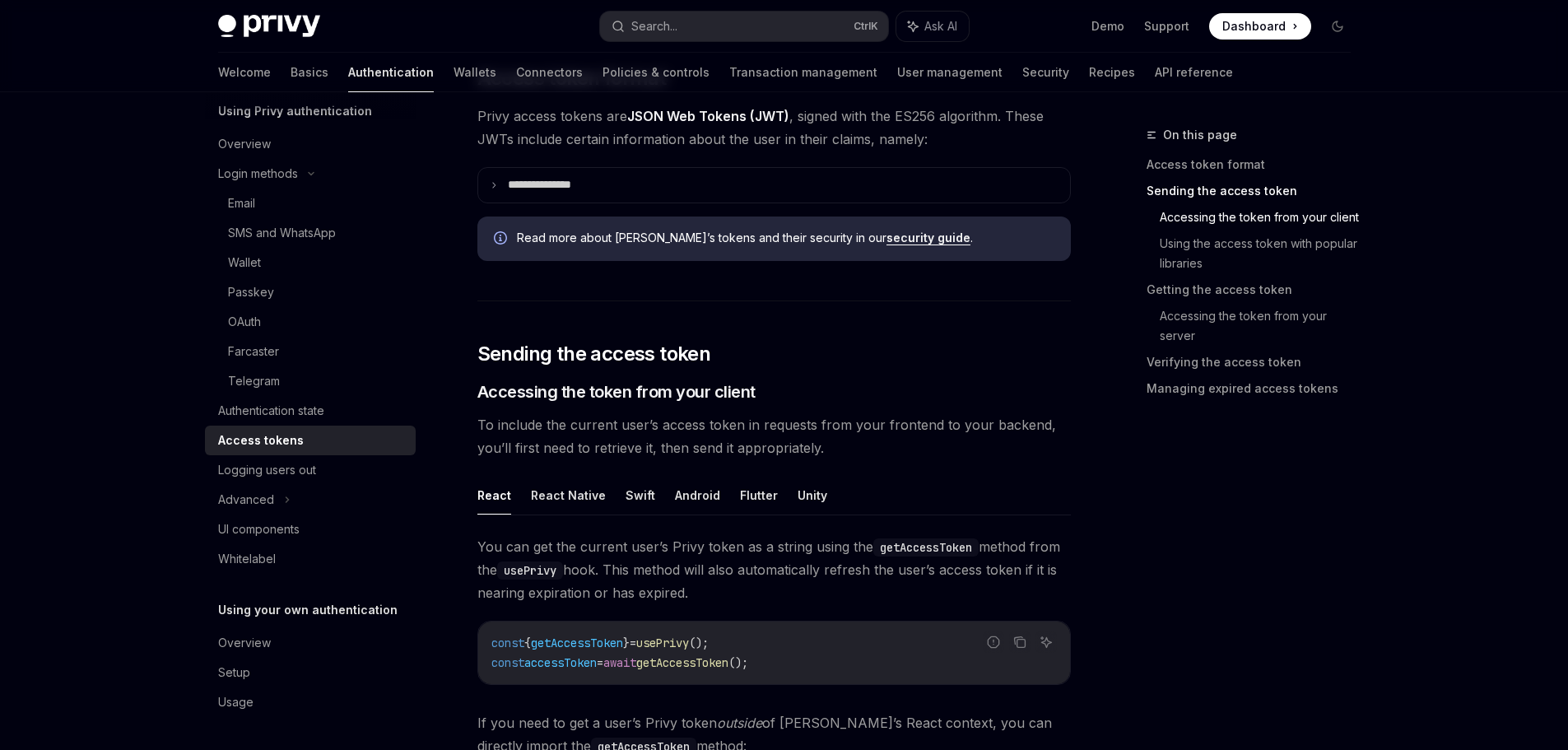
scroll to position [165, 0]
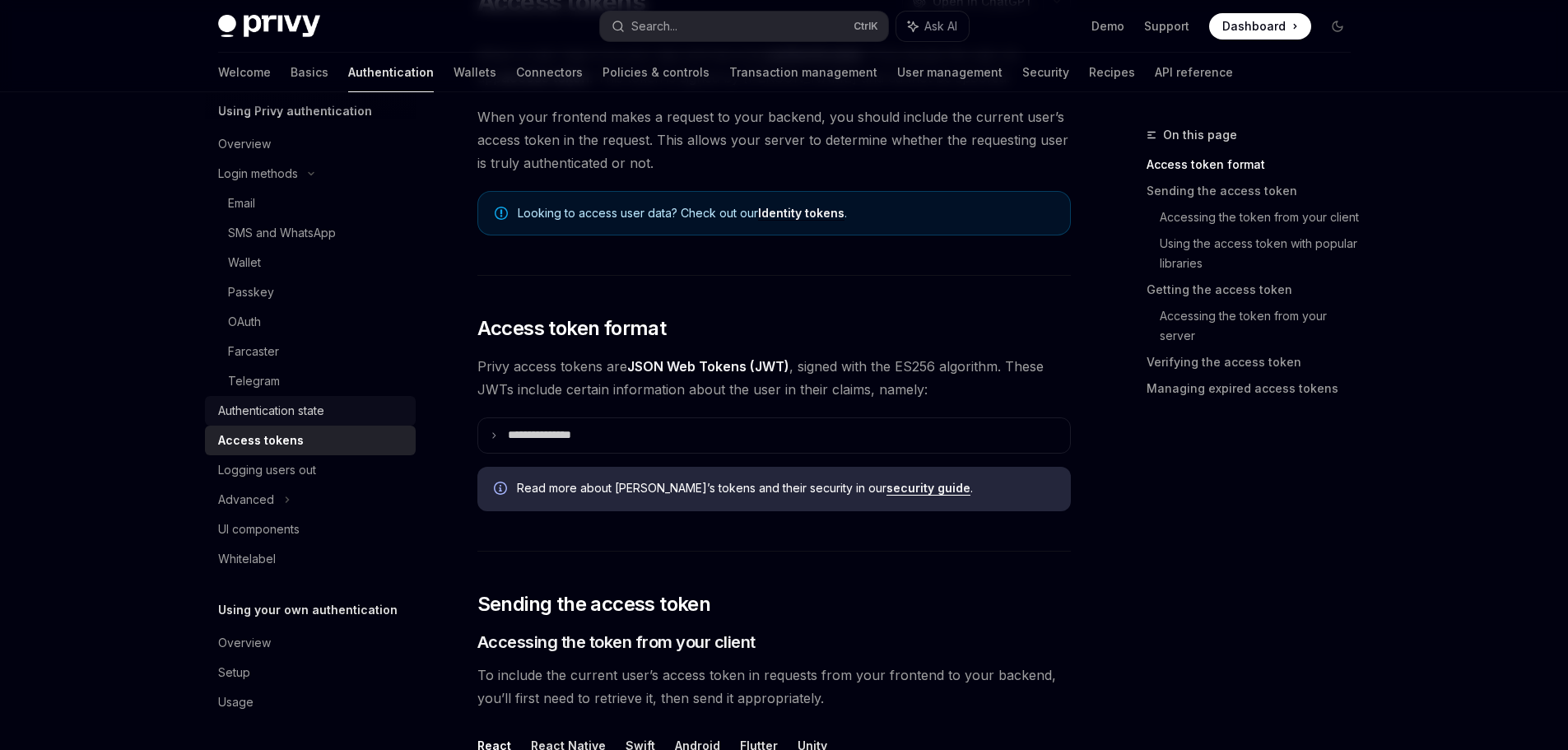
click at [290, 425] on link "Authentication state" at bounding box center [310, 411] width 210 height 29
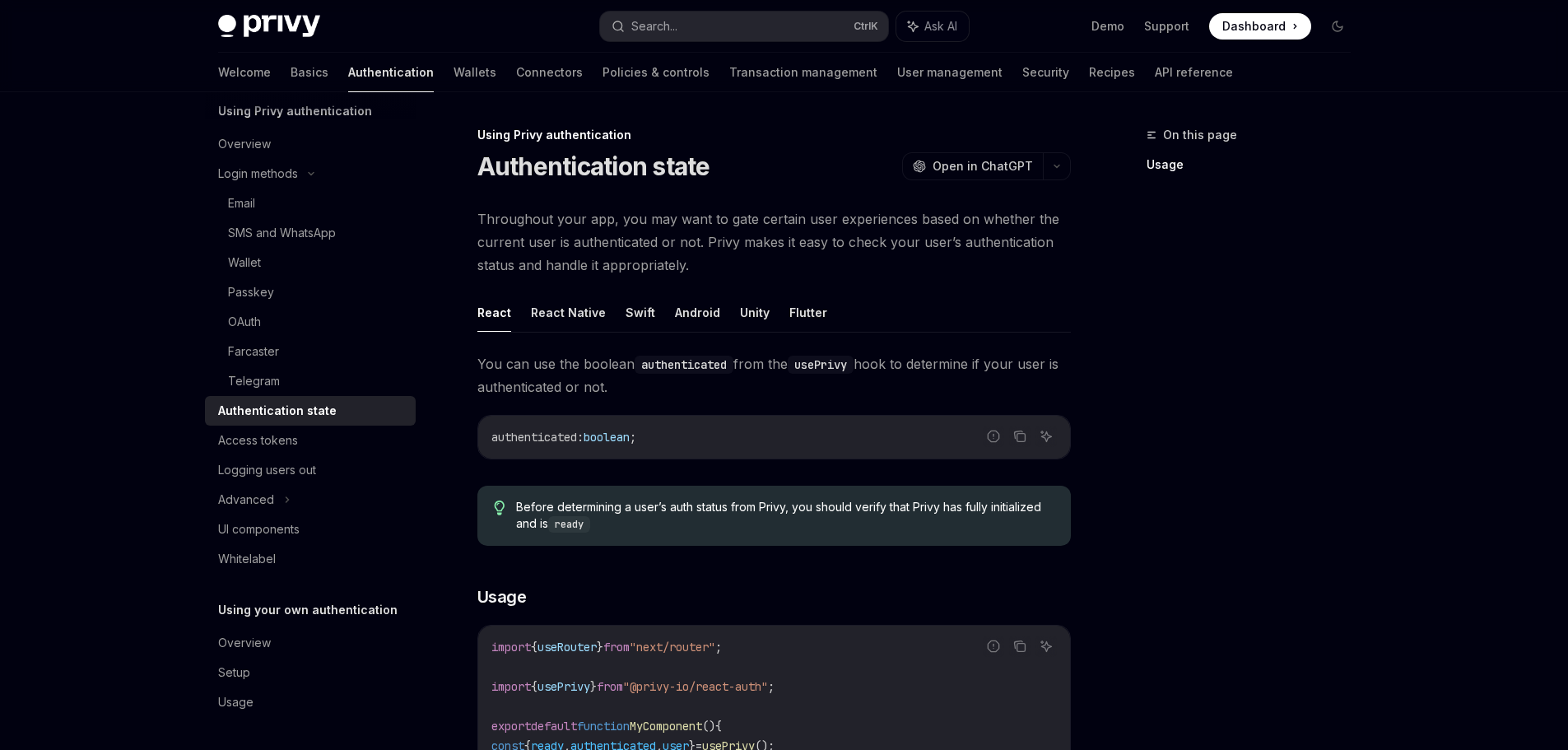
click at [292, 414] on div "Authentication state" at bounding box center [277, 410] width 119 height 19
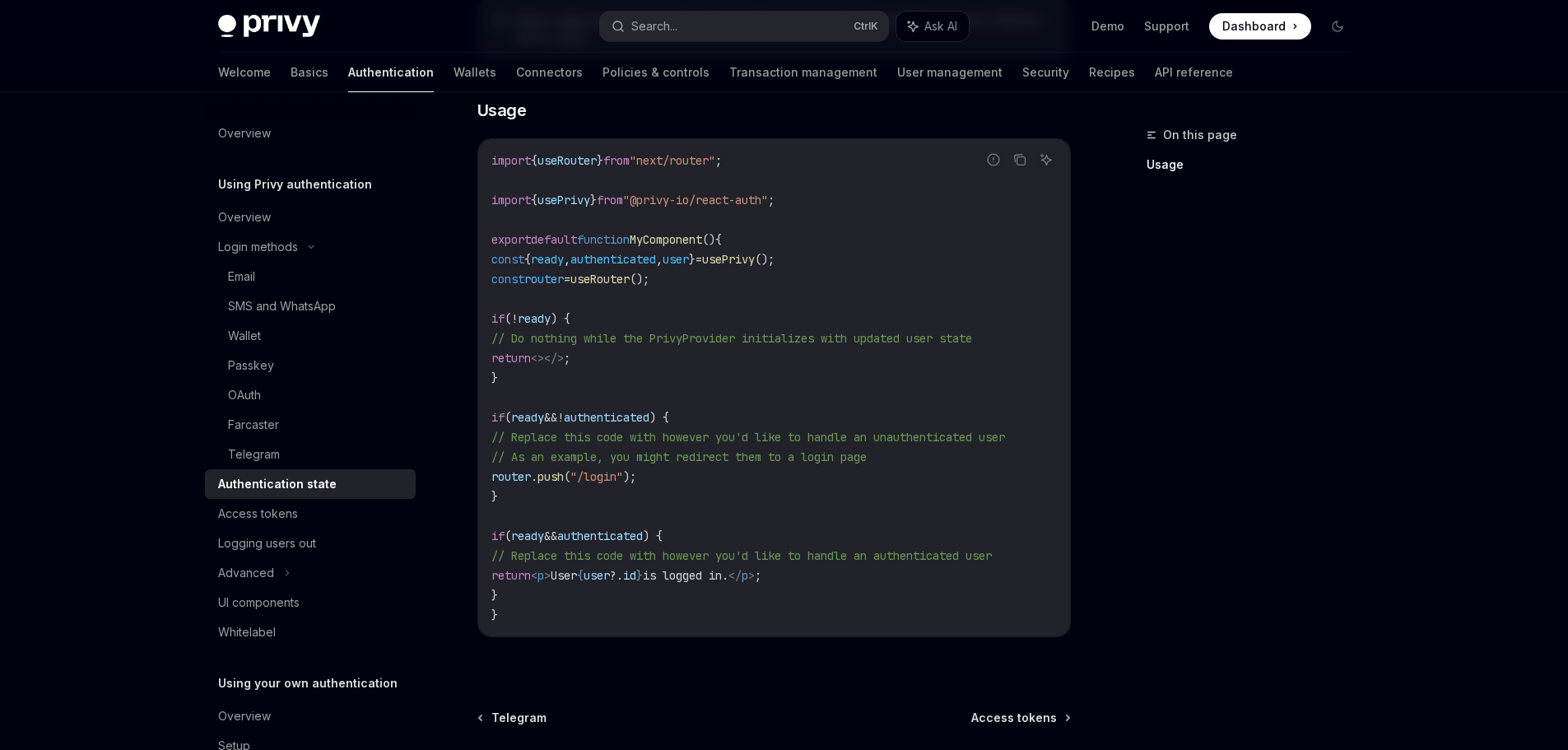
drag, startPoint x: 743, startPoint y: 279, endPoint x: 760, endPoint y: 588, distance: 309.5
click at [760, 588] on code "import { useRouter } from "next/router" ; import { usePrivy } from "@privy-io/r…" at bounding box center [774, 388] width 565 height 475
click at [856, 396] on code "import { useRouter } from "next/router" ; import { usePrivy } from "@privy-io/r…" at bounding box center [774, 388] width 565 height 475
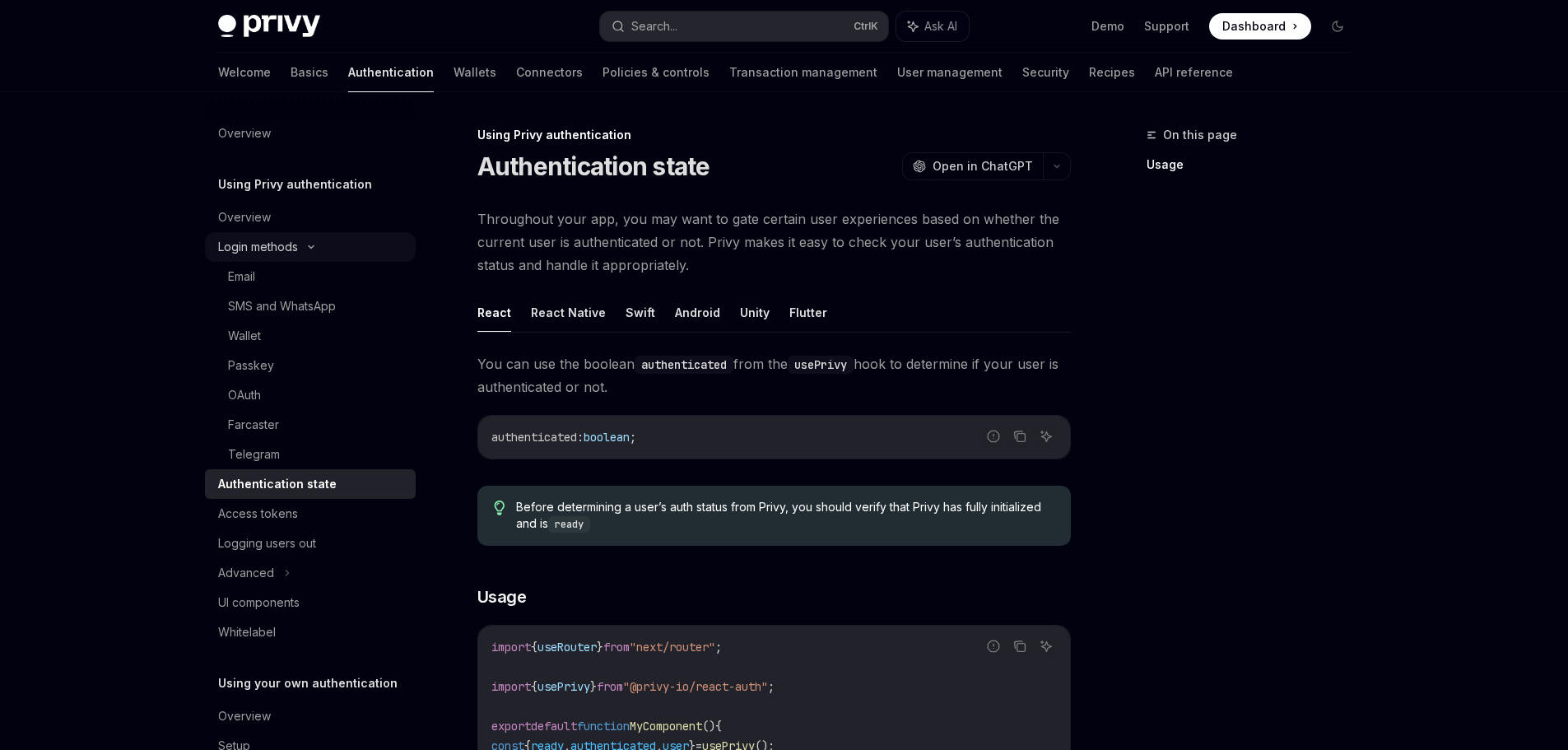
click at [257, 246] on div "Login methods" at bounding box center [257, 247] width 80 height 19
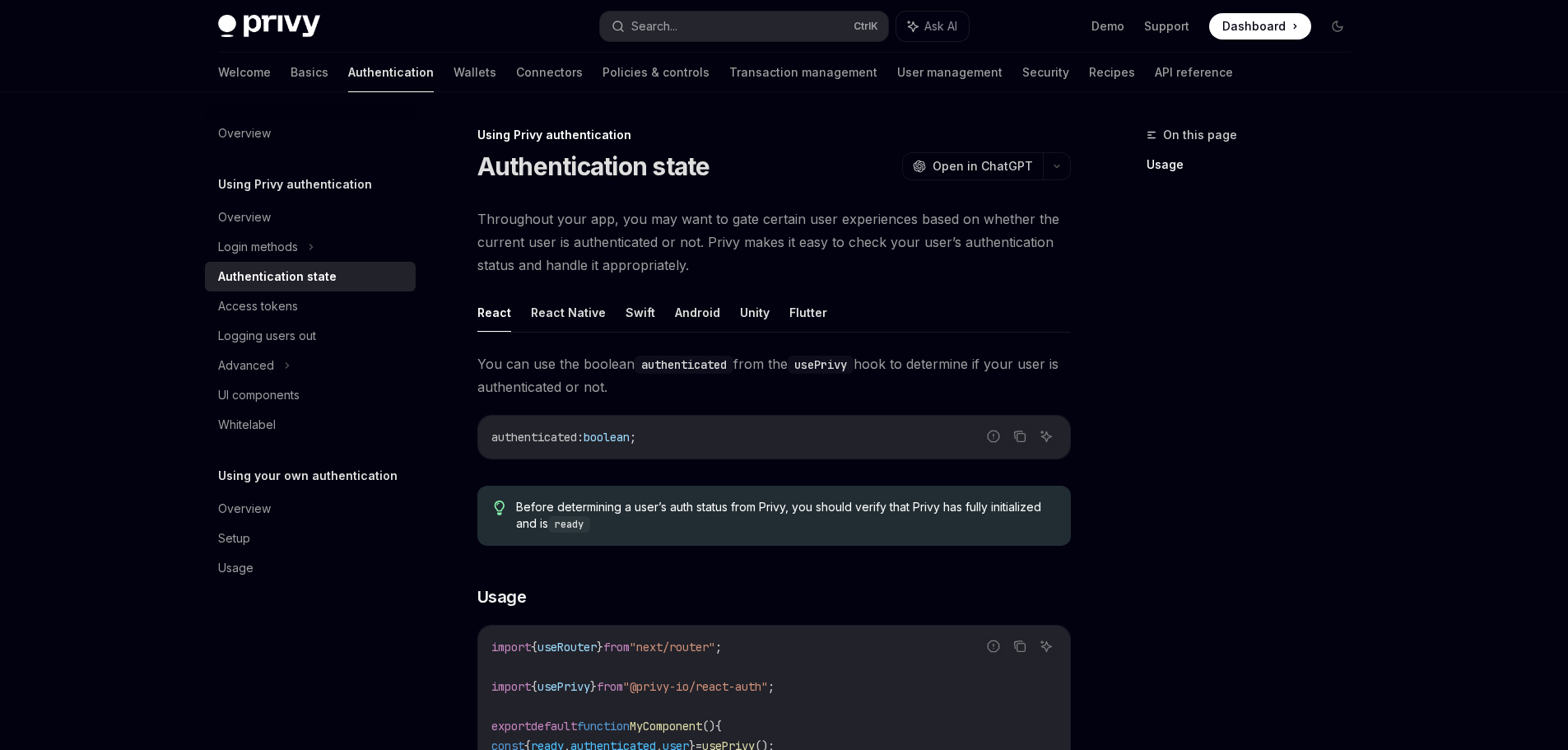
click at [110, 495] on div "Privy Docs home page Search... Ctrl K Ask AI Demo Support Dashboard Dashboard S…" at bounding box center [784, 697] width 1568 height 1395
click at [270, 254] on div "Login methods" at bounding box center [257, 247] width 80 height 19
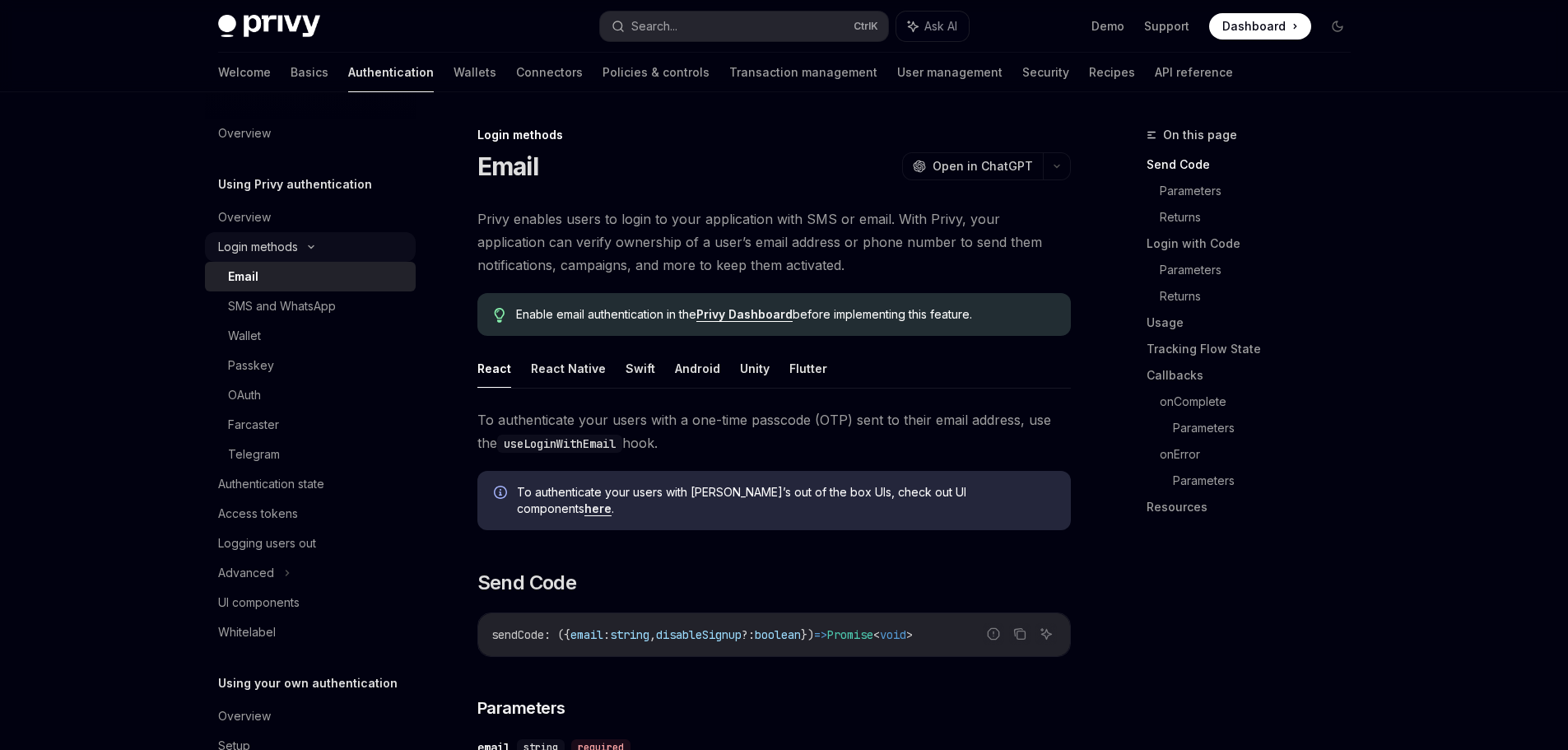
click at [287, 256] on div "Login methods" at bounding box center [257, 247] width 80 height 19
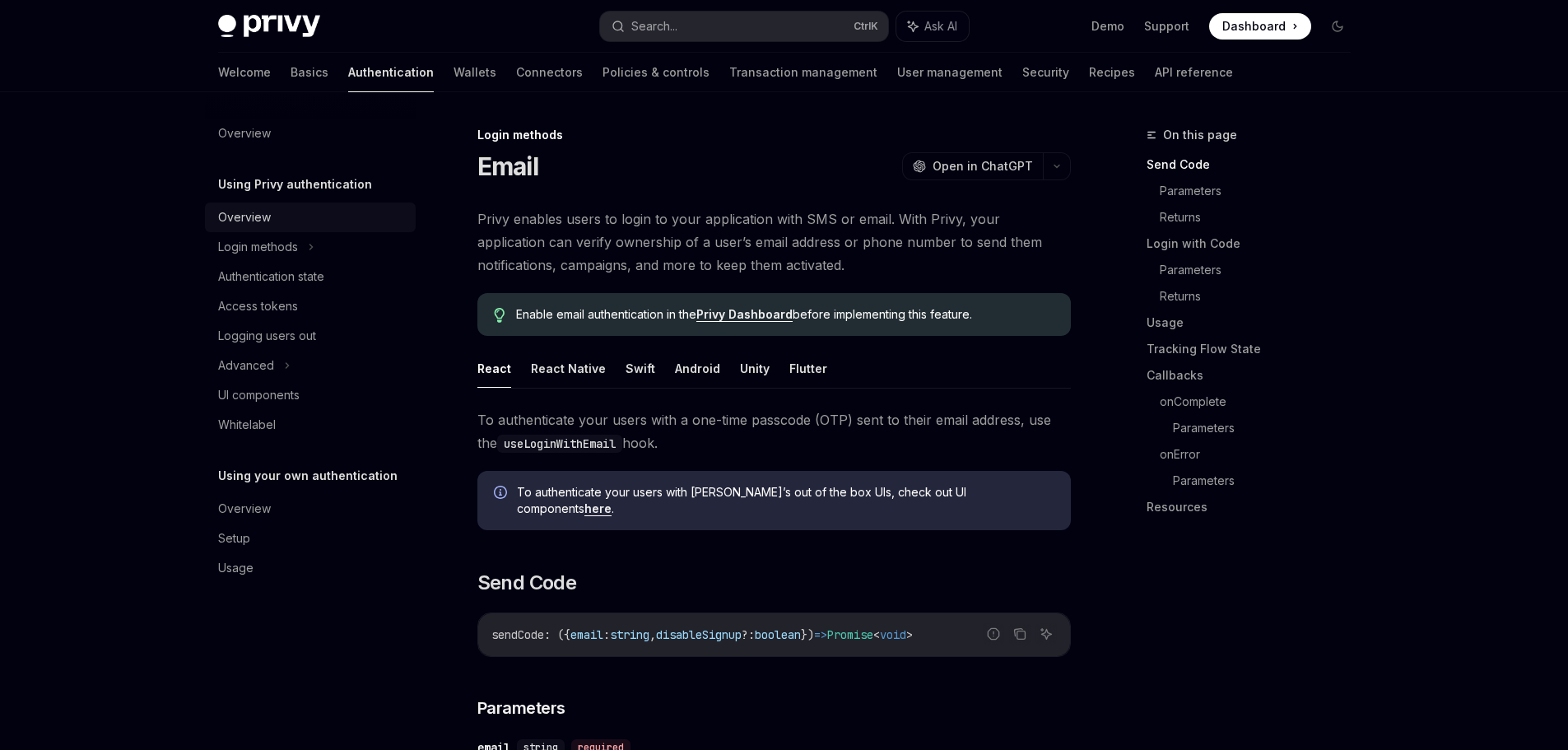
click at [279, 222] on div "Overview" at bounding box center [311, 217] width 188 height 19
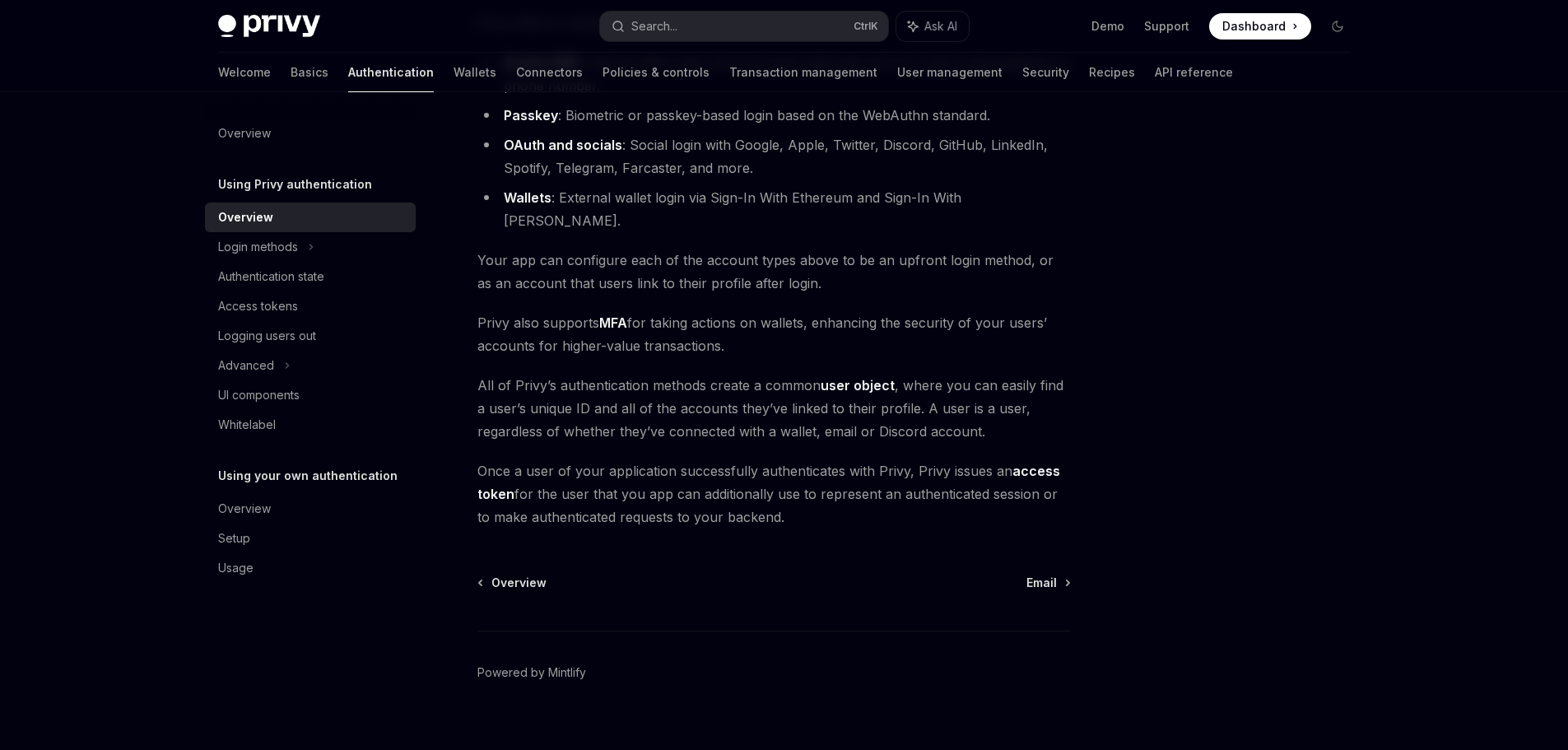
scroll to position [61, 0]
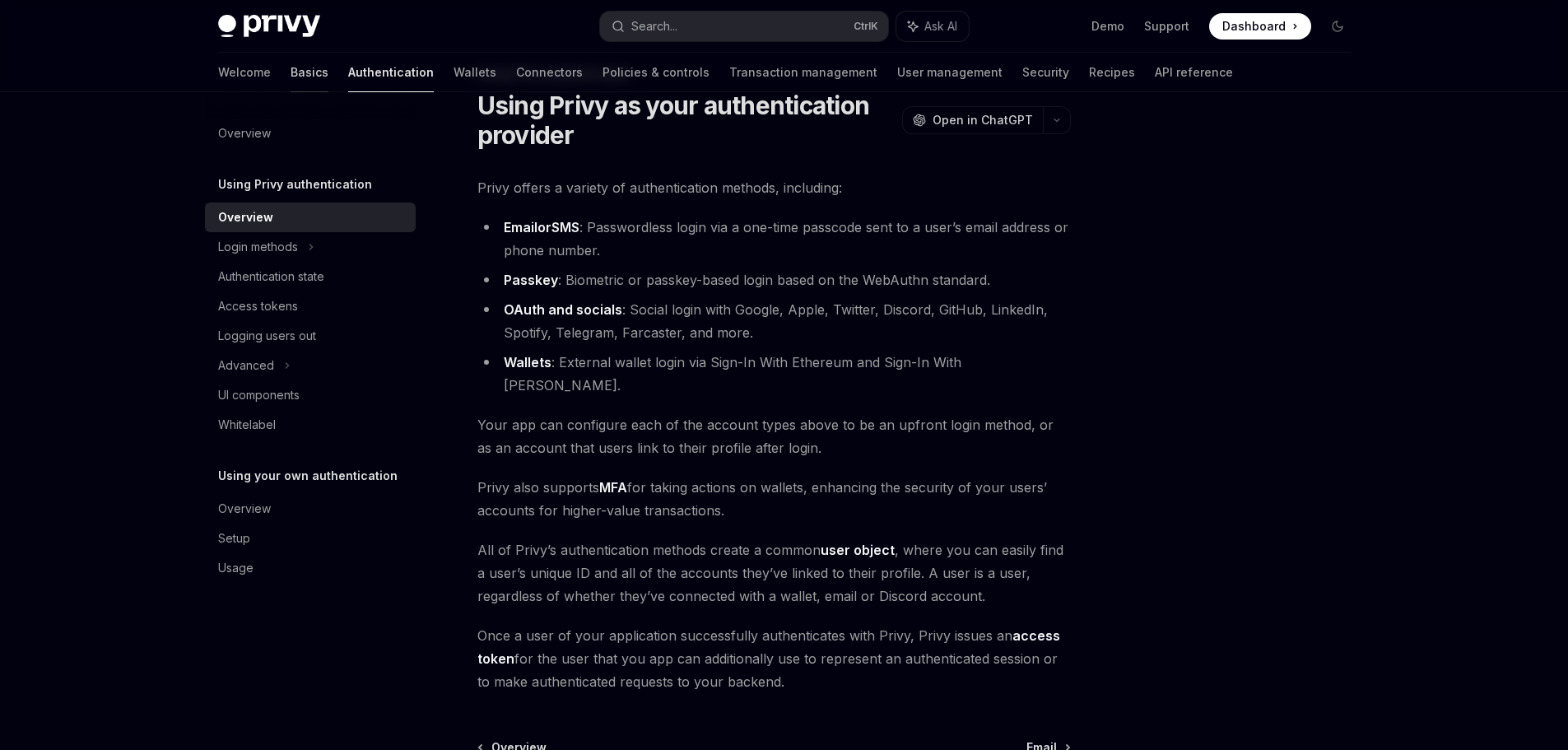
click at [290, 71] on link "Basics" at bounding box center [309, 72] width 38 height 40
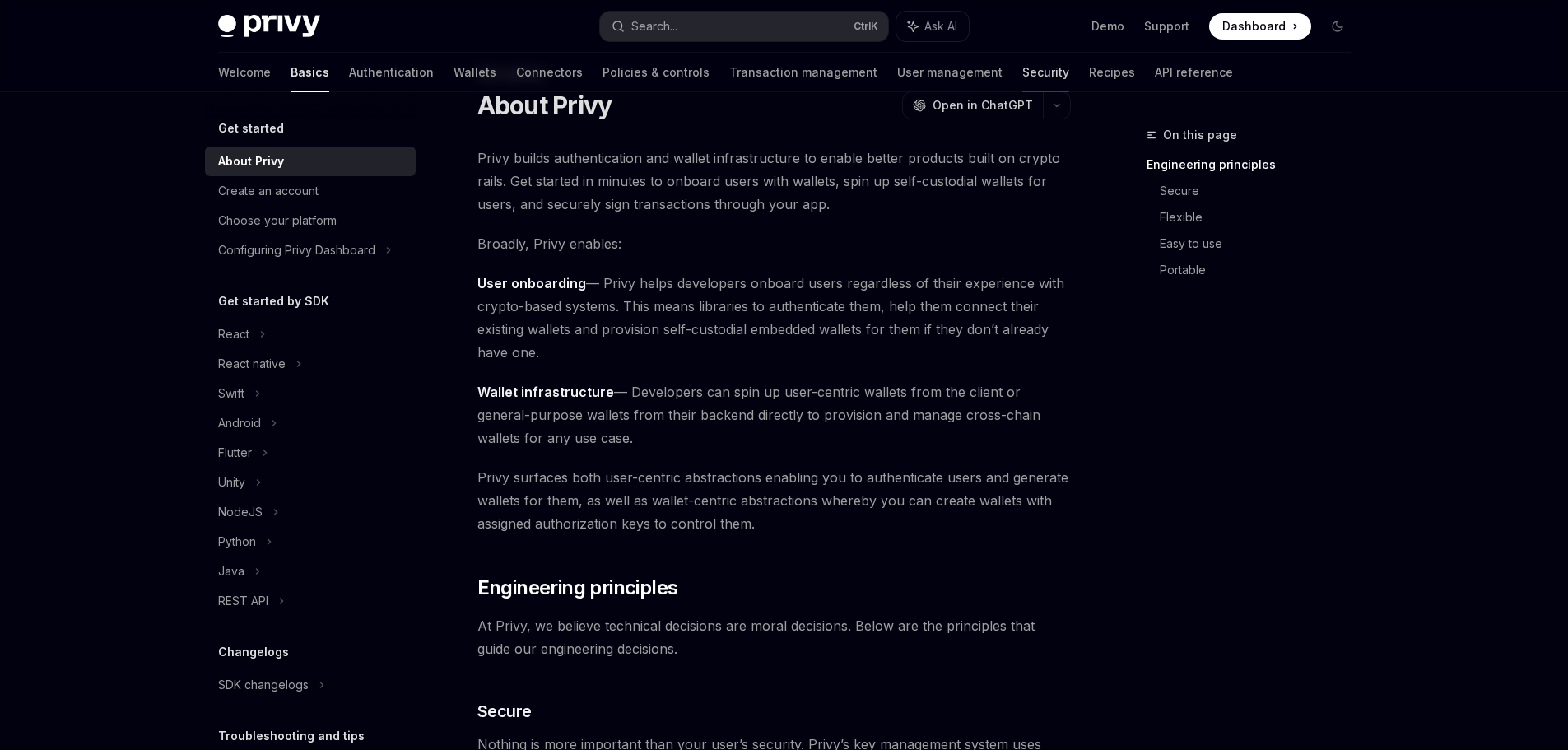
click at [1022, 64] on link "Security" at bounding box center [1046, 72] width 47 height 40
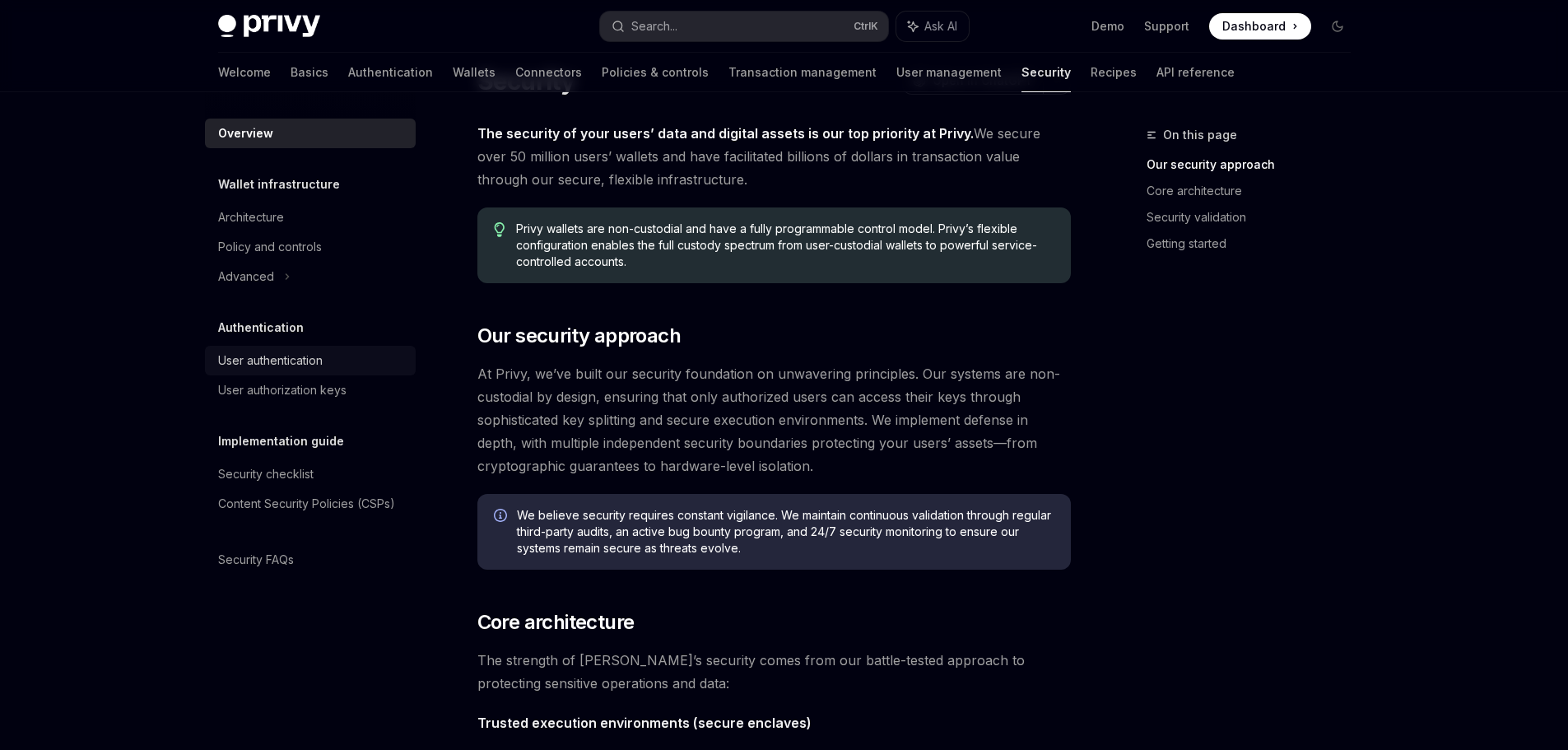
click at [285, 372] on link "User authentication" at bounding box center [310, 360] width 210 height 29
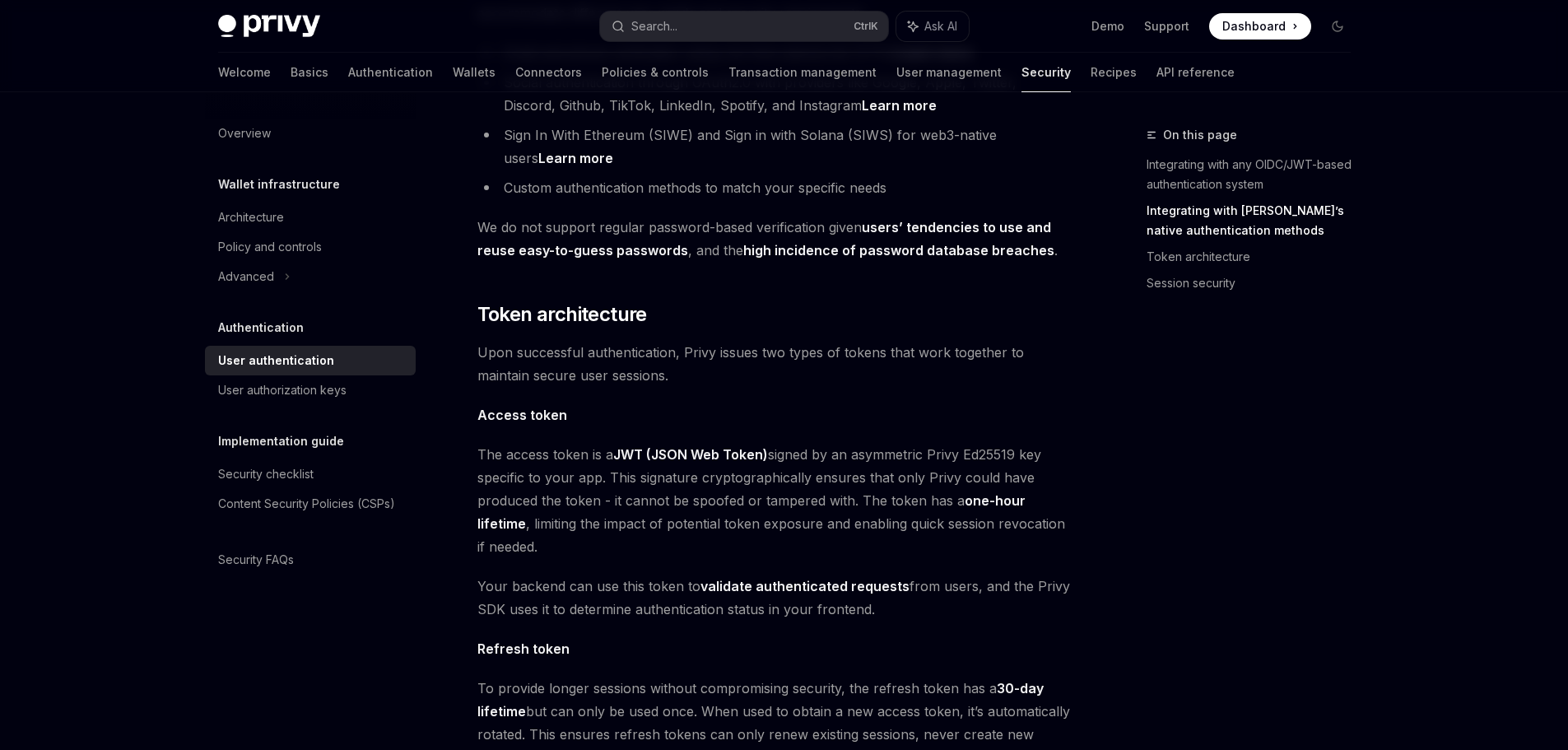
scroll to position [466, 0]
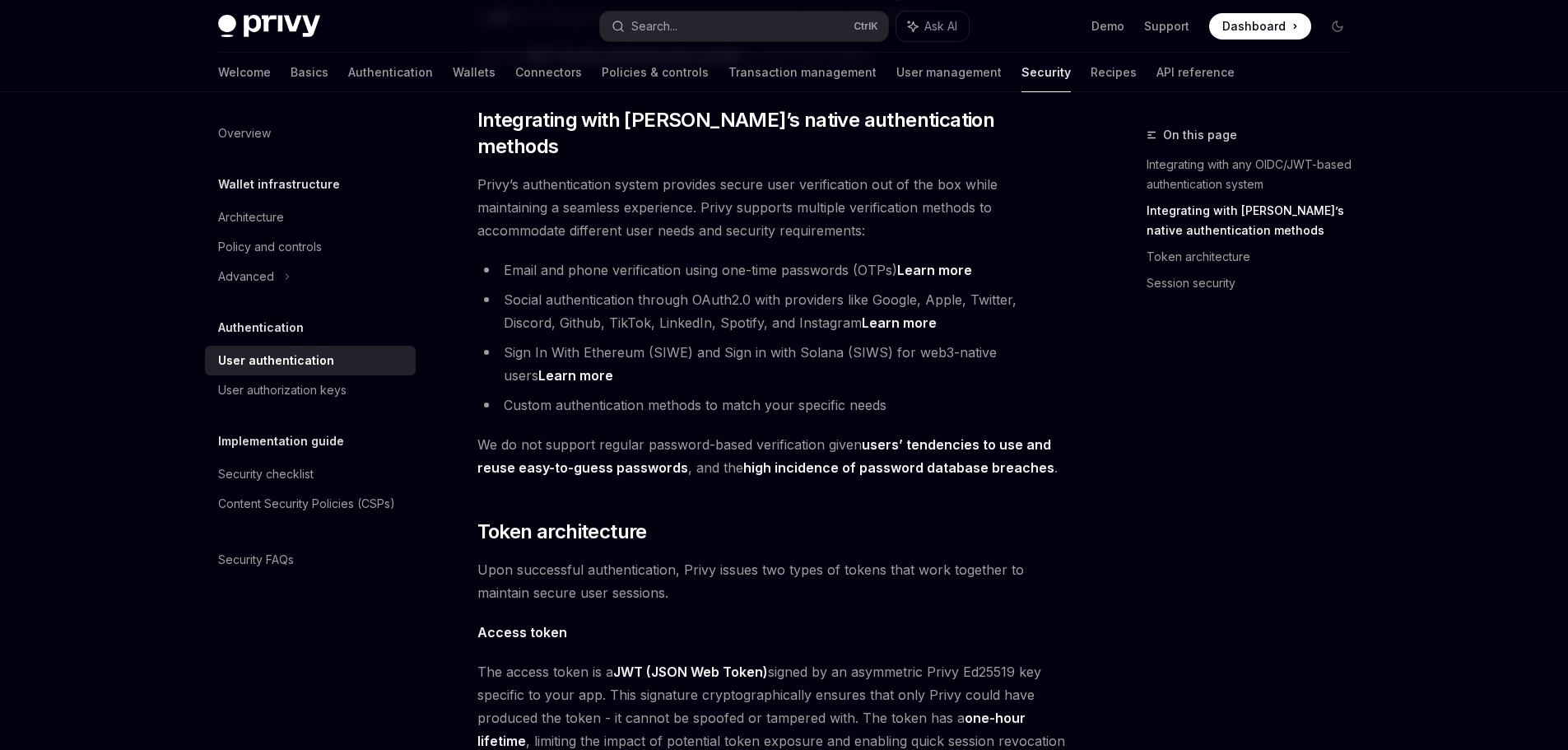
click at [236, 412] on div "Overview Wallet infrastructure Architecture Policy and controls Advanced Authen…" at bounding box center [310, 347] width 210 height 456
click at [238, 399] on div "User authorization keys" at bounding box center [282, 390] width 129 height 19
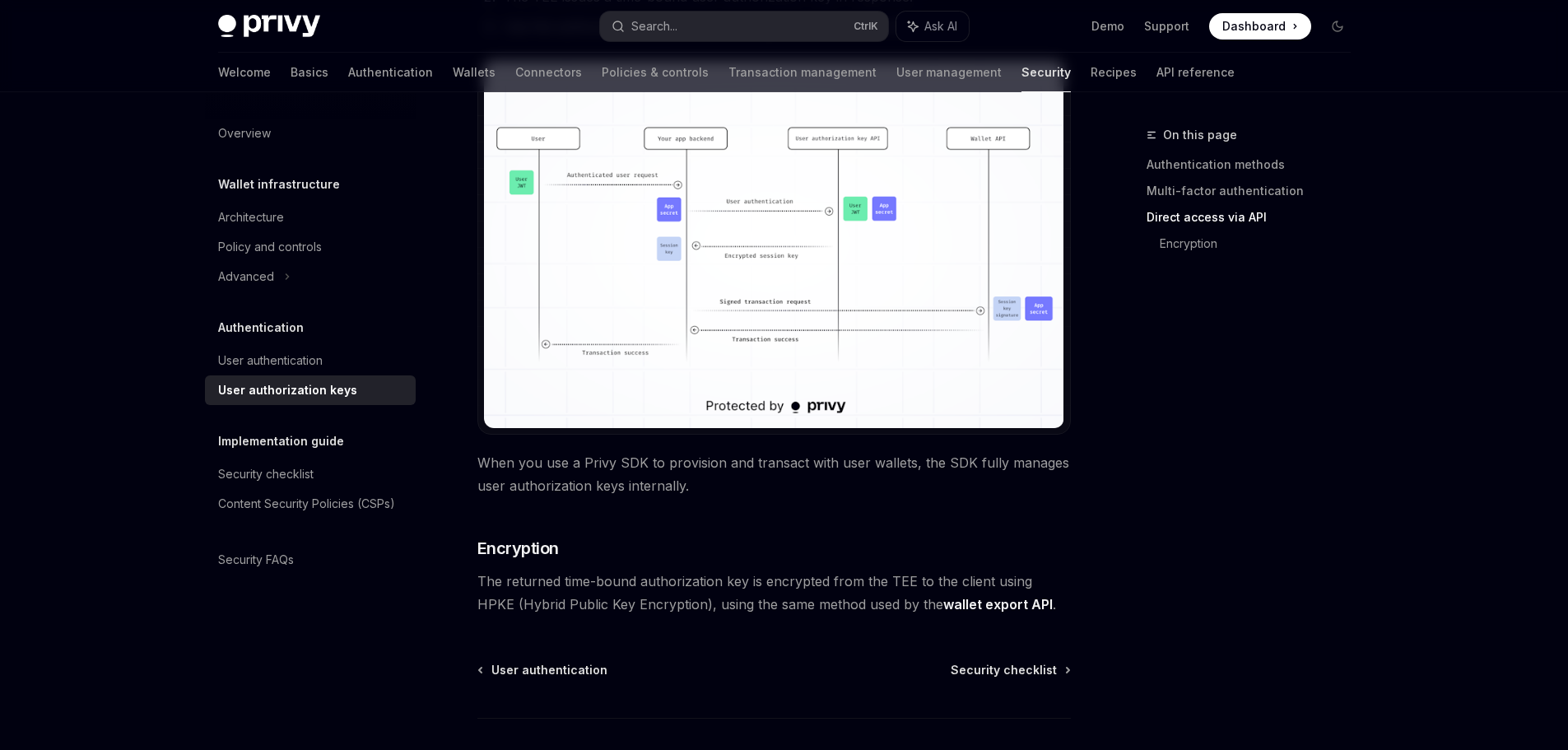
scroll to position [1317, 0]
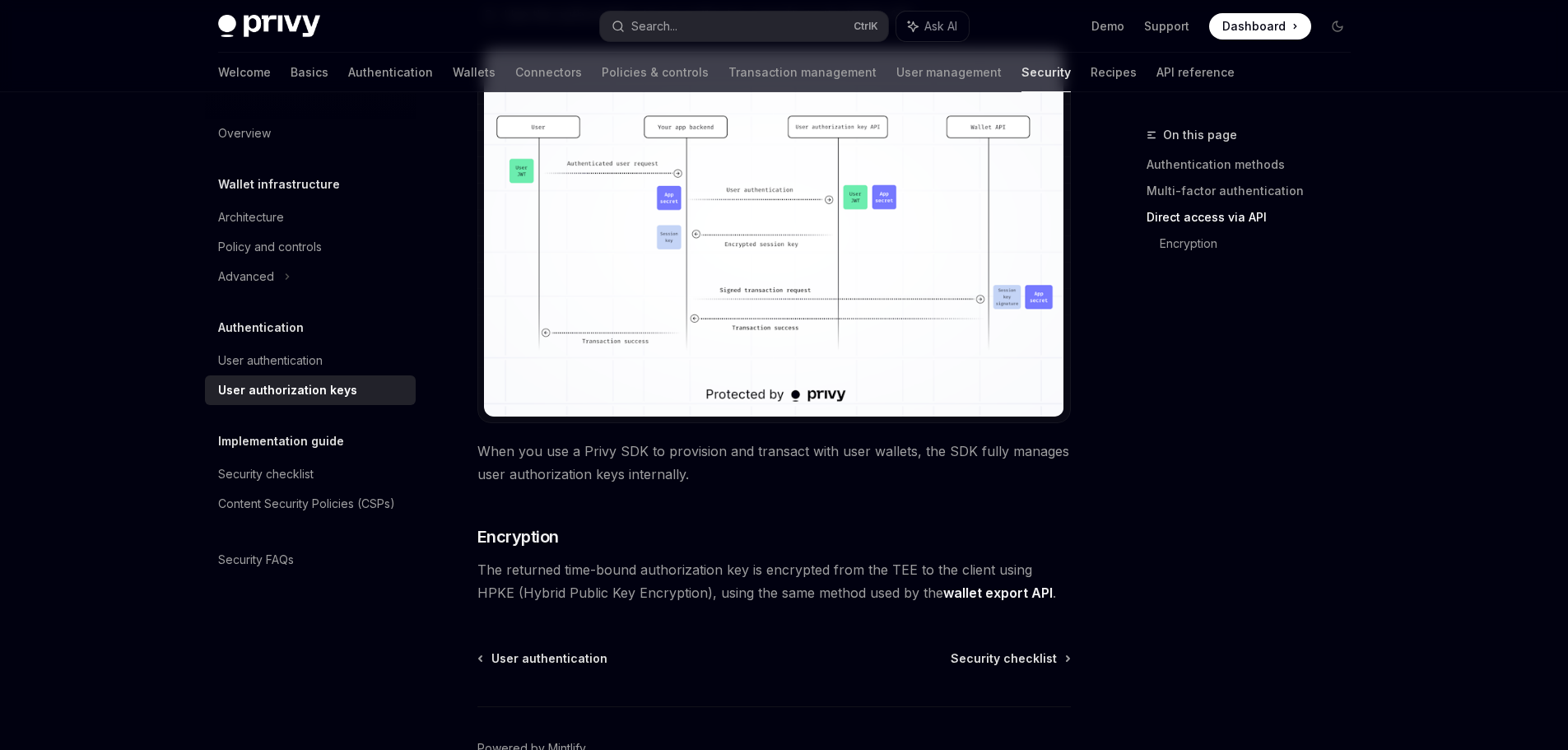
click at [802, 271] on img at bounding box center [774, 233] width 580 height 367
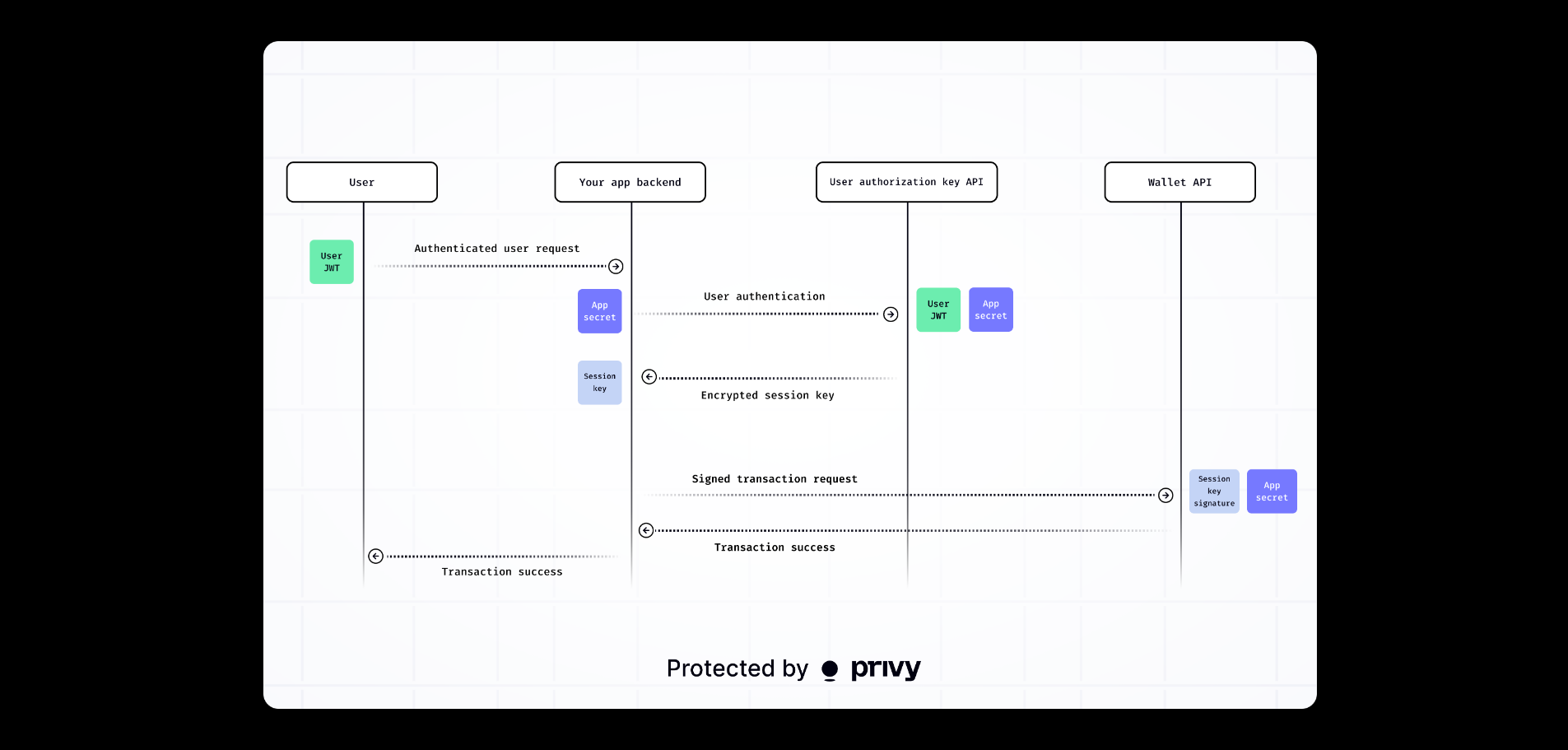
click at [211, 514] on div at bounding box center [784, 375] width 1568 height 750
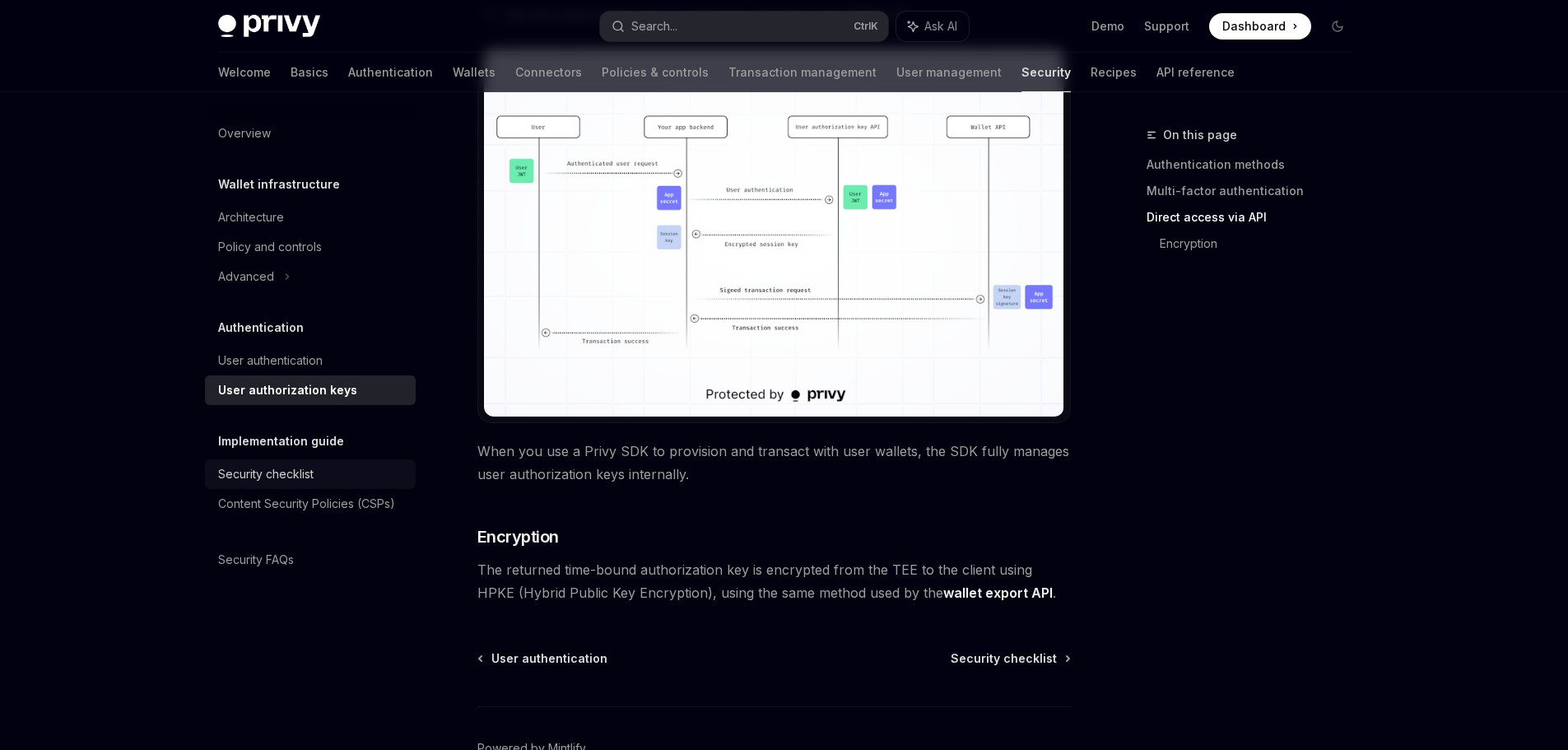
click at [225, 465] on div "Security checklist" at bounding box center [265, 474] width 95 height 19
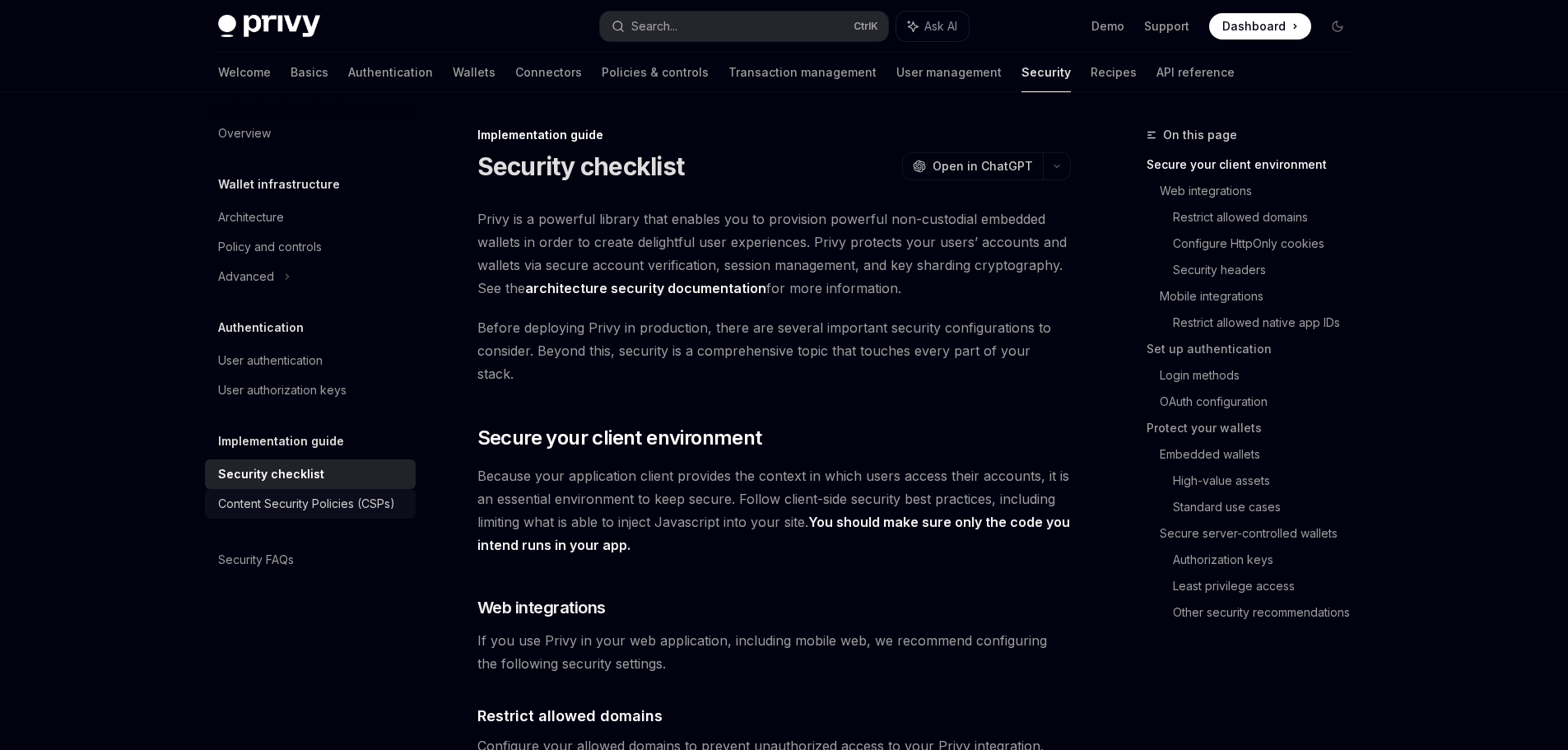
click at [255, 501] on div "Content Security Policies (CSPs)" at bounding box center [306, 503] width 177 height 19
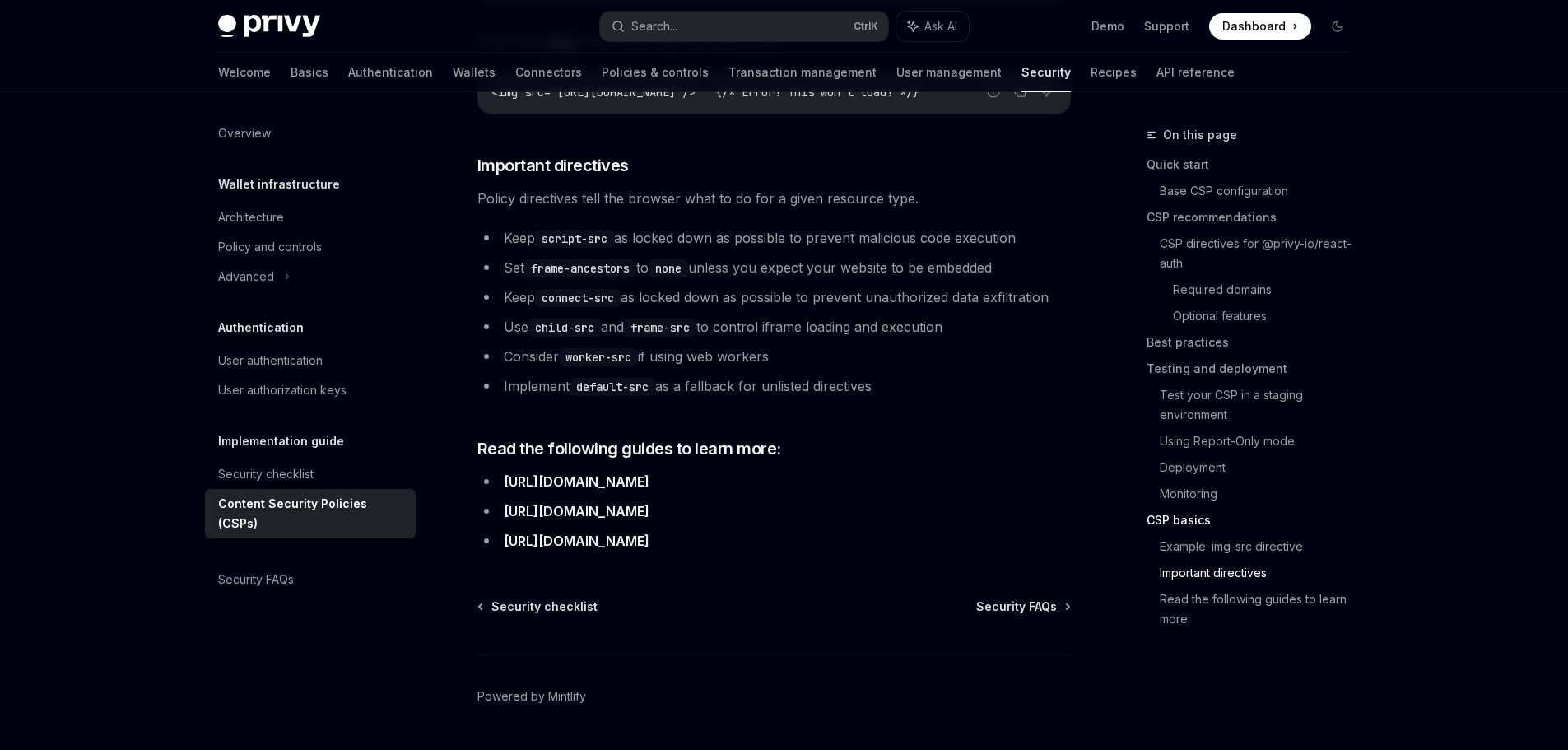
scroll to position [4050, 0]
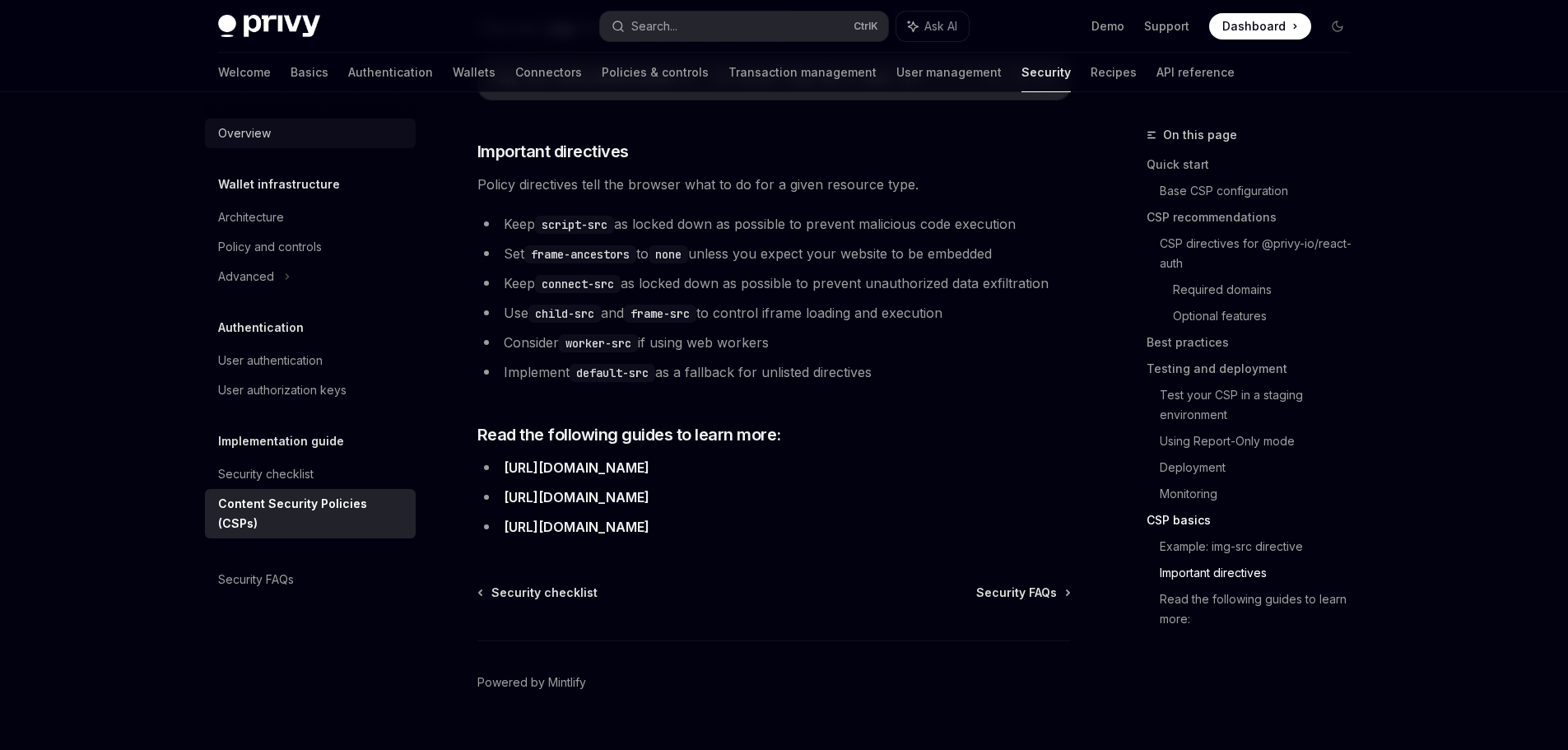
click at [273, 119] on link "Overview" at bounding box center [310, 133] width 210 height 29
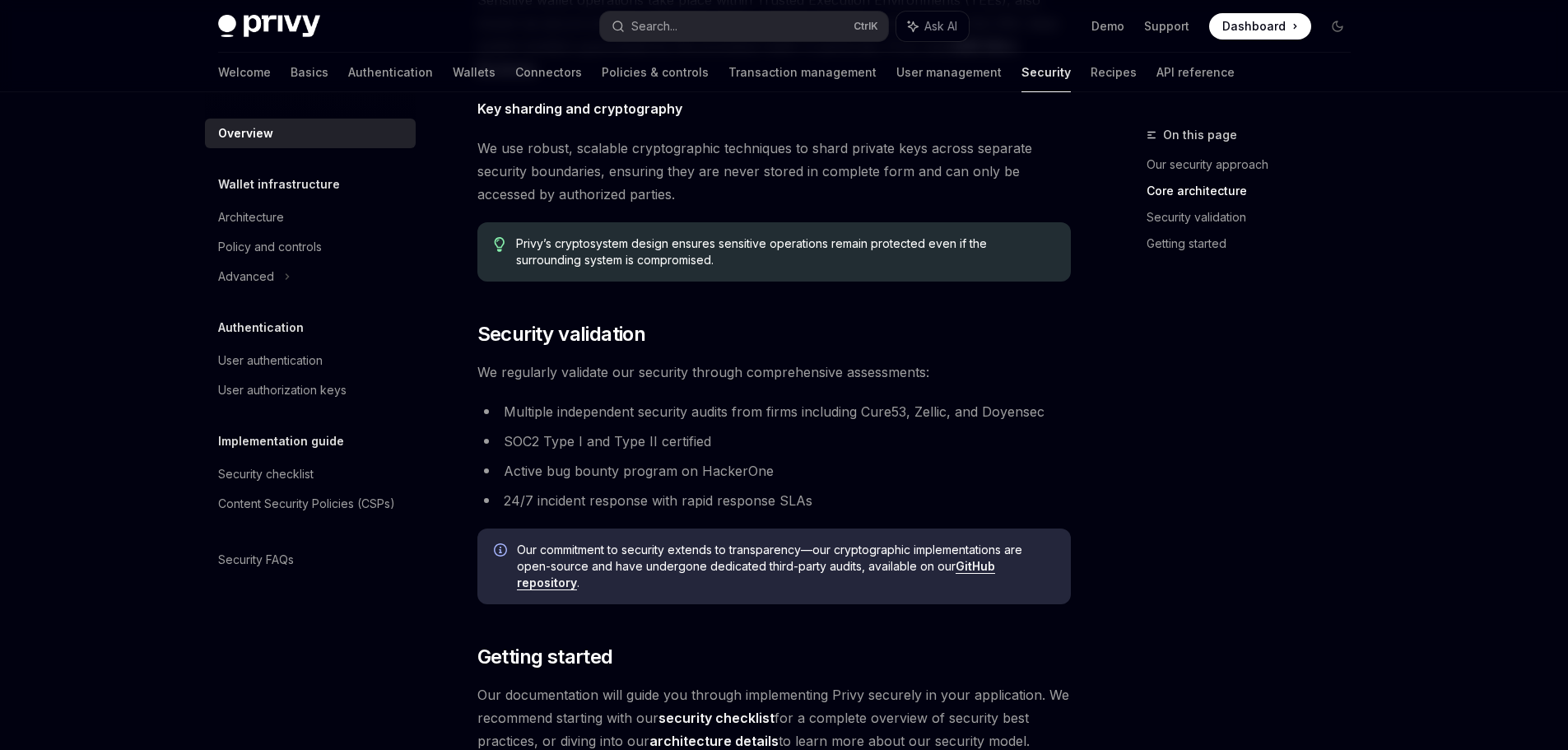
scroll to position [1146, 0]
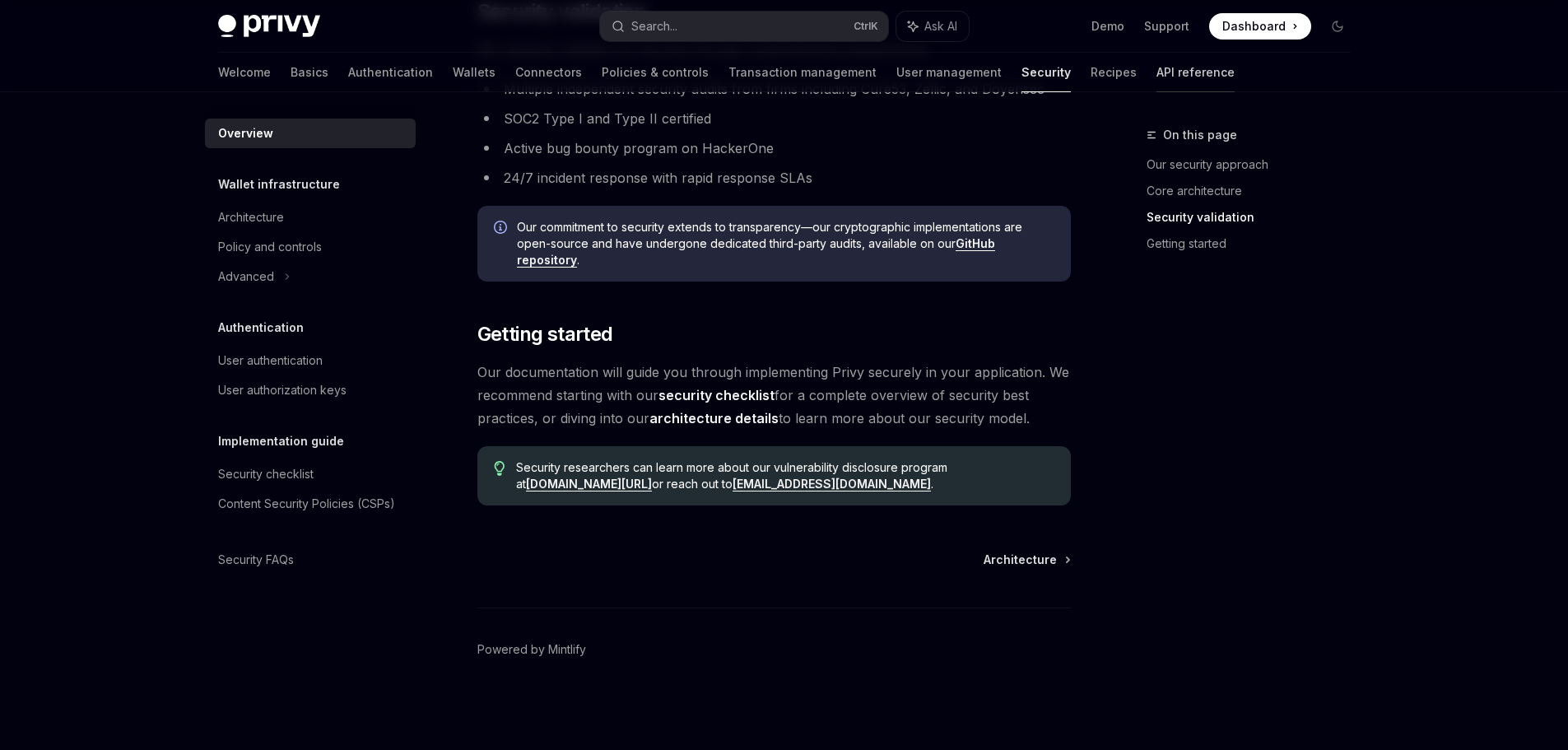
click at [1157, 76] on link "API reference" at bounding box center [1195, 72] width 78 height 40
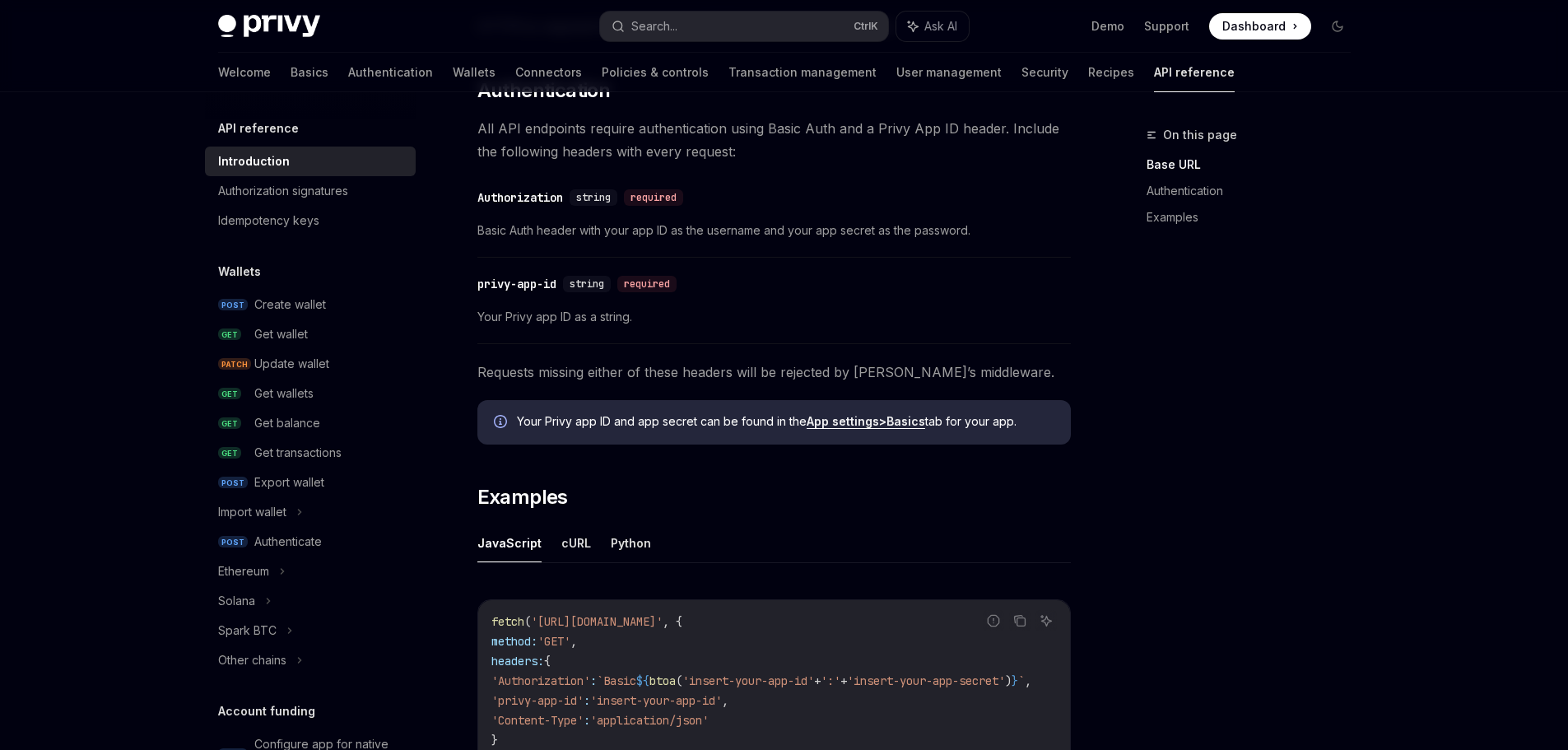
scroll to position [906, 0]
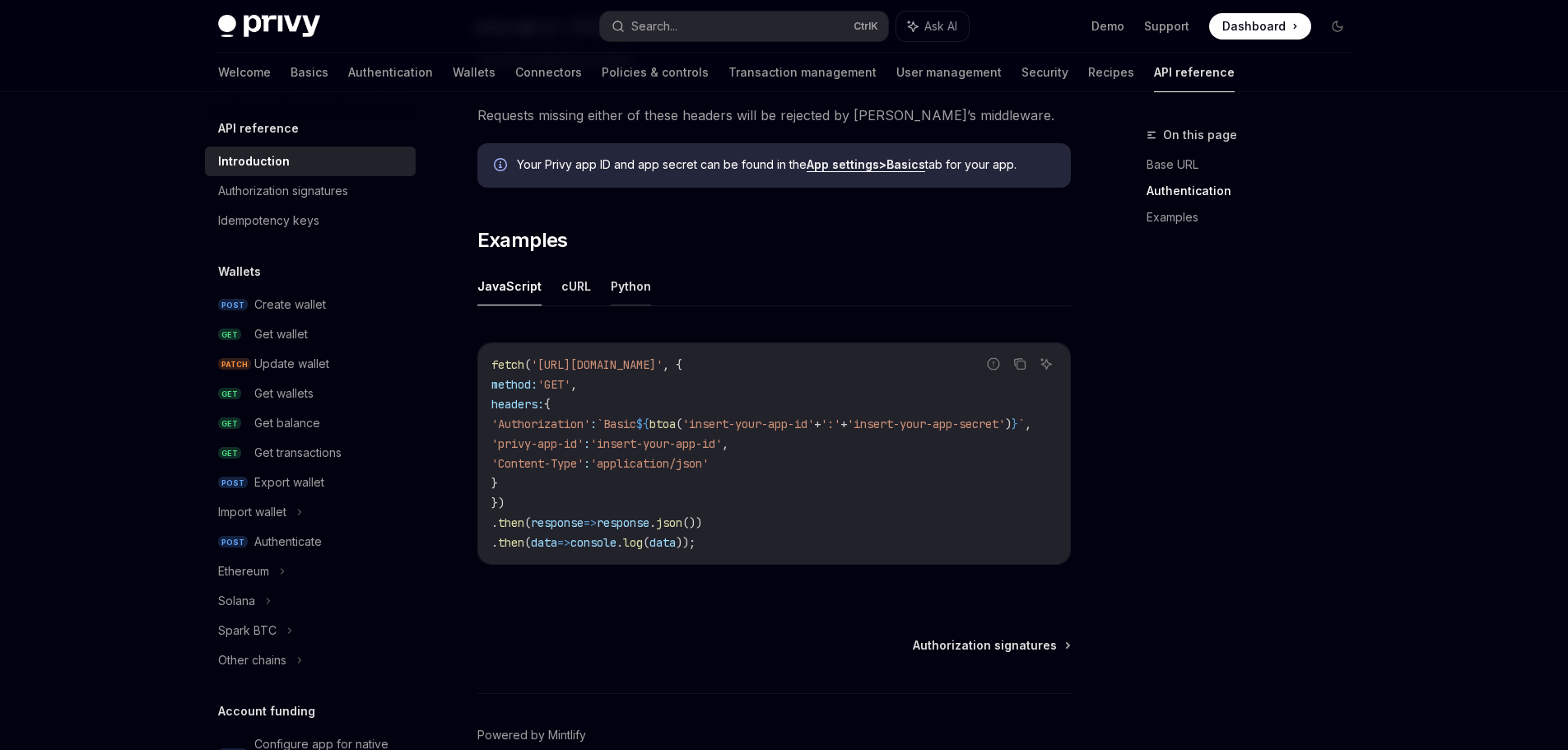
click at [617, 287] on button "Python" at bounding box center [631, 286] width 40 height 39
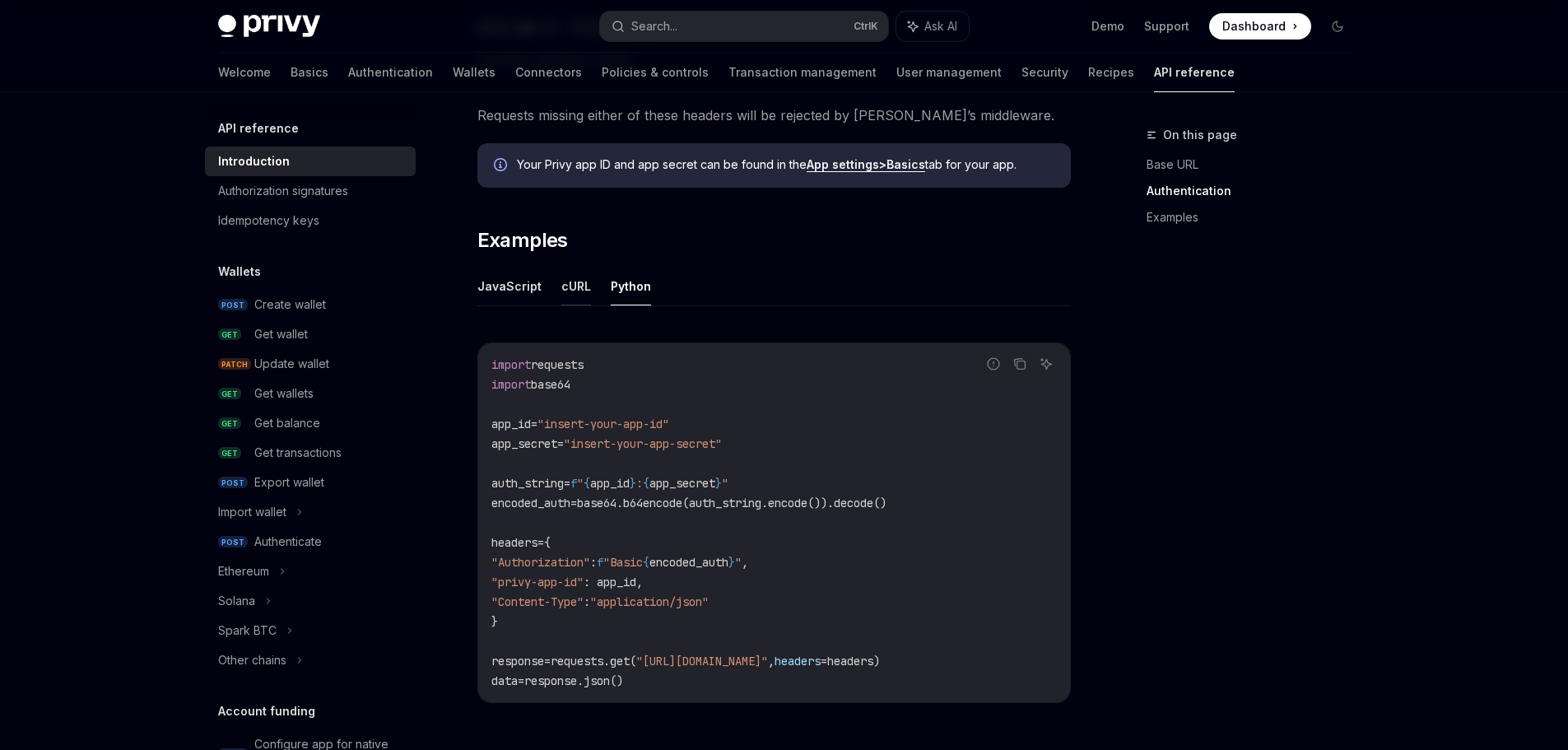
click at [575, 290] on button "cURL" at bounding box center [575, 286] width 29 height 39
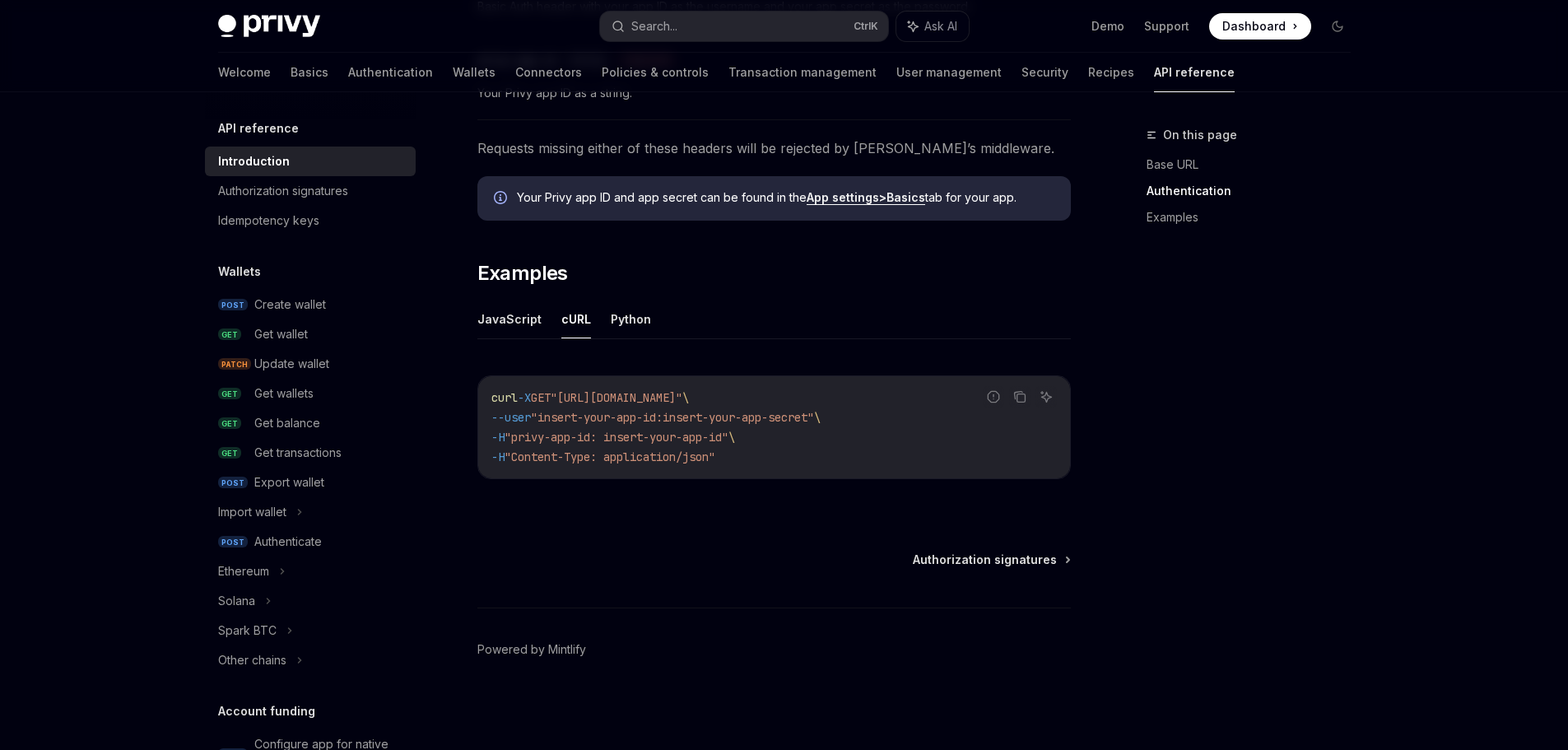
scroll to position [873, 0]
click at [501, 316] on button "JavaScript" at bounding box center [509, 319] width 64 height 39
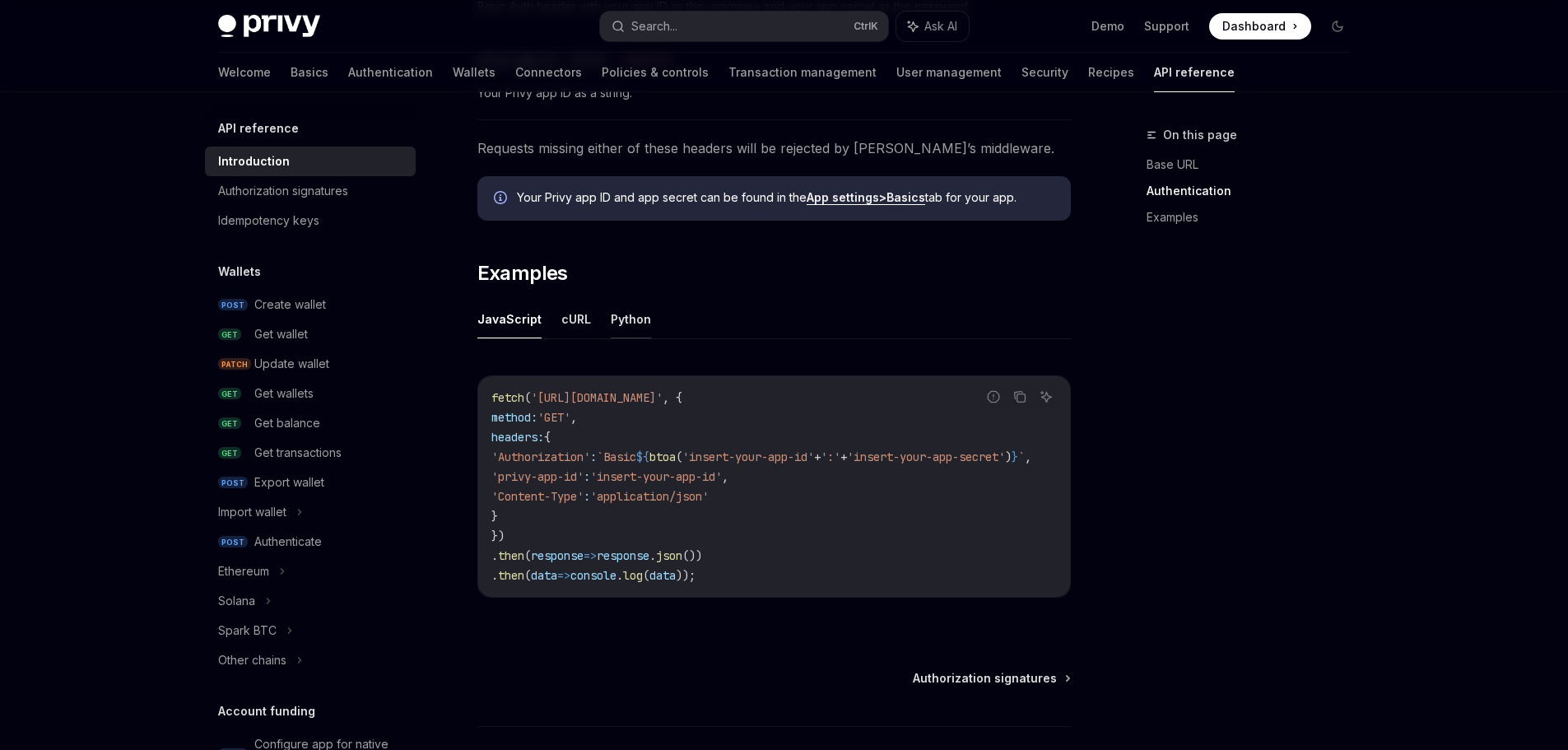
click at [622, 321] on button "Python" at bounding box center [631, 319] width 40 height 39
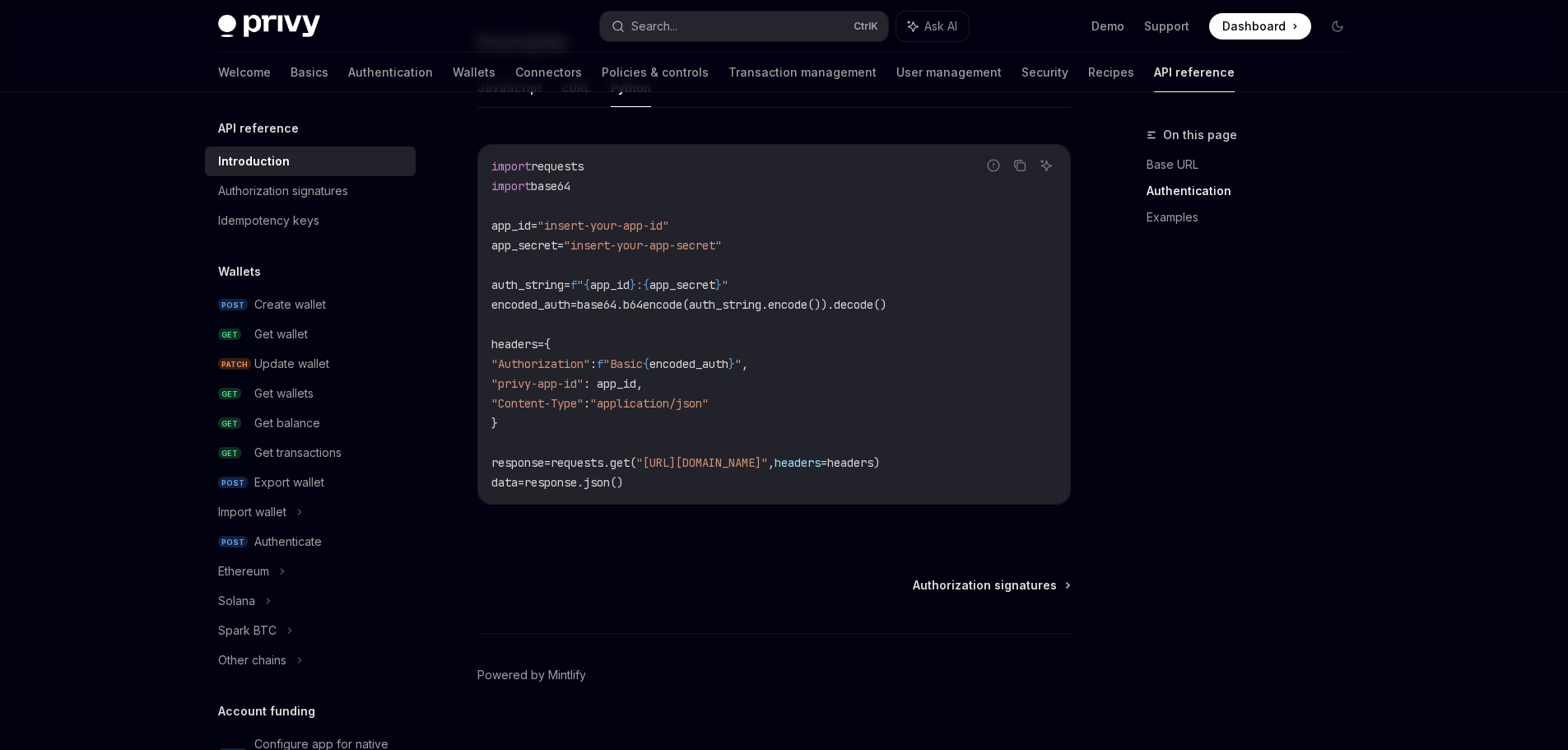
scroll to position [1120, 0]
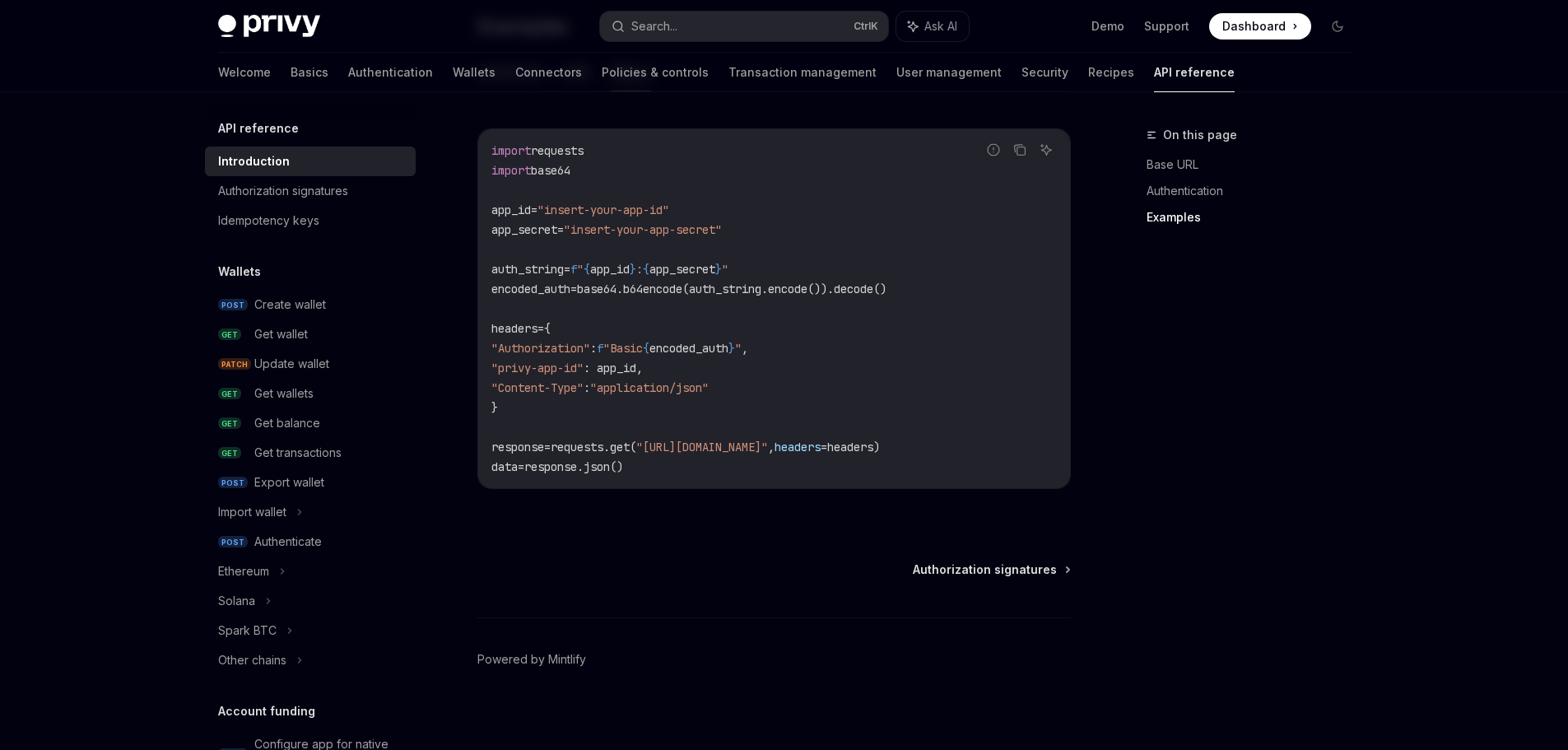
click at [730, 338] on code "import requests import base64 app_id = "insert-your-app-id" app_secret = "inser…" at bounding box center [774, 308] width 565 height 336
click at [727, 295] on span "base64.b64encode(auth_string.encode()).decode()" at bounding box center [732, 290] width 310 height 15
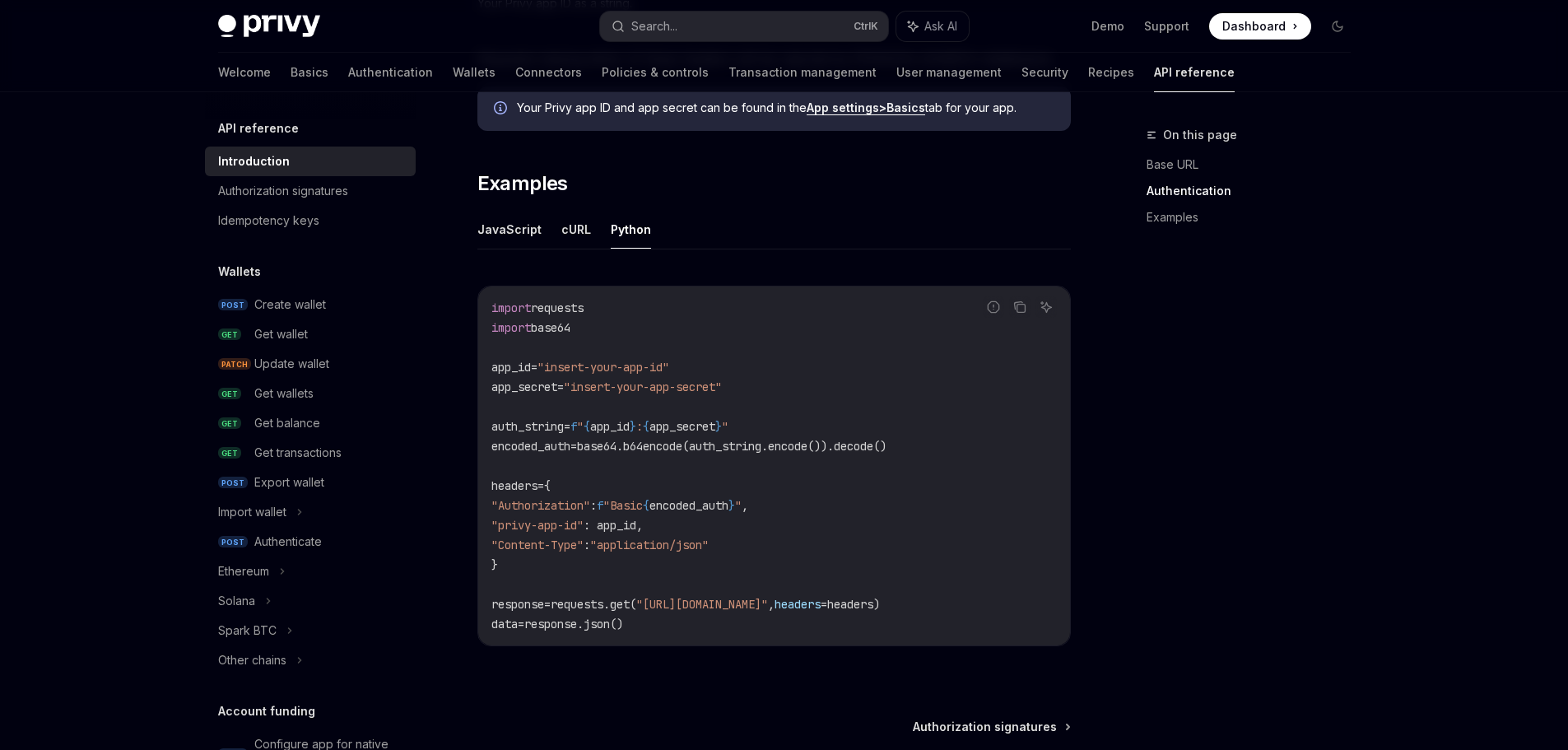
scroll to position [955, 0]
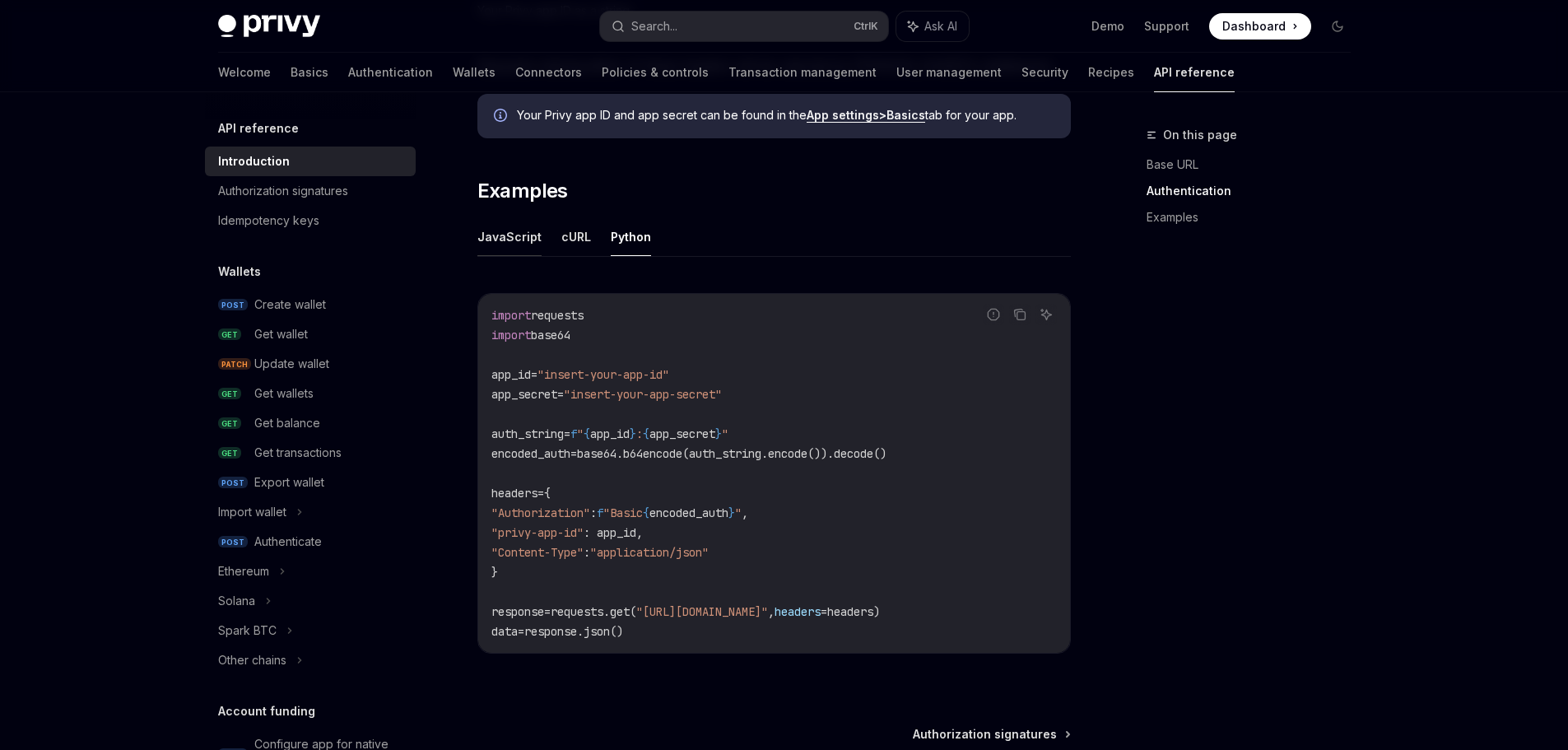
click at [495, 229] on button "JavaScript" at bounding box center [509, 237] width 64 height 39
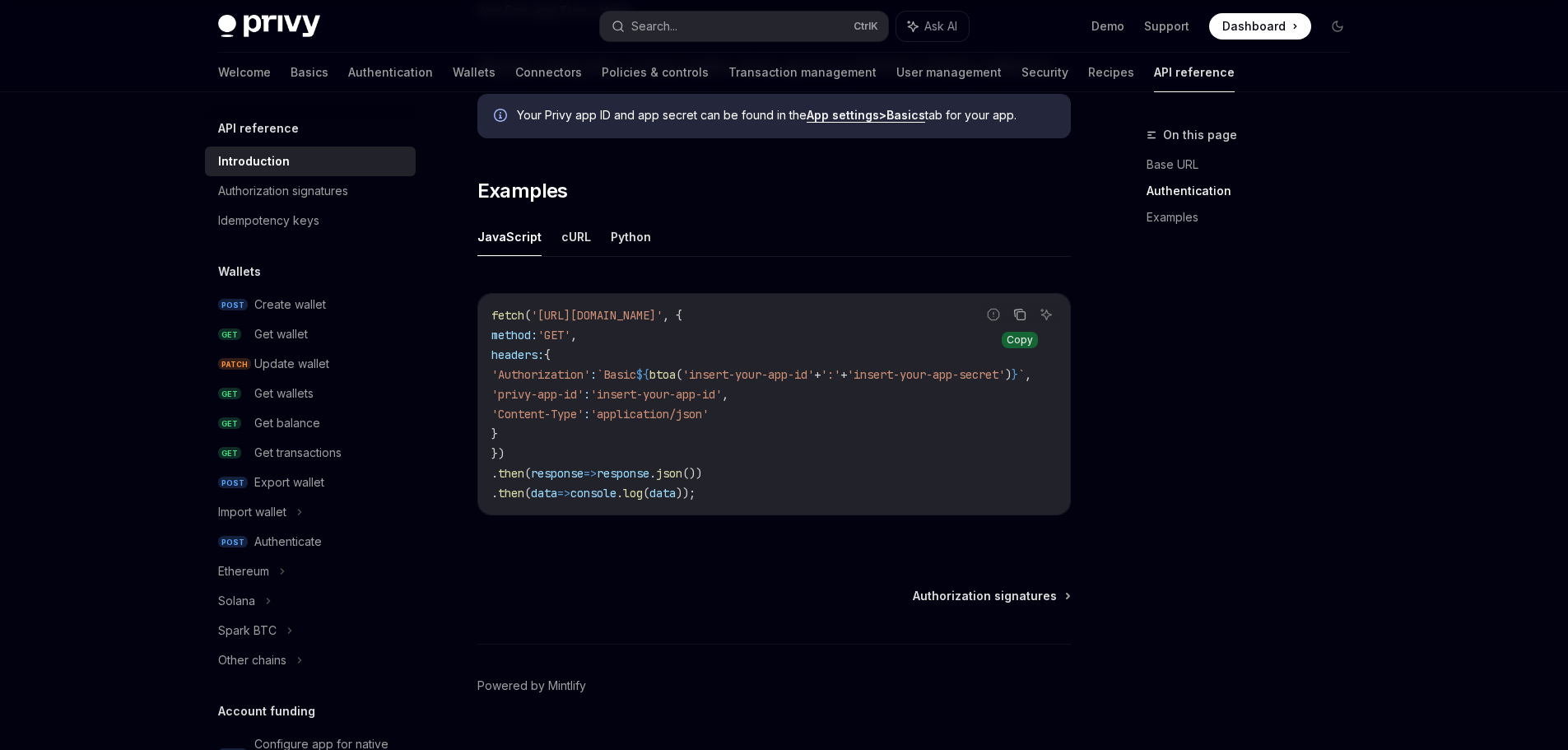
click at [1015, 312] on icon "Copy the contents from the code block" at bounding box center [1020, 315] width 13 height 13
click at [1014, 316] on icon "Copy the contents from the code block" at bounding box center [1020, 315] width 13 height 13
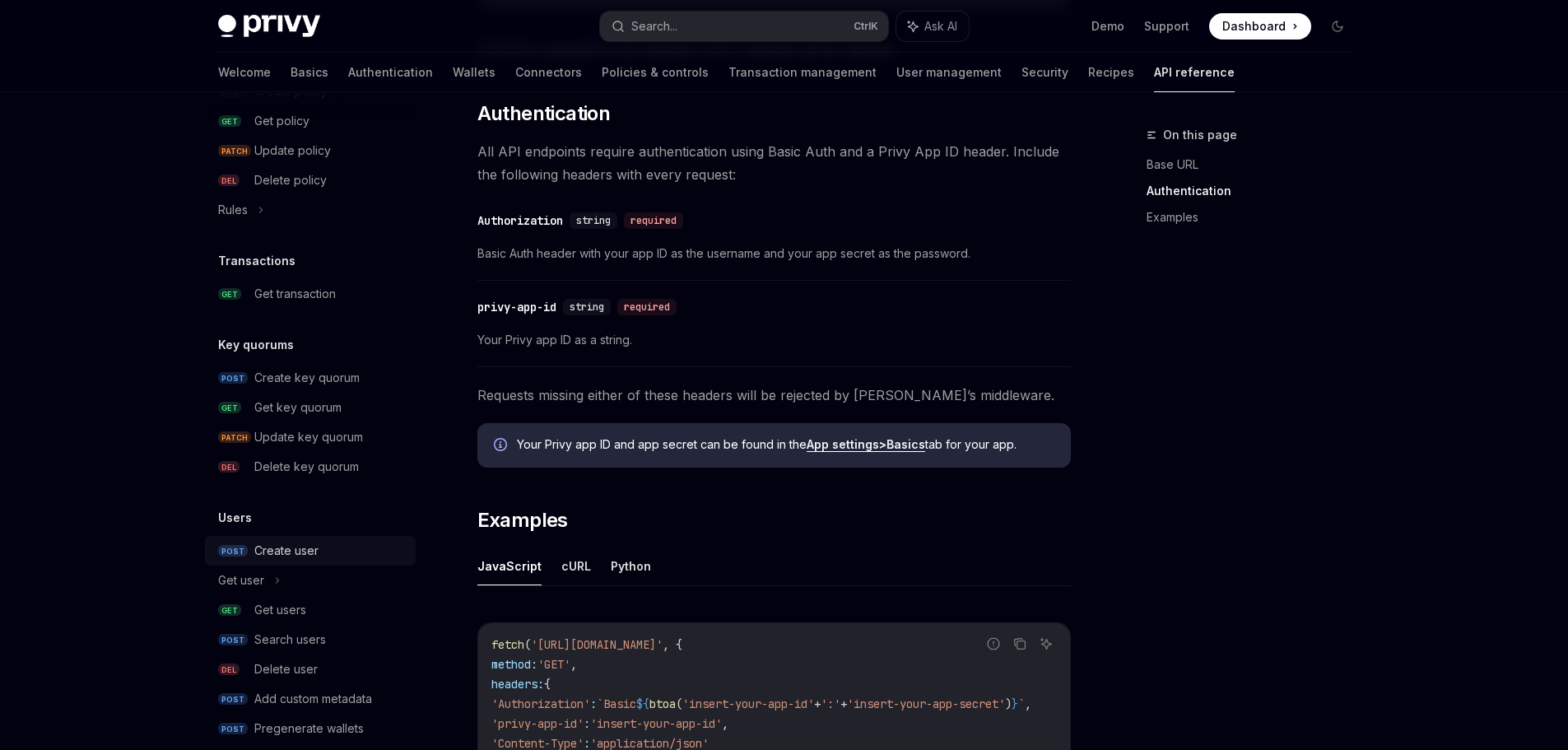
scroll to position [981, 0]
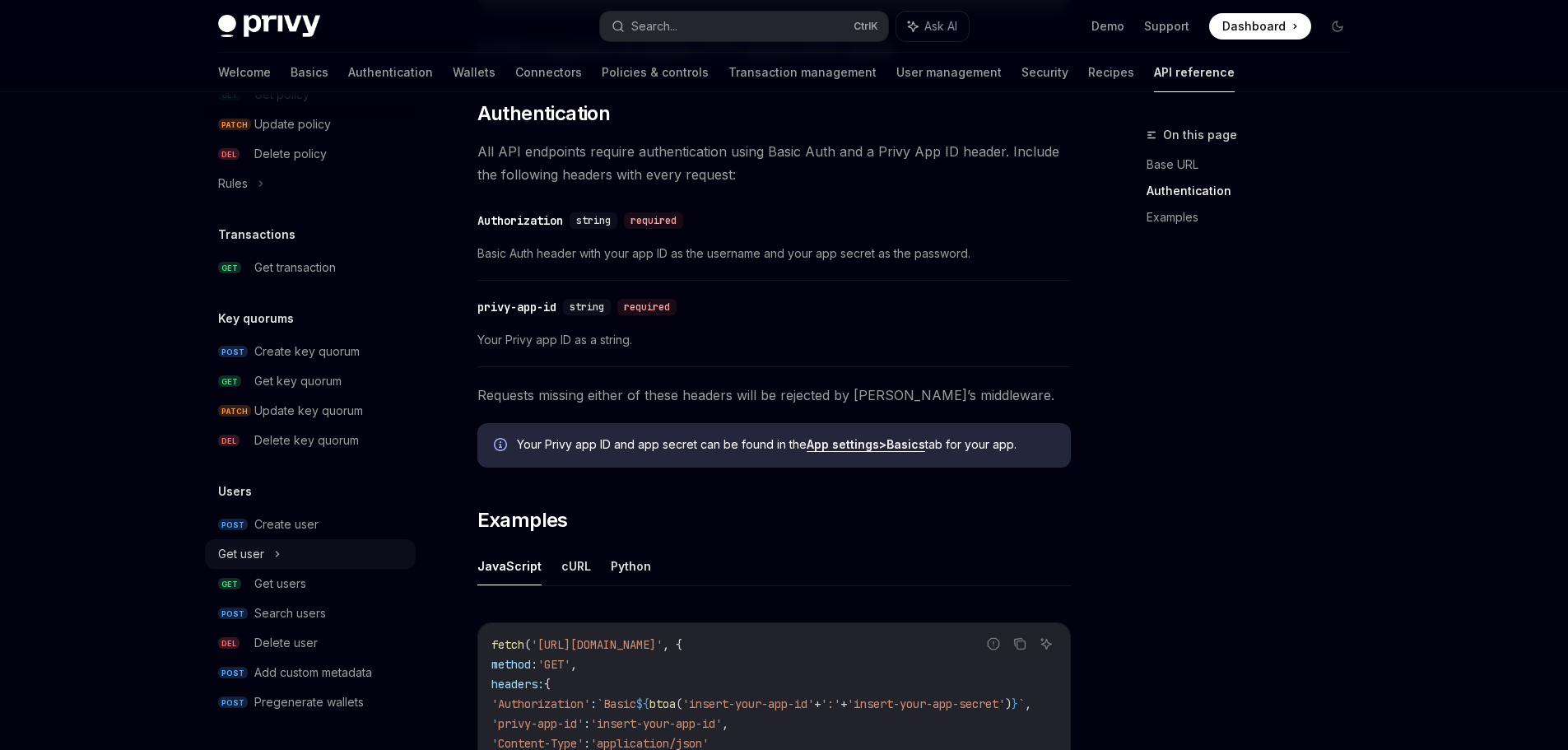
click at [307, 555] on div "Get user" at bounding box center [310, 554] width 210 height 29
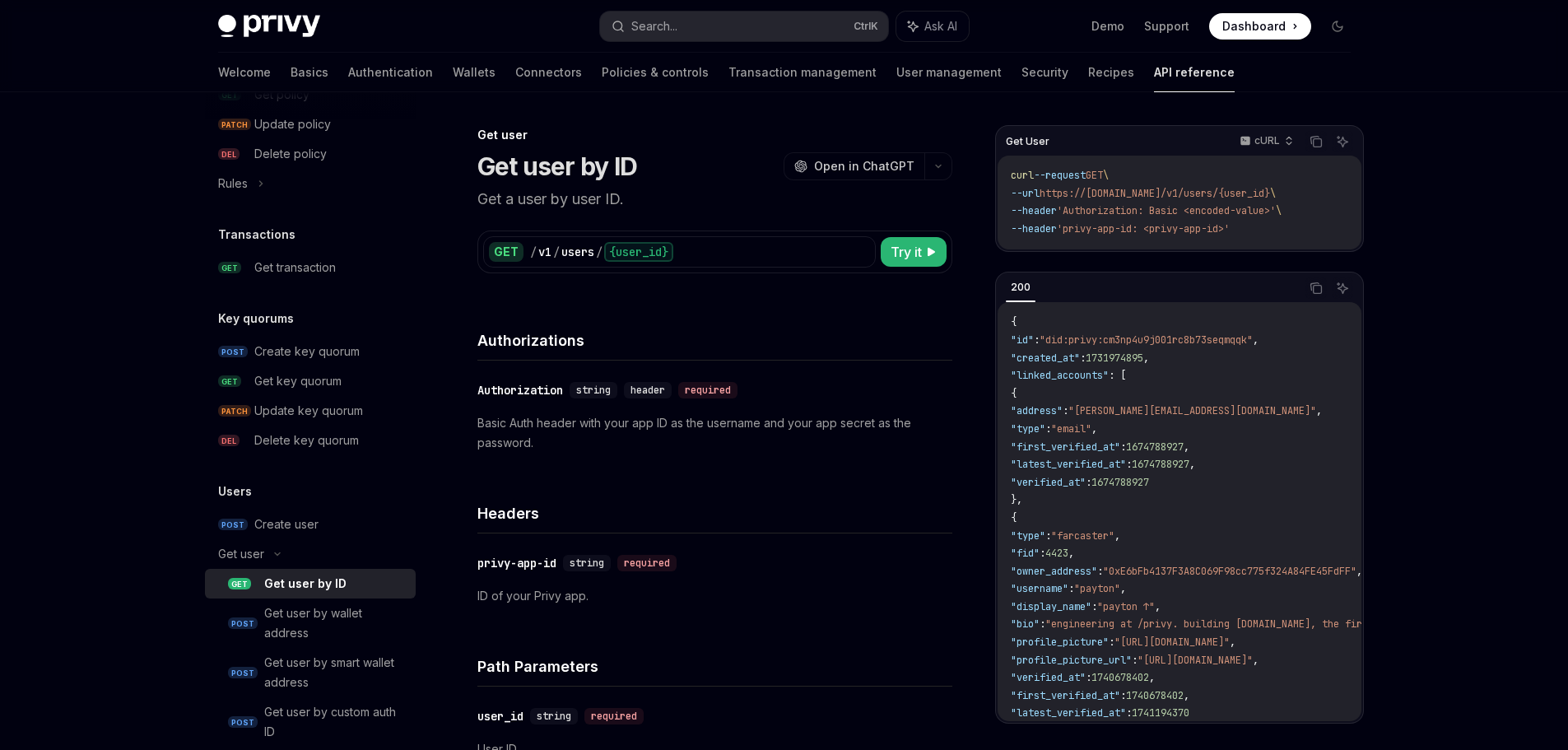
click at [337, 577] on div "Get user by ID" at bounding box center [305, 583] width 82 height 19
type textarea "*"
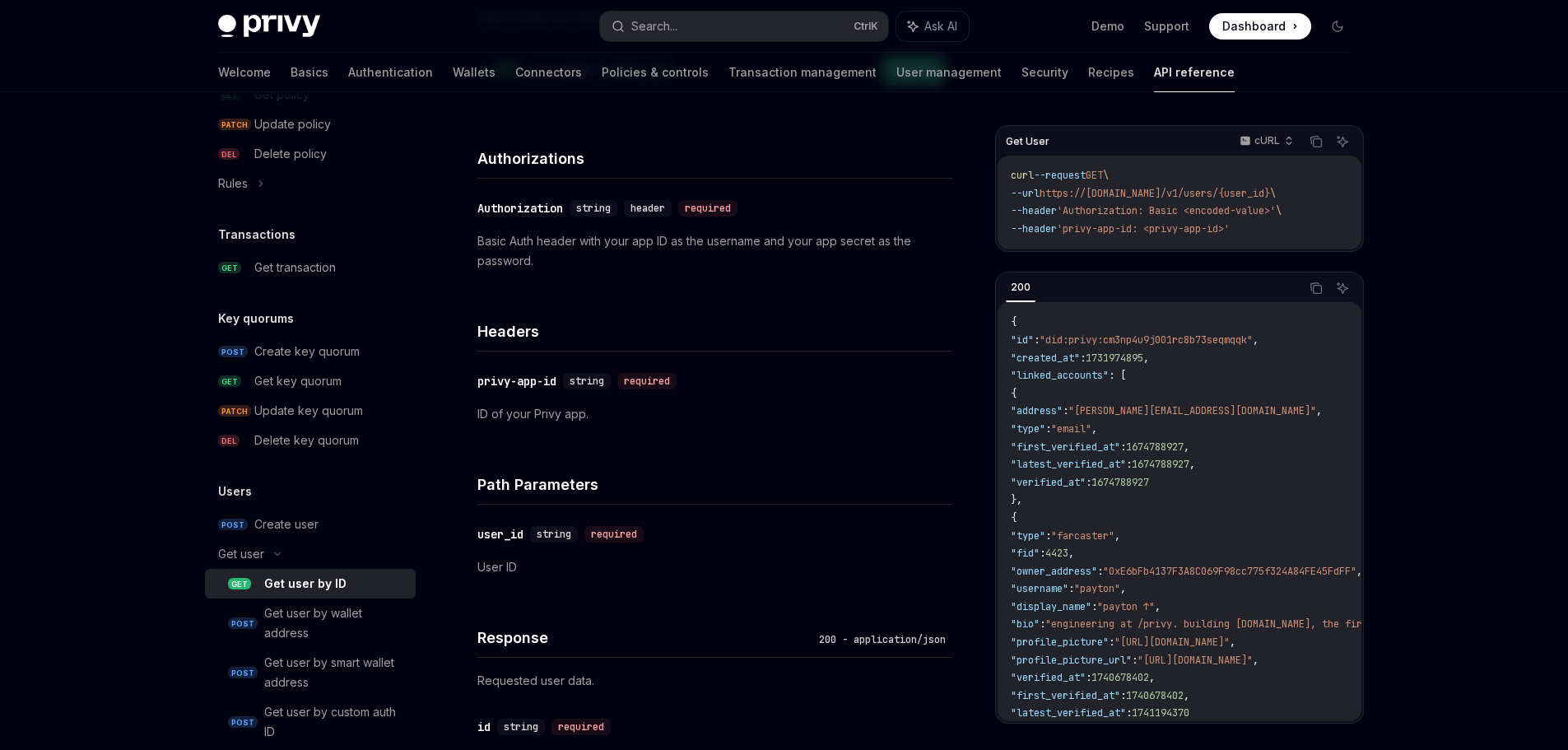
scroll to position [165, 0]
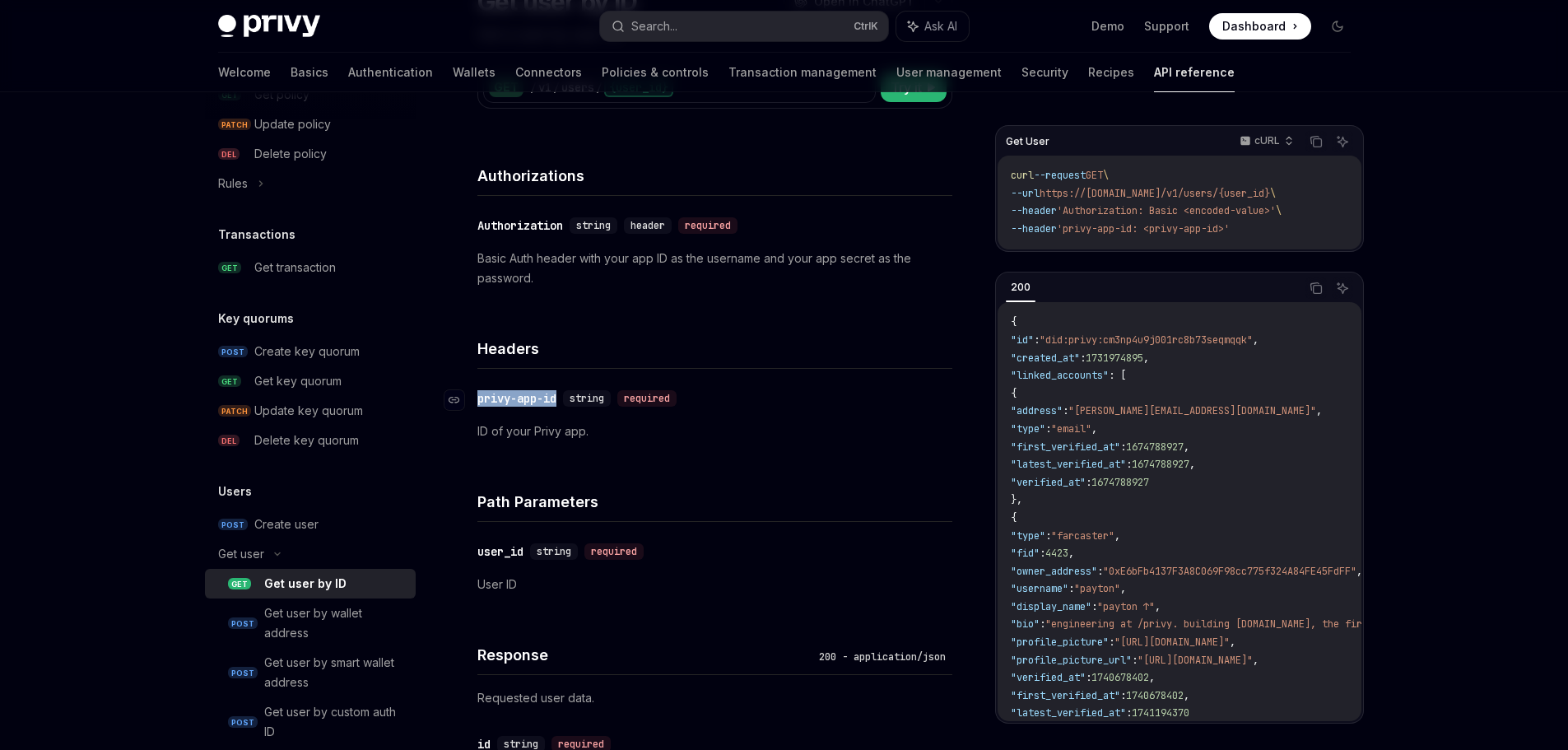
drag, startPoint x: 563, startPoint y: 398, endPoint x: 479, endPoint y: 400, distance: 84.0
click at [479, 400] on div "​ privy-app-id string required" at bounding box center [580, 399] width 206 height 17
copy div "privy-app-id"
click at [1318, 289] on icon "Copy the contents from the code block" at bounding box center [1316, 289] width 13 height 13
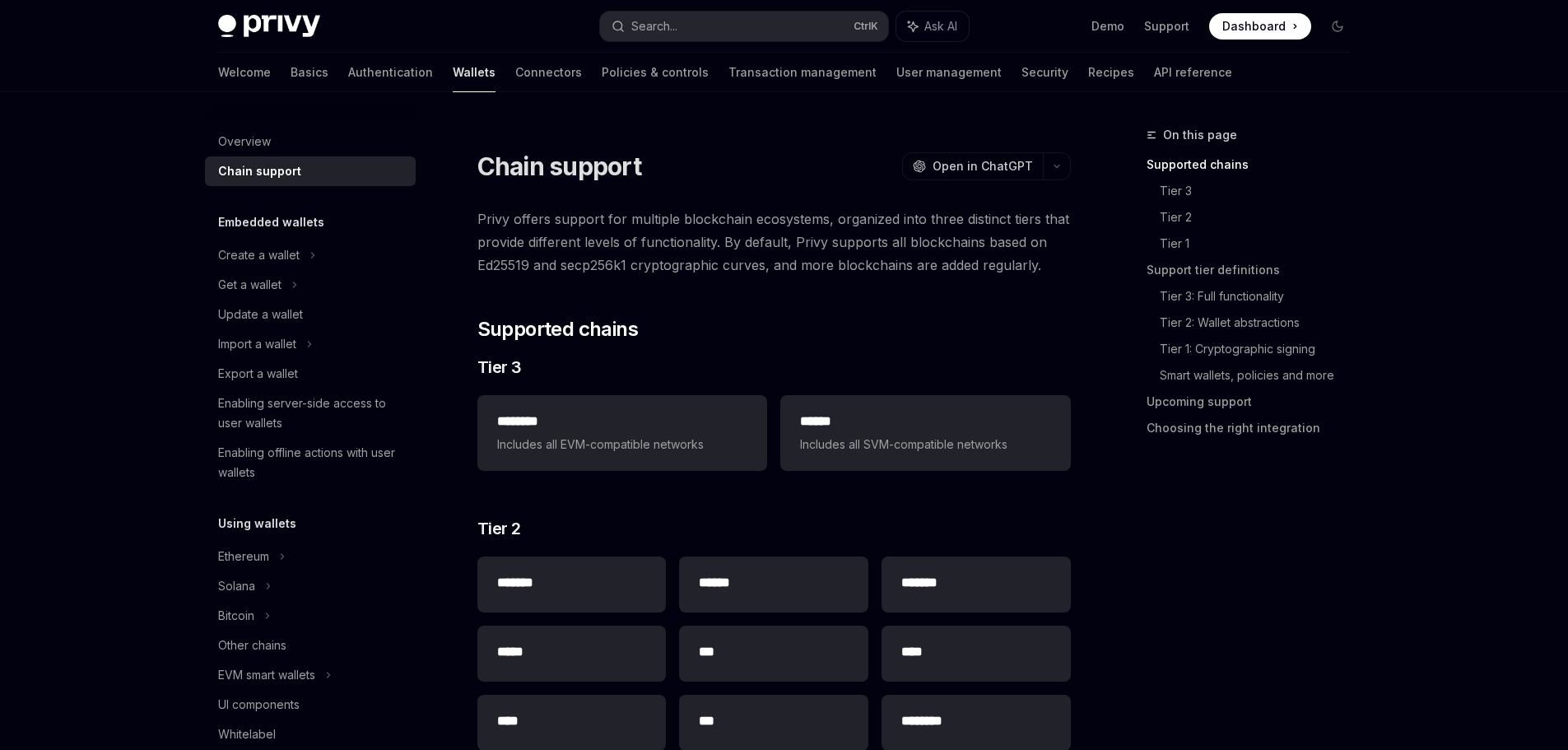
click at [841, 267] on span "Privy offers support for multiple blockchain ecosystems, organized into three d…" at bounding box center [773, 242] width 593 height 69
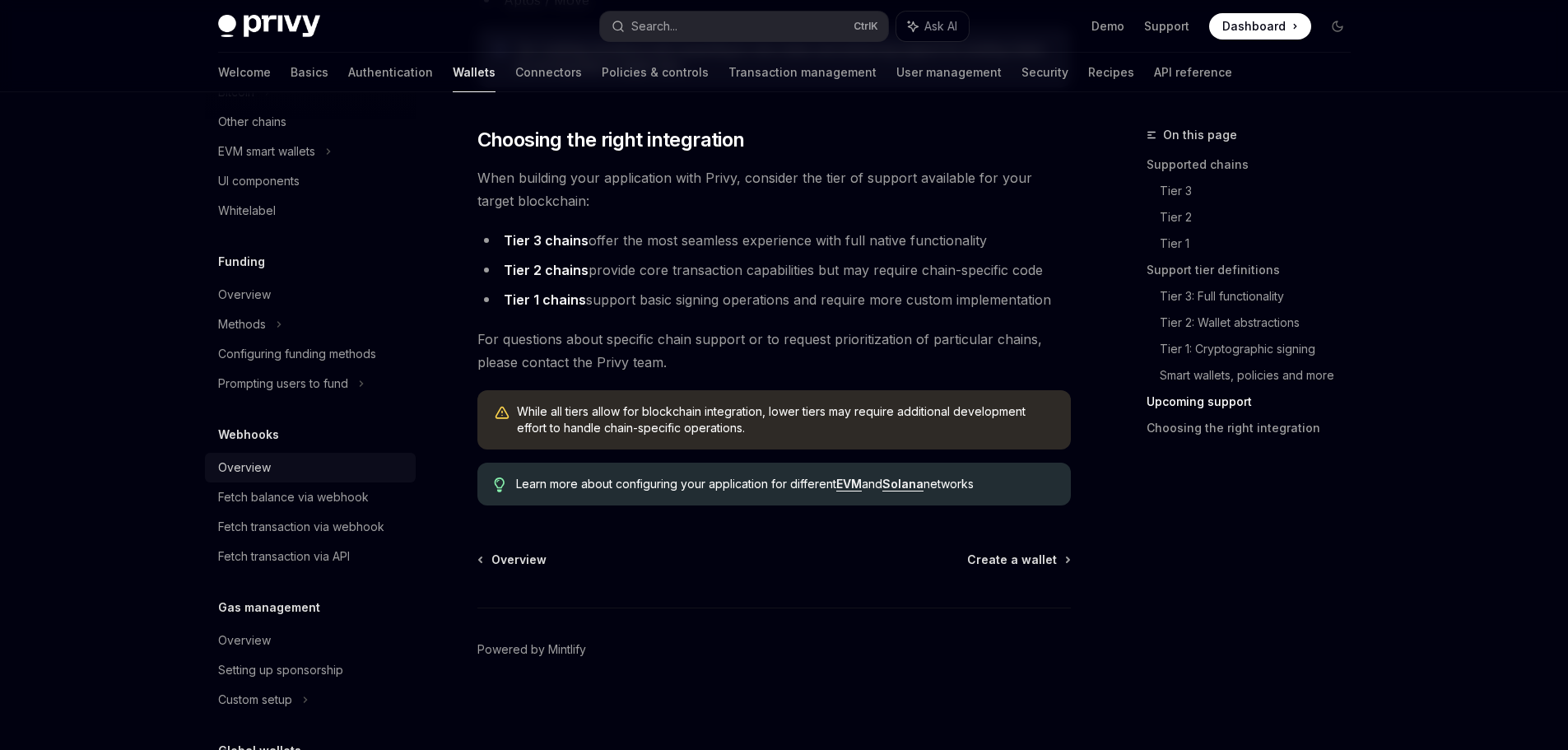
scroll to position [665, 0]
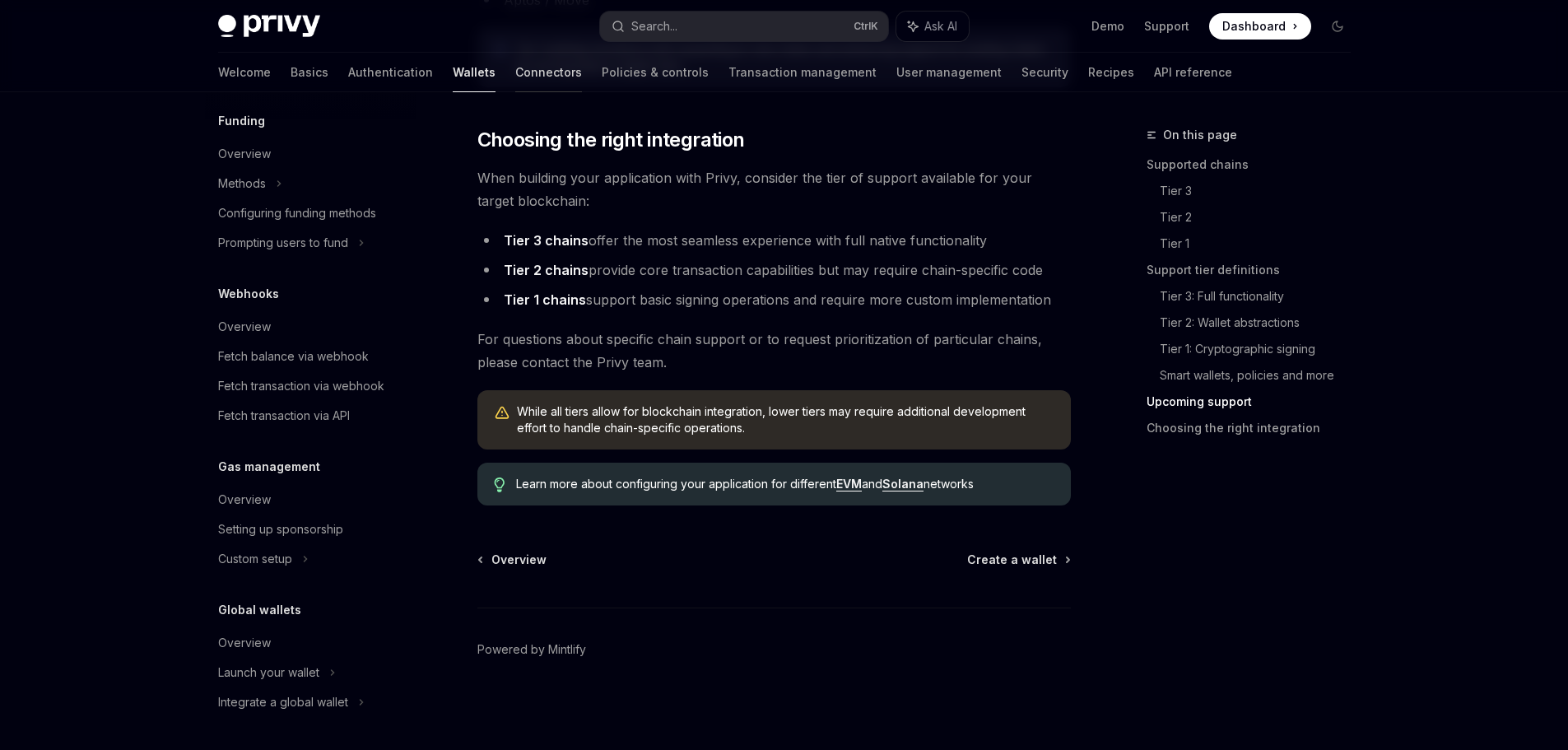
click at [515, 69] on link "Connectors" at bounding box center [548, 72] width 66 height 40
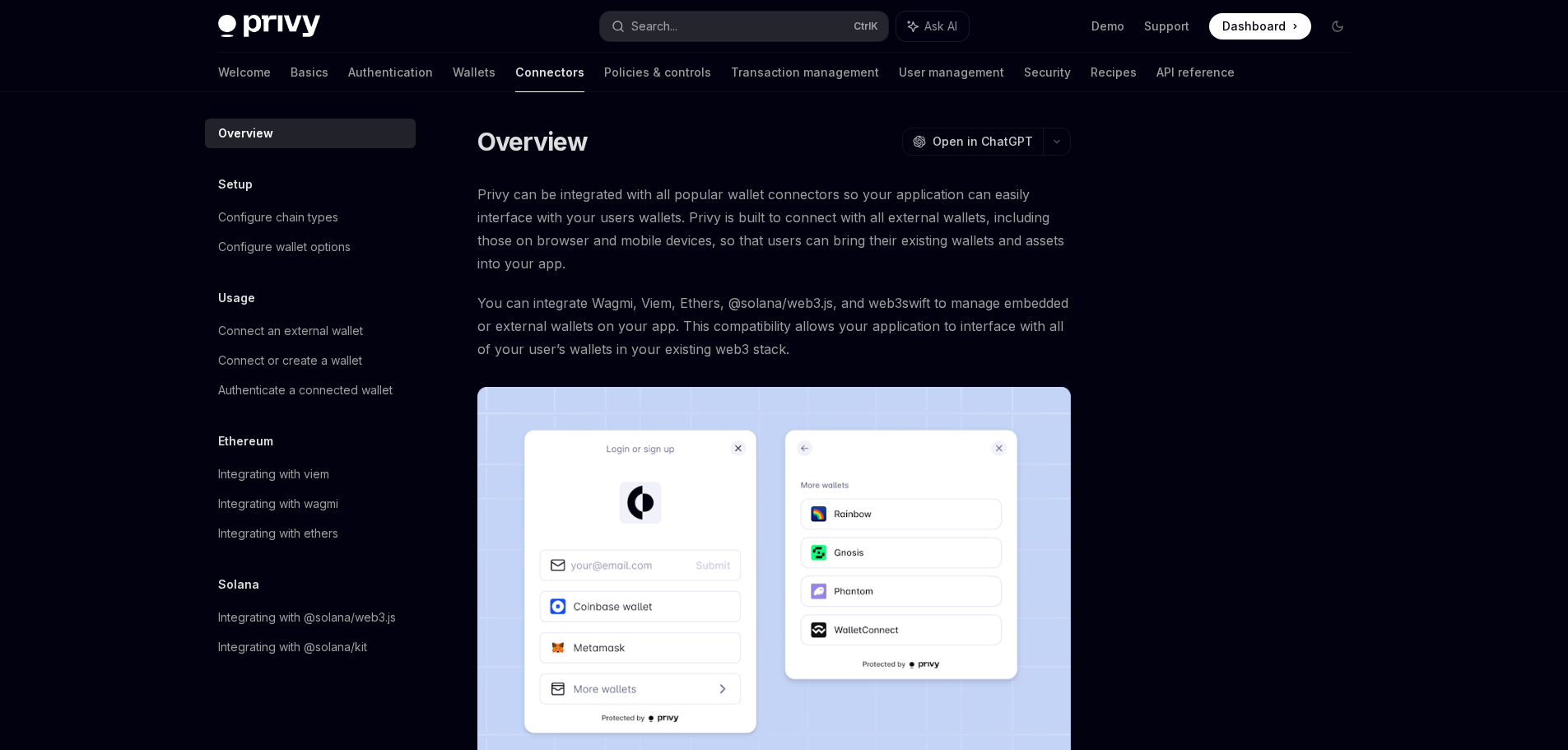
scroll to position [306, 0]
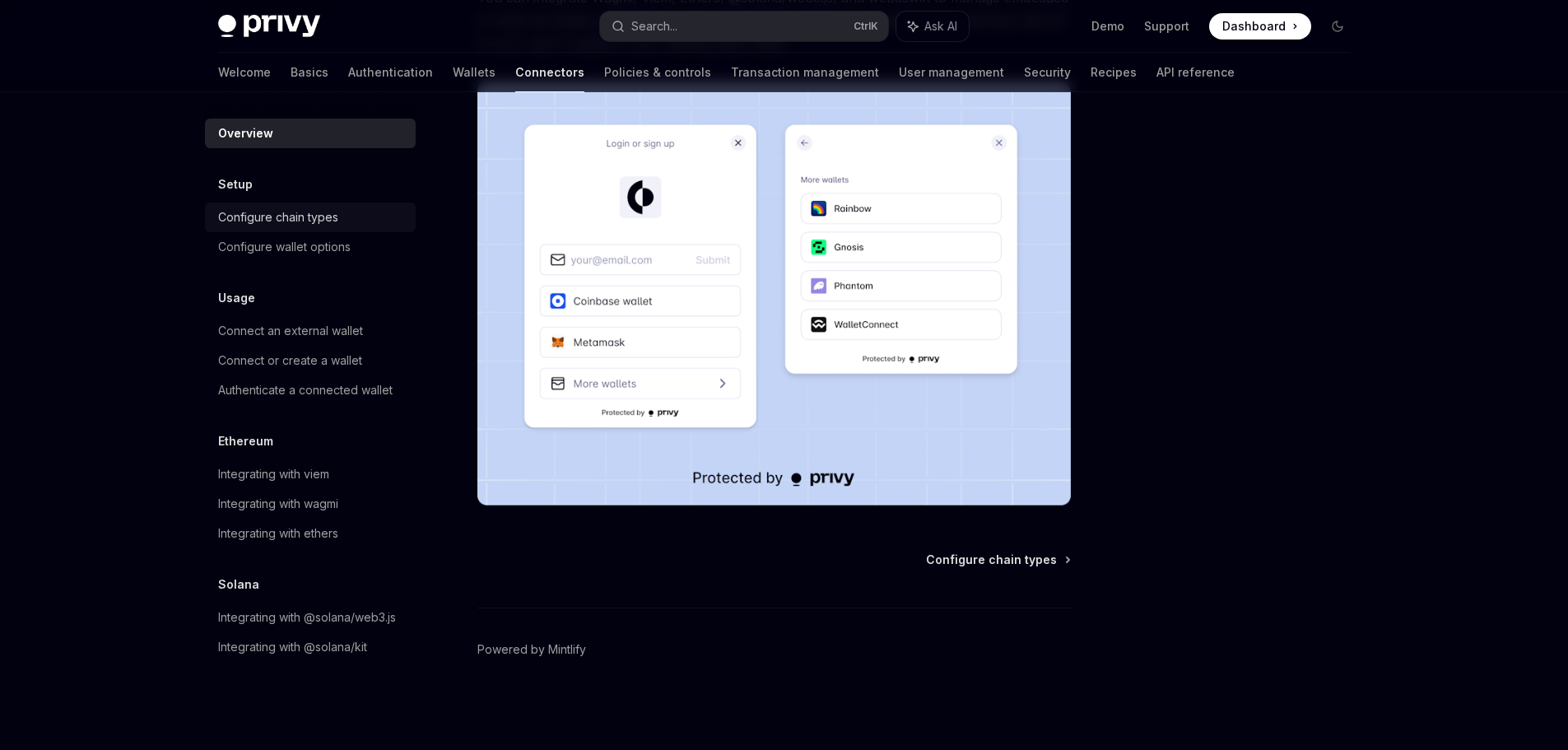
click at [313, 226] on div "Configure chain types" at bounding box center [278, 217] width 120 height 19
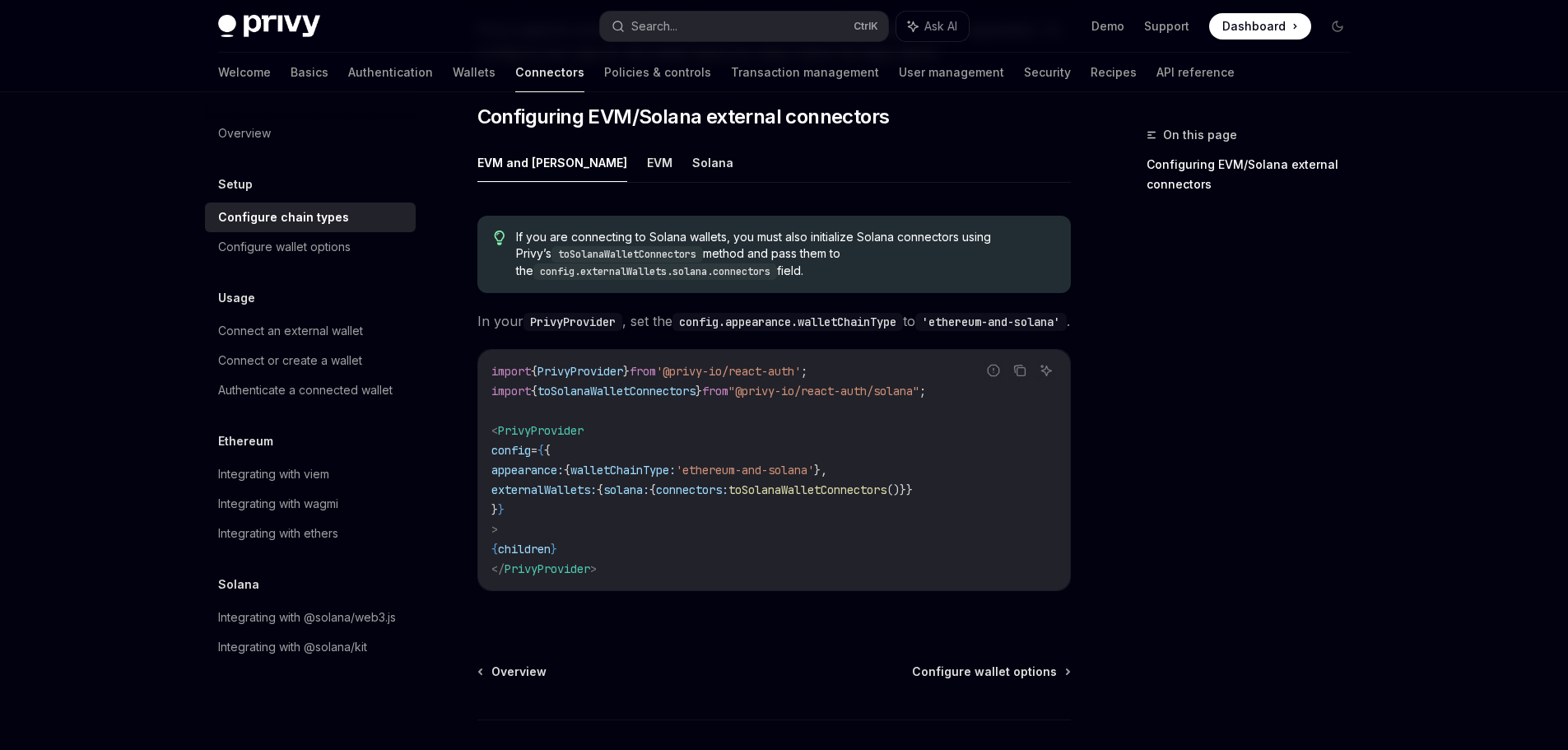
scroll to position [324, 0]
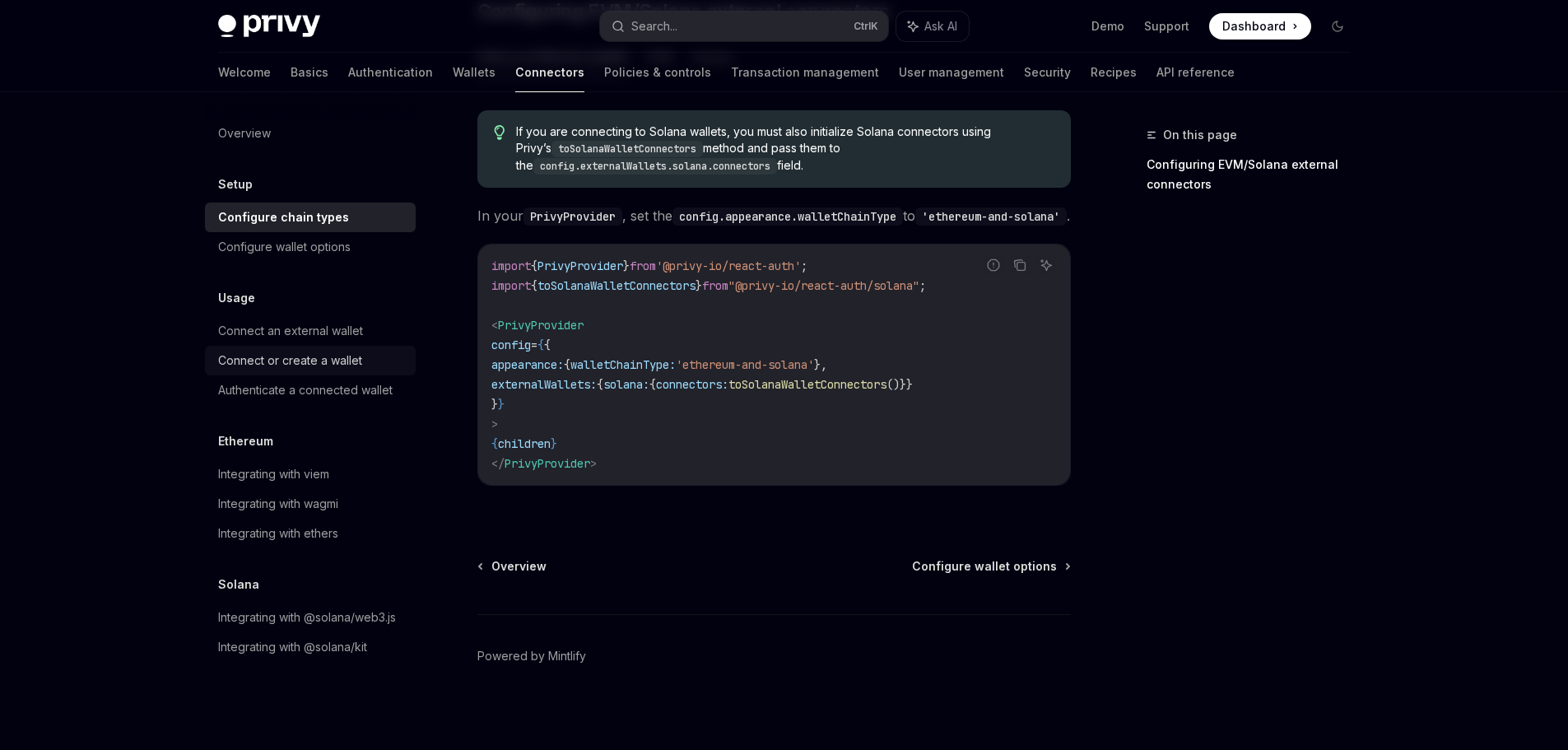
click at [321, 349] on link "Connect or create a wallet" at bounding box center [310, 360] width 210 height 29
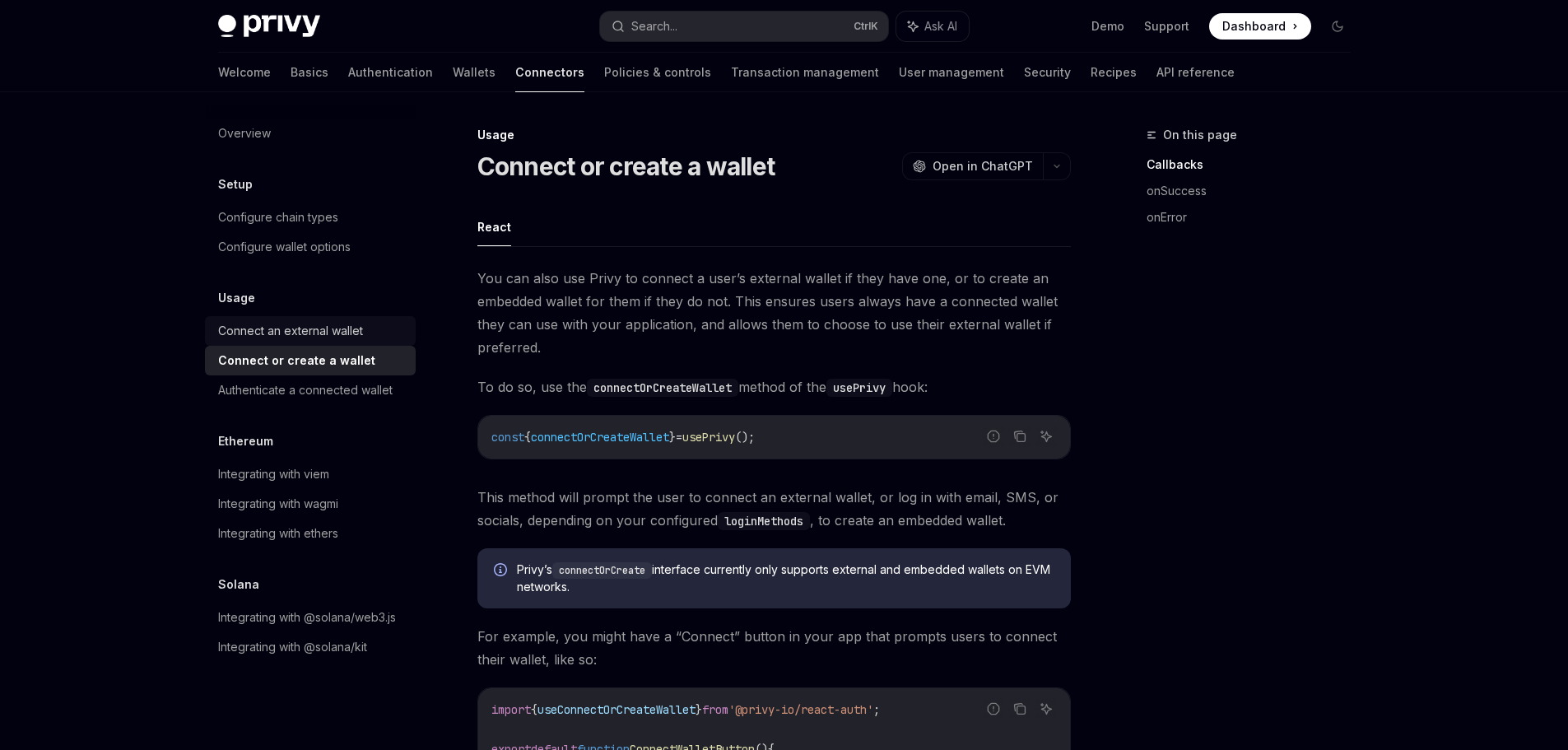
click at [331, 342] on link "Connect an external wallet" at bounding box center [310, 331] width 210 height 29
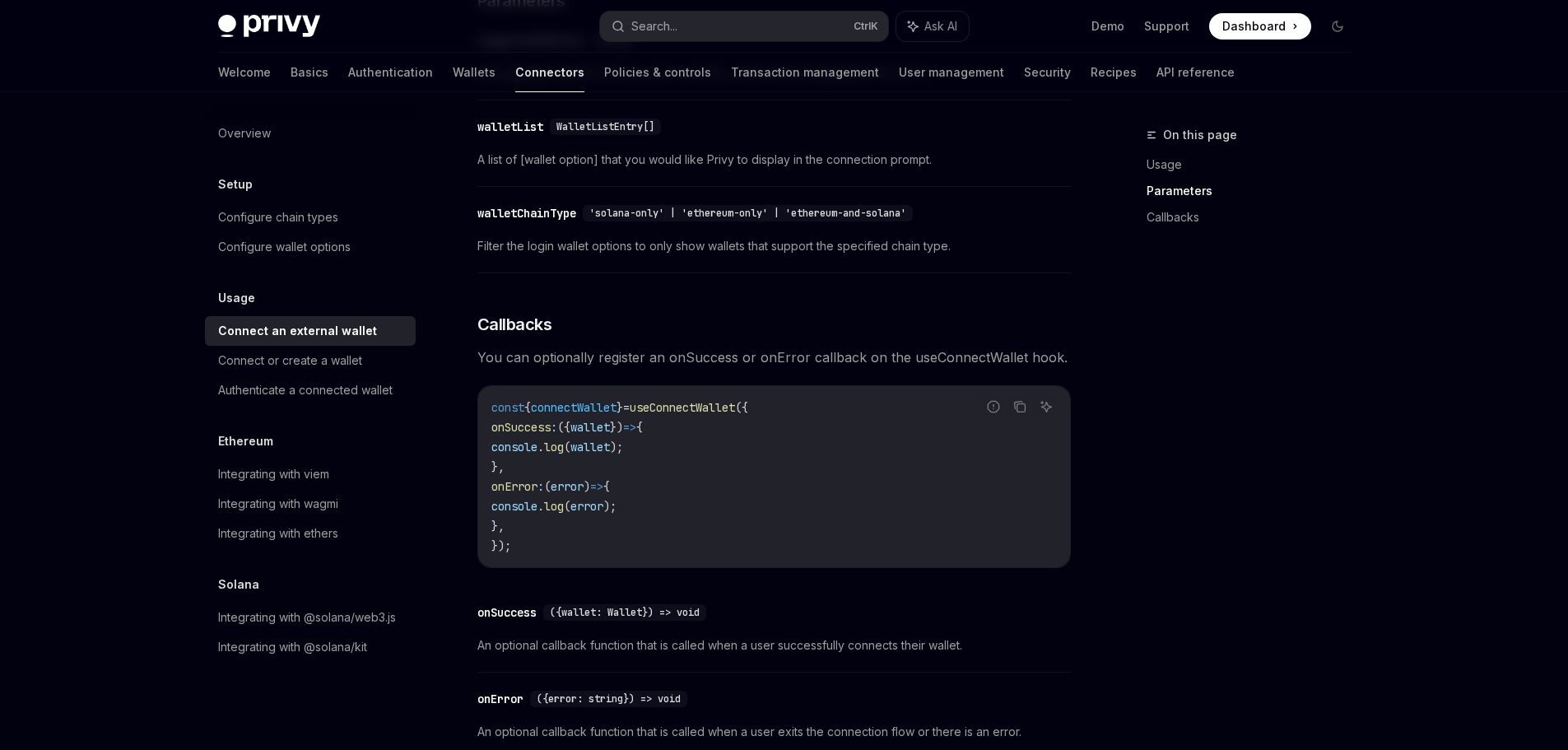
scroll to position [906, 0]
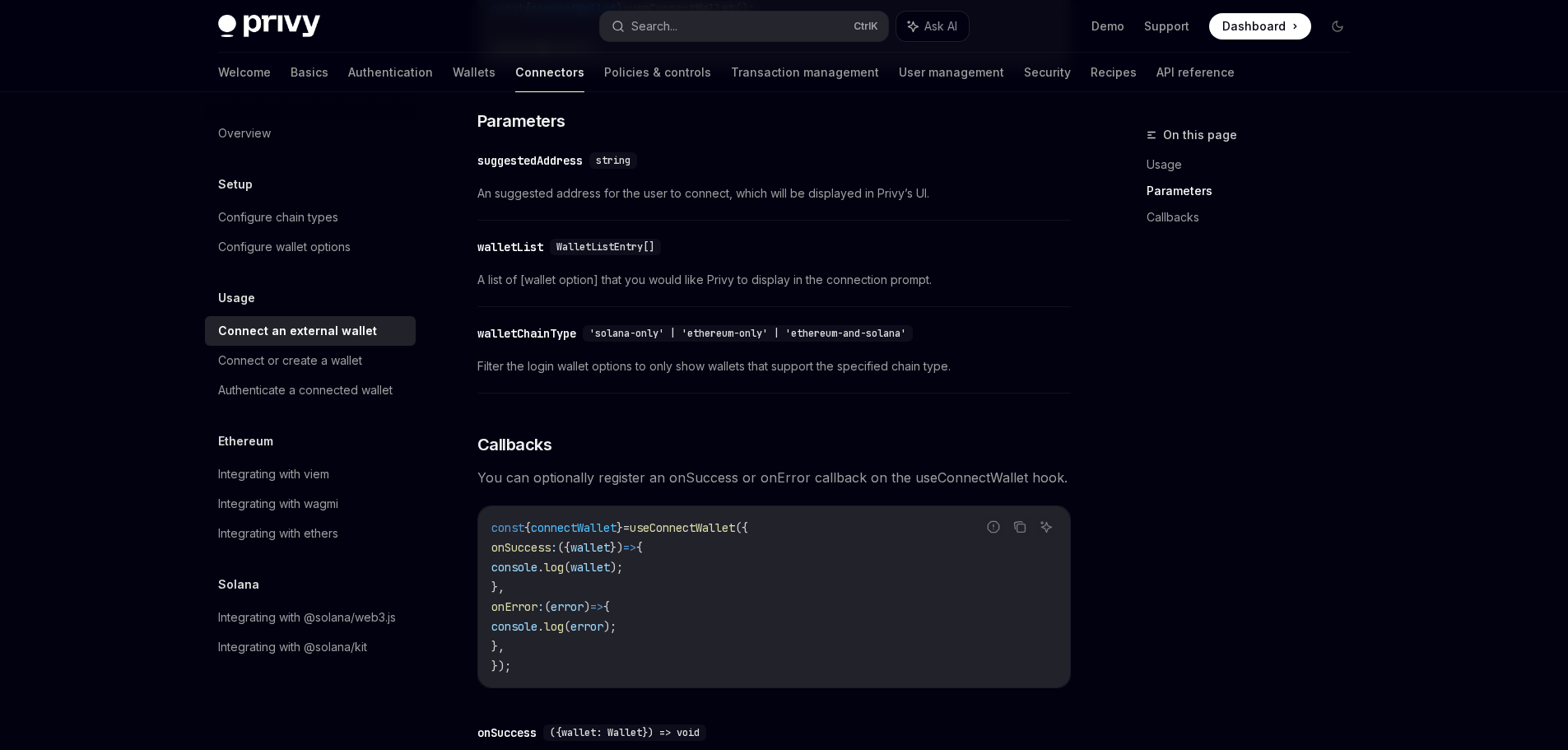
scroll to position [659, 0]
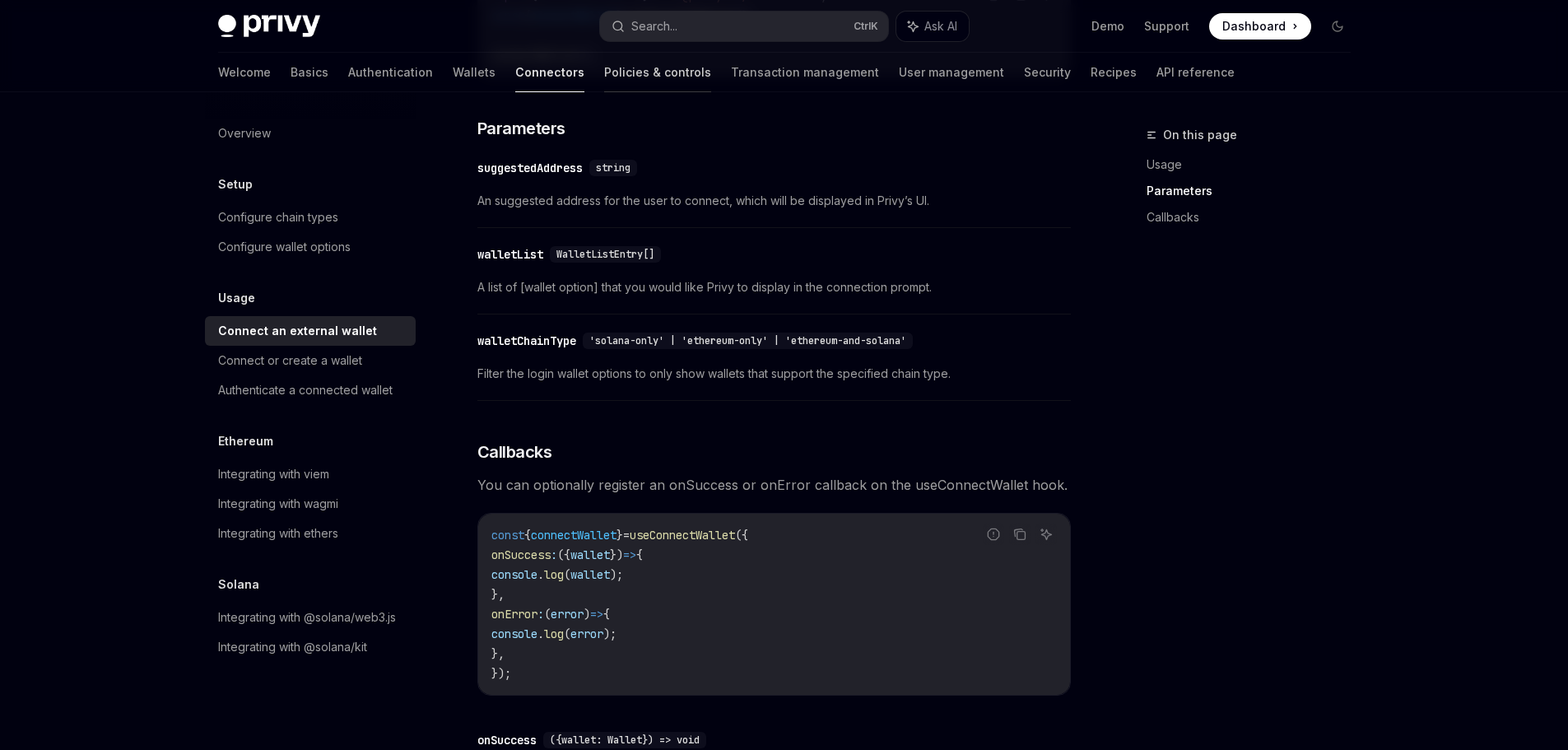
click at [604, 60] on link "Policies & controls" at bounding box center [657, 72] width 107 height 40
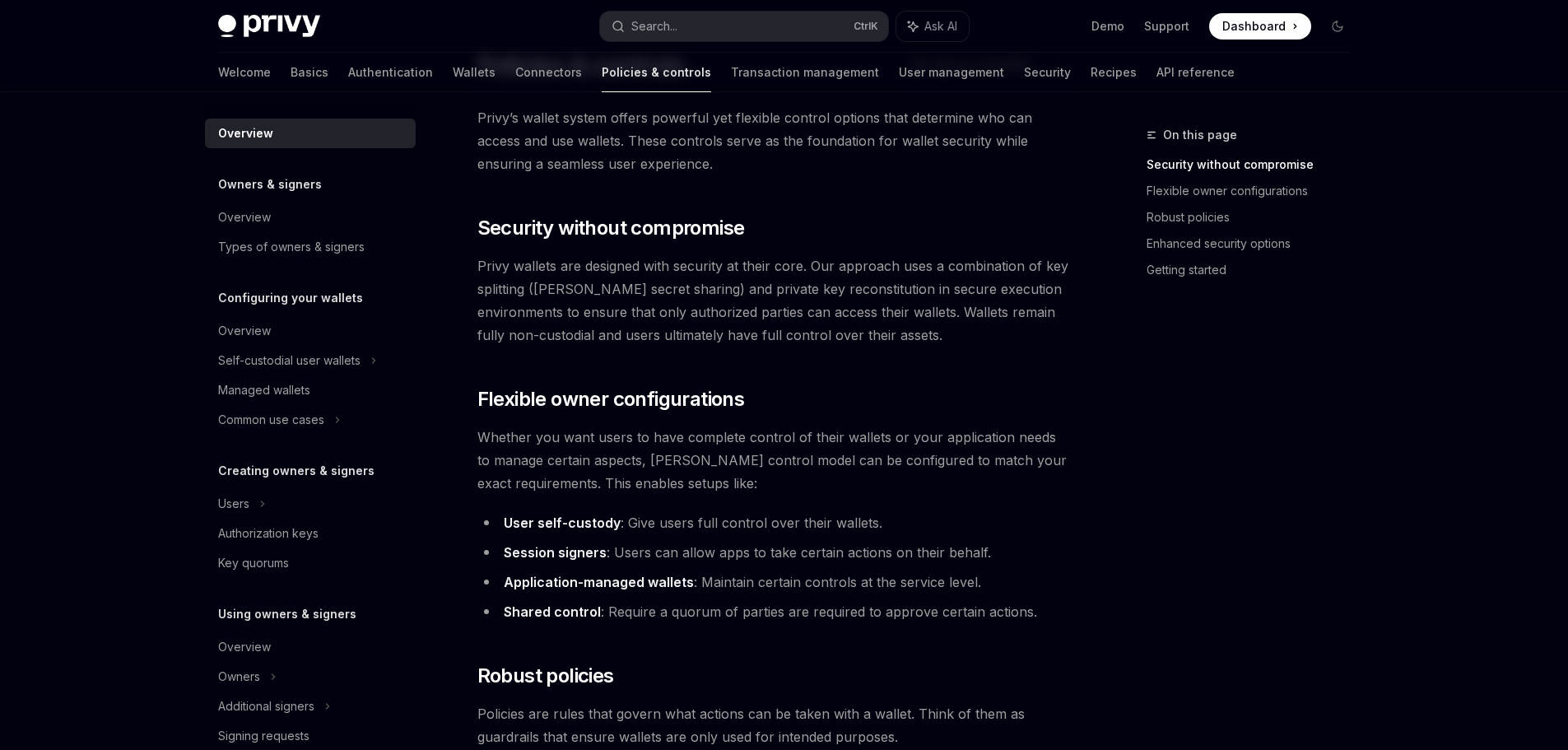
scroll to position [247, 0]
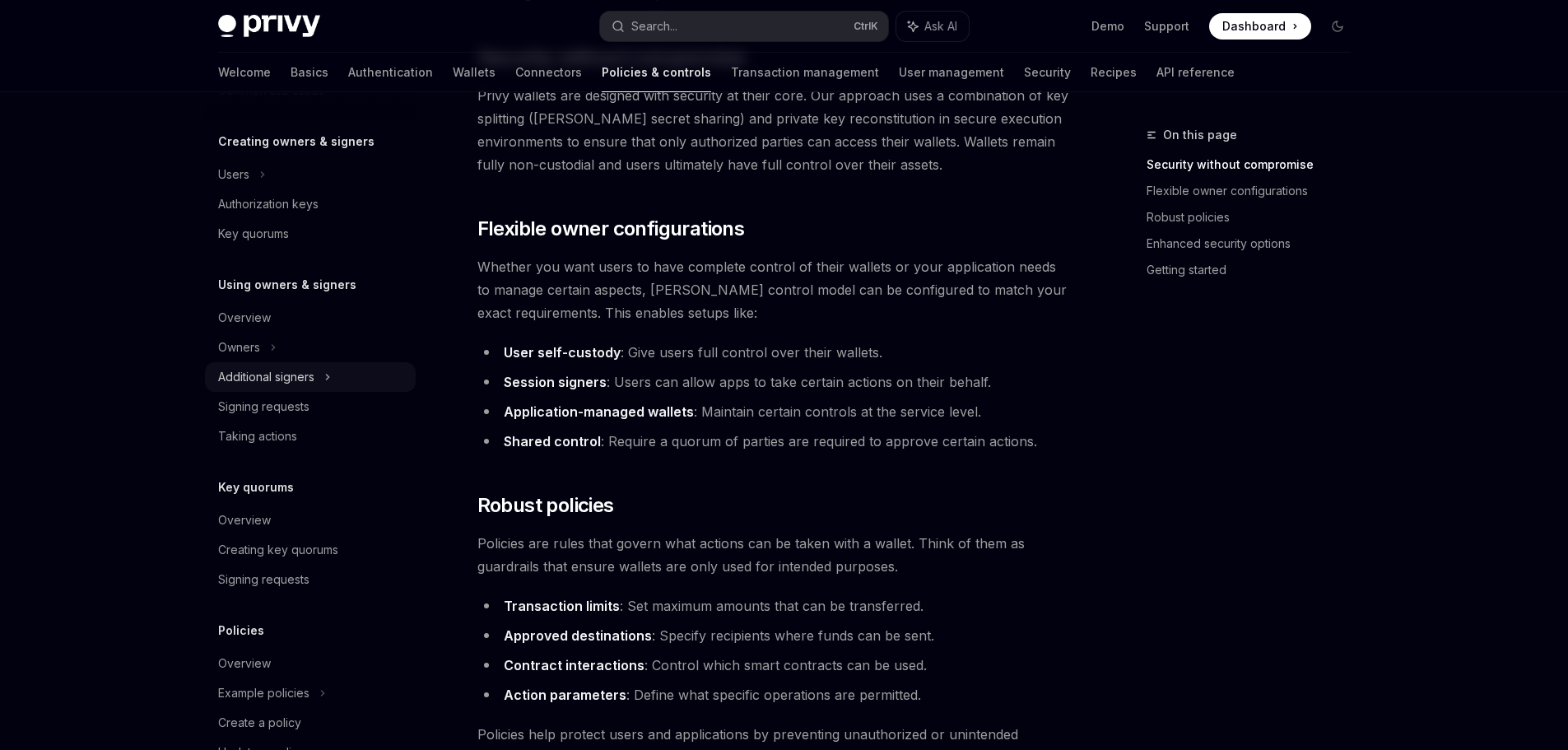
scroll to position [409, 0]
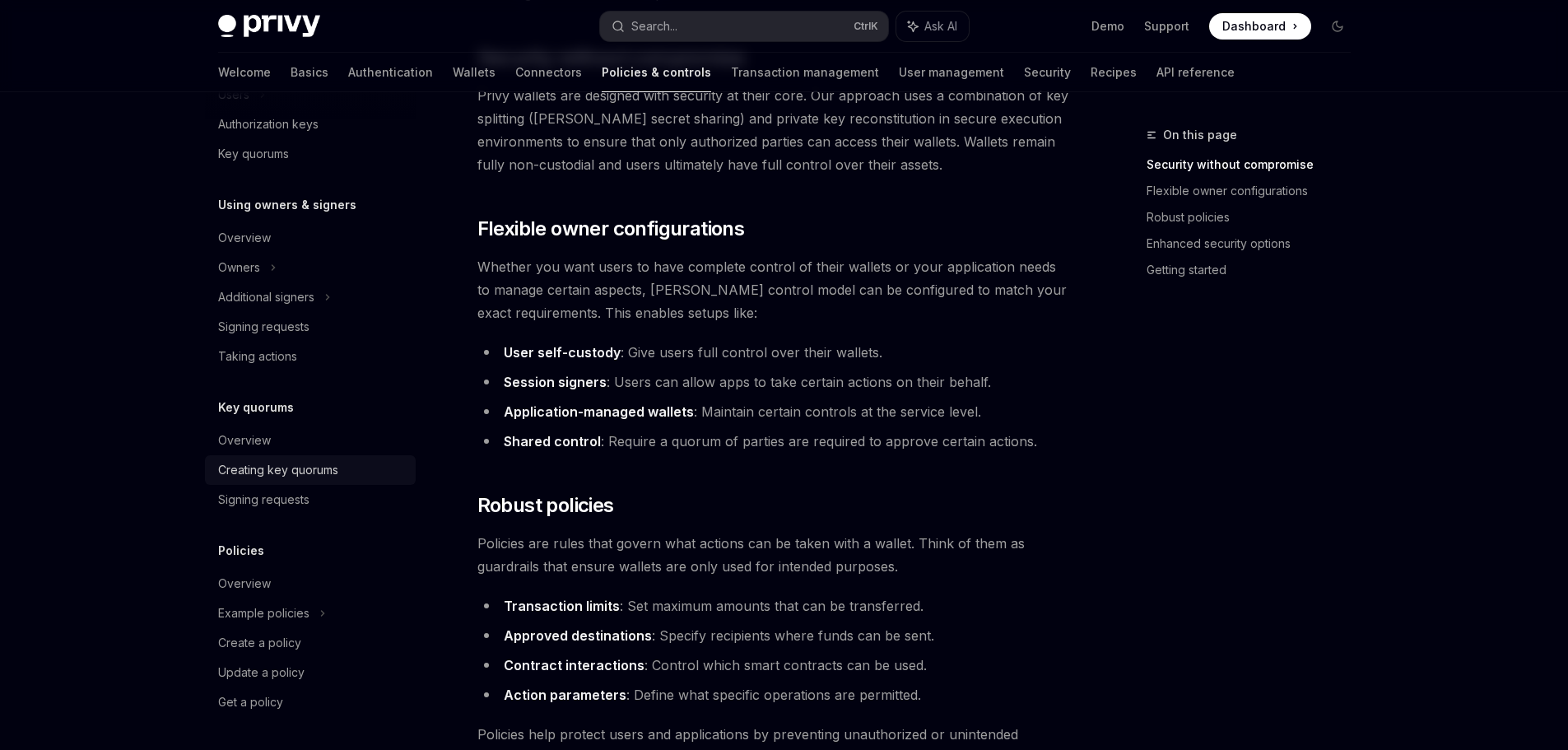
click at [289, 475] on div "Creating key quorums" at bounding box center [278, 470] width 120 height 19
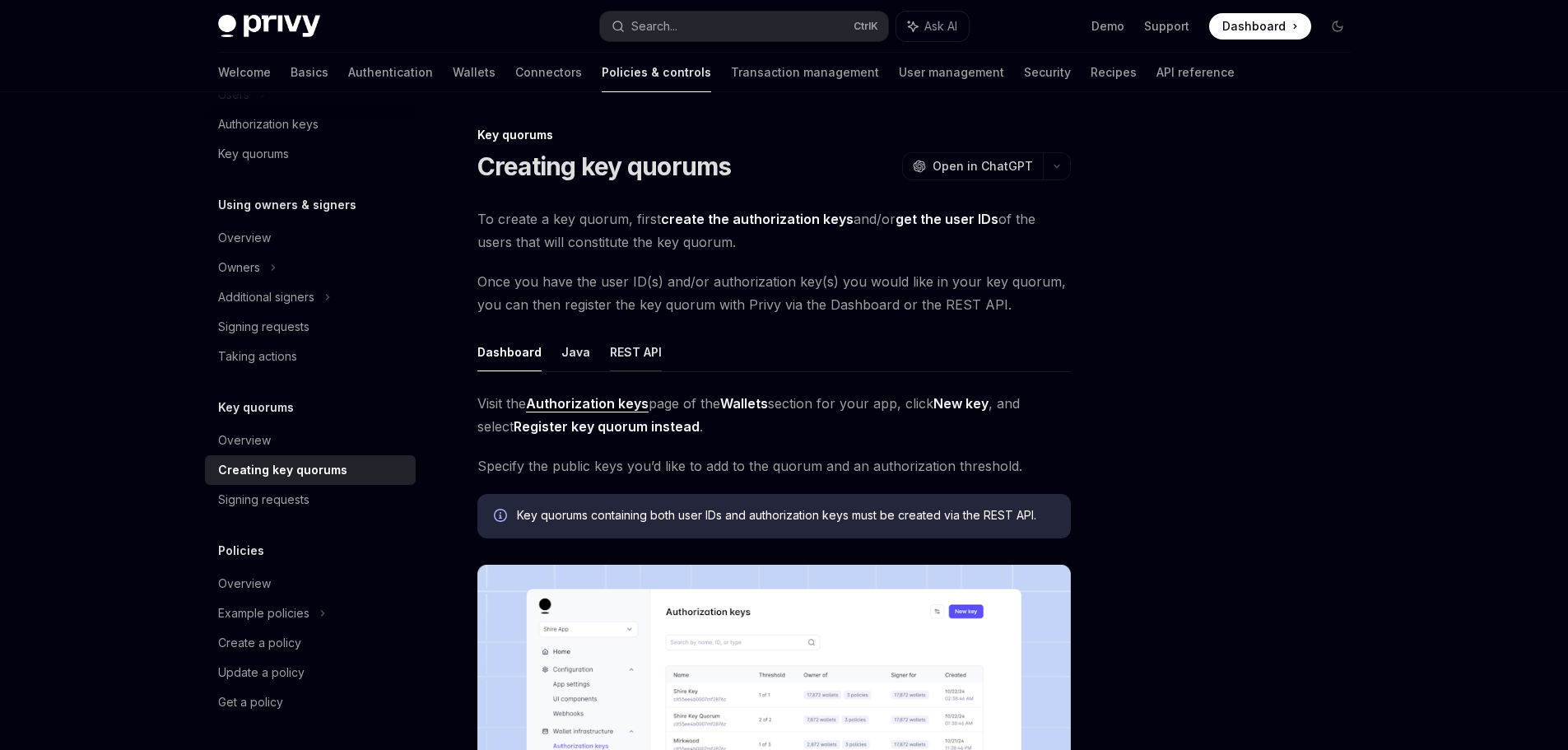
click at [637, 354] on button "REST API" at bounding box center [636, 352] width 52 height 39
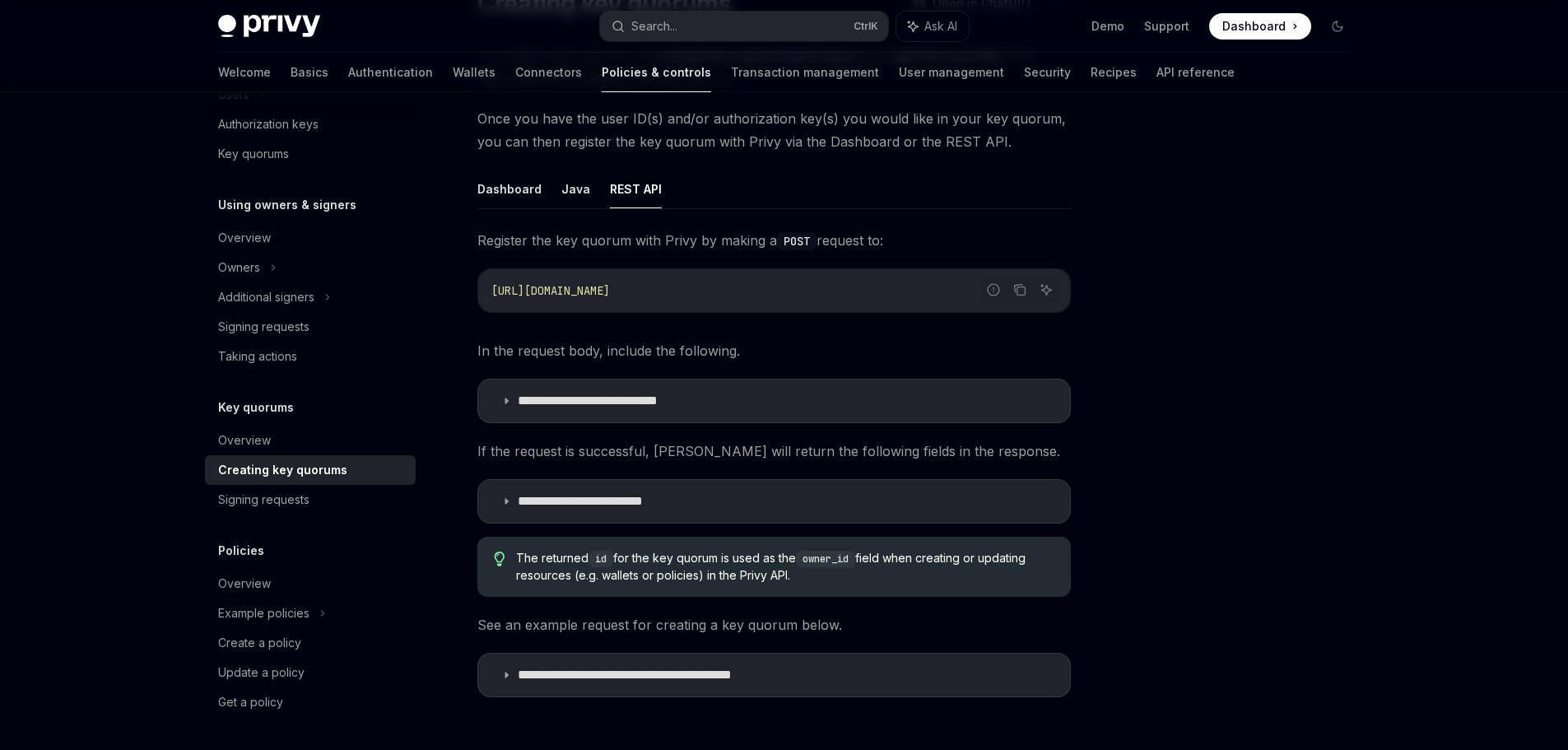
scroll to position [165, 0]
click at [536, 399] on p "**********" at bounding box center [616, 400] width 198 height 17
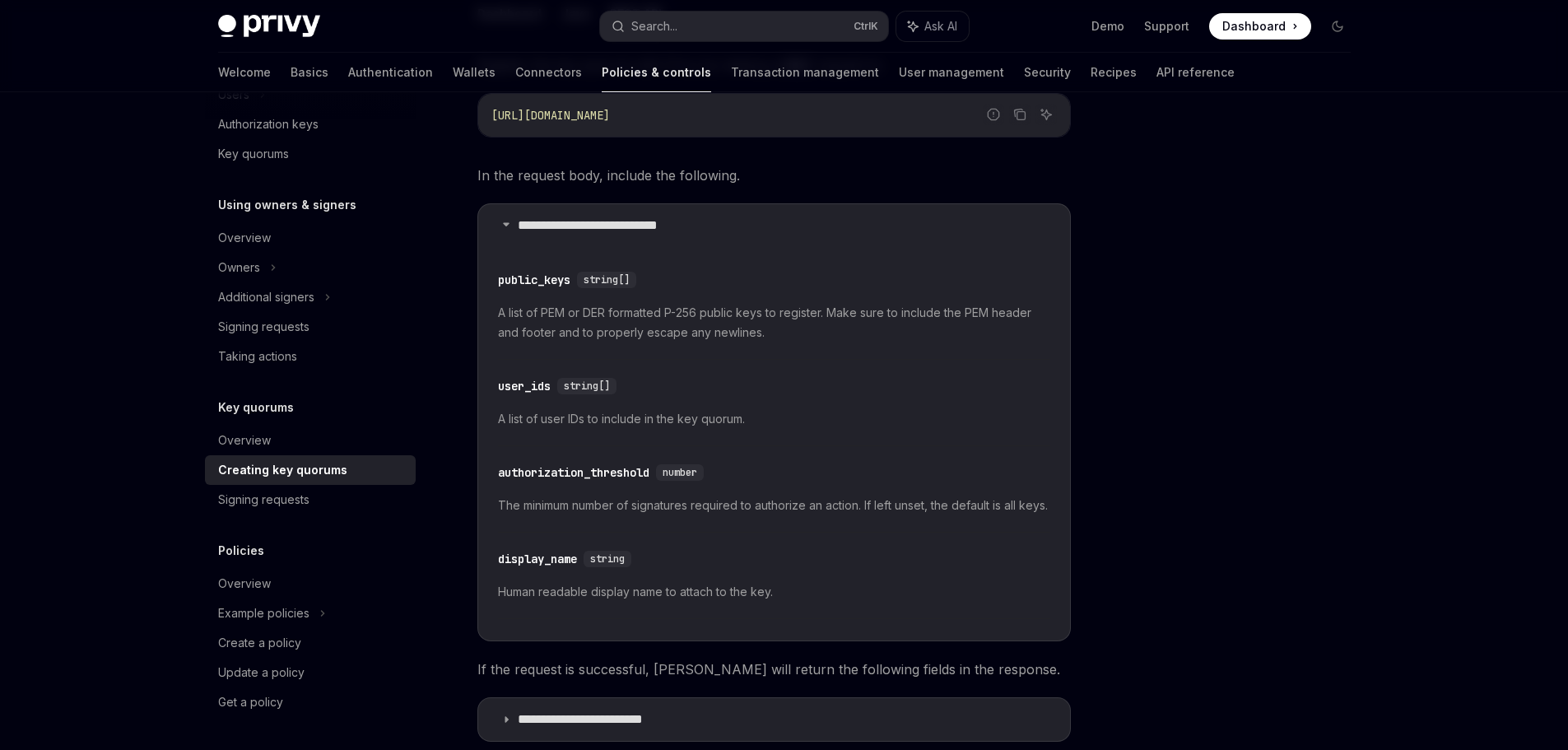
scroll to position [247, 0]
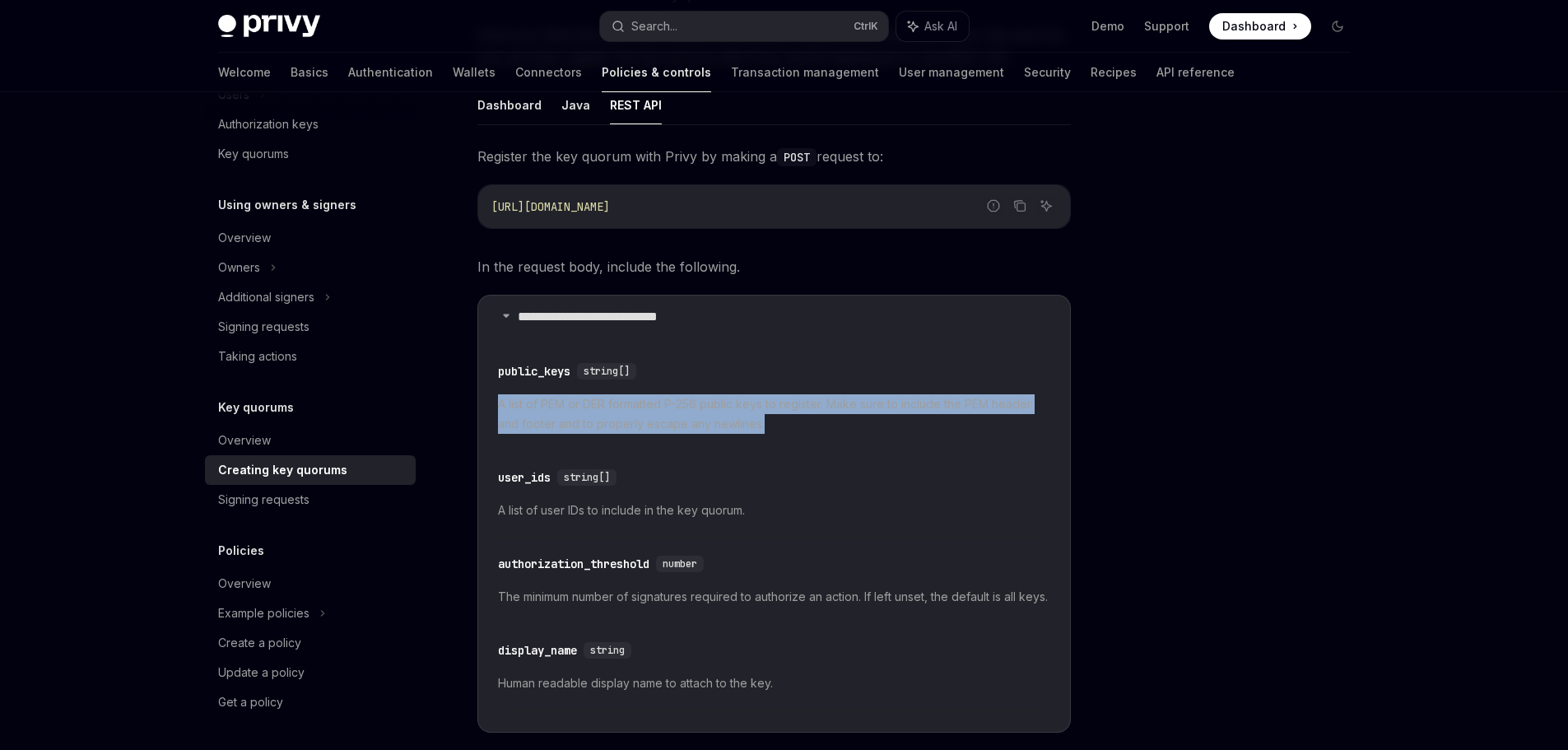
drag, startPoint x: 495, startPoint y: 400, endPoint x: 858, endPoint y: 428, distance: 364.1
click at [858, 428] on details "**********" at bounding box center [773, 513] width 593 height 439
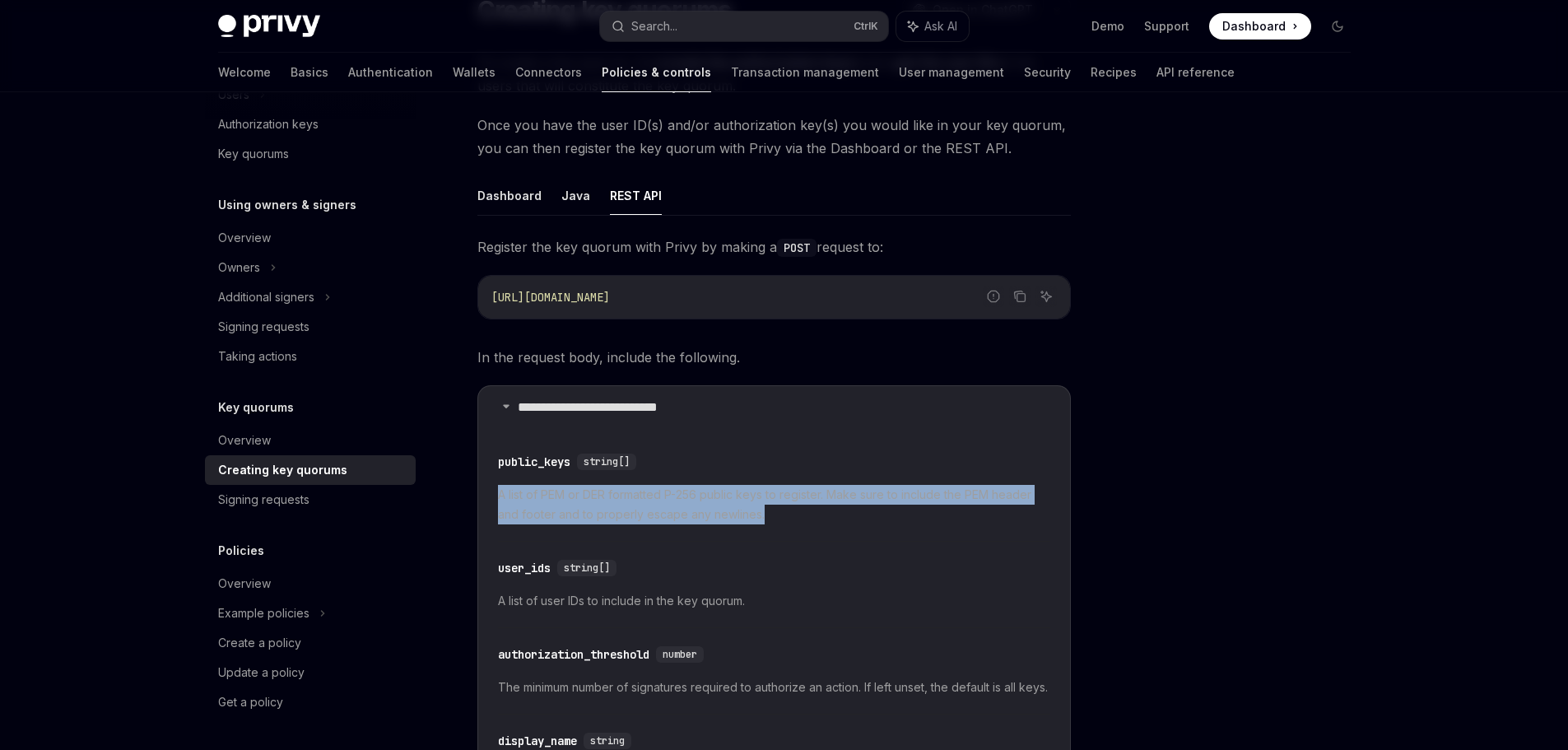
scroll to position [0, 0]
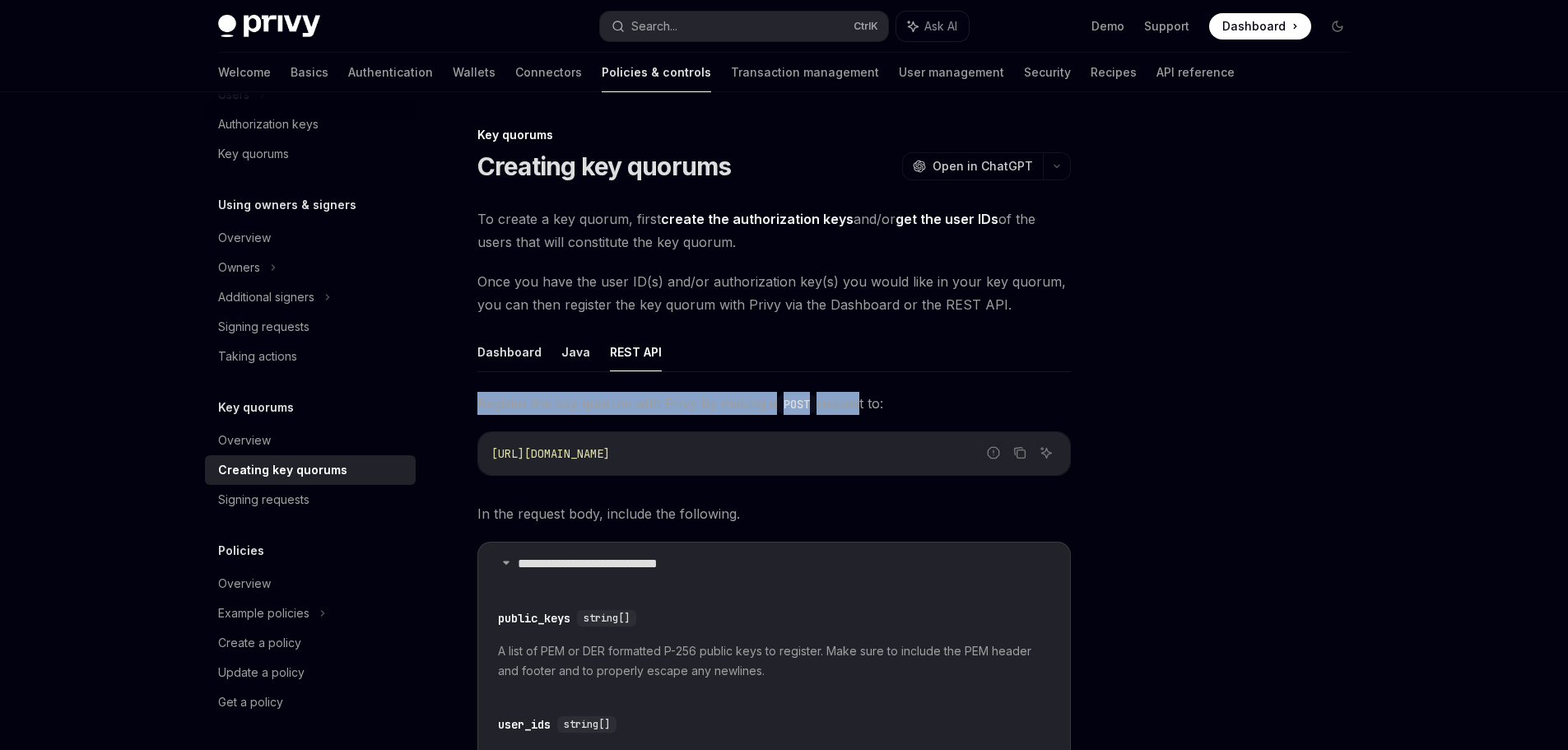
drag, startPoint x: 465, startPoint y: 405, endPoint x: 952, endPoint y: 407, distance: 487.0
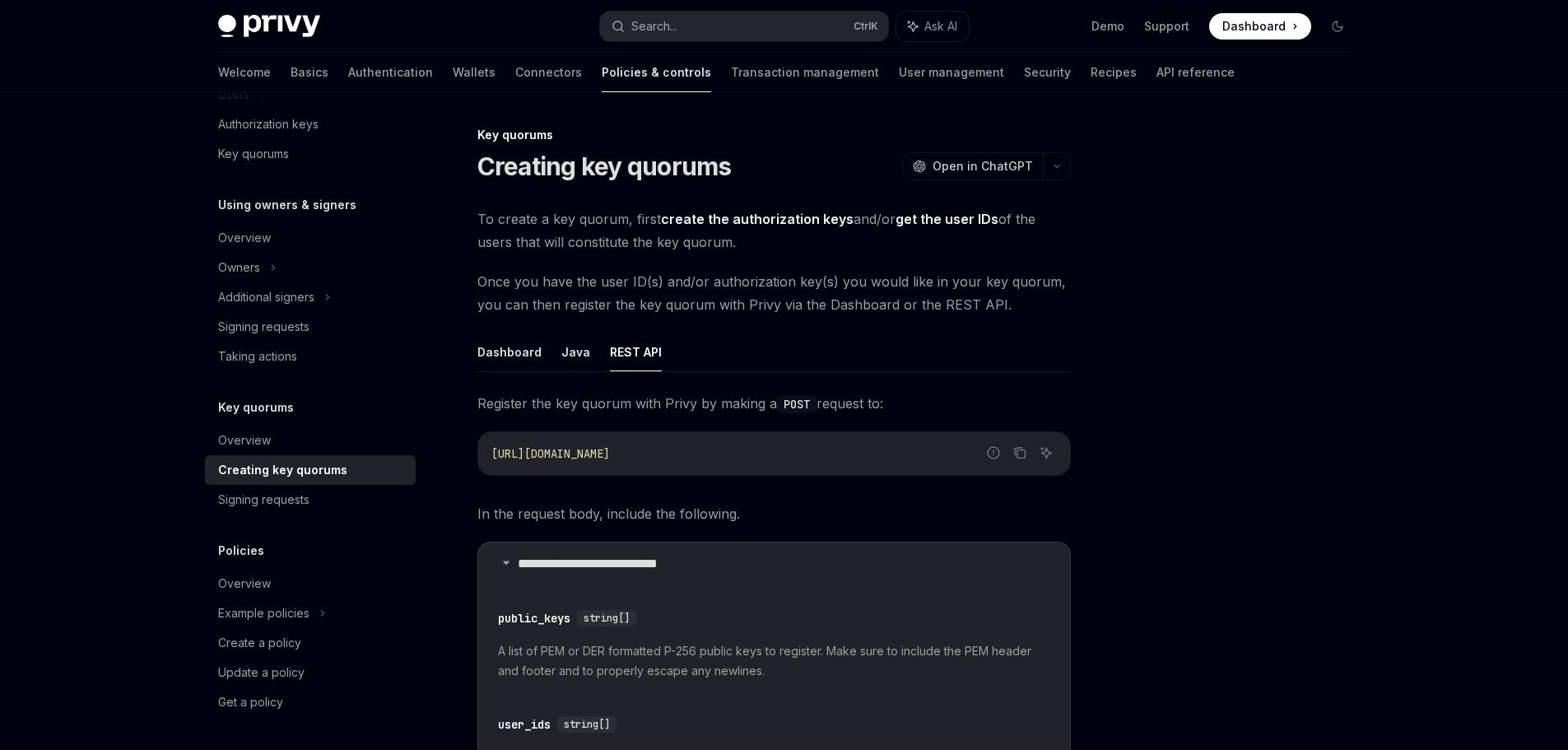
click at [955, 402] on span "Register the key quorum with Privy by making a POST request to:" at bounding box center [773, 403] width 593 height 23
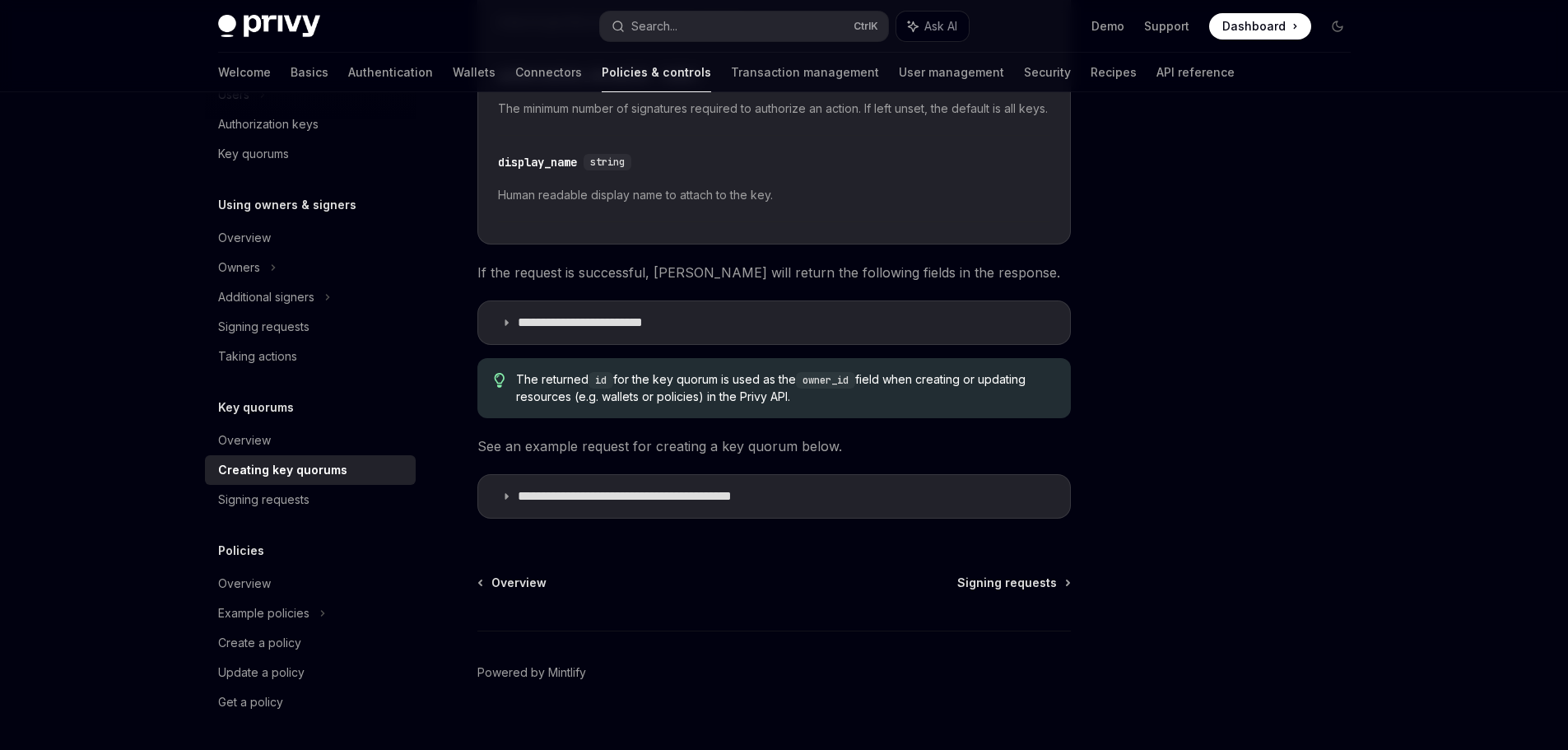
scroll to position [742, 0]
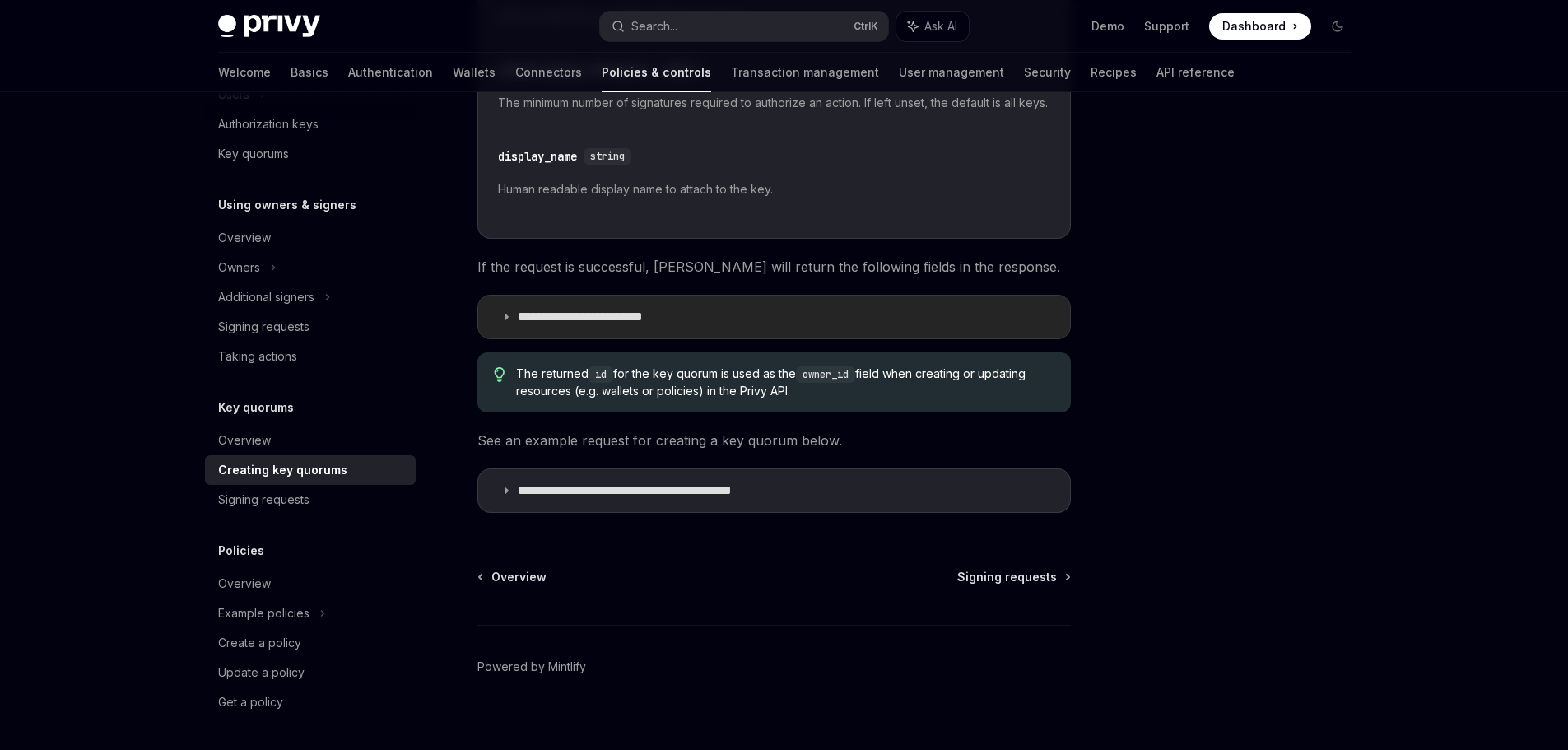
click at [609, 325] on p "**********" at bounding box center [602, 317] width 171 height 17
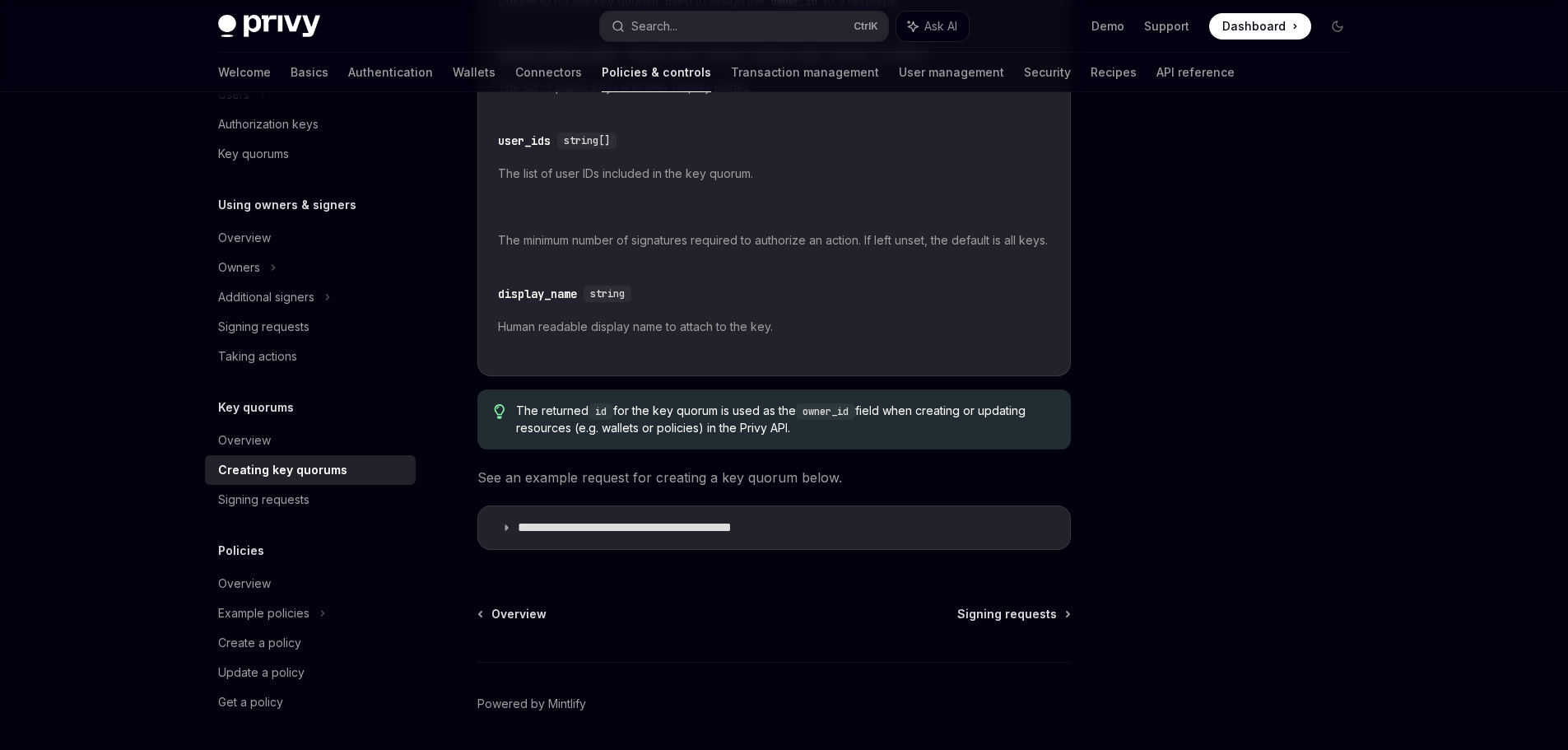
scroll to position [1236, 0]
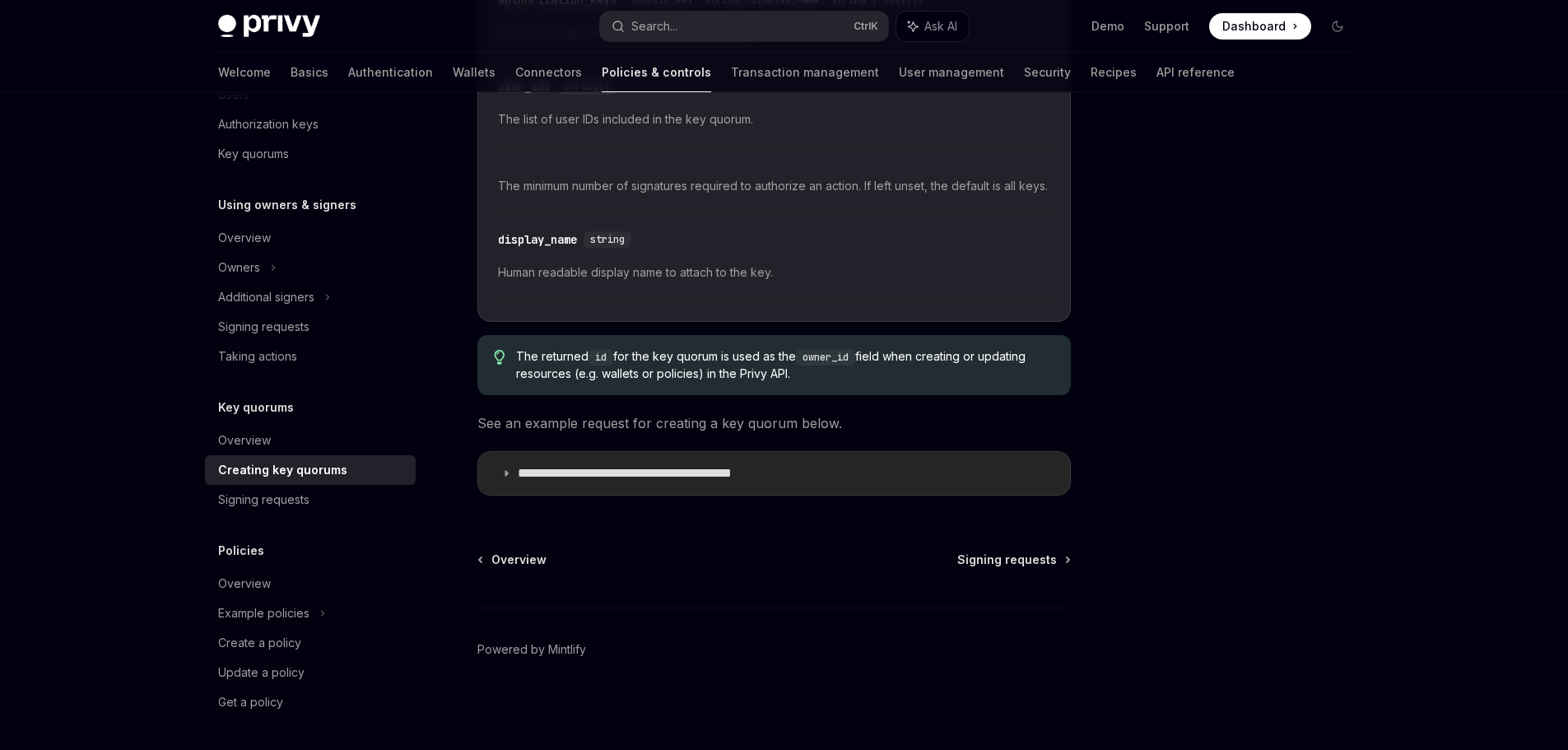
click at [550, 475] on p "**********" at bounding box center [663, 474] width 291 height 17
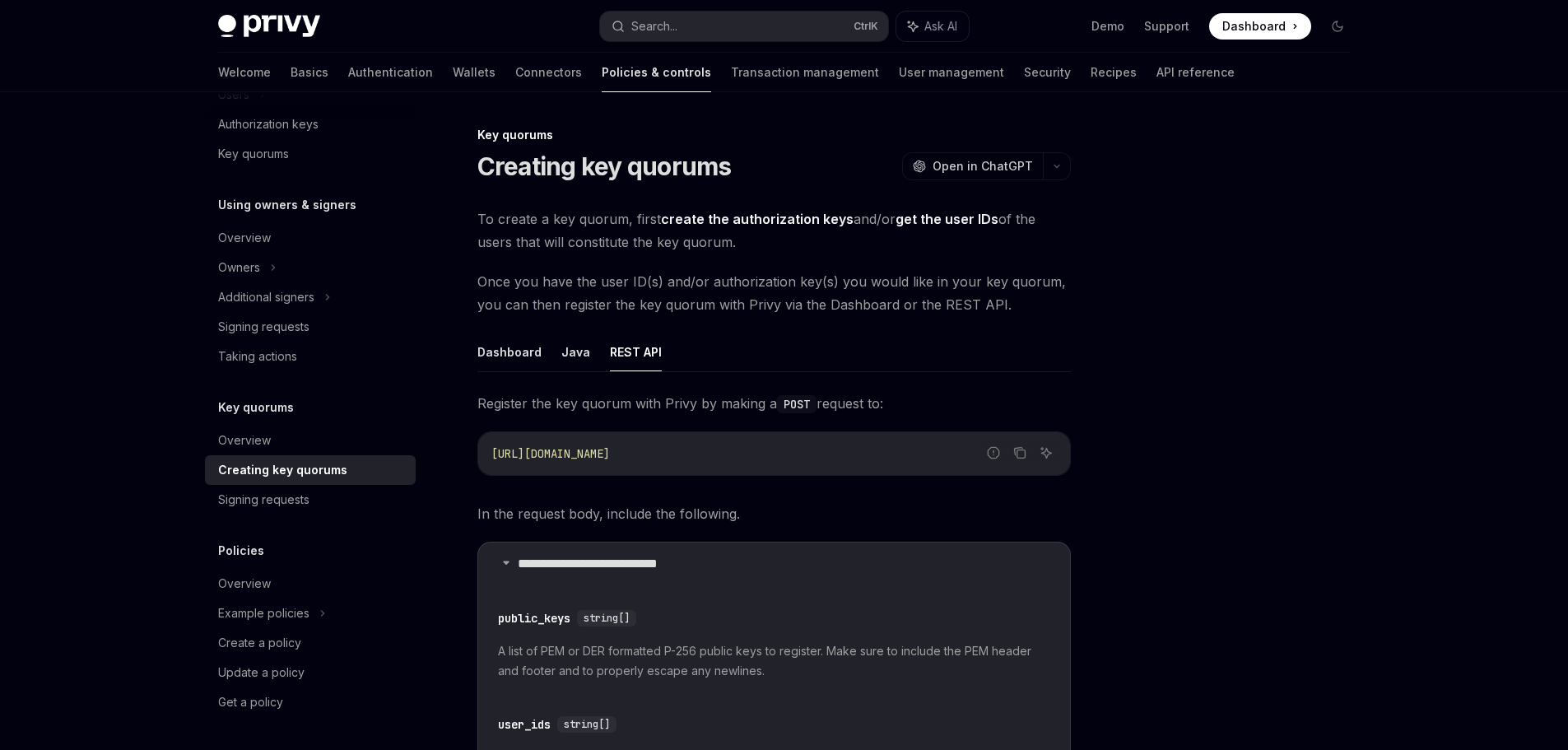
drag, startPoint x: 641, startPoint y: 458, endPoint x: 779, endPoint y: 455, distance: 138.0
click at [773, 455] on code "https://api.privy.io/v1/key_quorums" at bounding box center [774, 453] width 565 height 19
click at [850, 456] on code "https://api.privy.io/v1/key_quorums" at bounding box center [774, 453] width 565 height 19
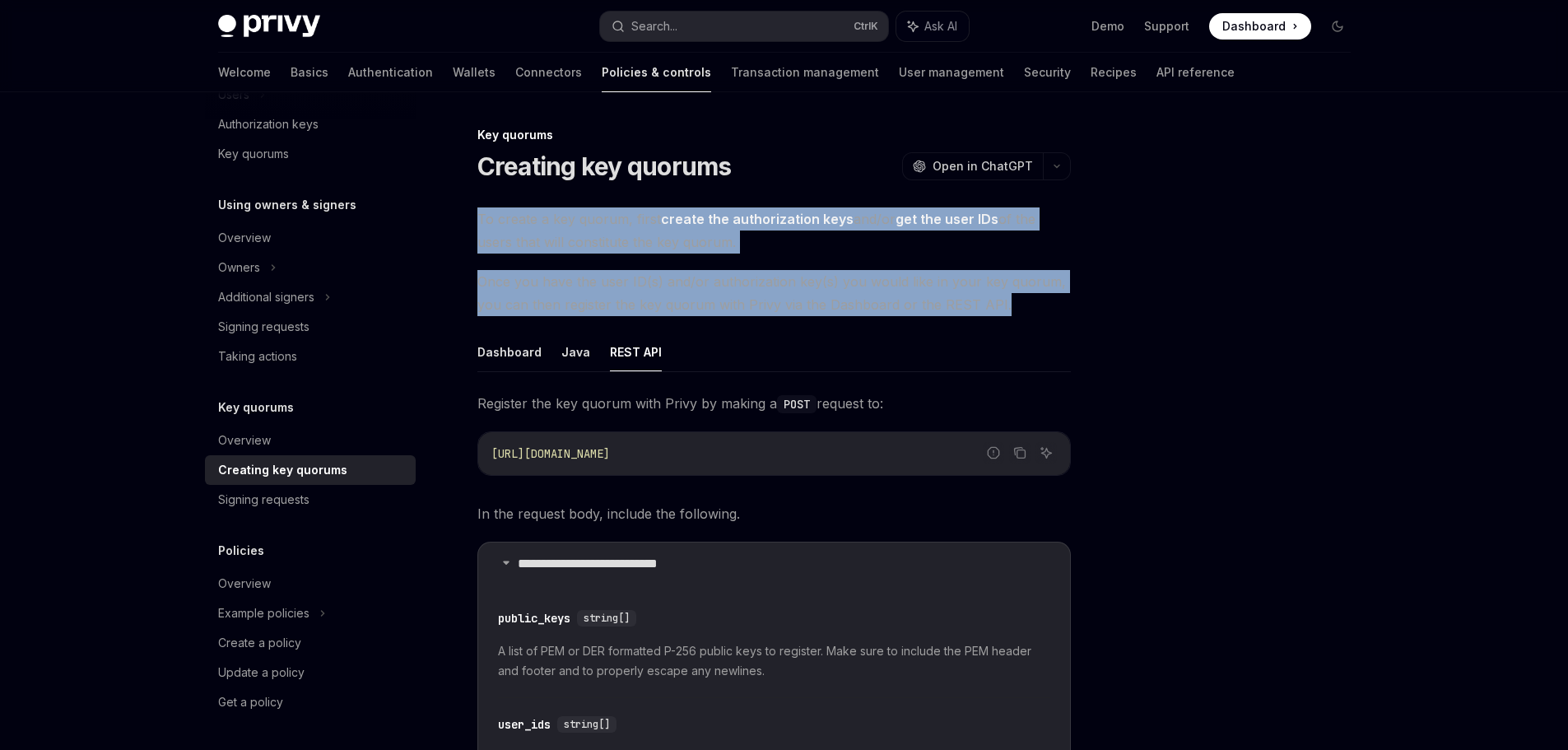
drag, startPoint x: 478, startPoint y: 216, endPoint x: 1077, endPoint y: 306, distance: 605.7
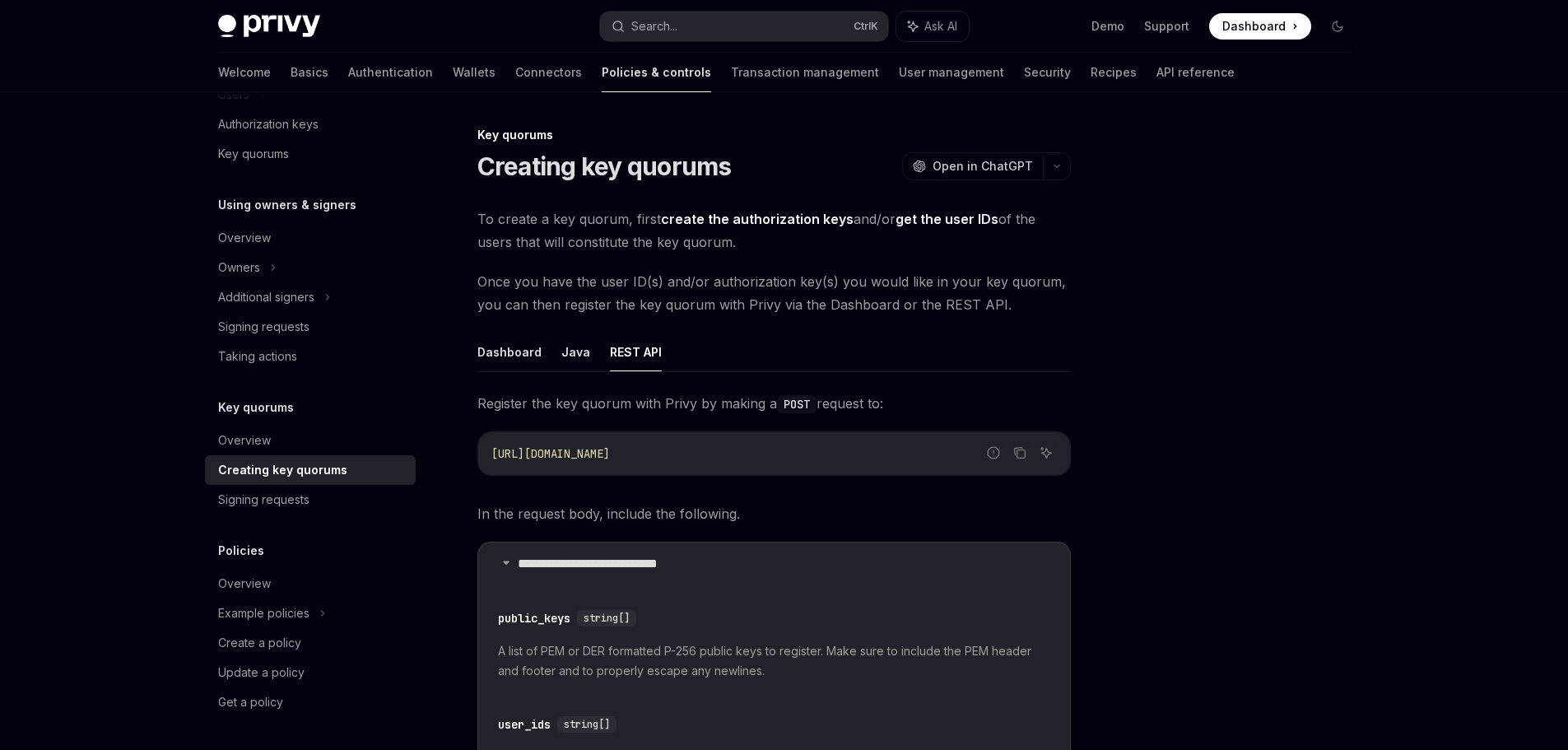
click at [1221, 316] on div at bounding box center [1238, 438] width 250 height 625
click at [1281, 253] on div at bounding box center [1238, 438] width 250 height 625
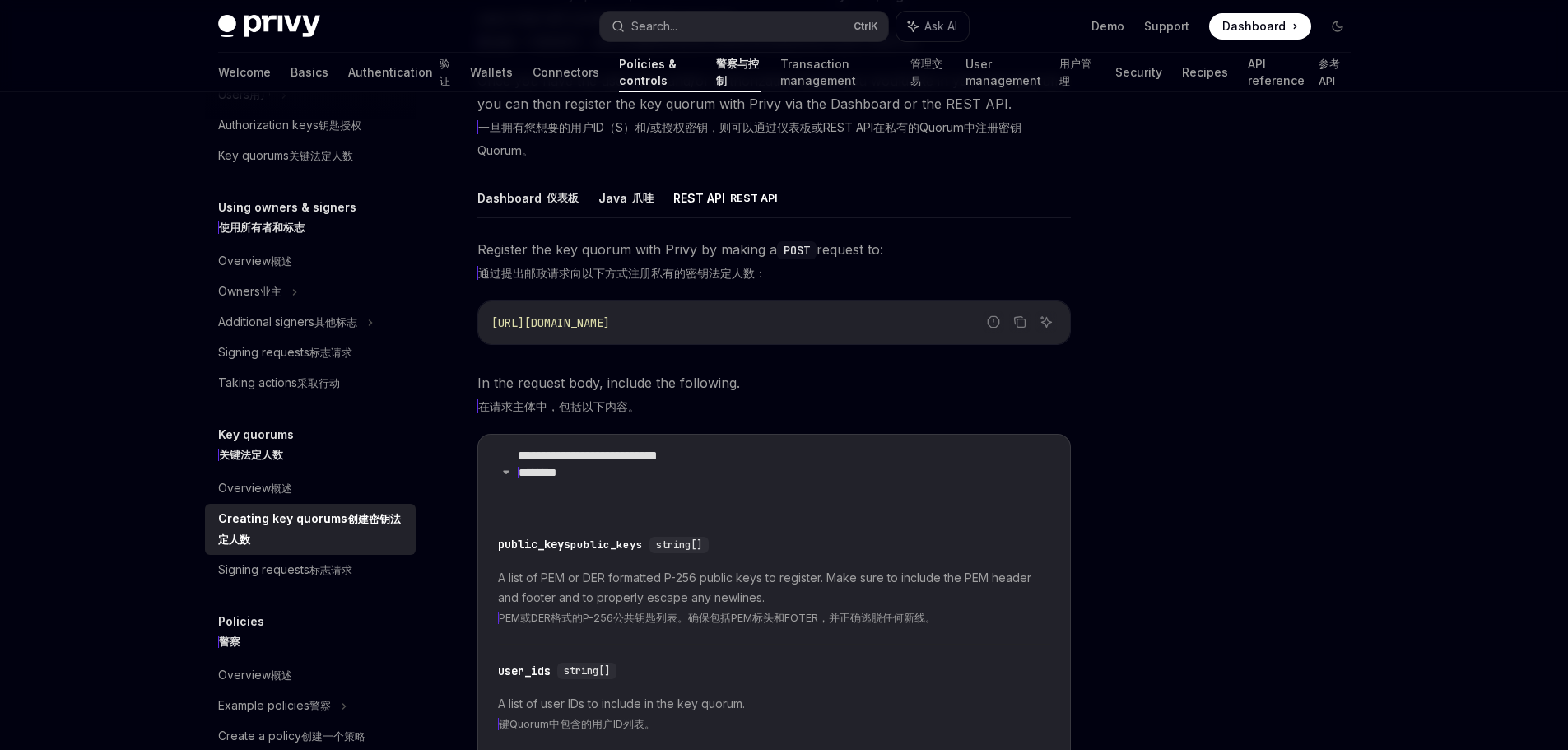
scroll to position [247, 0]
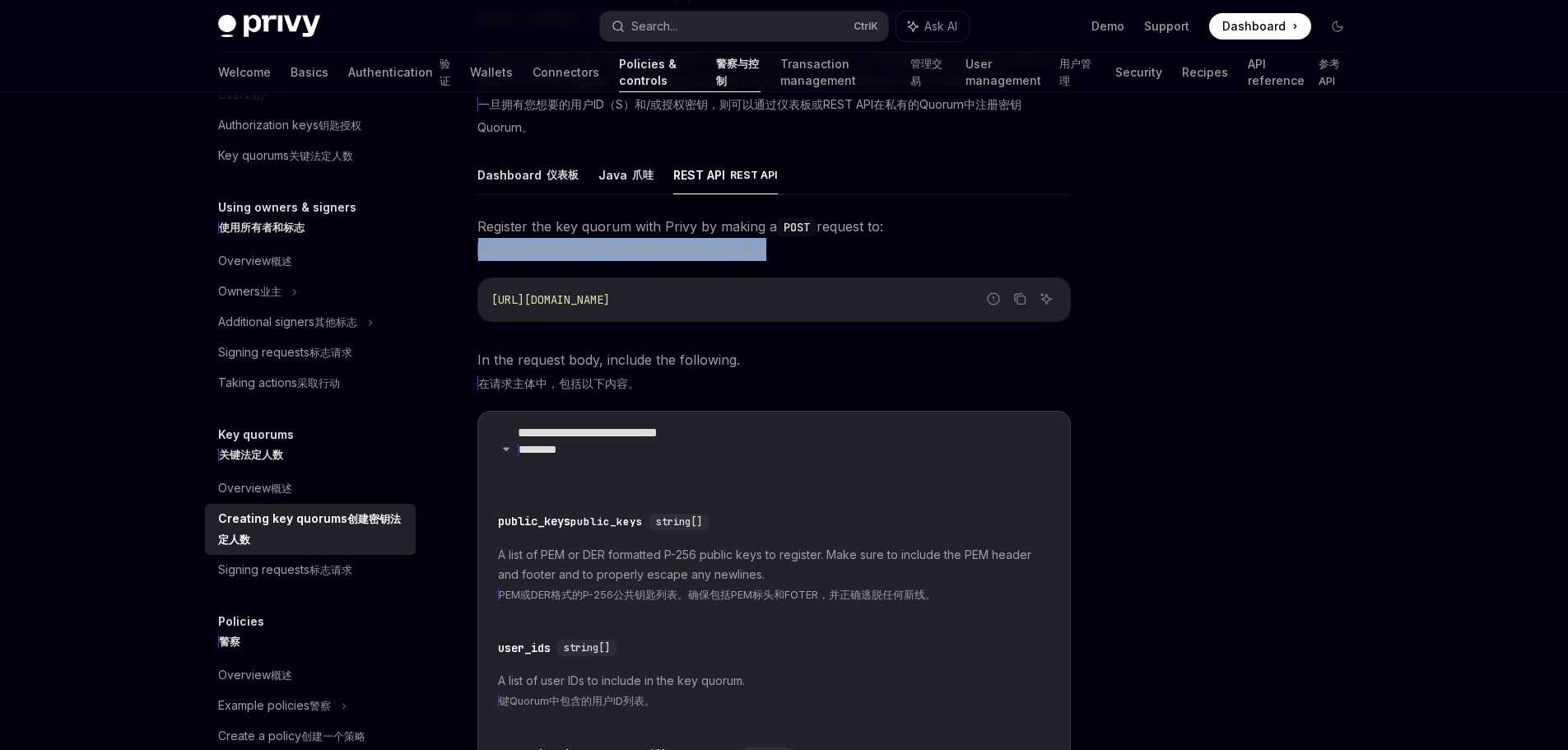
drag, startPoint x: 489, startPoint y: 280, endPoint x: 825, endPoint y: 277, distance: 336.0
click at [824, 261] on xt-dual "通过提出邮政请求向以下方式注册私有的密钥法定人数：" at bounding box center [773, 249] width 593 height 23
click at [849, 261] on xt-dual "通过提出邮政请求向以下方式注册私有的密钥法定人数：" at bounding box center [773, 249] width 593 height 23
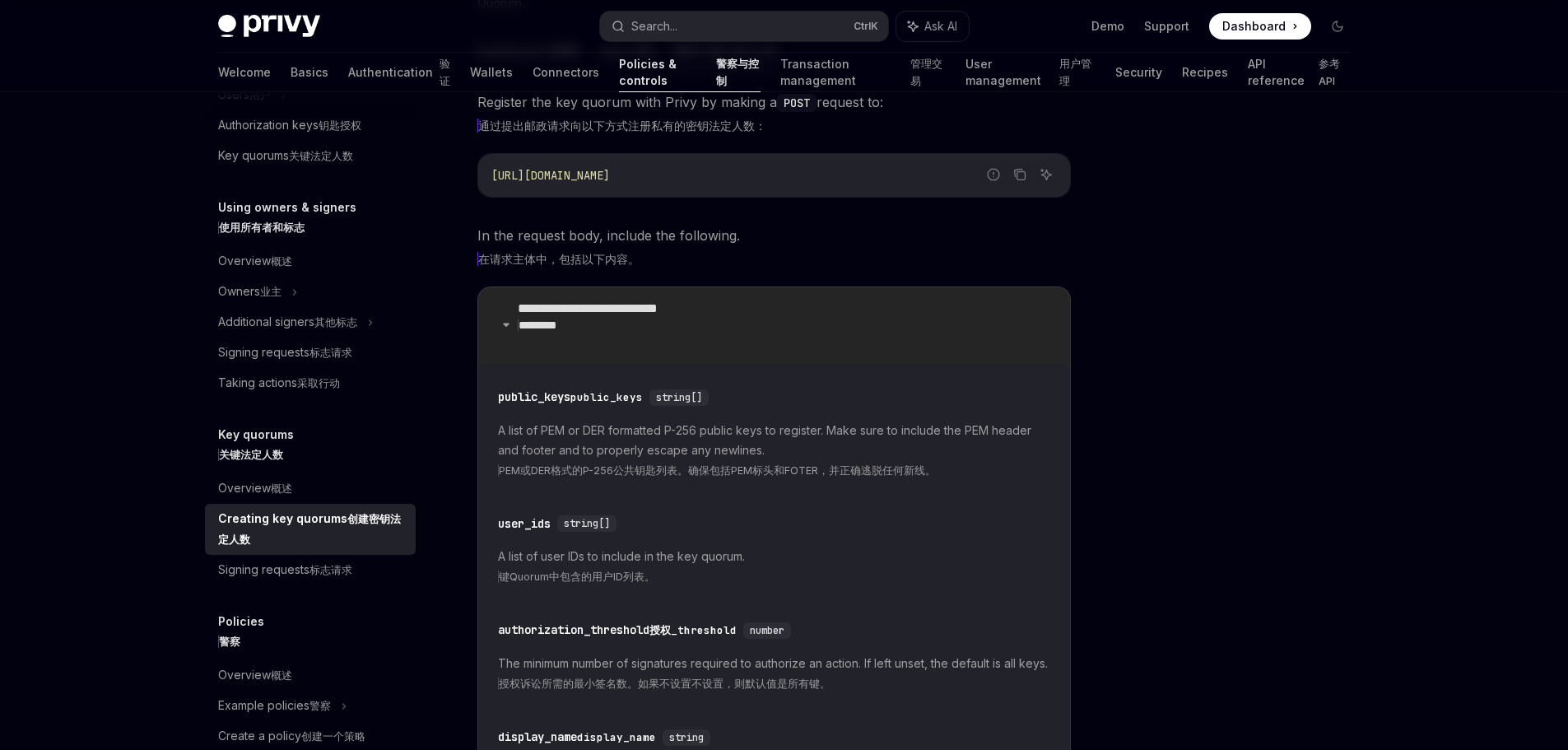
scroll to position [412, 0]
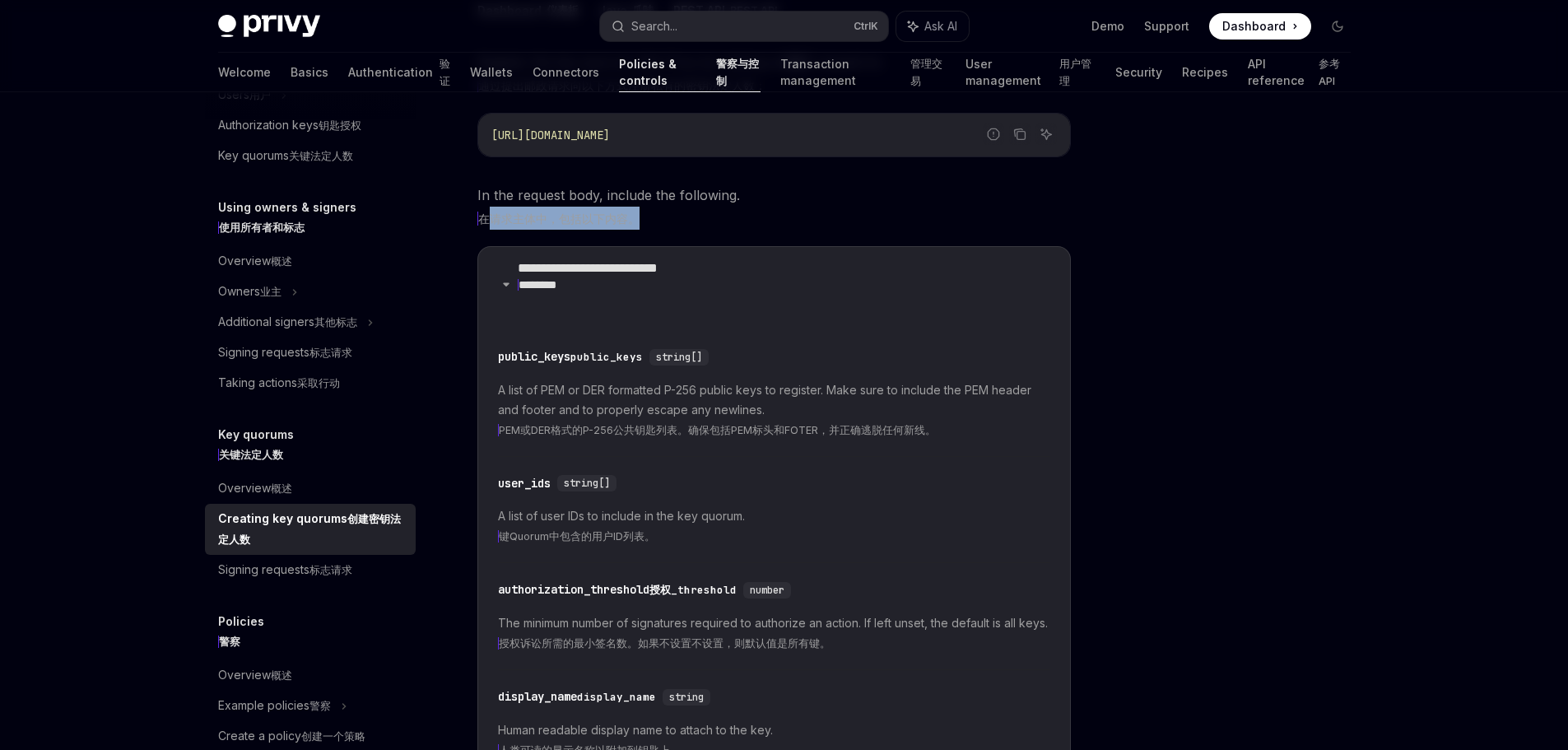
drag, startPoint x: 500, startPoint y: 265, endPoint x: 736, endPoint y: 263, distance: 236.0
click at [724, 230] on xt-dual "在请求主体中，包括以下内容。" at bounding box center [773, 218] width 593 height 23
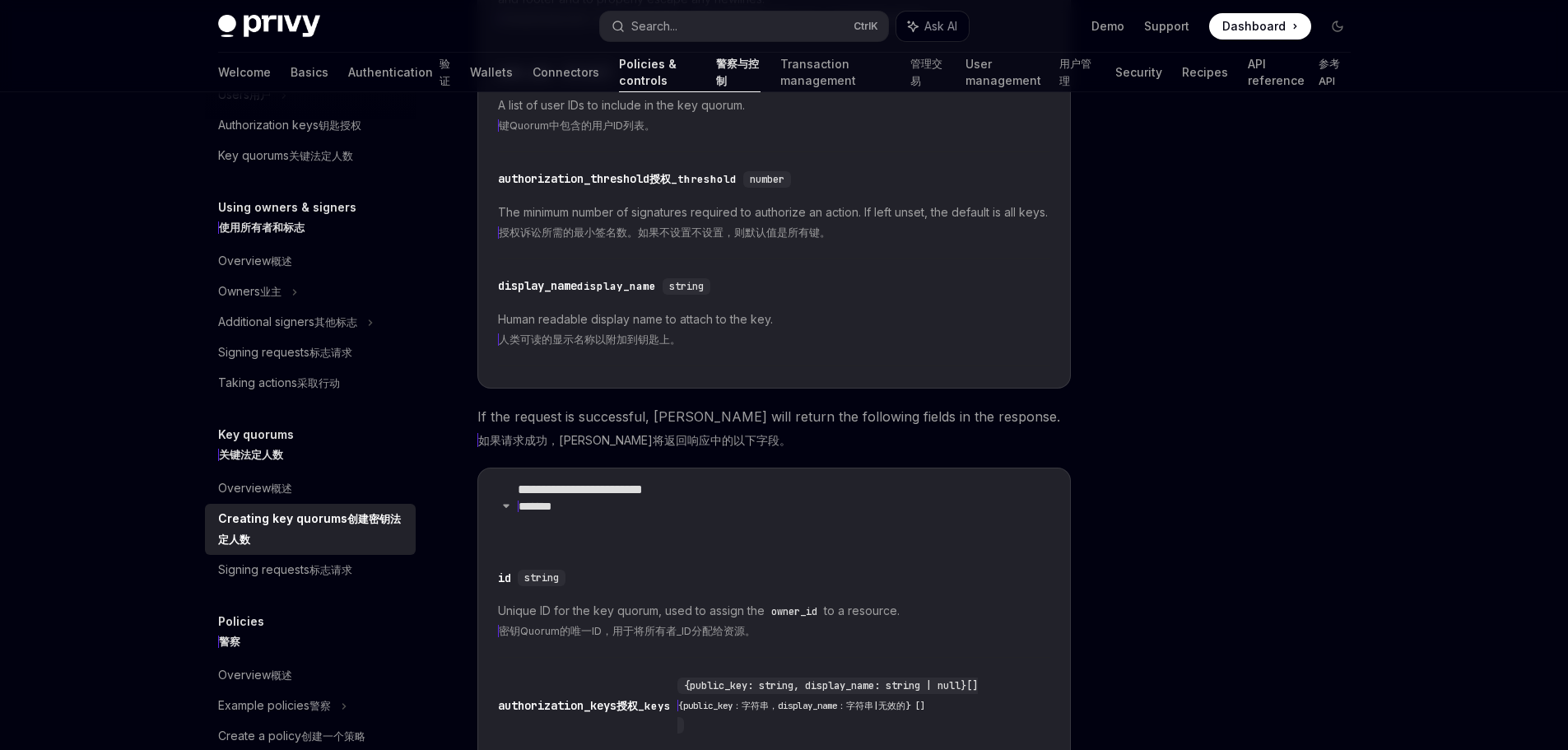
scroll to position [823, 0]
drag, startPoint x: 506, startPoint y: 332, endPoint x: 872, endPoint y: 332, distance: 366.0
click at [870, 242] on xt-dual "授权诉讼所需的最小签名数。如果不设置不设置，则默认值是所有键。" at bounding box center [774, 231] width 553 height 19
click at [899, 242] on xt-dual "授权诉讼所需的最小签名数。如果不设置不设置，则默认值是所有键。" at bounding box center [774, 231] width 553 height 19
drag, startPoint x: 626, startPoint y: 330, endPoint x: 853, endPoint y: 328, distance: 227.0
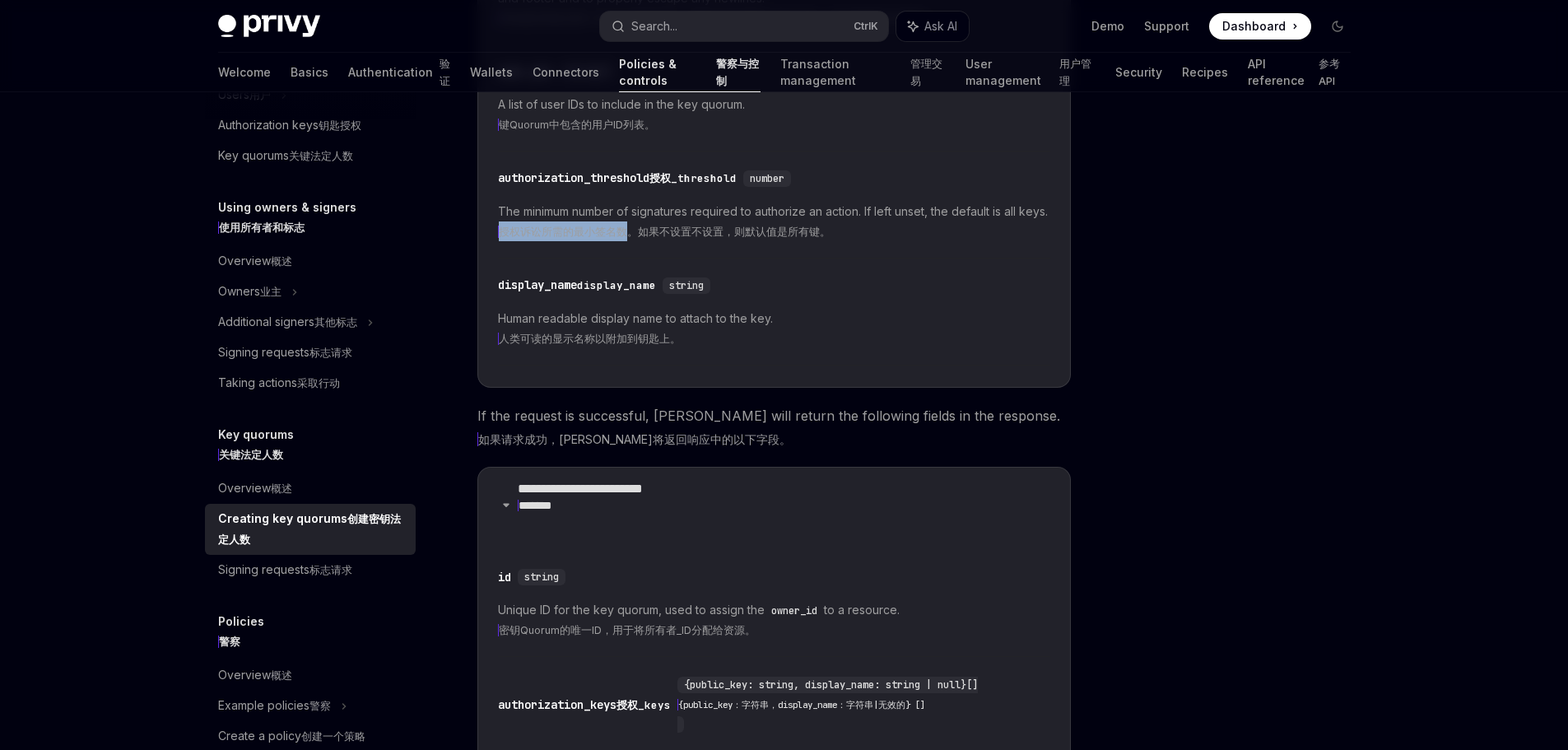
click at [804, 242] on xt-dual "授权诉讼所需的最小签名数。如果不设置不设置，则默认值是所有键。" at bounding box center [774, 231] width 553 height 19
click at [862, 242] on xt-dual "授权诉讼所需的最小签名数。如果不设置不设置，则默认值是所有键。" at bounding box center [774, 231] width 553 height 19
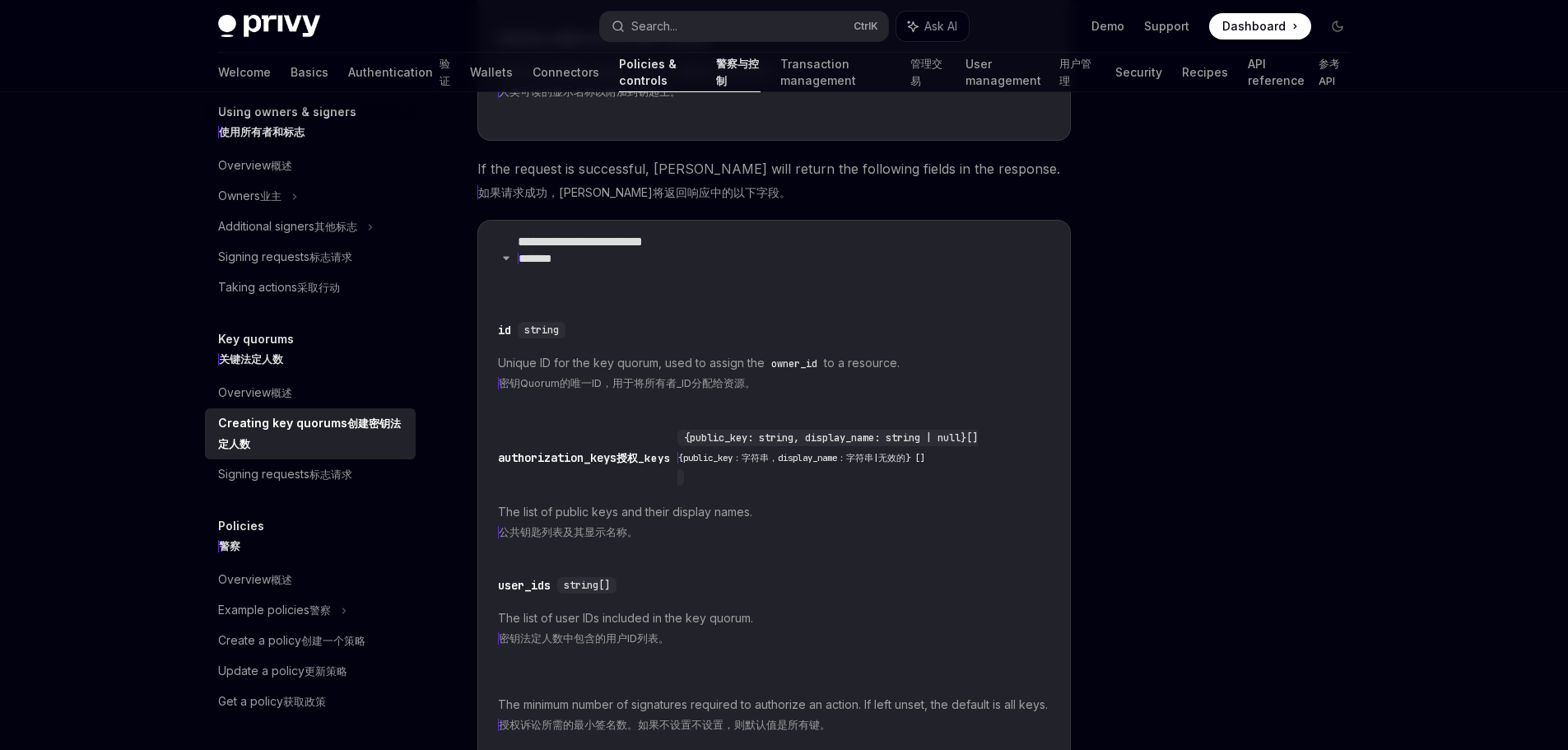
scroll to position [548, 0]
click at [310, 467] on xt-dual "标志请求" at bounding box center [331, 474] width 43 height 14
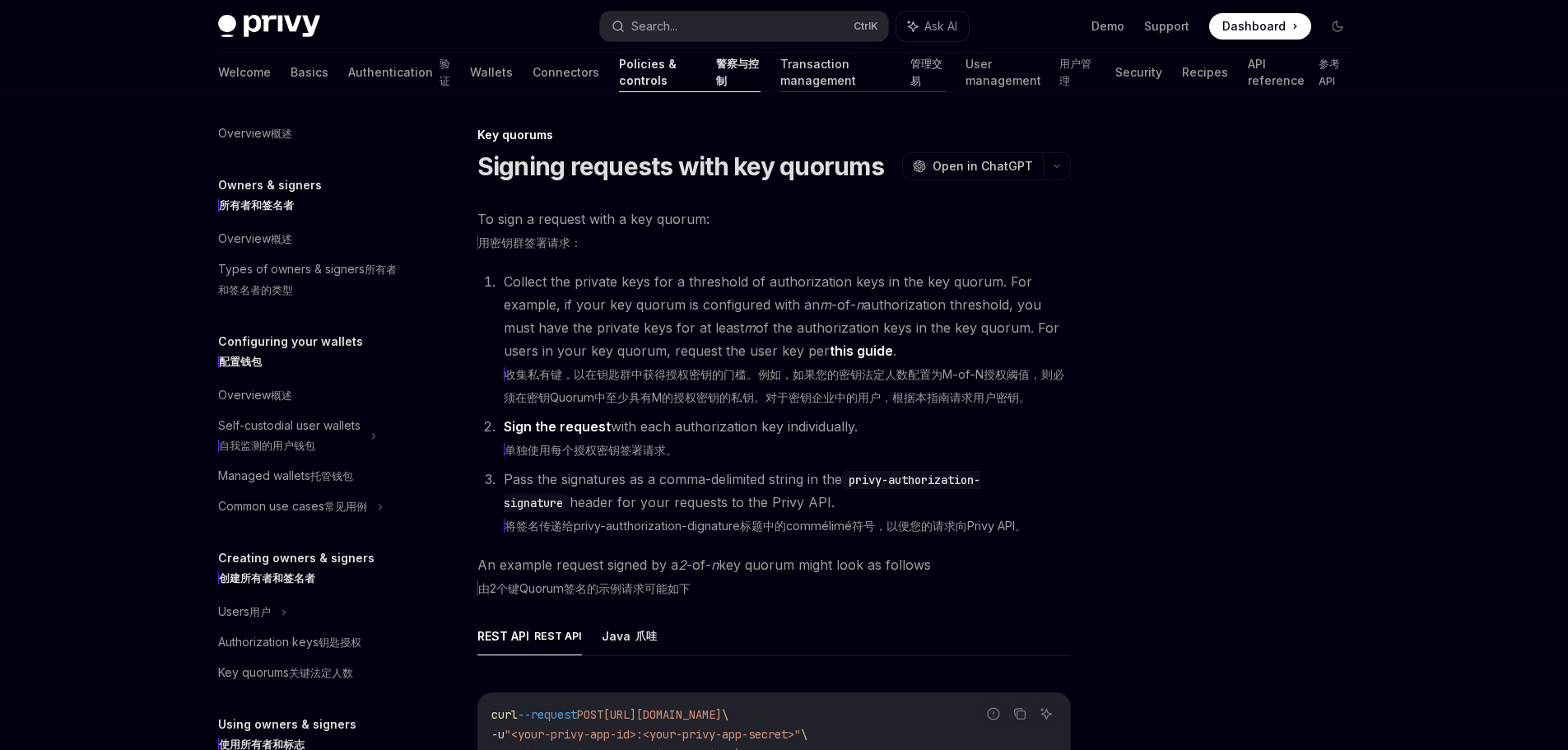
click at [781, 68] on link "Transaction management 管理交易" at bounding box center [863, 72] width 166 height 40
type textarea "*"
